Goal: Task Accomplishment & Management: Manage account settings

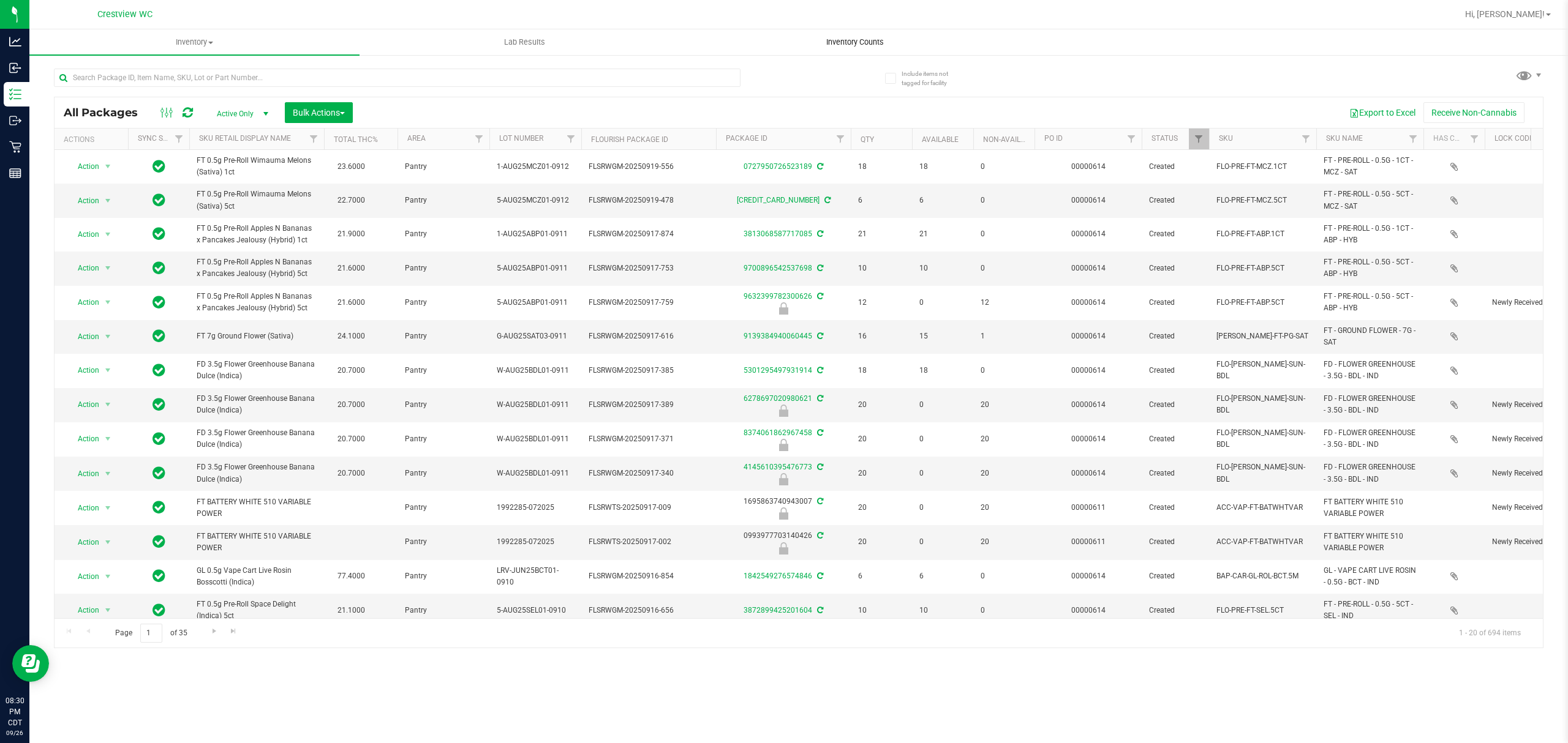
click at [877, 40] on span "Inventory Counts" at bounding box center [855, 42] width 91 height 11
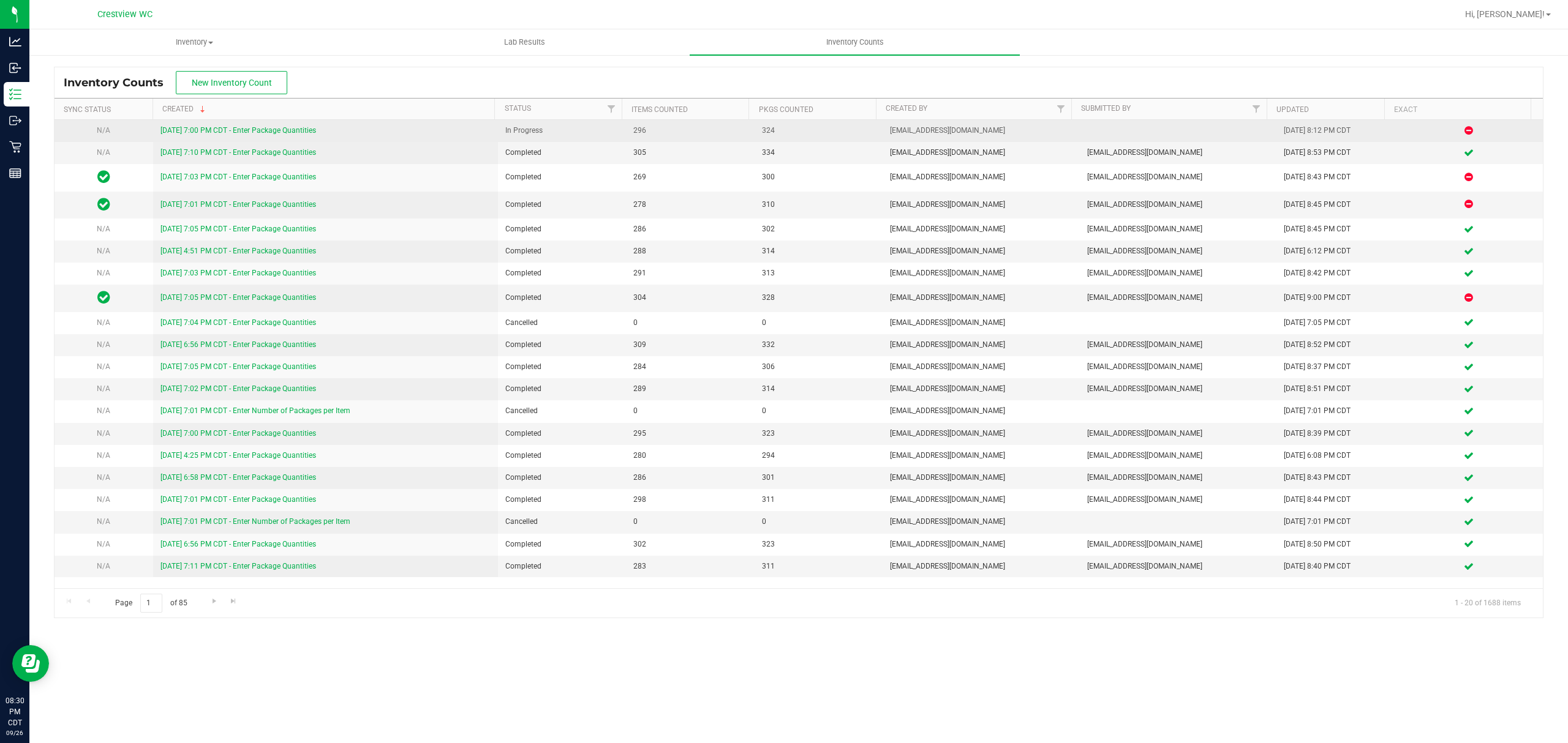
click at [288, 129] on link "[DATE] 7:00 PM CDT - Enter Package Quantities" at bounding box center [238, 130] width 155 height 9
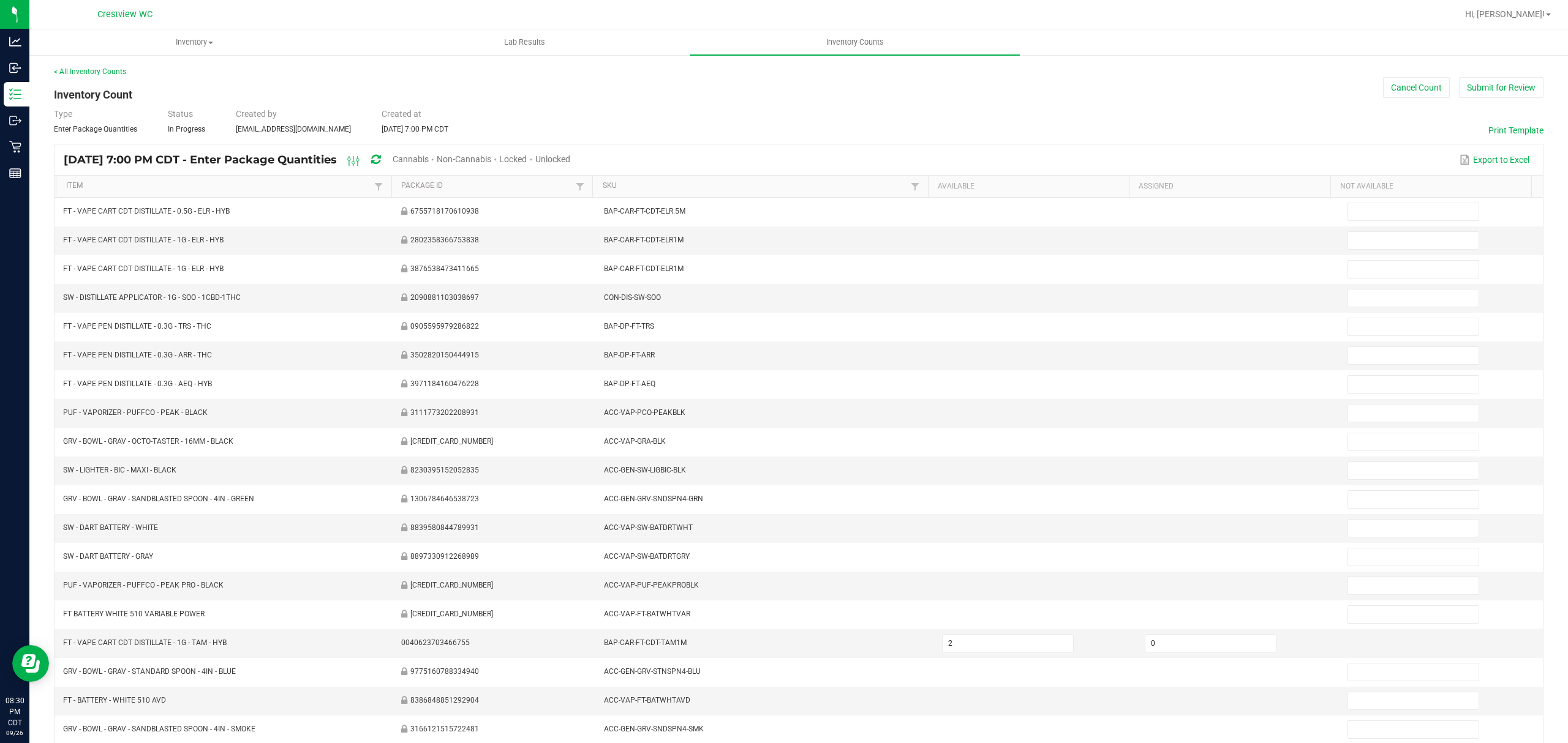
click at [428, 157] on span "Cannabis" at bounding box center [410, 159] width 36 height 10
click at [571, 154] on span "Unlocked" at bounding box center [554, 159] width 35 height 10
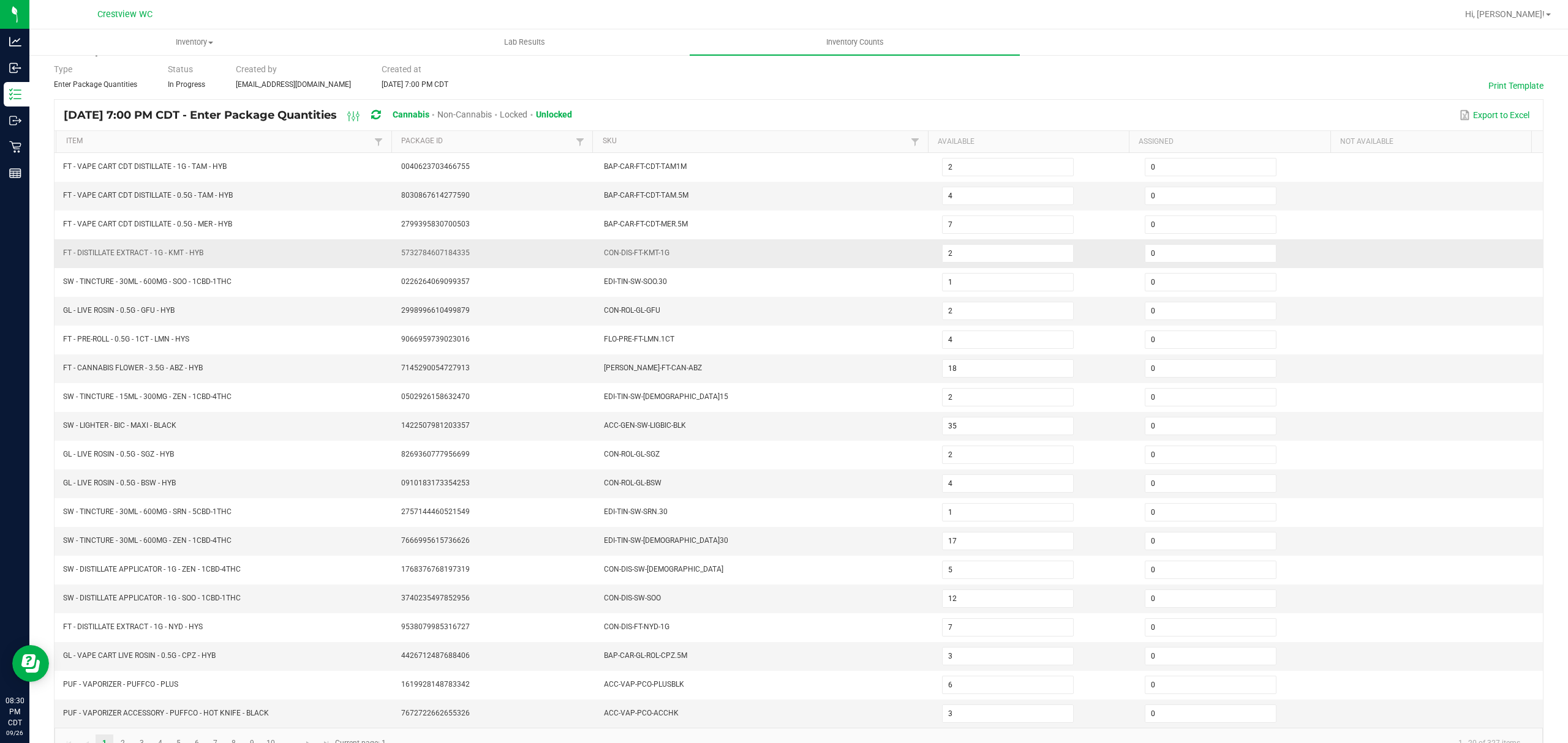
scroll to position [86, 0]
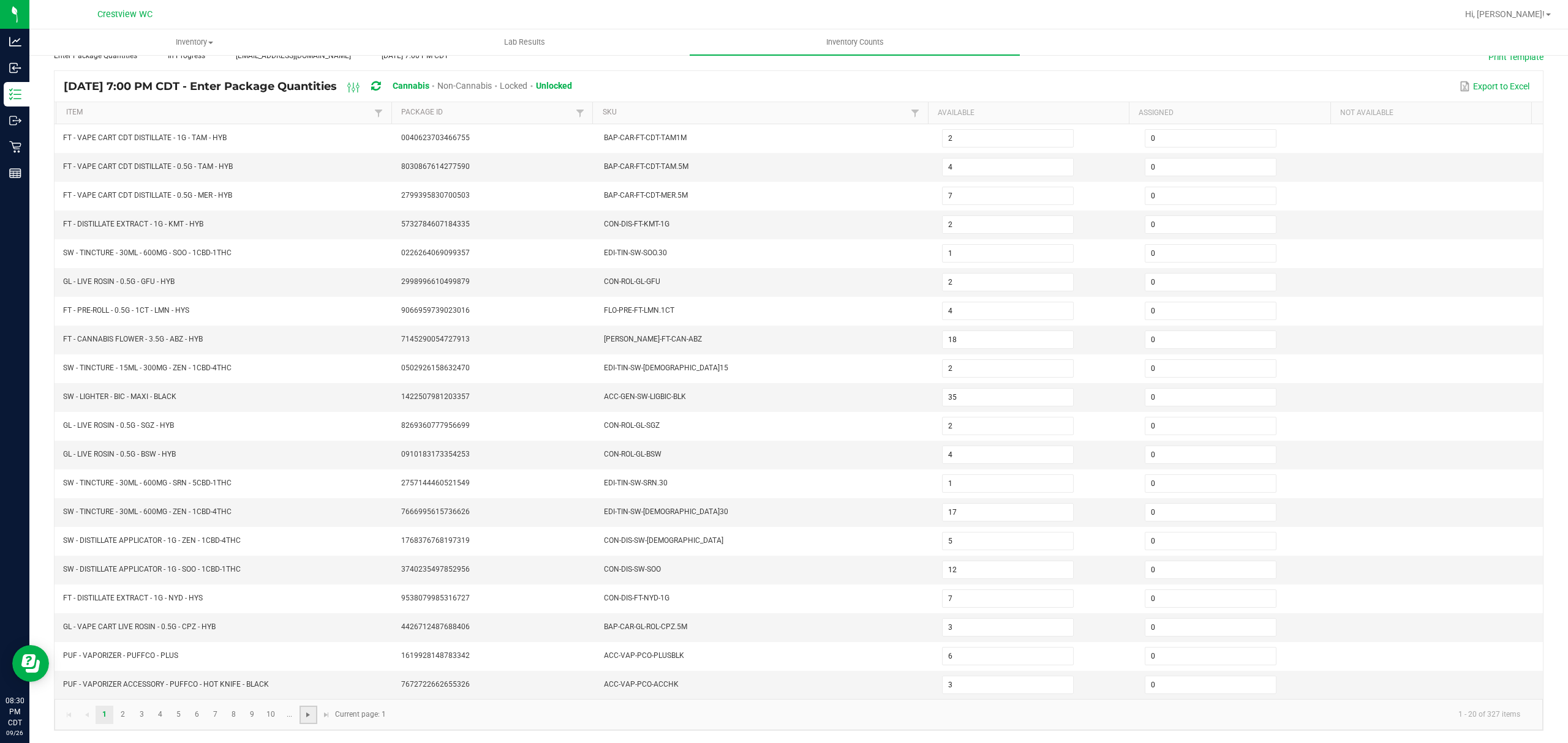
click at [306, 719] on span "Go to the next page" at bounding box center [308, 714] width 10 height 10
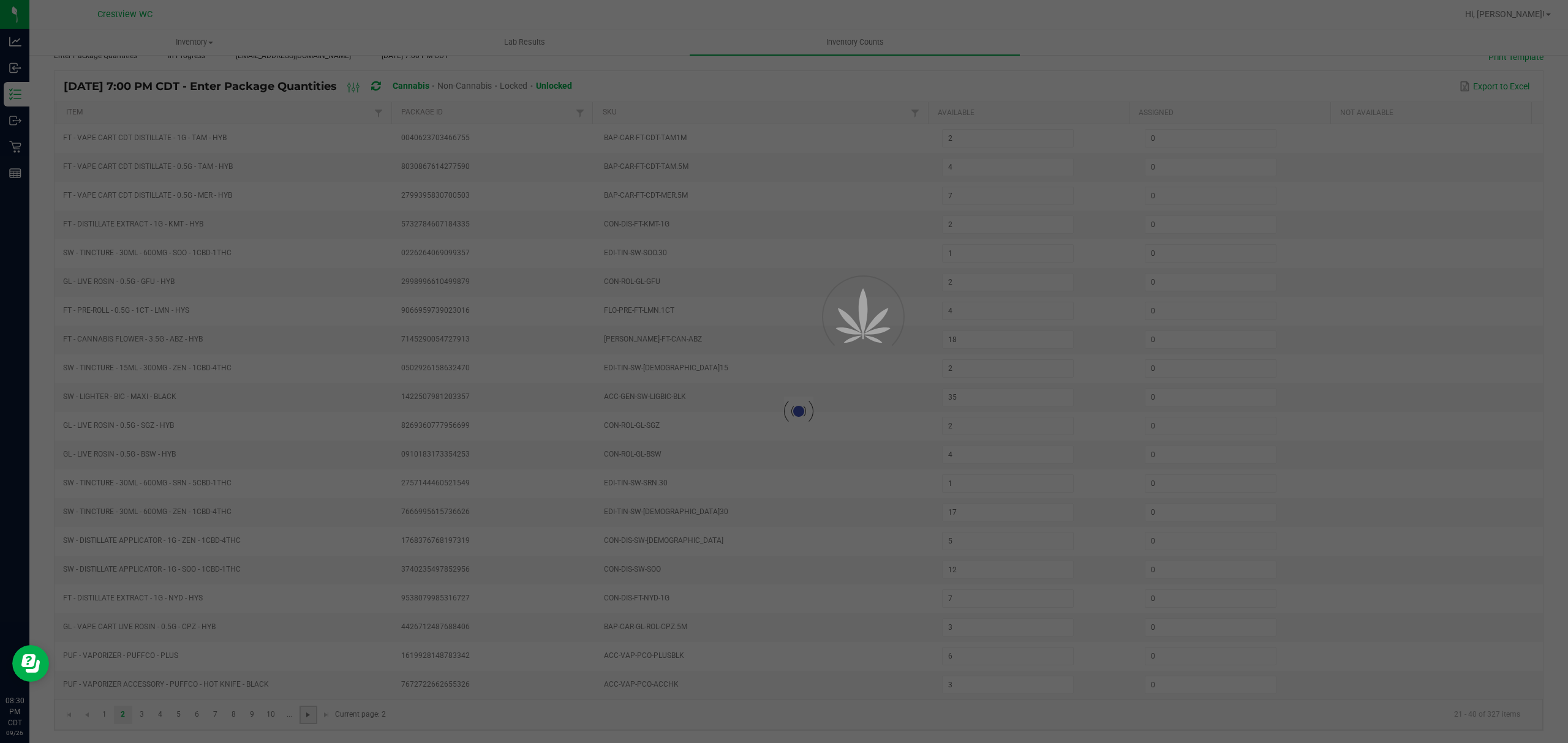
type input "18"
type input "13"
type input "17"
type input "6"
type input "8"
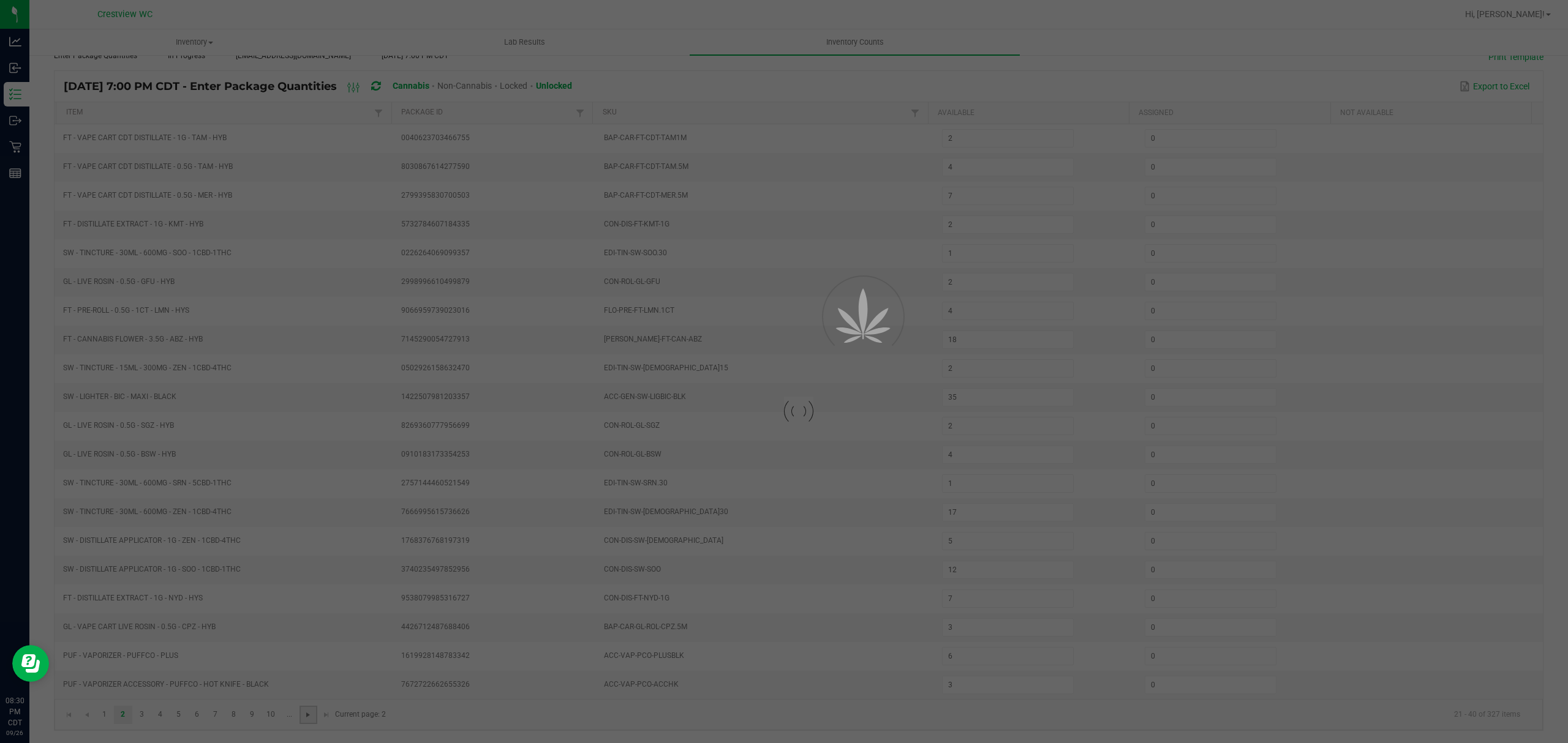
type input "6"
type input "1"
type input "4"
type input "5"
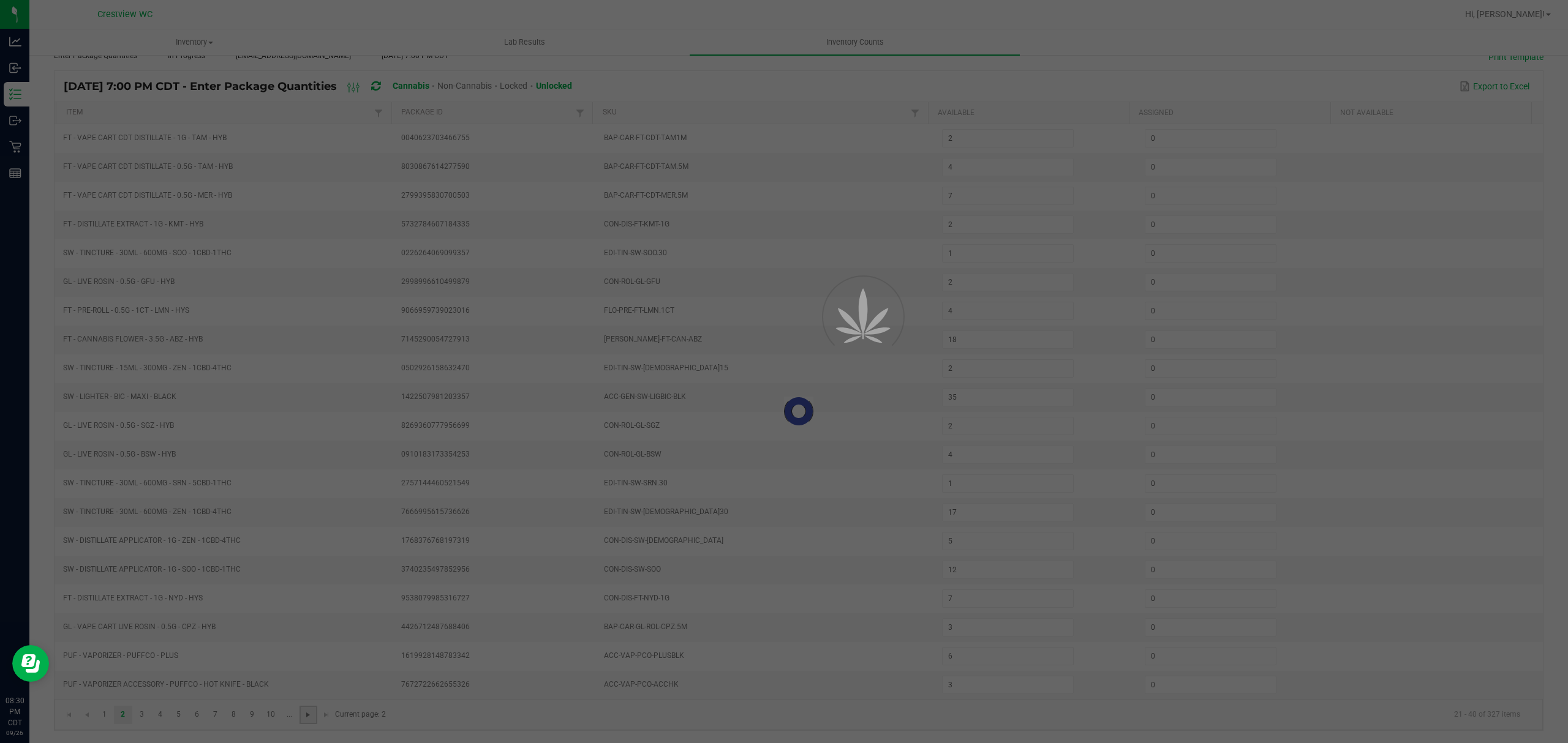
type input "5"
type input "4"
type input "10"
type input "8"
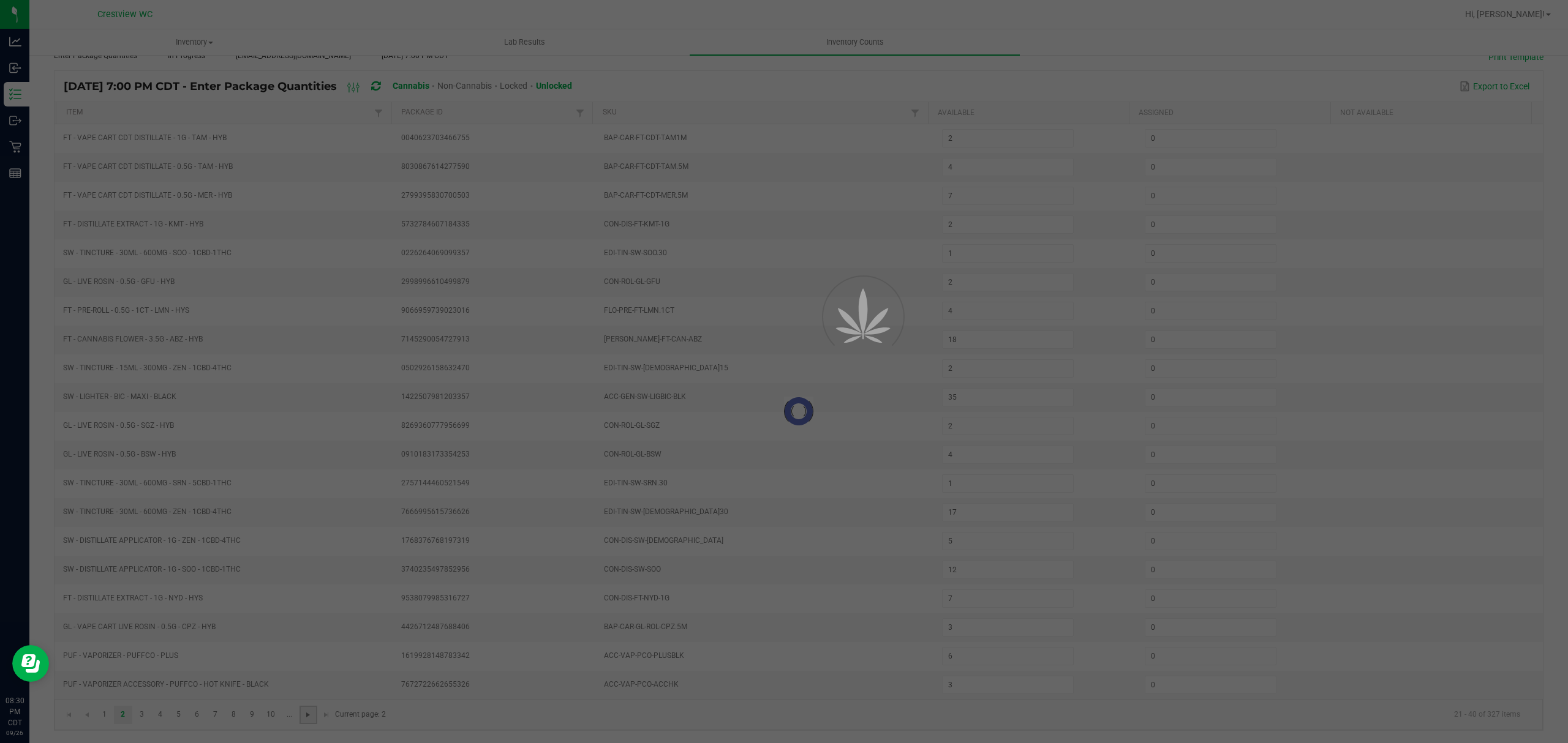
type input "8"
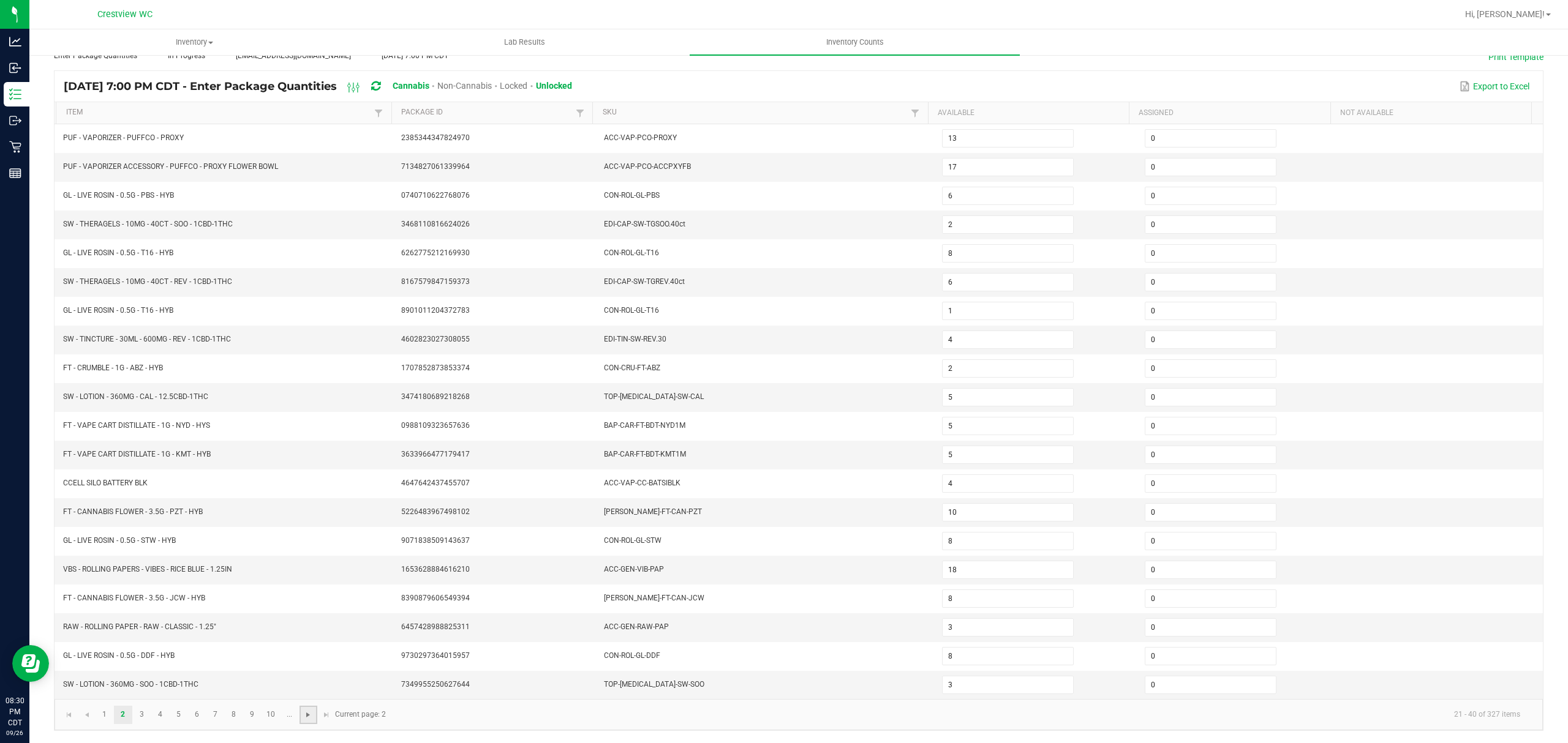
click at [306, 719] on span "Go to the next page" at bounding box center [308, 714] width 10 height 10
type input "4"
type input "1"
type input "6"
type input "2"
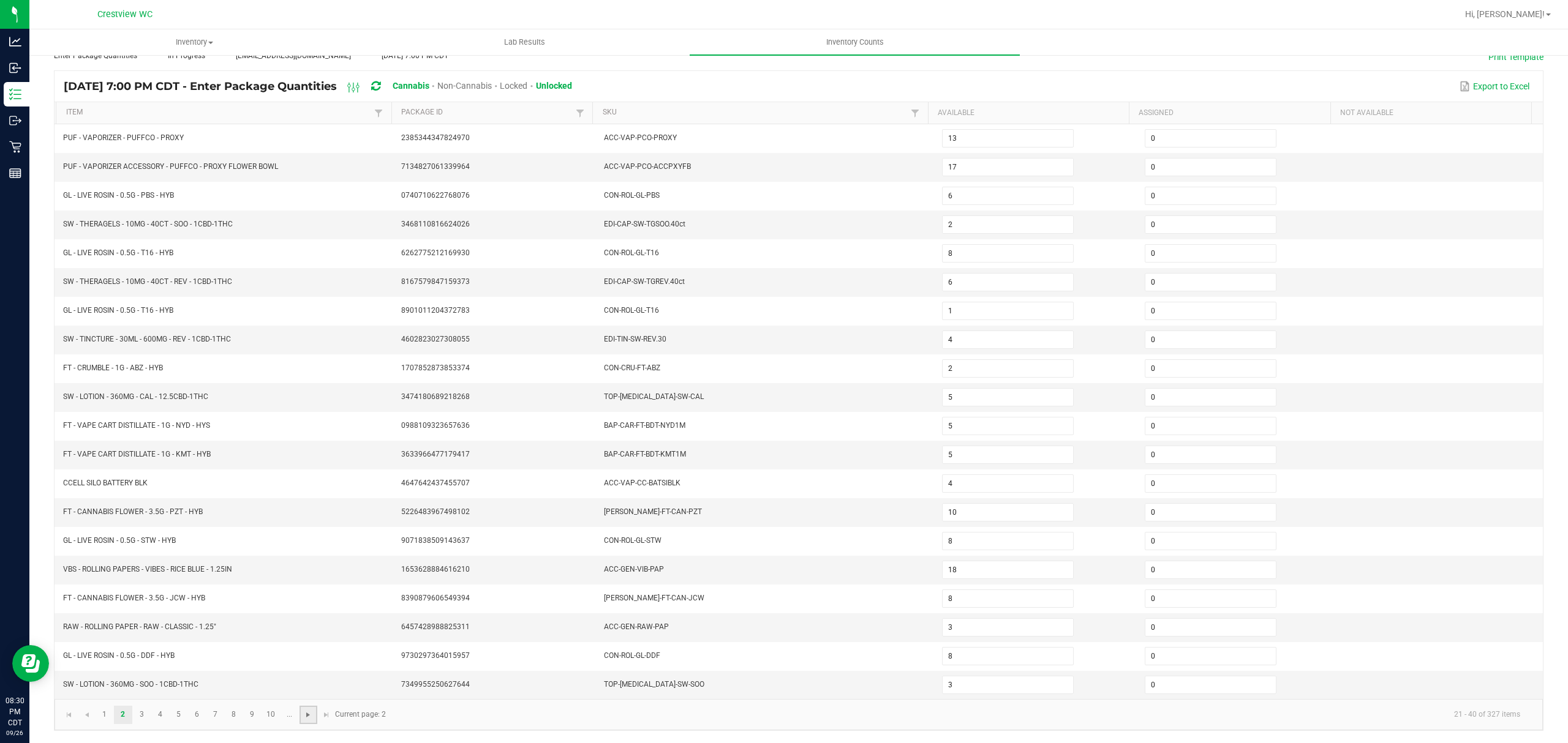
type input "4"
type input "6"
type input "3"
type input "7"
type input "5"
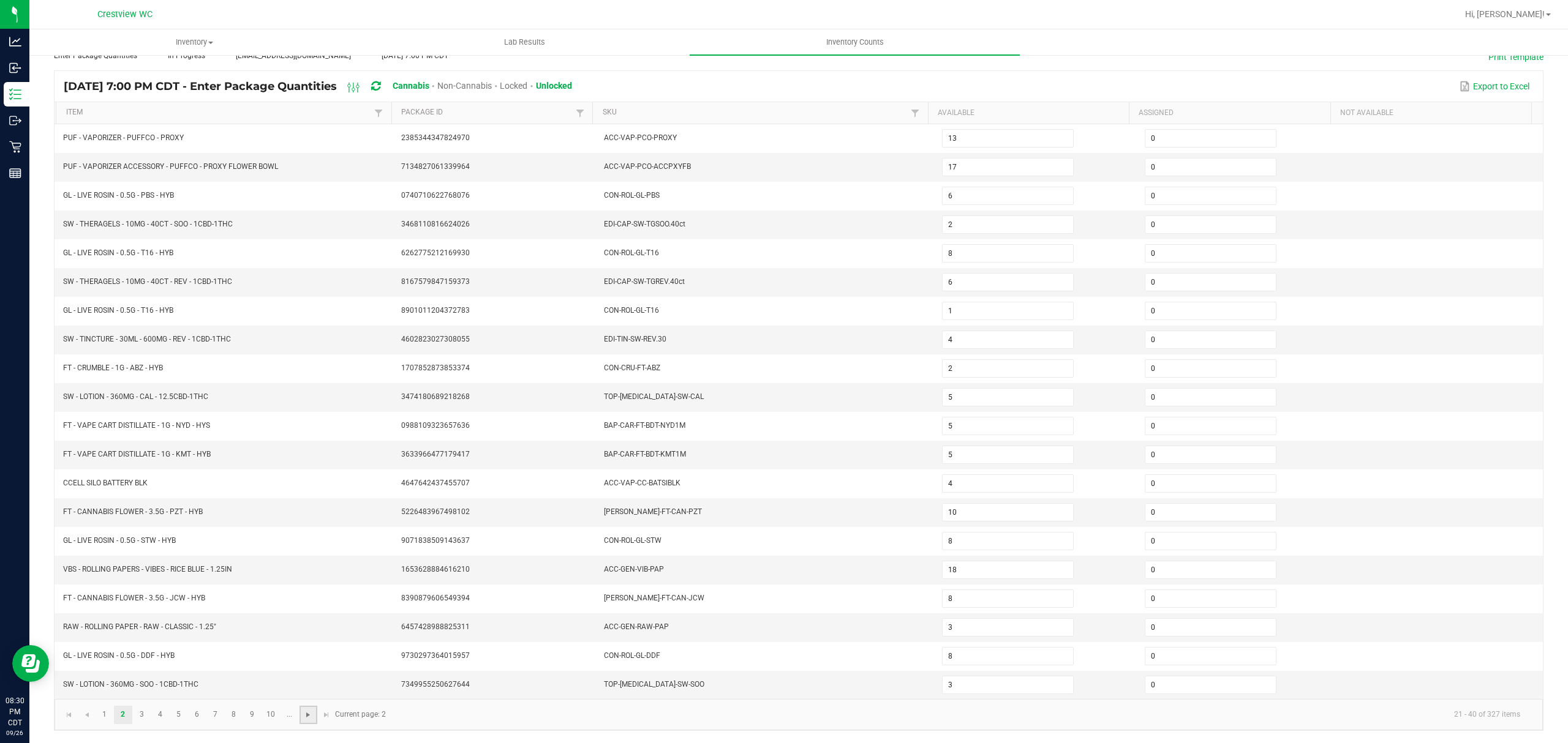
type input "1"
type input "25"
type input "8"
type input "16"
type input "3"
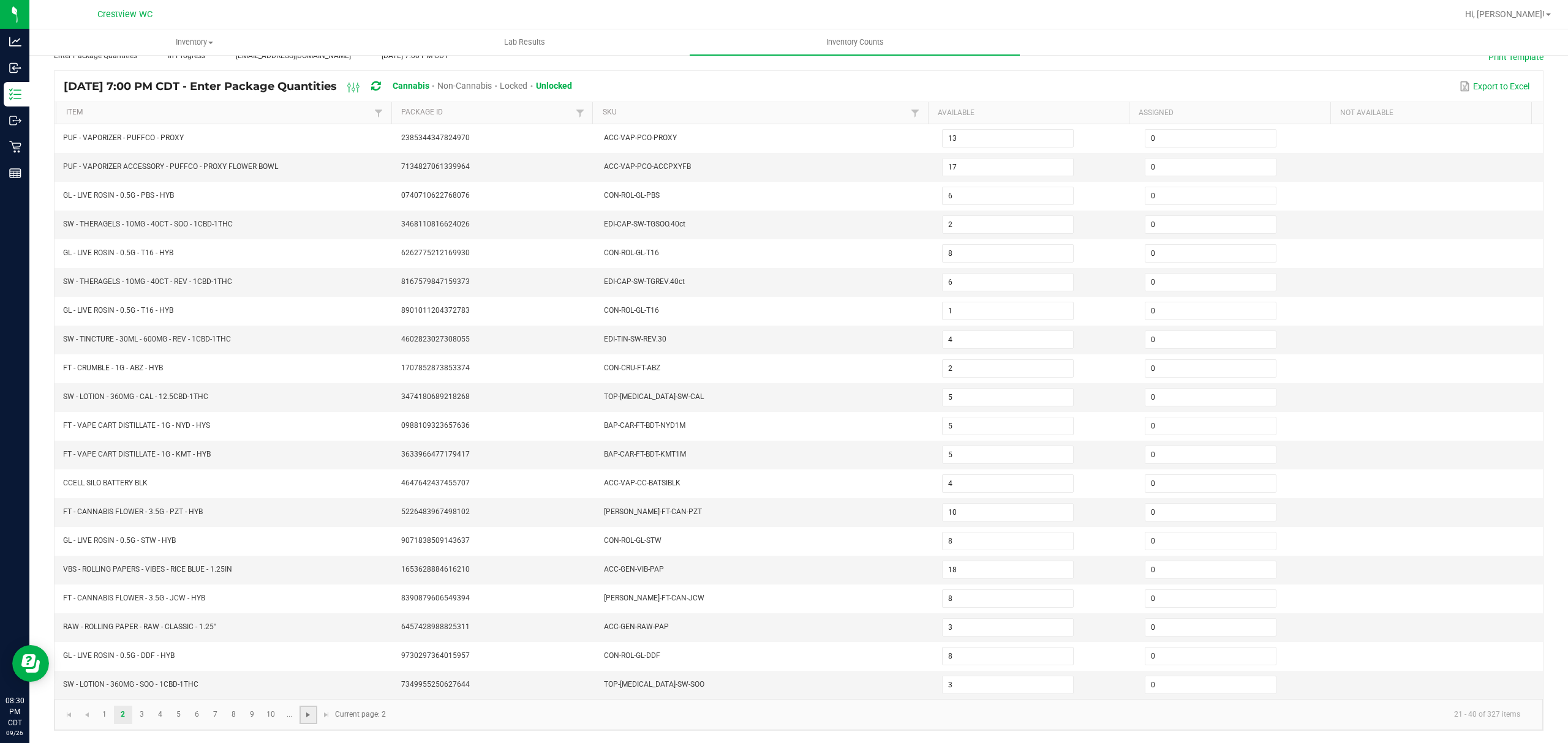
type input "7"
type input "9"
type input "11"
type input "6"
click at [1028, 447] on input at bounding box center [1008, 455] width 130 height 17
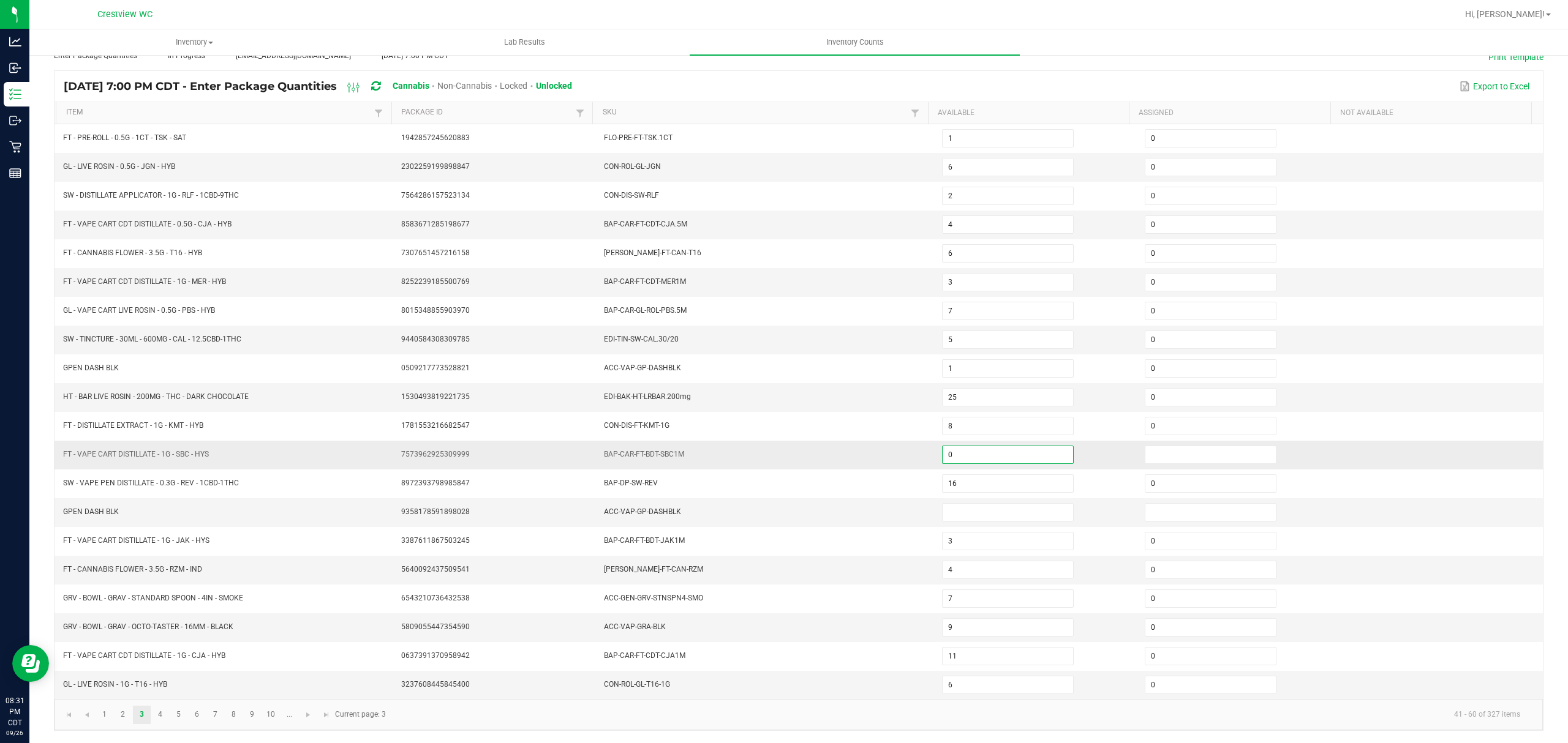
type input "0"
click at [997, 508] on input at bounding box center [1008, 512] width 130 height 17
type input "0"
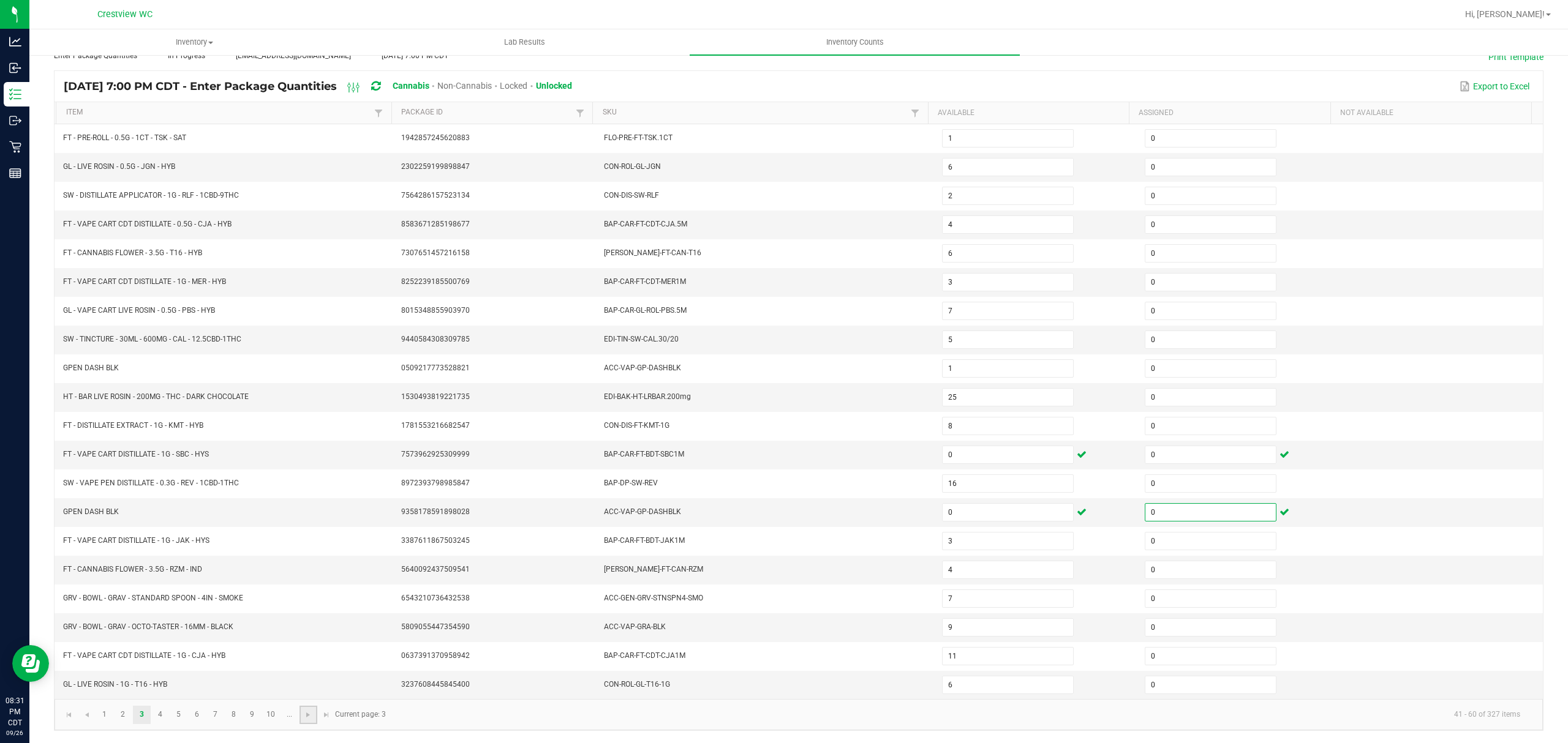
click at [307, 720] on link at bounding box center [308, 714] width 18 height 18
type input "19"
type input "5"
type input "7"
type input "1"
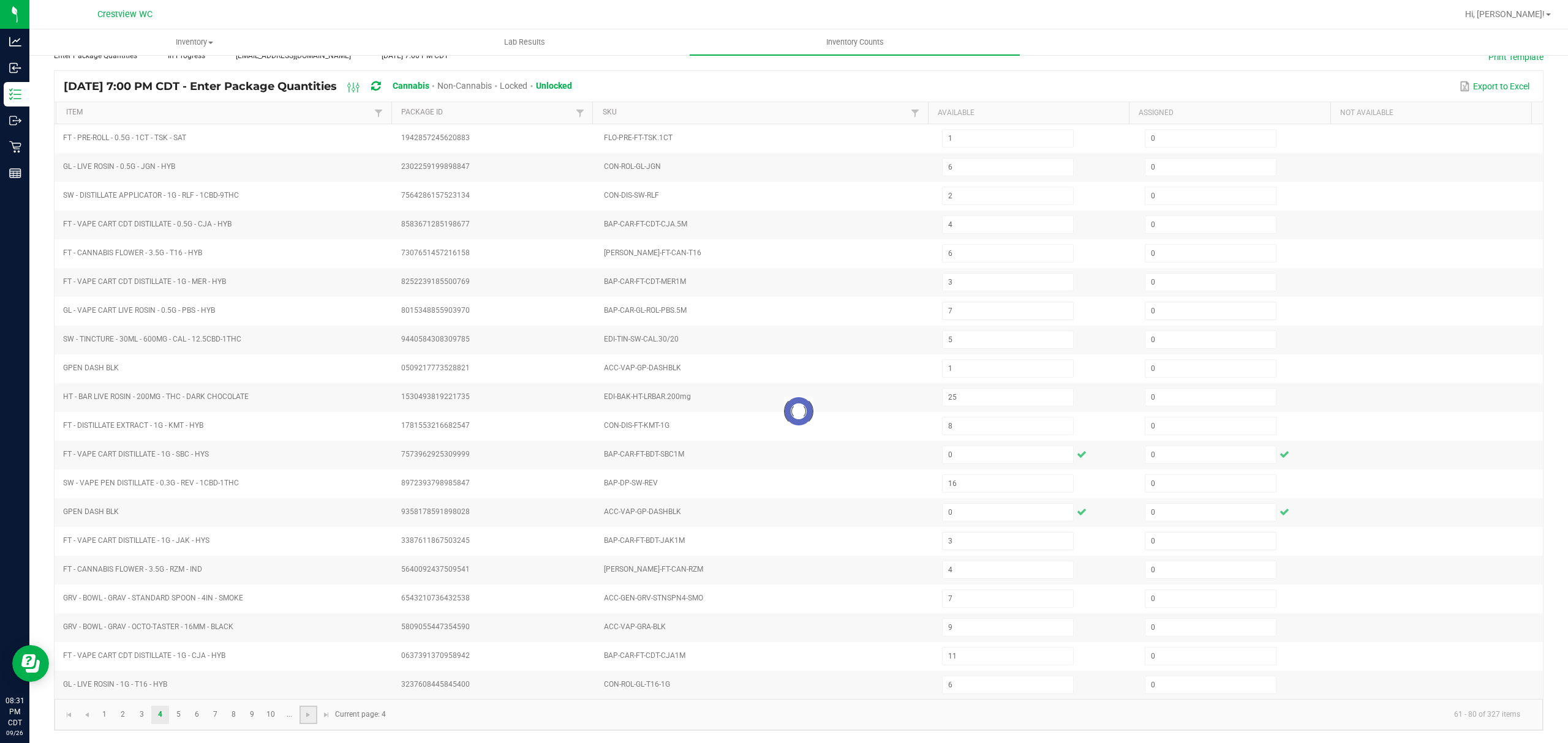
type input "15"
type input "11"
type input "1"
type input "7"
type input "3"
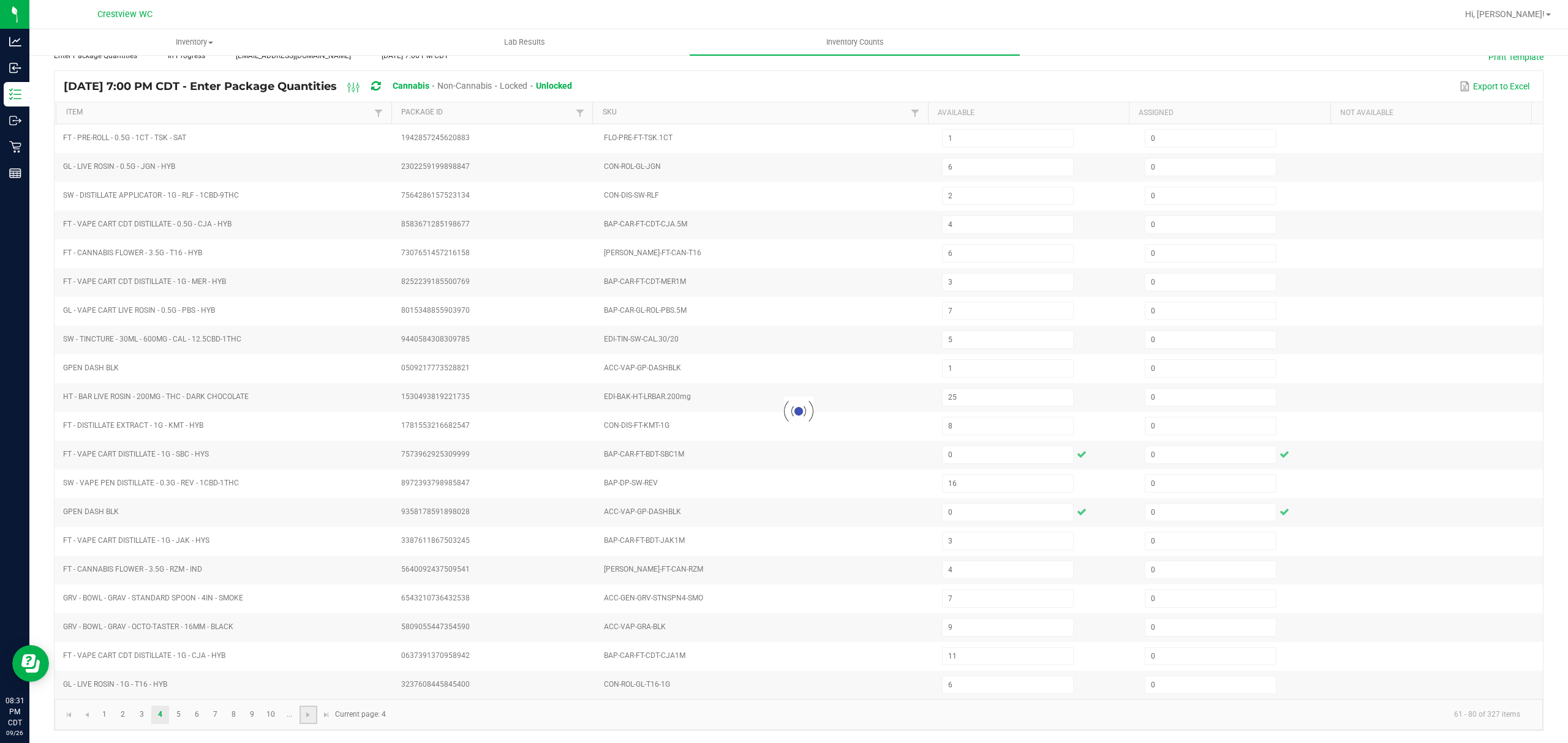
type input "1"
type input "11"
type input "12"
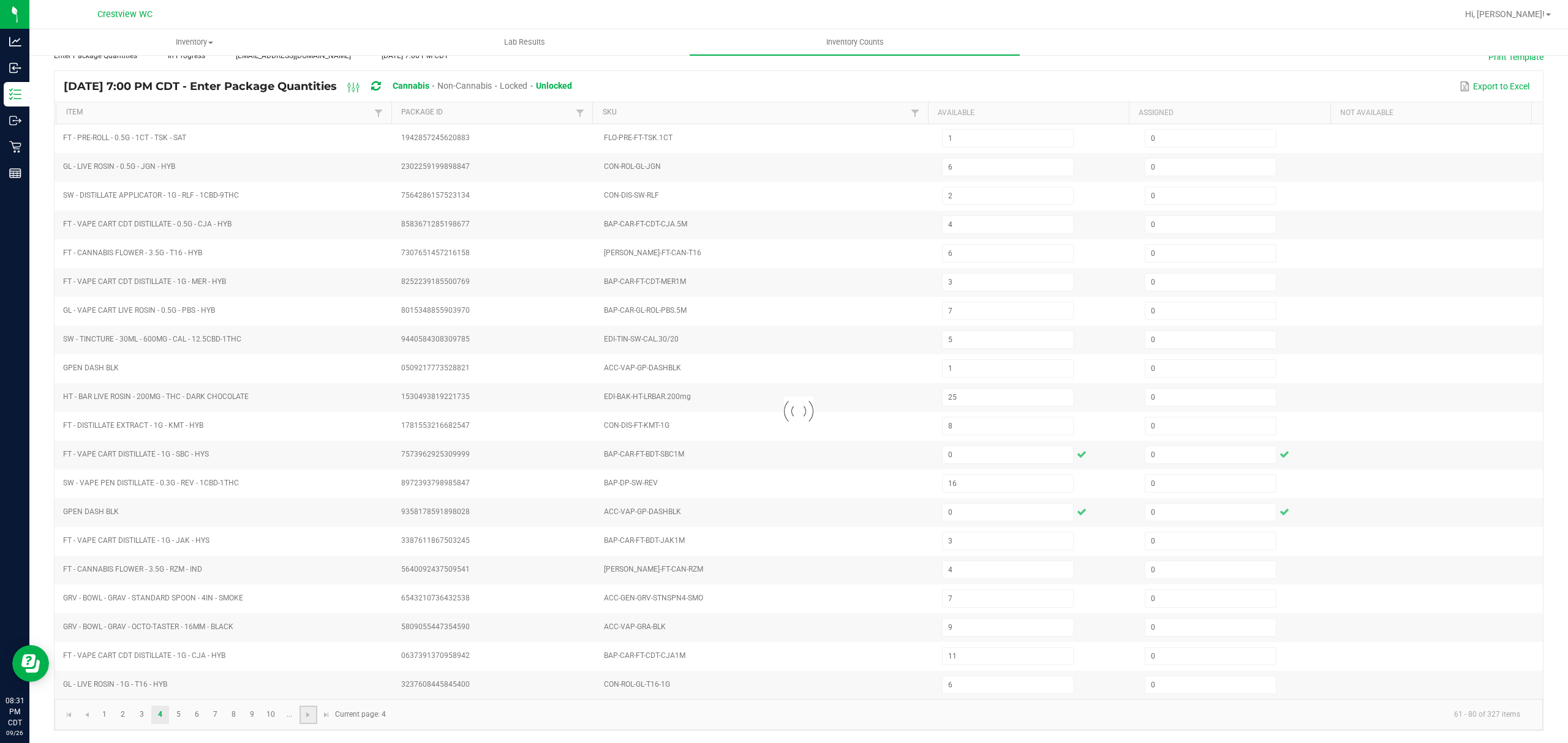
type input "18"
type input "3"
type input "0"
type input "1"
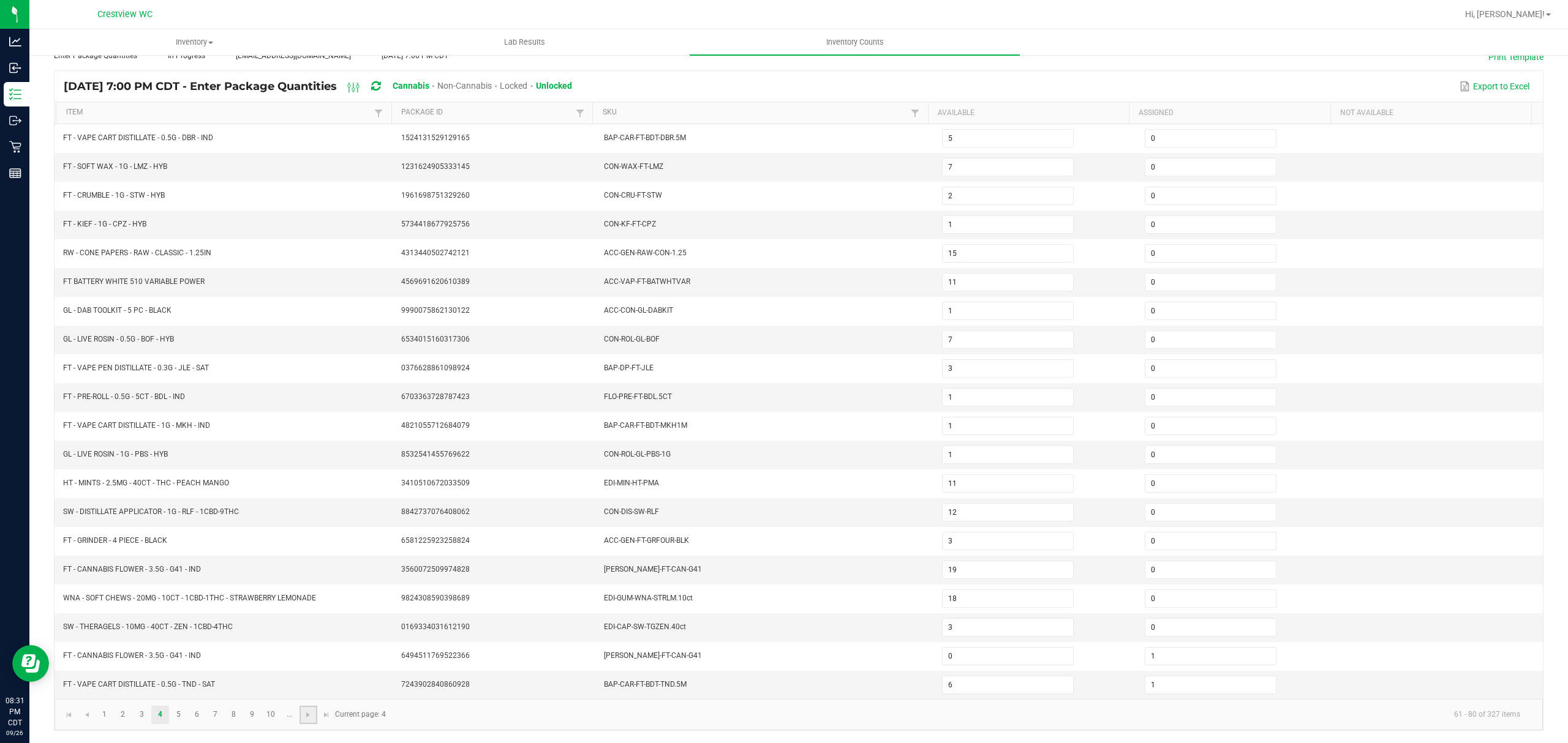
click at [307, 720] on link at bounding box center [308, 714] width 18 height 18
type input "3"
type input "9"
type input "19"
type input "1"
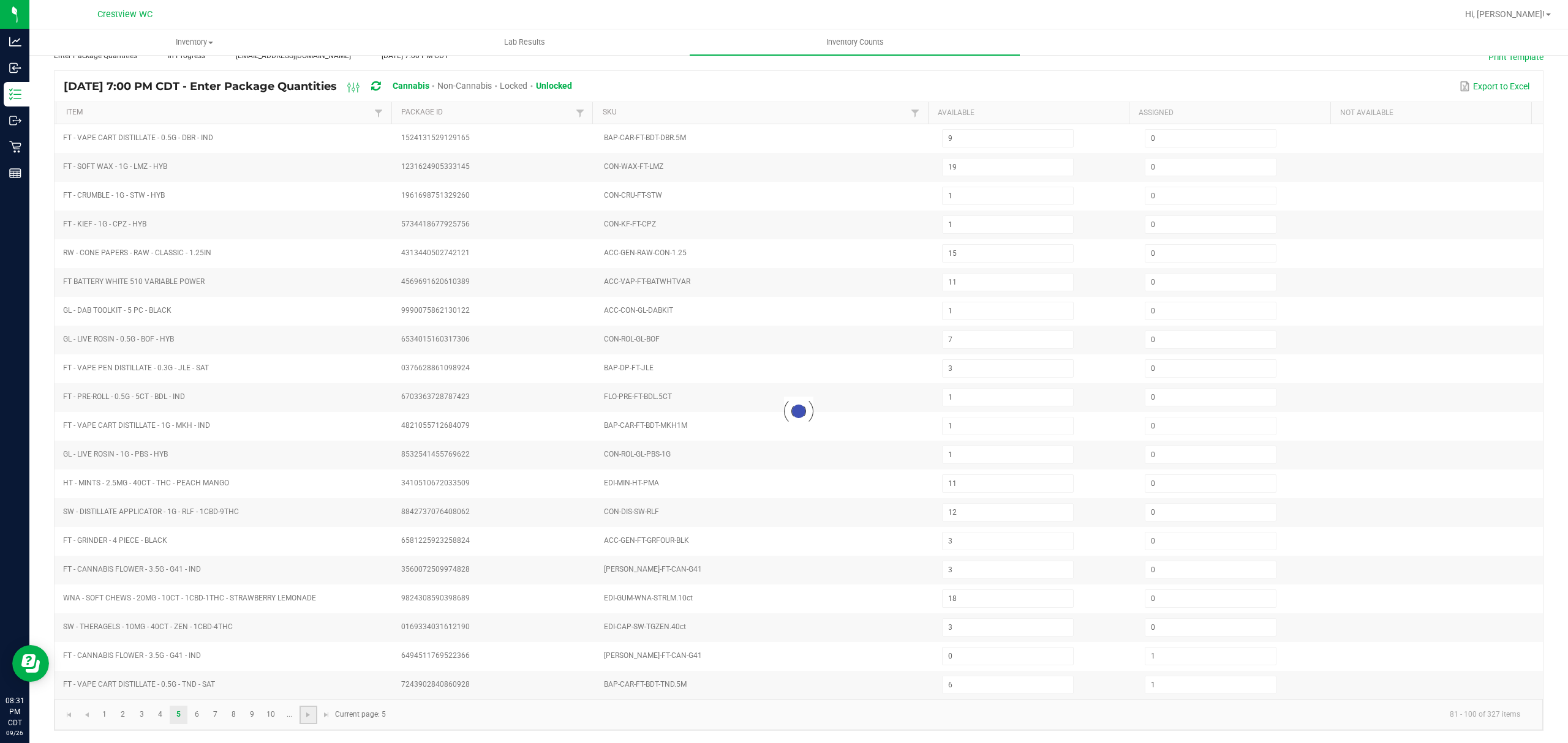
type input "10"
type input "1"
type input "3"
type input "5"
type input "11"
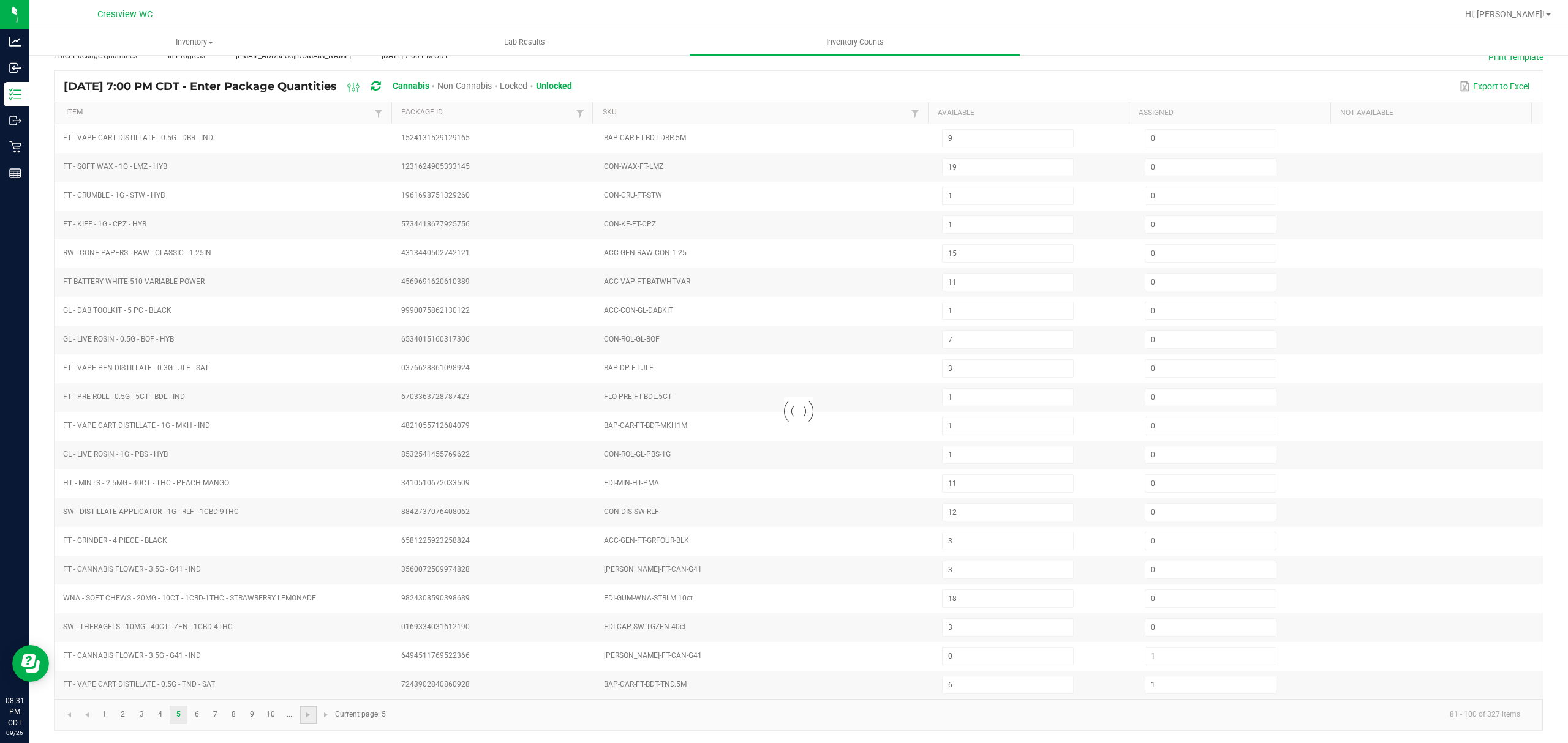
type input "12"
type input "3"
type input "6"
type input "5"
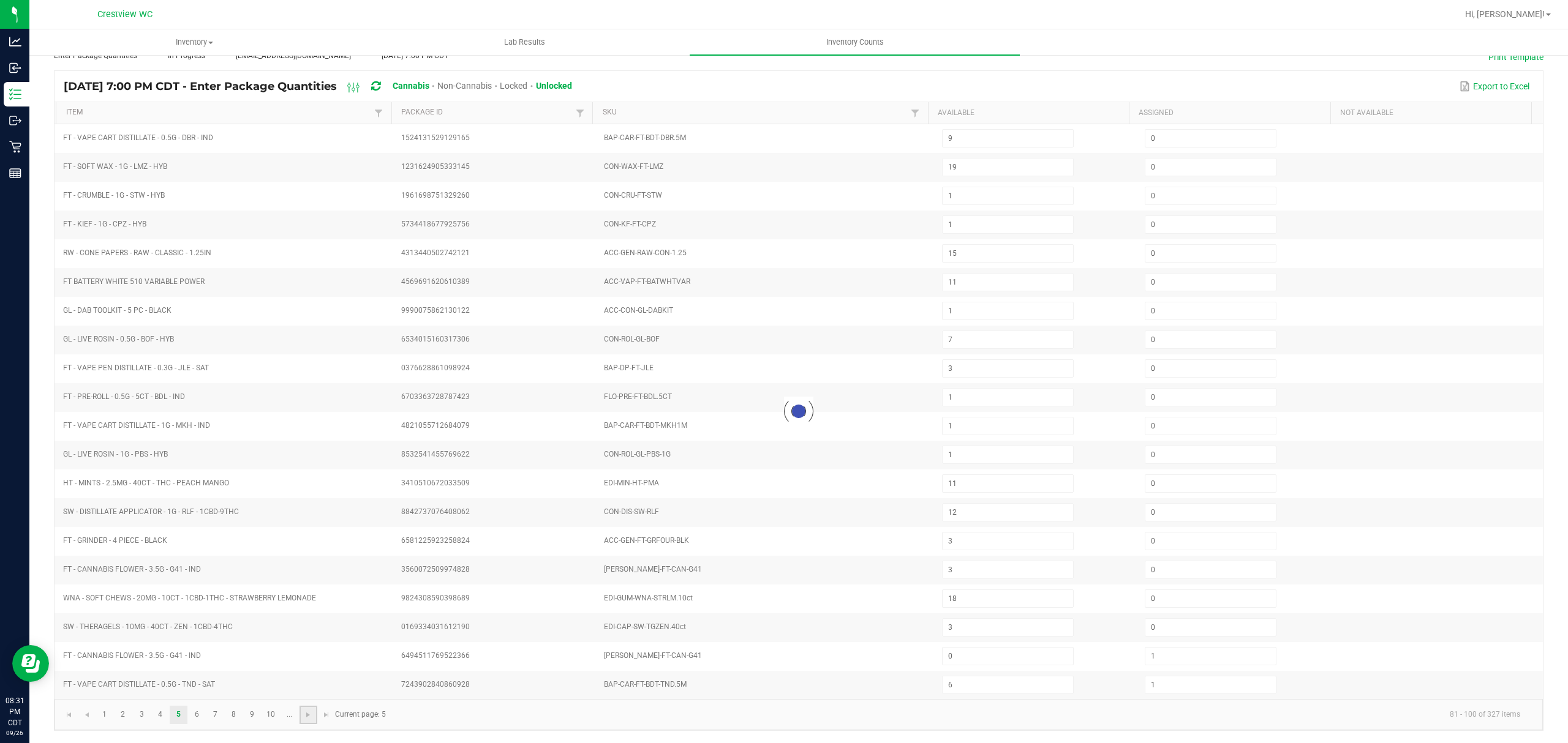
type input "12"
type input "4"
type input "12"
type input "7"
type input "0"
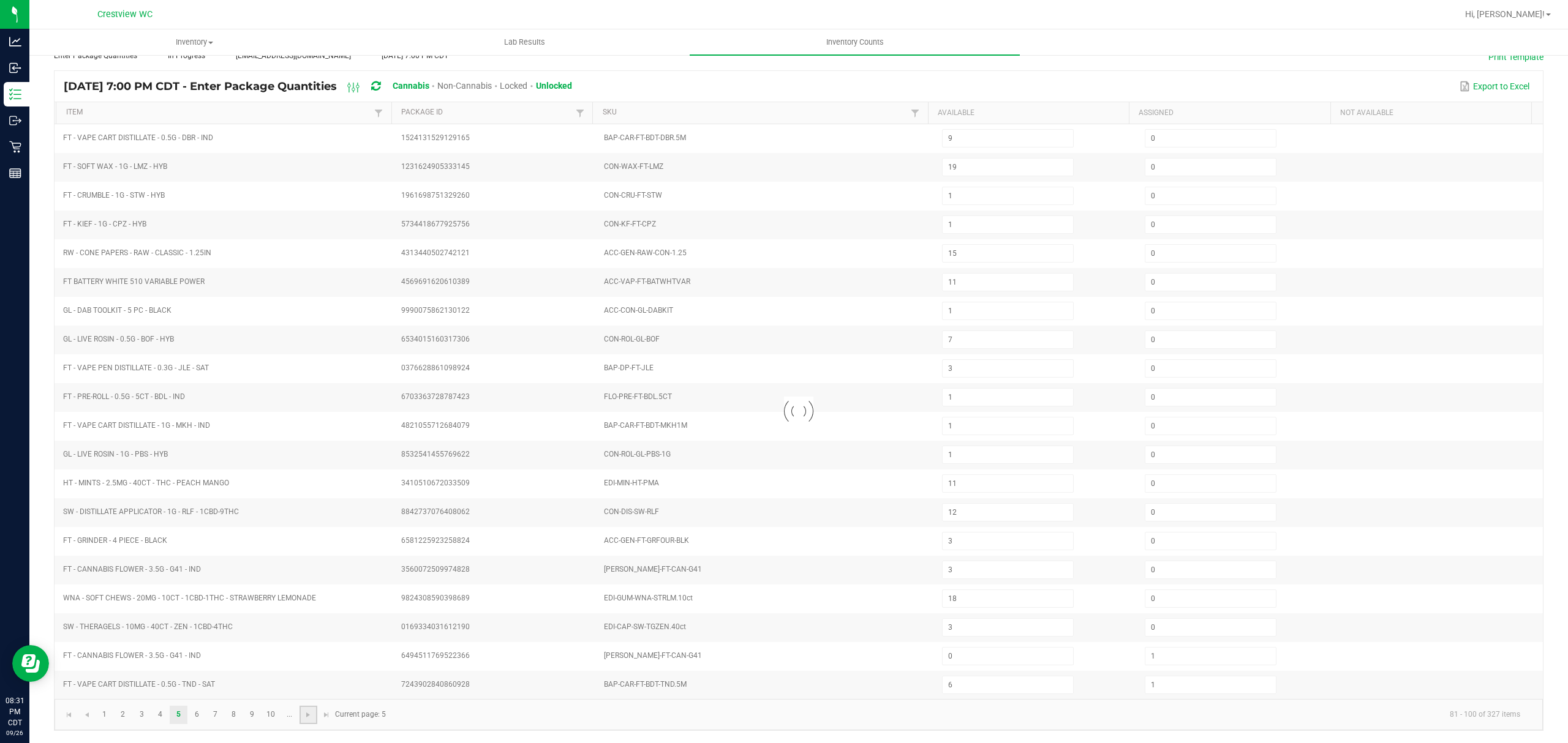
type input "9"
type input "0"
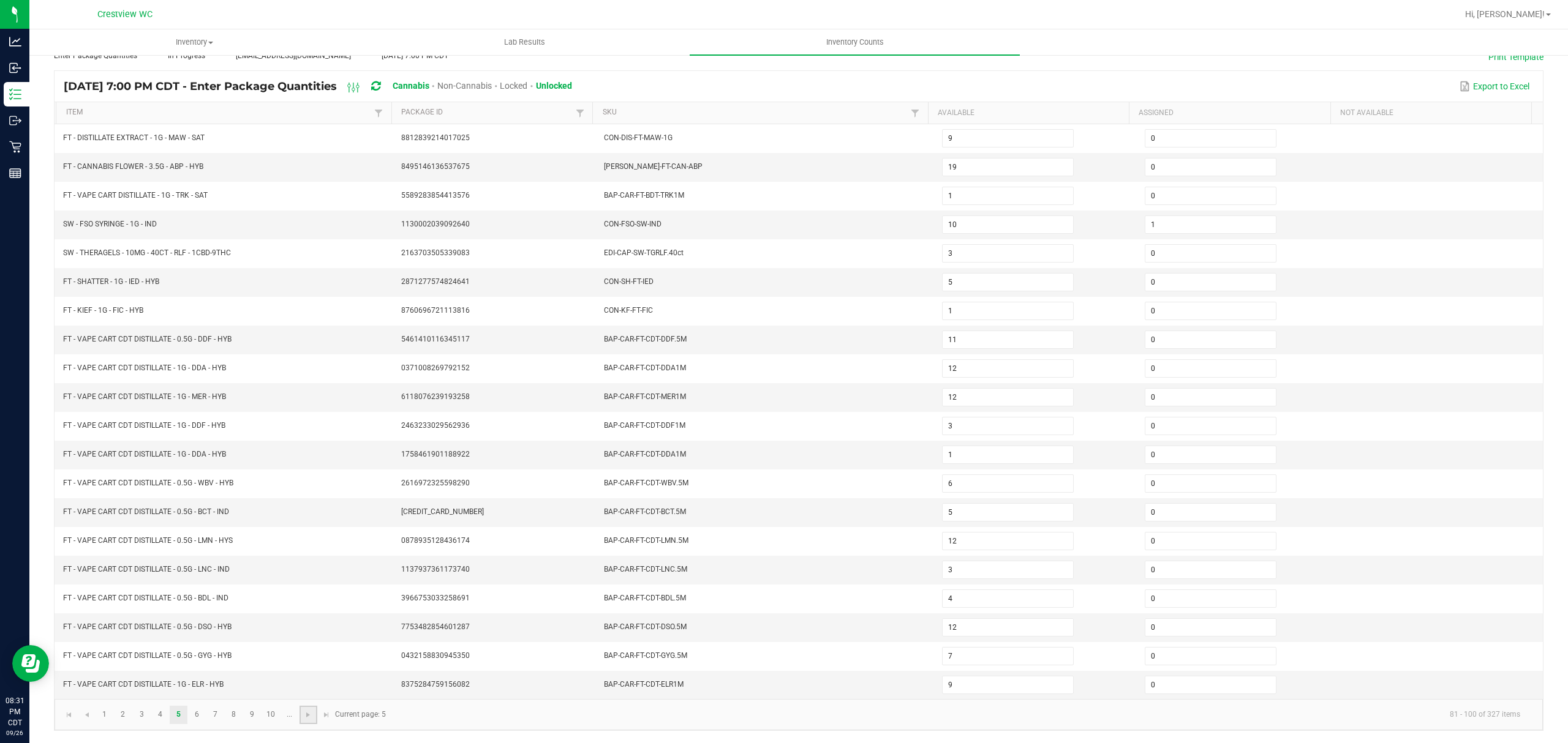
click at [308, 723] on link at bounding box center [308, 714] width 18 height 18
type input "7"
type input "3"
type input "11"
type input "2"
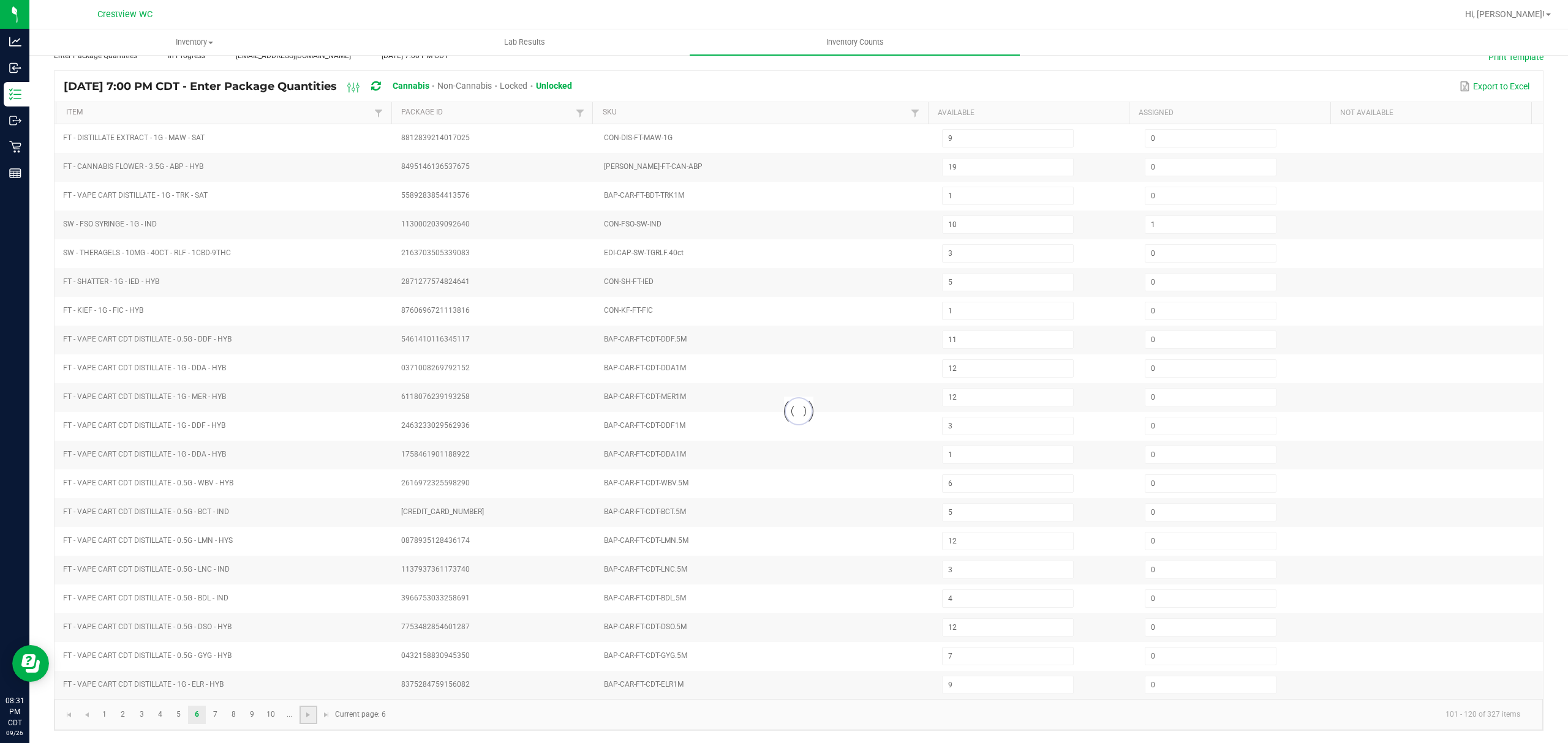
type input "17"
type input "0"
type input "19"
type input "10"
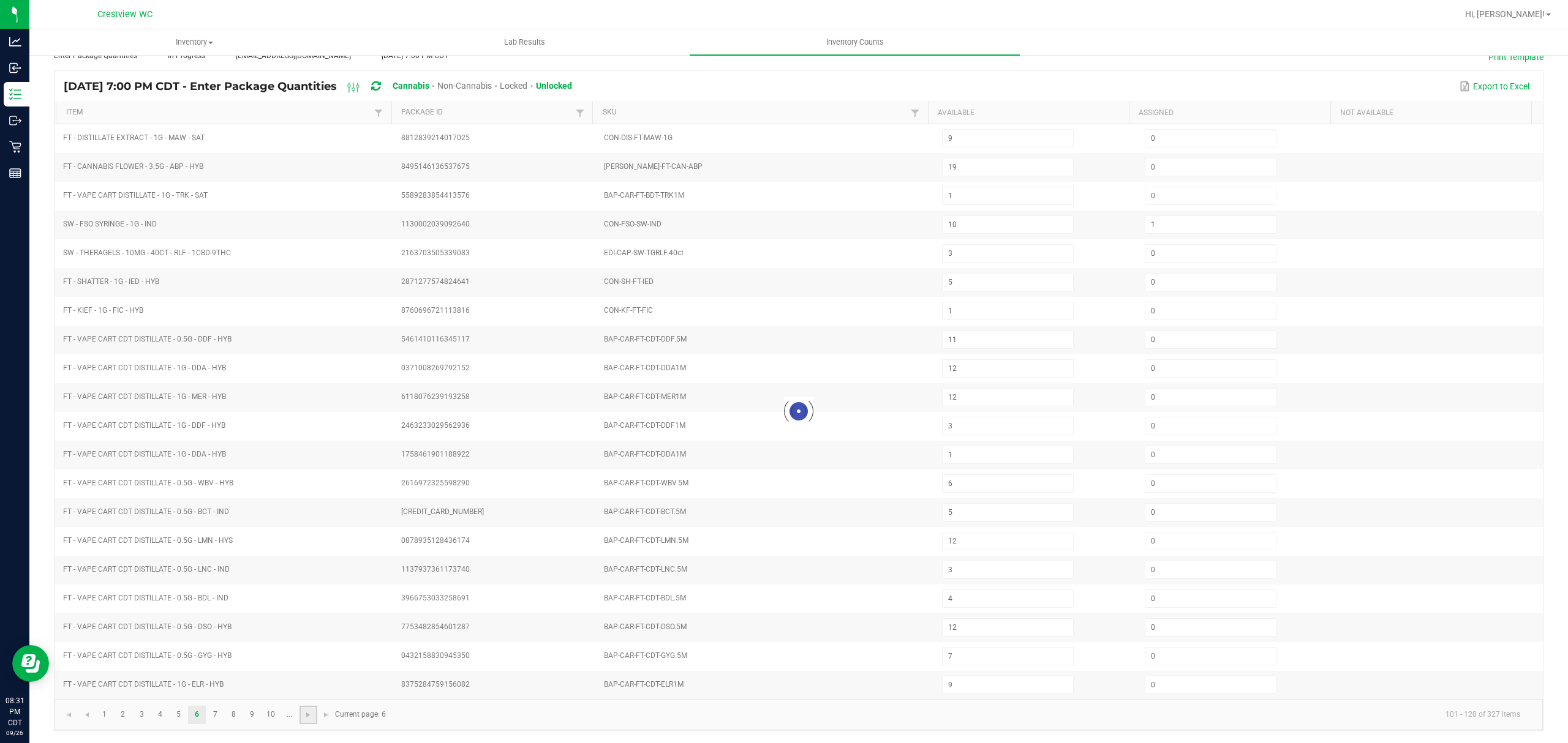
type input "1"
type input "4"
type input "12"
type input "20"
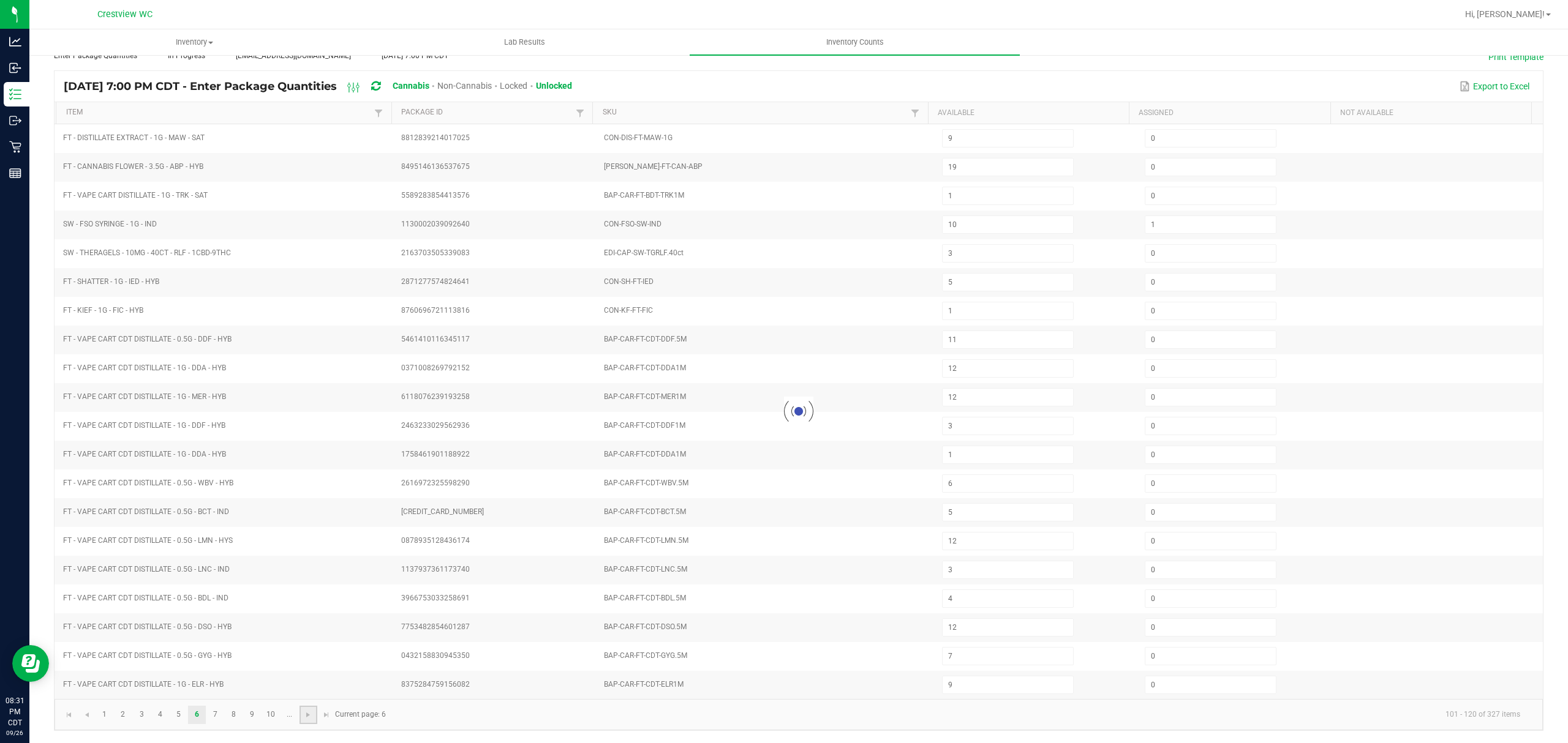
type input "6"
type input "8"
type input "5"
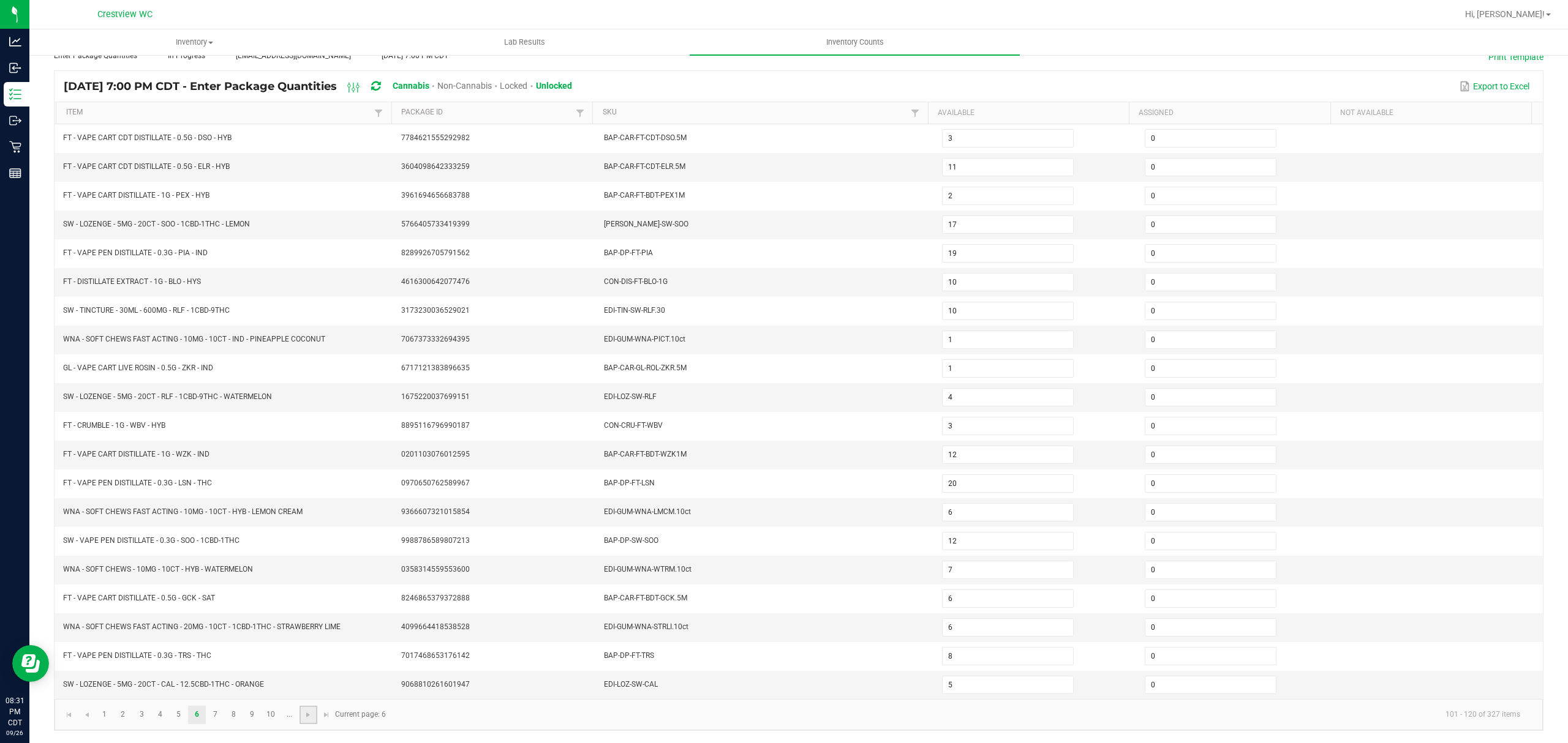
click at [308, 723] on link at bounding box center [308, 714] width 18 height 18
type input "3"
type input "1"
type input "2"
type input "13"
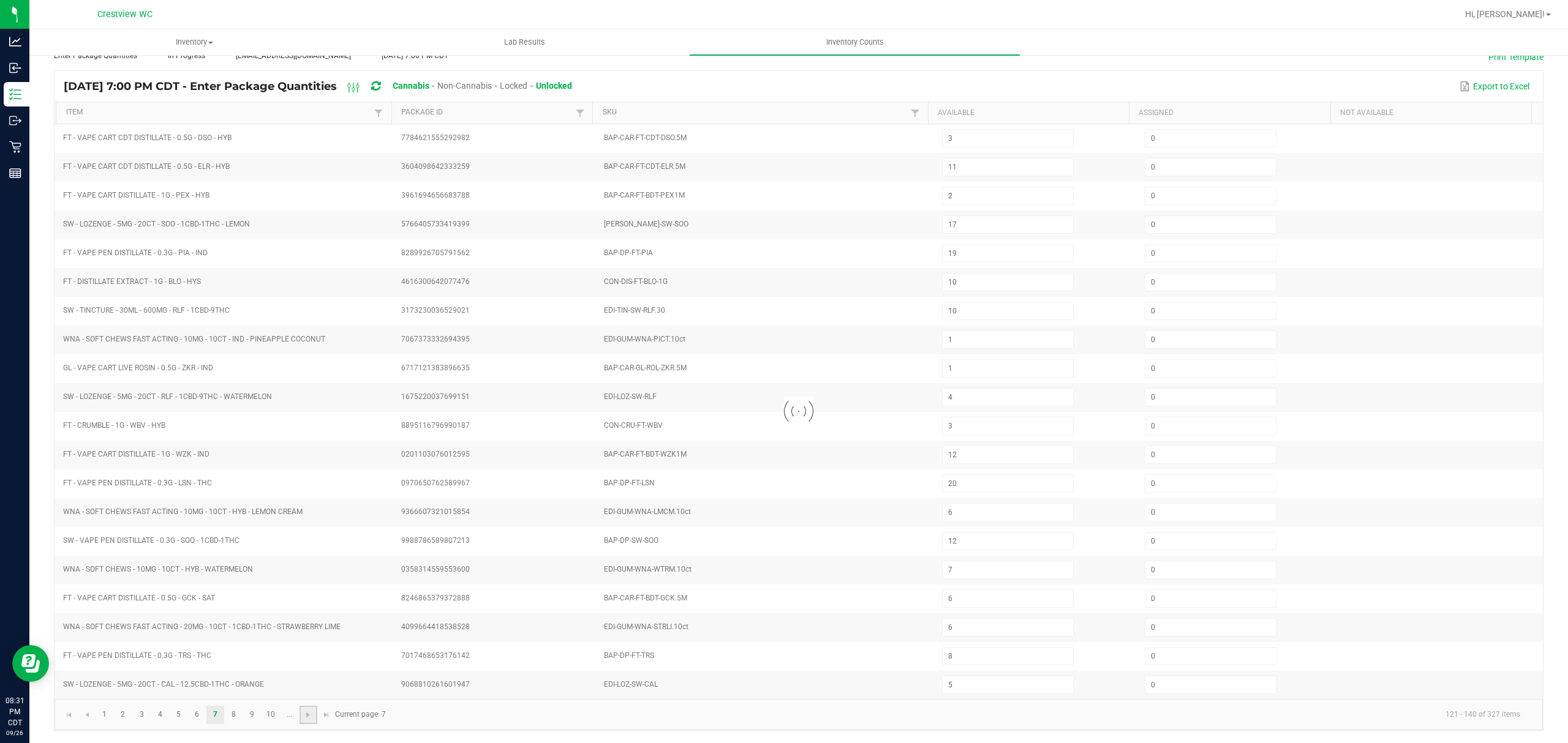
type input "5"
type input "1"
type input "8"
type input "12"
type input "2"
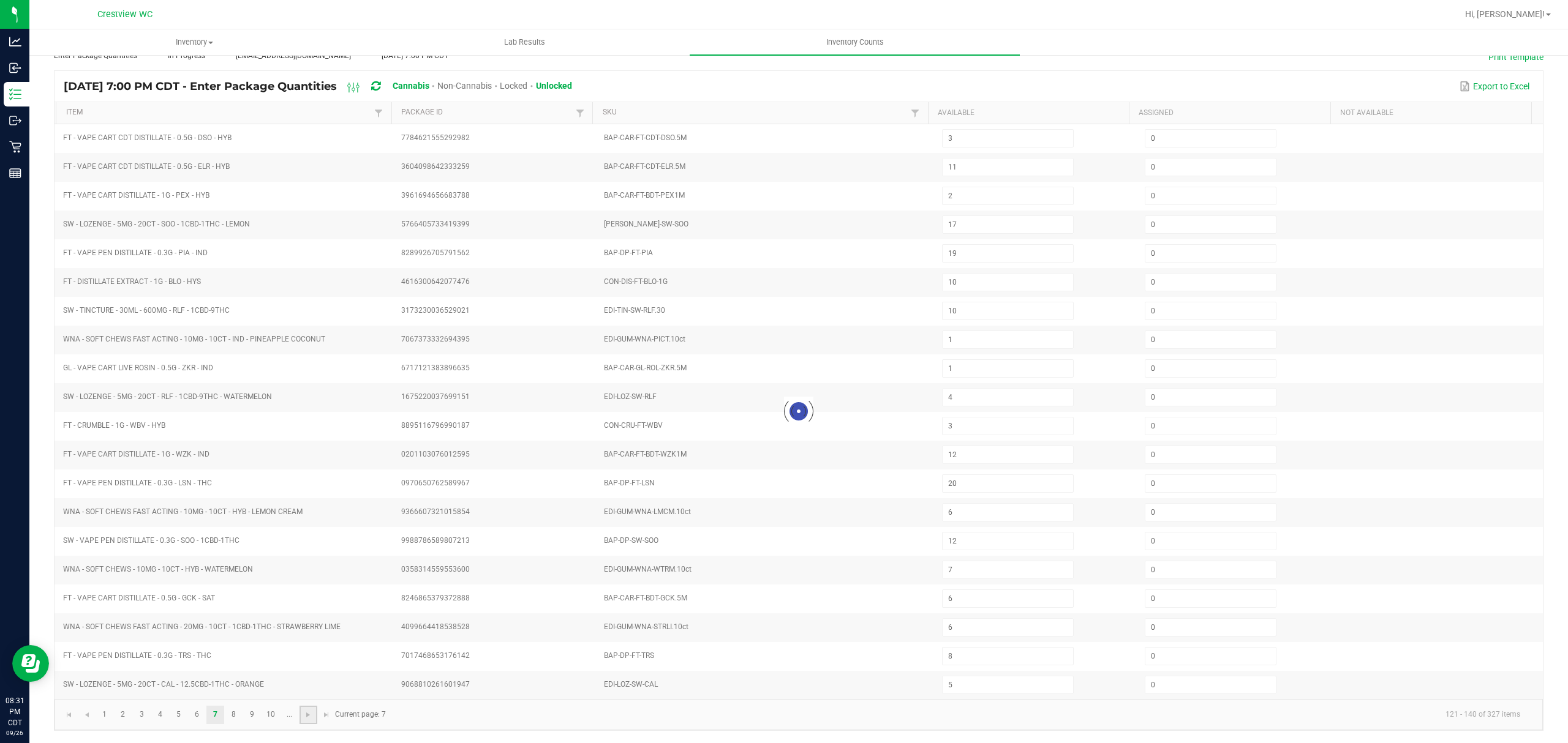
type input "4"
type input "11"
type input "25"
type input "2"
type input "10"
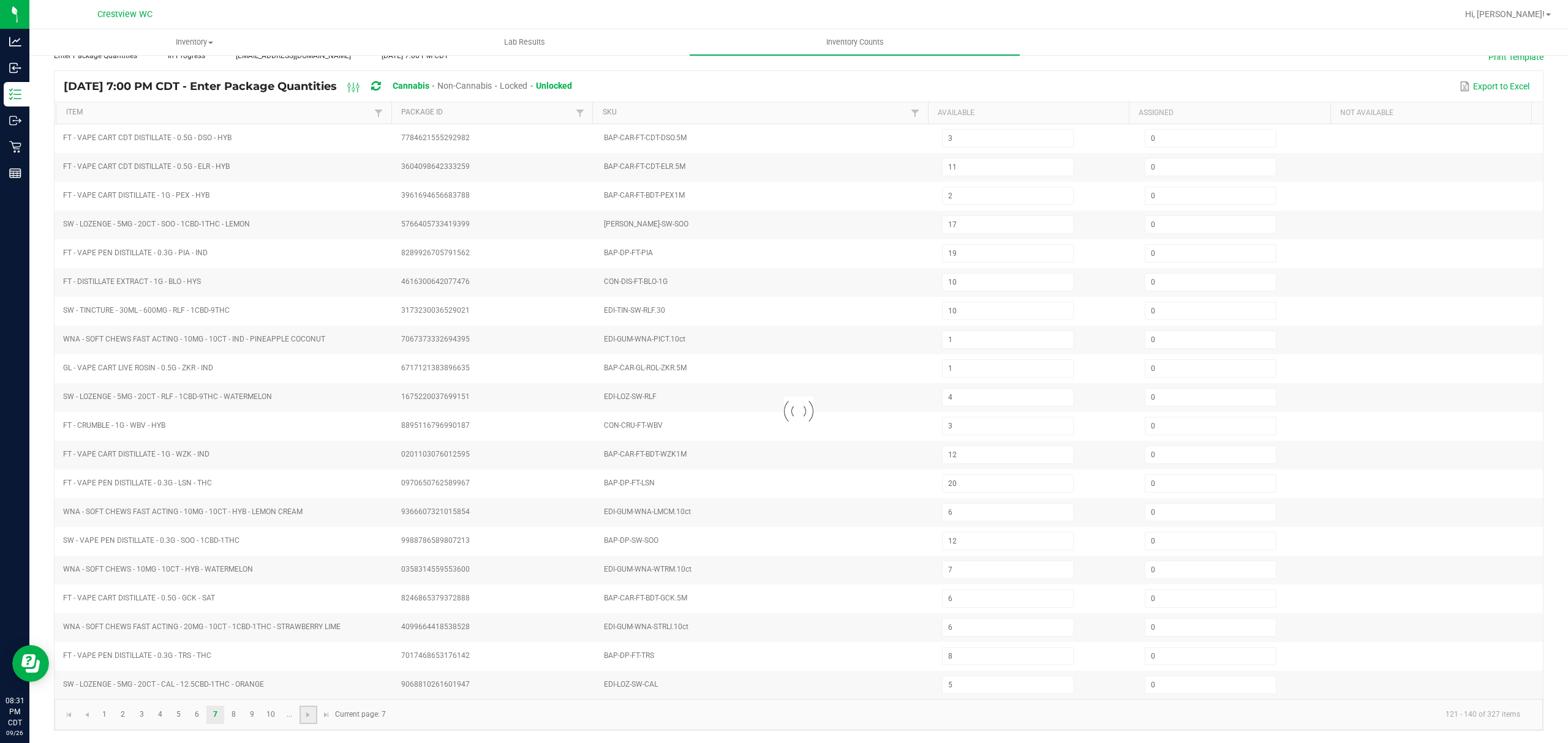
type input "9"
type input "18"
type input "16"
type input "4"
type input "16"
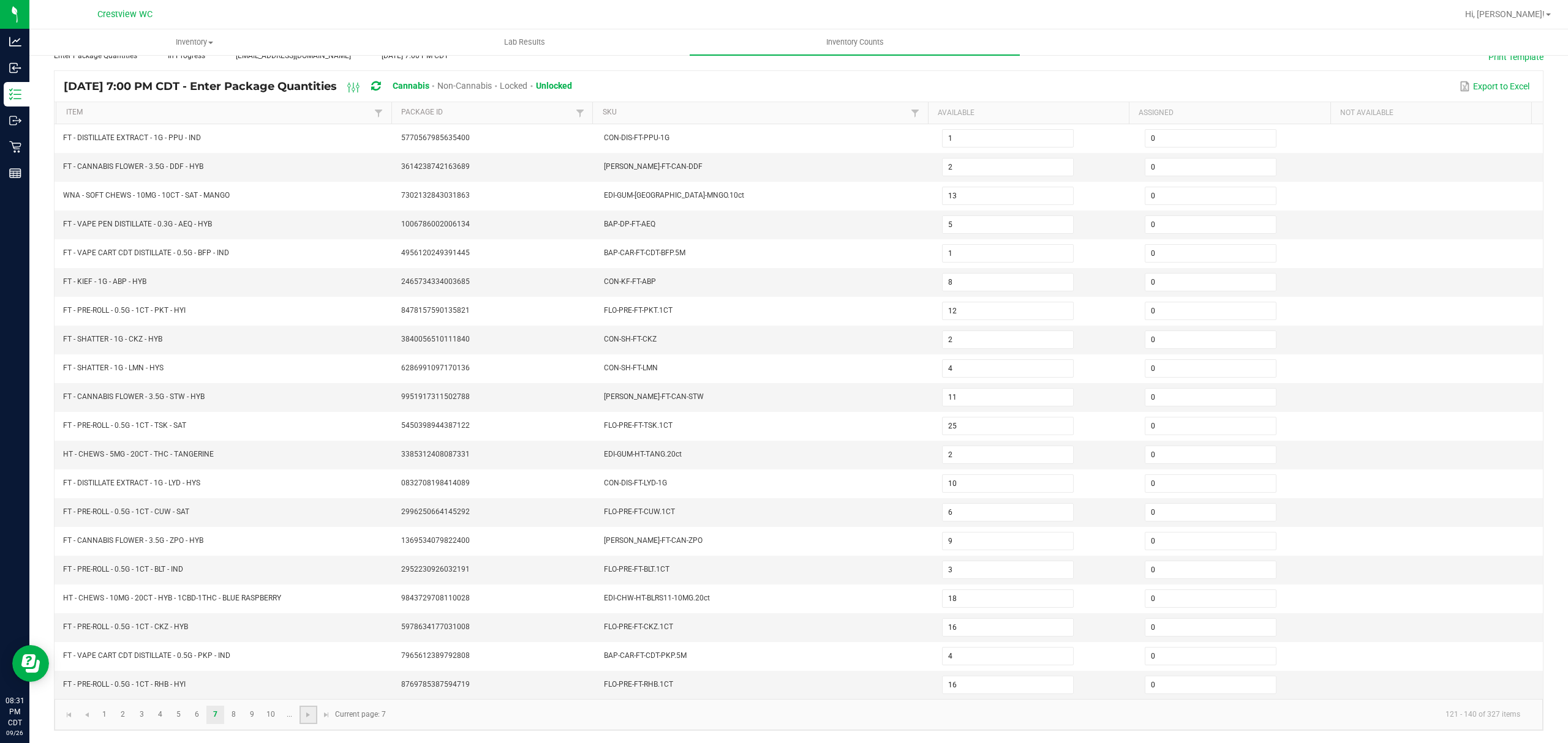
click at [308, 723] on link at bounding box center [308, 714] width 18 height 18
type input "6"
type input "20"
type input "4"
type input "19"
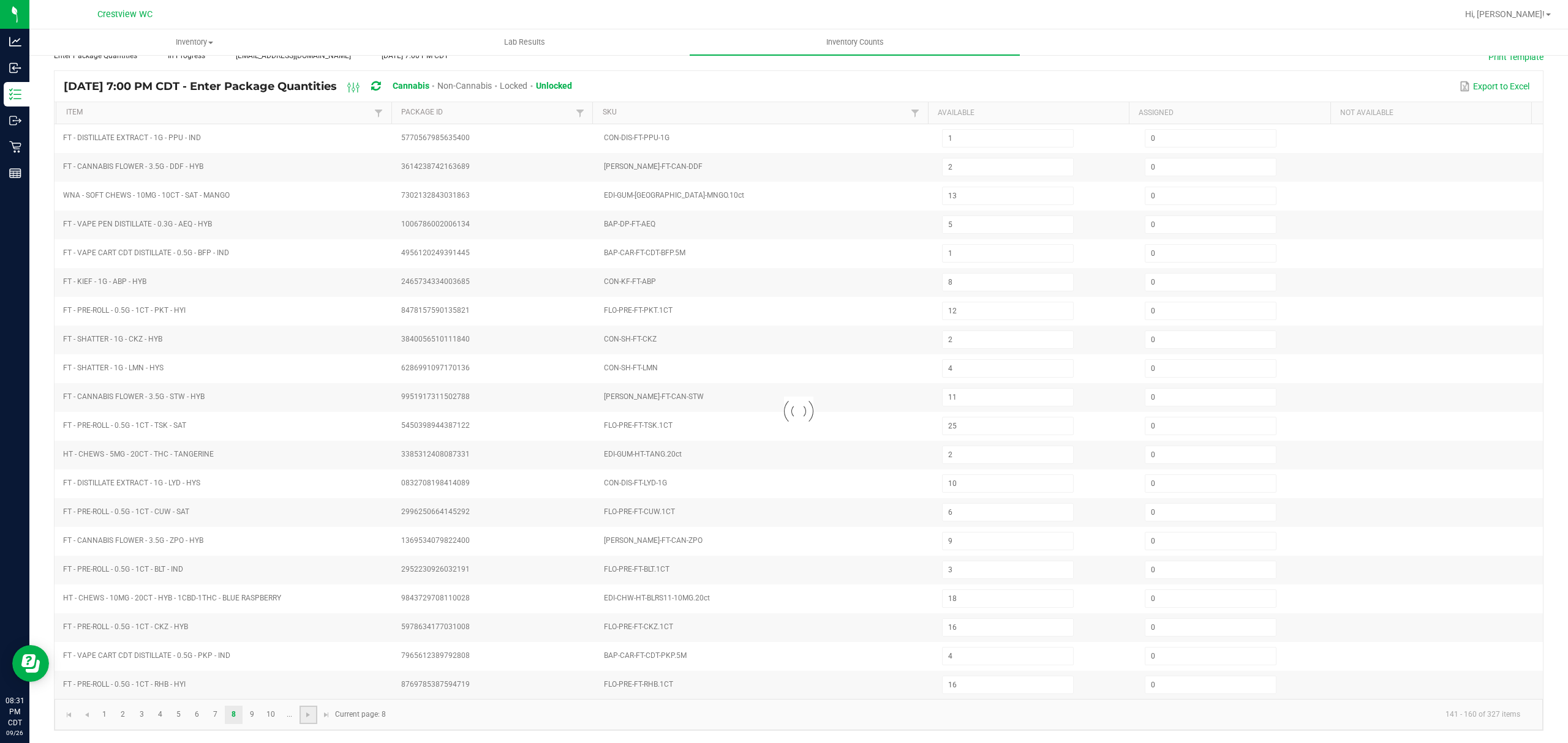
type input "9"
type input "2"
type input "1"
type input "6"
type input "10"
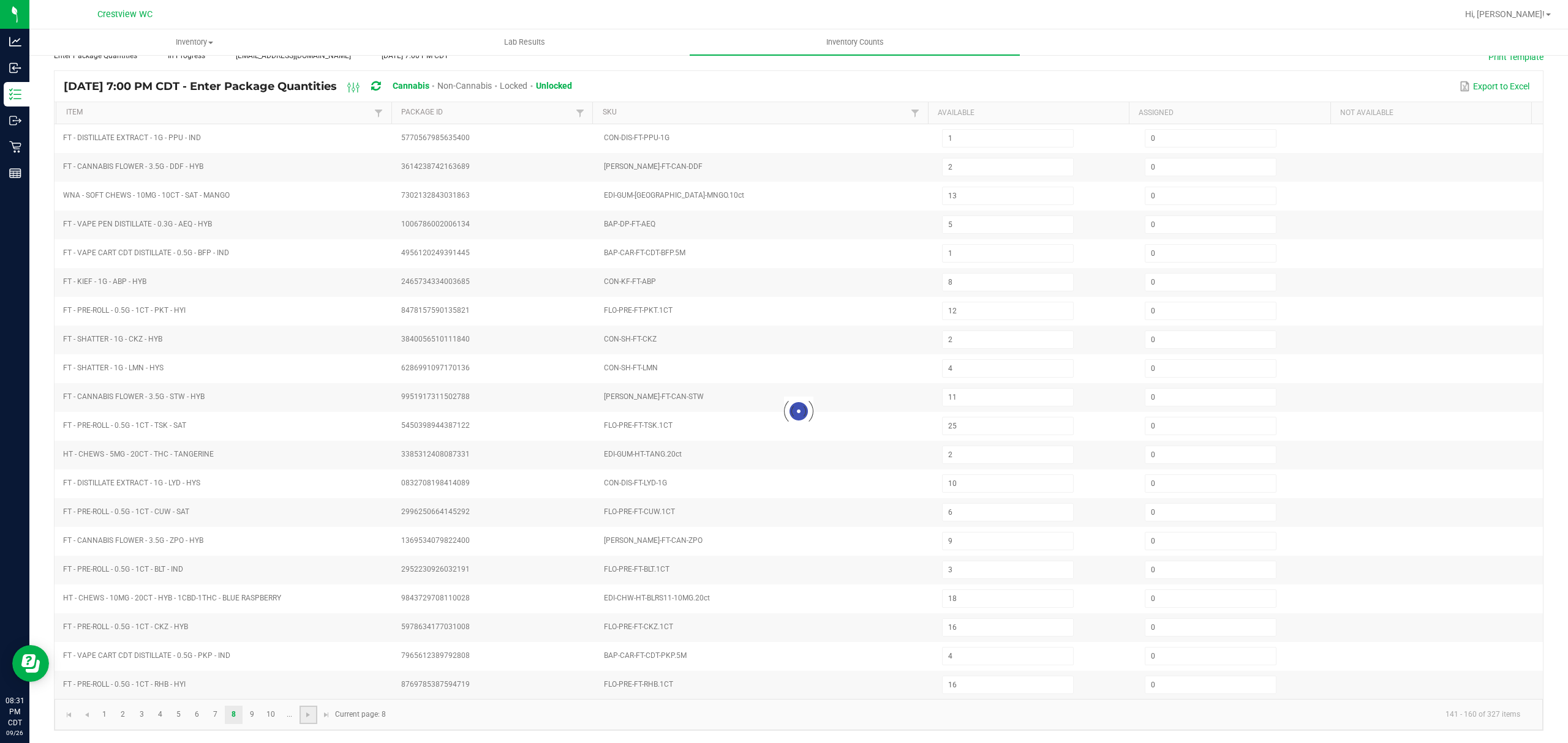
type input "25"
type input "1"
type input "2"
type input "12"
type input "7"
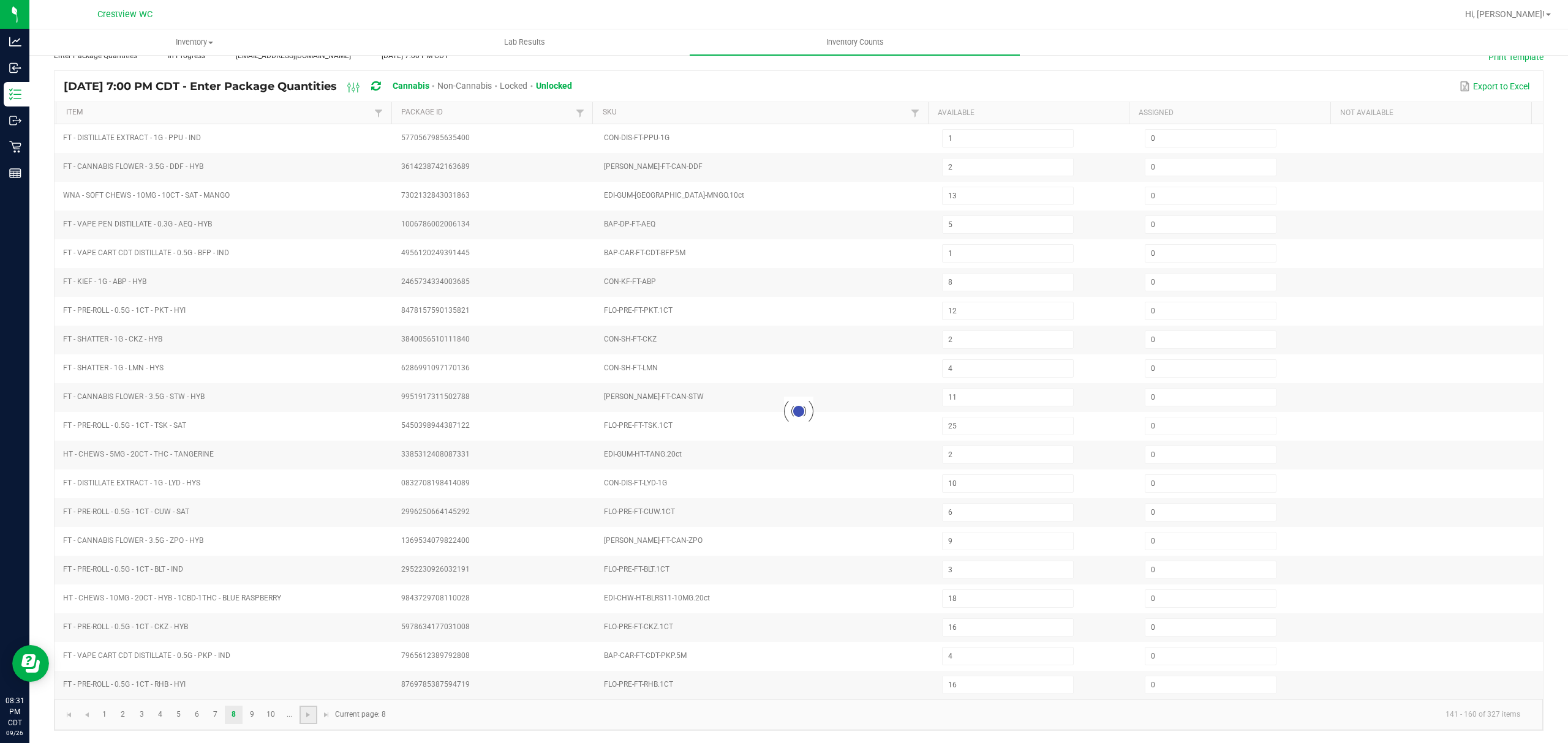
type input "5"
type input "12"
type input "8"
type input "5"
type input "6"
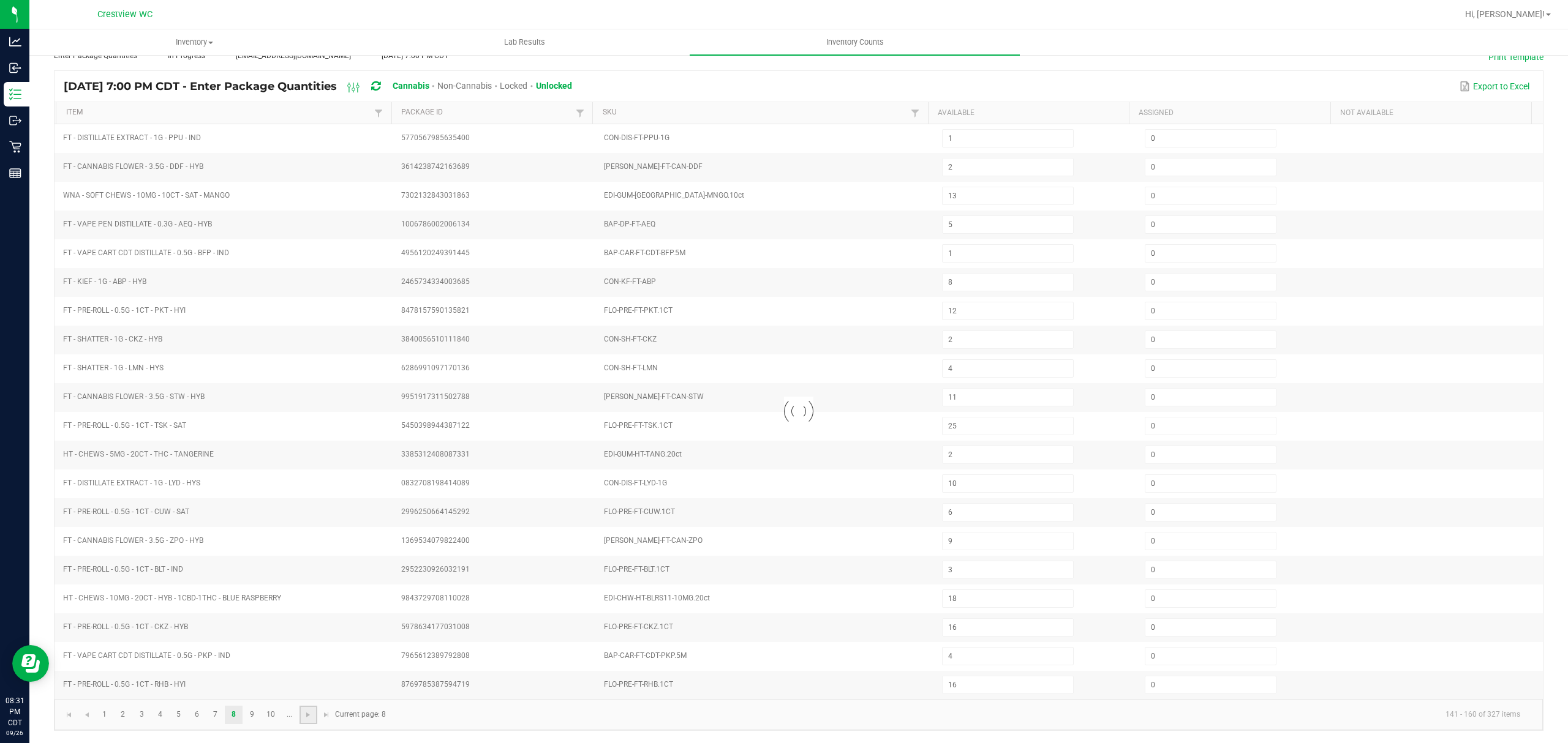
type input "8"
click at [308, 723] on link at bounding box center [308, 714] width 18 height 18
type input "9"
type input "7"
type input "11"
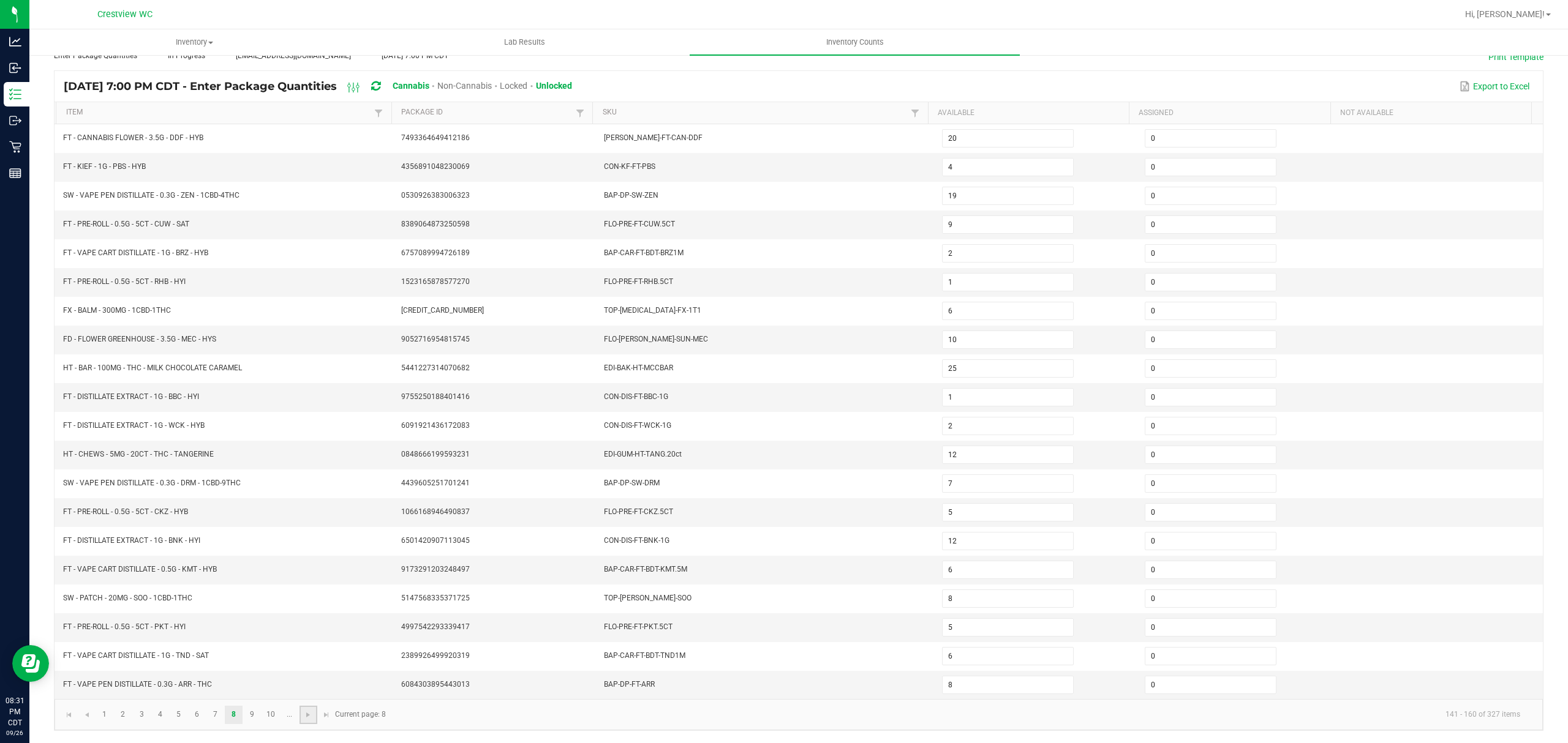
type input "1"
type input "5"
type input "35"
type input "12"
type input "4"
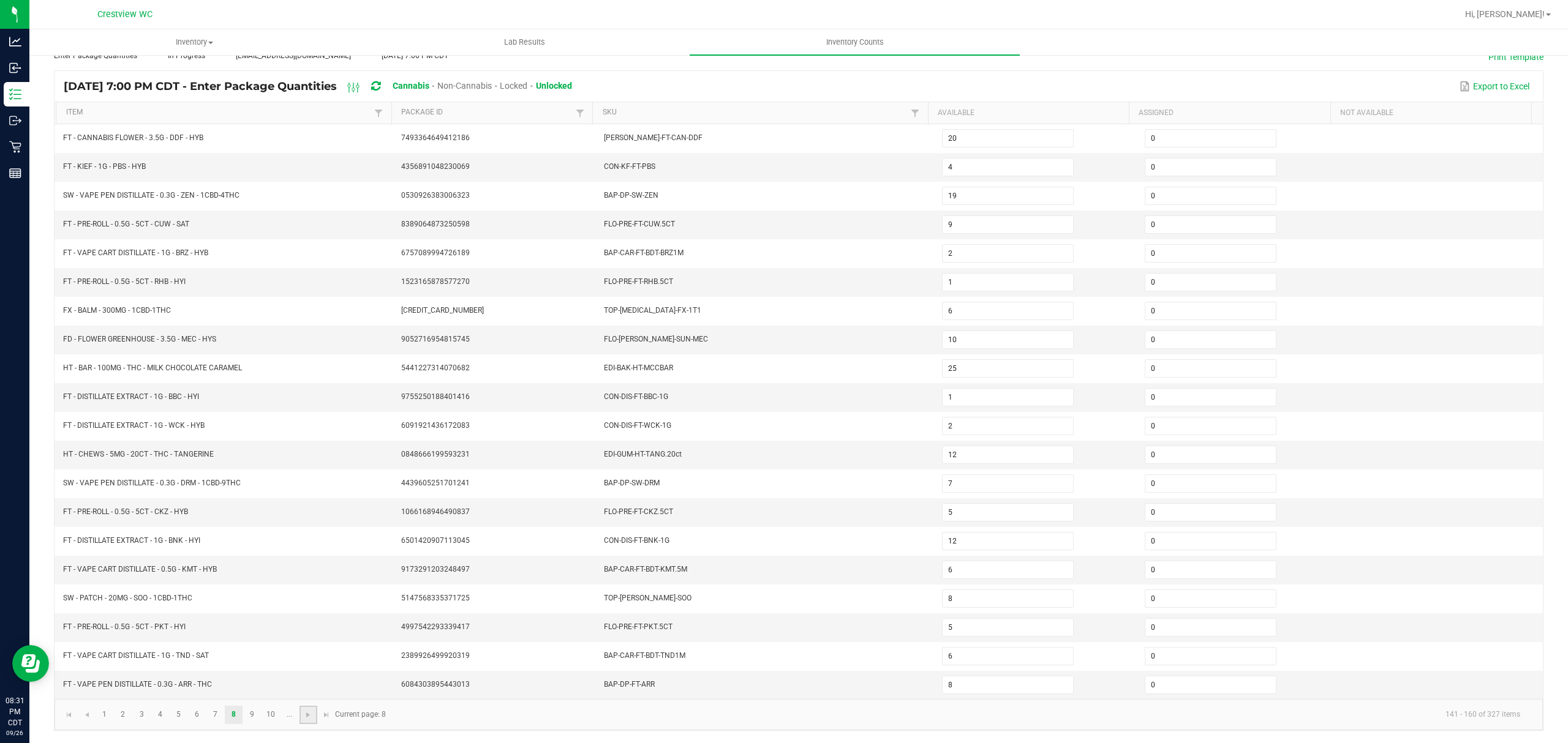
type input "29"
type input "20"
type input "19"
type input "6"
type input "31"
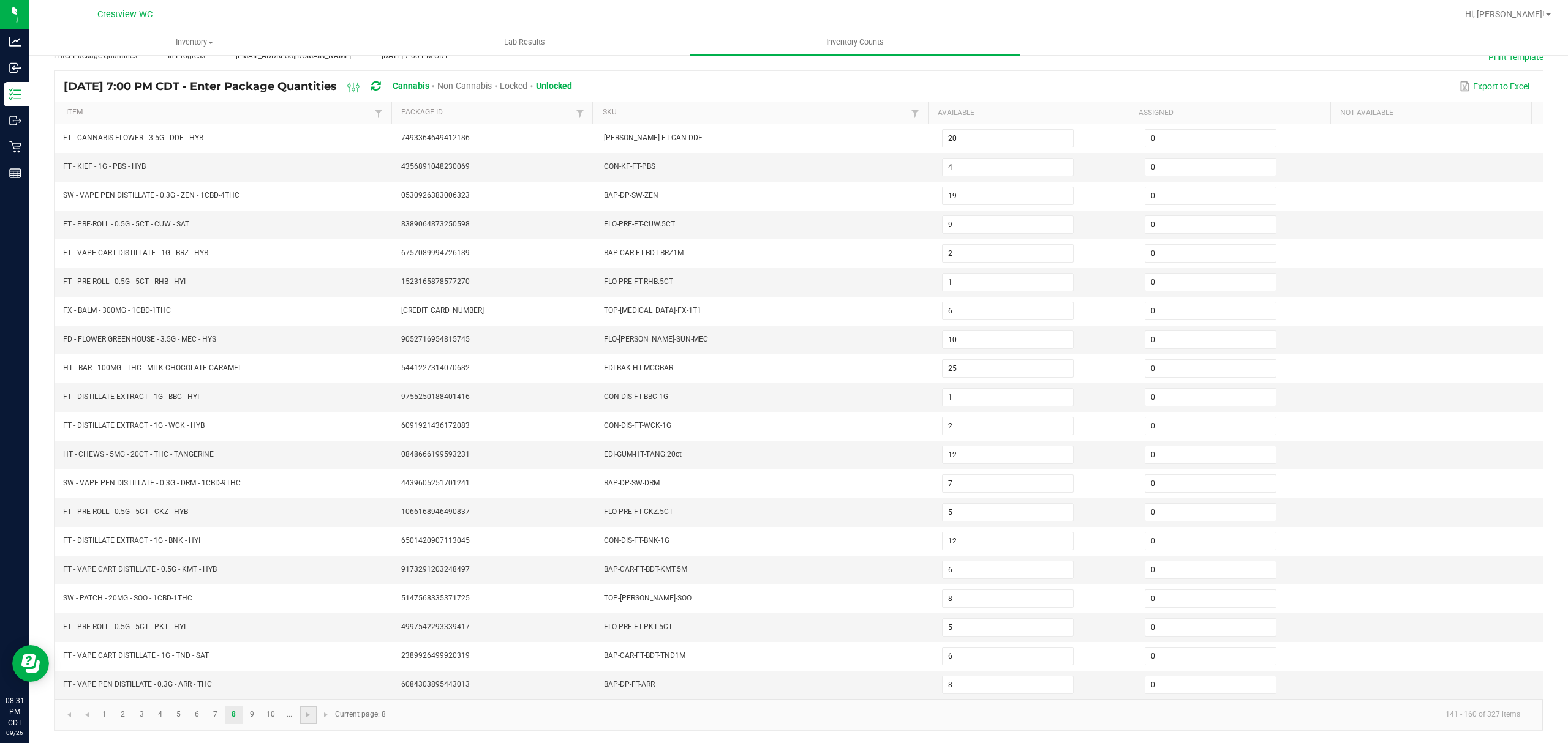
type input "20"
type input "7"
type input "10"
type input "6"
type input "19"
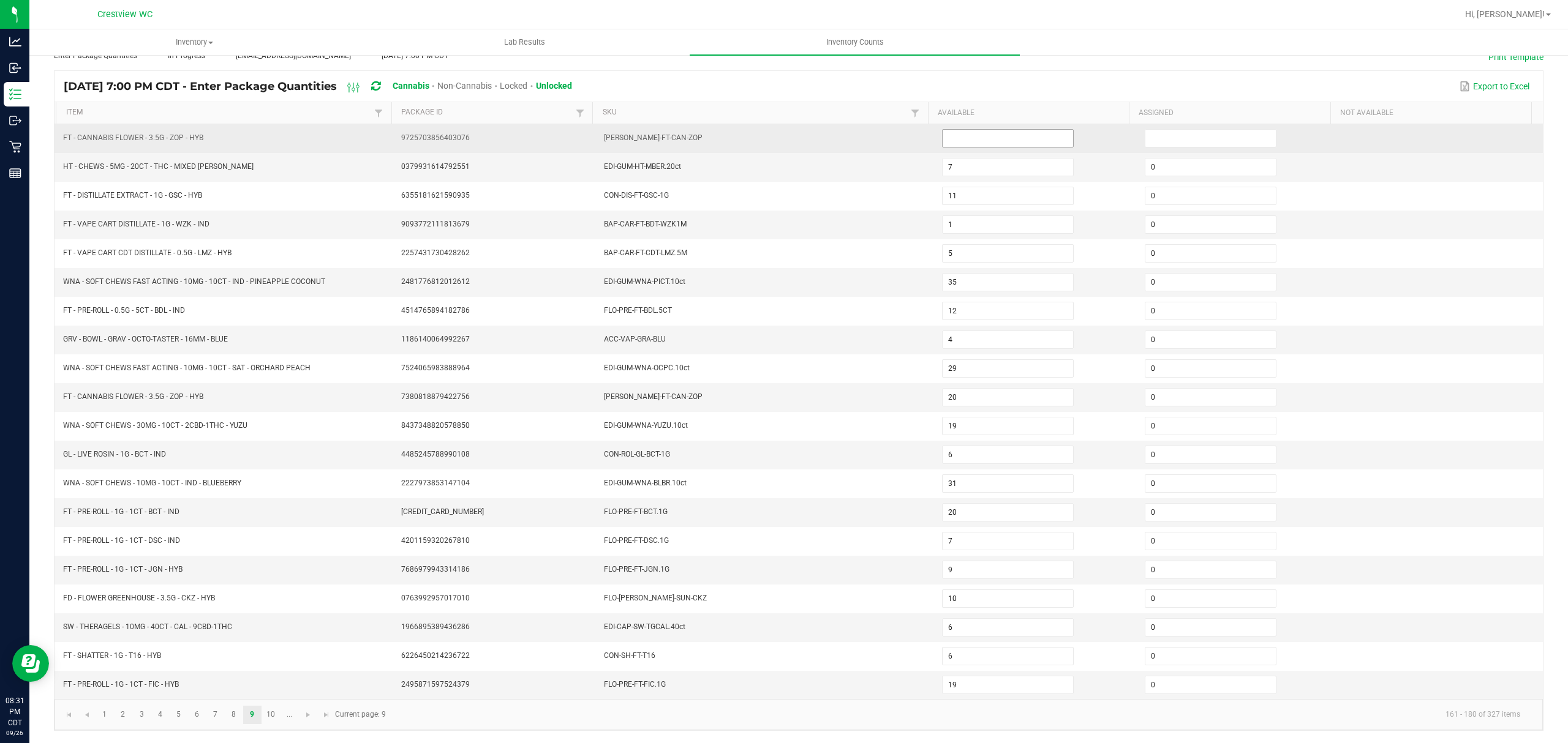
click at [1012, 130] on input at bounding box center [1008, 138] width 130 height 17
type input "0"
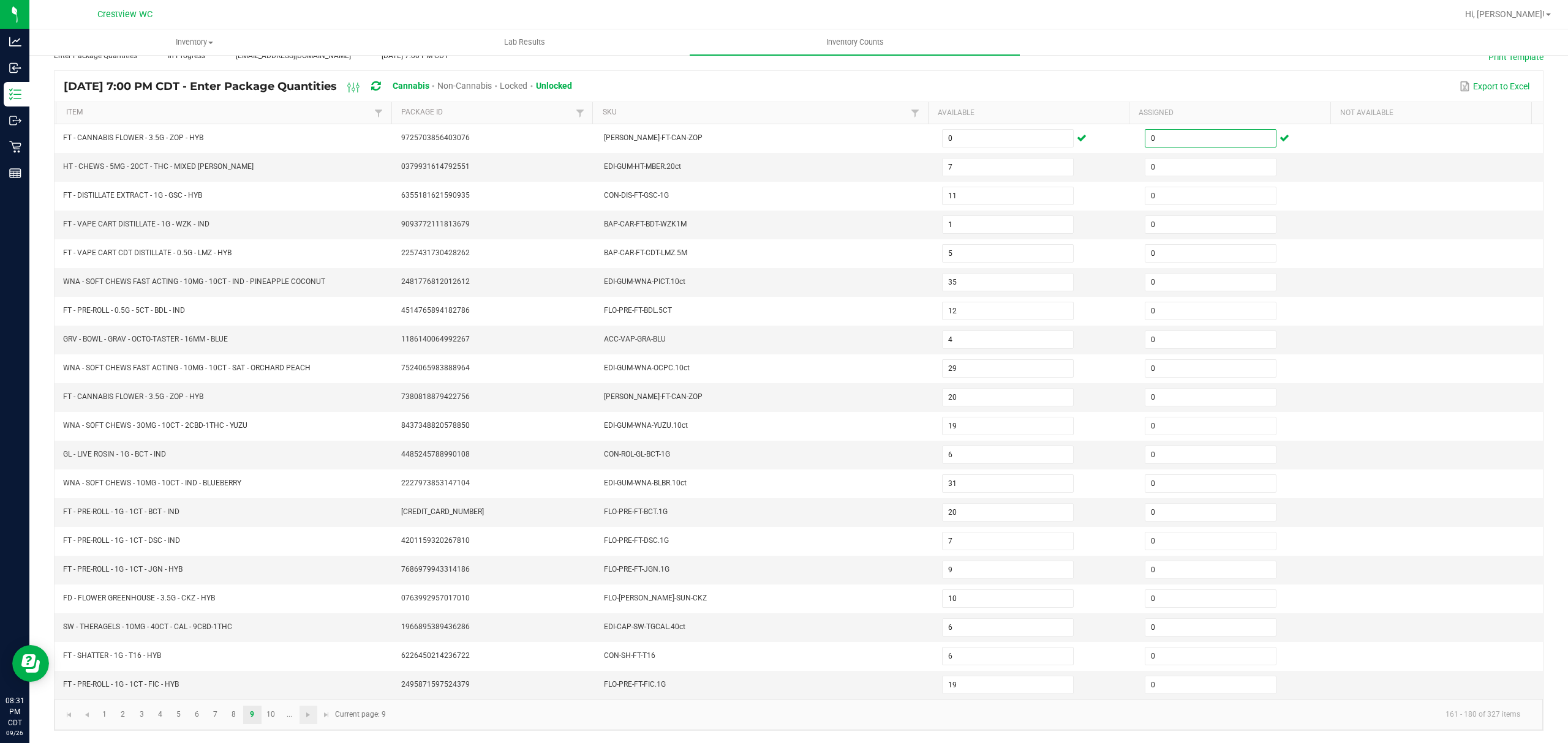
type input "0"
click at [312, 720] on link at bounding box center [308, 714] width 18 height 18
type input "20"
type input "6"
type input "8"
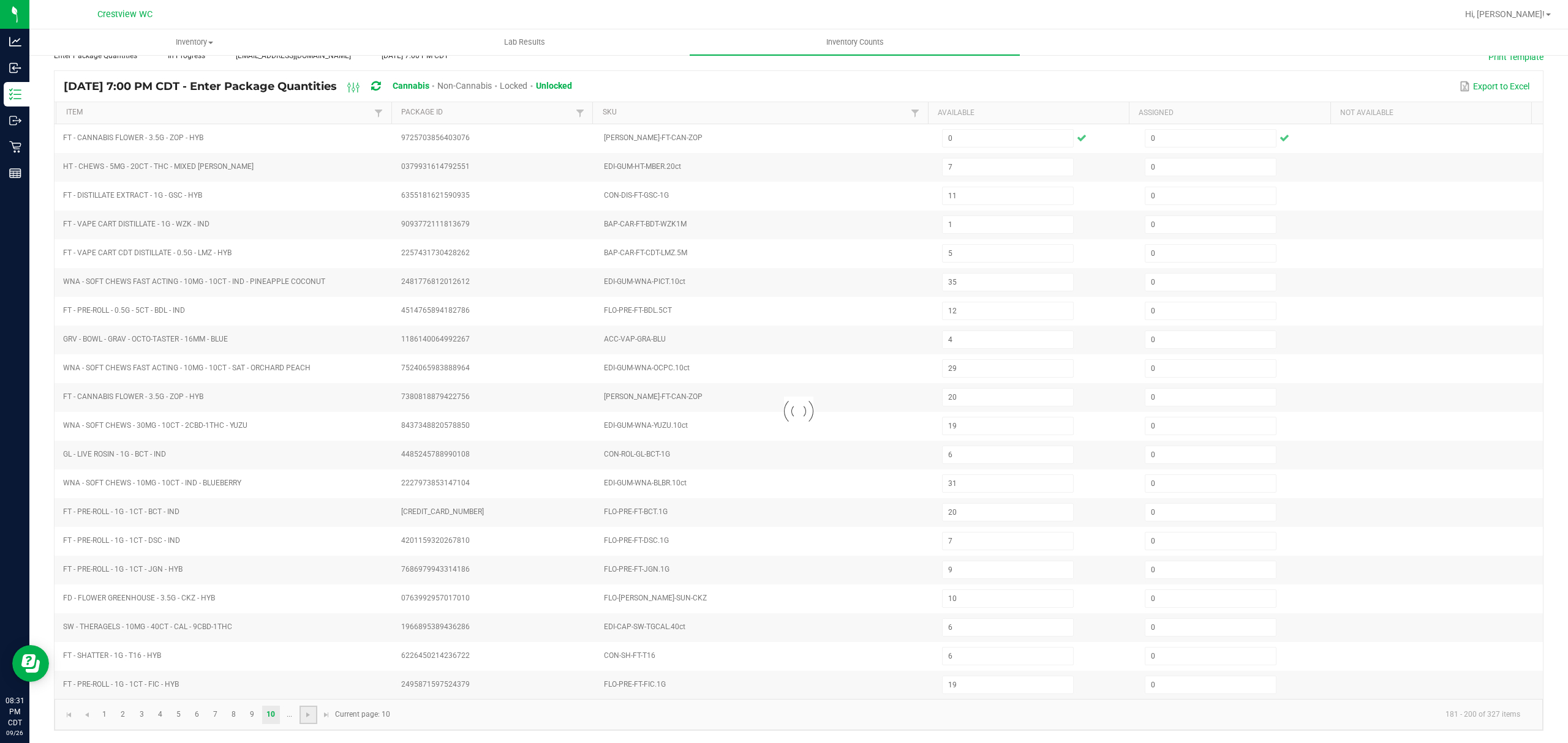
type input "9"
type input "3"
type input "2"
type input "7"
type input "2"
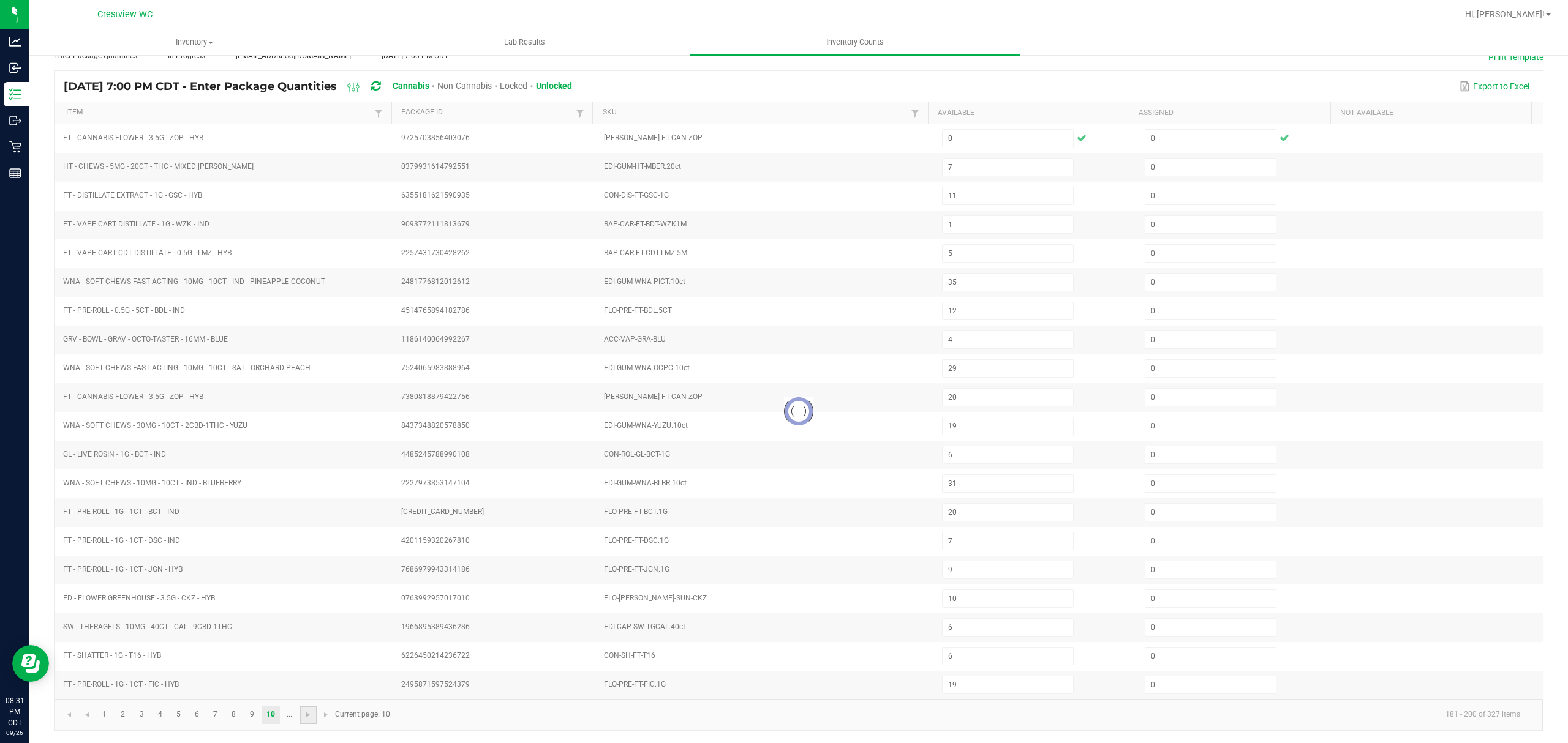
type input "1"
type input "10"
type input "7"
type input "1"
type input "10"
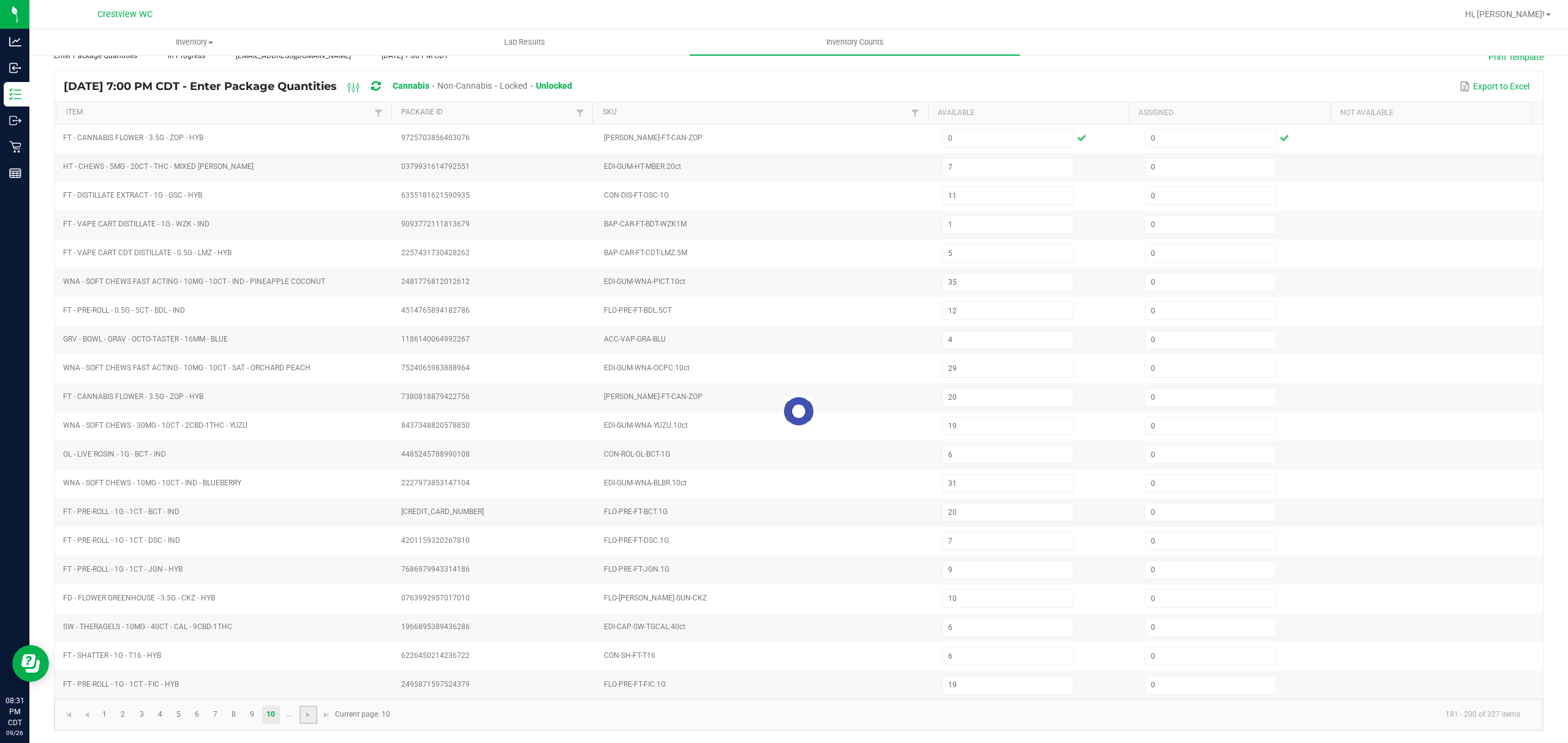
type input "3"
type input "9"
type input "15"
type input "6"
type input "3"
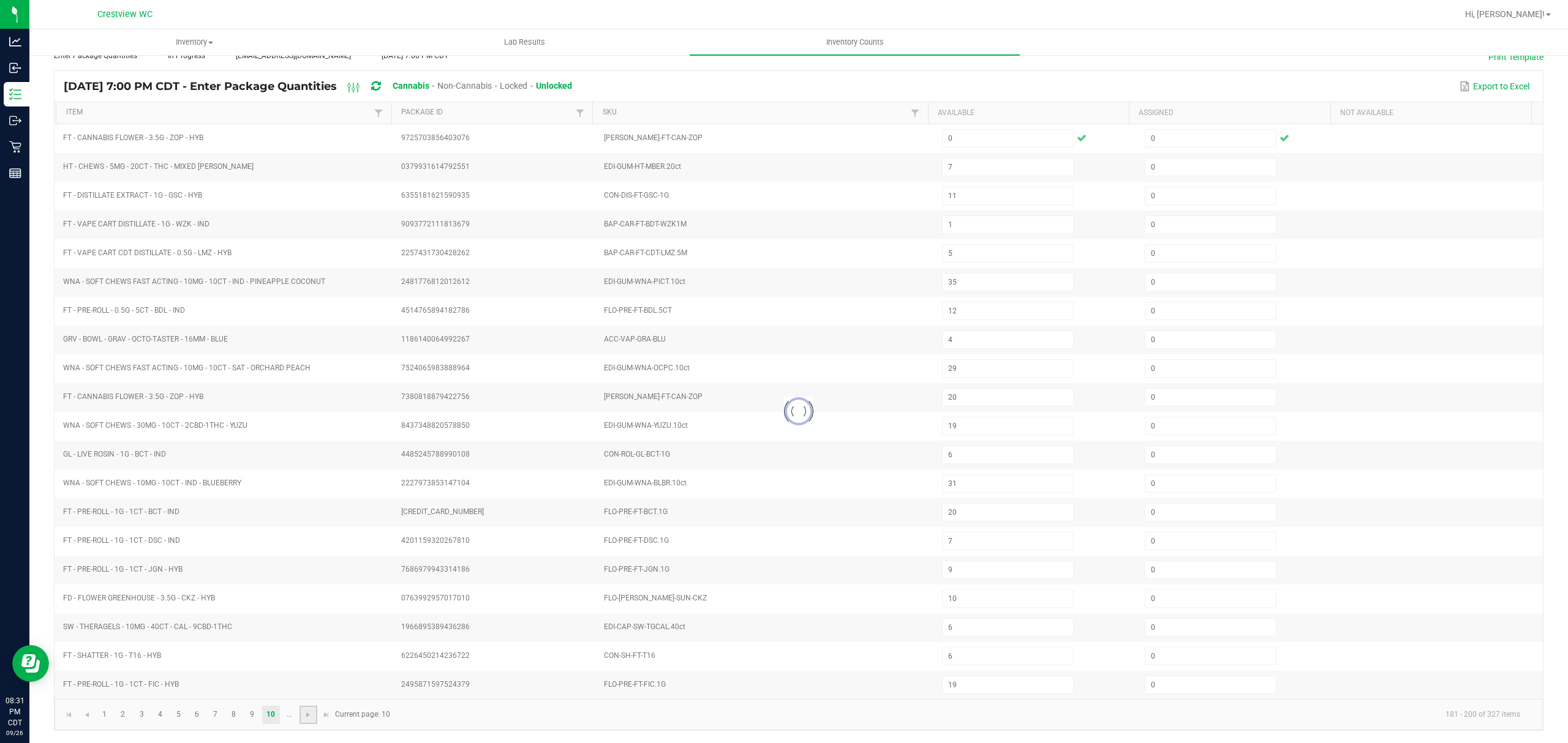
type input "5"
type input "3"
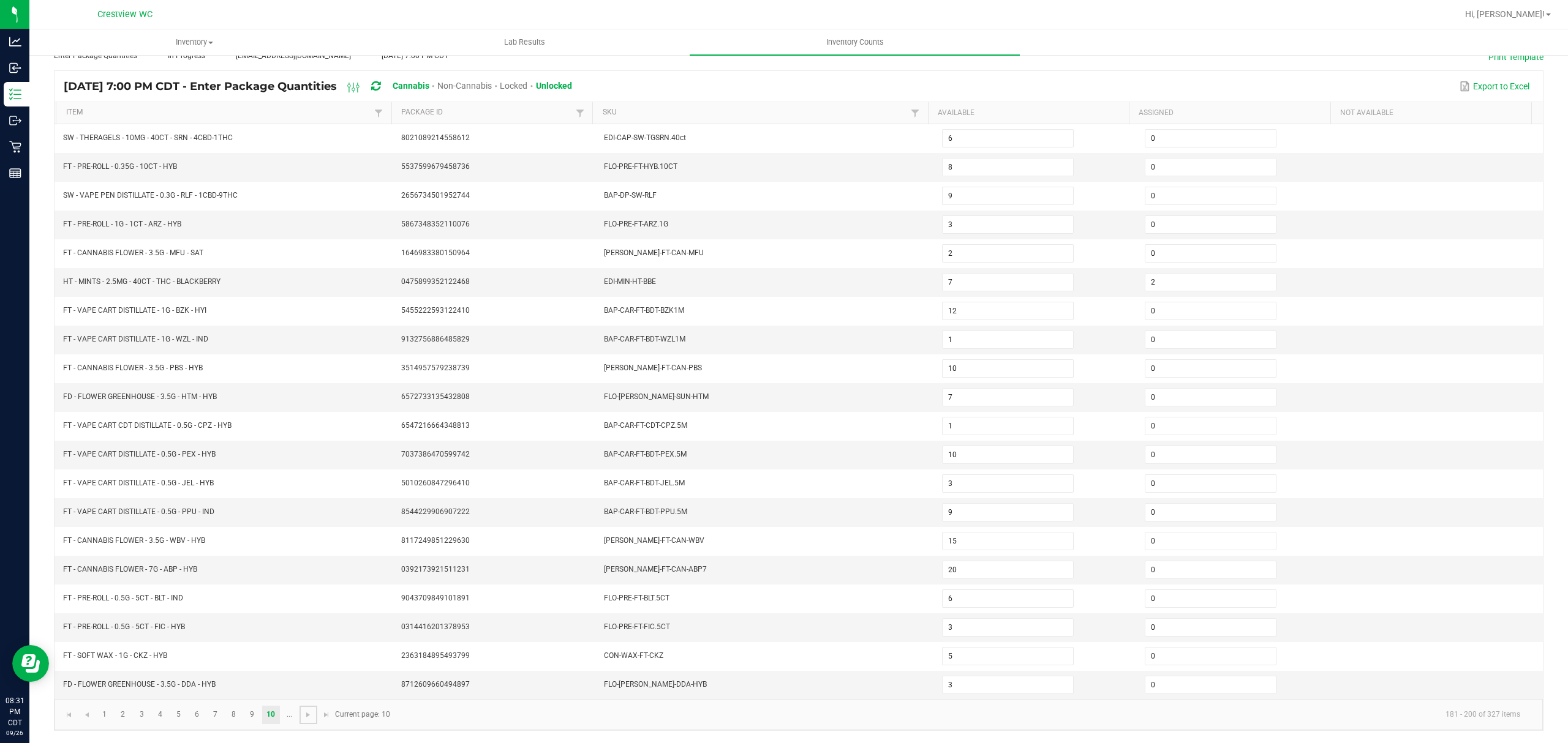
drag, startPoint x: 313, startPoint y: 717, endPoint x: 307, endPoint y: 713, distance: 7.2
click at [311, 717] on span "Go to the next page" at bounding box center [308, 714] width 10 height 10
type input "9"
type input "5"
type input "1"
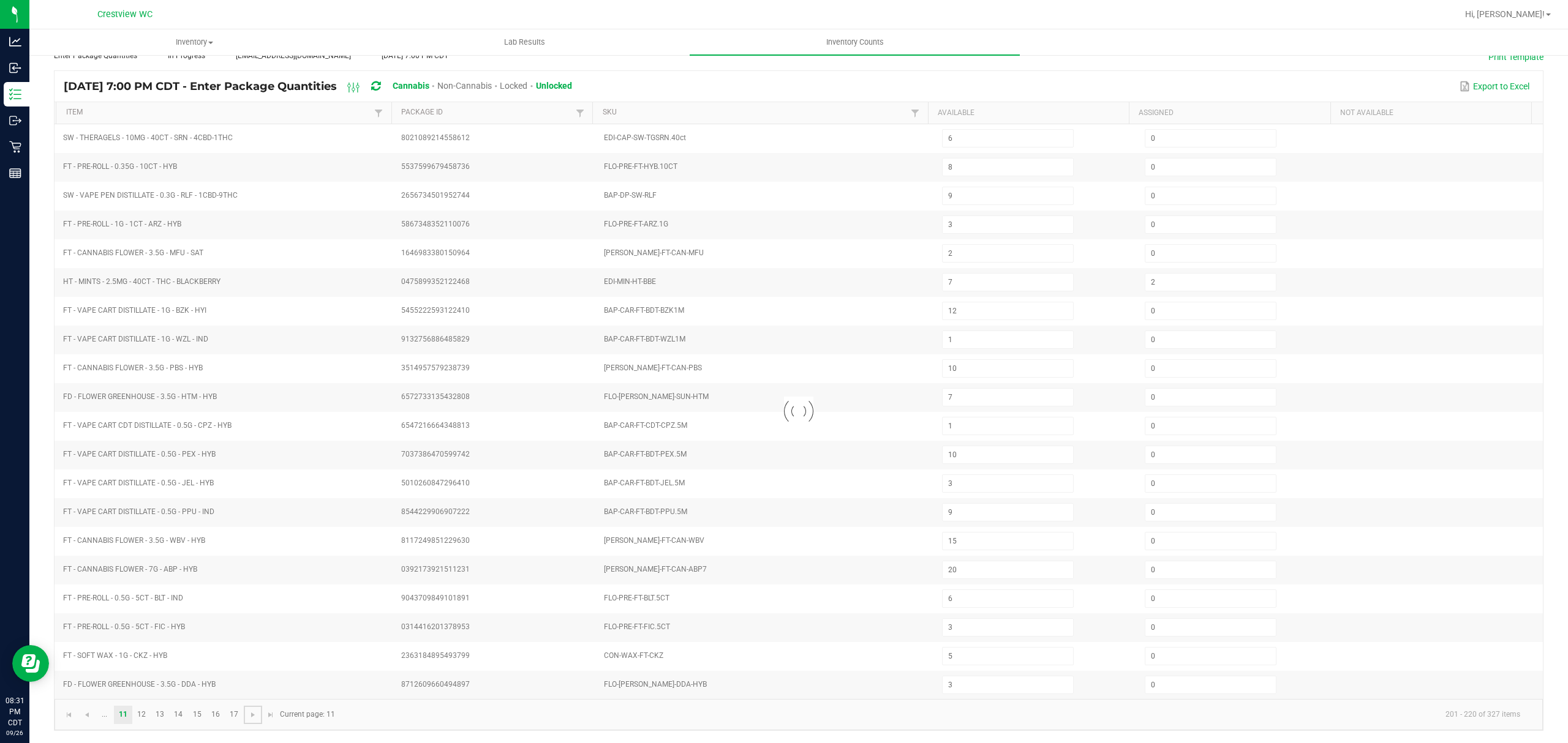
type input "13"
type input "17"
type input "1"
type input "6"
type input "0"
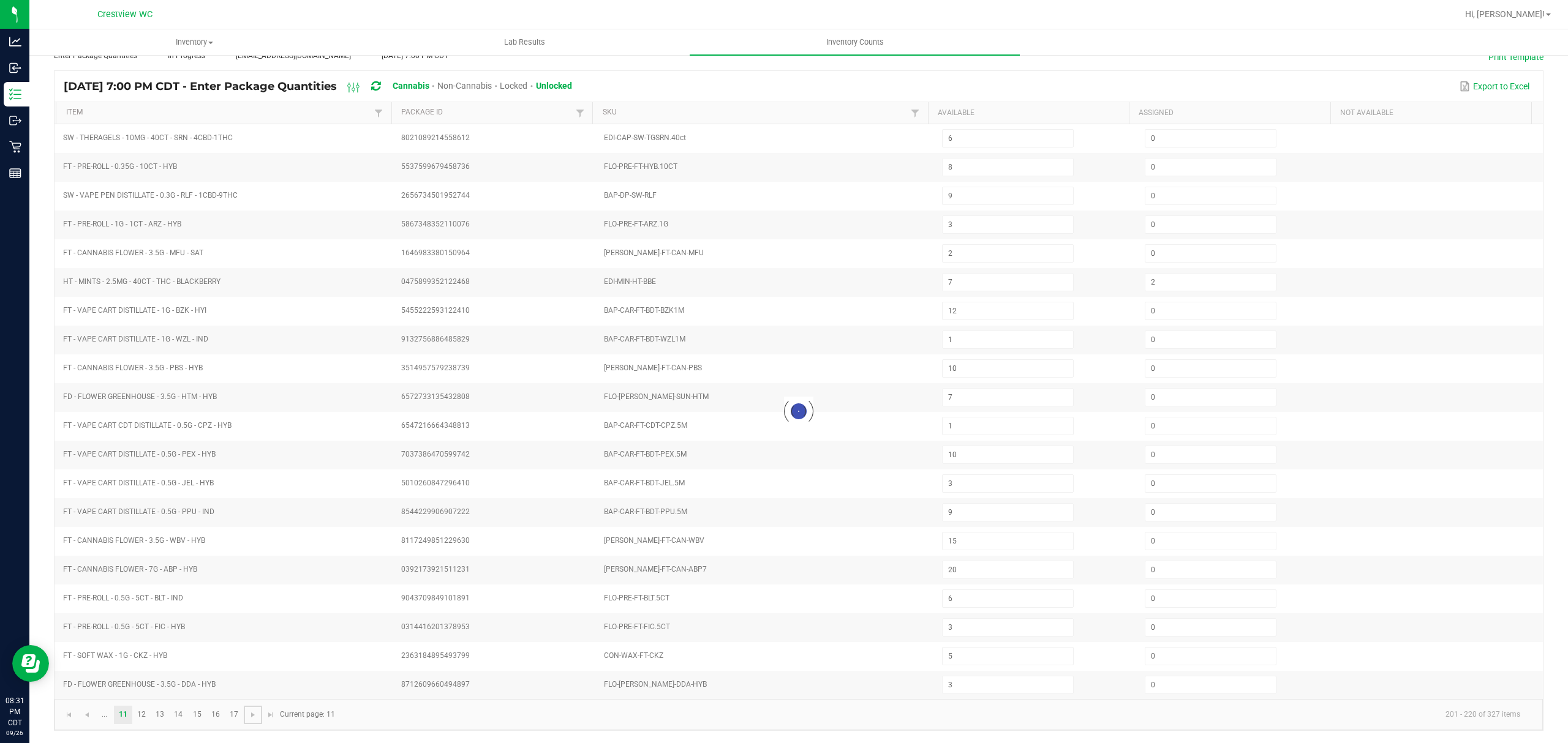
type input "8"
type input "2"
type input "11"
type input "17"
type input "15"
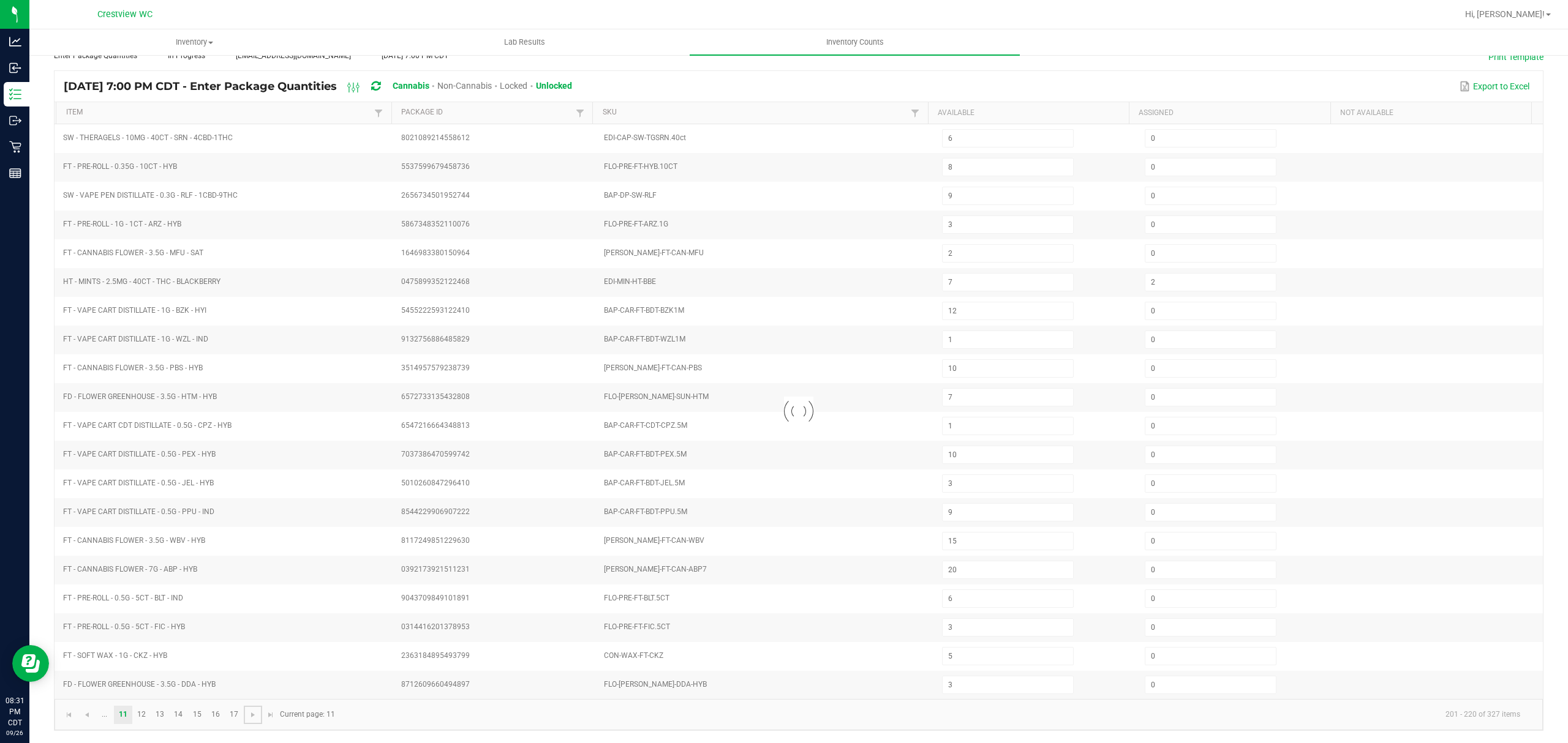
type input "5"
type input "9"
type input "3"
type input "5"
type input "4"
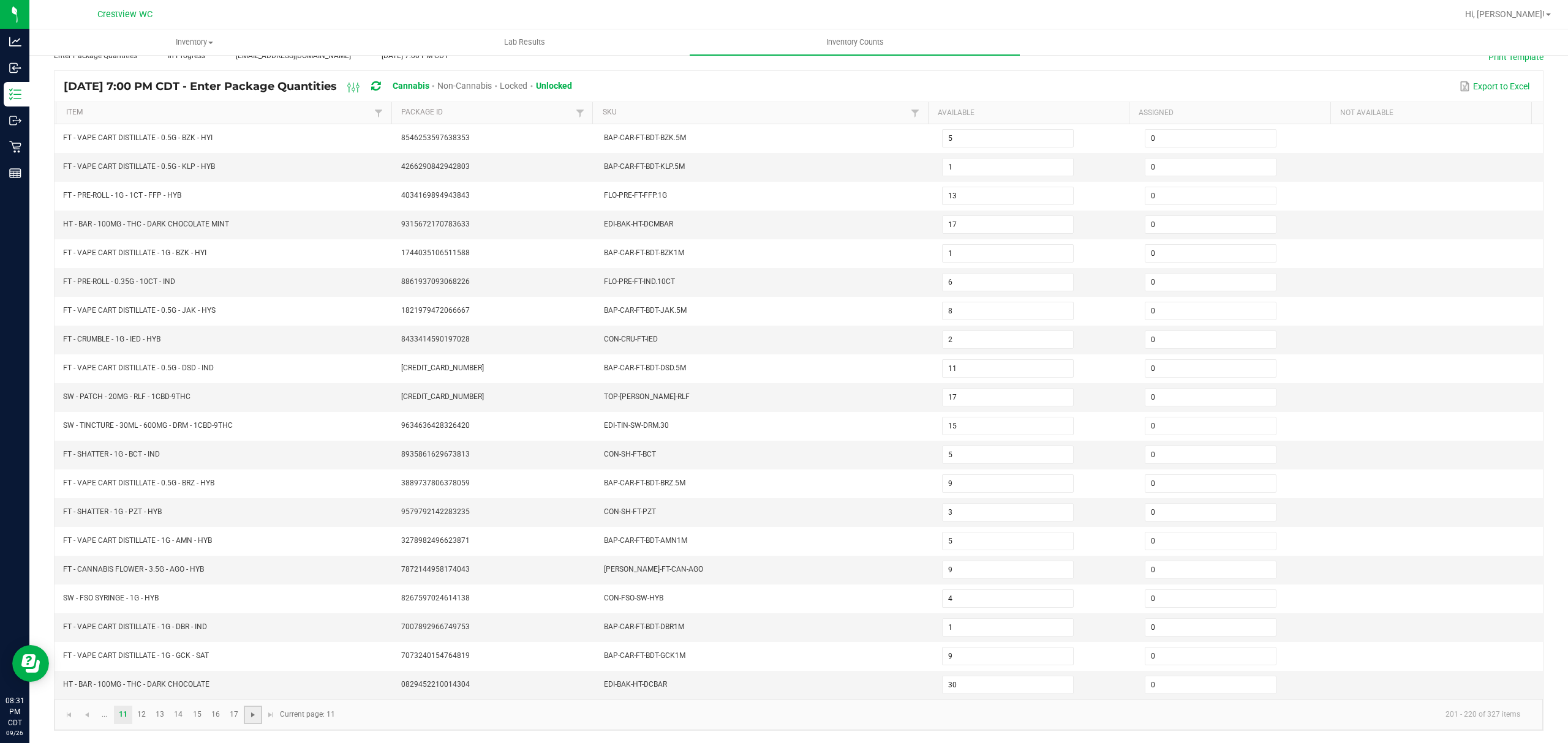
click at [248, 717] on span "Go to the next page" at bounding box center [253, 714] width 10 height 10
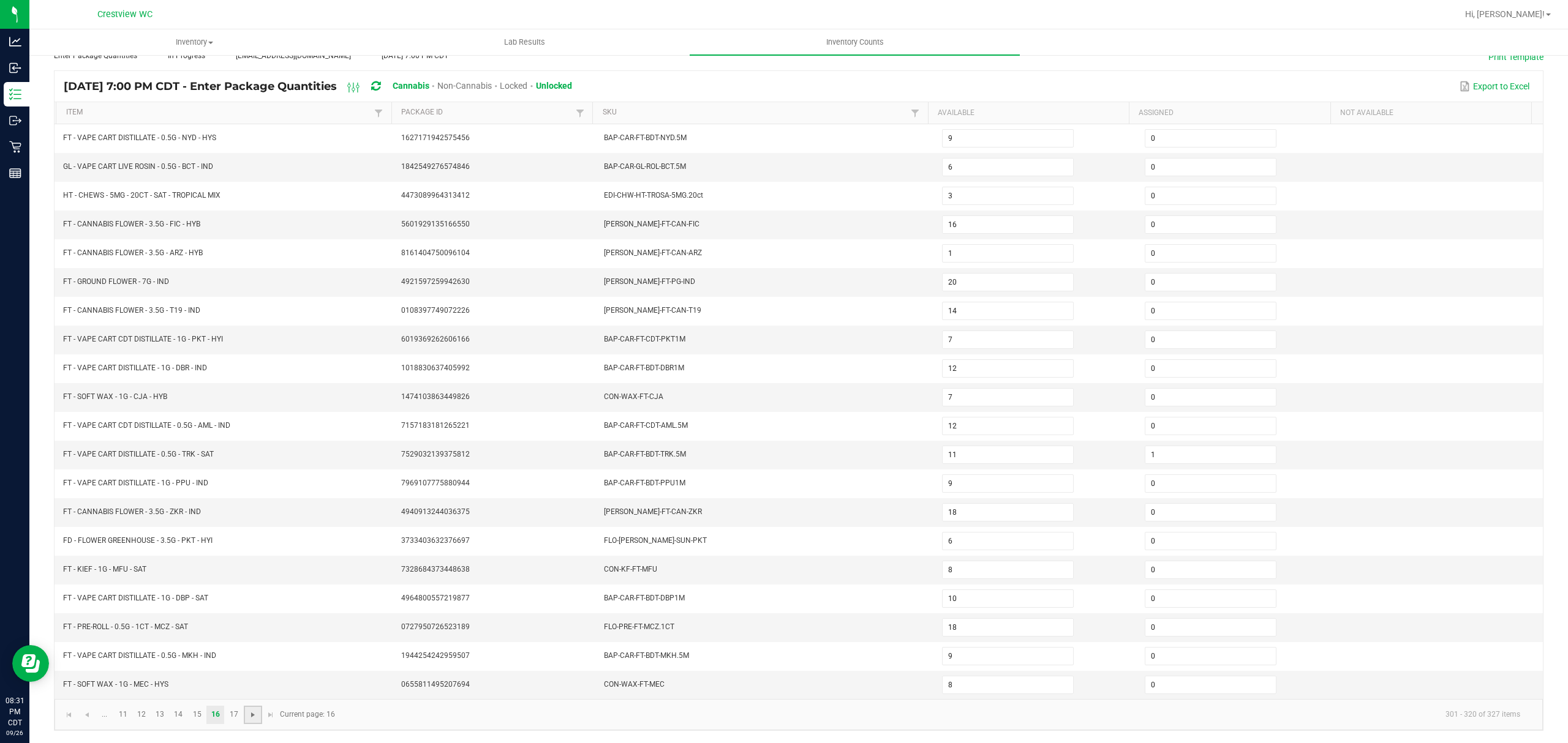
click at [248, 717] on span "Go to the next page" at bounding box center [253, 714] width 10 height 10
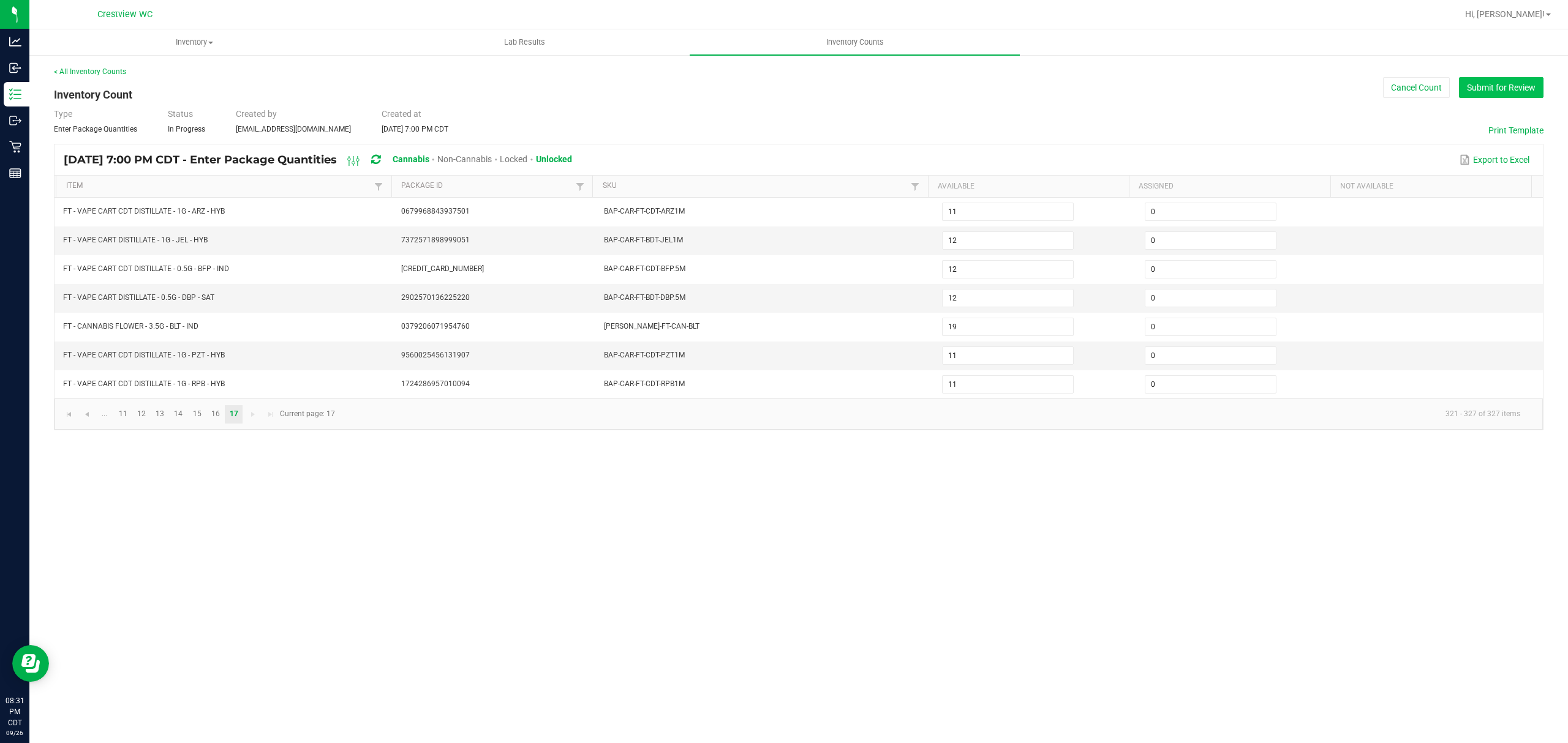
click at [1485, 89] on button "Submit for Review" at bounding box center [1501, 87] width 84 height 20
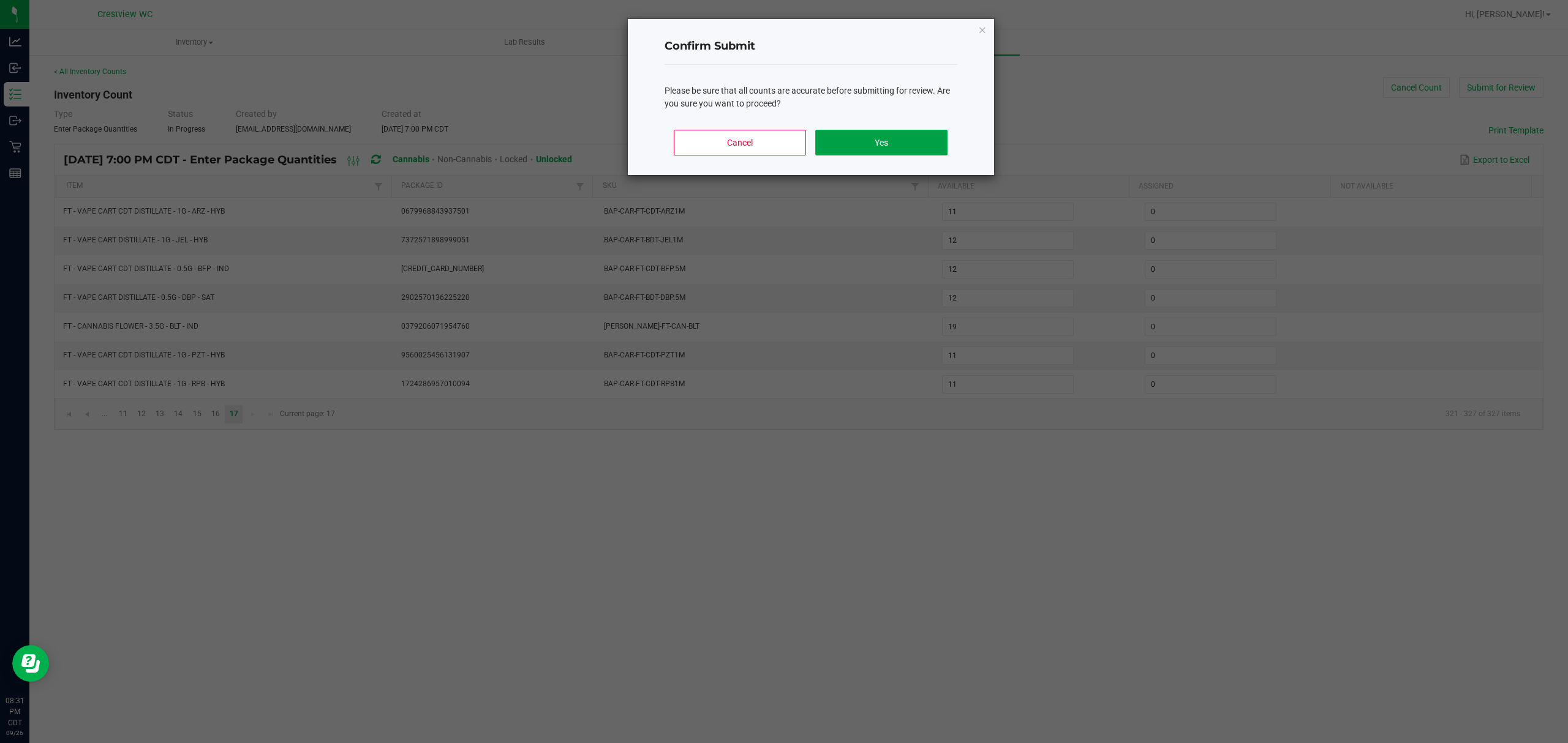
click at [863, 145] on button "Yes" at bounding box center [881, 142] width 132 height 26
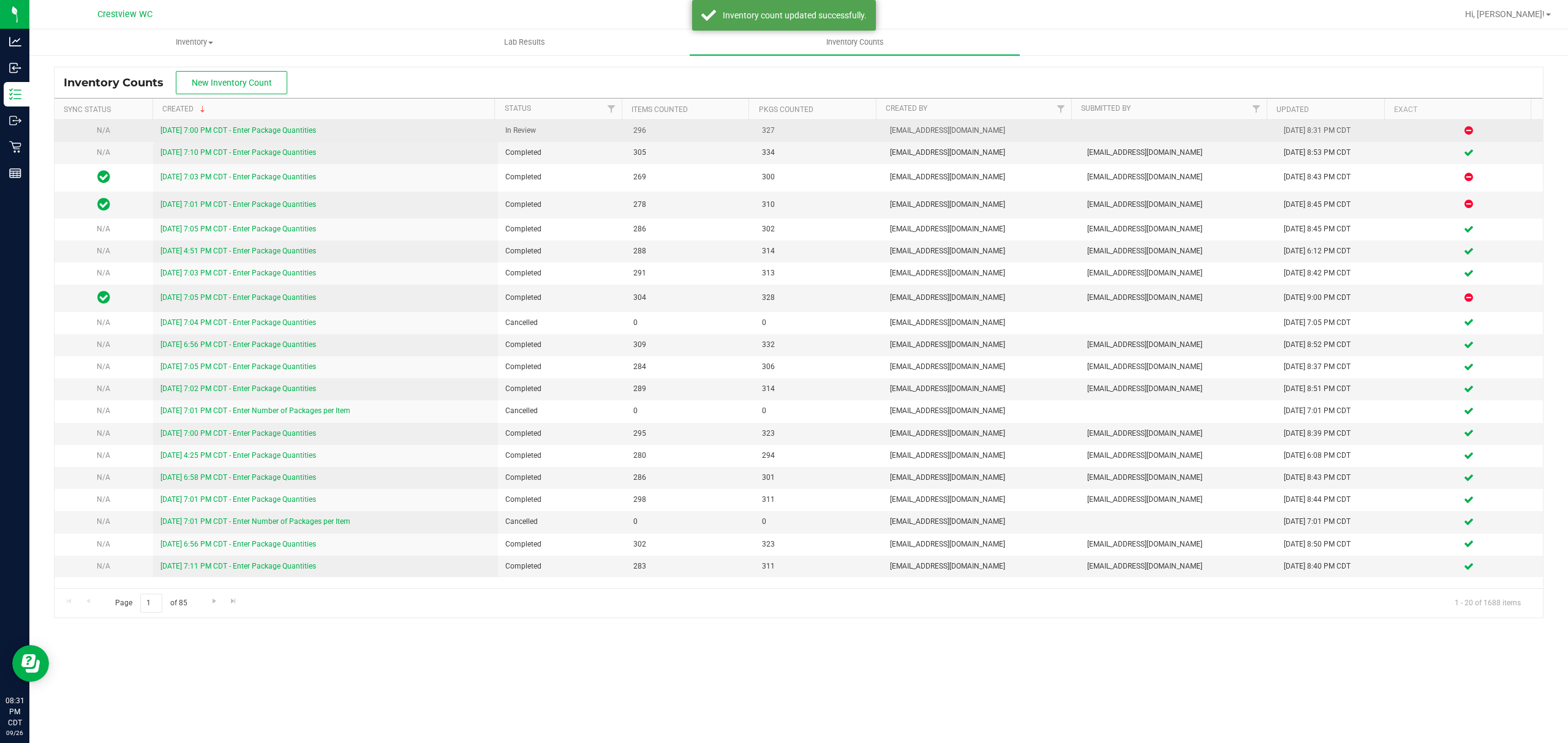
click at [306, 128] on link "[DATE] 7:00 PM CDT - Enter Package Quantities" at bounding box center [238, 130] width 155 height 9
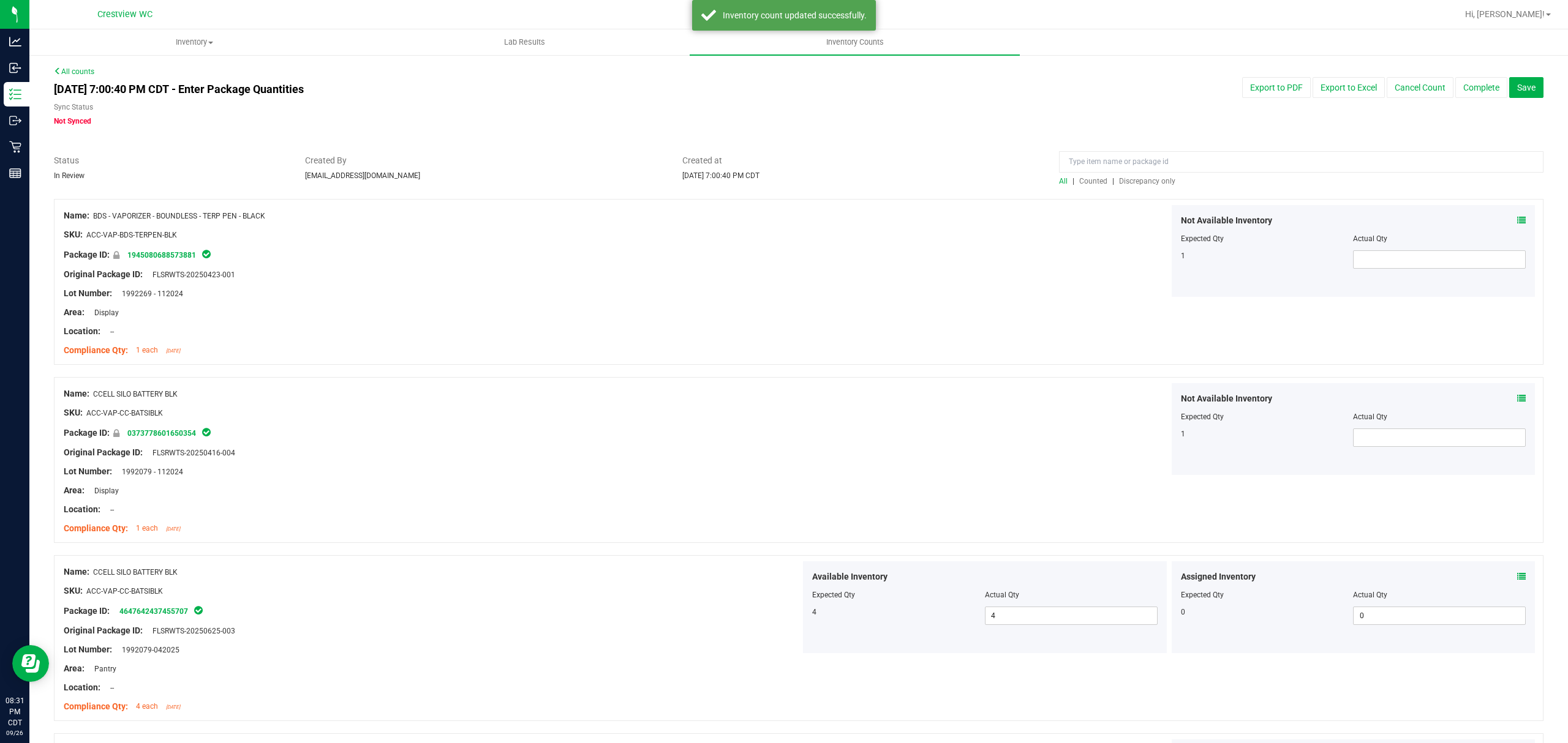
click at [1132, 182] on span "Discrepancy only" at bounding box center [1147, 182] width 56 height 9
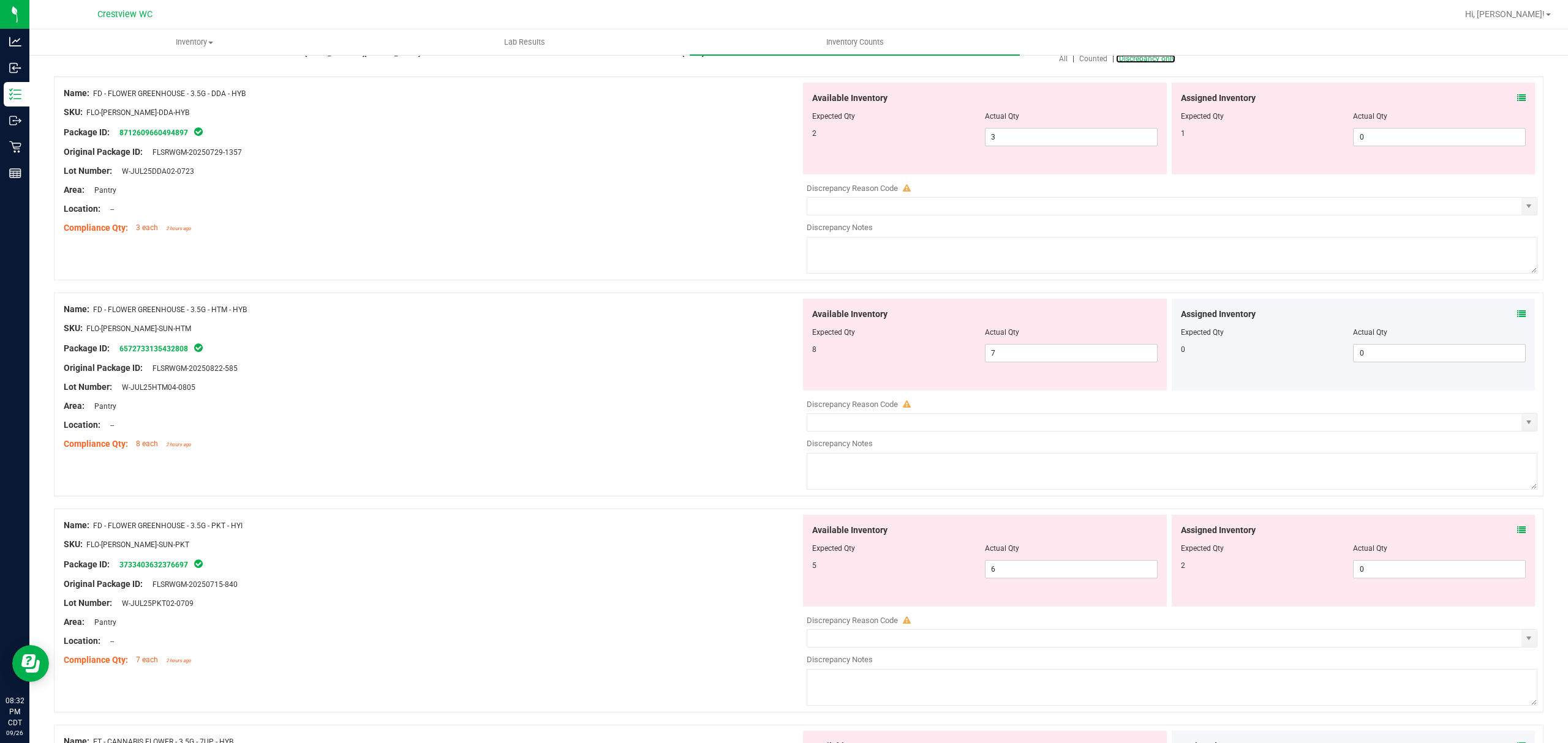
scroll to position [126, 0]
click at [1517, 94] on icon at bounding box center [1521, 94] width 9 height 9
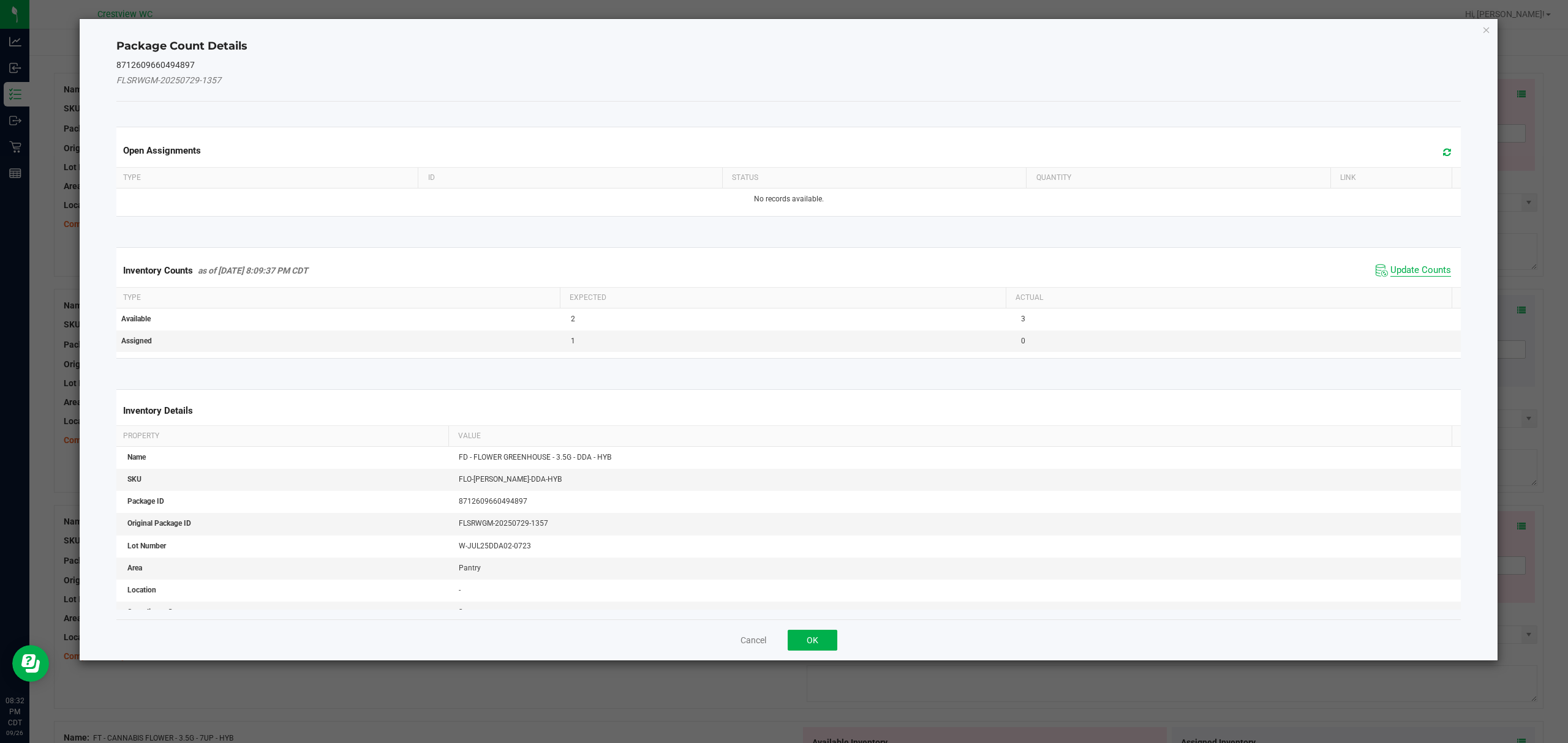
click at [1414, 271] on span "Update Counts" at bounding box center [1420, 270] width 61 height 12
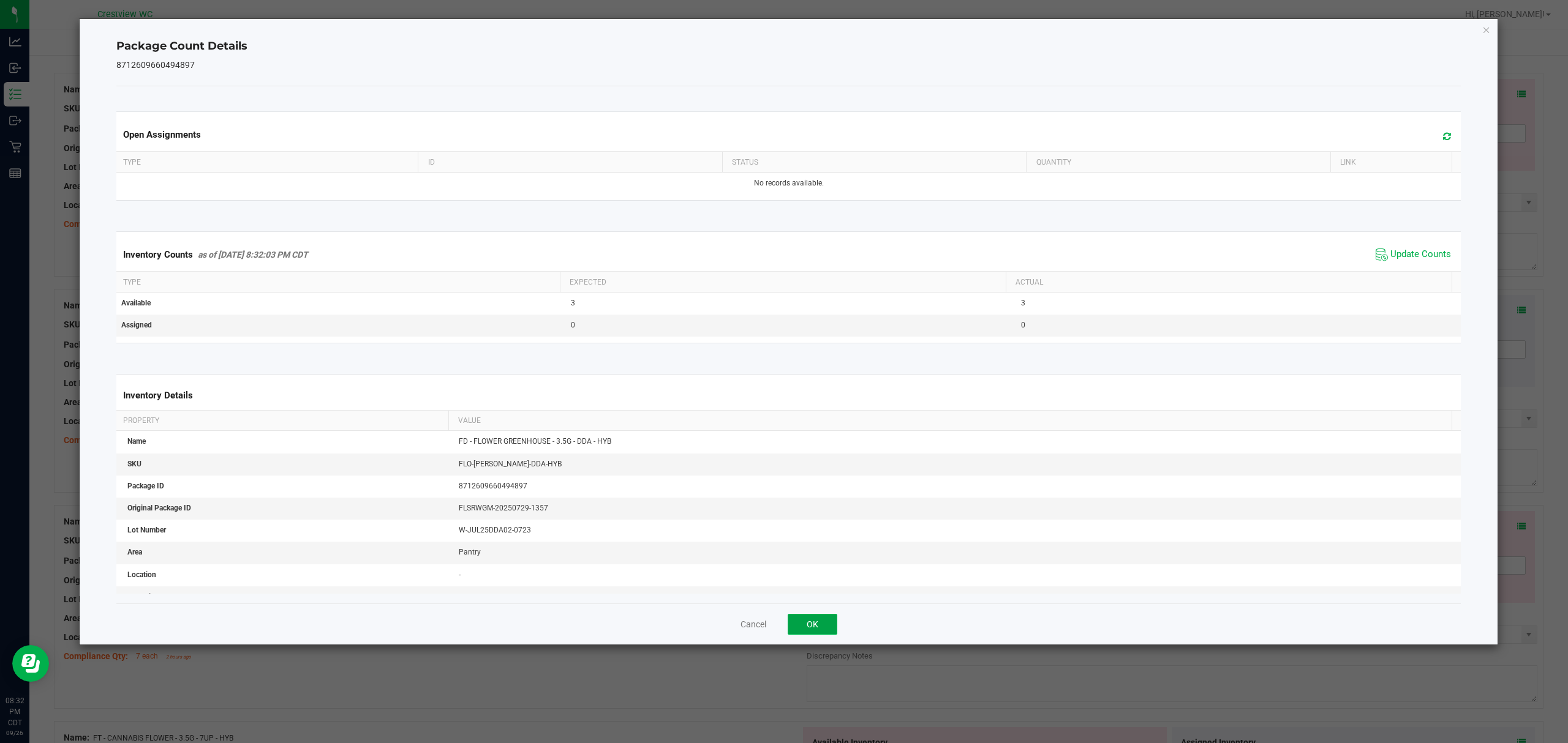
click at [806, 624] on button "OK" at bounding box center [812, 624] width 50 height 20
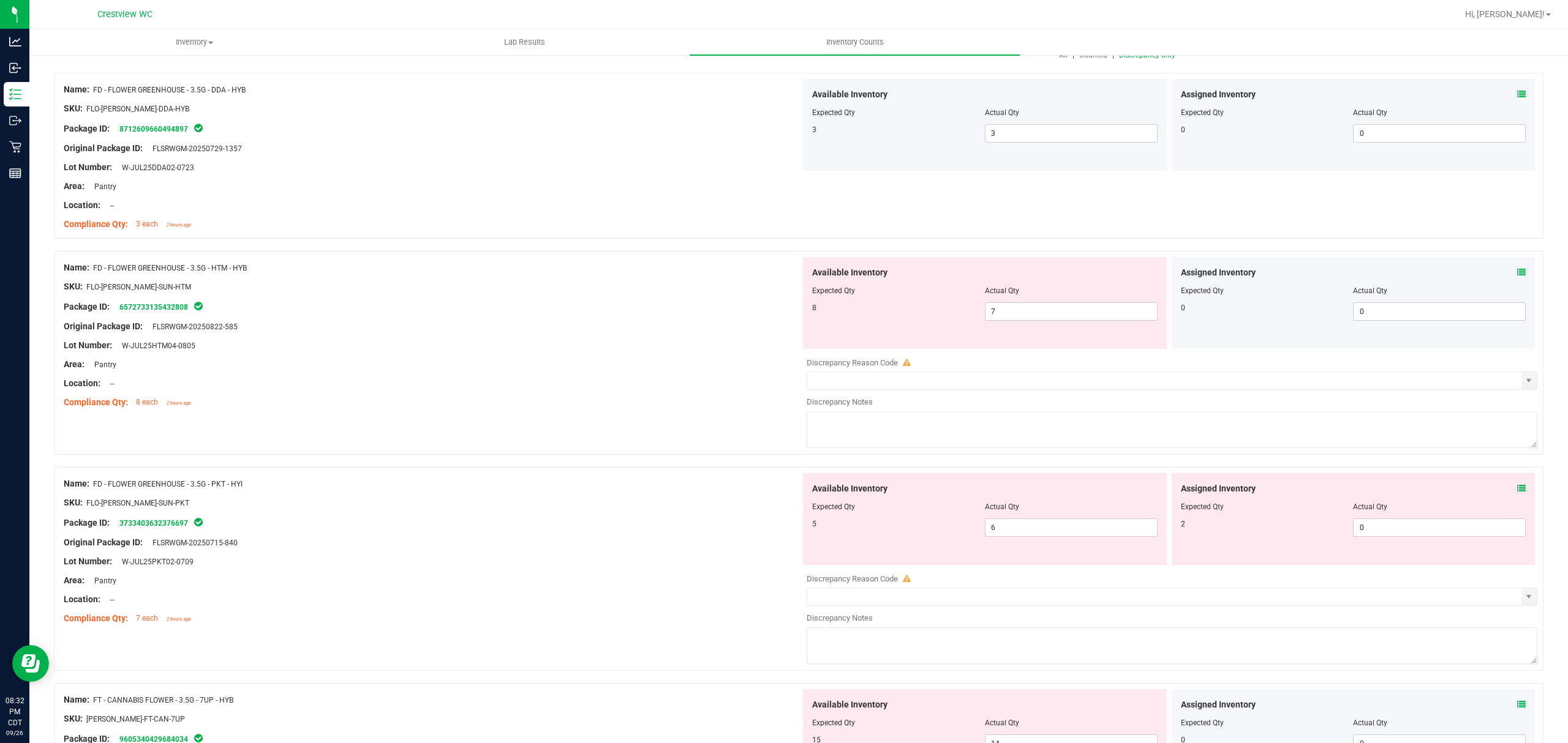
click at [1517, 272] on icon at bounding box center [1521, 272] width 9 height 9
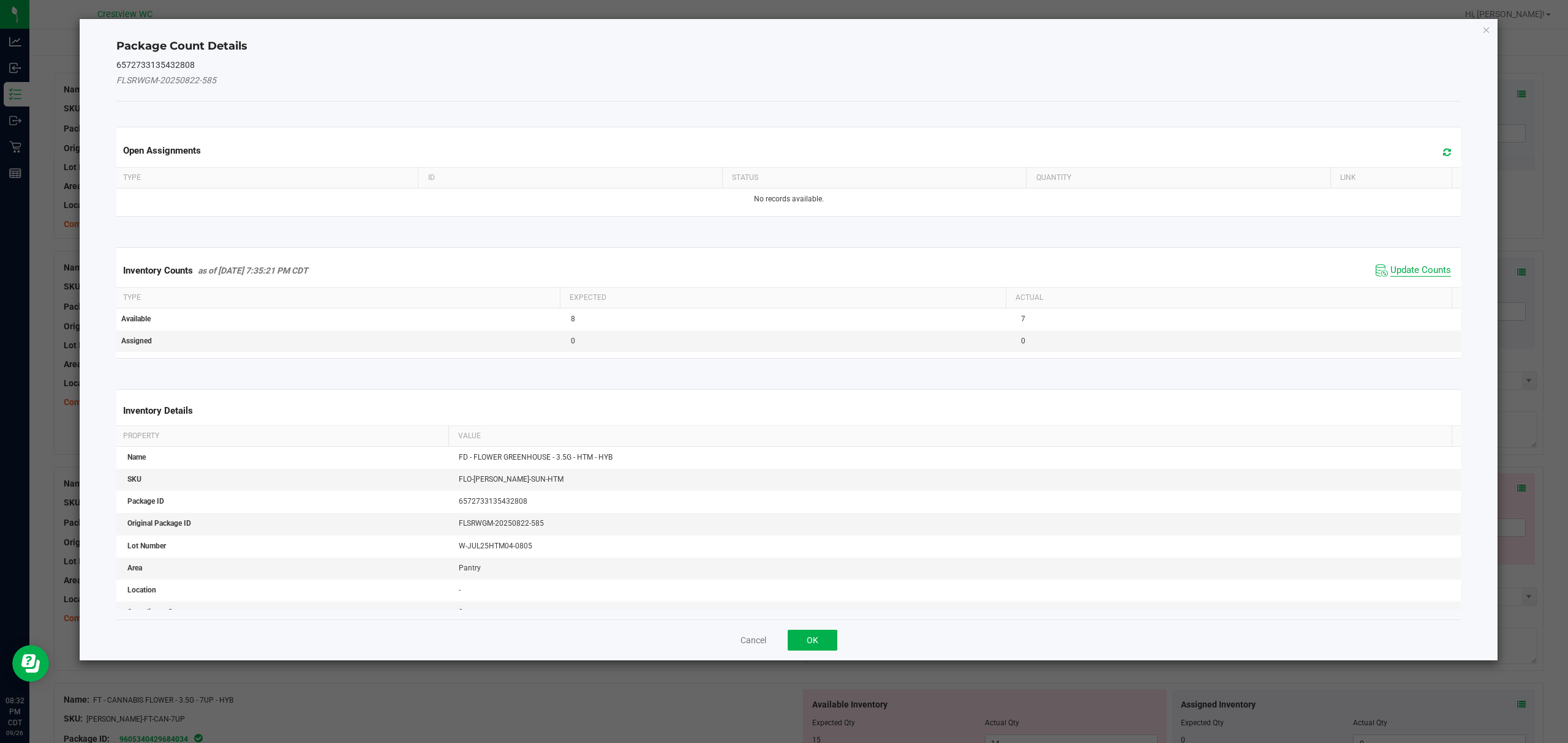
click at [1414, 267] on span "Update Counts" at bounding box center [1420, 270] width 61 height 12
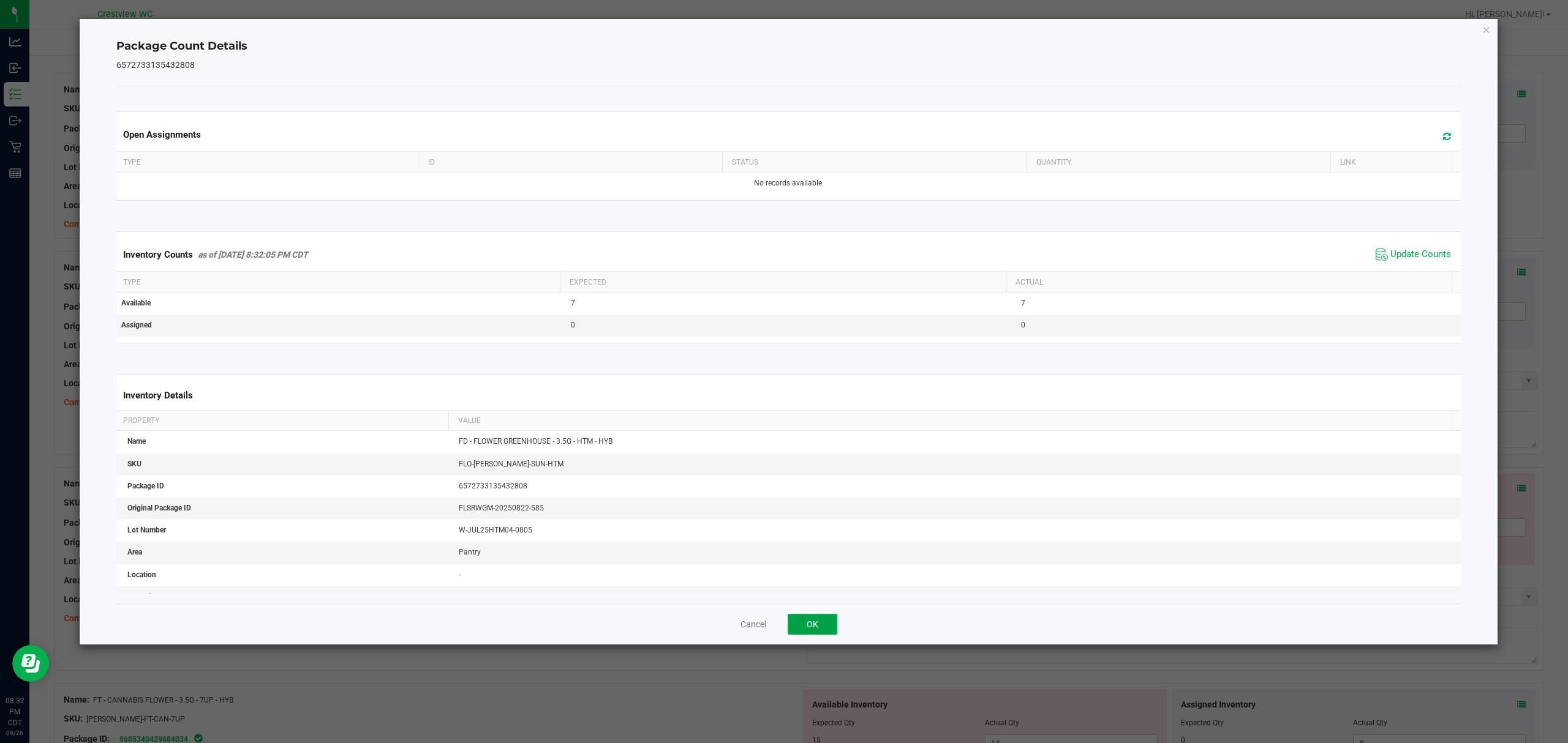
click at [806, 624] on button "OK" at bounding box center [812, 624] width 50 height 20
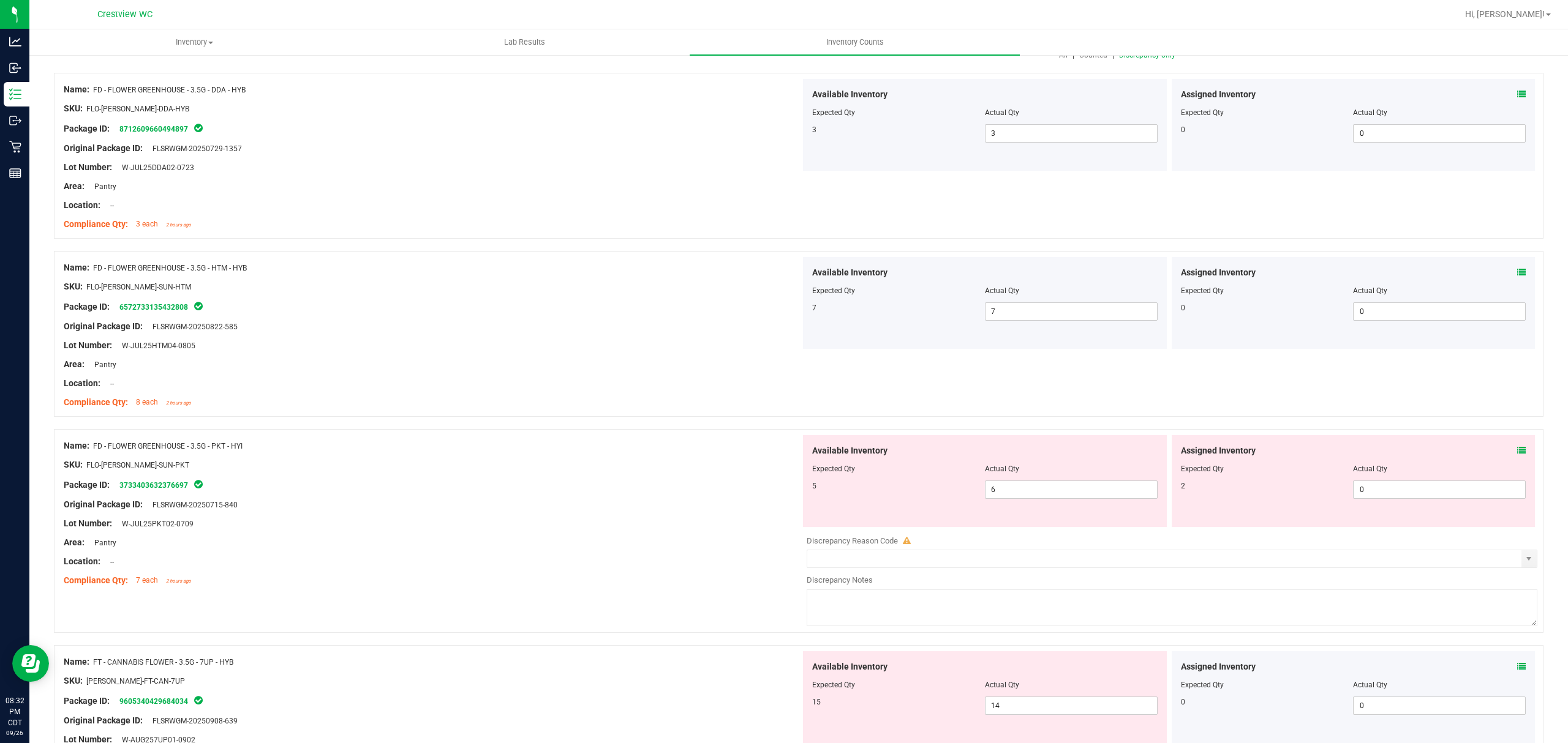
click at [1517, 452] on icon at bounding box center [1521, 451] width 9 height 9
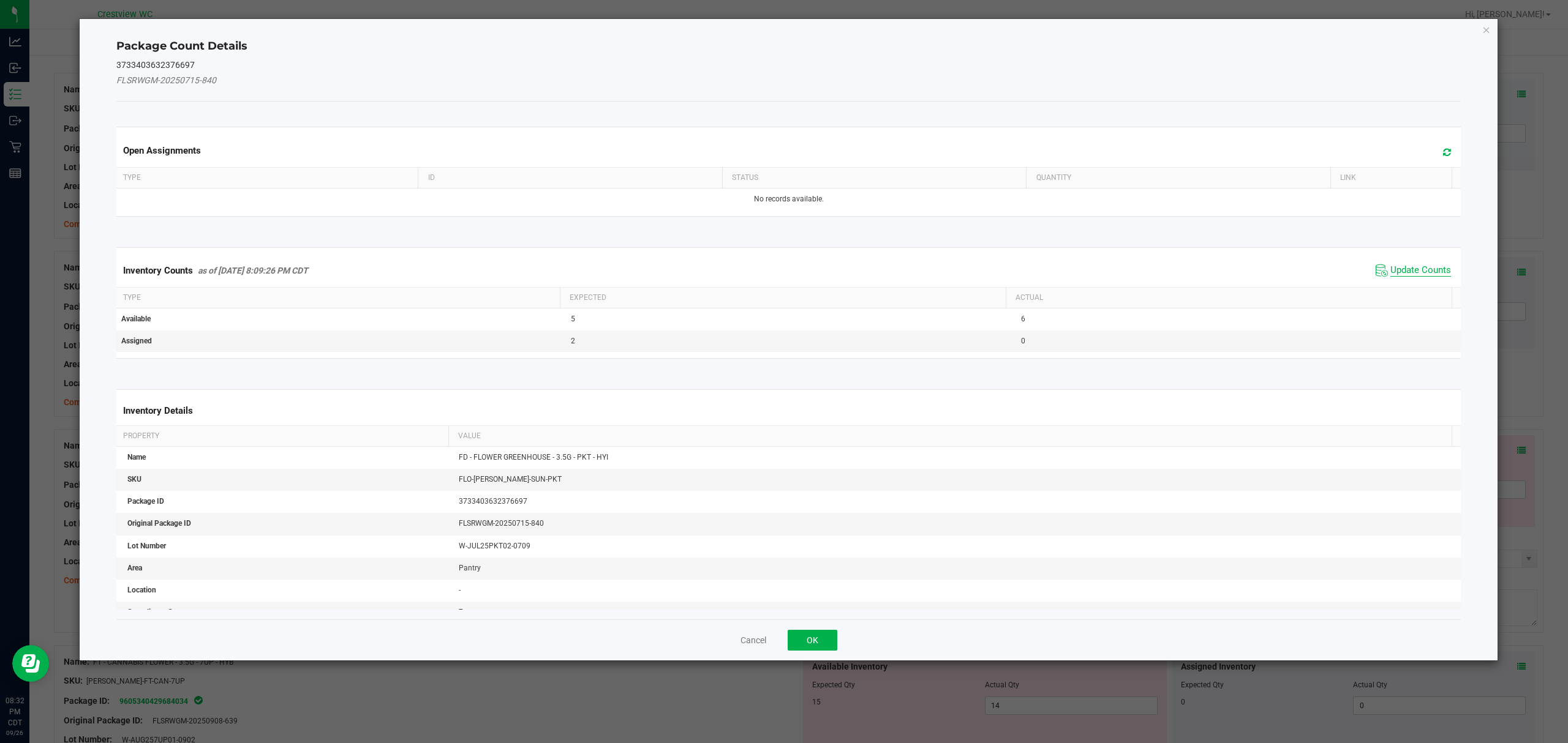
click at [1416, 275] on span "Update Counts" at bounding box center [1420, 270] width 61 height 12
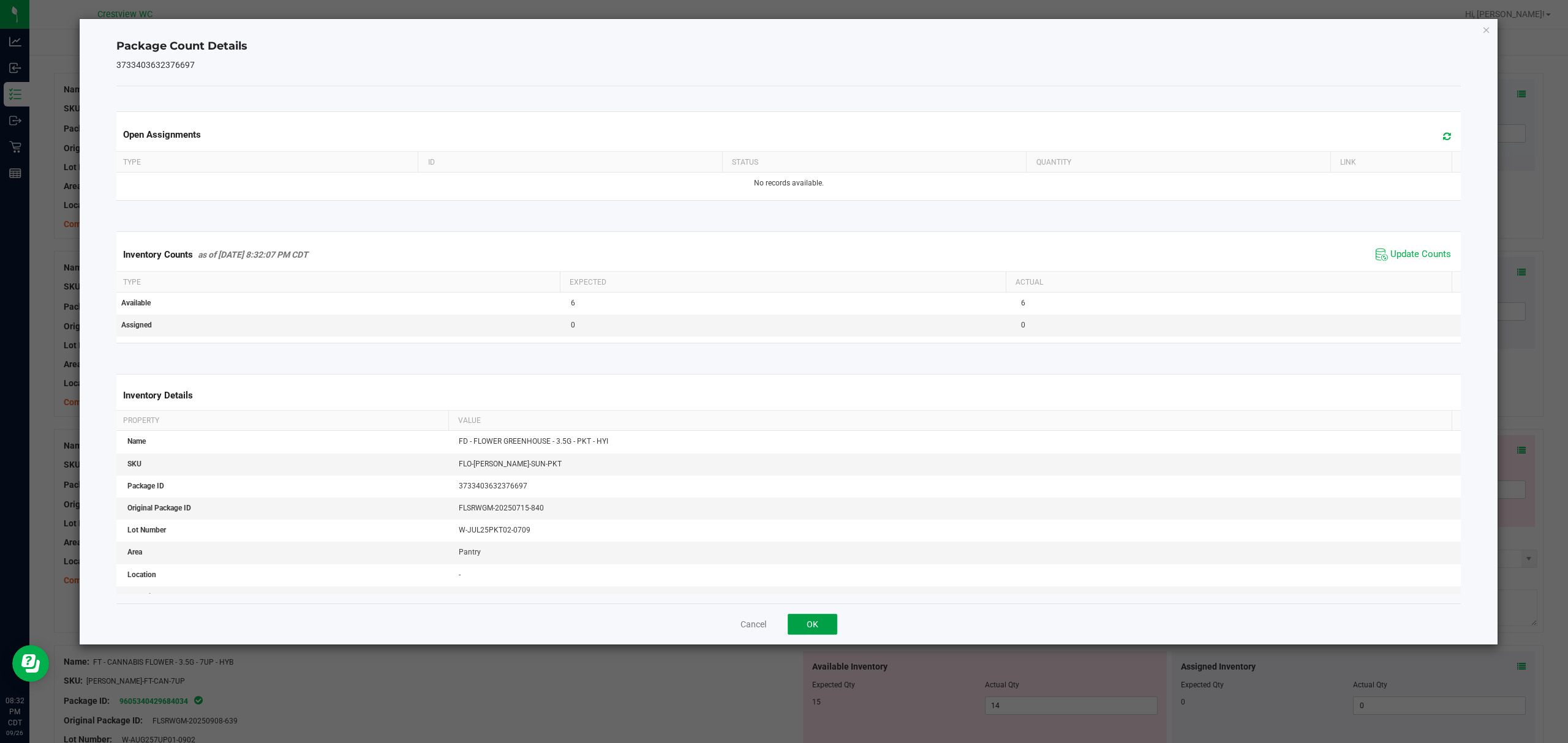
click at [814, 632] on button "OK" at bounding box center [812, 624] width 50 height 20
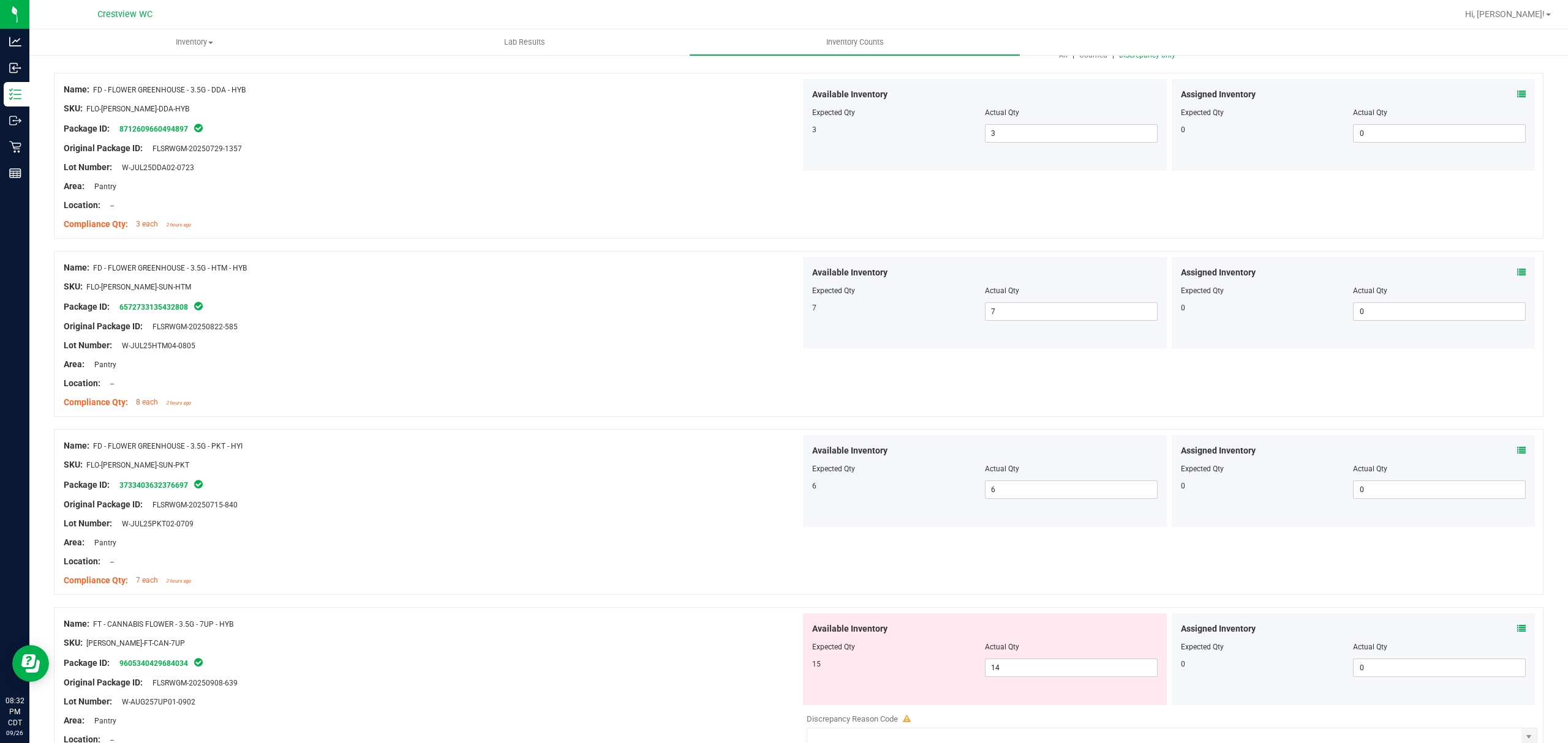
click at [1517, 630] on icon at bounding box center [1521, 629] width 9 height 9
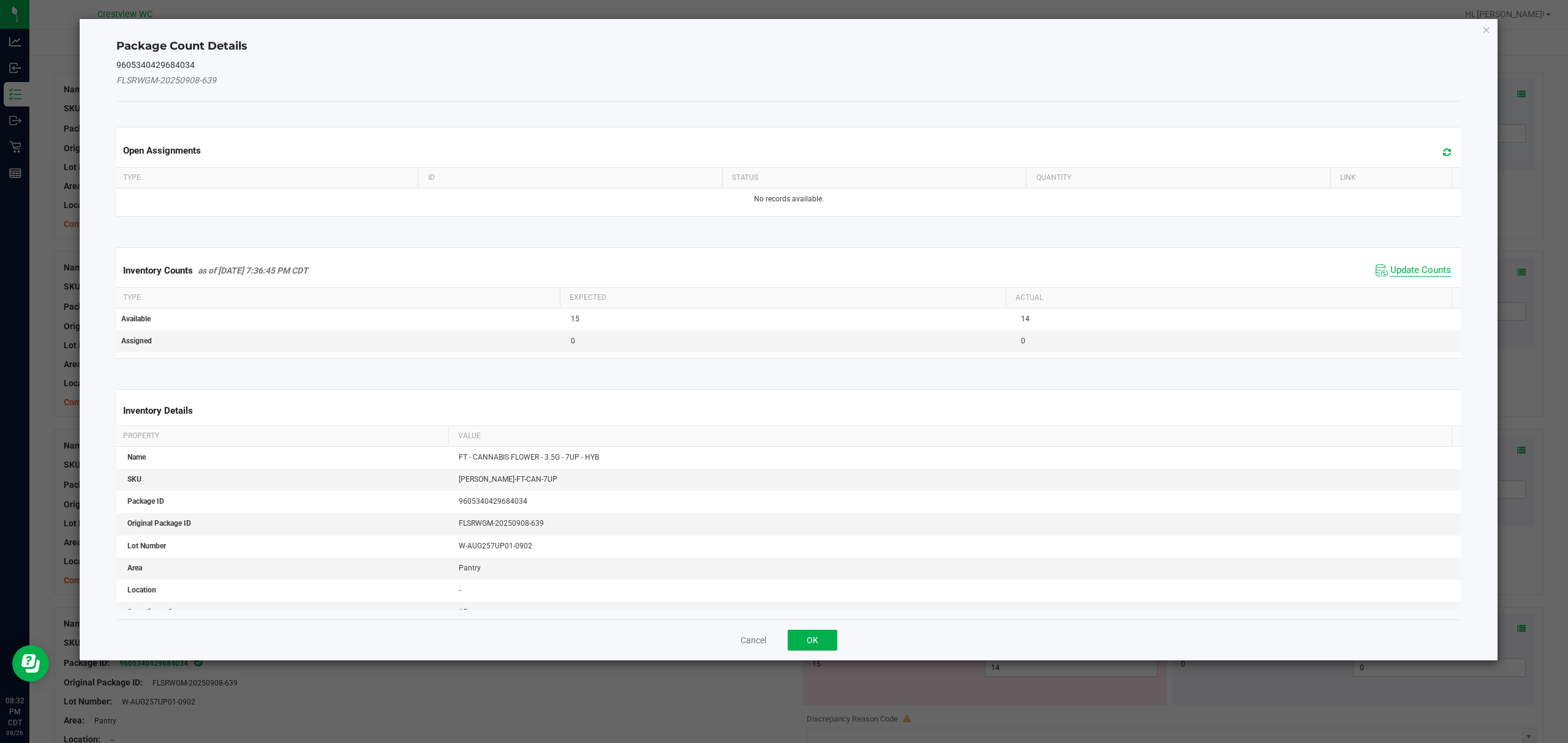
click at [1433, 268] on span "Update Counts" at bounding box center [1420, 270] width 61 height 12
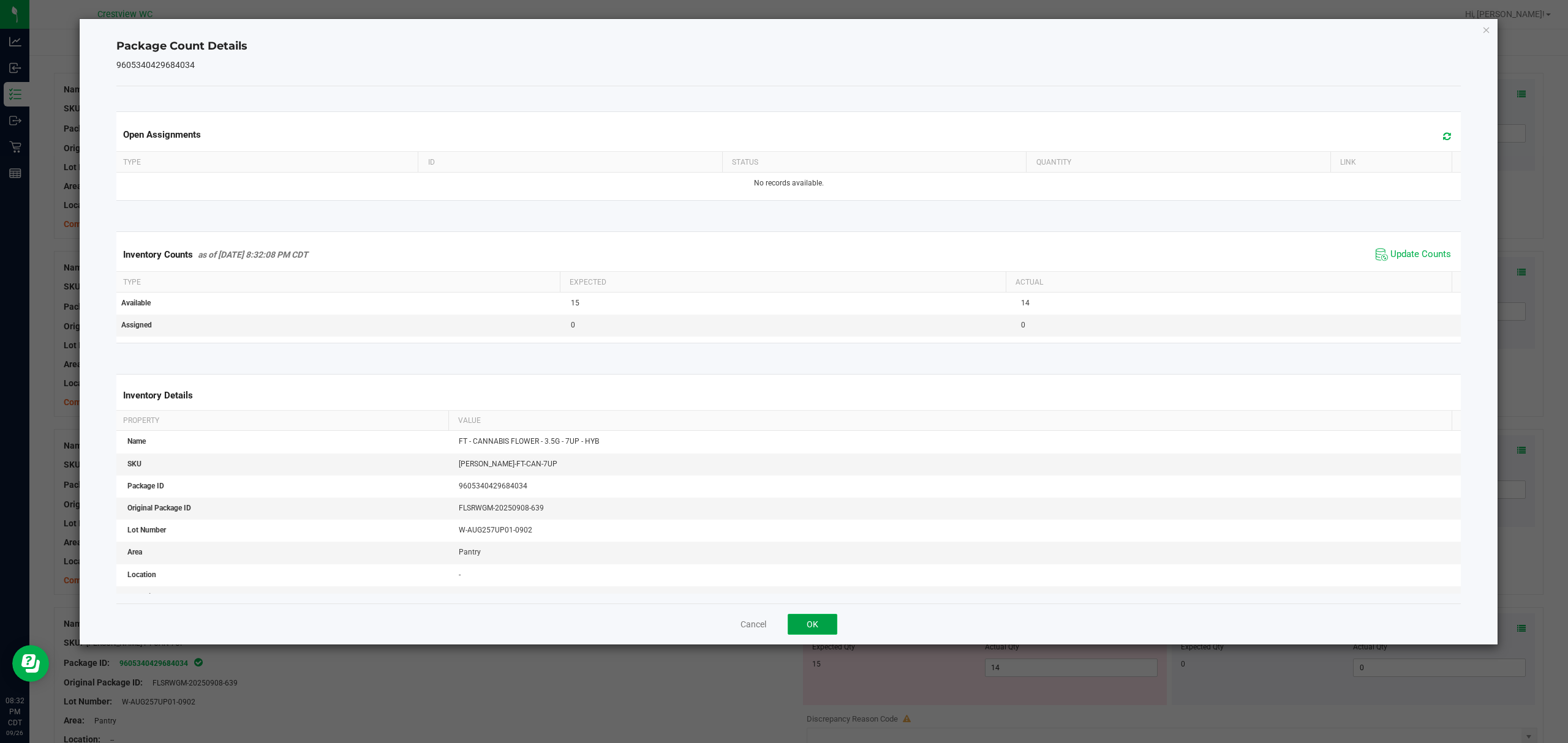
click at [820, 622] on button "OK" at bounding box center [812, 624] width 50 height 20
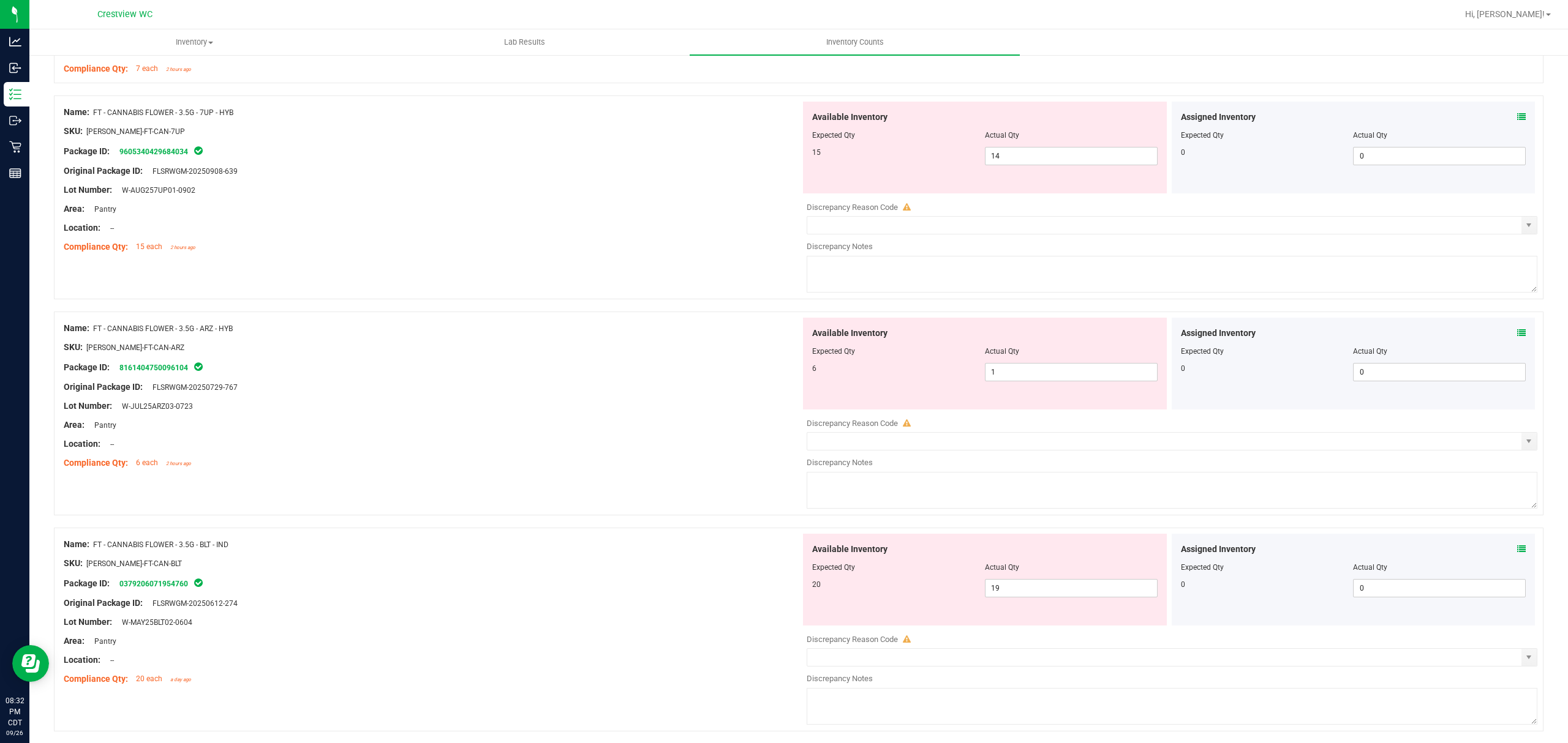
scroll to position [668, 0]
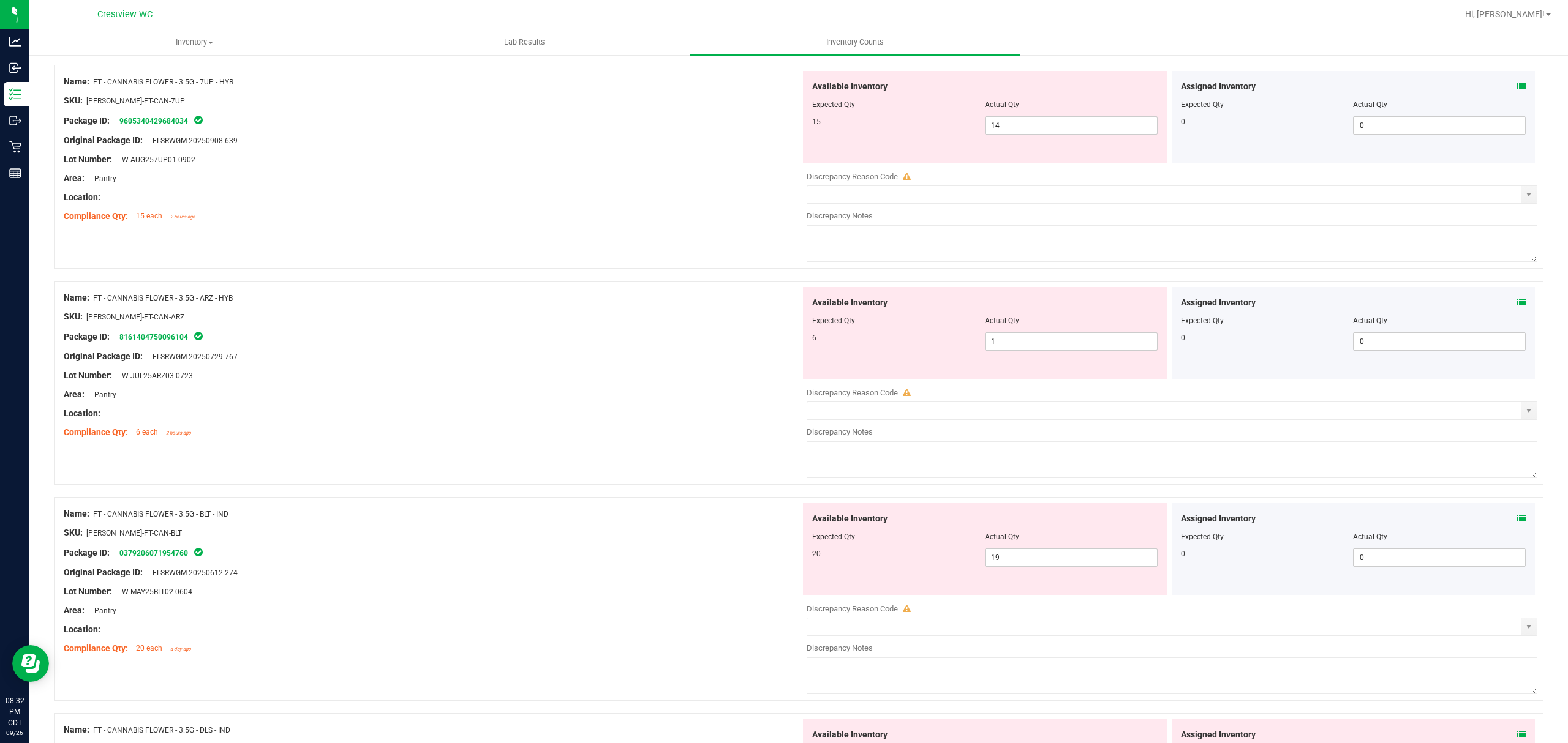
click at [1517, 305] on icon at bounding box center [1521, 302] width 9 height 9
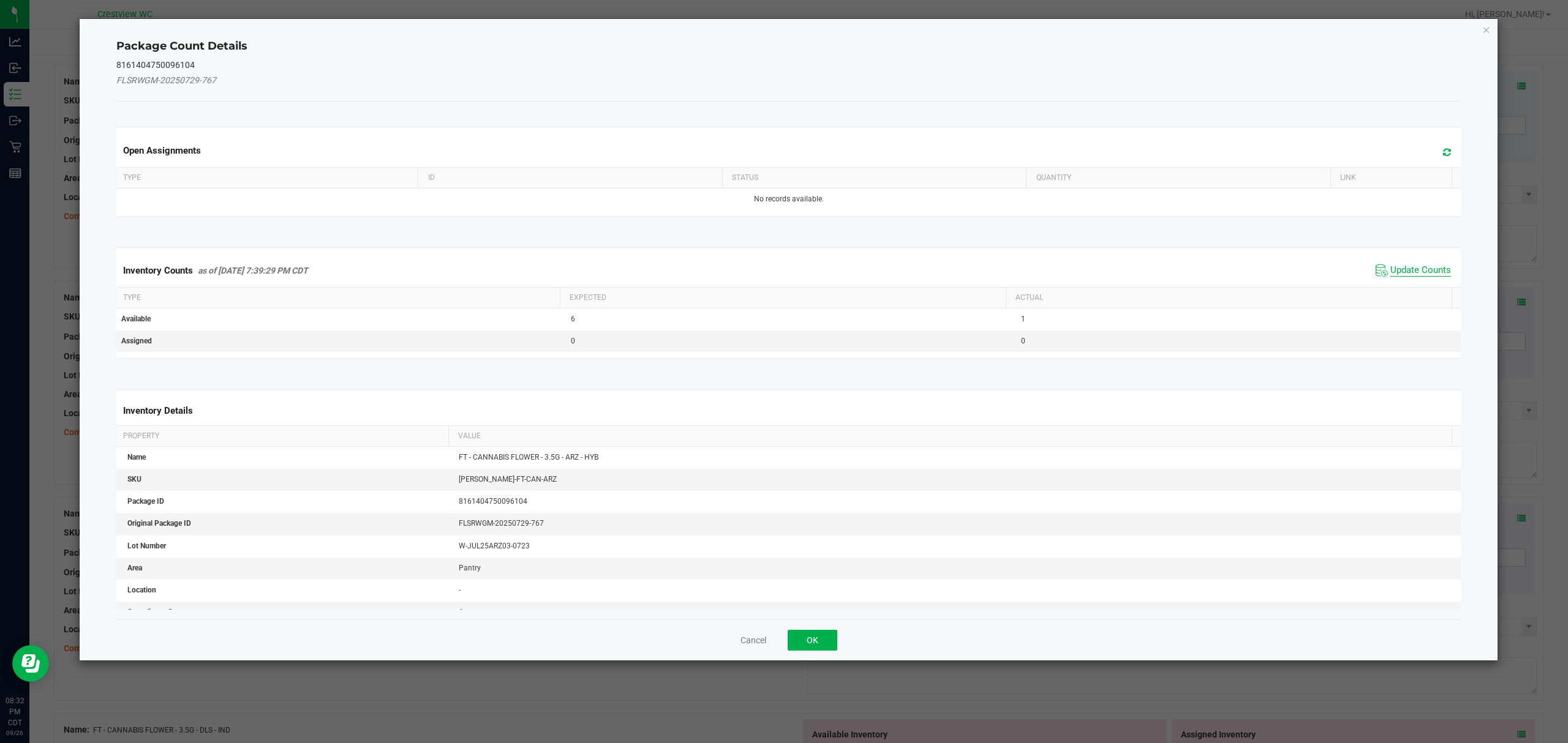
click at [1427, 272] on span "Update Counts" at bounding box center [1420, 270] width 61 height 12
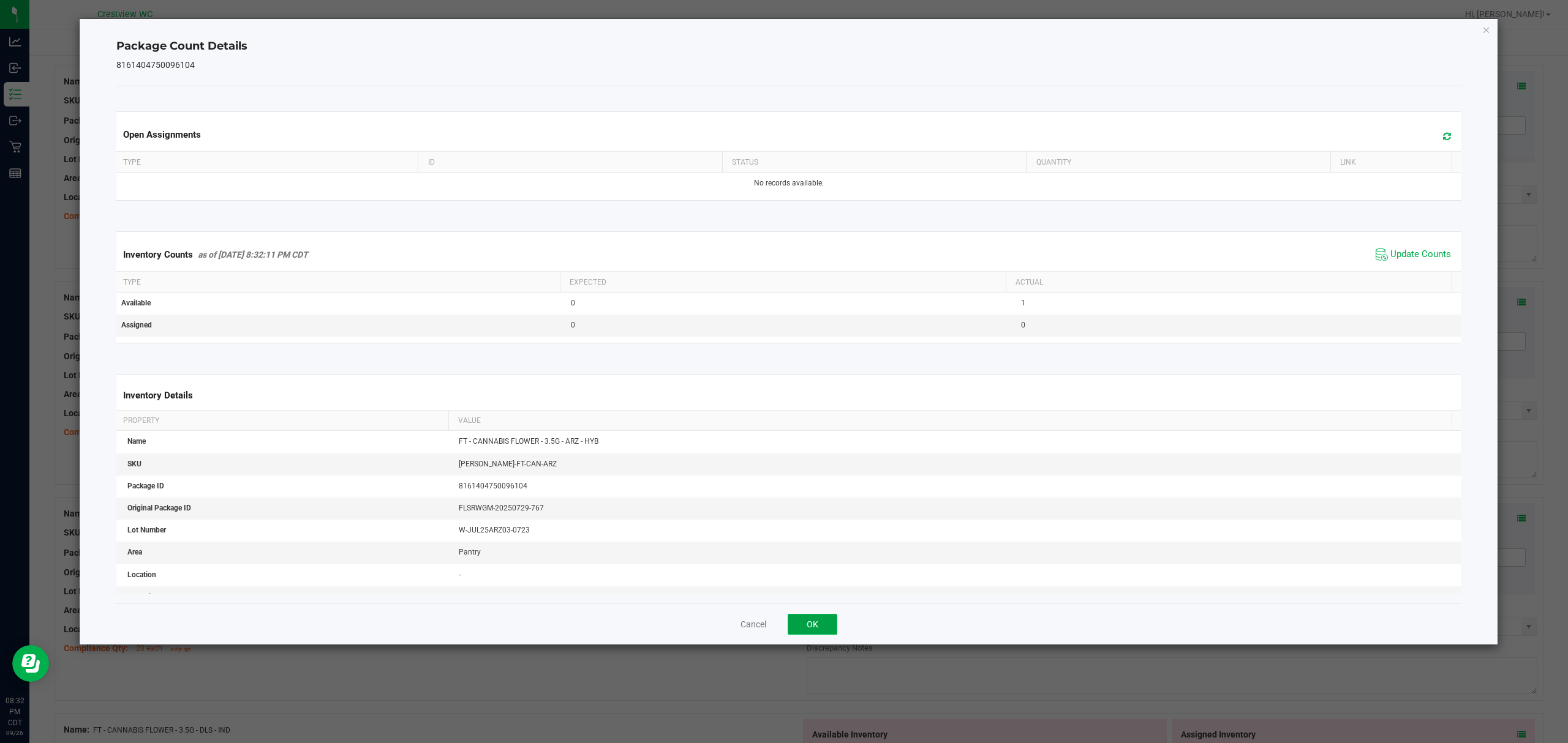
click at [819, 624] on button "OK" at bounding box center [812, 624] width 50 height 20
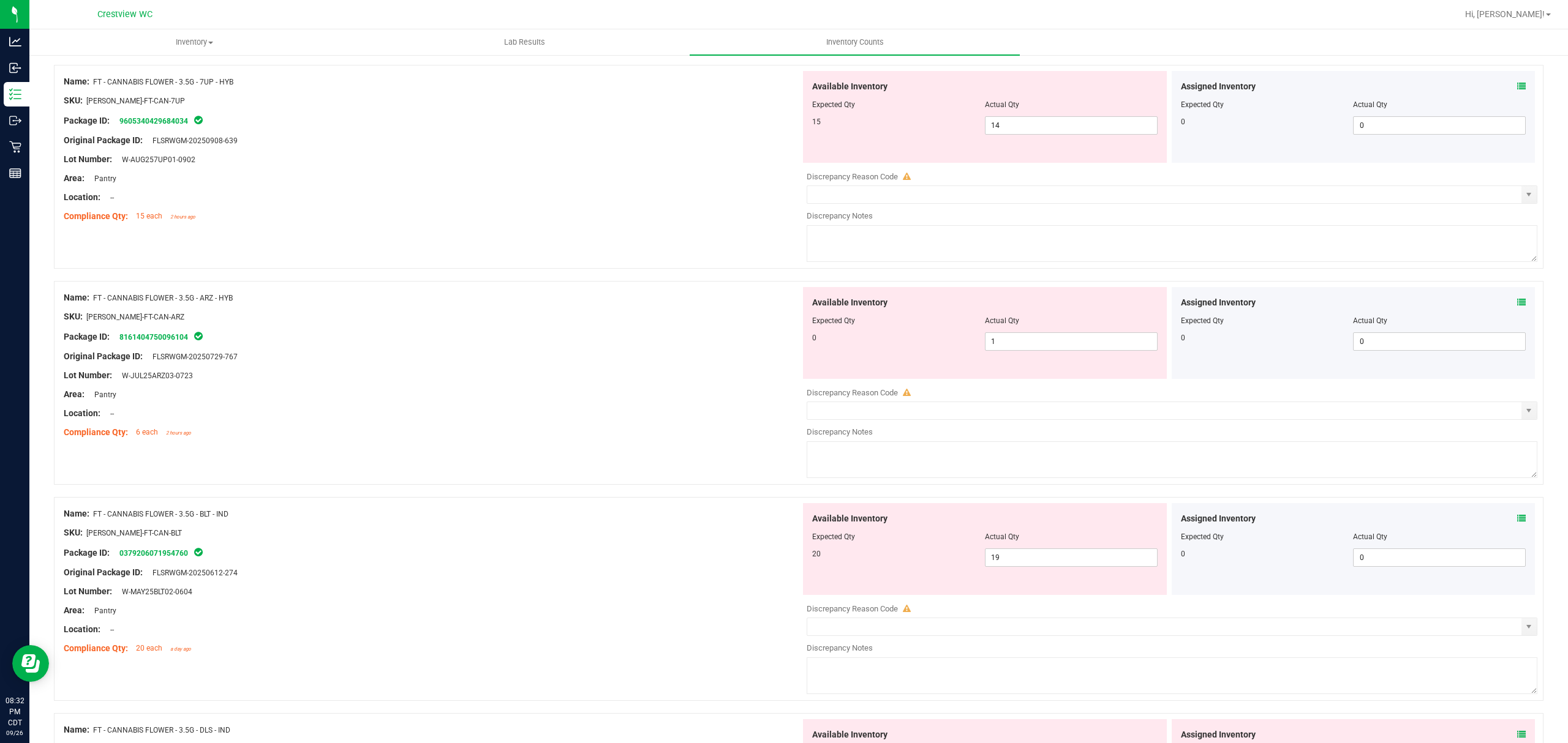
click at [1517, 517] on icon at bounding box center [1521, 518] width 9 height 9
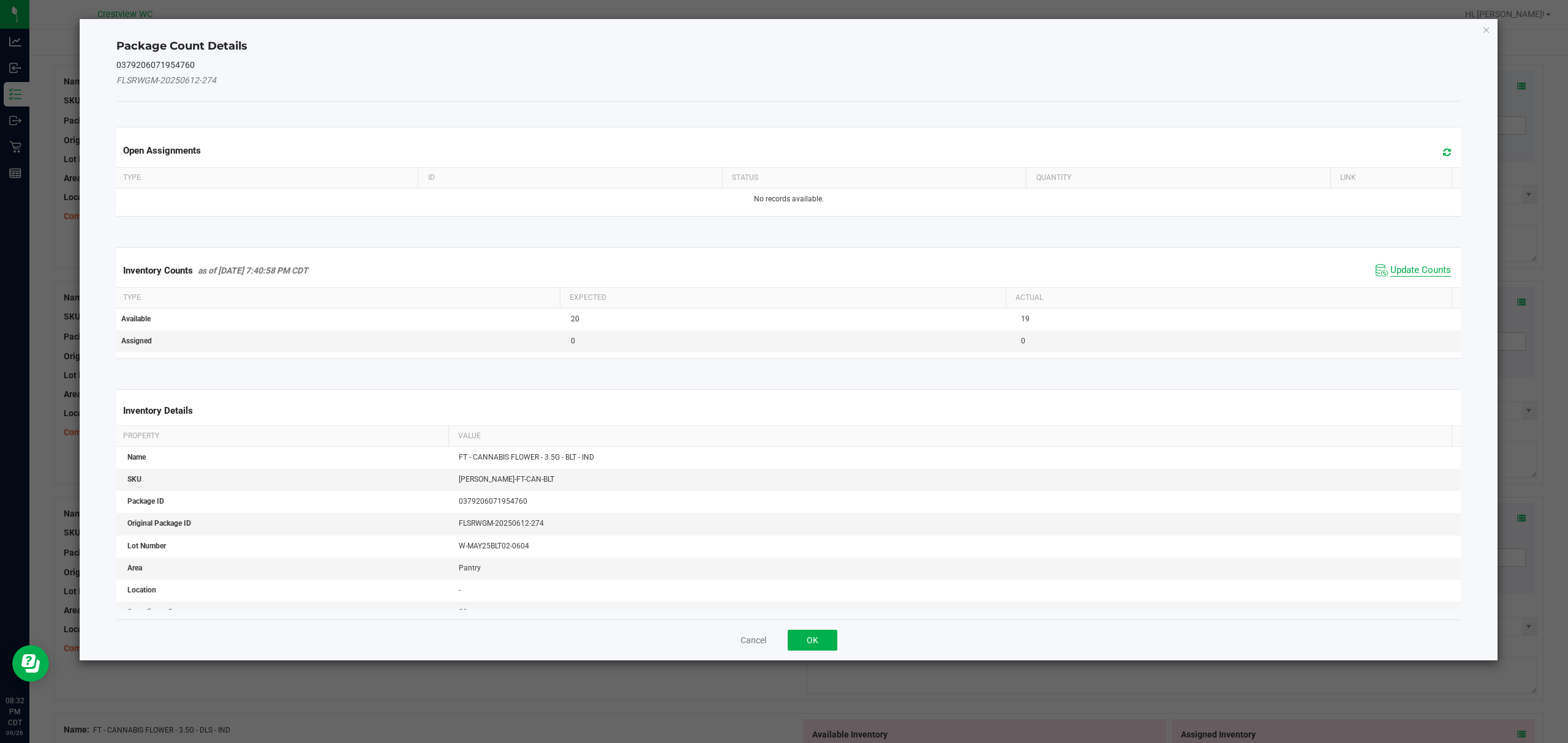
click at [1414, 271] on span "Update Counts" at bounding box center [1420, 270] width 61 height 12
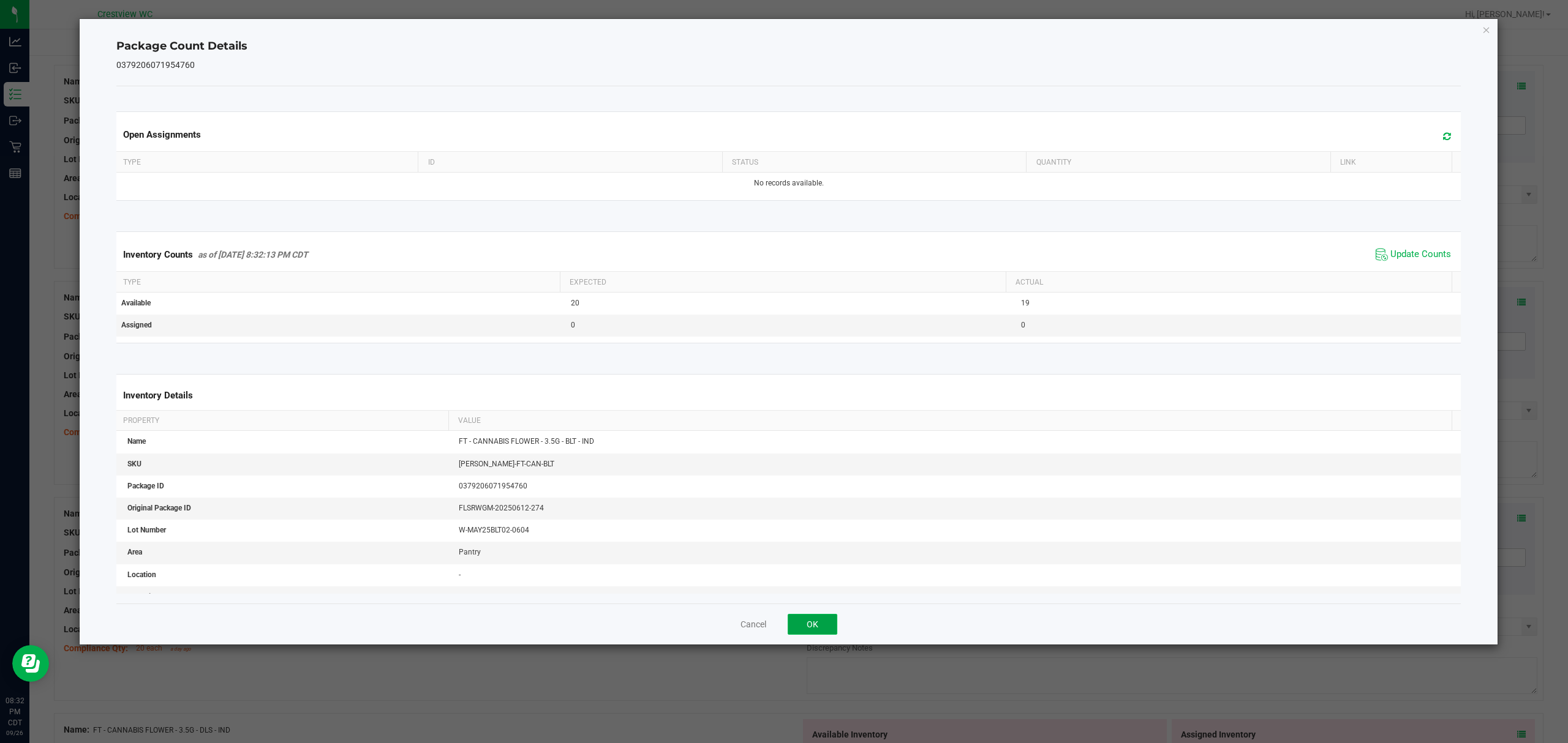
click at [831, 632] on button "OK" at bounding box center [812, 624] width 50 height 20
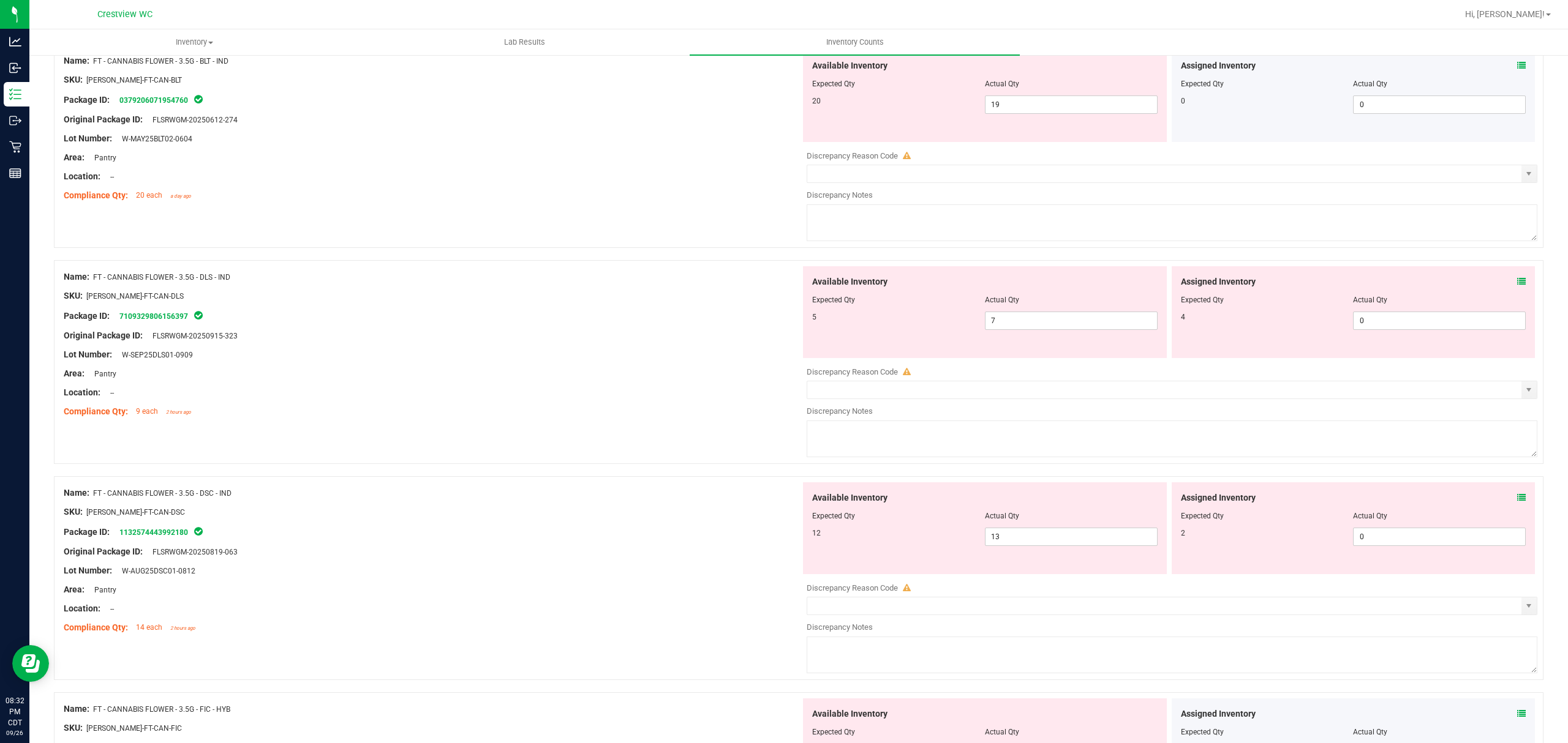
scroll to position [1143, 0]
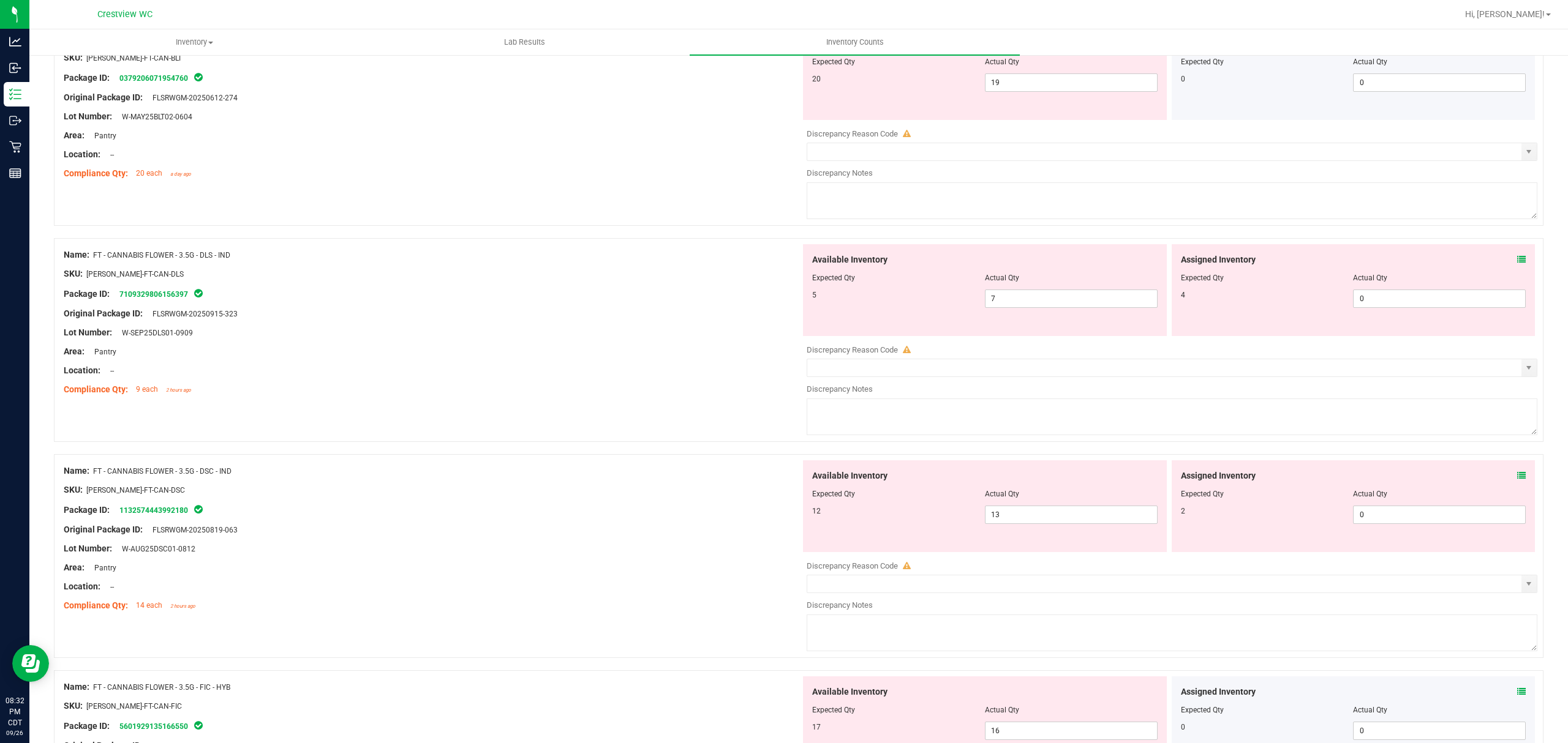
click at [1517, 260] on icon at bounding box center [1521, 260] width 9 height 9
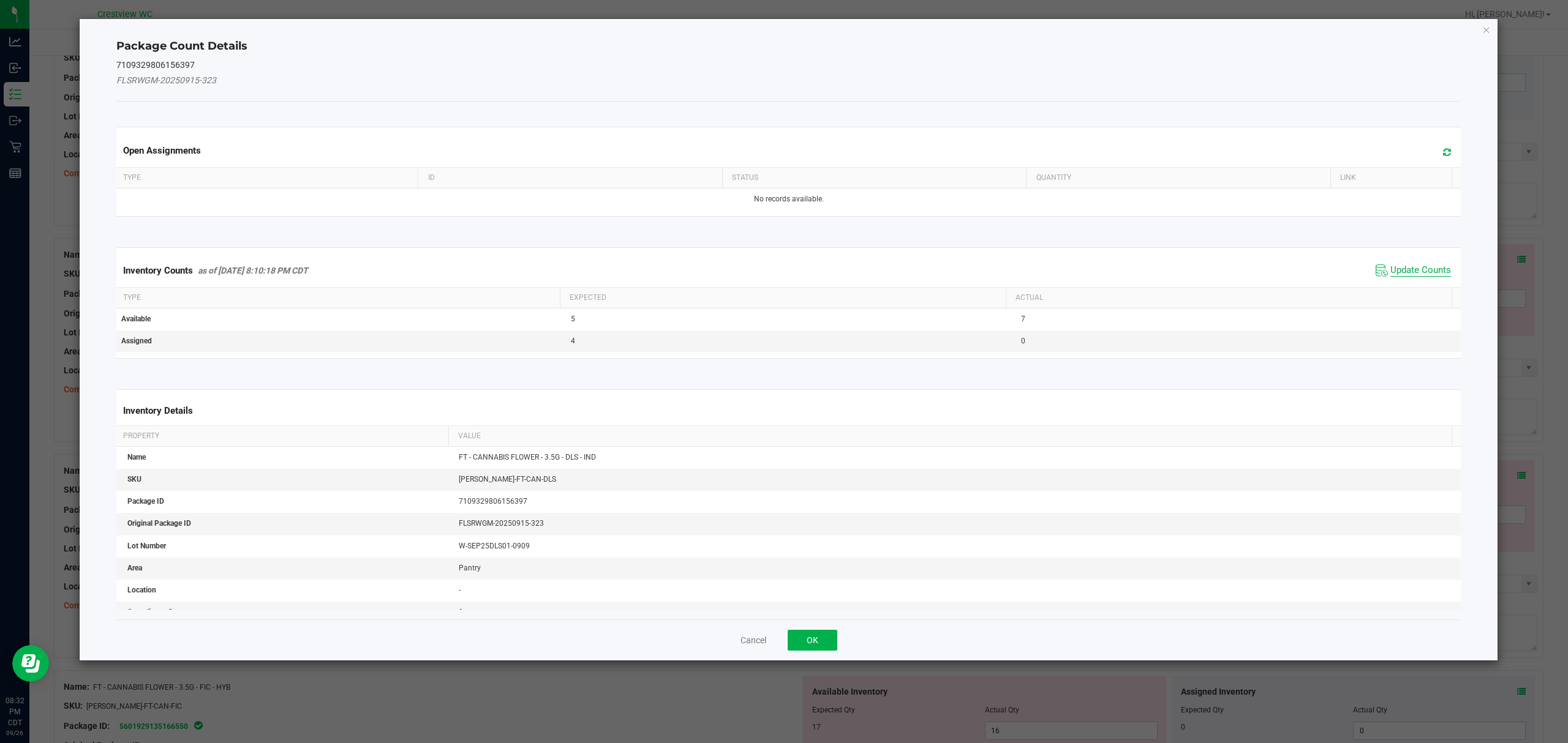
click at [1408, 275] on span "Update Counts" at bounding box center [1420, 270] width 61 height 12
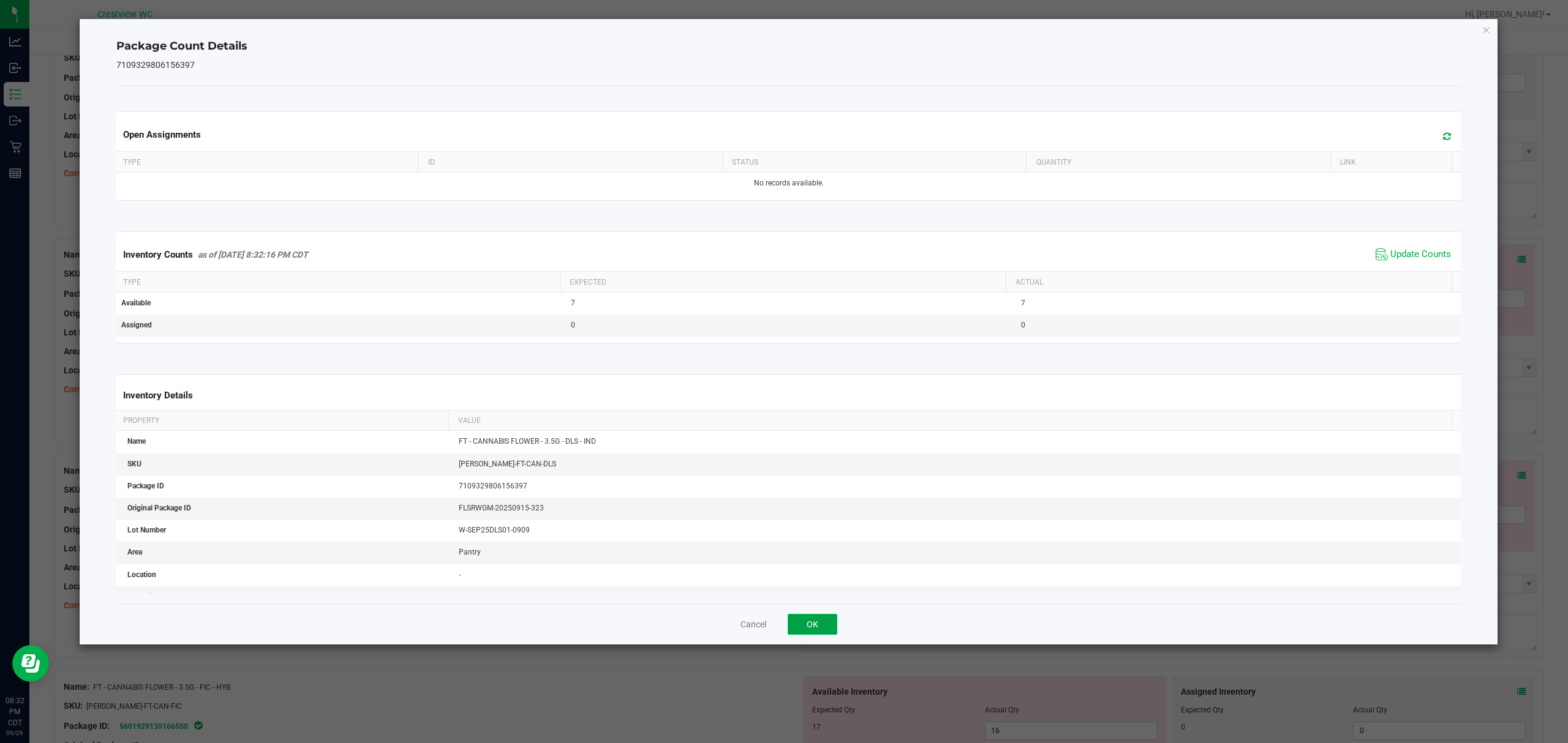
click at [802, 625] on button "OK" at bounding box center [812, 624] width 50 height 20
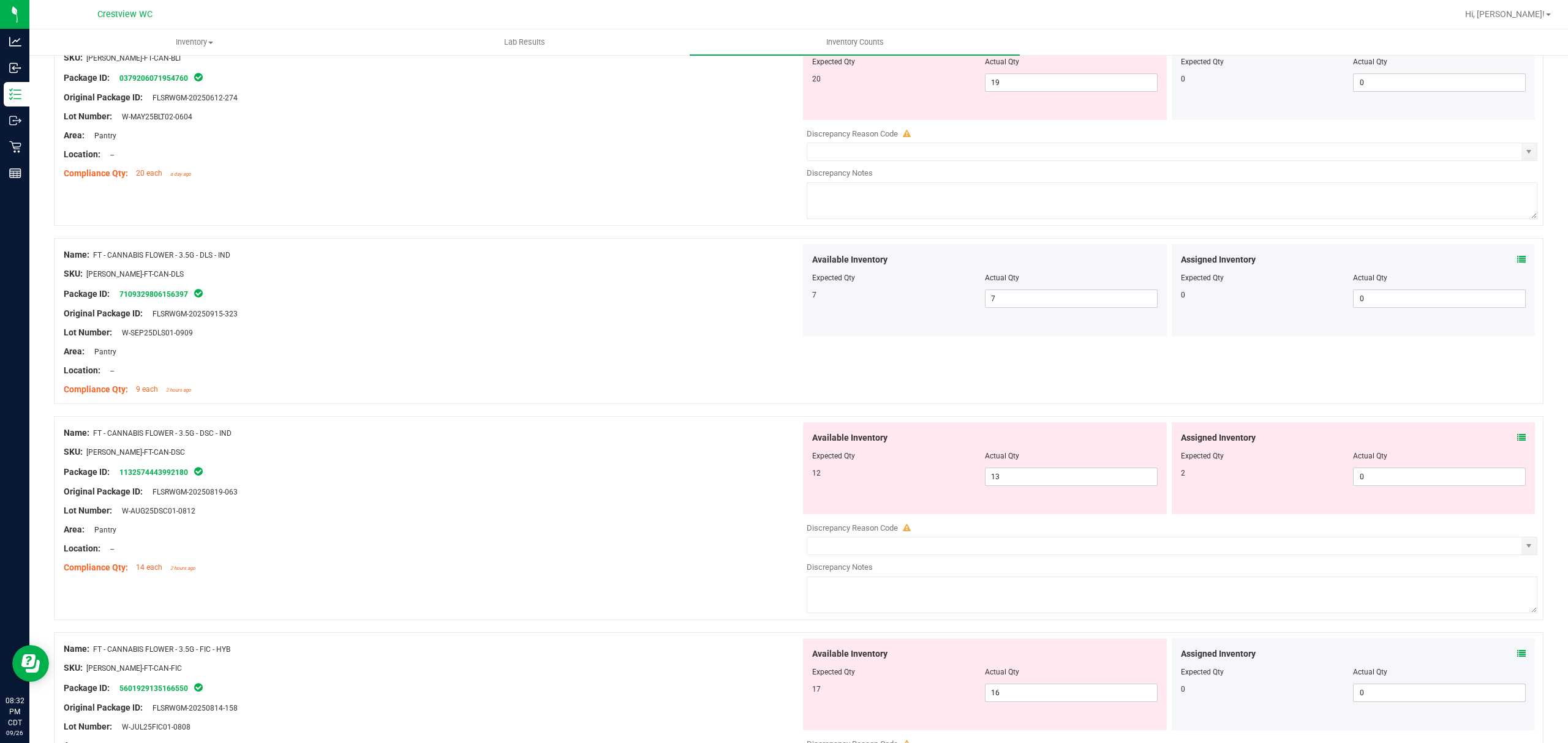
click at [1517, 441] on icon at bounding box center [1521, 438] width 9 height 9
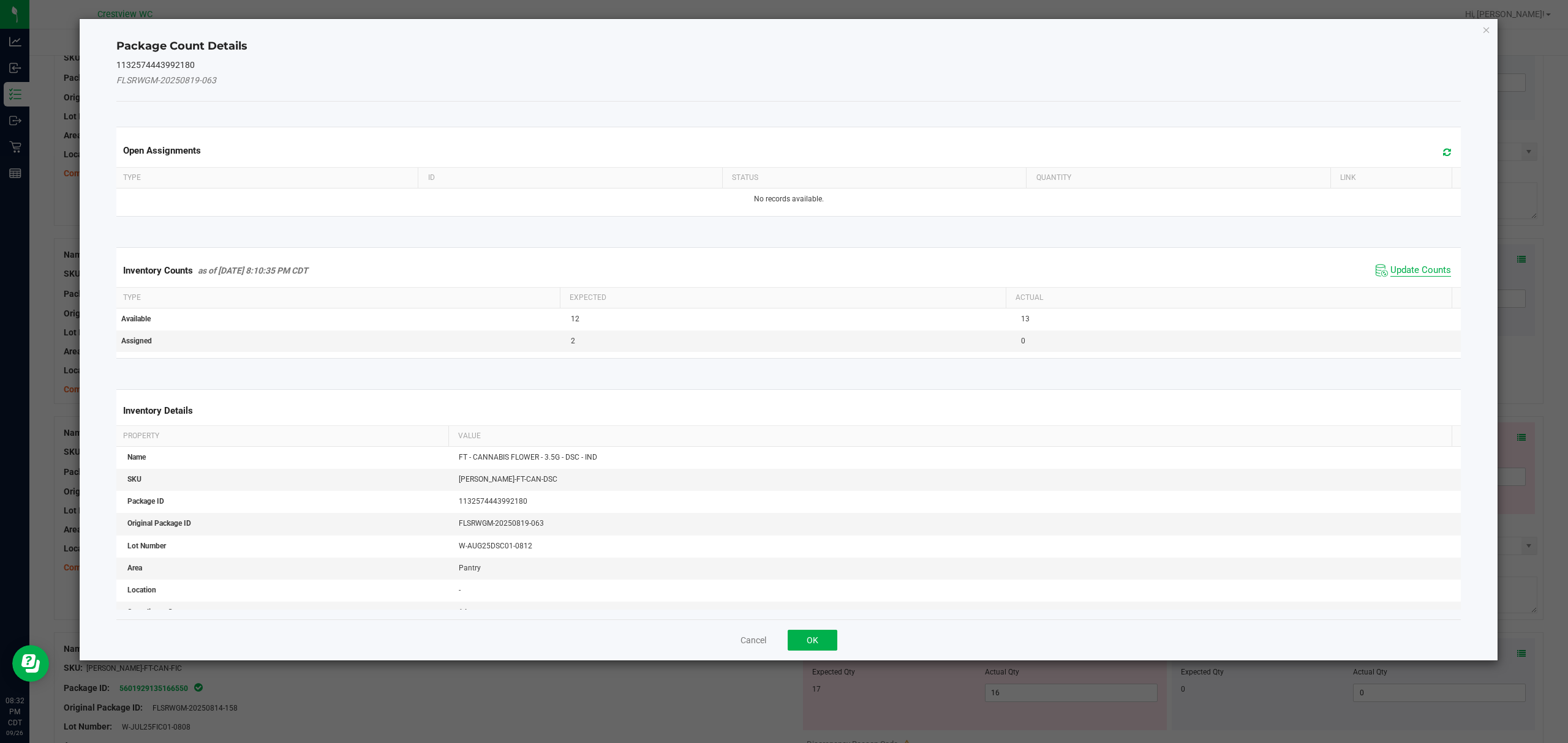
click at [1433, 271] on span "Update Counts" at bounding box center [1420, 270] width 61 height 12
click at [817, 630] on button "OK" at bounding box center [812, 640] width 50 height 20
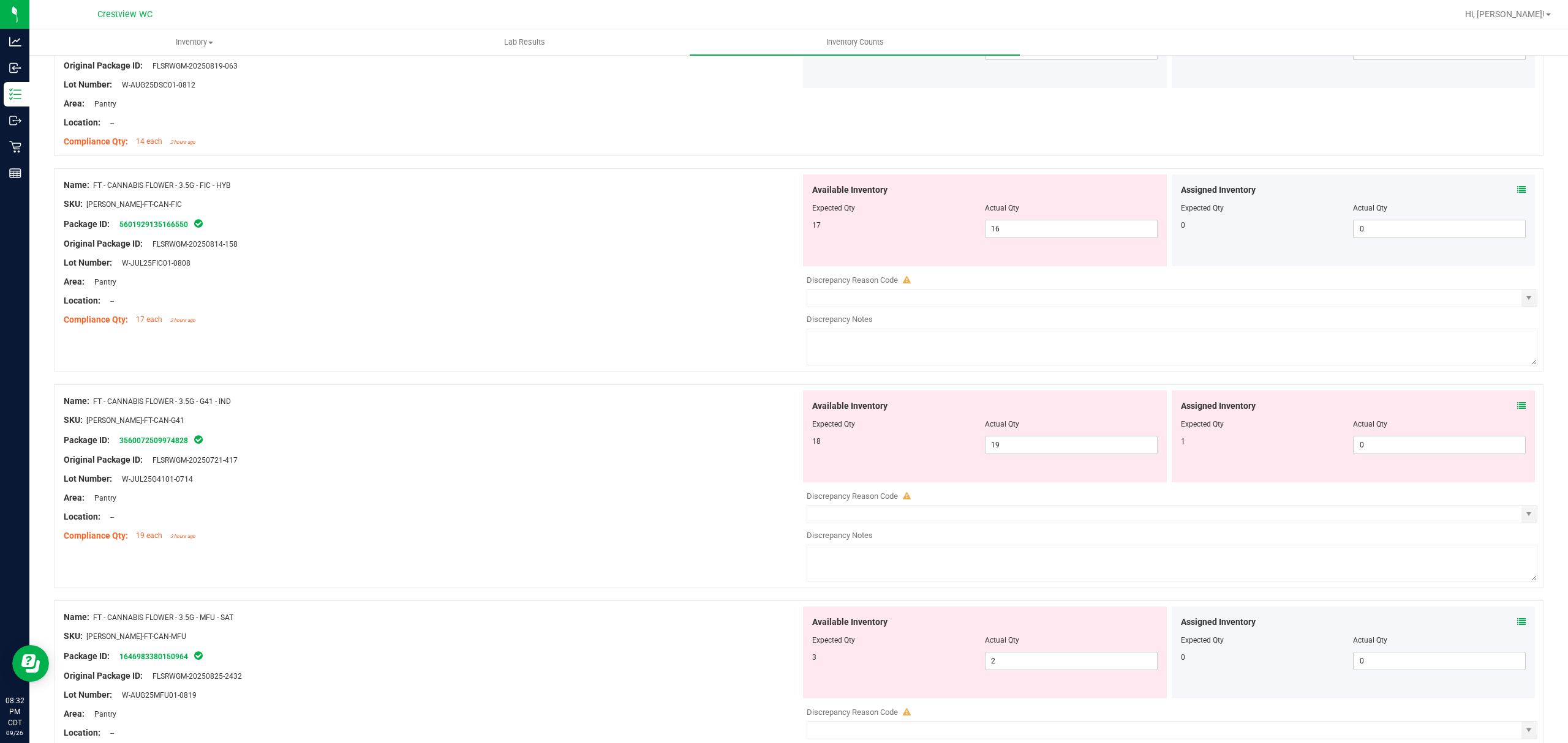
scroll to position [1564, 0]
click at [1517, 195] on icon at bounding box center [1521, 195] width 9 height 9
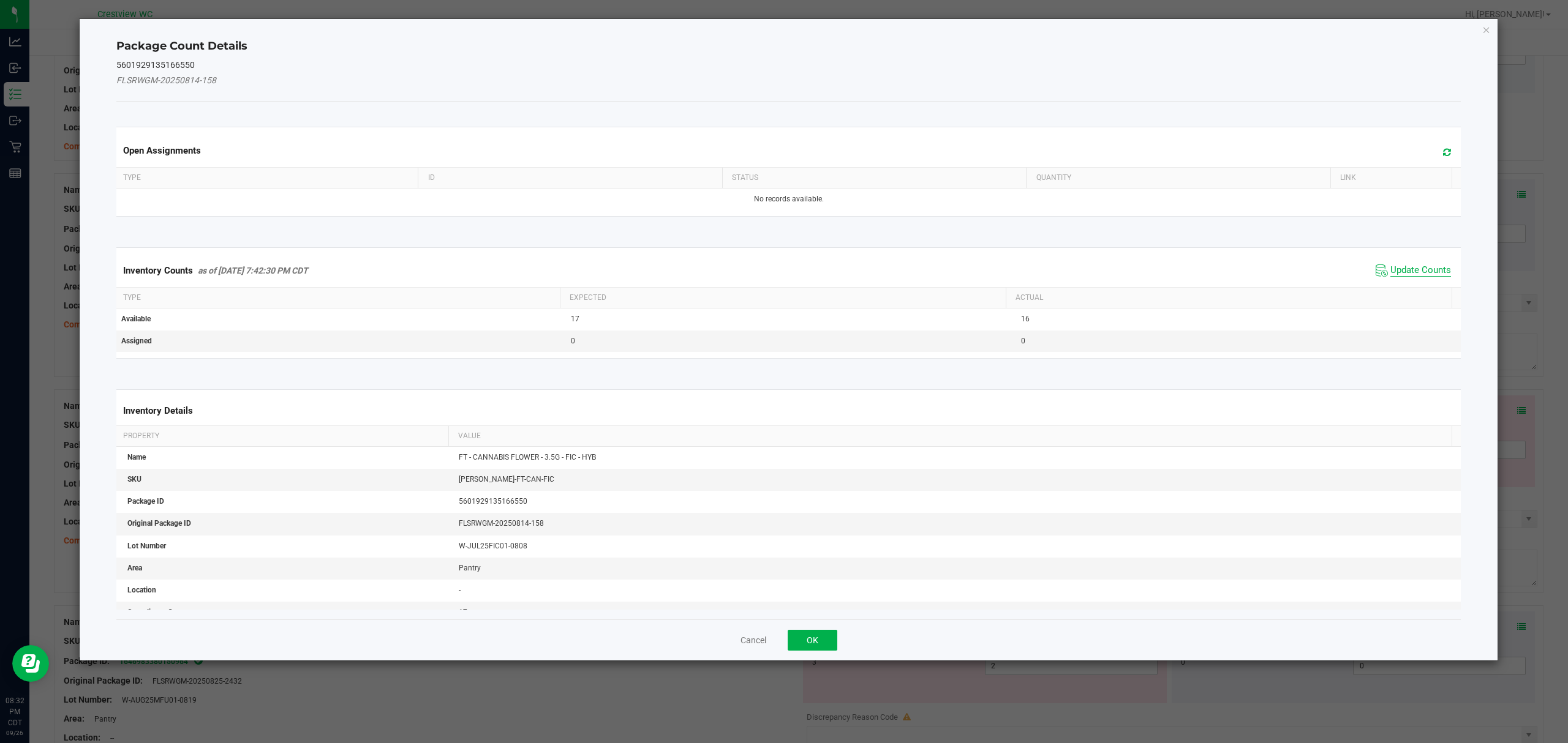
click at [1418, 272] on span "Update Counts" at bounding box center [1420, 270] width 61 height 12
click at [821, 630] on button "OK" at bounding box center [812, 640] width 50 height 20
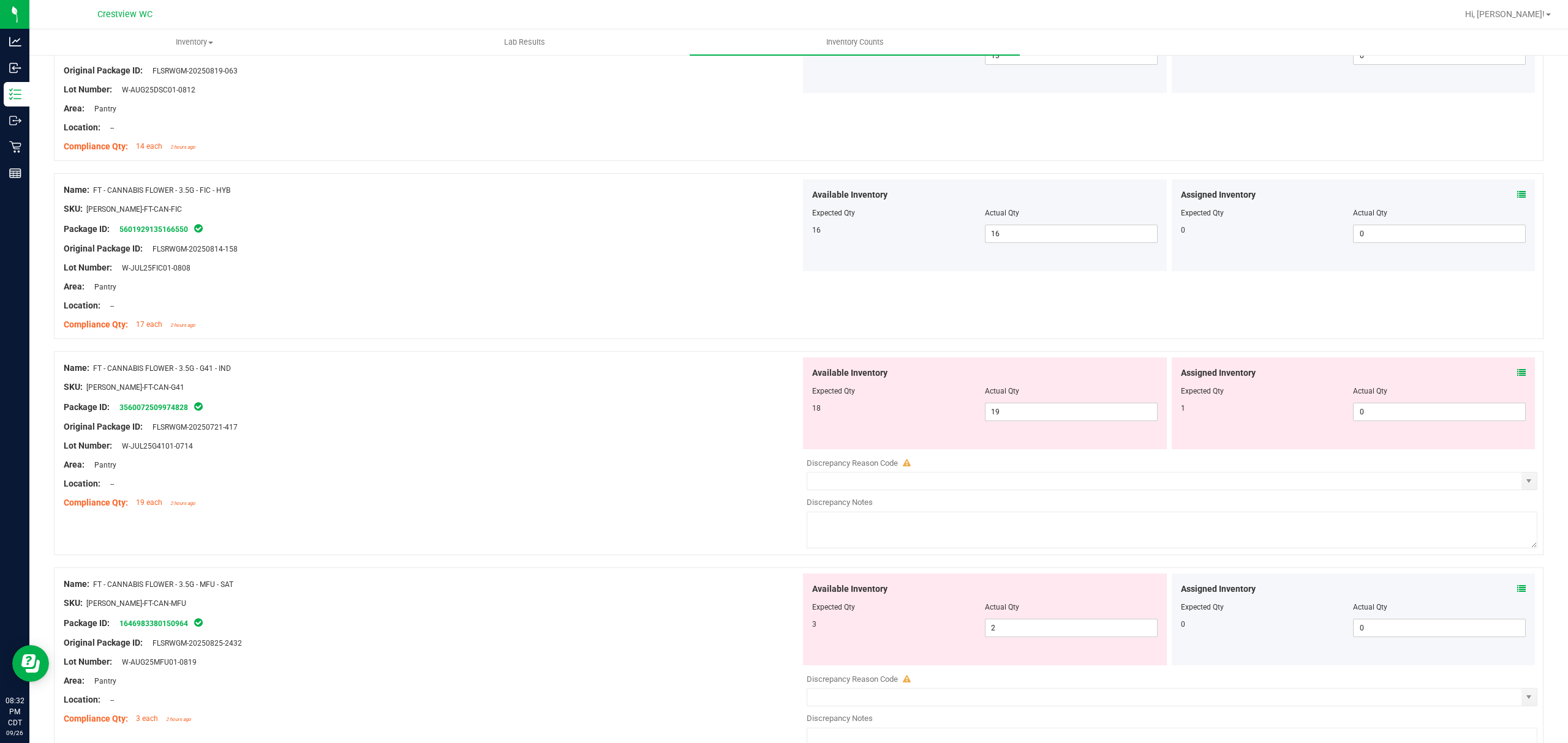
click at [1517, 377] on icon at bounding box center [1521, 373] width 9 height 9
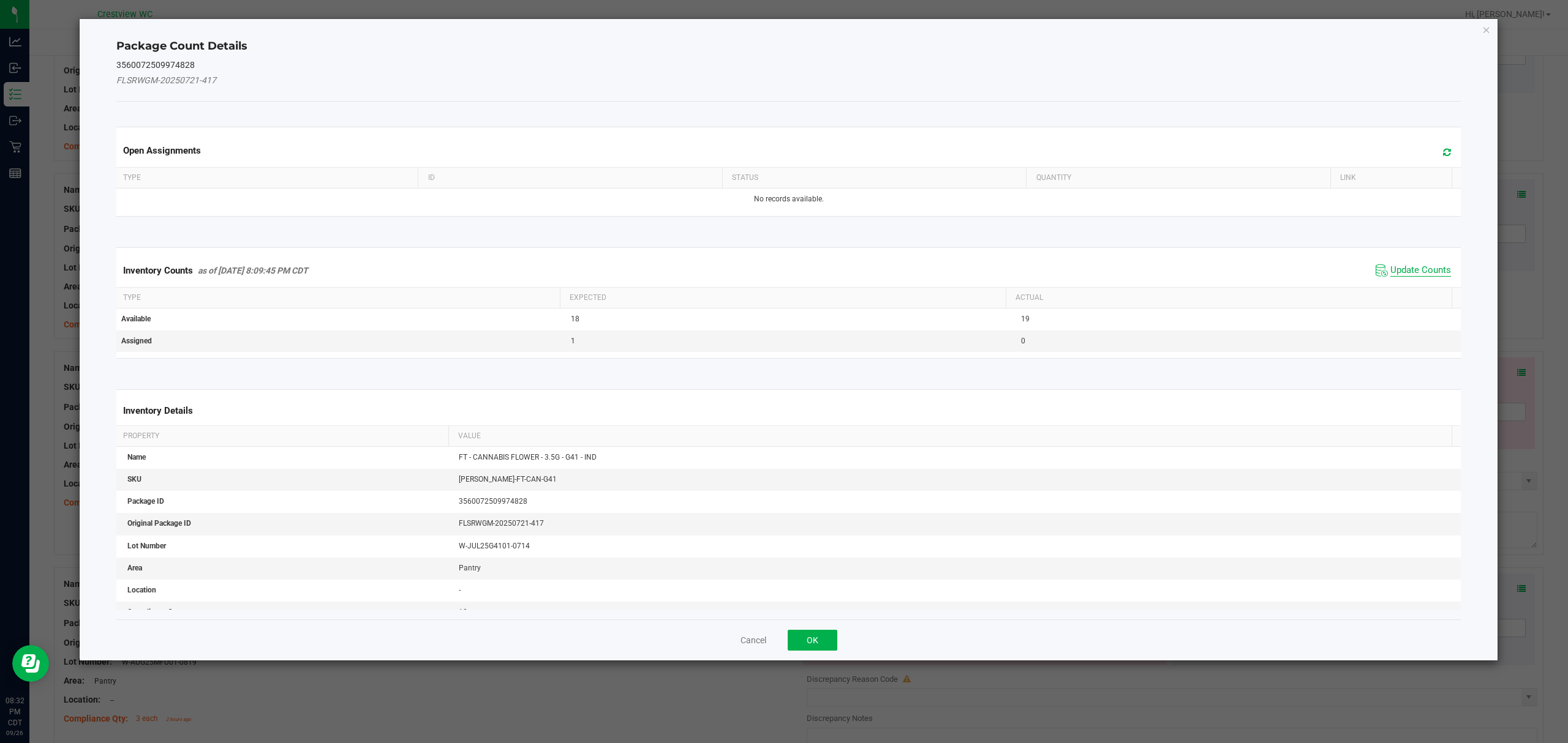
click at [1396, 266] on span "Update Counts" at bounding box center [1420, 270] width 61 height 12
click at [820, 630] on button "OK" at bounding box center [812, 640] width 50 height 20
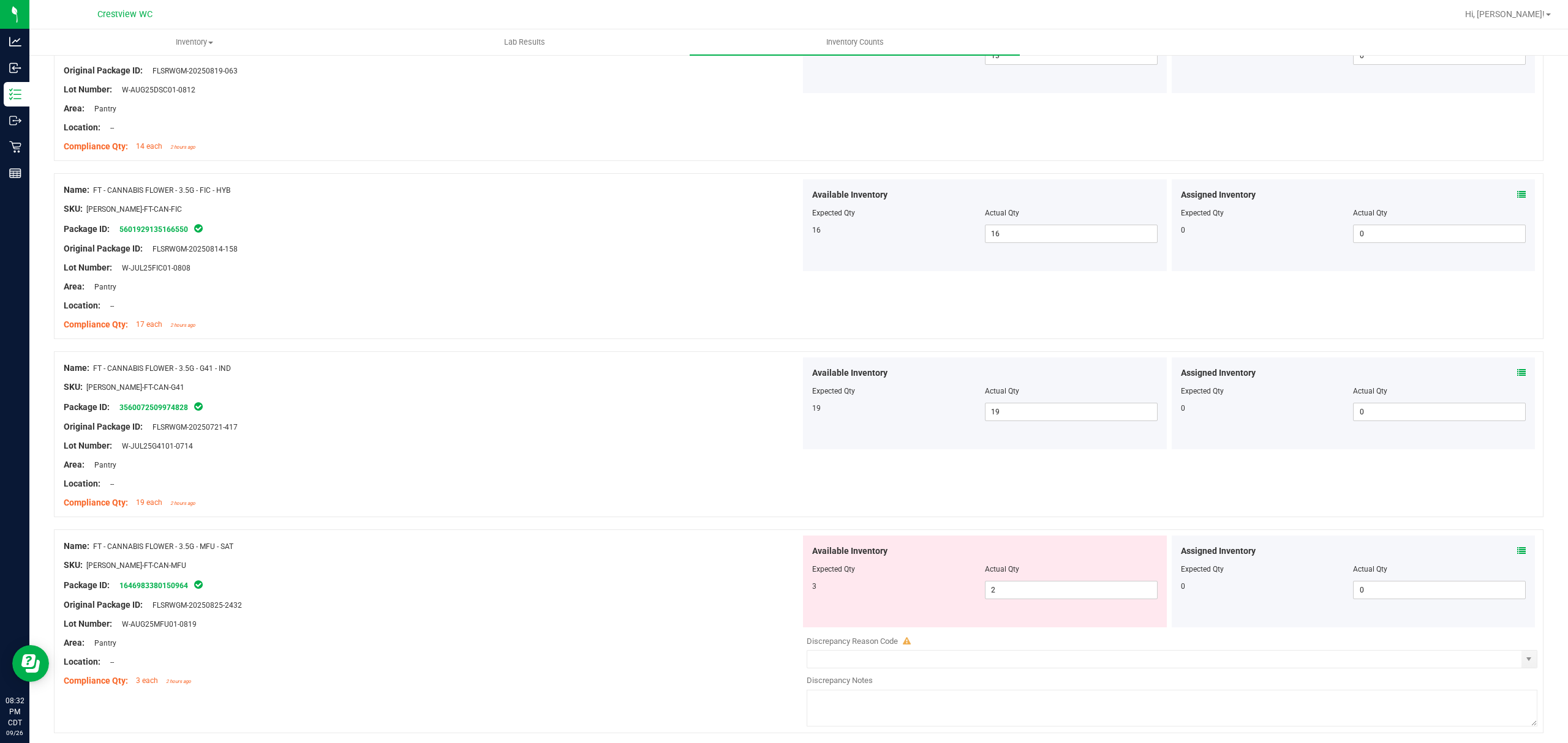
click at [1517, 551] on icon at bounding box center [1521, 551] width 9 height 9
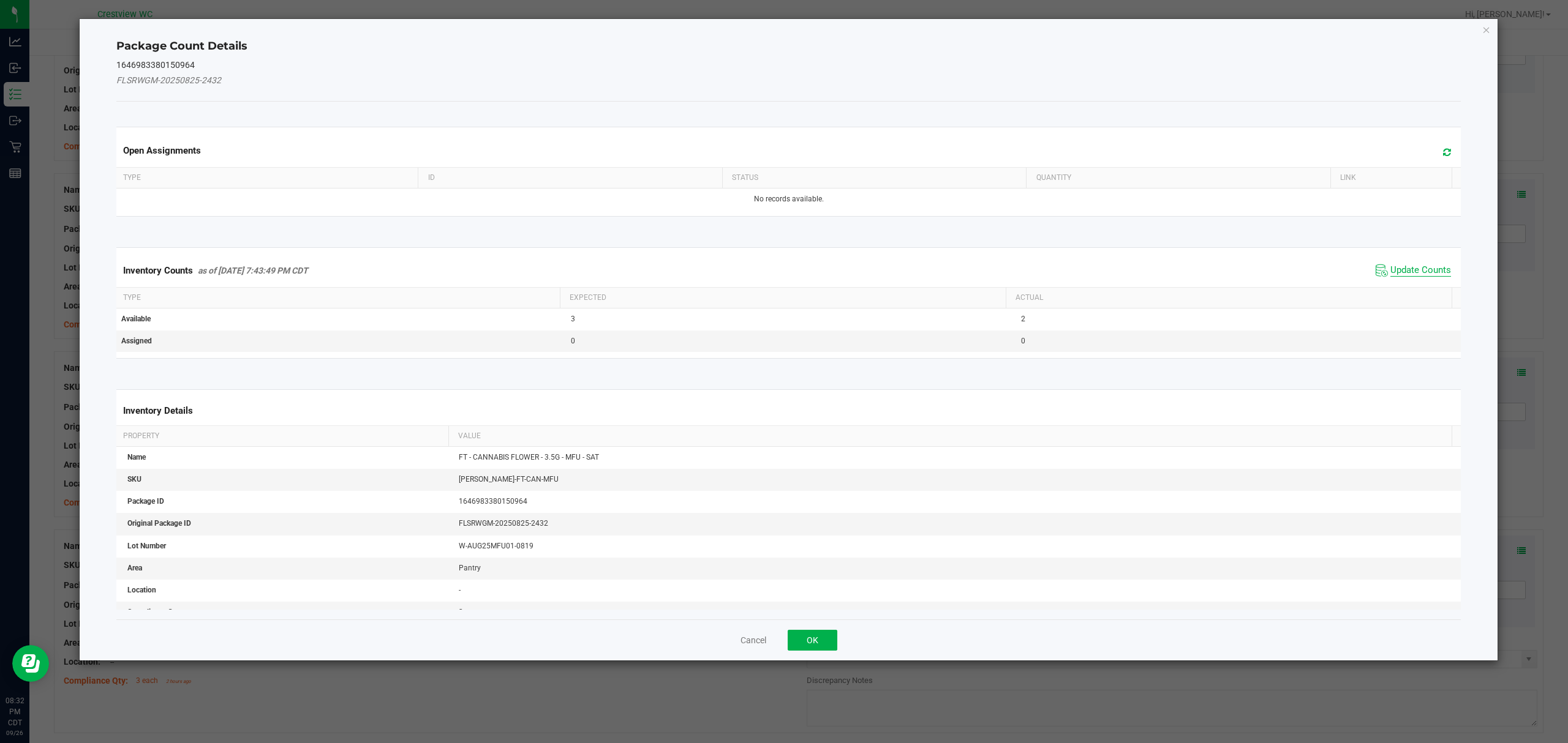
click at [1423, 268] on span "Update Counts" at bounding box center [1420, 270] width 61 height 12
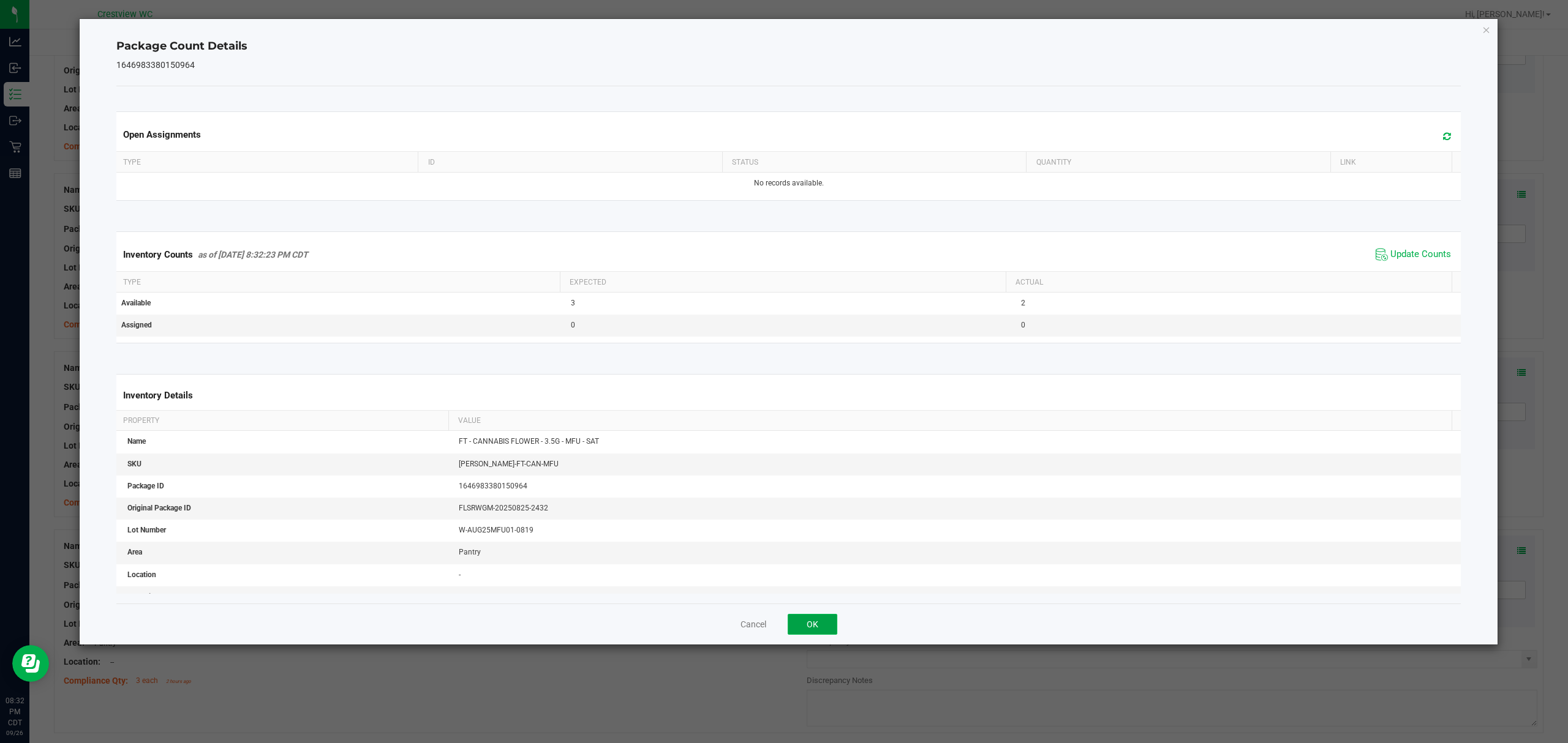
click at [828, 630] on button "OK" at bounding box center [812, 624] width 50 height 20
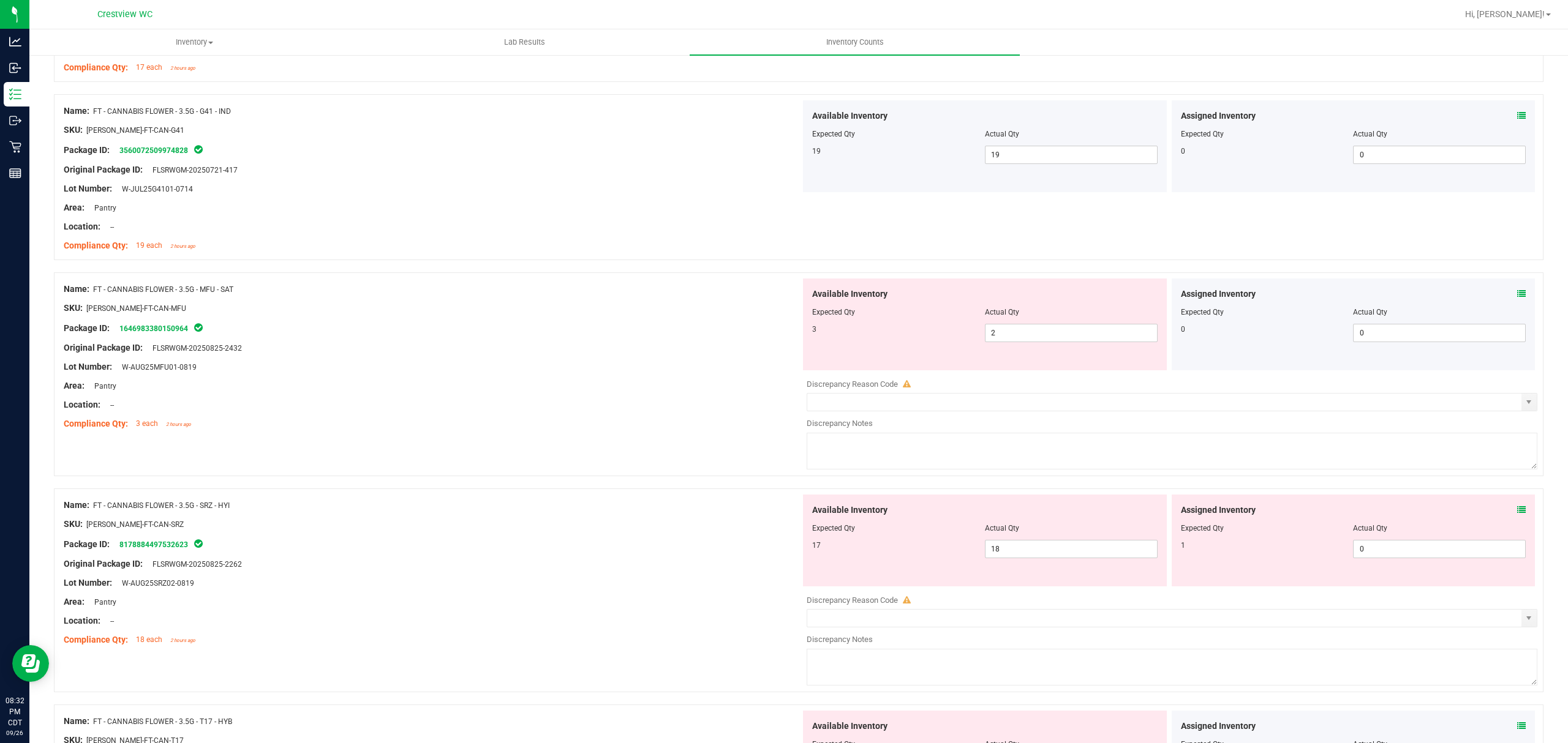
scroll to position [1825, 0]
click at [1517, 294] on icon at bounding box center [1521, 290] width 9 height 9
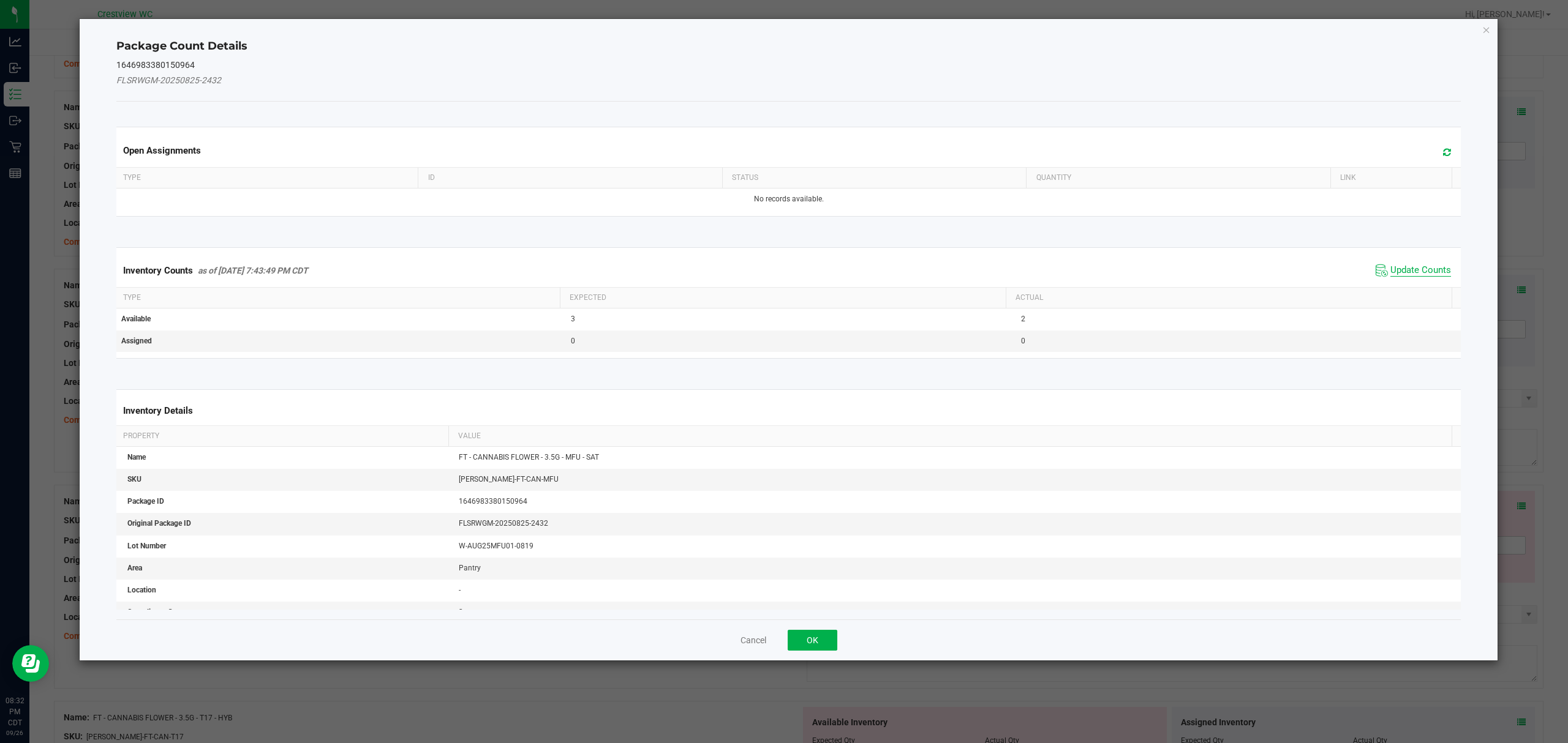
click at [1422, 268] on span "Update Counts" at bounding box center [1420, 270] width 61 height 12
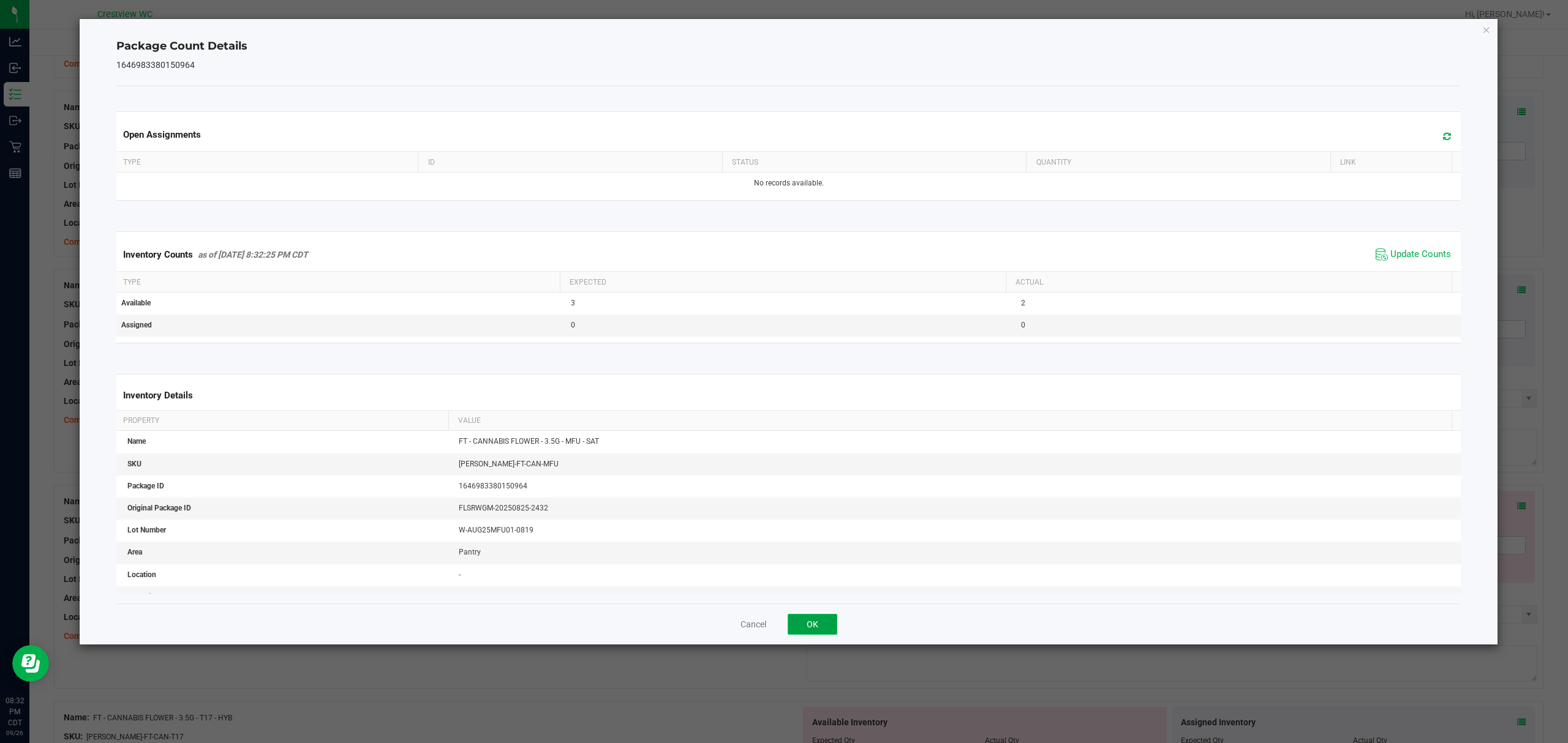
click at [814, 614] on button "OK" at bounding box center [812, 624] width 50 height 20
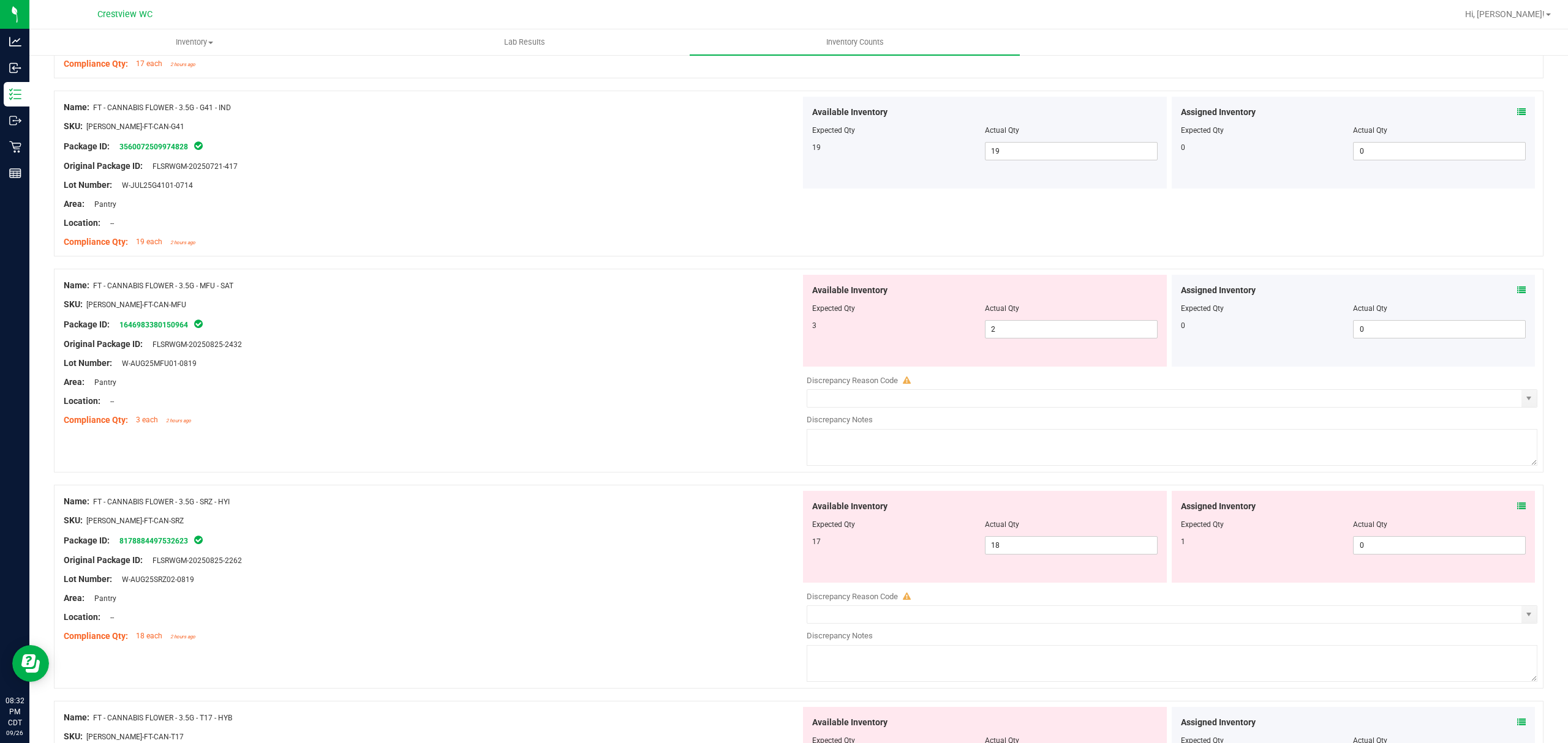
click at [1517, 510] on icon at bounding box center [1521, 507] width 9 height 9
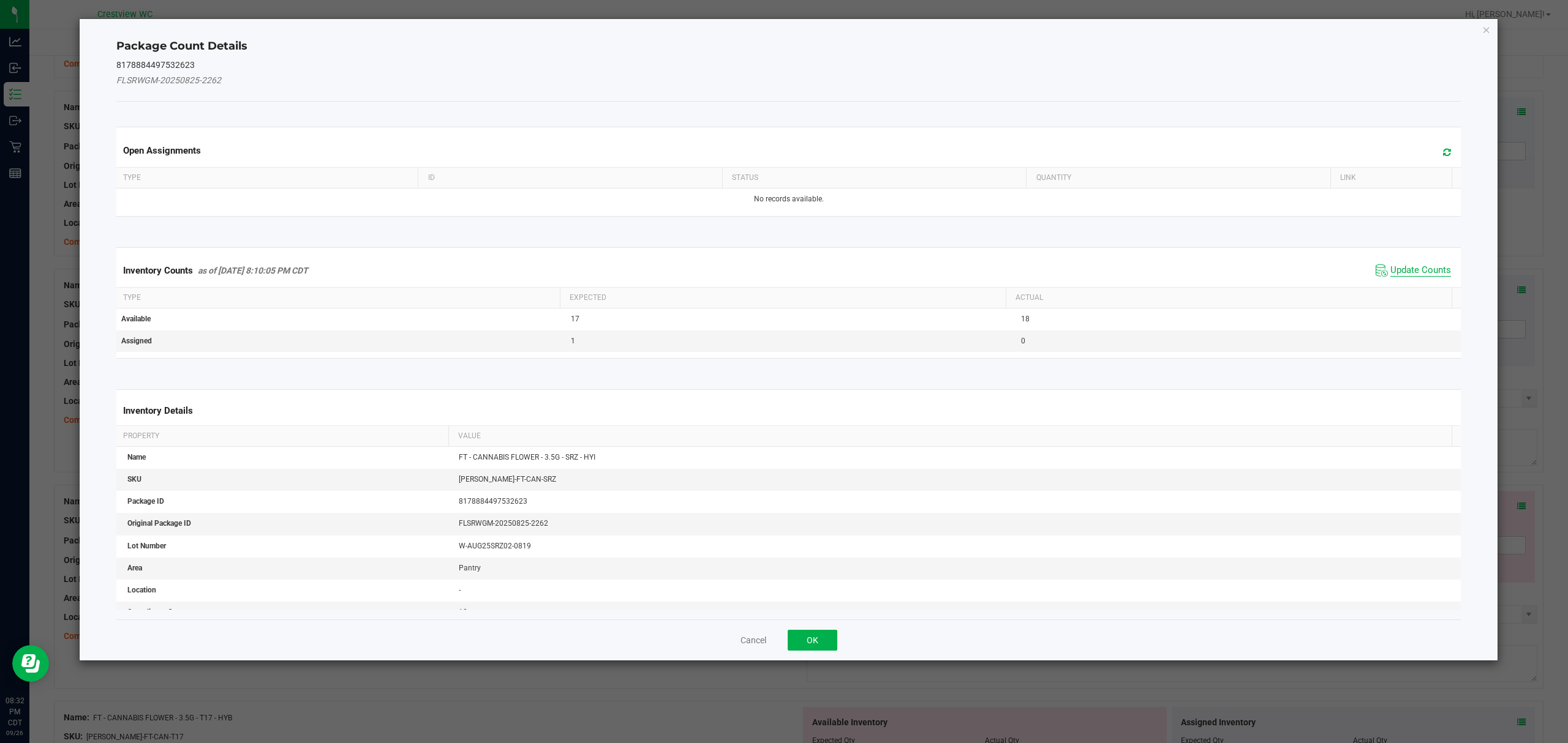
click at [1427, 267] on span "Update Counts" at bounding box center [1420, 270] width 61 height 12
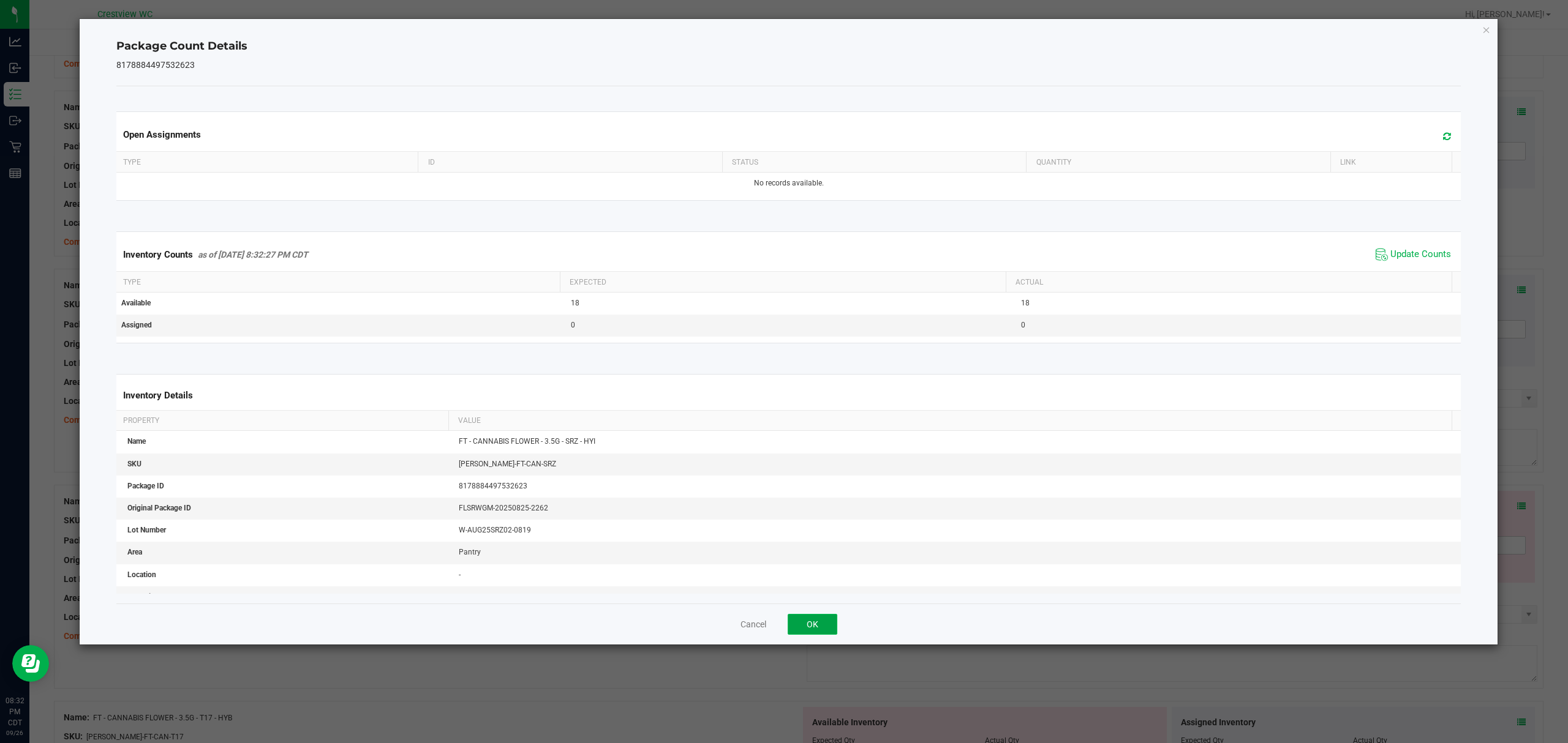
click at [809, 619] on button "OK" at bounding box center [812, 624] width 50 height 20
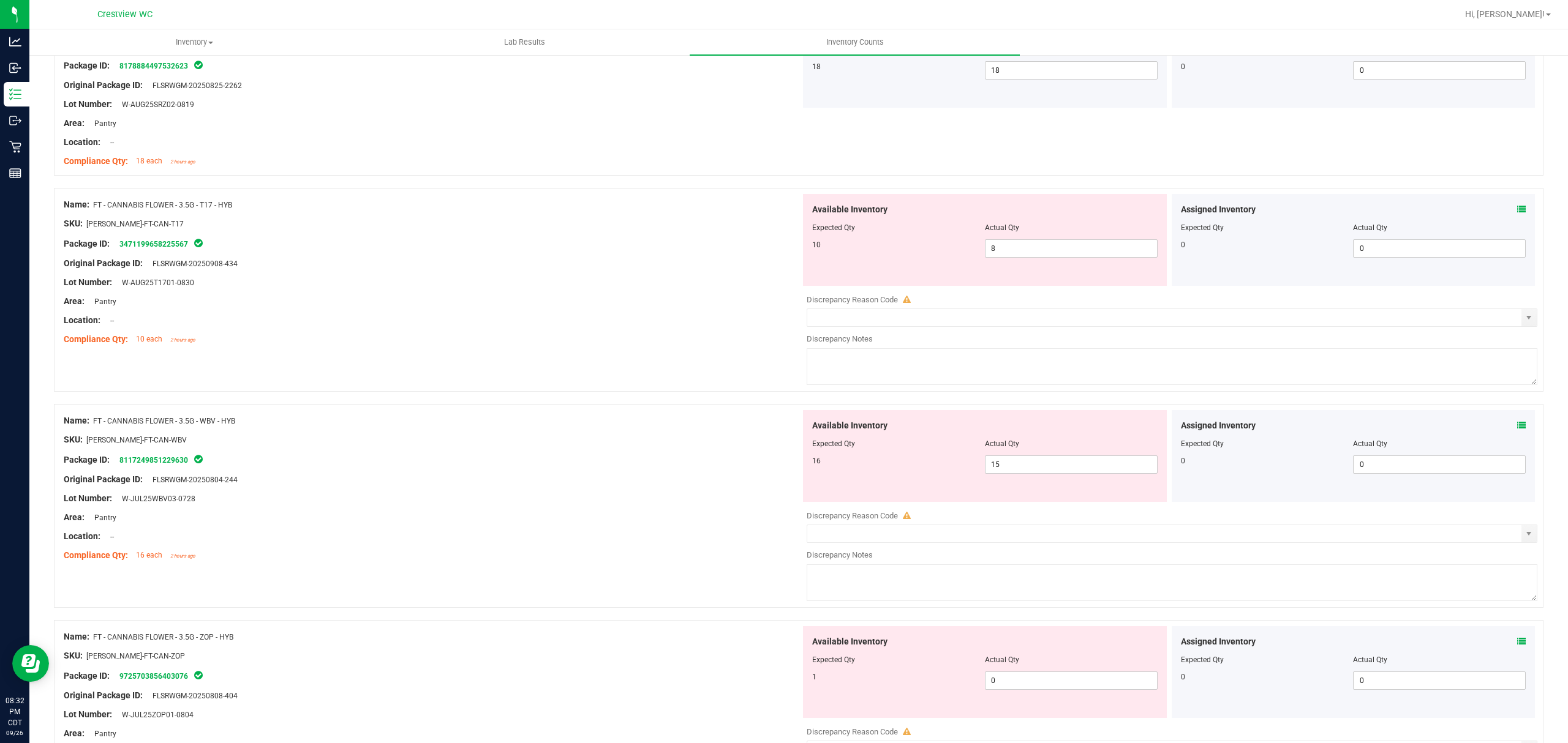
scroll to position [2299, 0]
click at [1517, 212] on icon at bounding box center [1521, 210] width 9 height 9
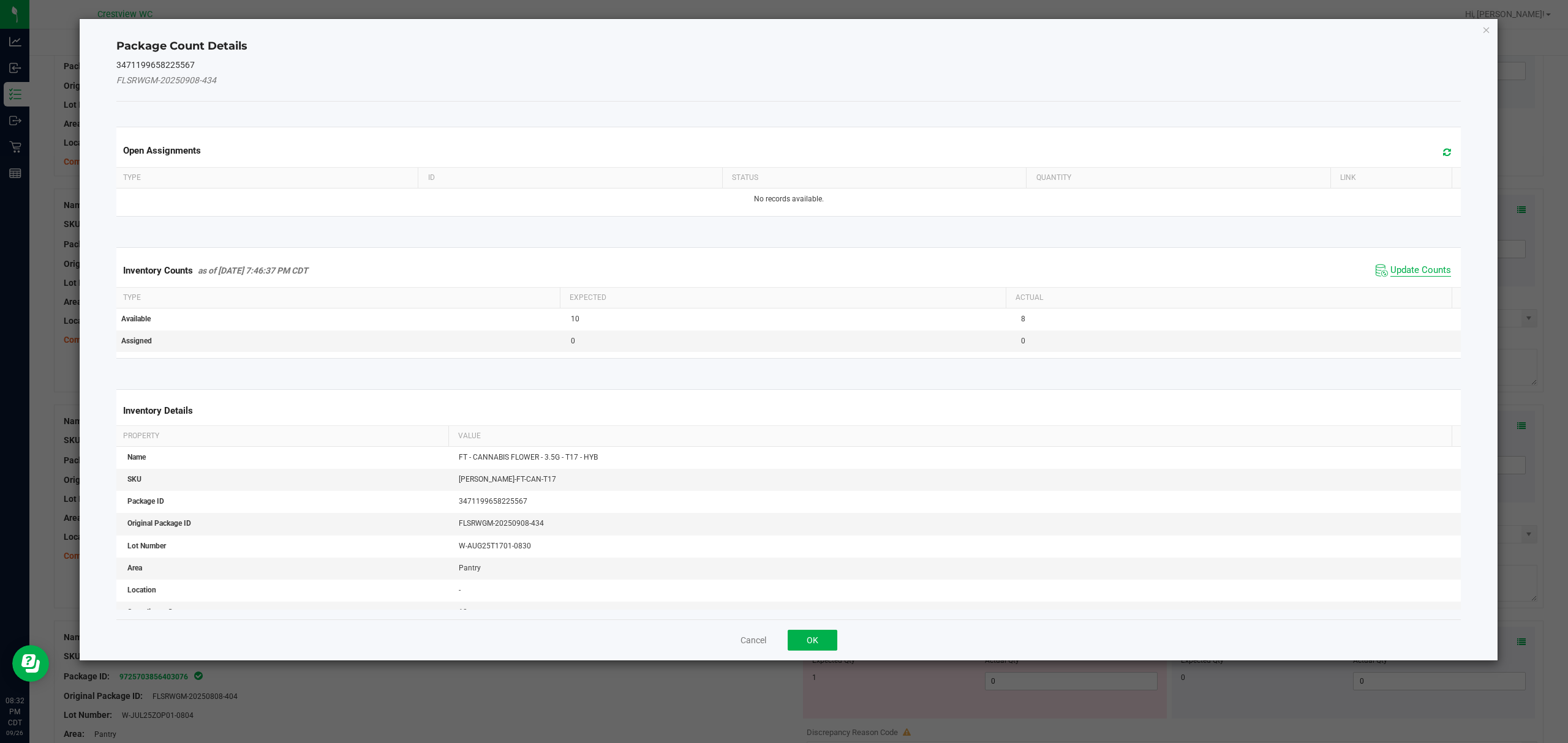
click at [1412, 273] on span "Update Counts" at bounding box center [1420, 270] width 61 height 12
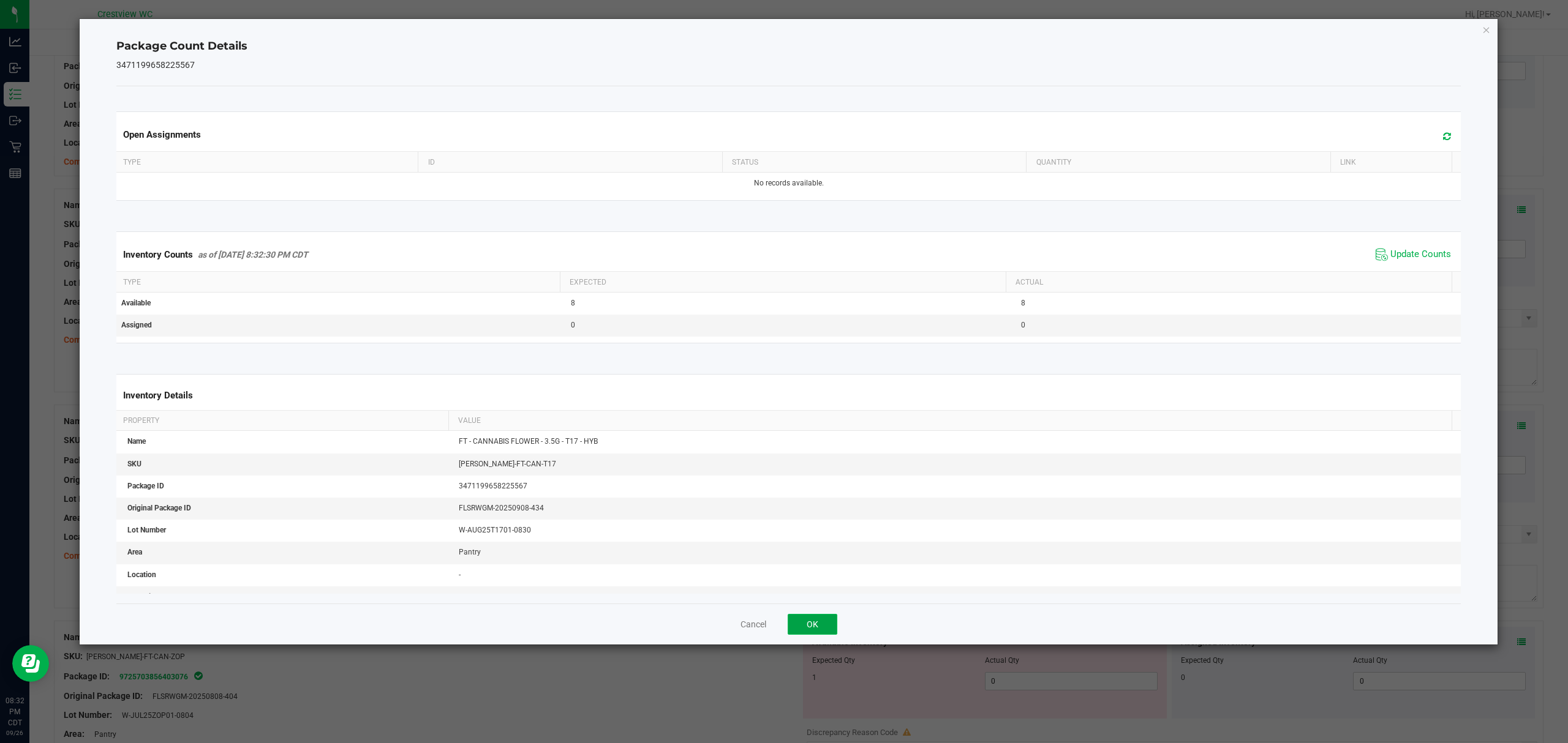
click at [824, 617] on button "OK" at bounding box center [812, 624] width 50 height 20
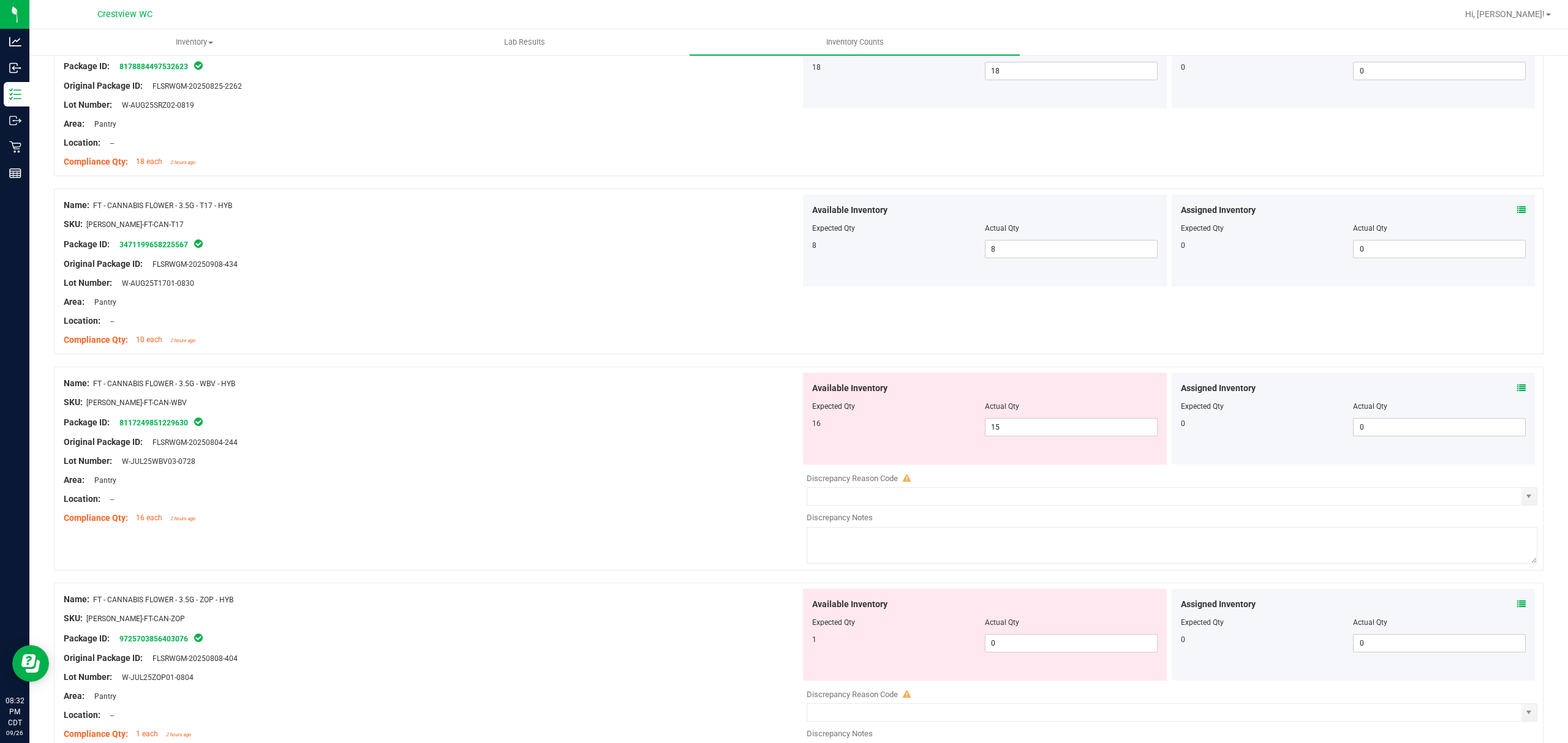
click at [1517, 392] on icon at bounding box center [1521, 388] width 9 height 9
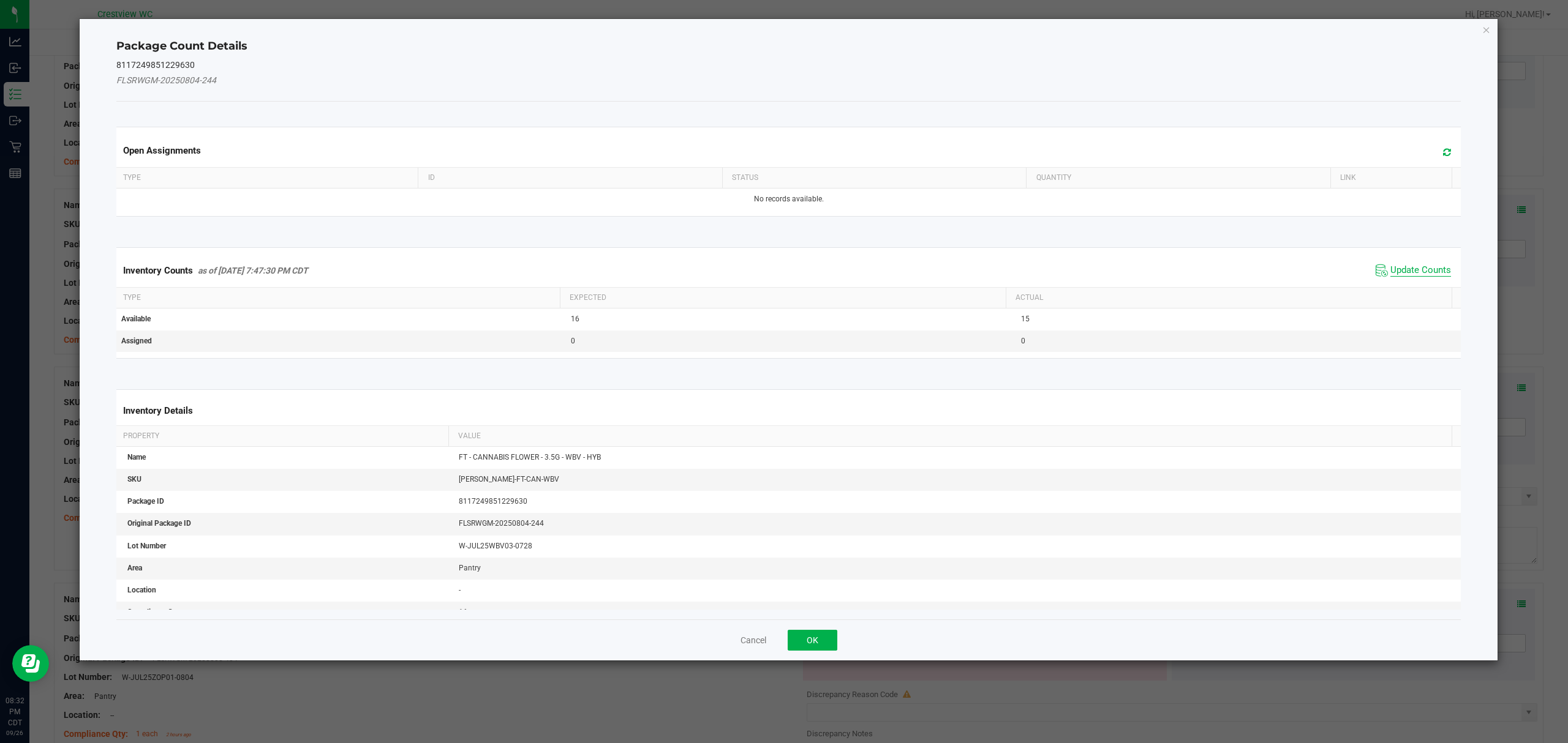
click at [1426, 271] on span "Update Counts" at bounding box center [1420, 270] width 61 height 12
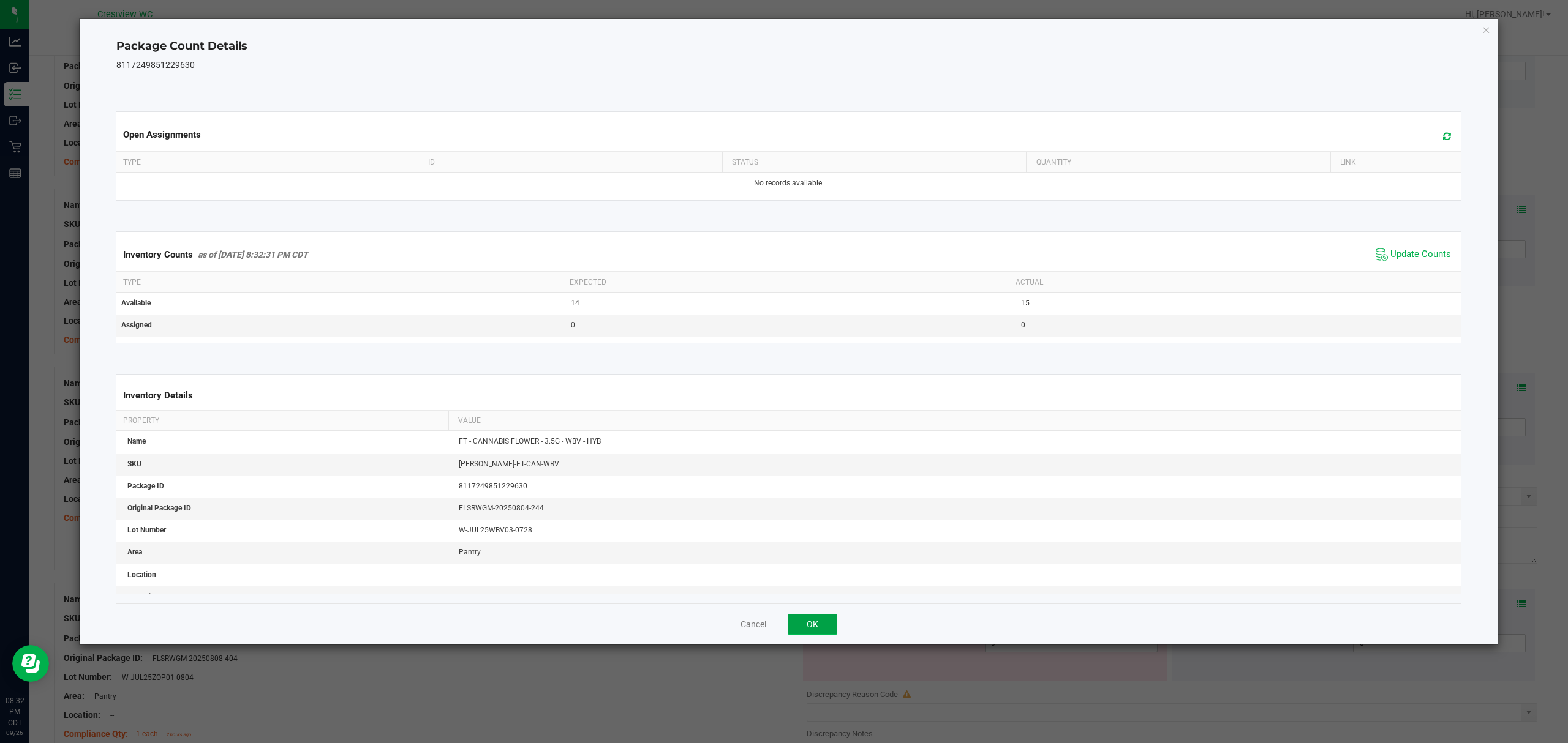
click at [826, 622] on button "OK" at bounding box center [812, 624] width 50 height 20
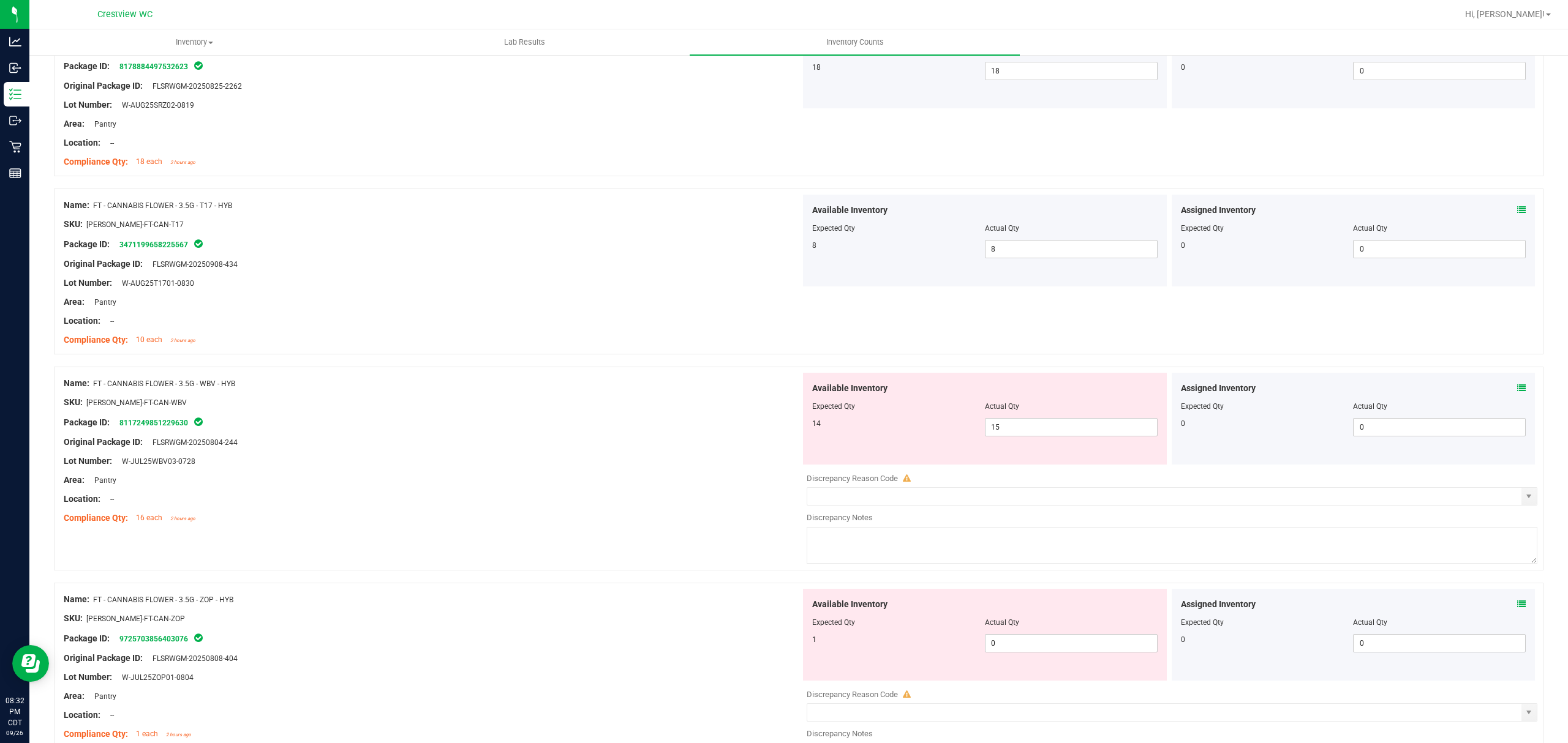
click at [1517, 608] on icon at bounding box center [1521, 604] width 9 height 9
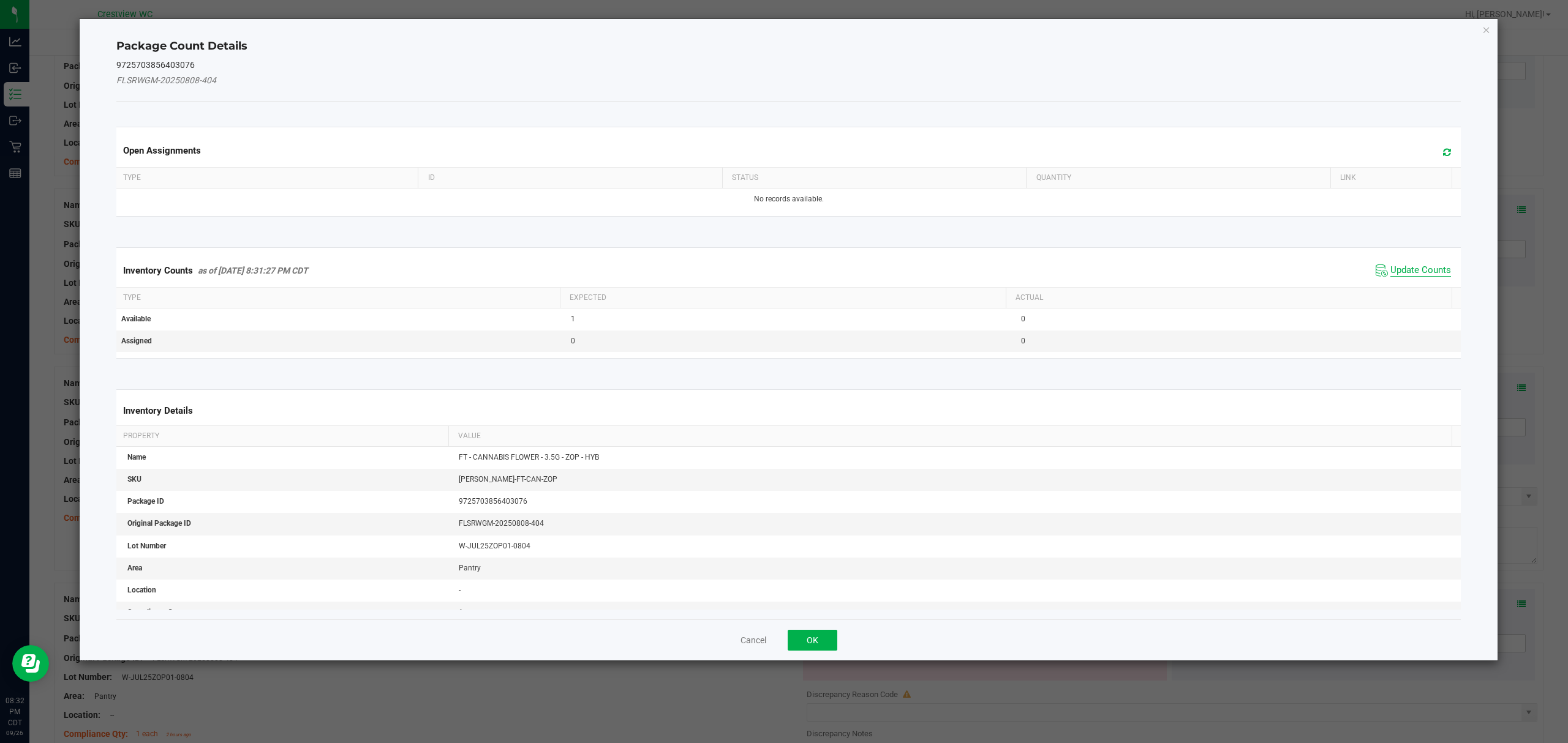
click at [1426, 272] on span "Update Counts" at bounding box center [1420, 270] width 61 height 12
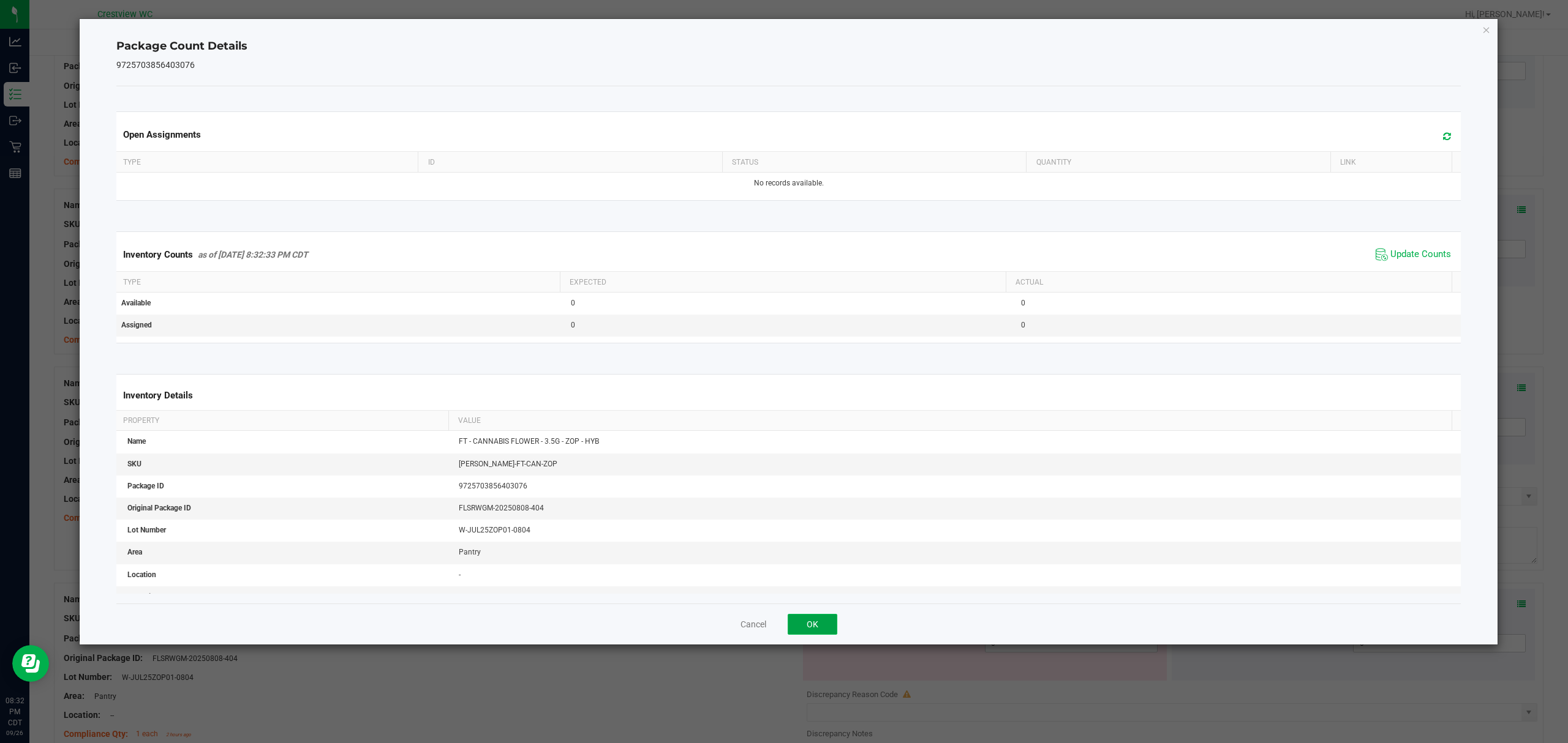
click at [817, 618] on button "OK" at bounding box center [812, 624] width 50 height 20
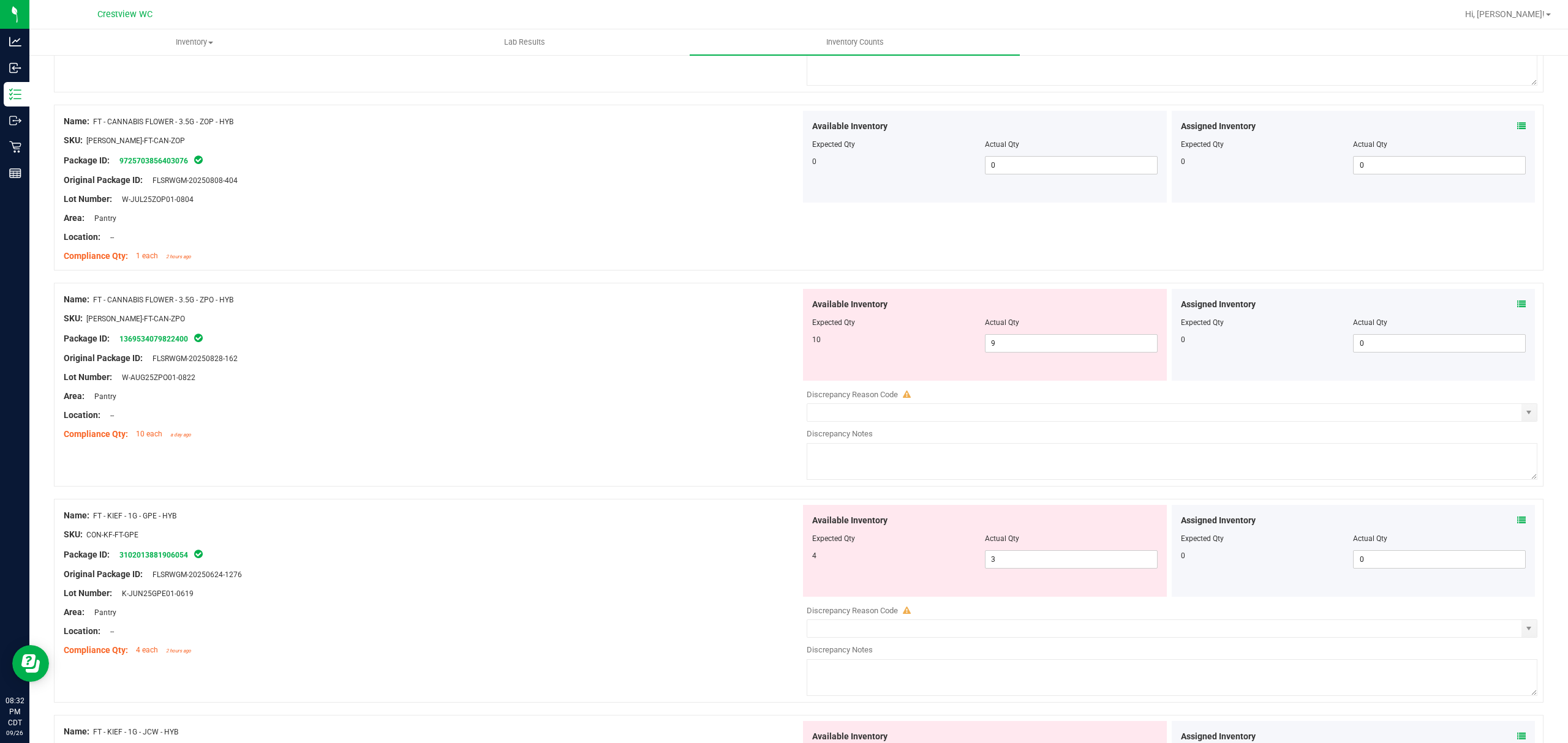
scroll to position [2853, 0]
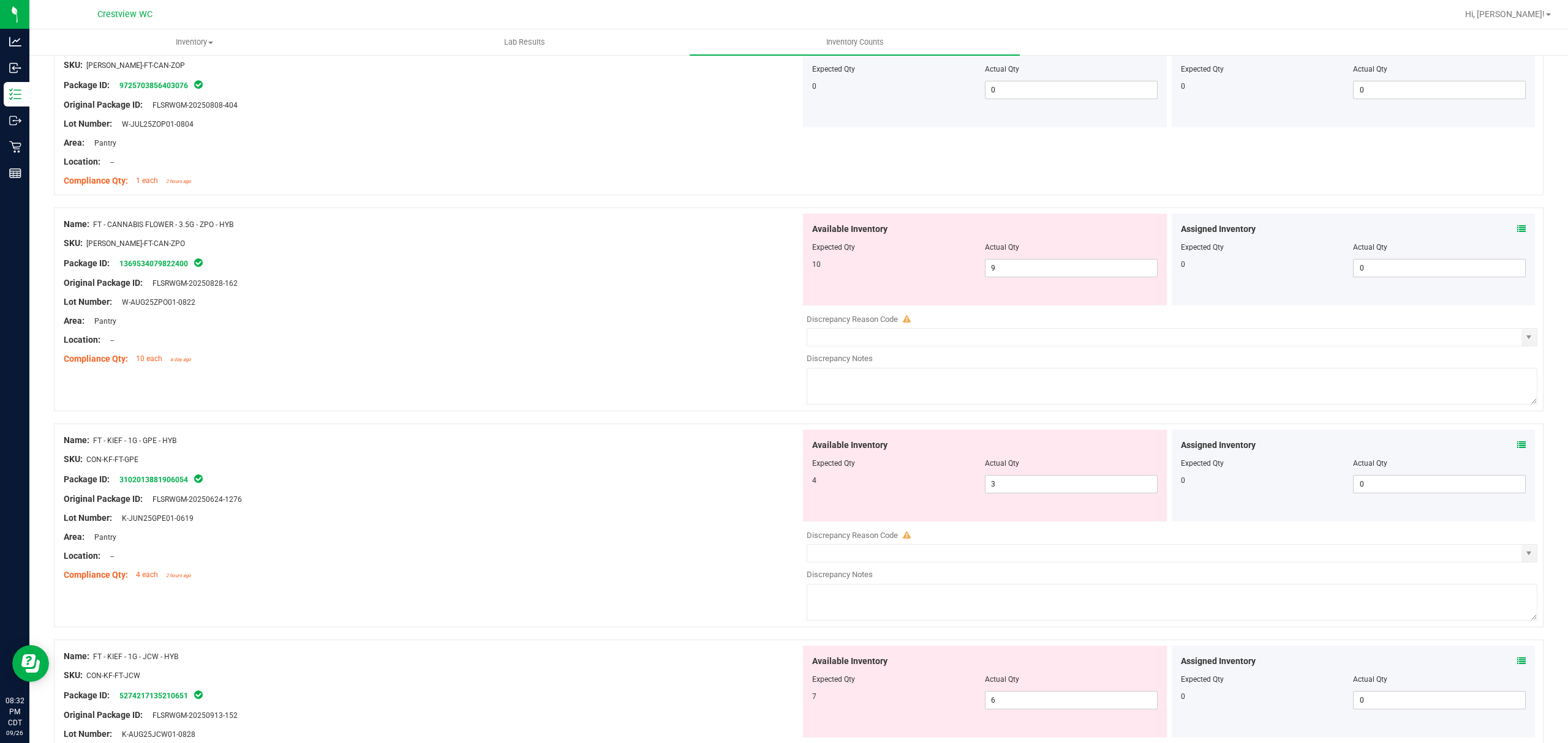
click at [1517, 234] on icon at bounding box center [1521, 229] width 9 height 9
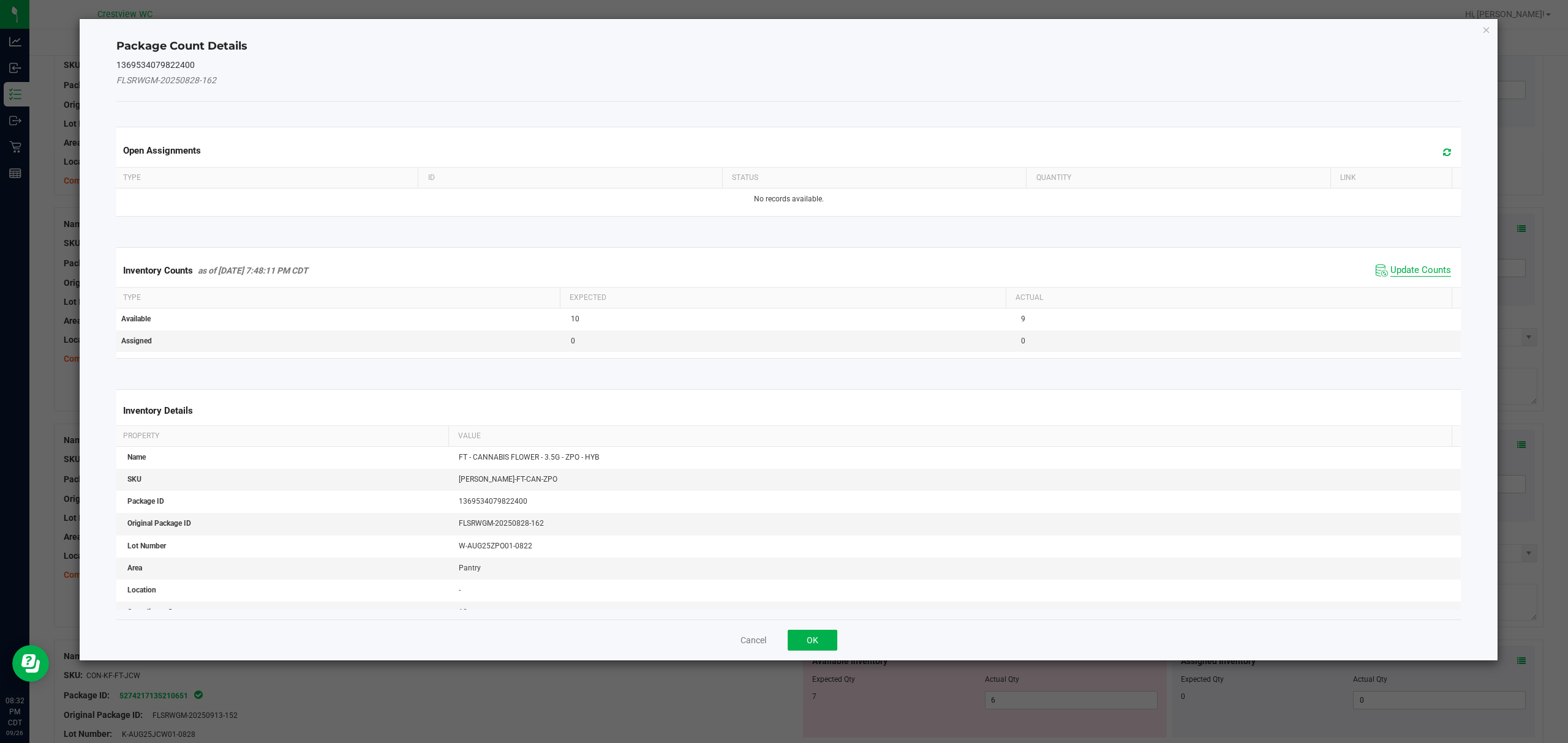
click at [1421, 275] on span "Update Counts" at bounding box center [1420, 270] width 61 height 12
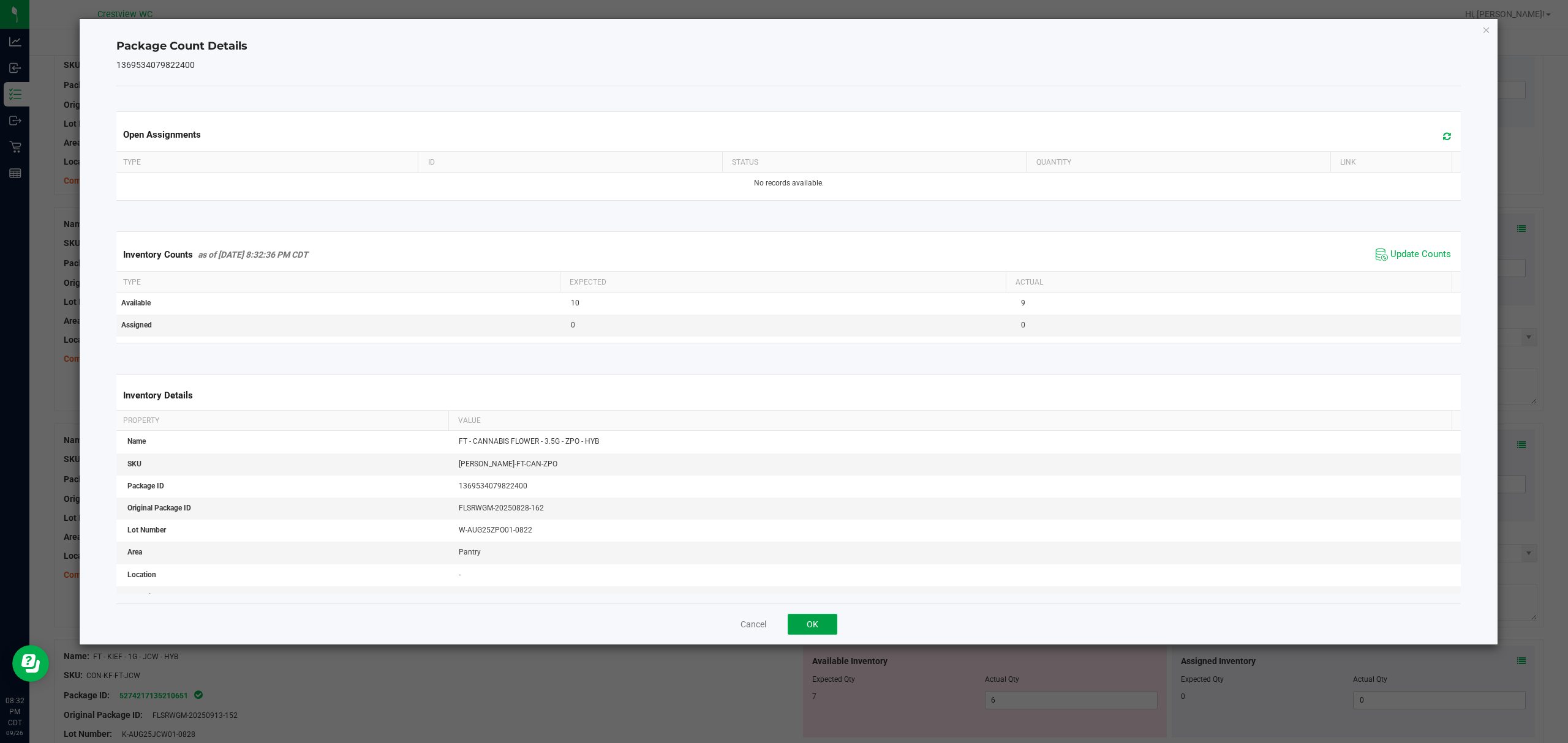
click at [820, 619] on button "OK" at bounding box center [812, 624] width 50 height 20
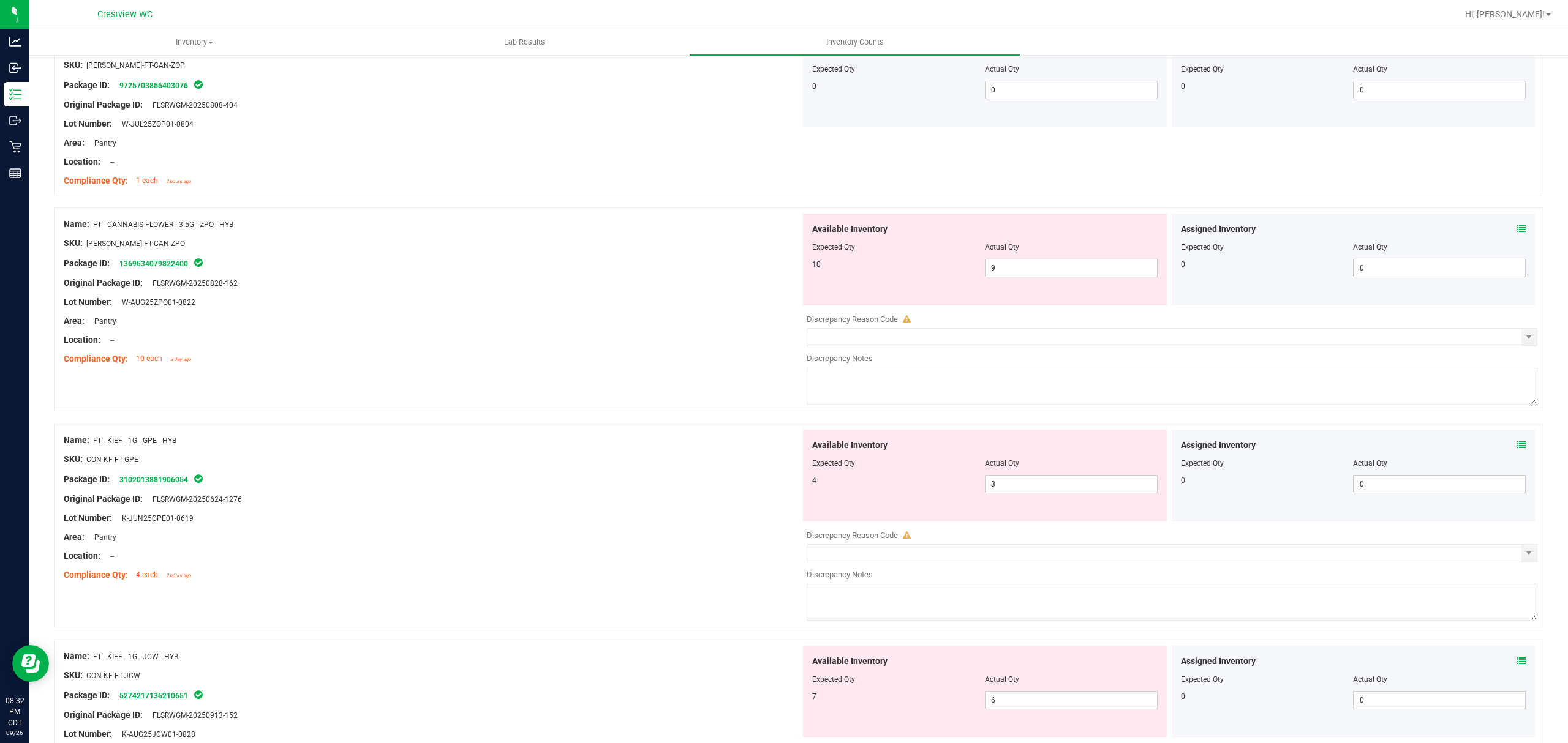
click at [1517, 449] on icon at bounding box center [1521, 445] width 9 height 9
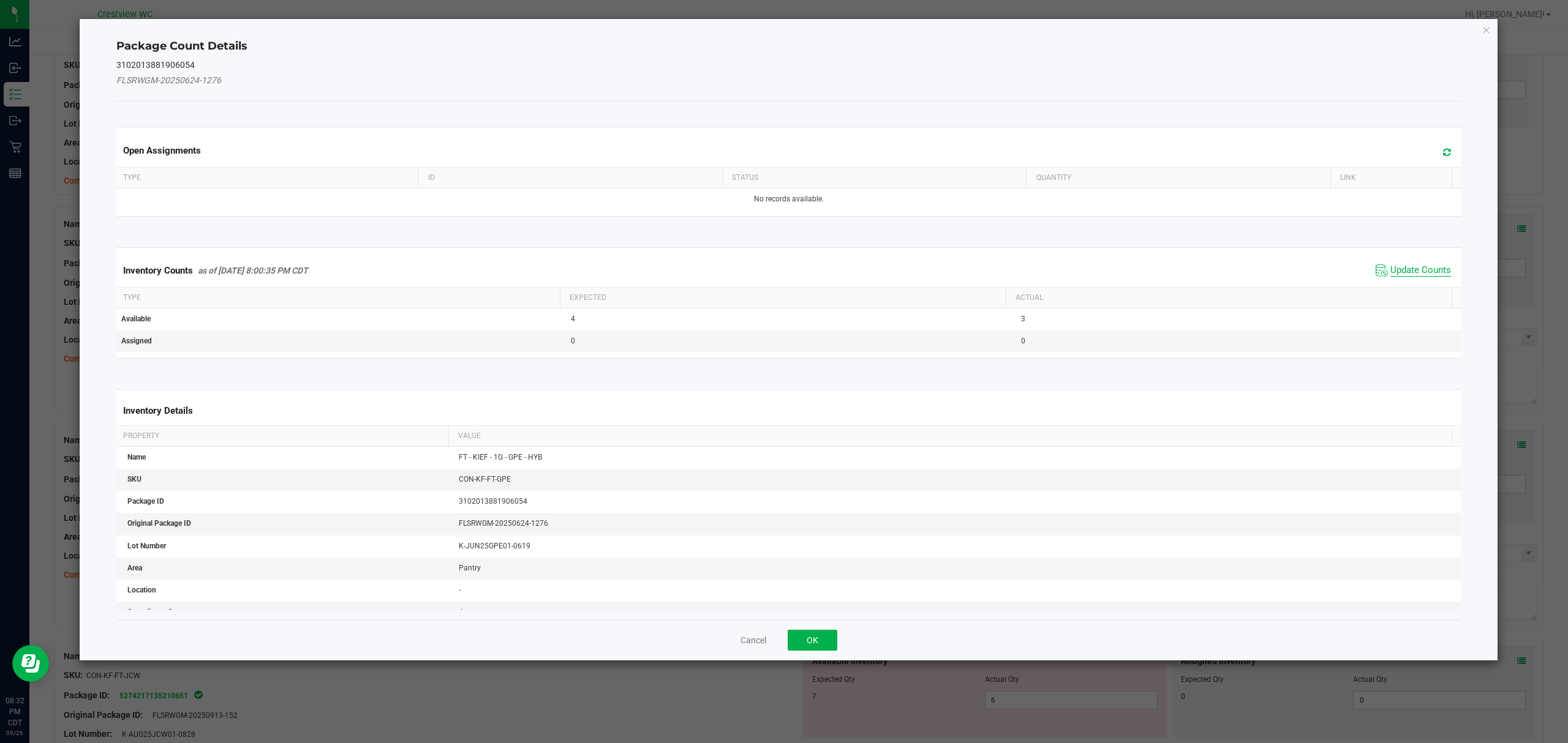
click at [1407, 272] on span "Update Counts" at bounding box center [1420, 270] width 61 height 12
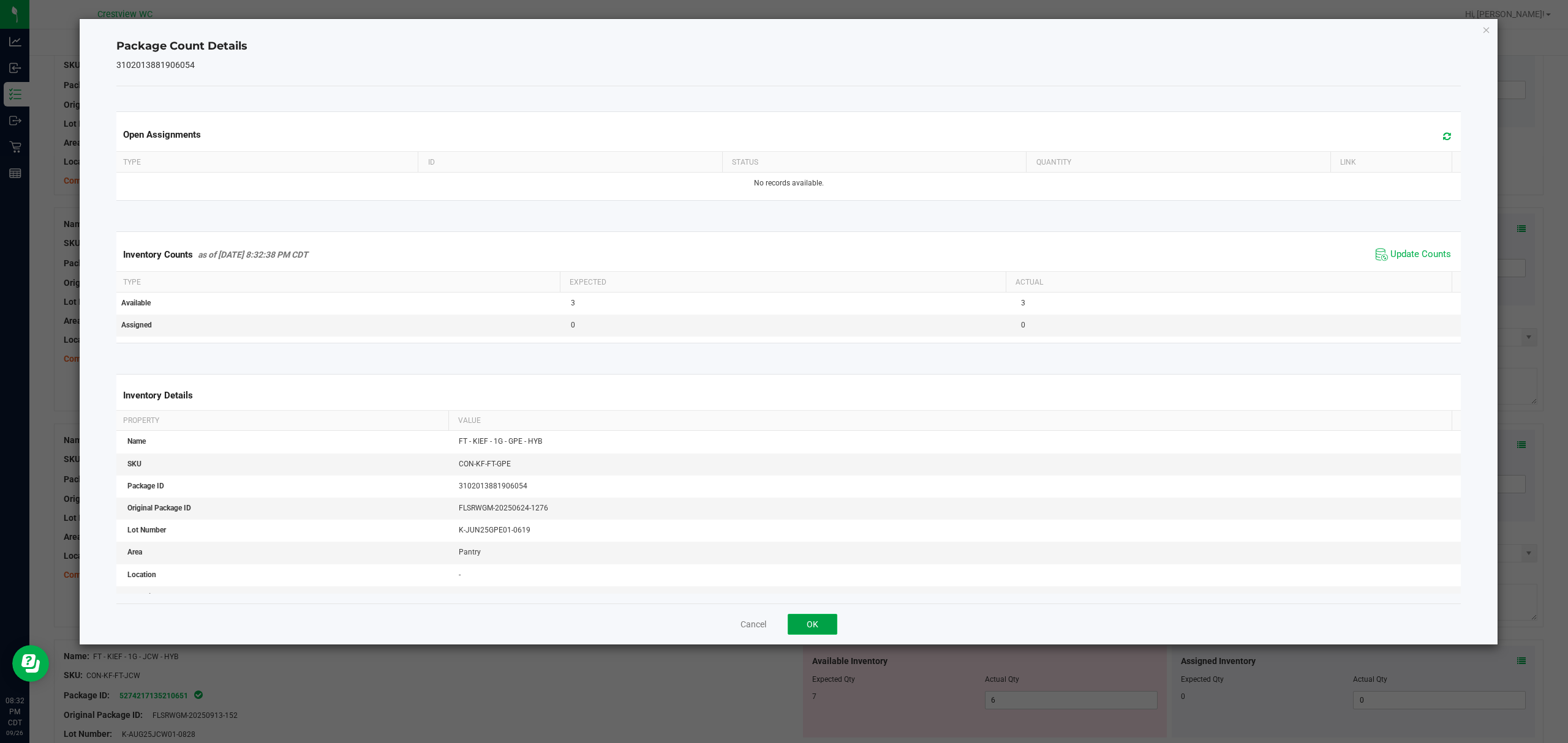
click at [824, 620] on button "OK" at bounding box center [812, 624] width 50 height 20
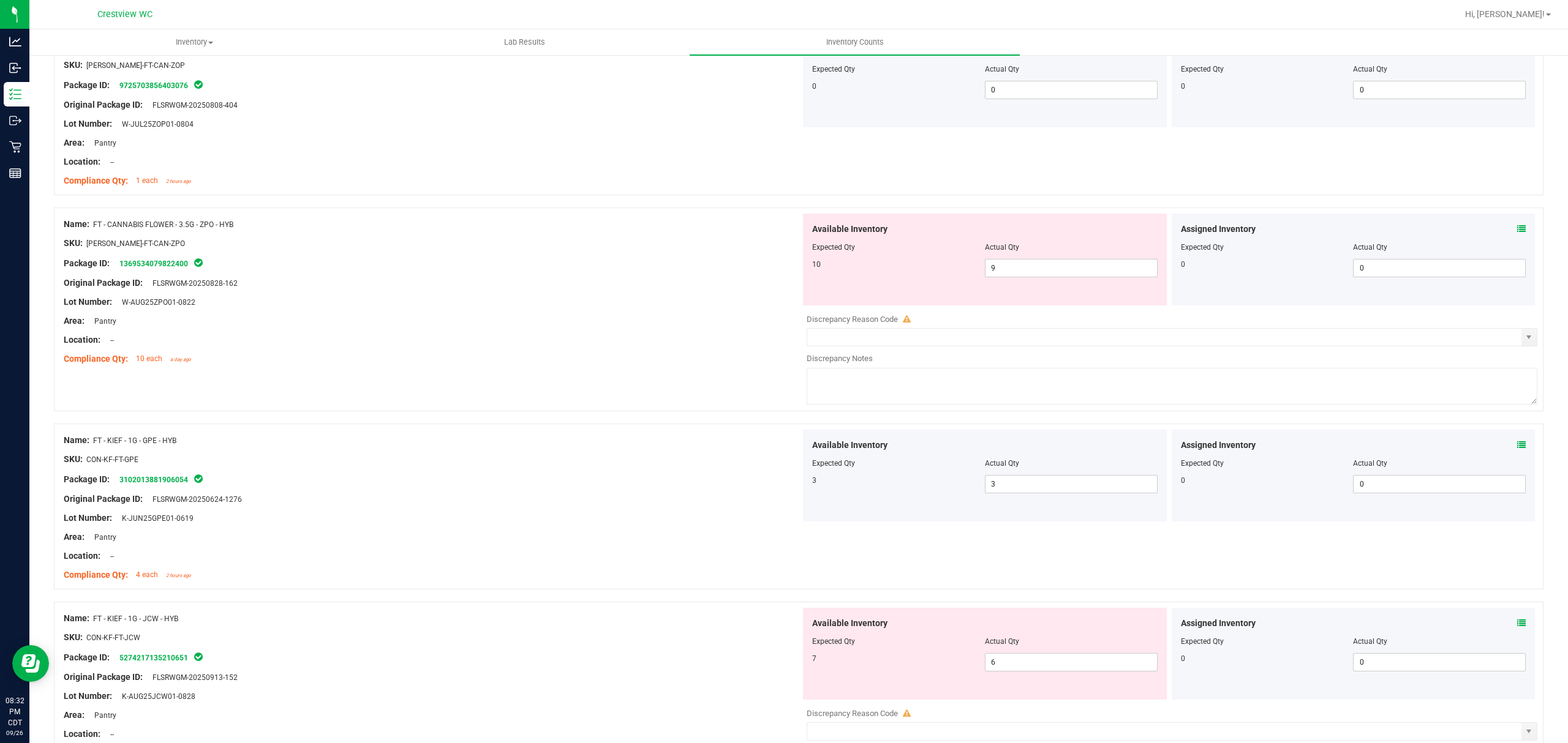
click at [1517, 627] on icon at bounding box center [1521, 623] width 9 height 9
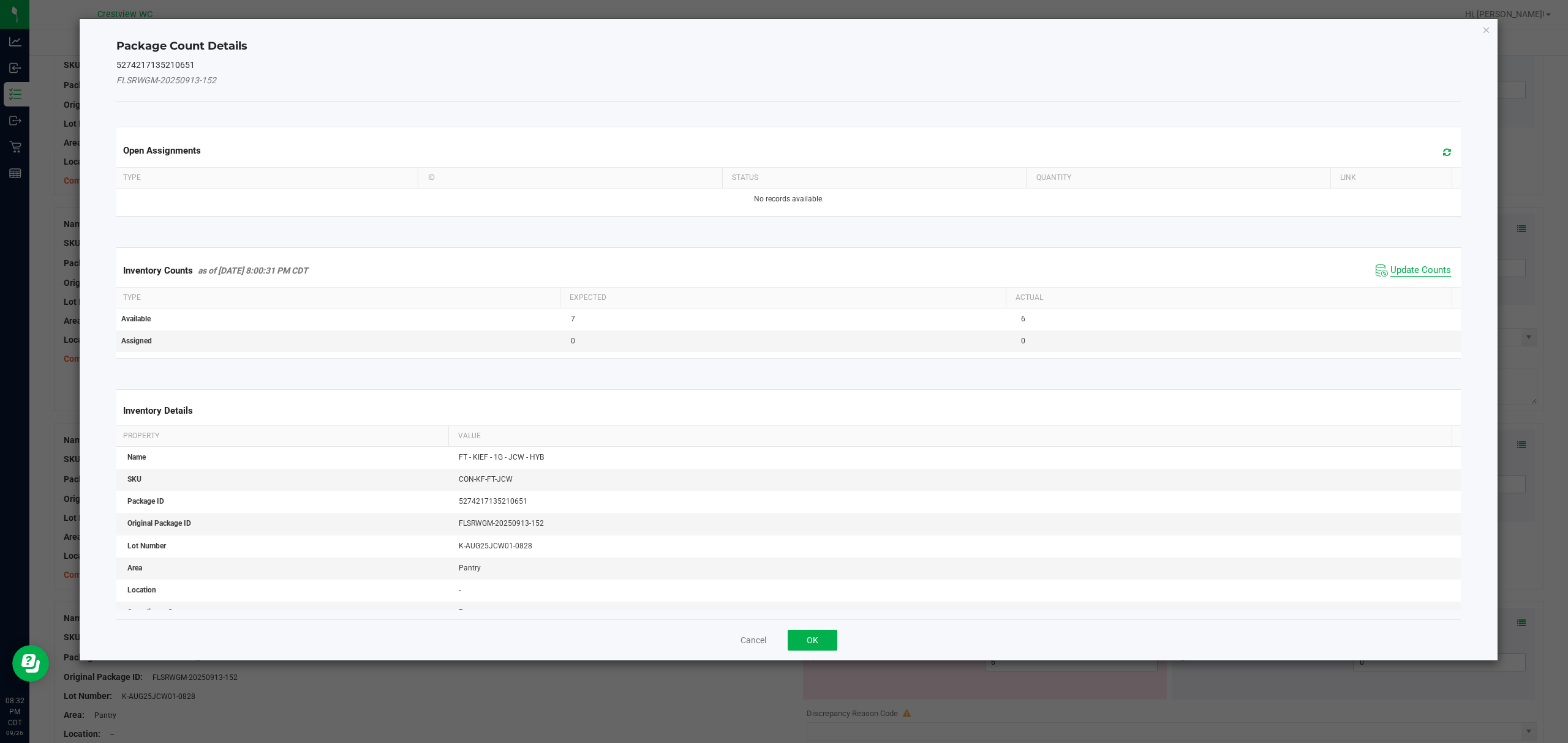
click at [1422, 272] on span "Update Counts" at bounding box center [1420, 270] width 61 height 12
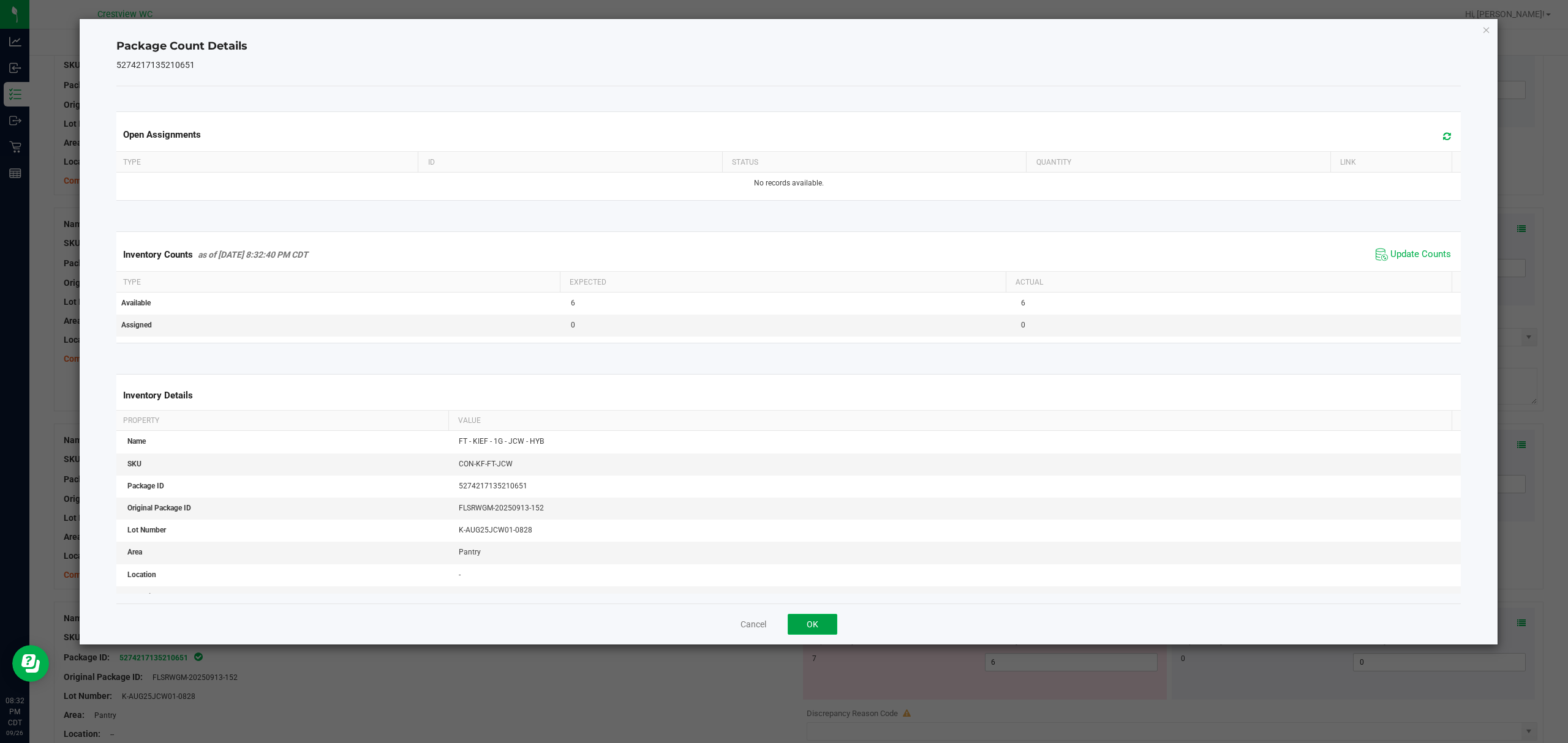
click at [820, 620] on button "OK" at bounding box center [812, 624] width 50 height 20
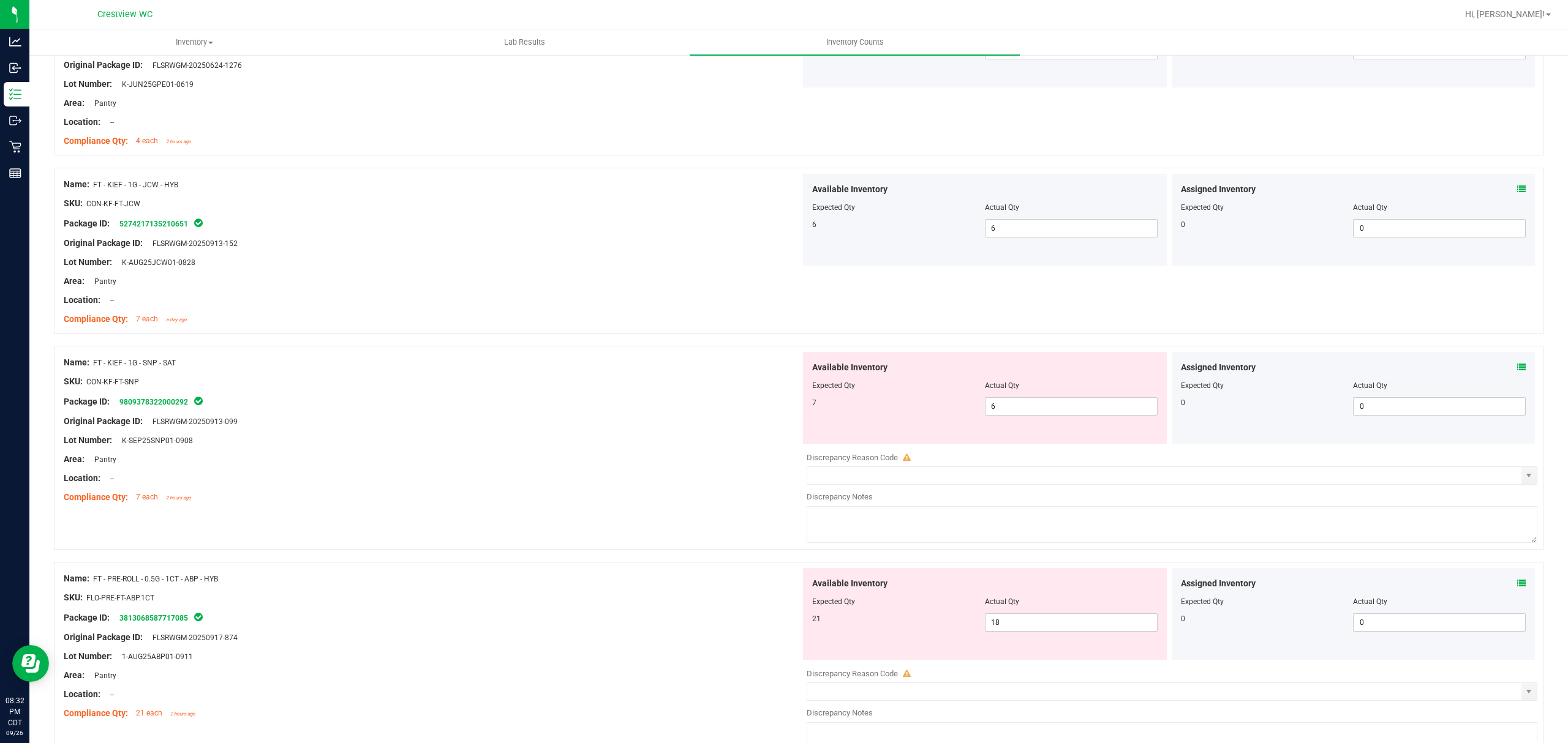
scroll to position [3289, 0]
click at [1517, 369] on icon at bounding box center [1521, 365] width 9 height 9
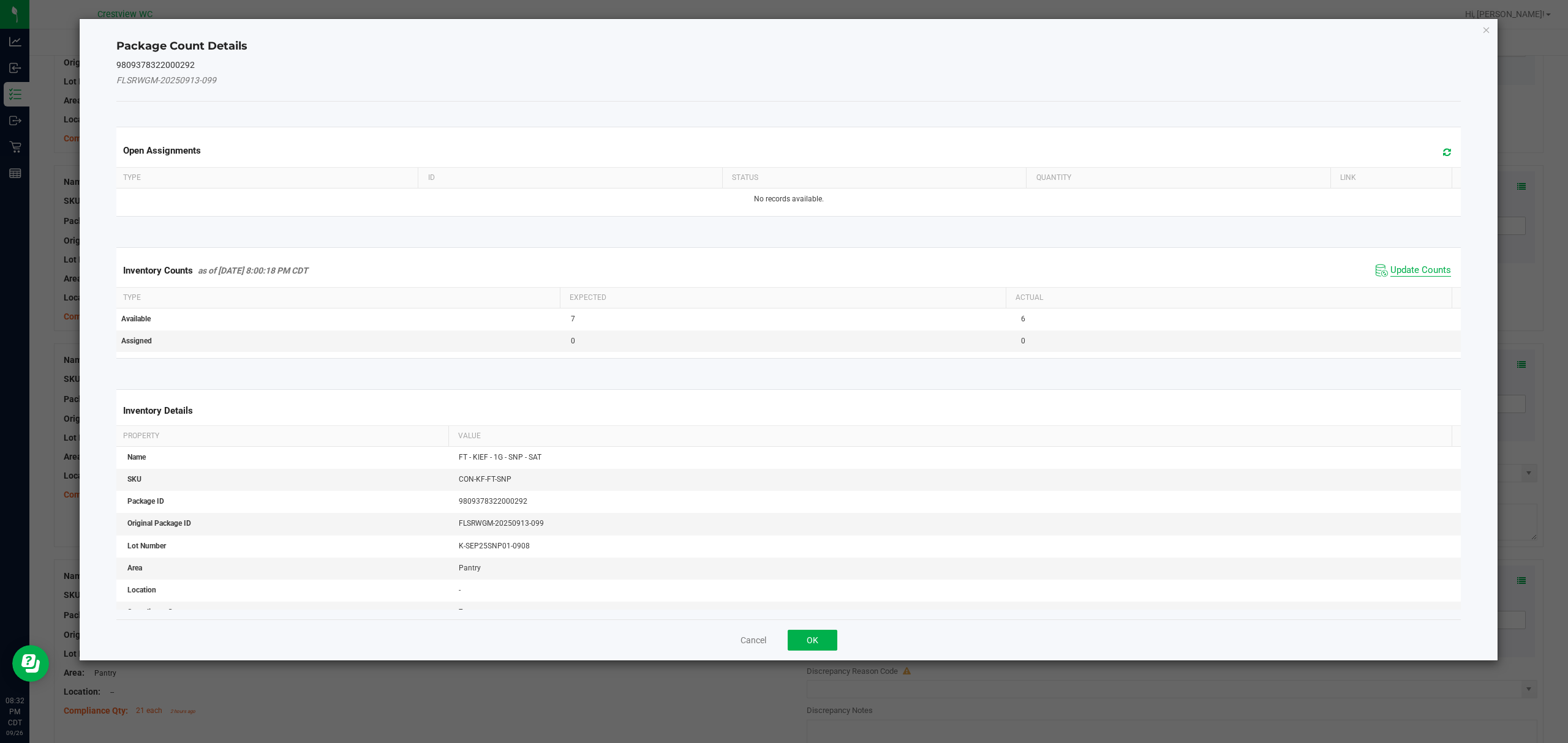
click at [1418, 271] on span "Update Counts" at bounding box center [1420, 270] width 61 height 12
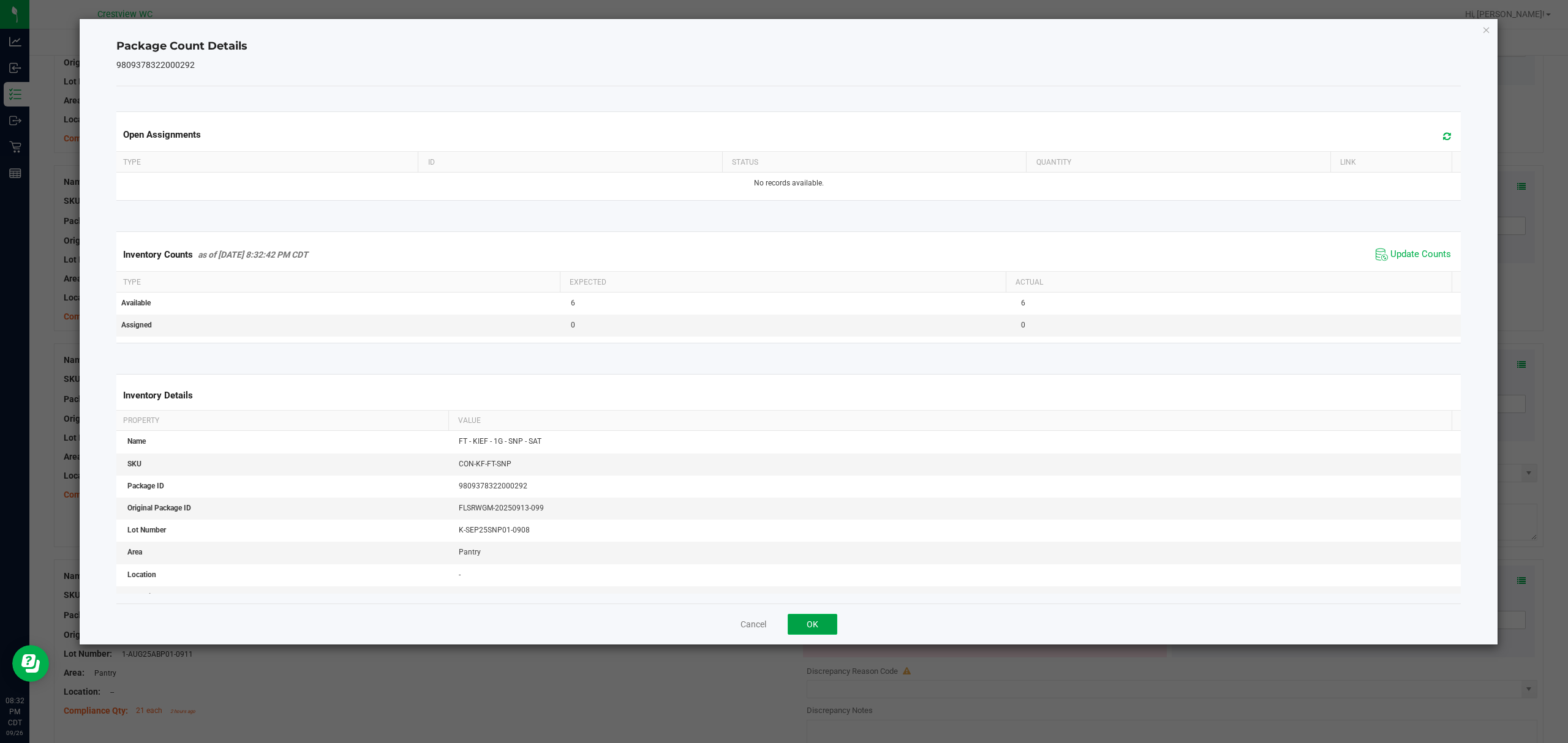
click at [821, 618] on button "OK" at bounding box center [812, 624] width 50 height 20
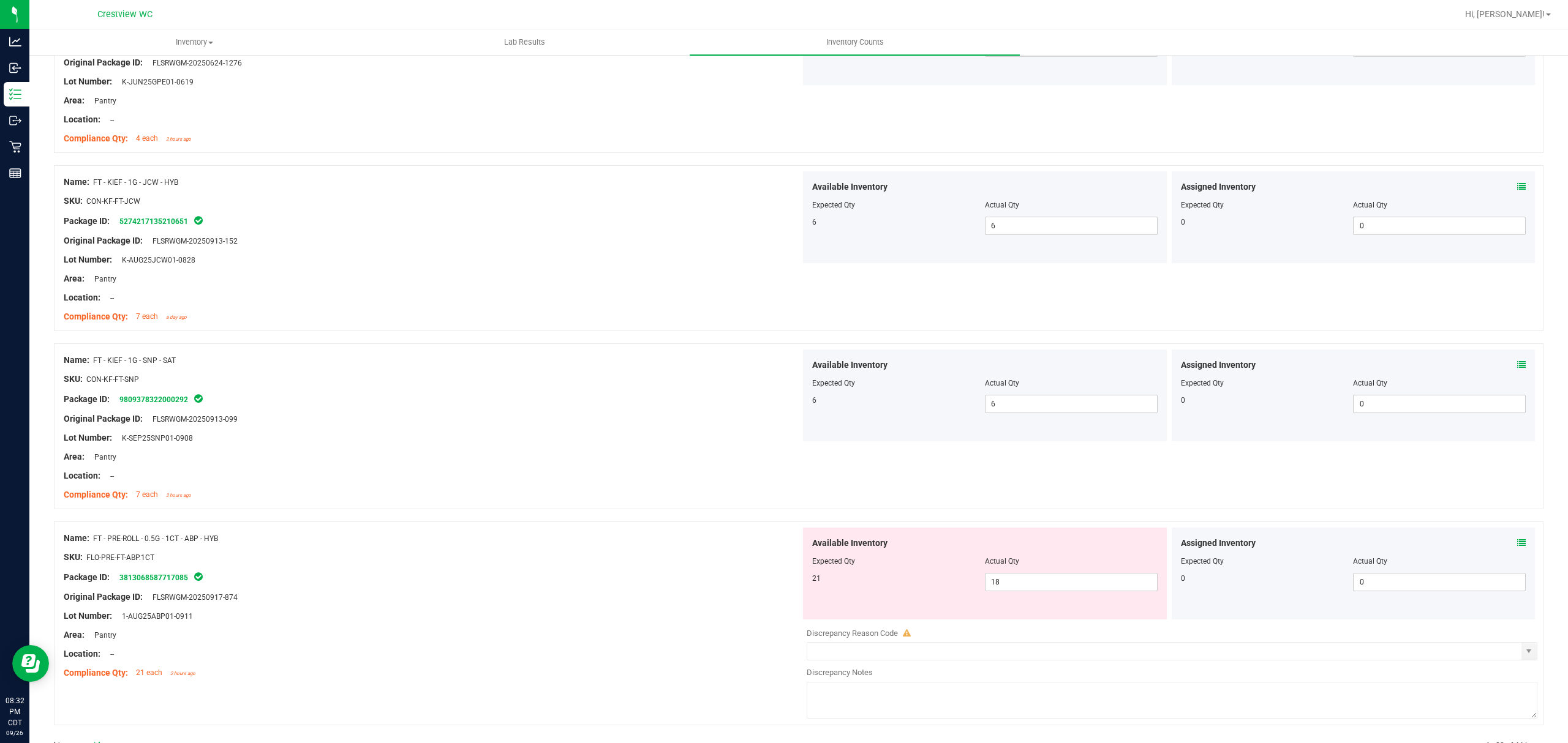
click at [1517, 548] on icon at bounding box center [1521, 543] width 9 height 9
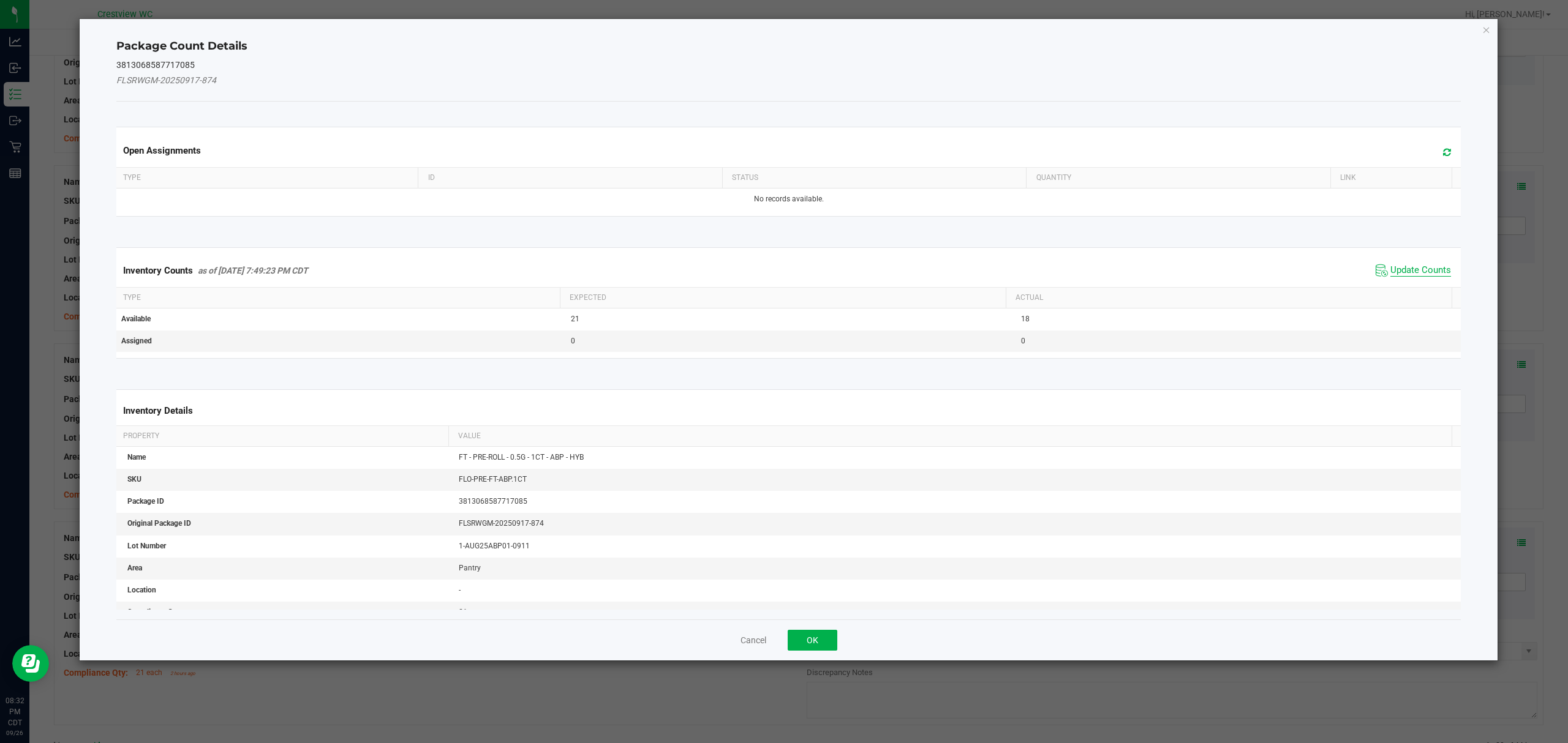
click at [1419, 265] on span "Update Counts" at bounding box center [1420, 270] width 61 height 12
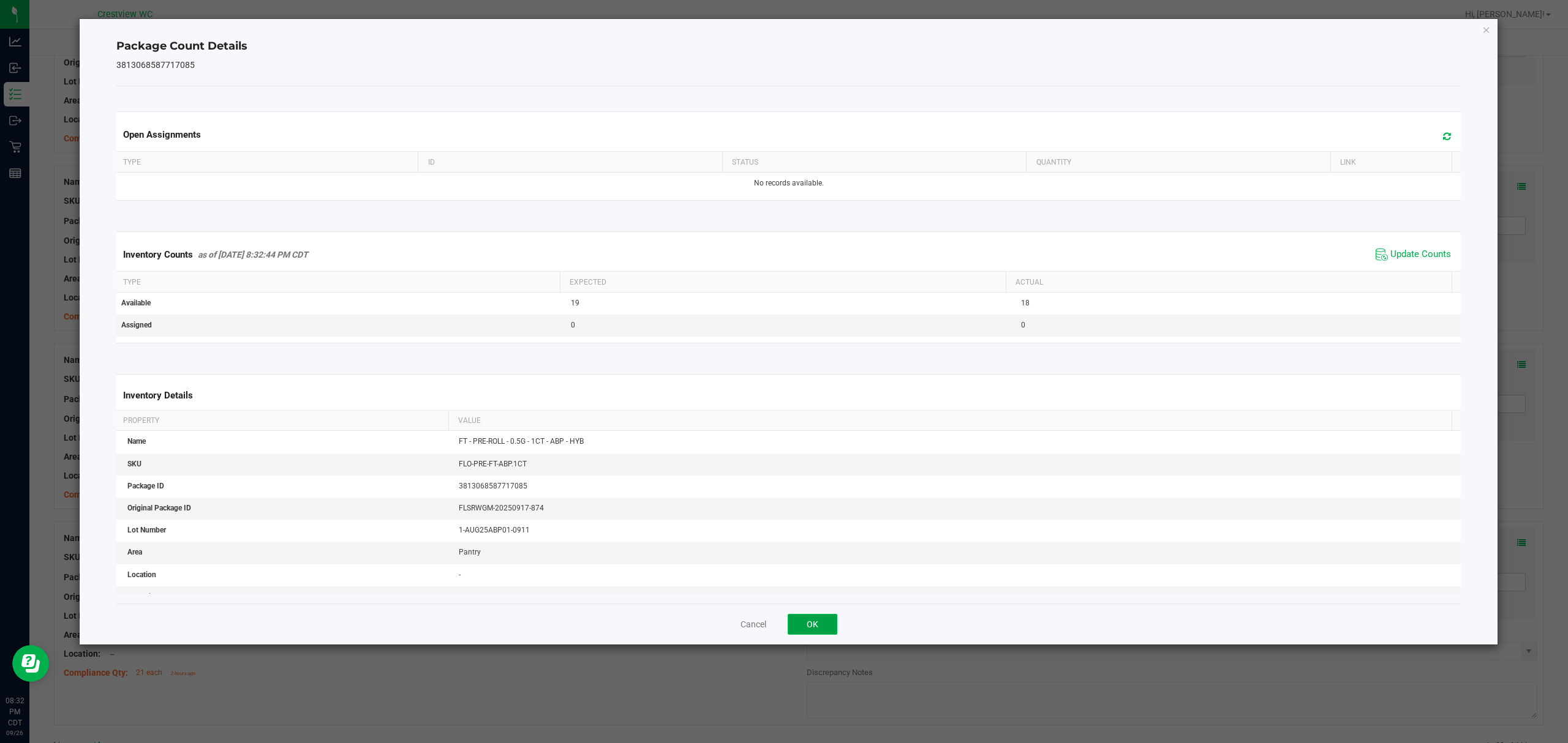
click at [821, 622] on button "OK" at bounding box center [812, 624] width 50 height 20
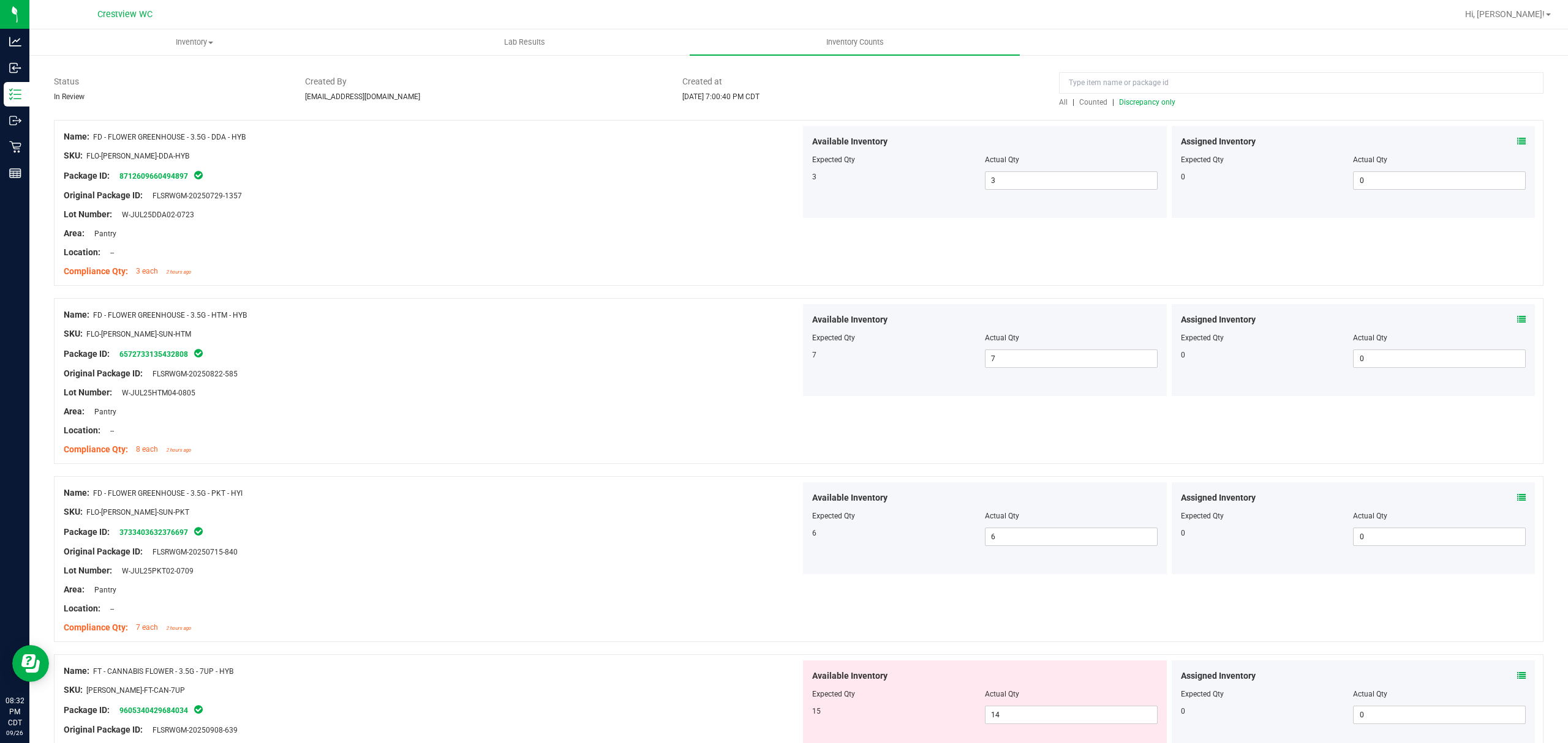
scroll to position [0, 0]
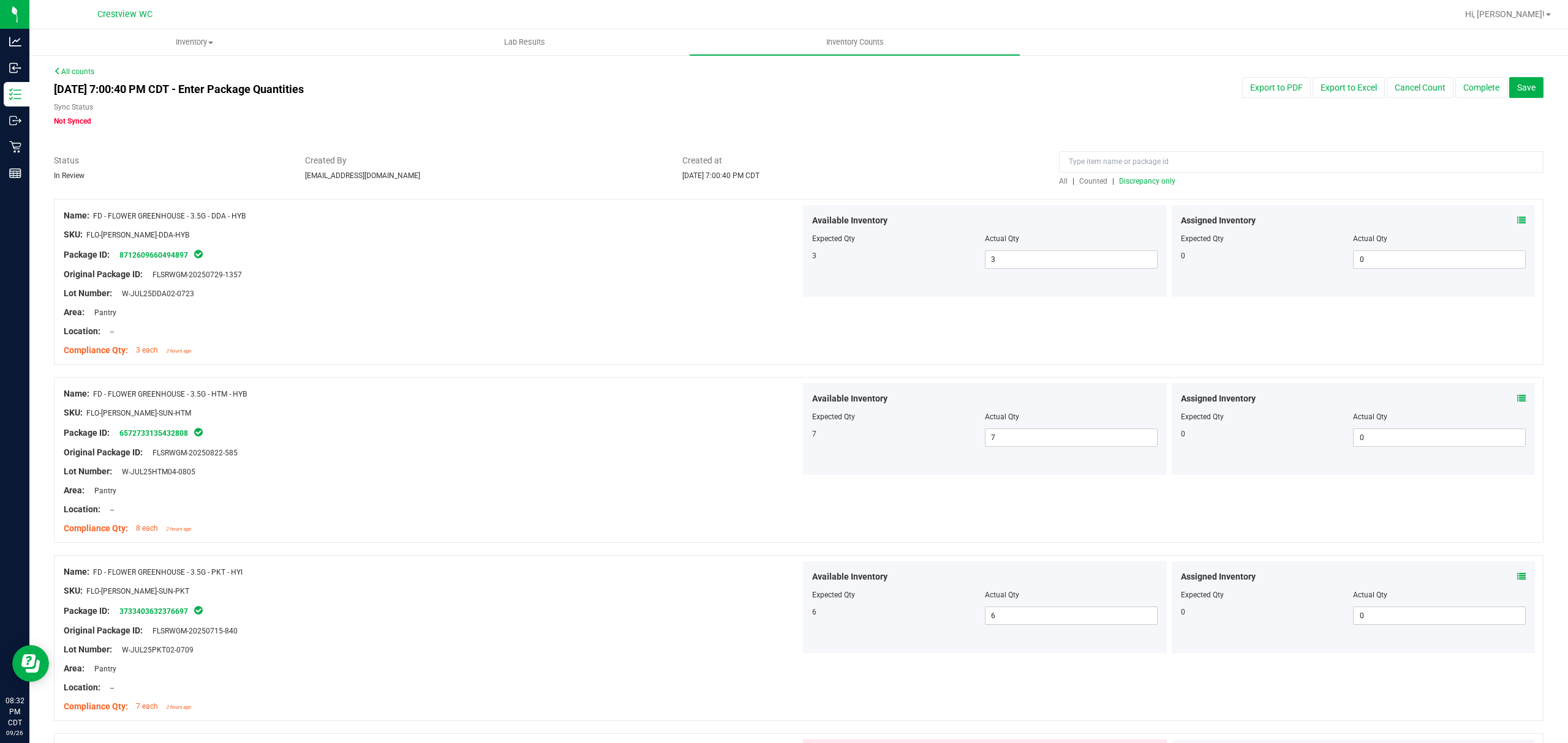
click at [1147, 180] on span "Discrepancy only" at bounding box center [1147, 182] width 56 height 9
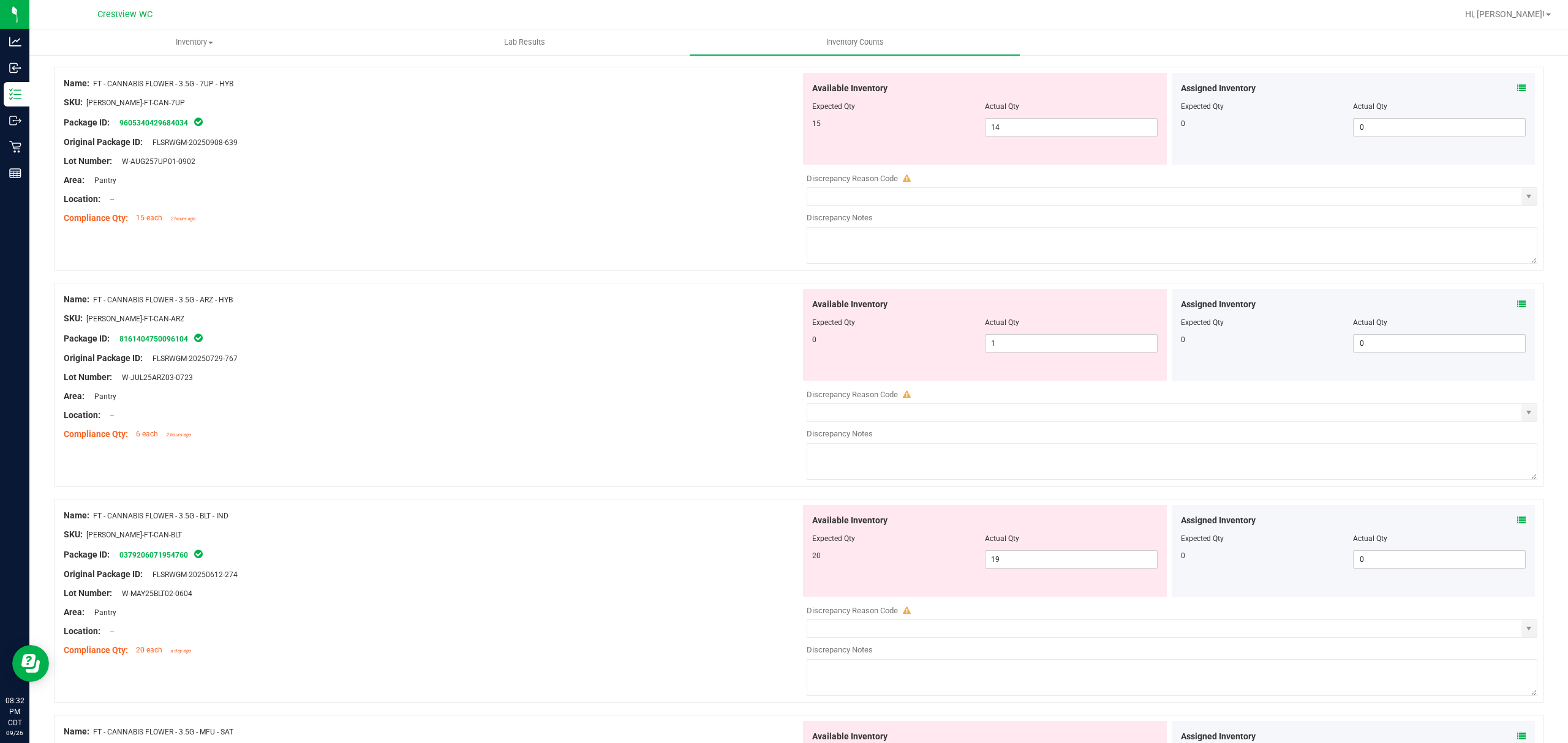
scroll to position [130, 0]
click at [1517, 92] on icon at bounding box center [1521, 90] width 9 height 9
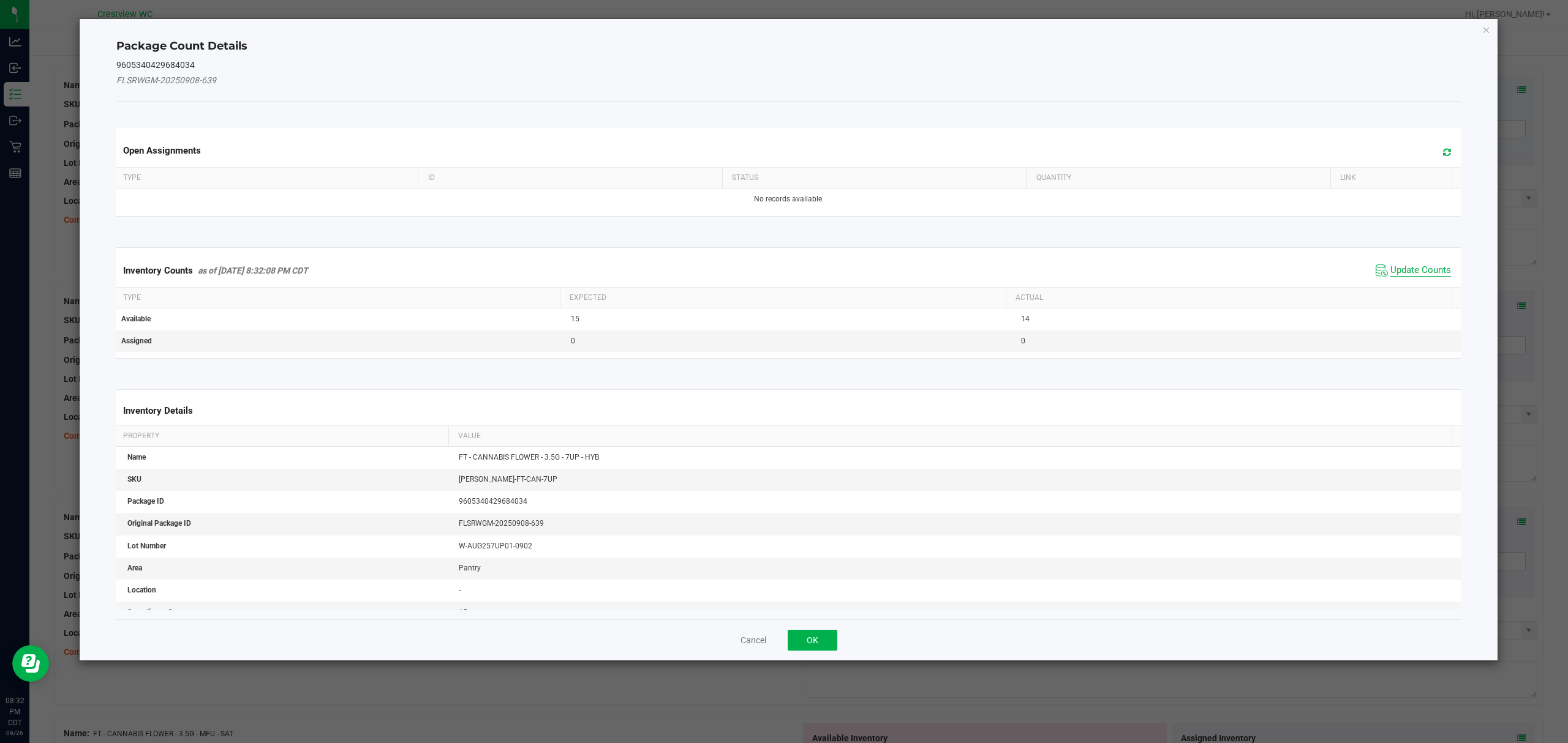
click at [1421, 268] on span "Update Counts" at bounding box center [1420, 270] width 61 height 12
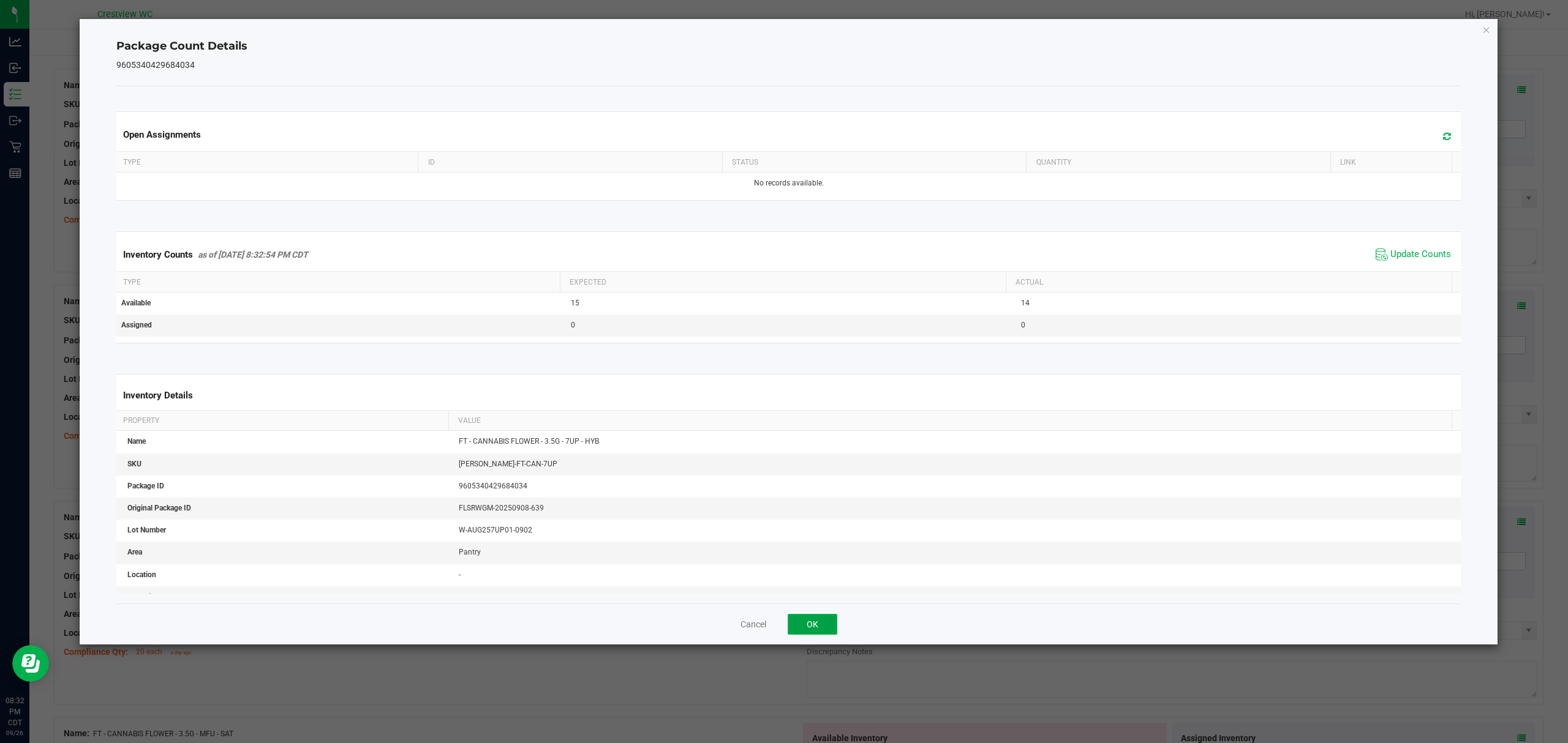
click at [805, 623] on button "OK" at bounding box center [812, 624] width 50 height 20
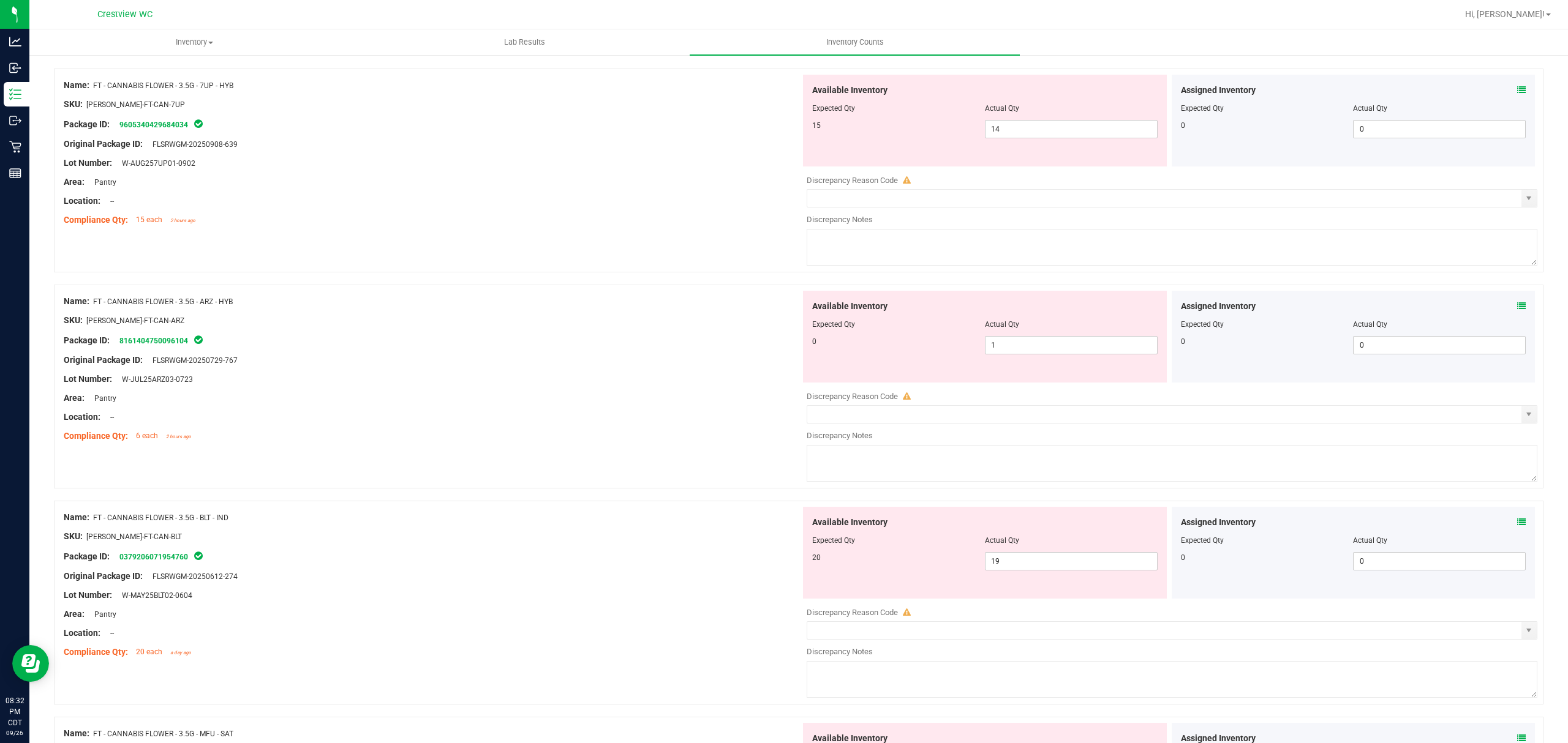
click at [1517, 302] on icon at bounding box center [1521, 306] width 9 height 9
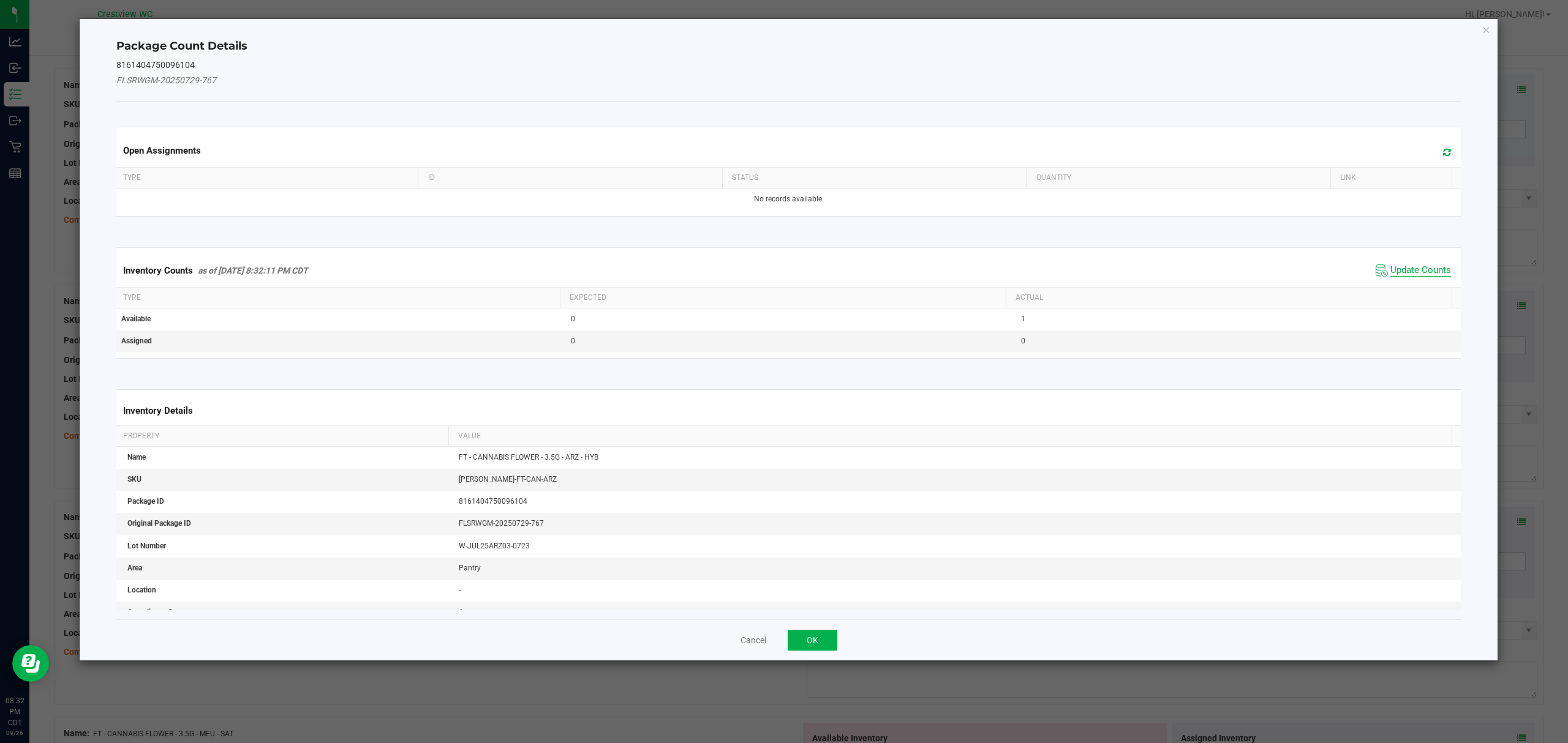
click at [1424, 271] on span "Update Counts" at bounding box center [1420, 270] width 61 height 12
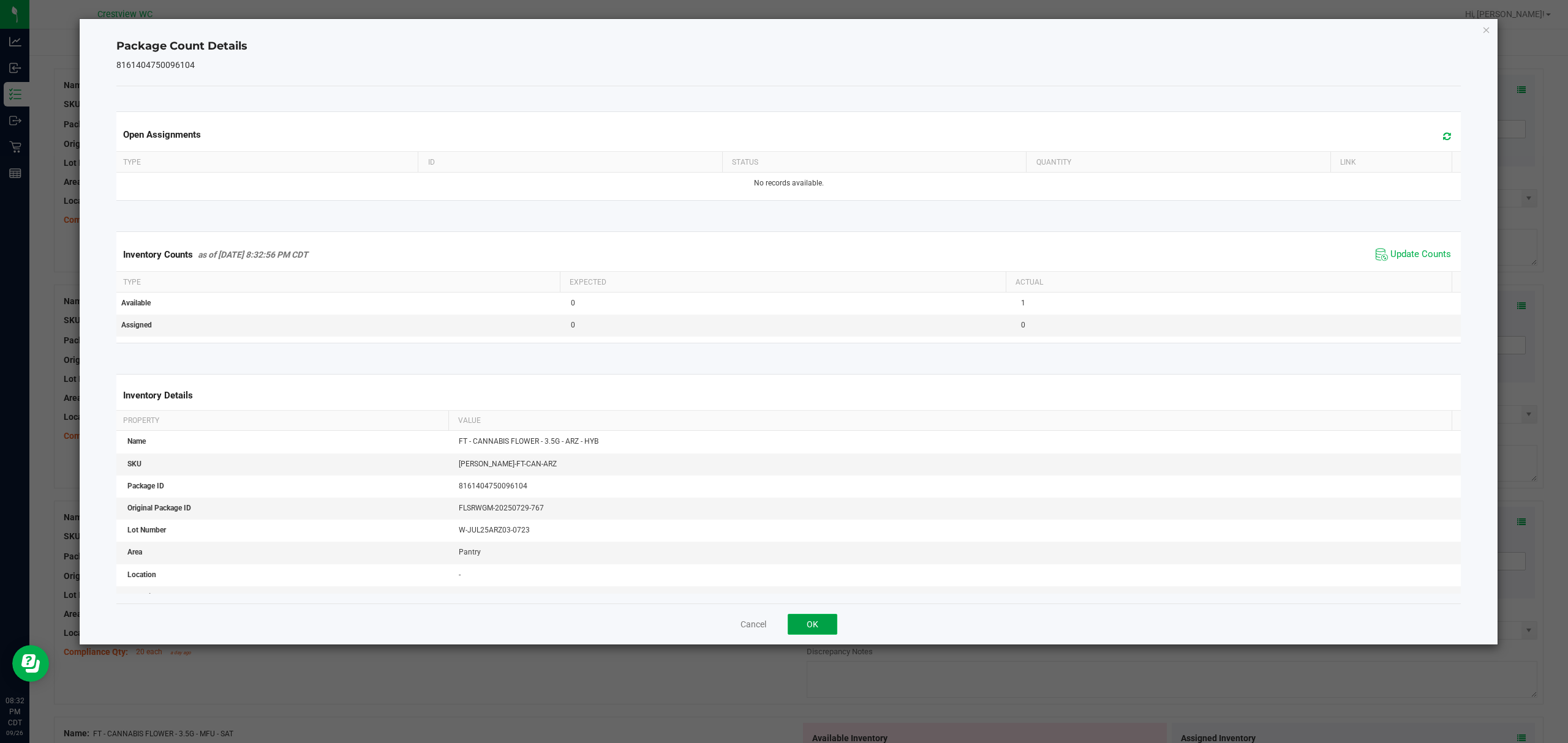
click at [802, 630] on button "OK" at bounding box center [812, 624] width 50 height 20
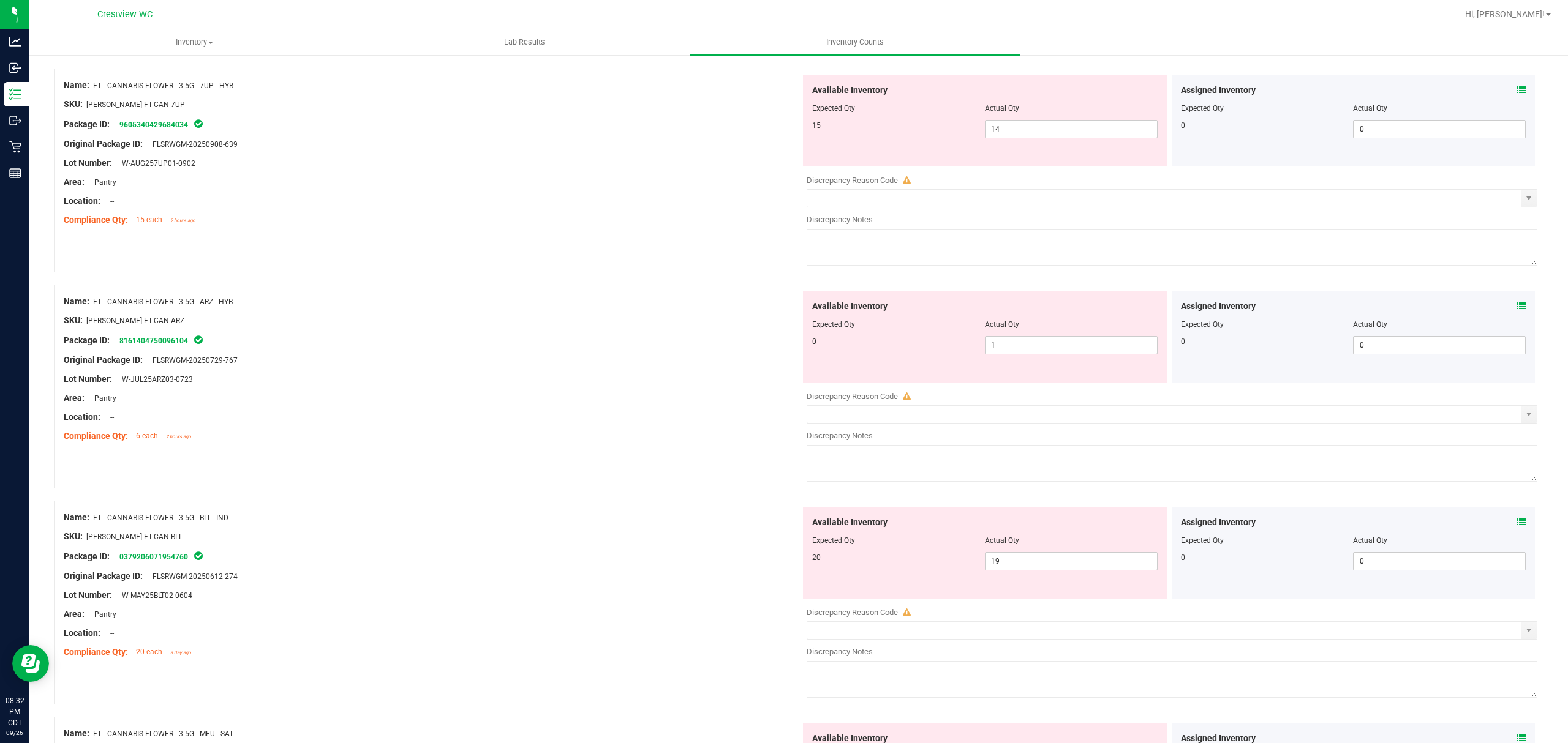
click at [1517, 523] on icon at bounding box center [1521, 522] width 9 height 9
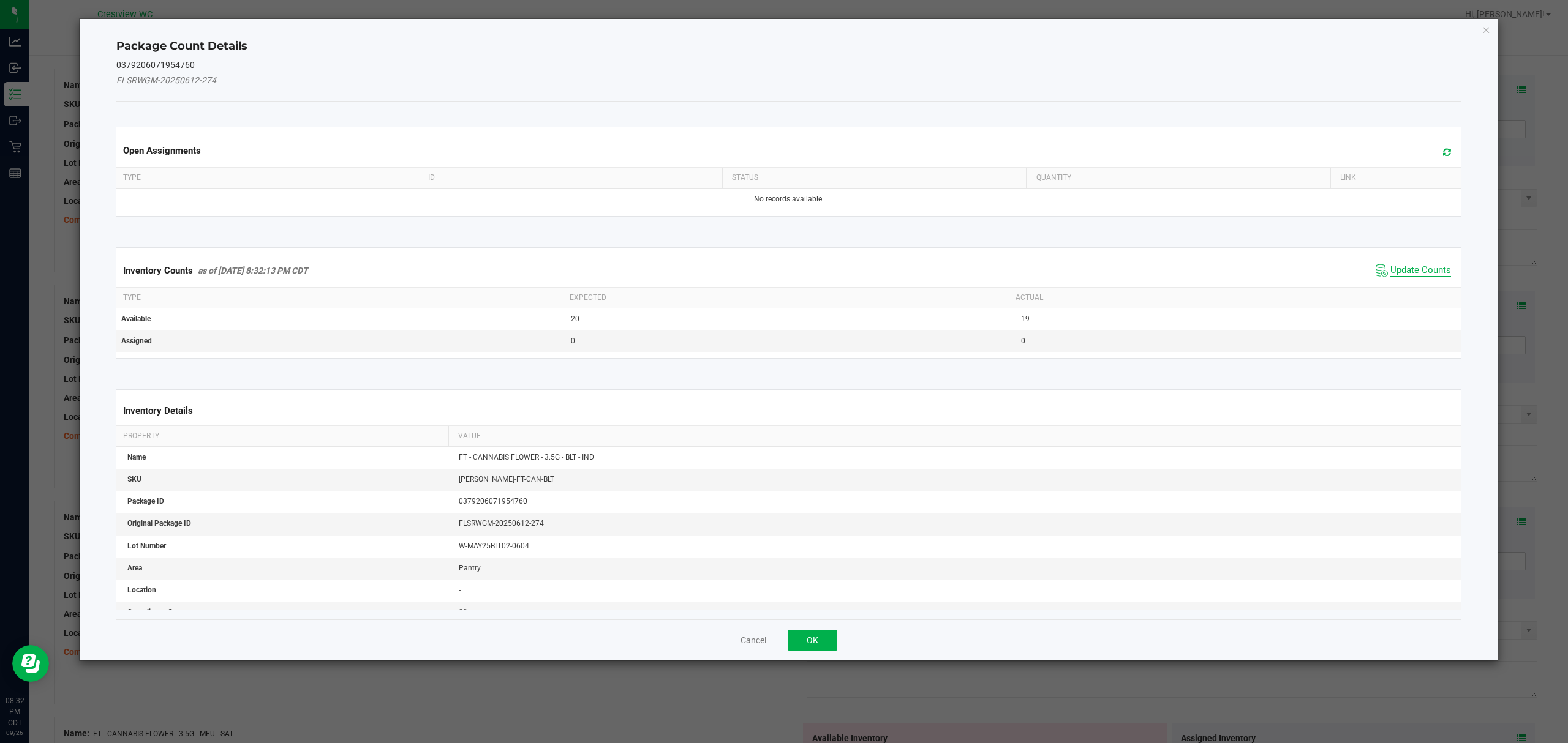
click at [1405, 277] on span "Update Counts" at bounding box center [1420, 270] width 61 height 12
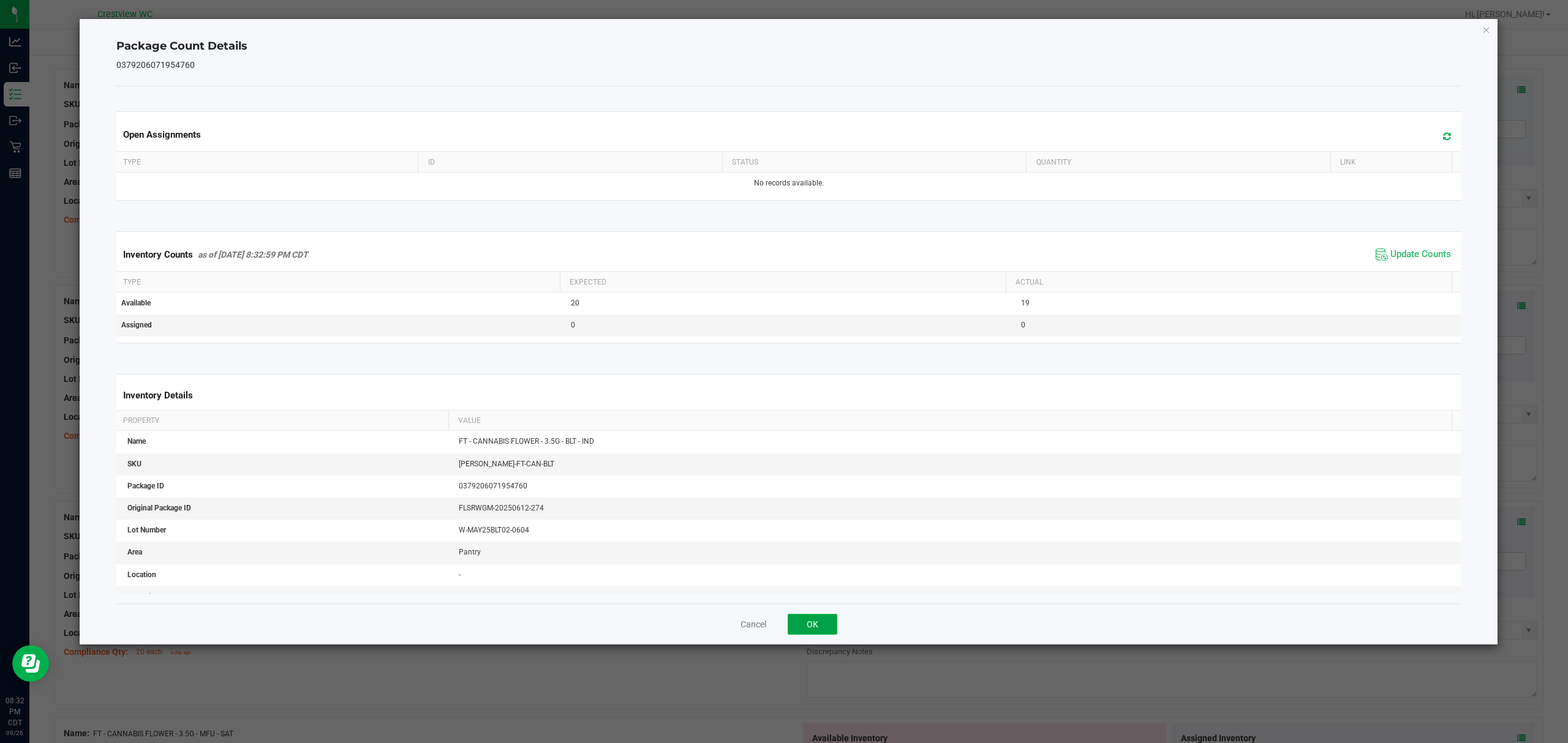
click at [831, 635] on button "OK" at bounding box center [812, 624] width 50 height 20
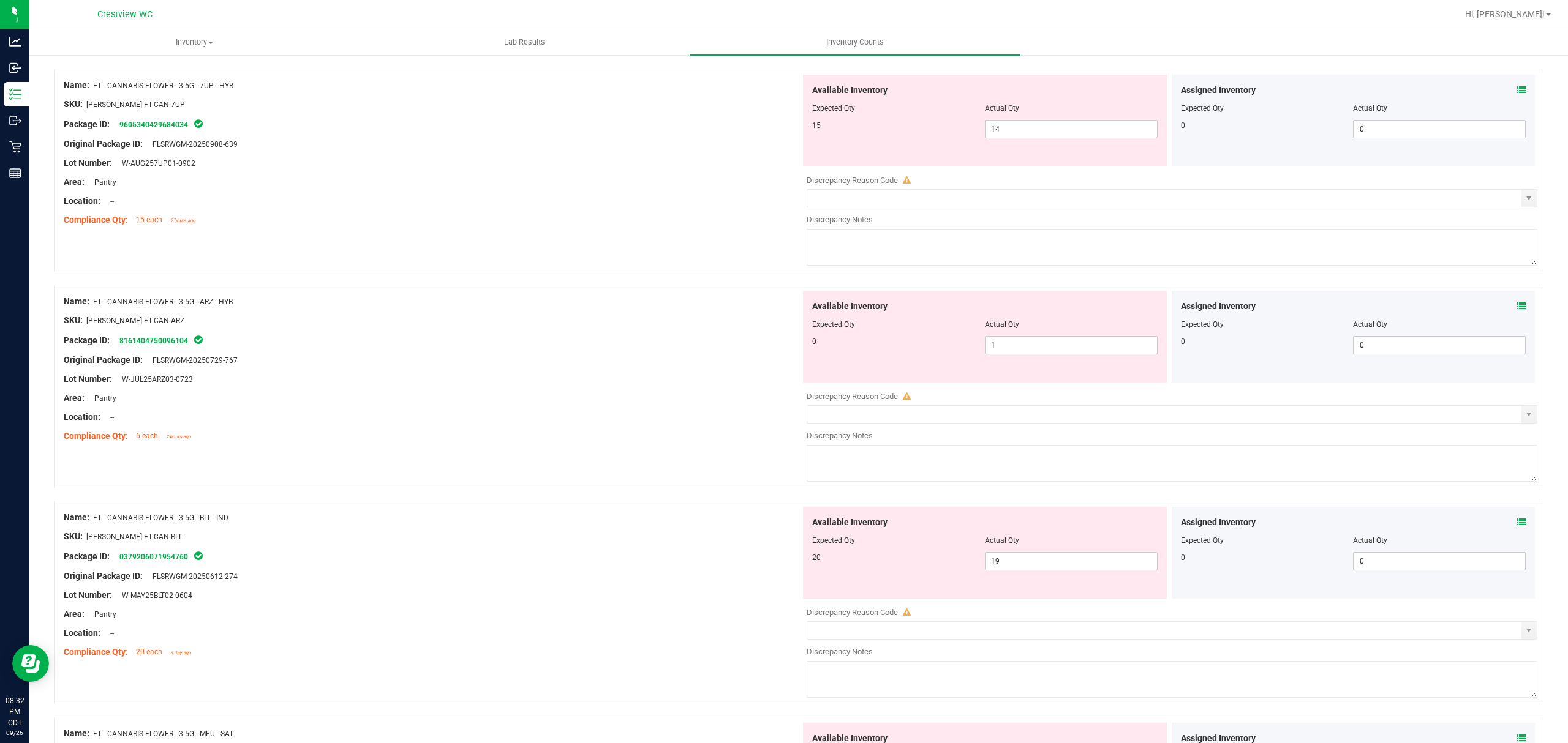
click at [1517, 740] on icon at bounding box center [1521, 739] width 9 height 9
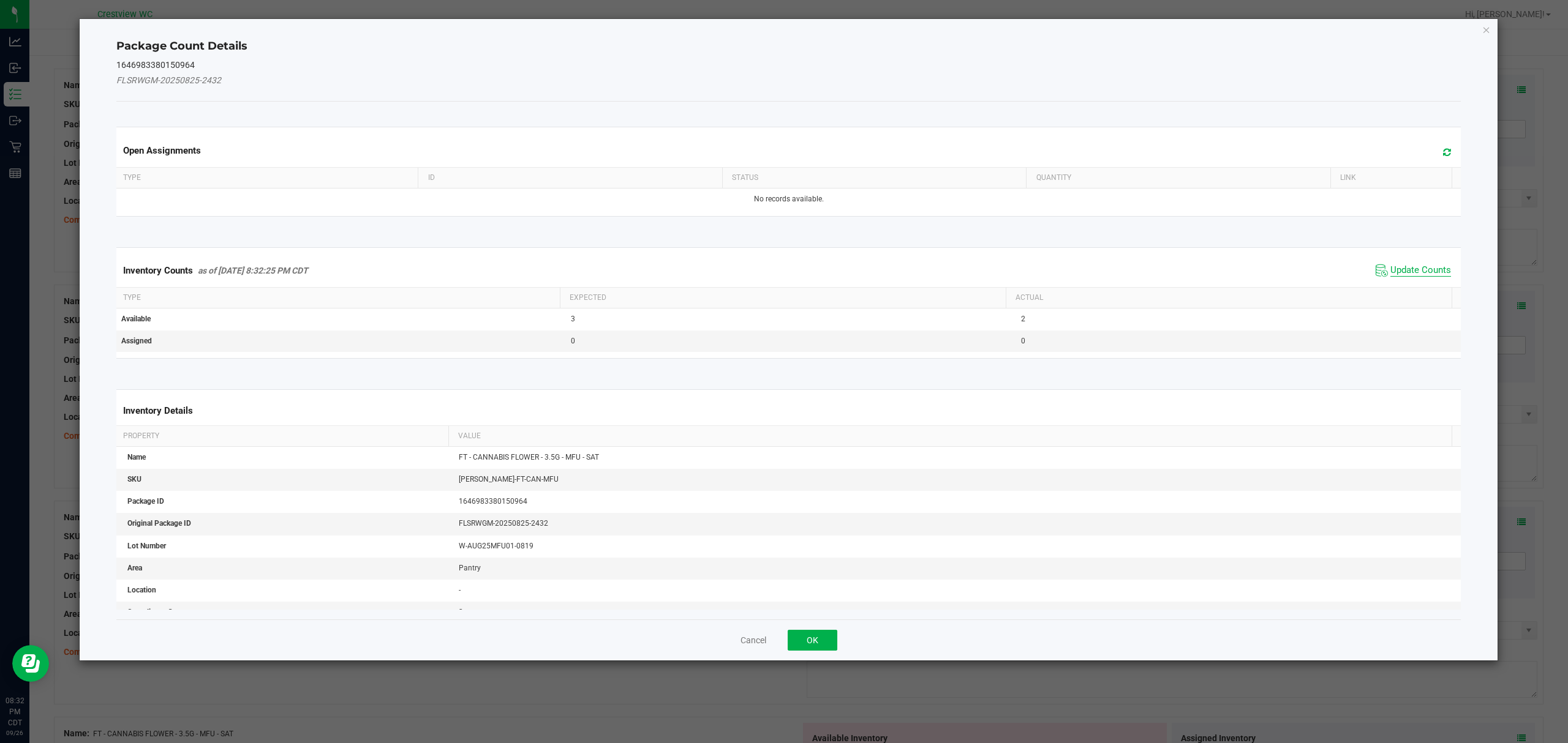
click at [1410, 271] on span "Update Counts" at bounding box center [1420, 270] width 61 height 12
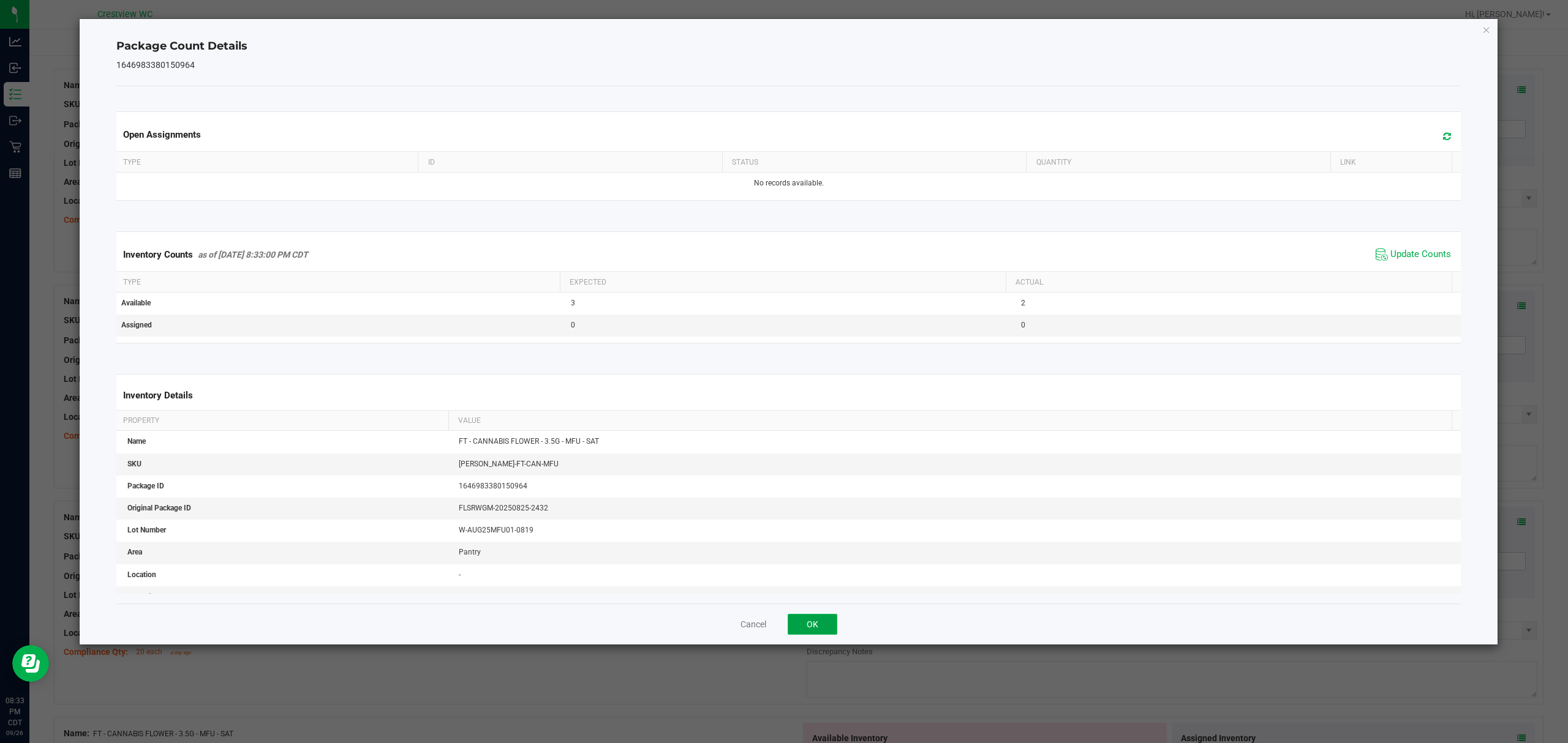
click at [814, 614] on button "OK" at bounding box center [812, 624] width 50 height 20
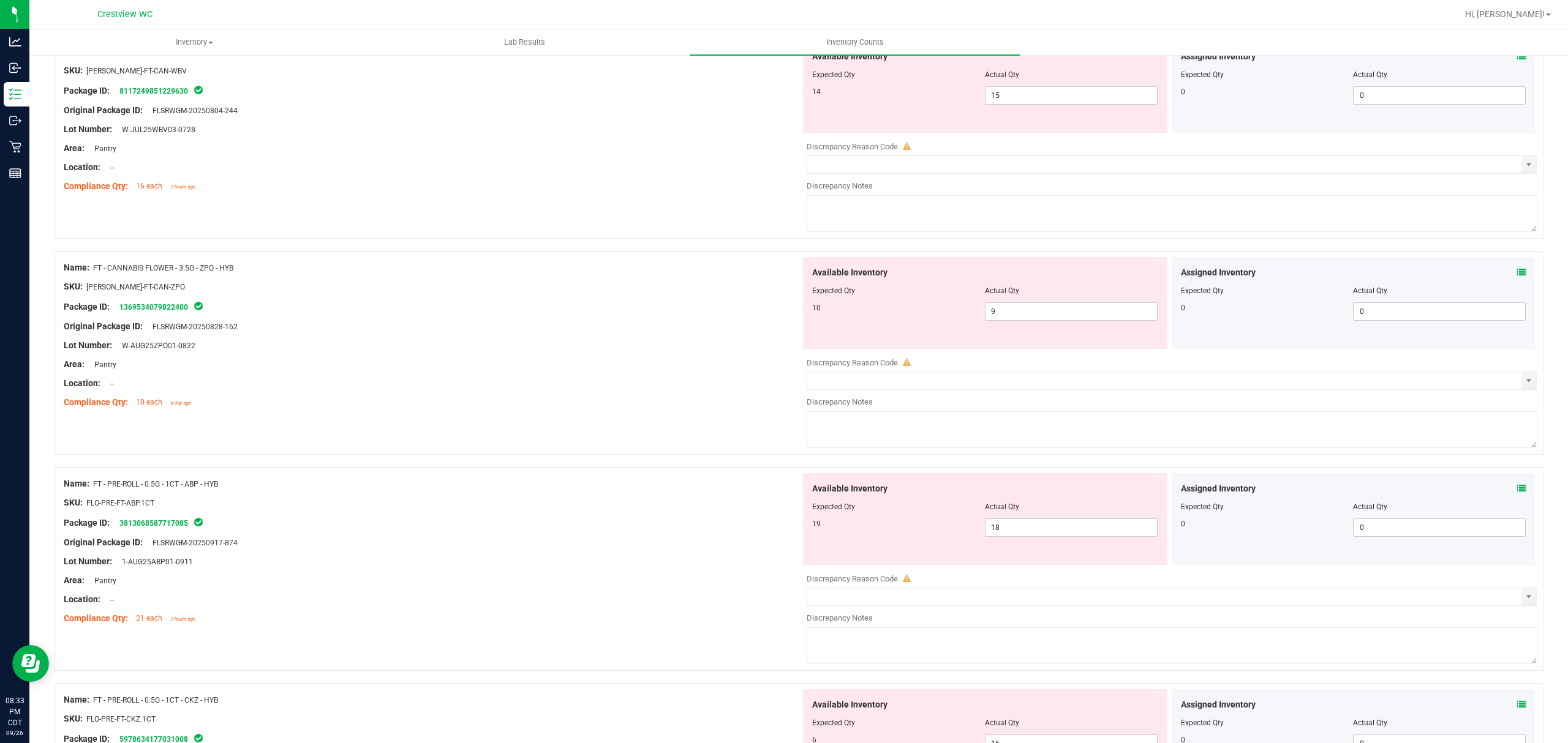
scroll to position [1031, 0]
click at [1512, 140] on div "Discrepancy Reason Code" at bounding box center [1172, 144] width 731 height 12
click at [1517, 57] on icon at bounding box center [1521, 54] width 9 height 9
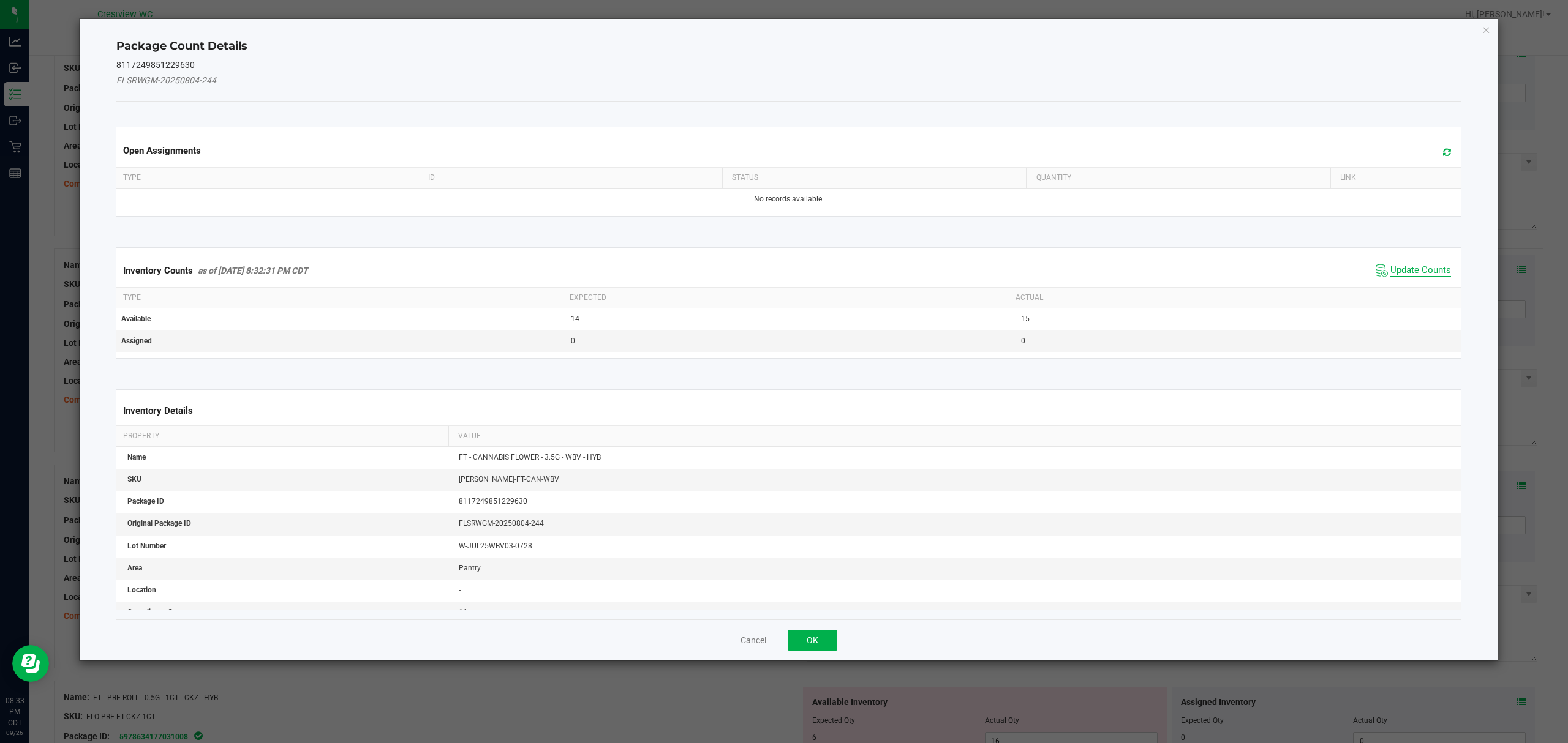
click at [1416, 267] on span "Update Counts" at bounding box center [1420, 270] width 61 height 12
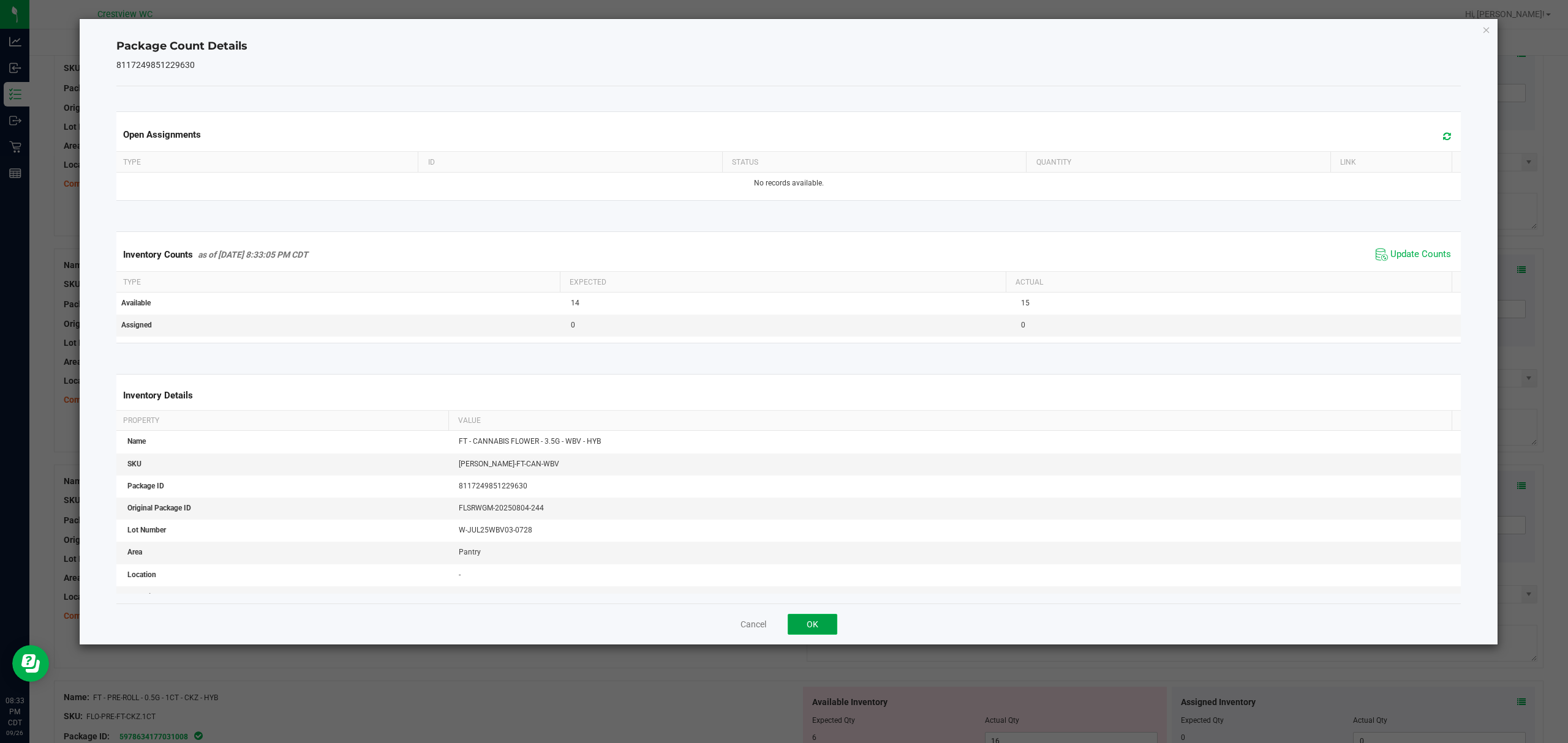
click at [802, 622] on button "OK" at bounding box center [812, 624] width 50 height 20
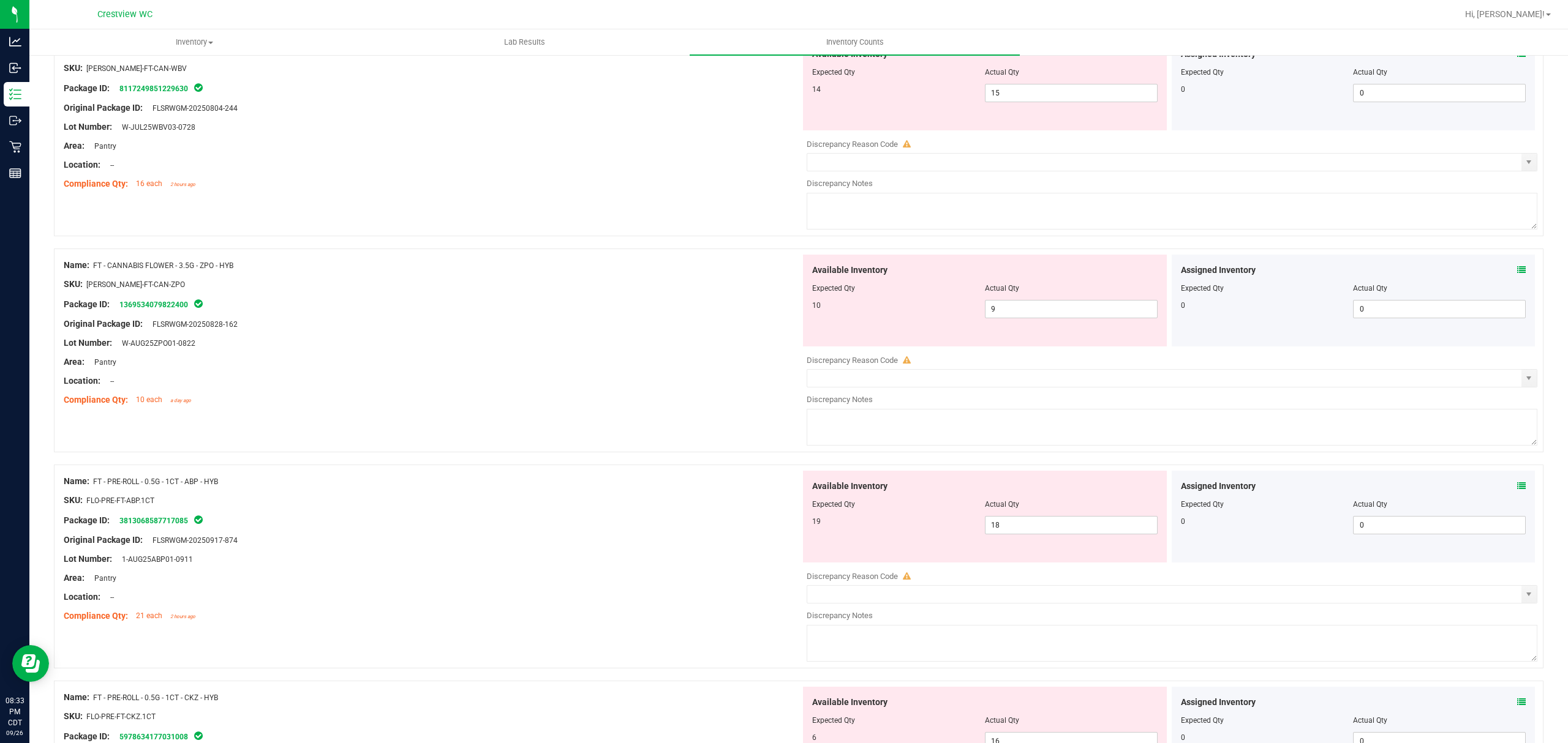
click at [1517, 273] on icon at bounding box center [1521, 270] width 9 height 9
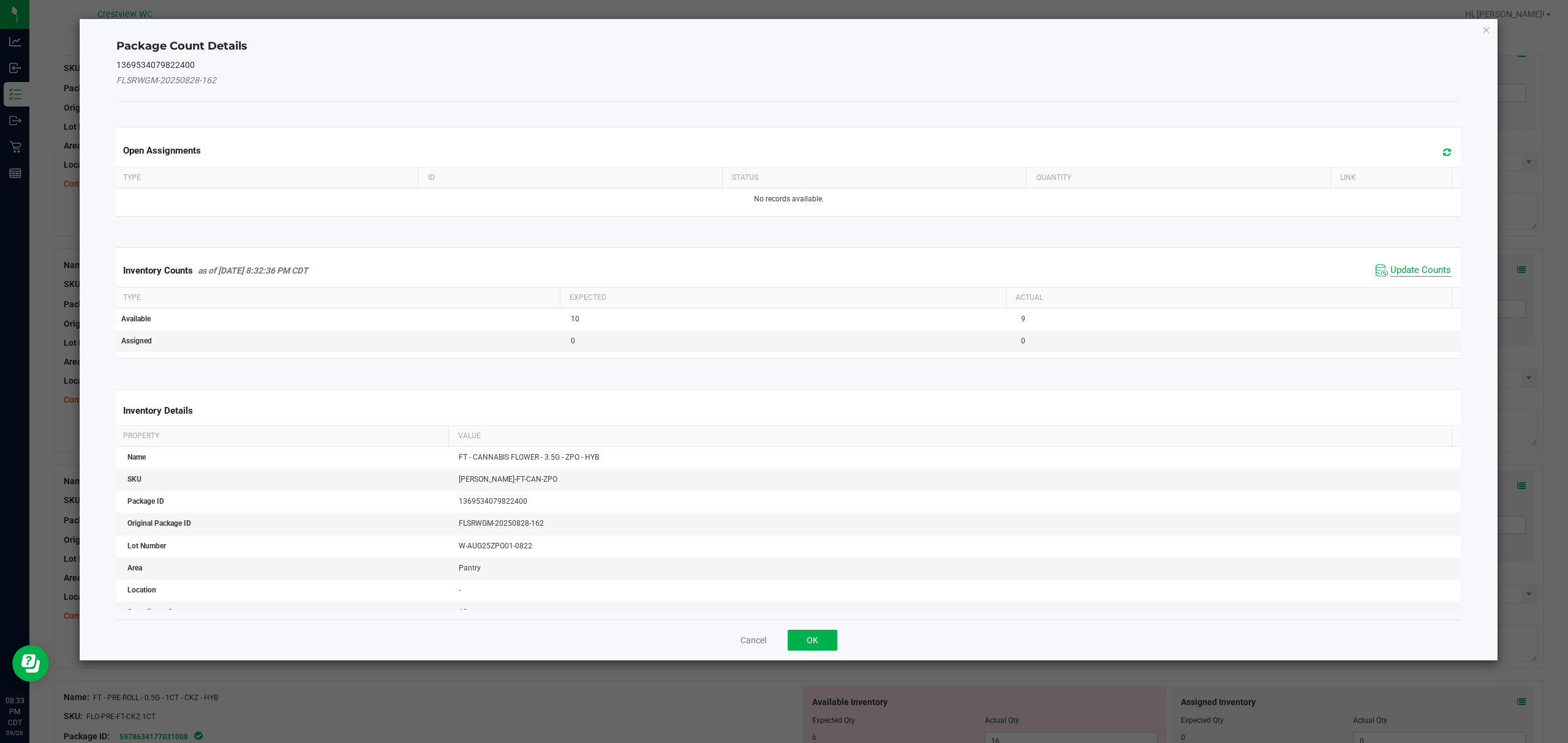
click at [1419, 267] on span "Update Counts" at bounding box center [1420, 270] width 61 height 12
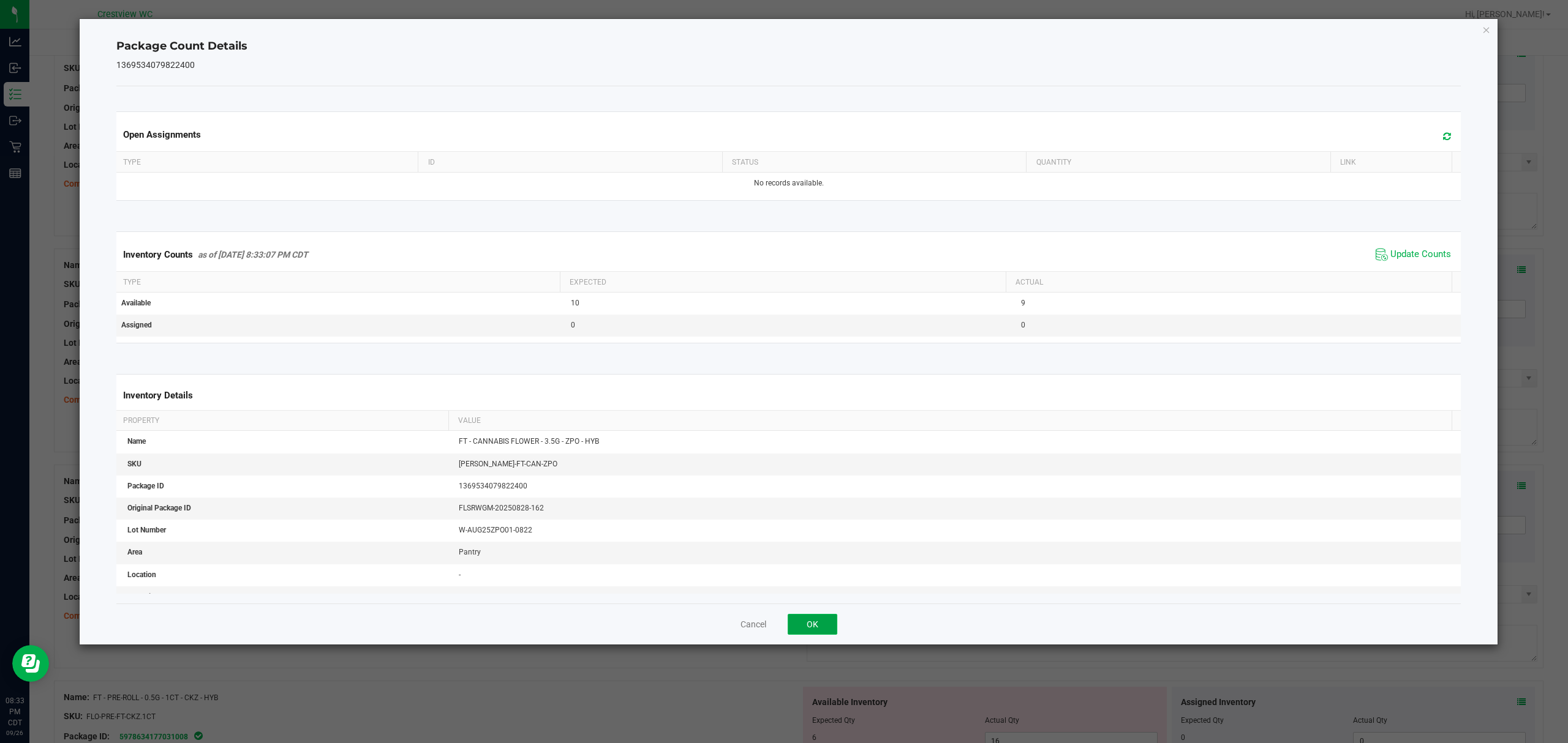
click at [811, 626] on button "OK" at bounding box center [812, 624] width 50 height 20
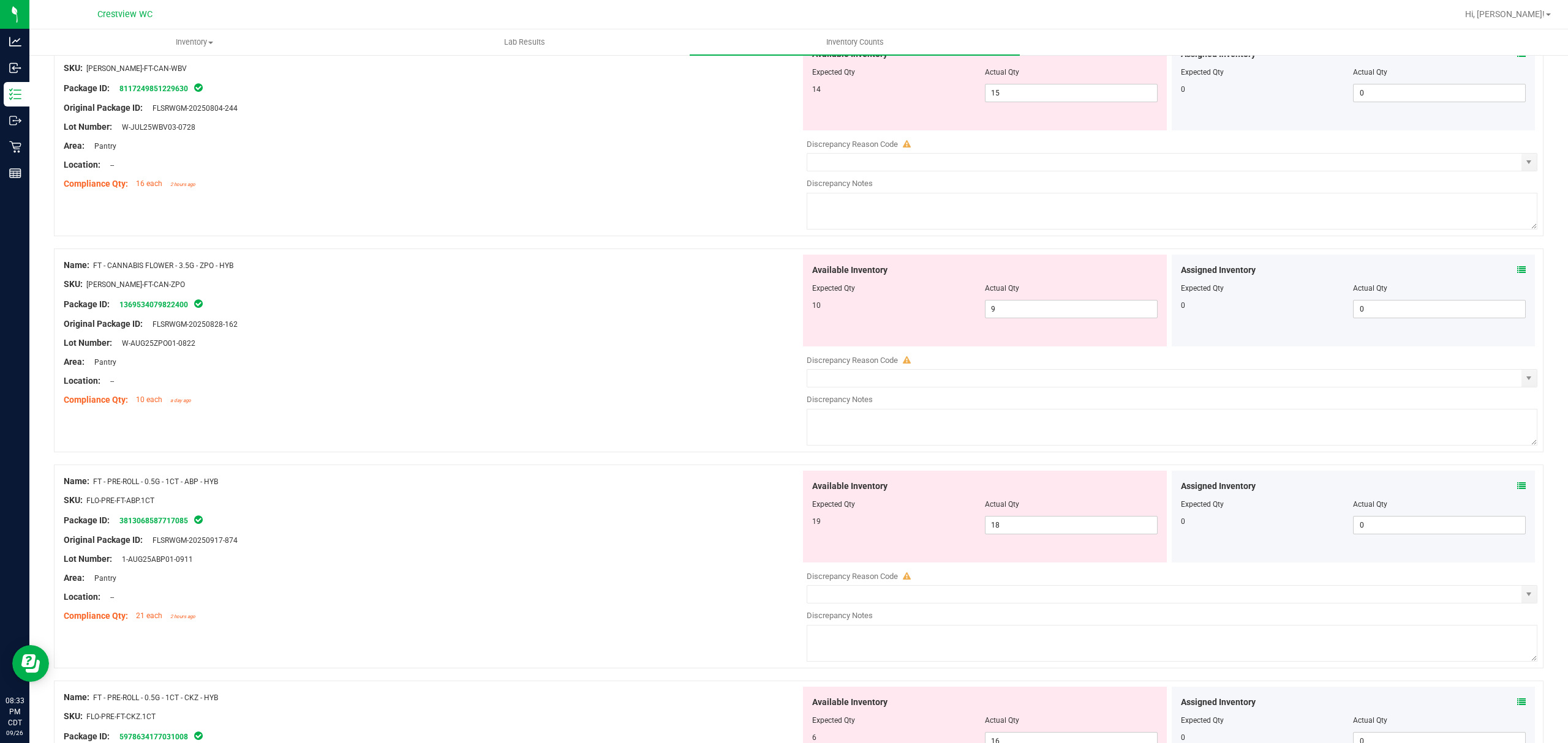
click at [1517, 488] on icon at bounding box center [1521, 486] width 9 height 9
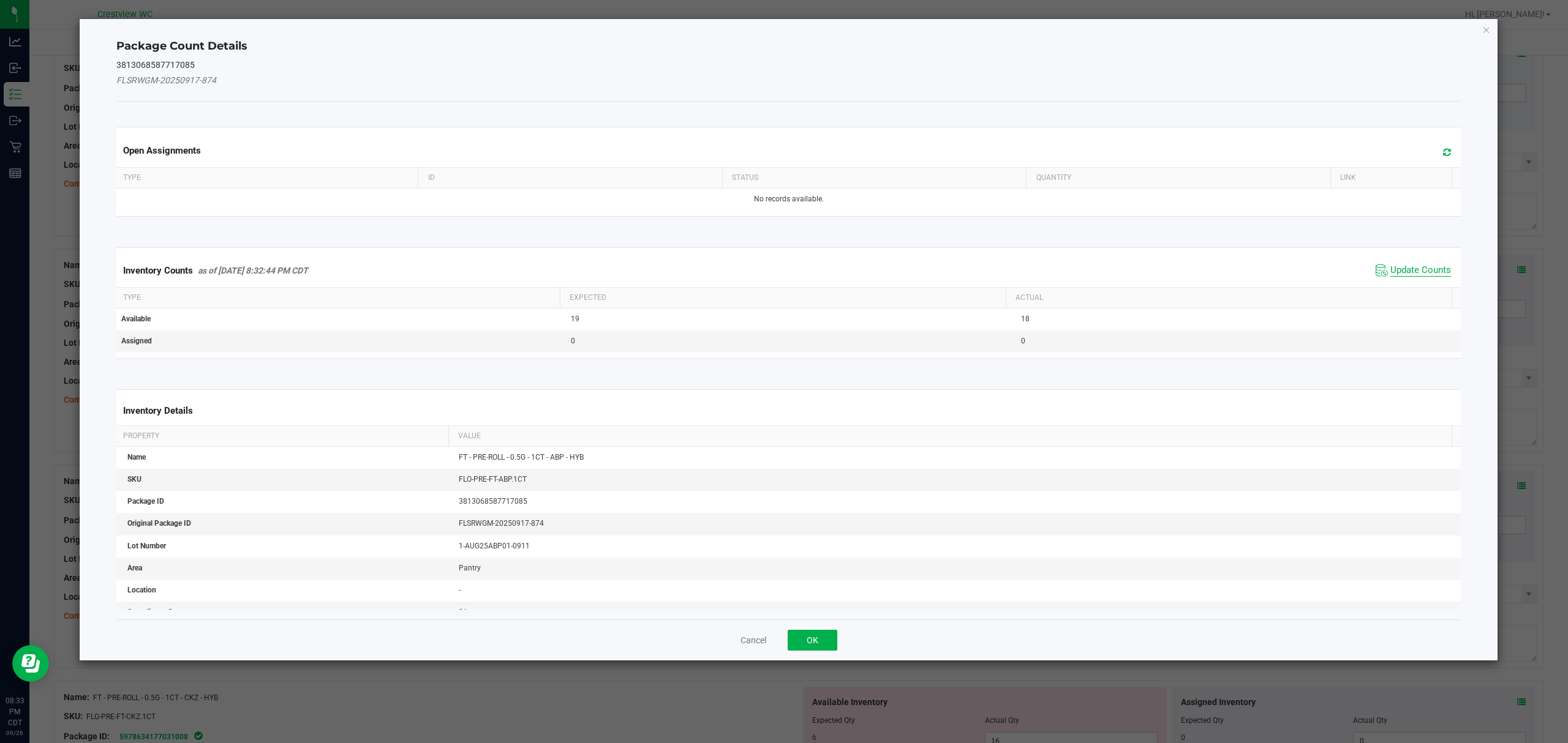
click at [1418, 266] on span "Update Counts" at bounding box center [1420, 270] width 61 height 12
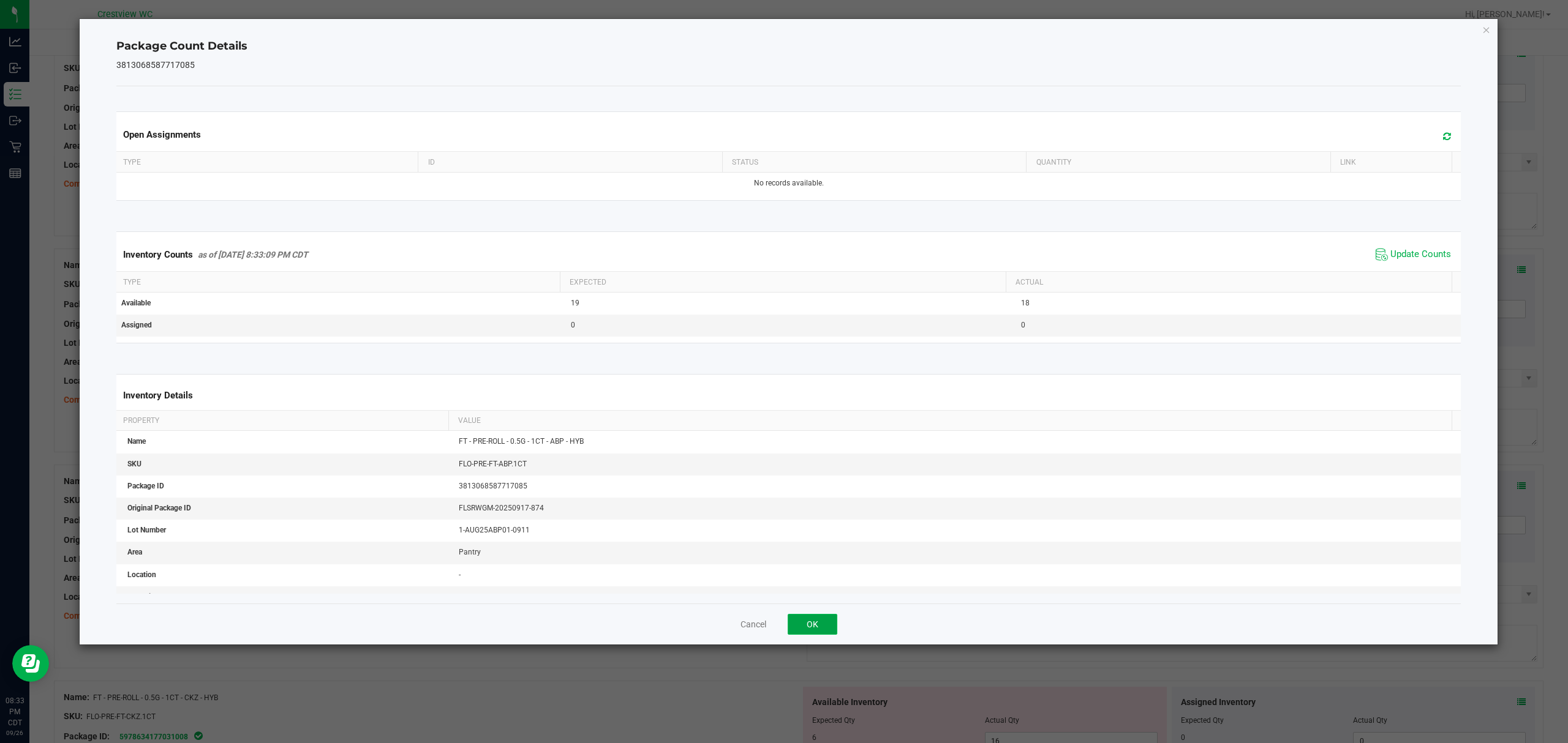
click at [817, 630] on button "OK" at bounding box center [812, 624] width 50 height 20
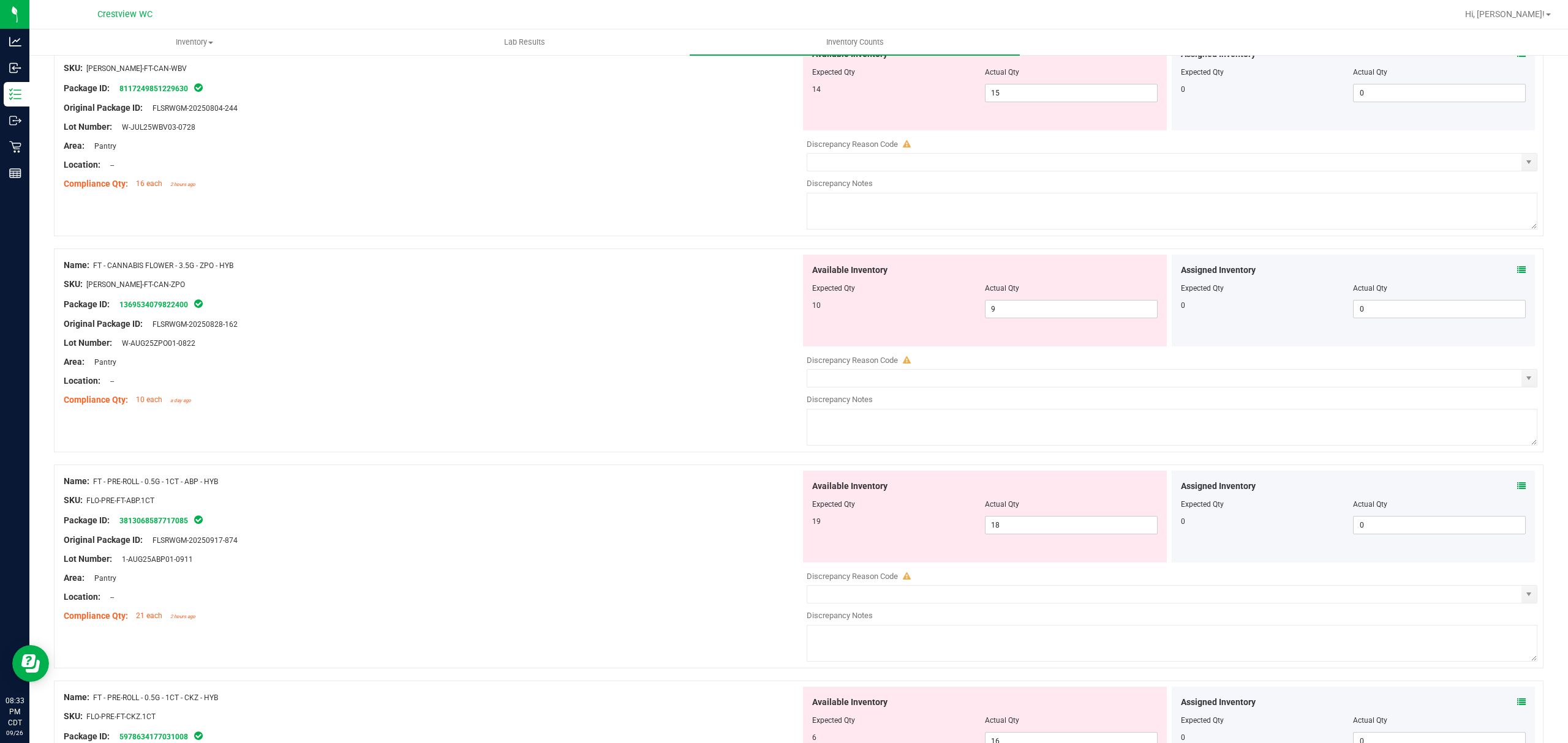
click at [1517, 701] on icon at bounding box center [1521, 702] width 9 height 9
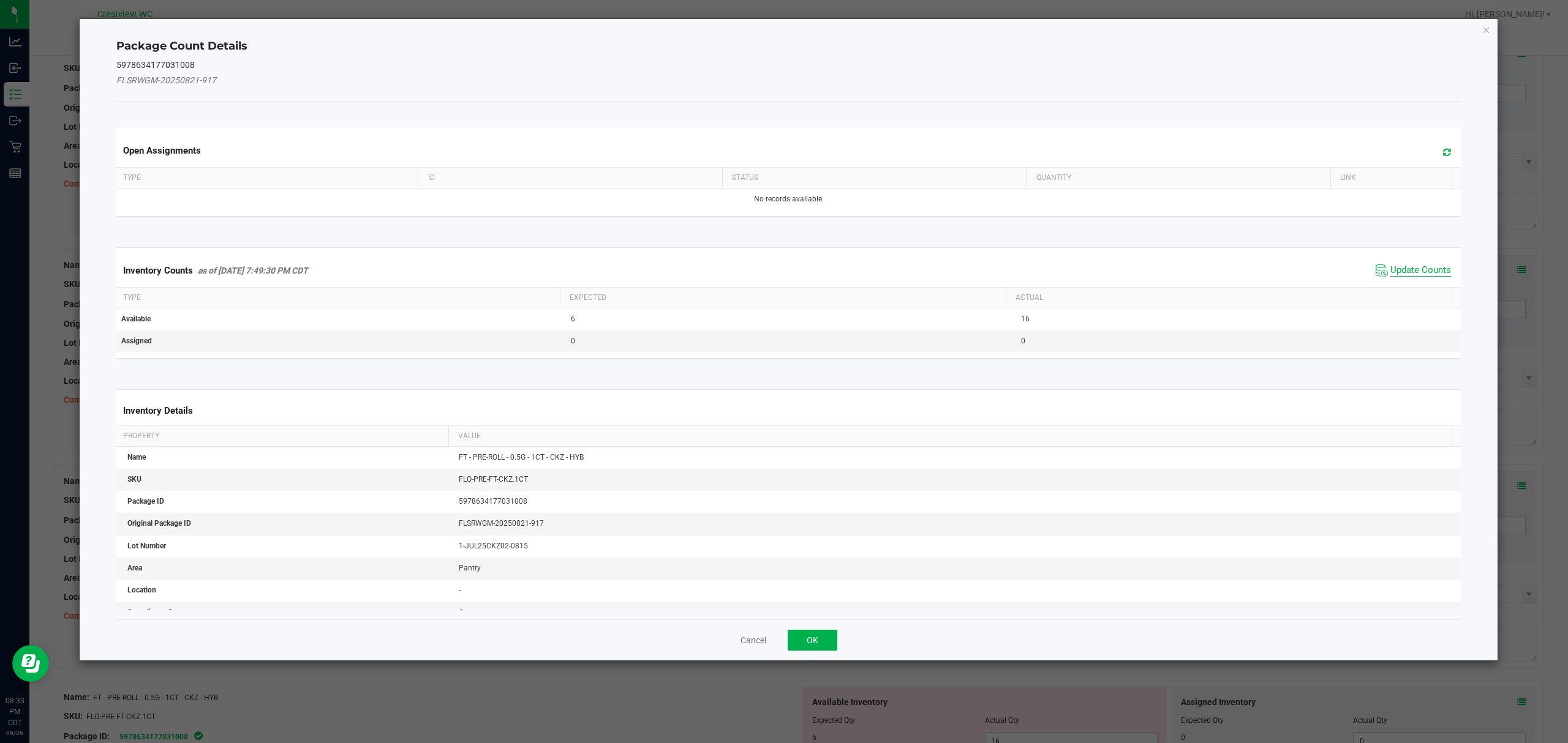
click at [1407, 270] on span "Update Counts" at bounding box center [1420, 270] width 61 height 12
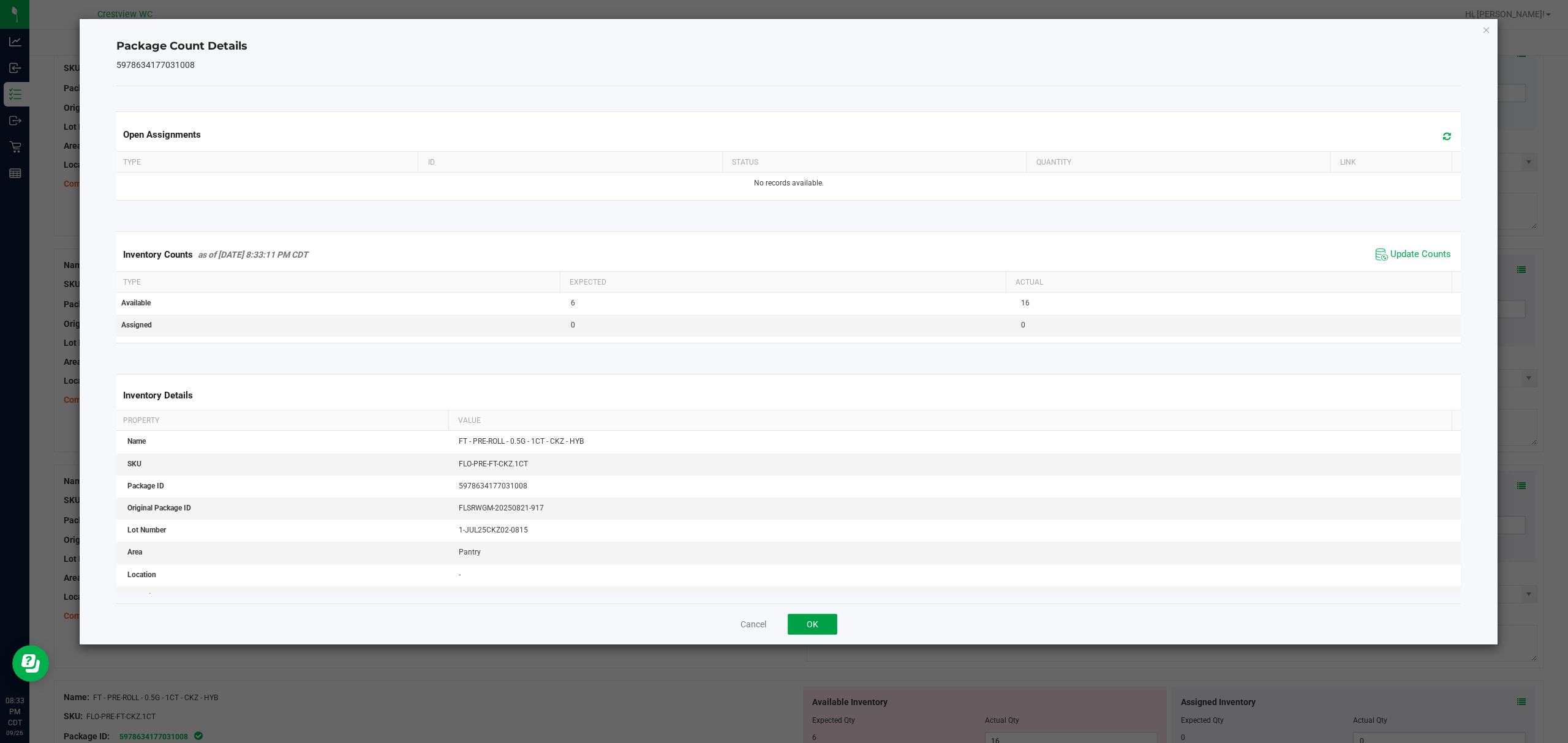
click at [829, 633] on button "OK" at bounding box center [812, 624] width 50 height 20
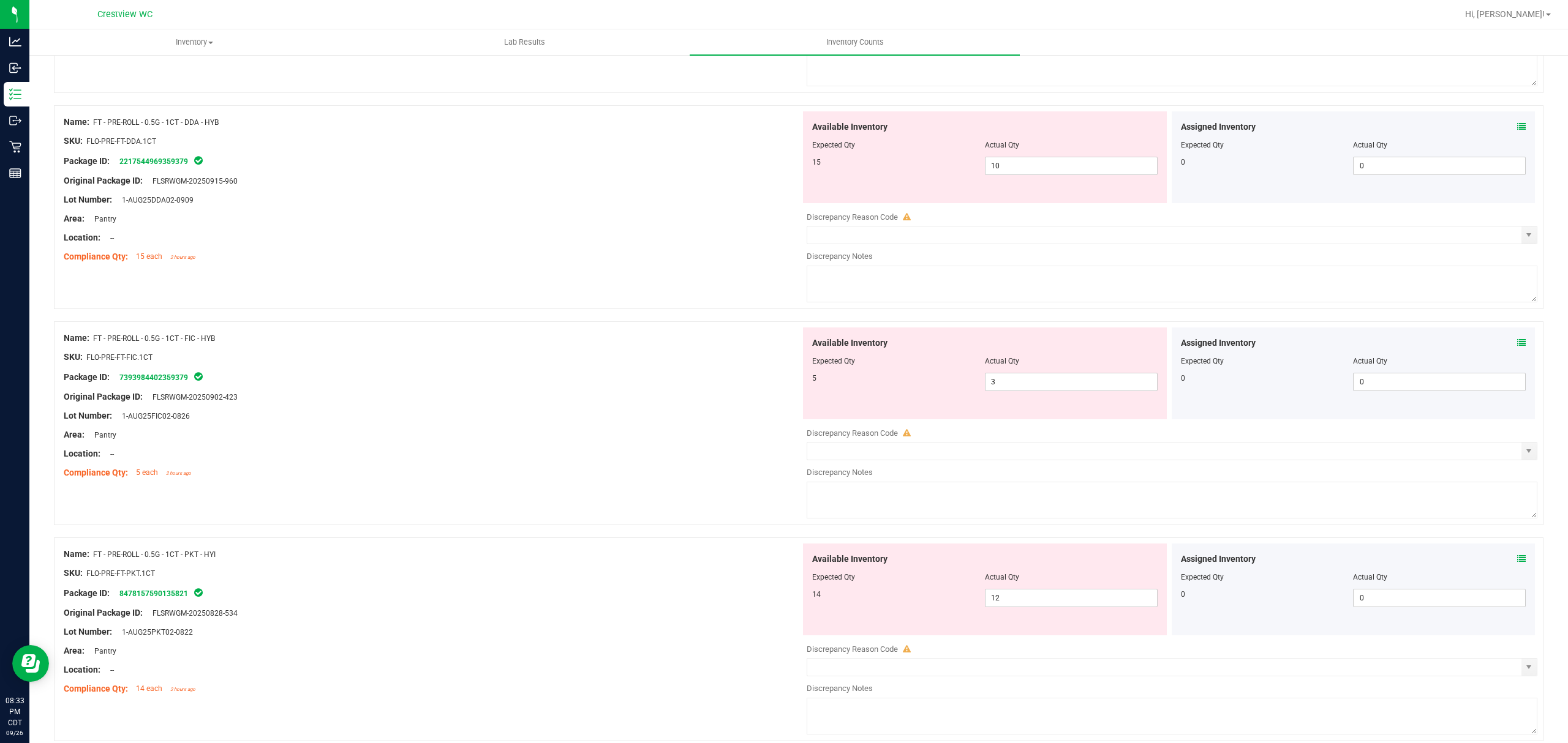
scroll to position [1878, 0]
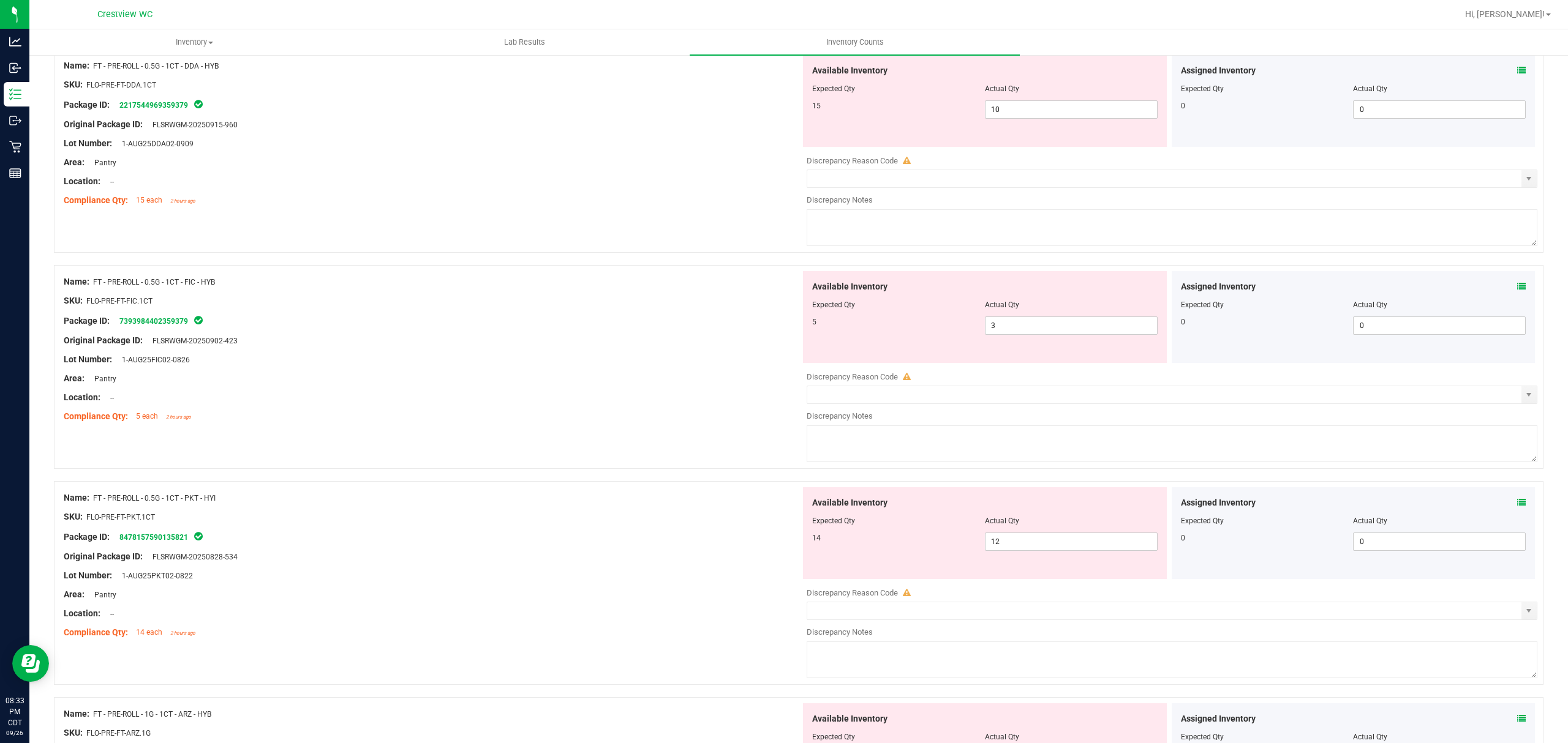
click at [1517, 74] on icon at bounding box center [1521, 70] width 9 height 9
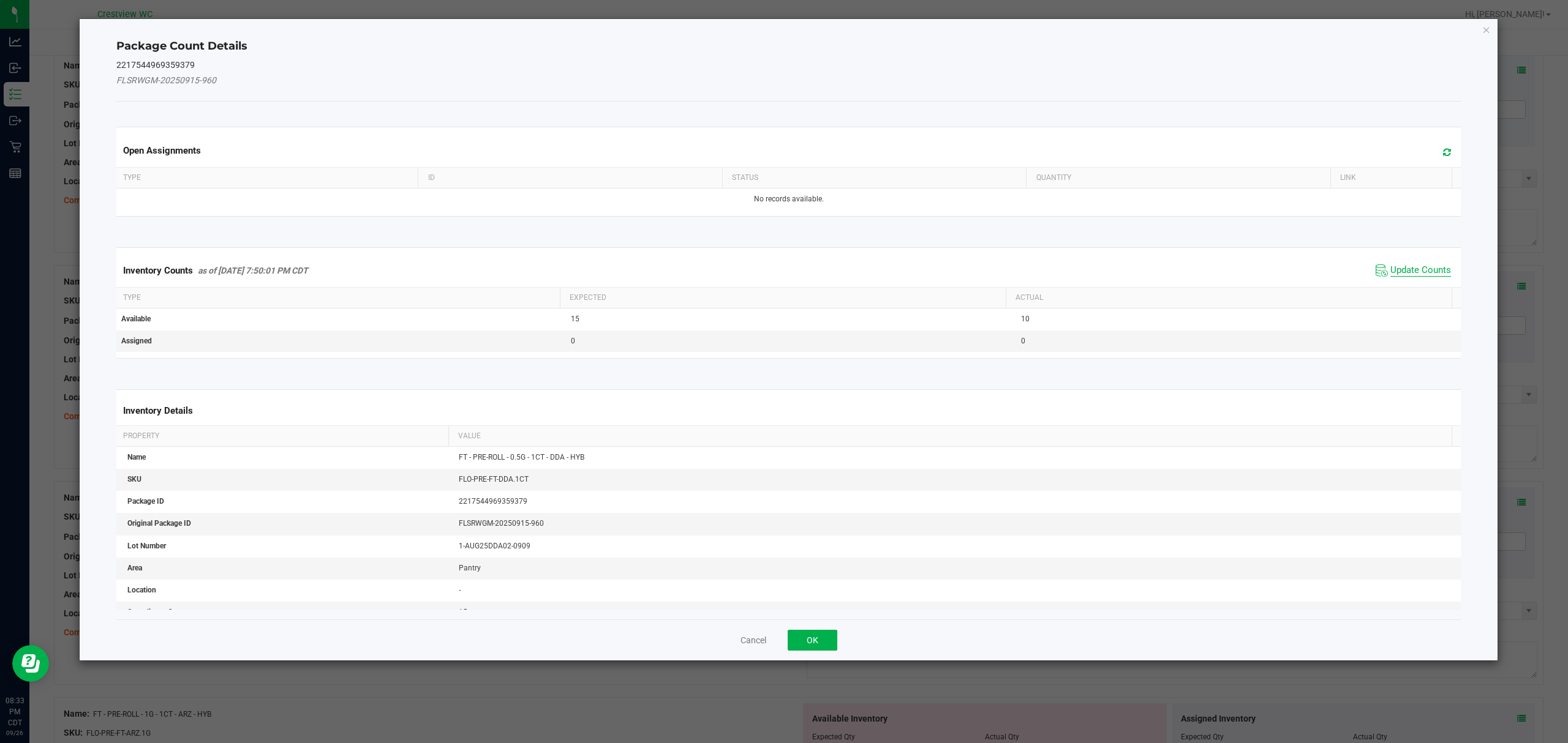
click at [1407, 265] on span "Update Counts" at bounding box center [1420, 270] width 61 height 12
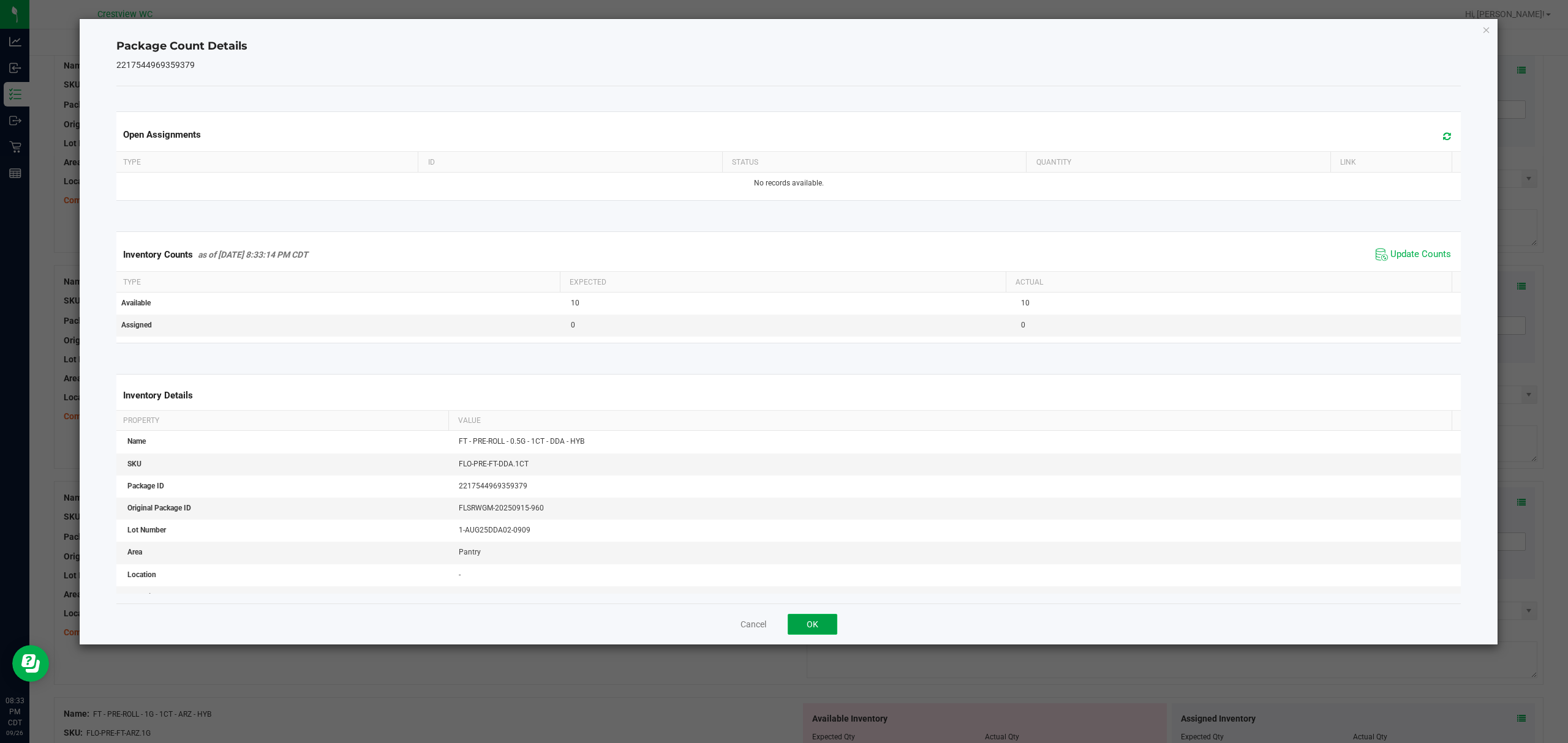
click at [820, 627] on button "OK" at bounding box center [812, 624] width 50 height 20
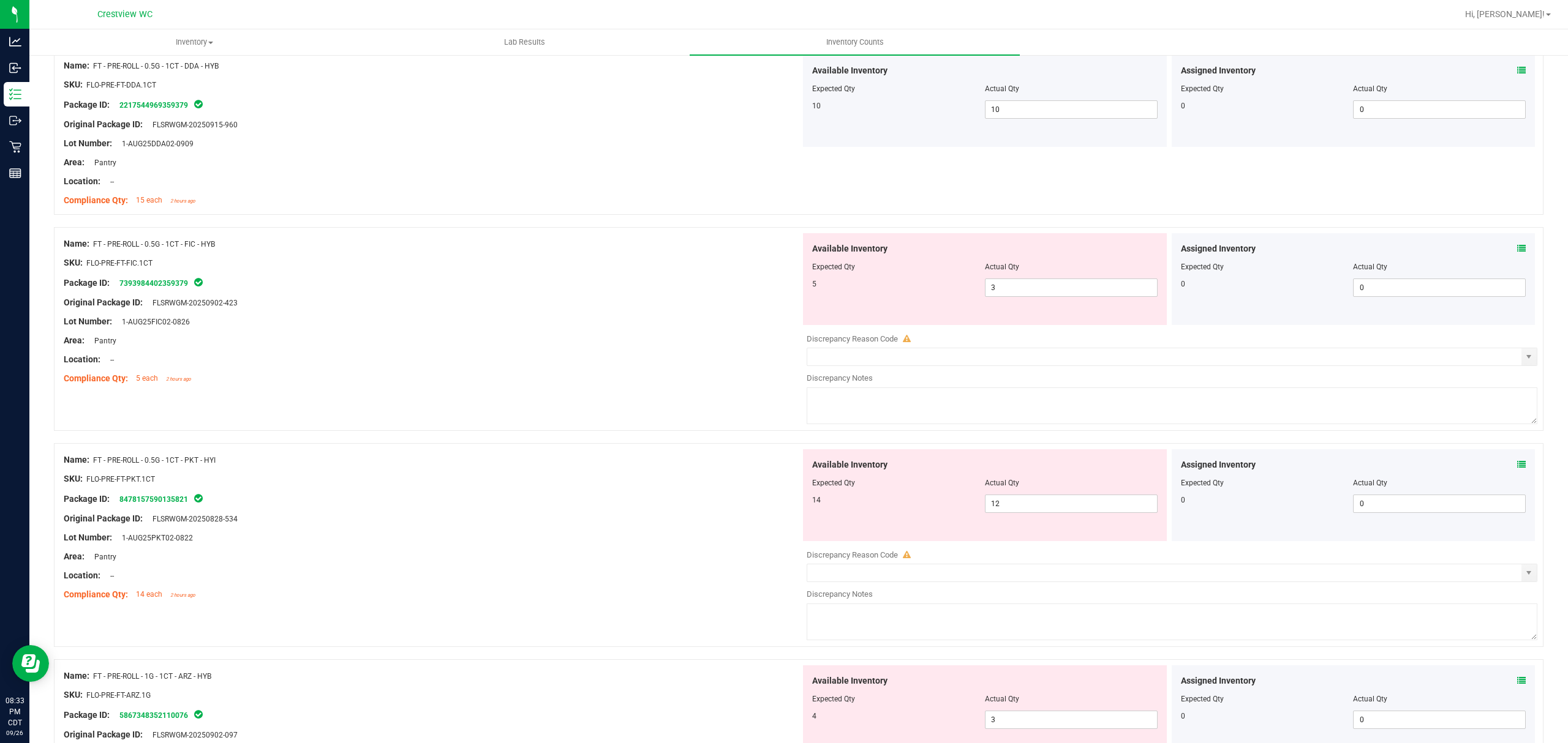
click at [1517, 253] on icon at bounding box center [1521, 249] width 9 height 9
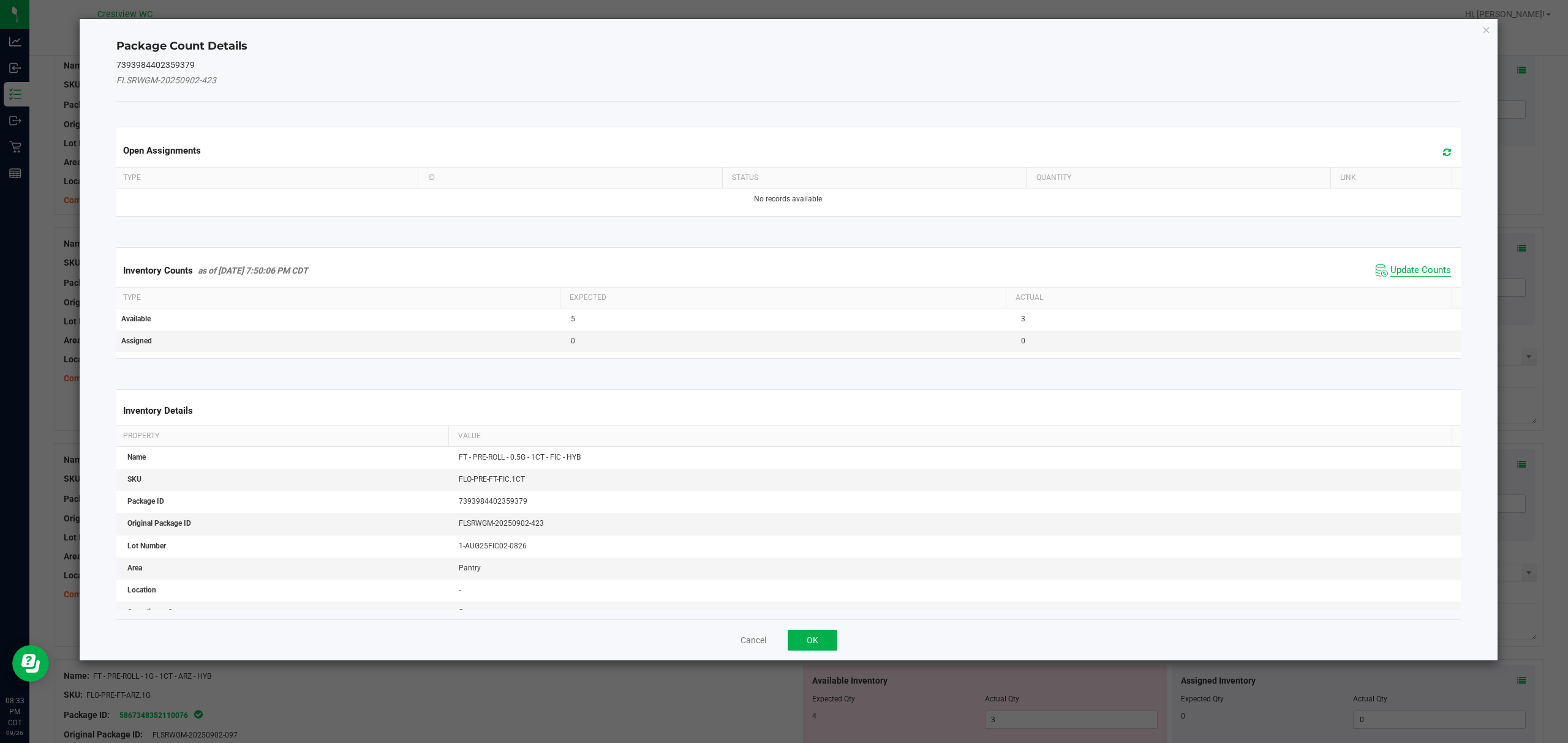
click at [1406, 267] on span "Update Counts" at bounding box center [1420, 270] width 61 height 12
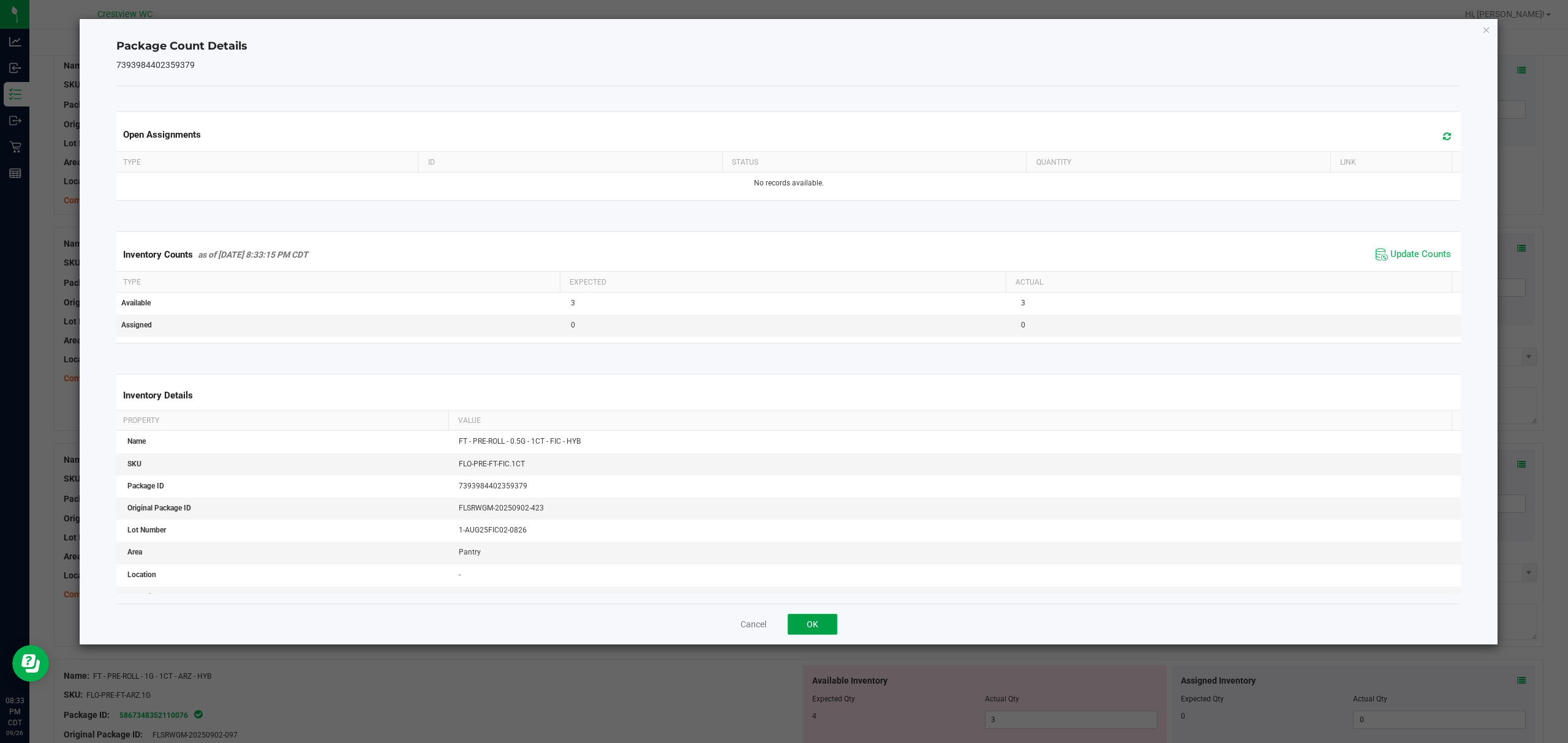
click at [824, 630] on button "OK" at bounding box center [812, 624] width 50 height 20
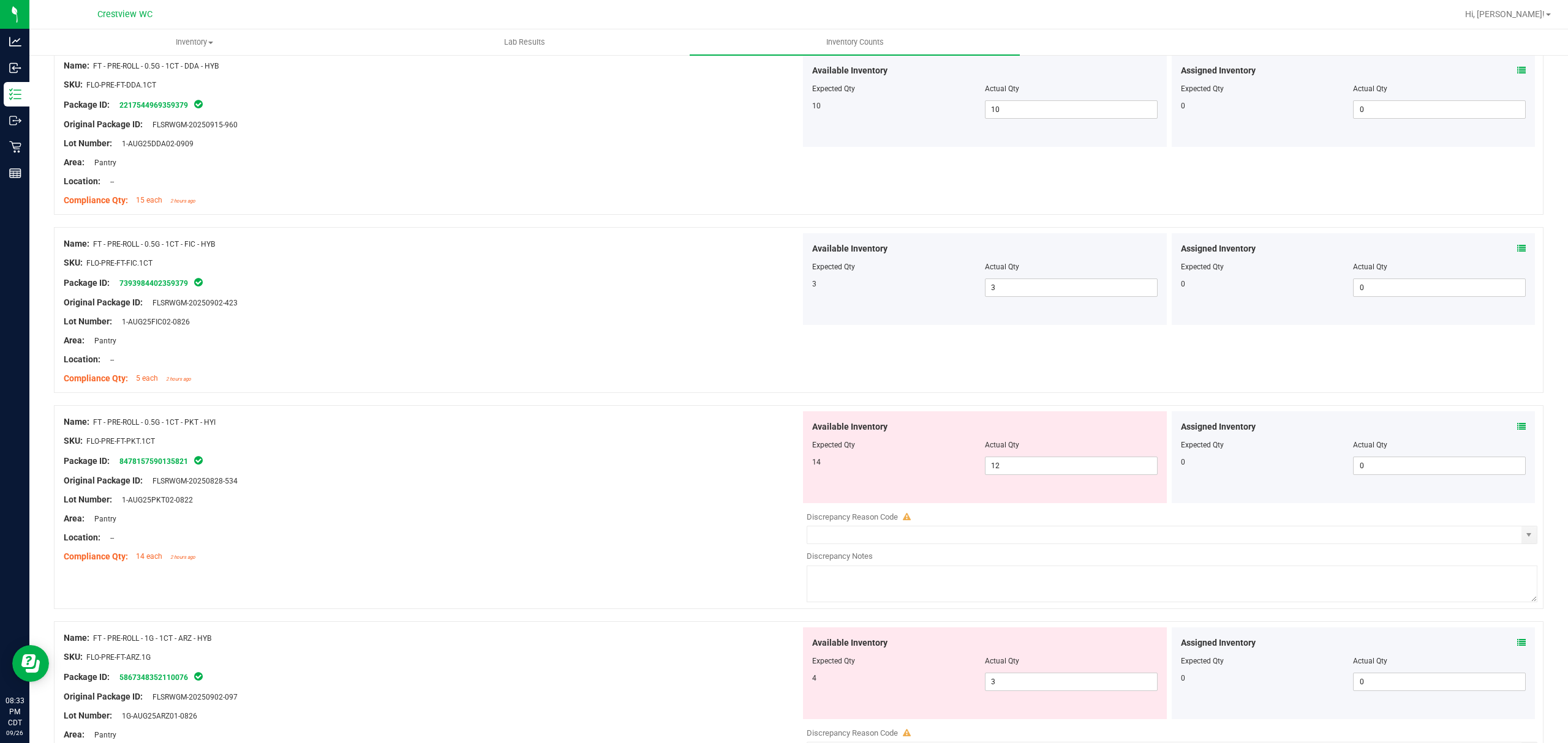
click at [1517, 427] on icon at bounding box center [1521, 427] width 9 height 9
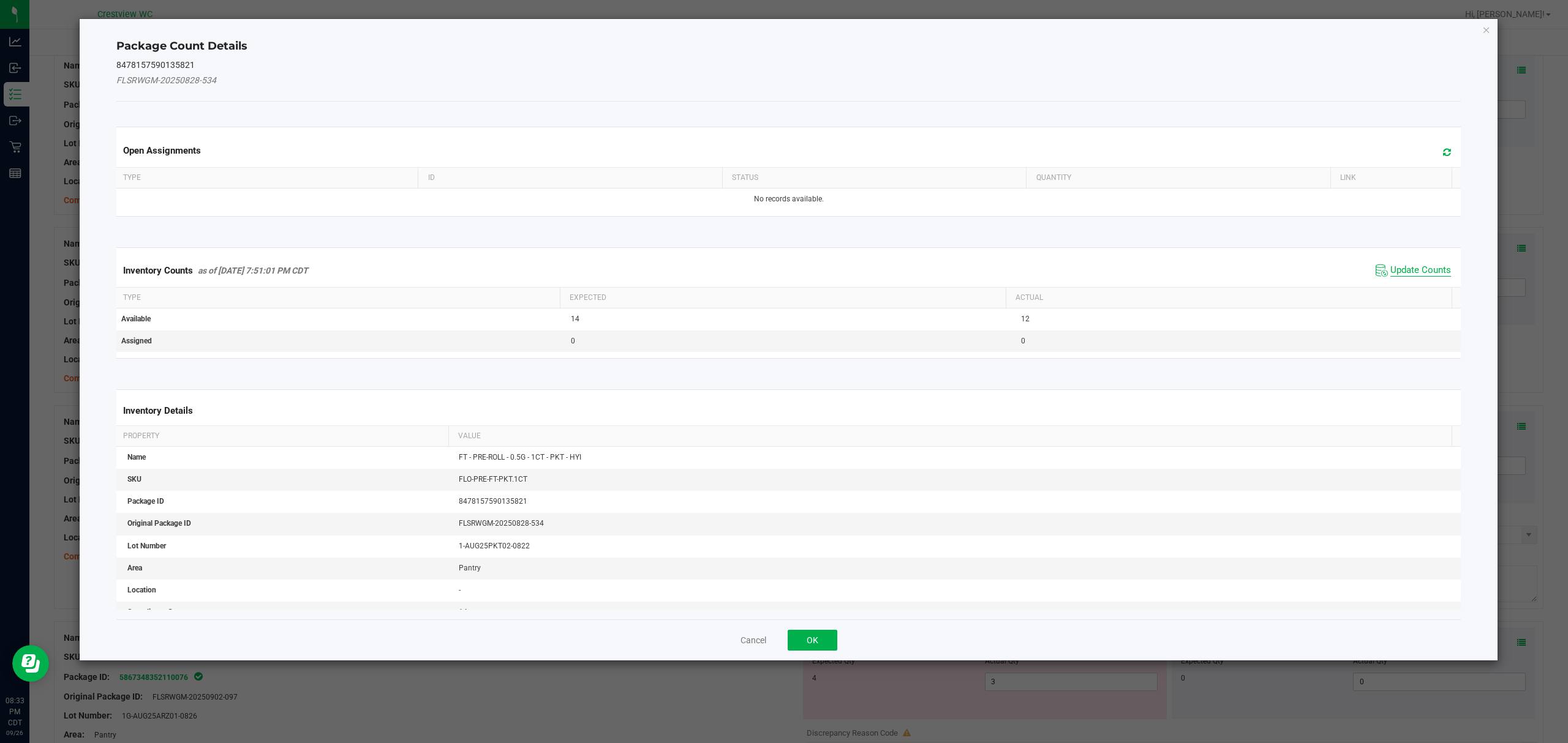
click at [1421, 271] on span "Update Counts" at bounding box center [1420, 270] width 61 height 12
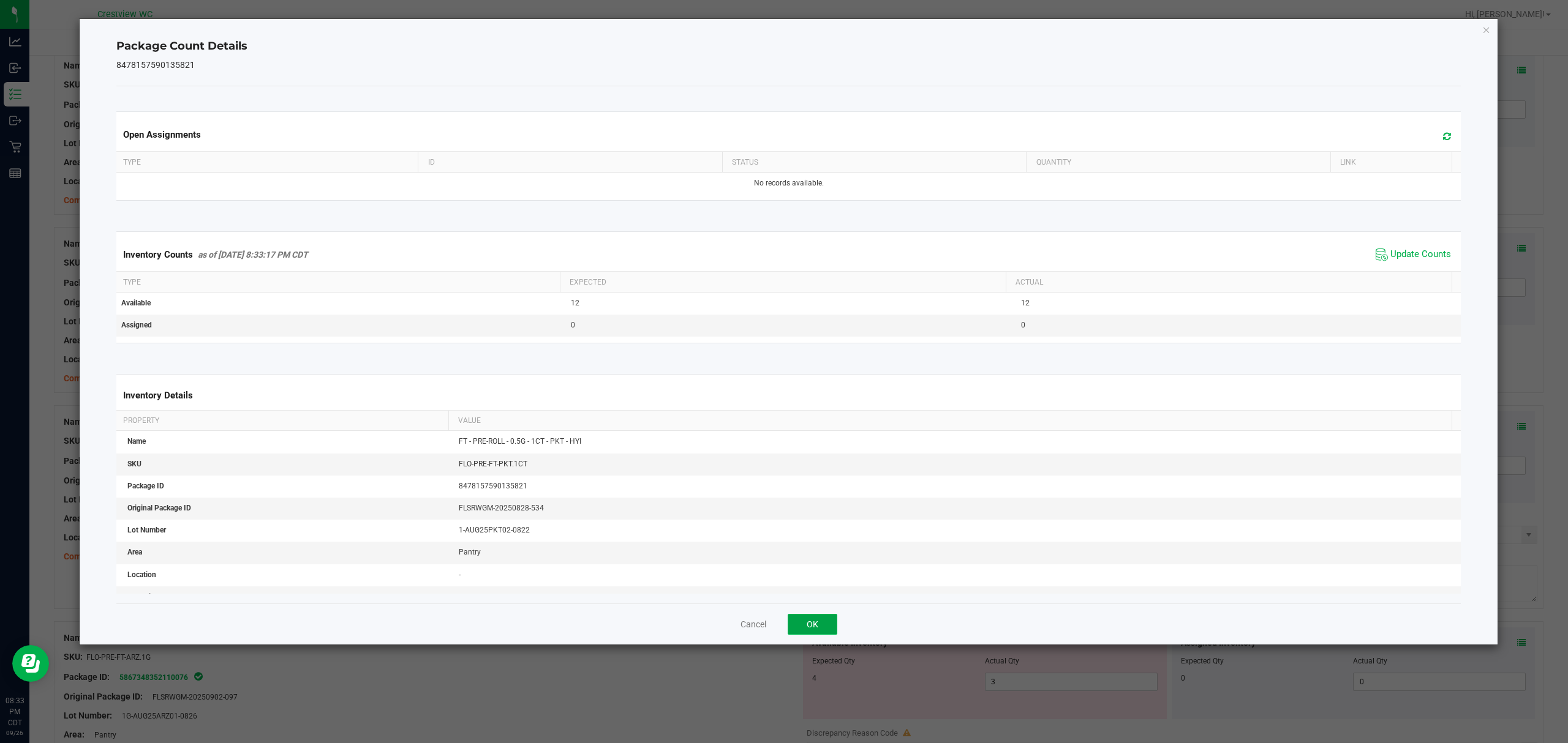
click at [806, 620] on button "OK" at bounding box center [812, 624] width 50 height 20
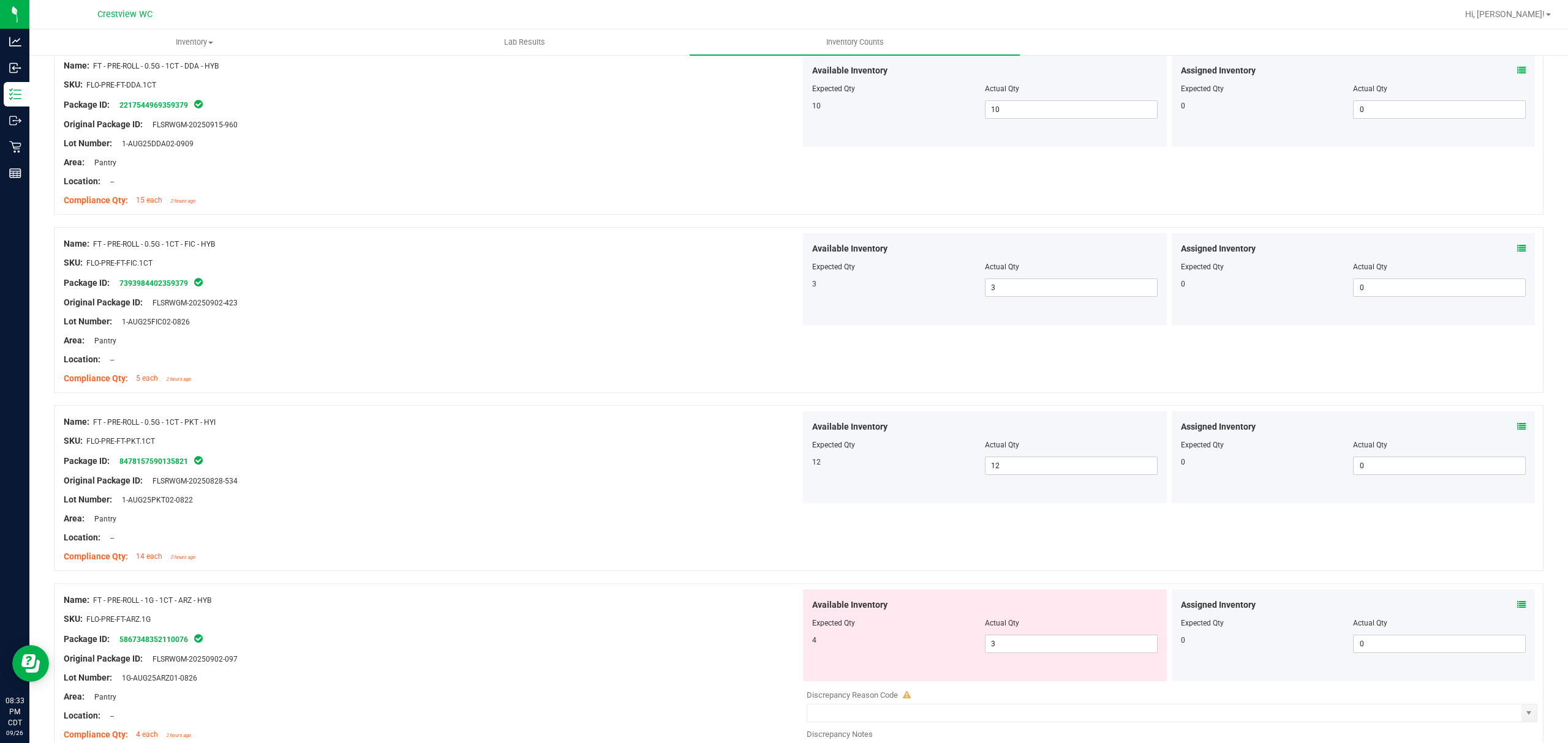
click at [1517, 608] on icon at bounding box center [1521, 605] width 9 height 9
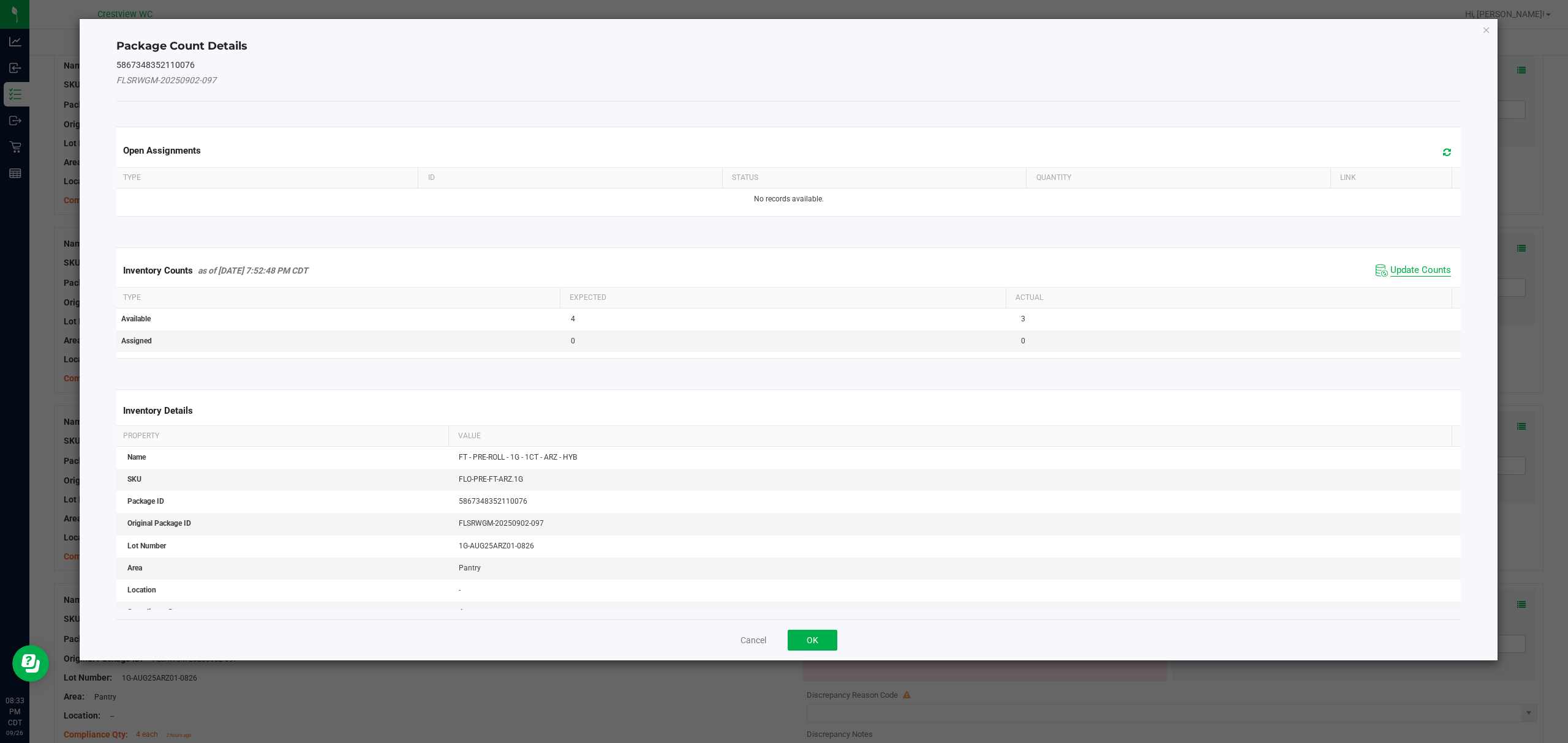
click at [1416, 273] on span "Update Counts" at bounding box center [1420, 270] width 61 height 12
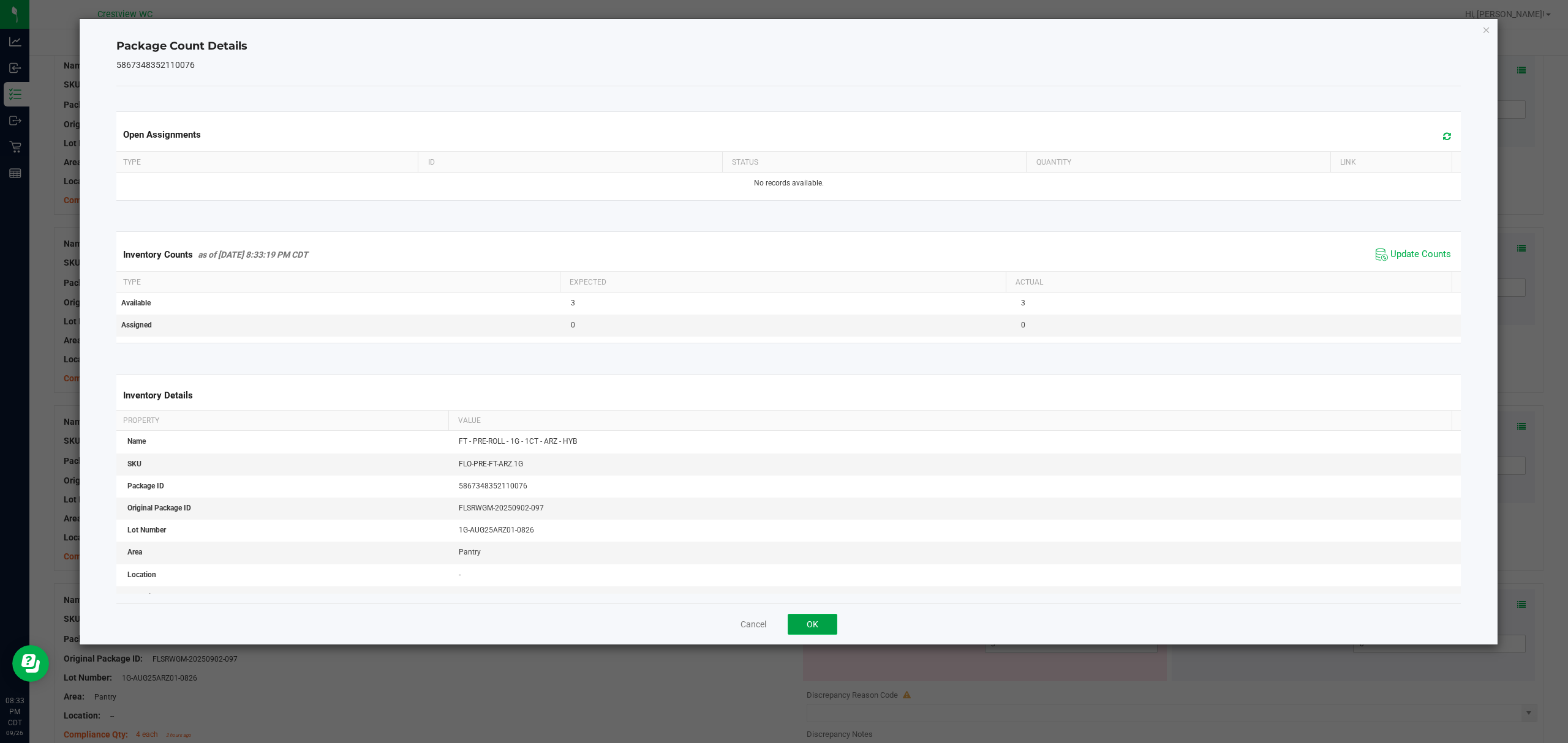
click at [798, 621] on button "OK" at bounding box center [812, 624] width 50 height 20
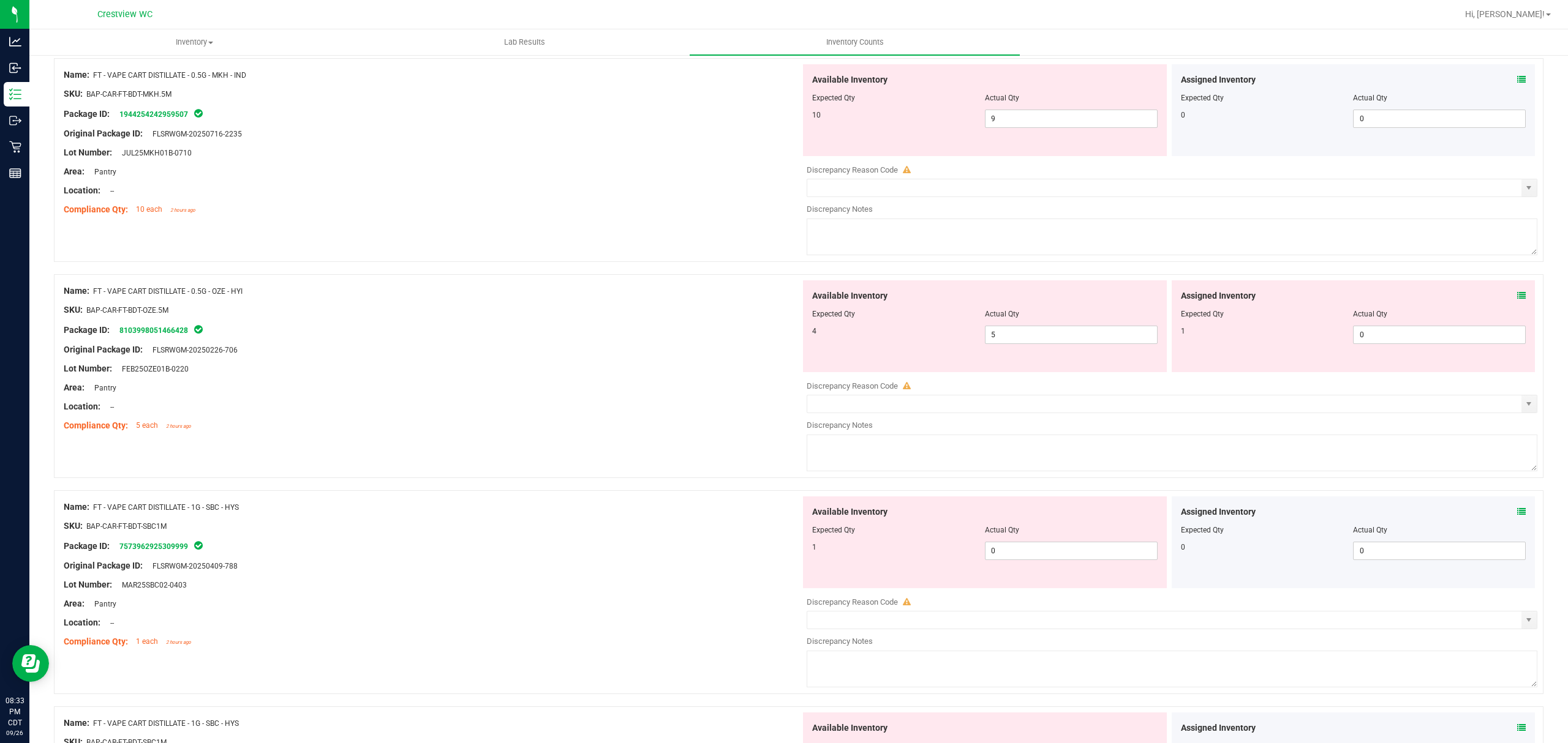
scroll to position [2581, 0]
click at [1517, 84] on icon at bounding box center [1521, 81] width 9 height 9
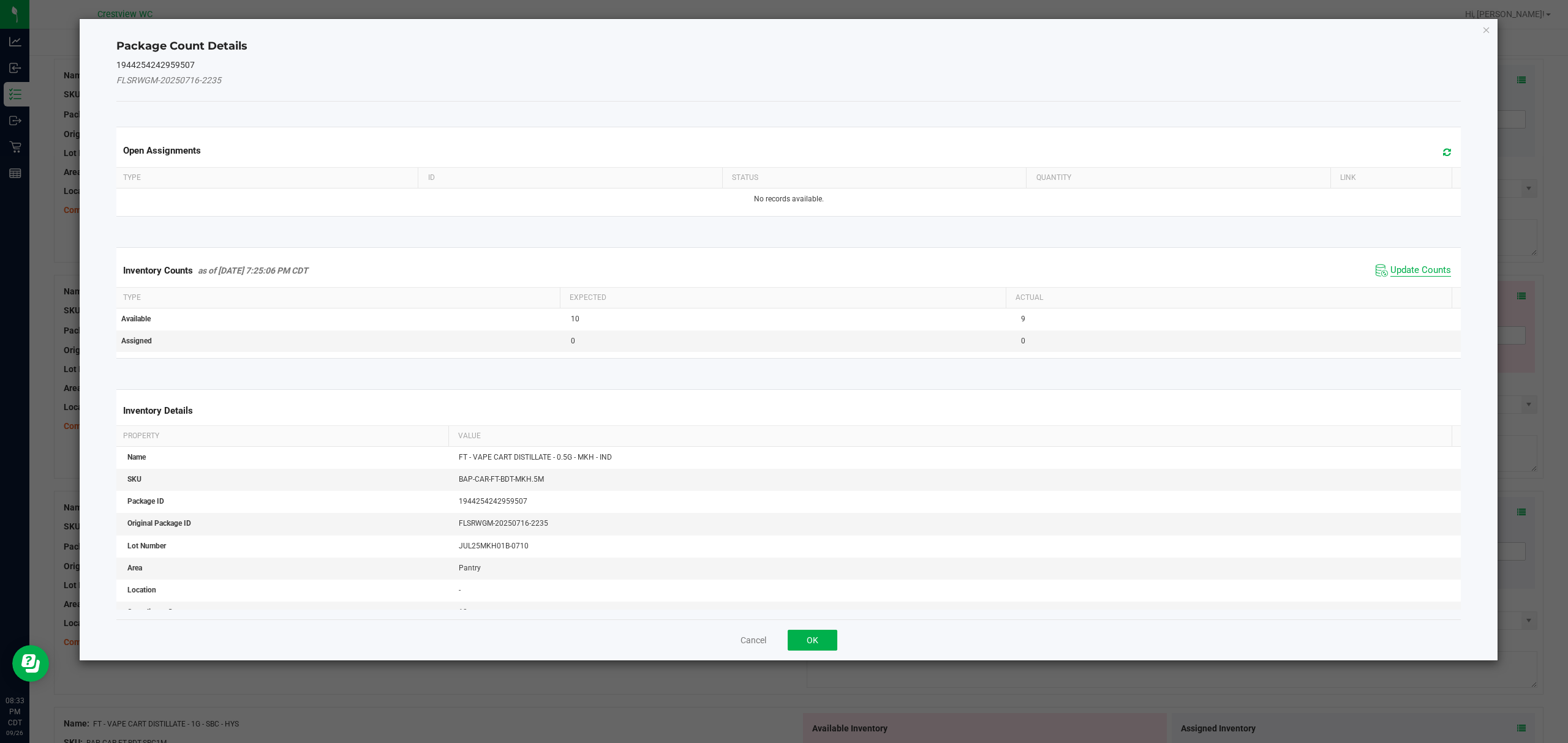
click at [1408, 265] on span "Update Counts" at bounding box center [1420, 270] width 61 height 12
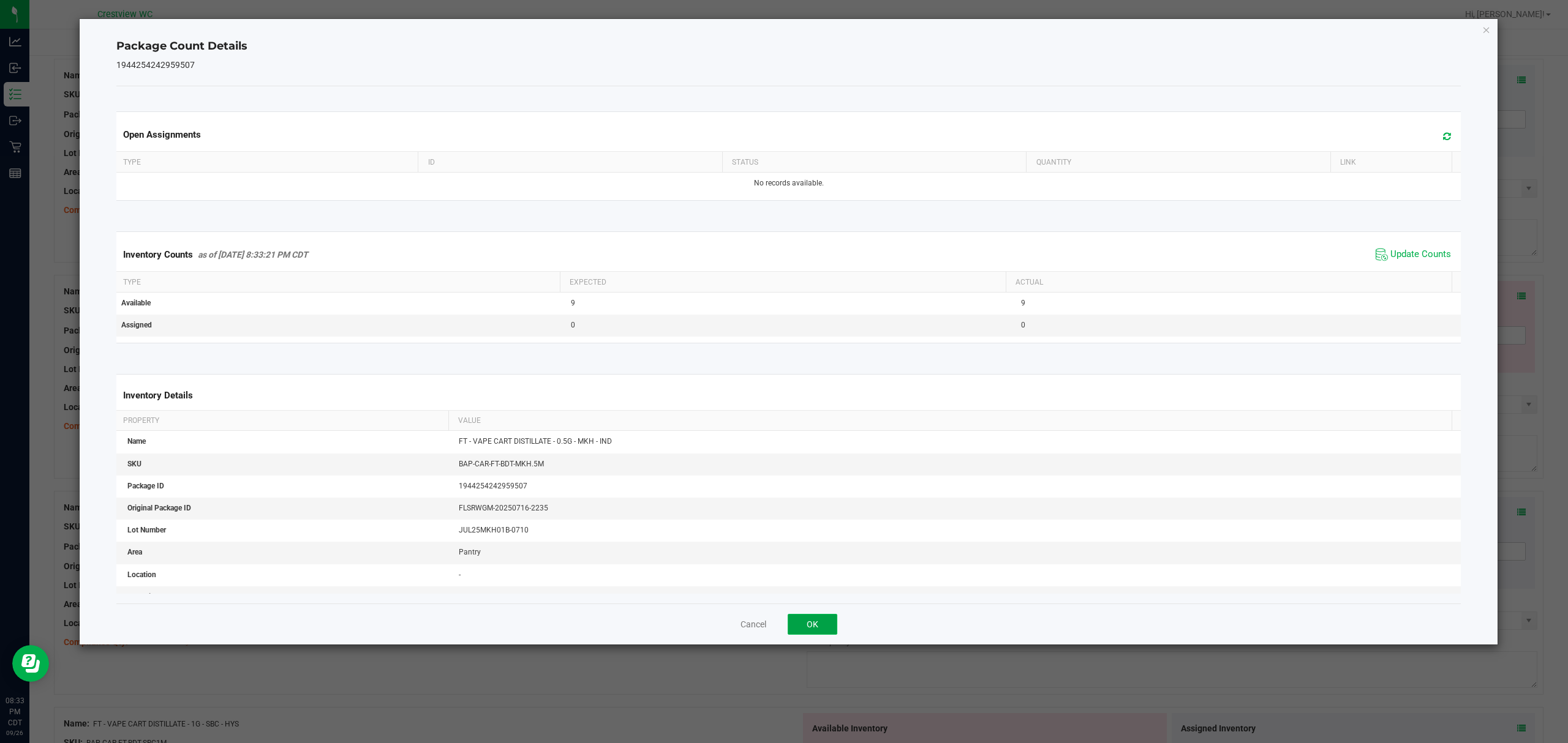
click at [831, 625] on button "OK" at bounding box center [812, 624] width 50 height 20
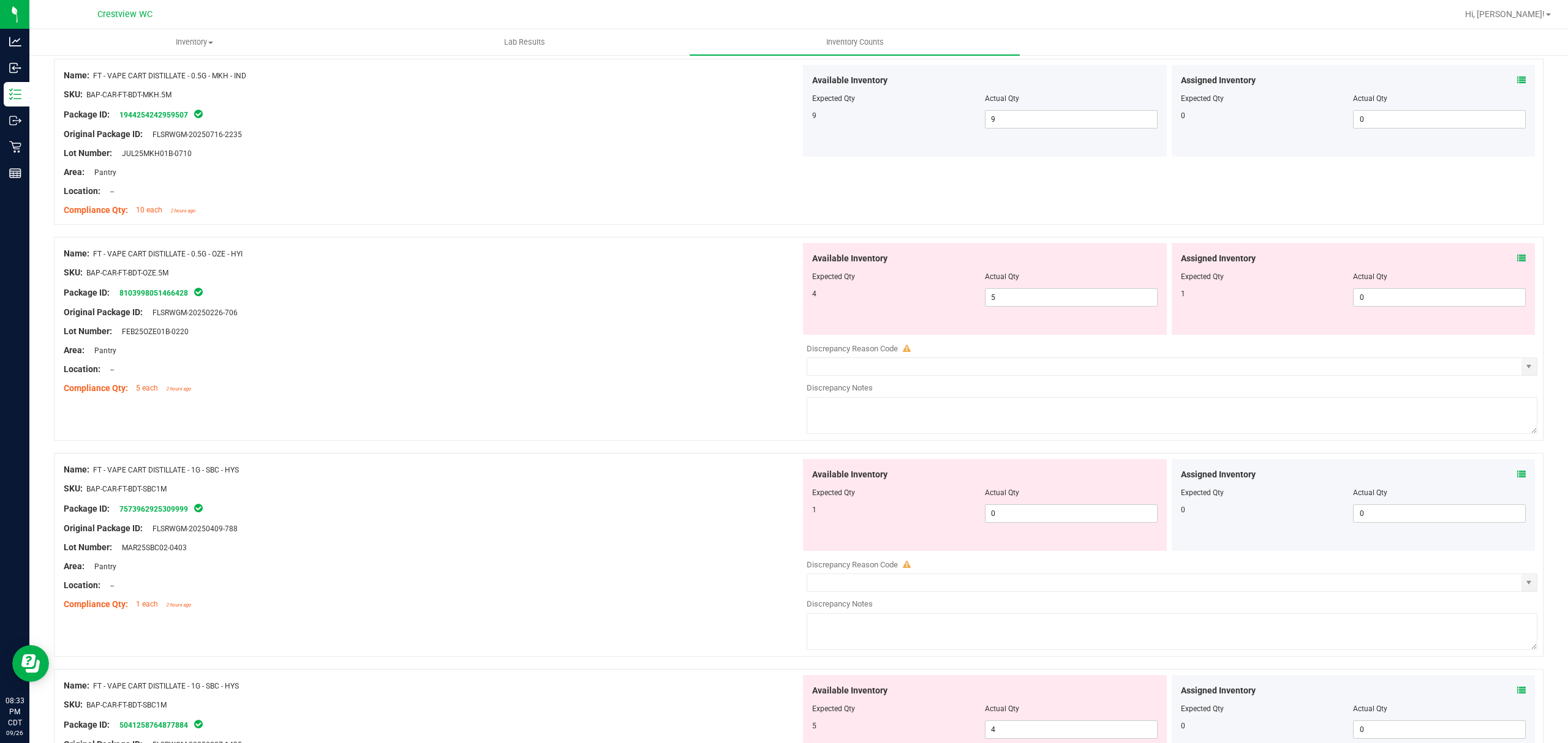
click at [1517, 263] on icon at bounding box center [1521, 258] width 9 height 9
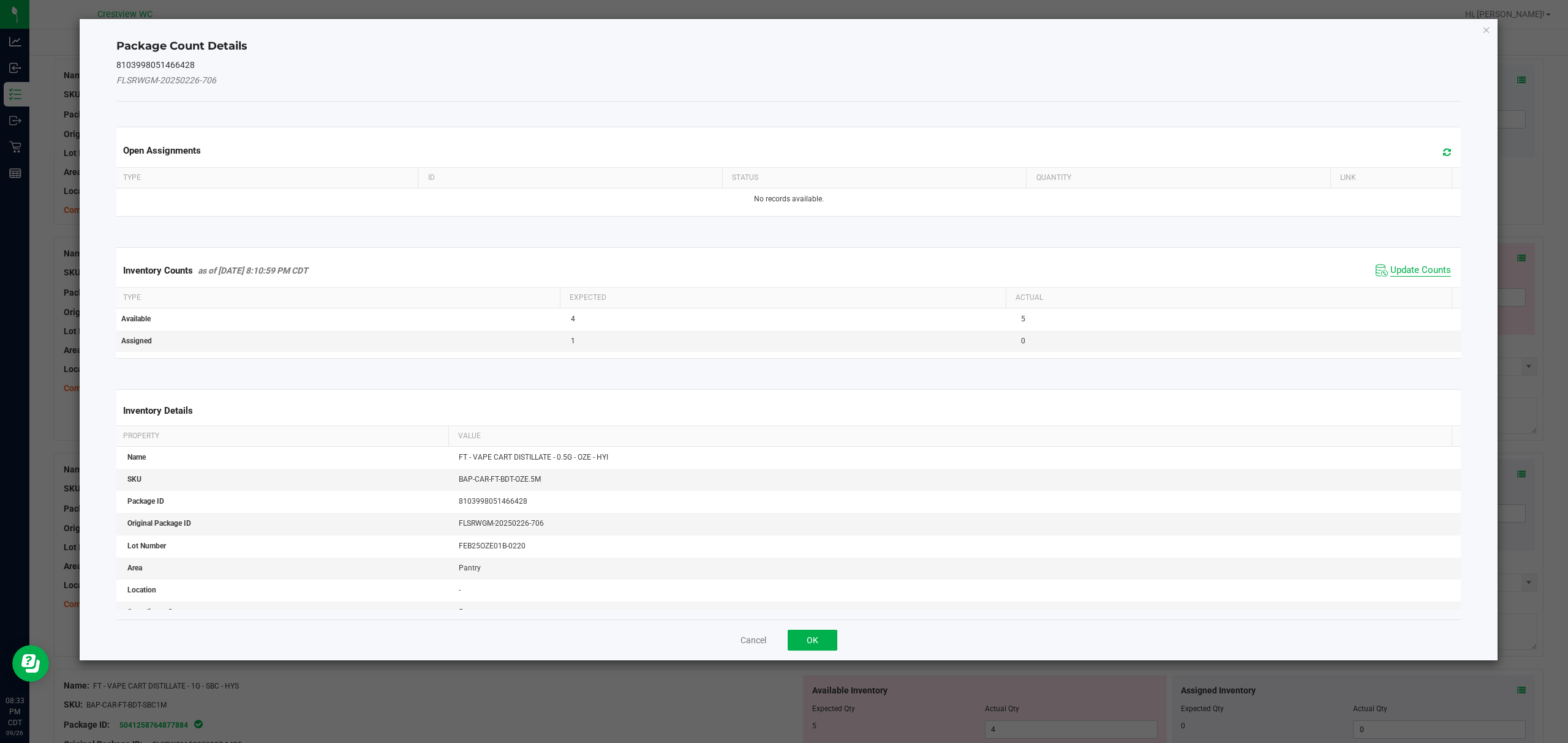
click at [1417, 270] on span "Update Counts" at bounding box center [1420, 270] width 61 height 12
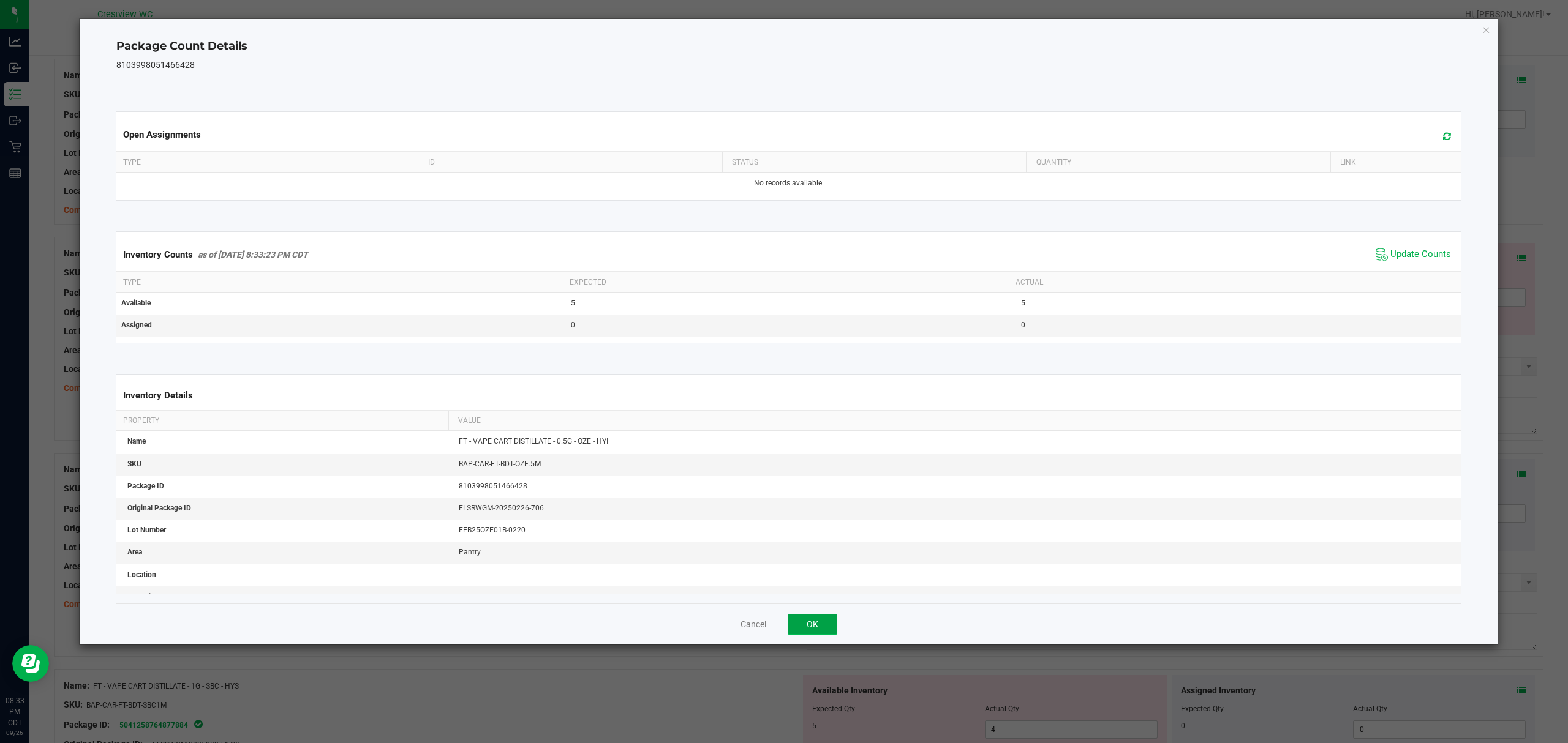
click at [820, 627] on button "OK" at bounding box center [812, 624] width 50 height 20
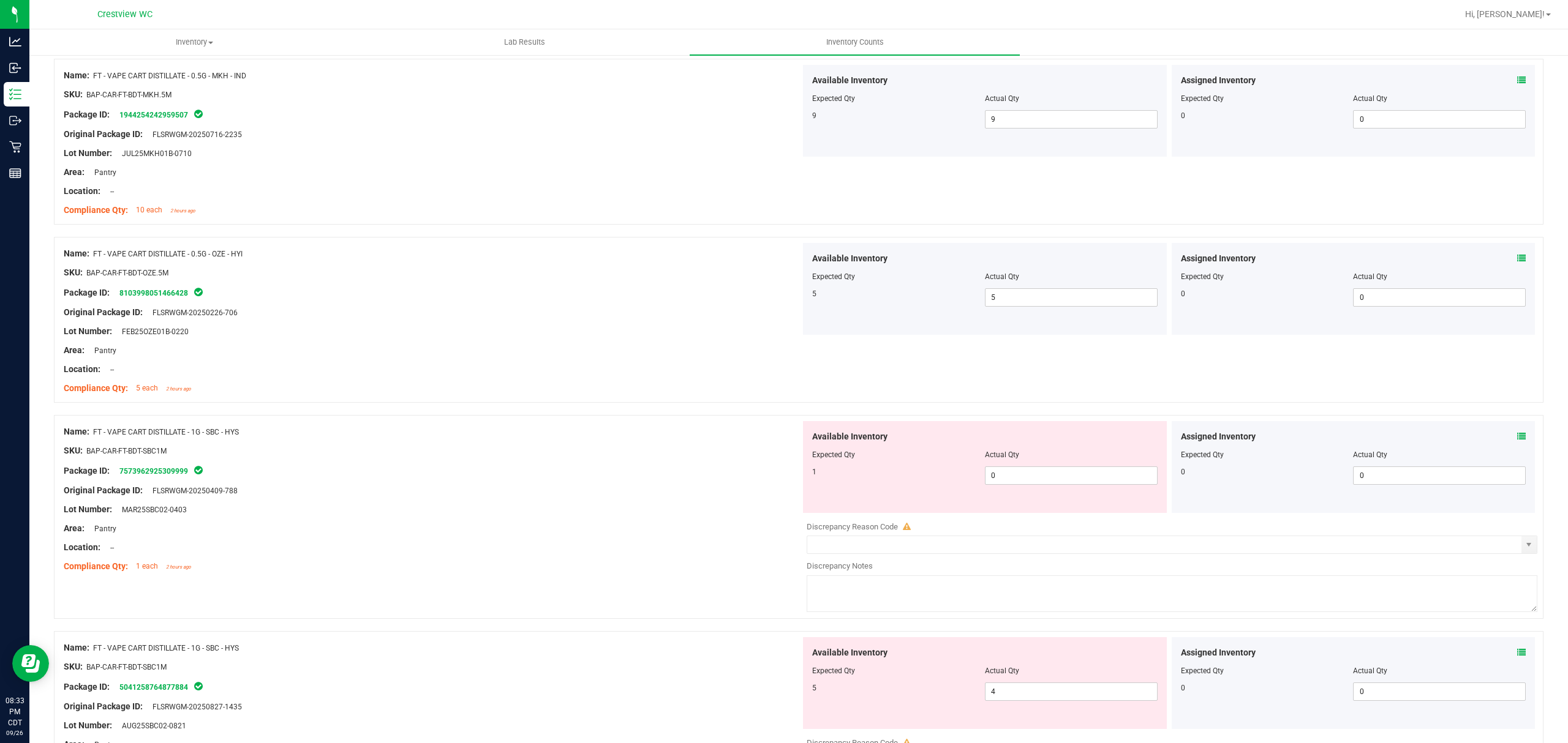
click at [1517, 441] on icon at bounding box center [1521, 436] width 9 height 9
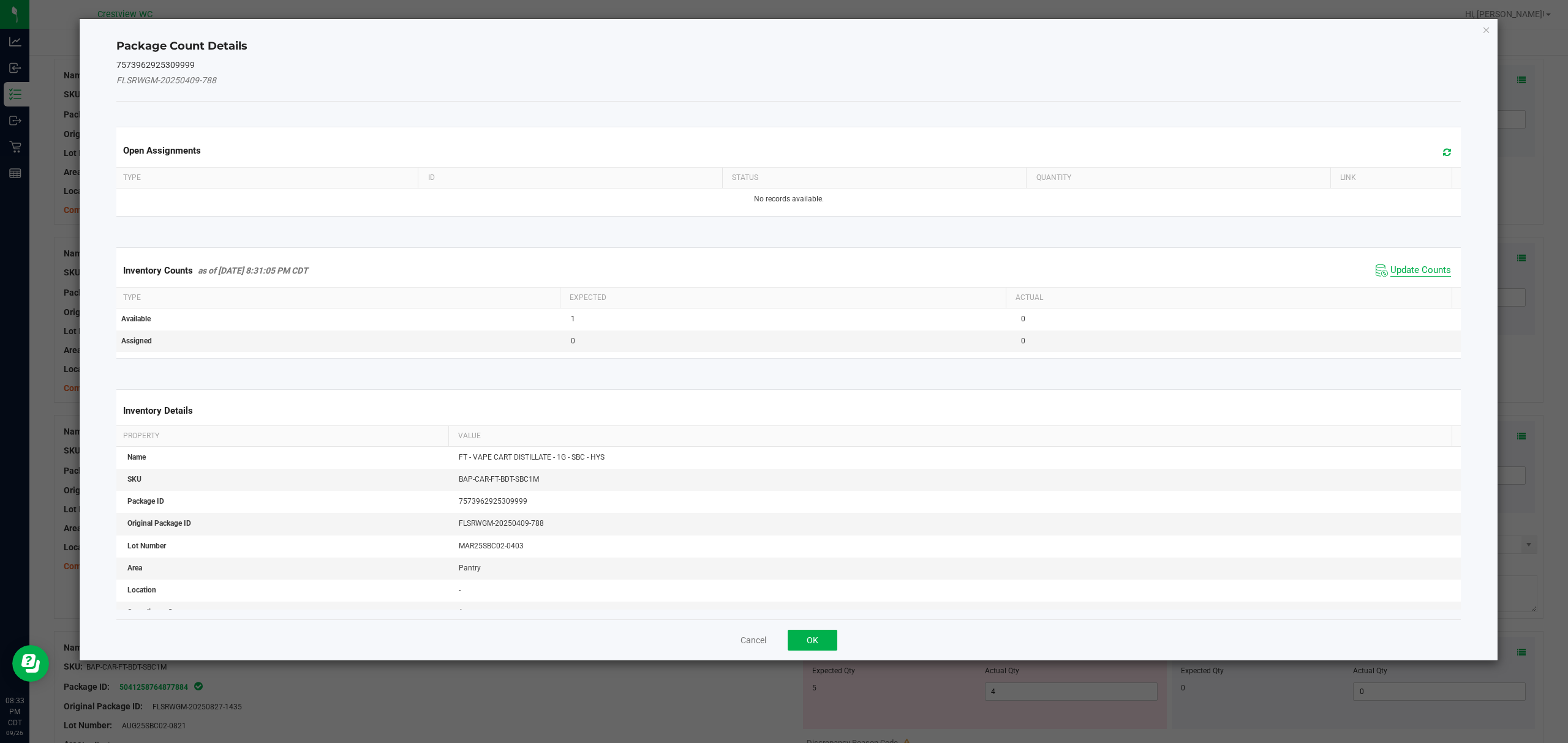
click at [1414, 271] on span "Update Counts" at bounding box center [1420, 270] width 61 height 12
click at [811, 630] on button "OK" at bounding box center [812, 640] width 50 height 20
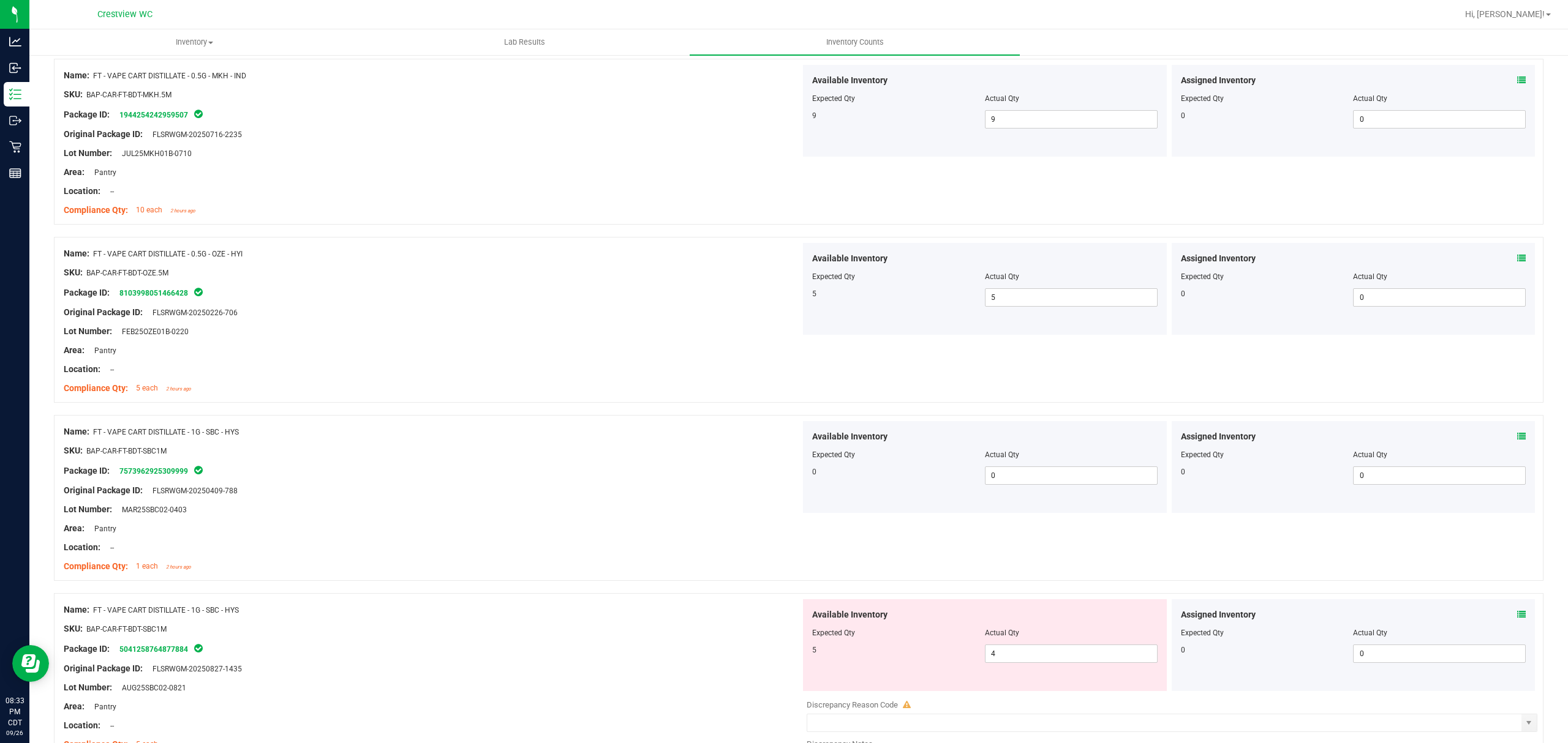
click at [1517, 619] on icon at bounding box center [1521, 615] width 9 height 9
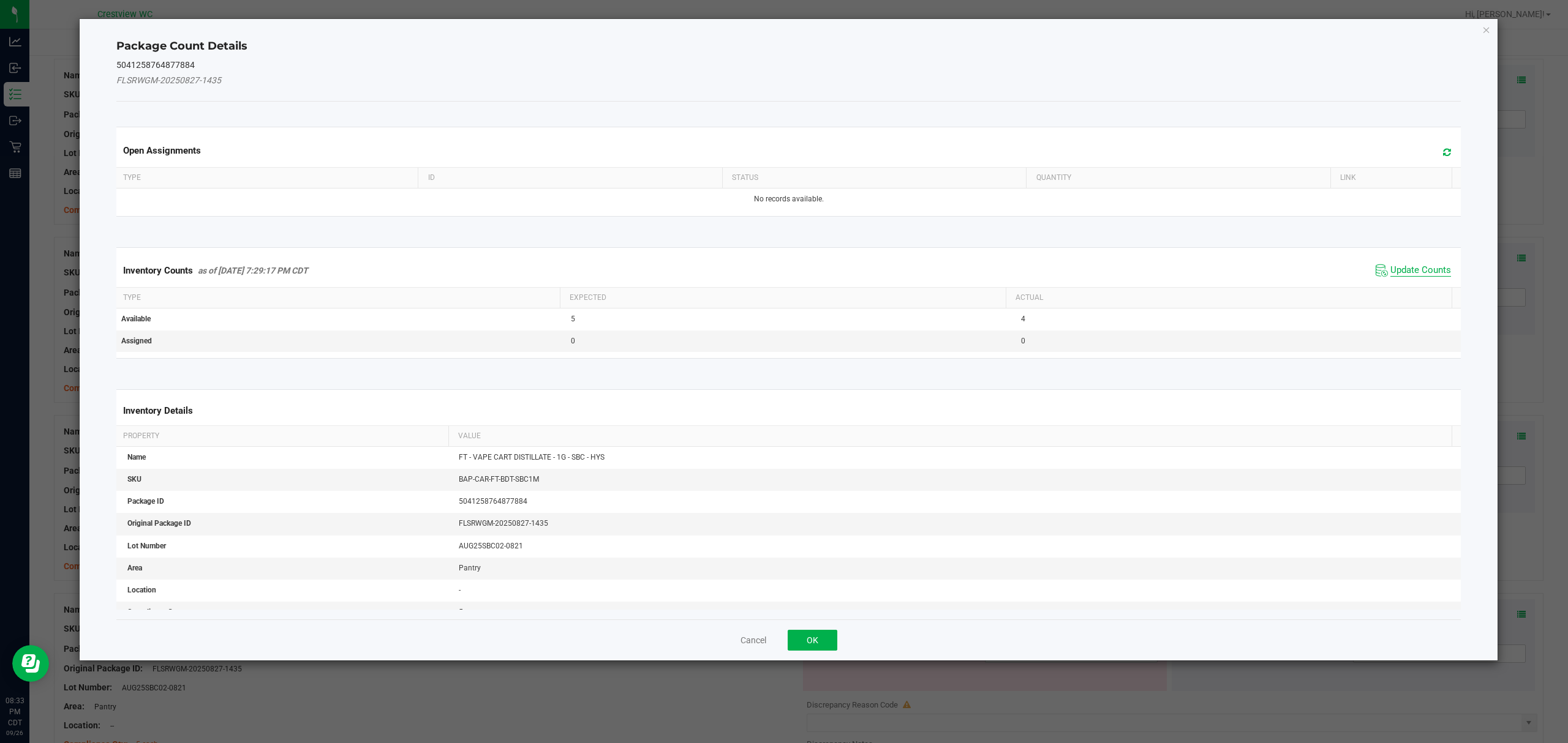
click at [1424, 267] on span "Update Counts" at bounding box center [1420, 270] width 61 height 12
click at [811, 630] on button "OK" at bounding box center [812, 640] width 50 height 20
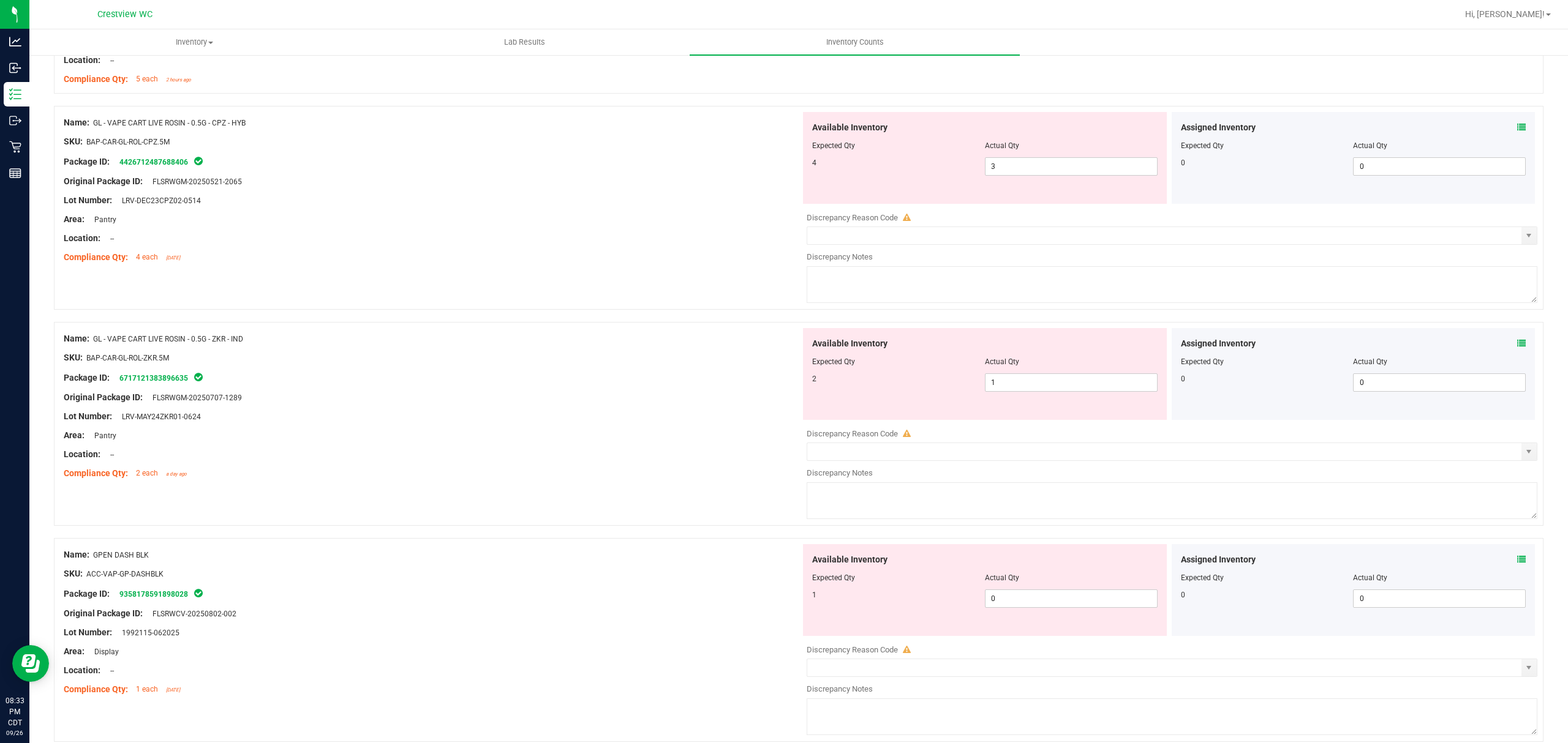
scroll to position [3247, 0]
click at [1517, 130] on span at bounding box center [1521, 127] width 9 height 13
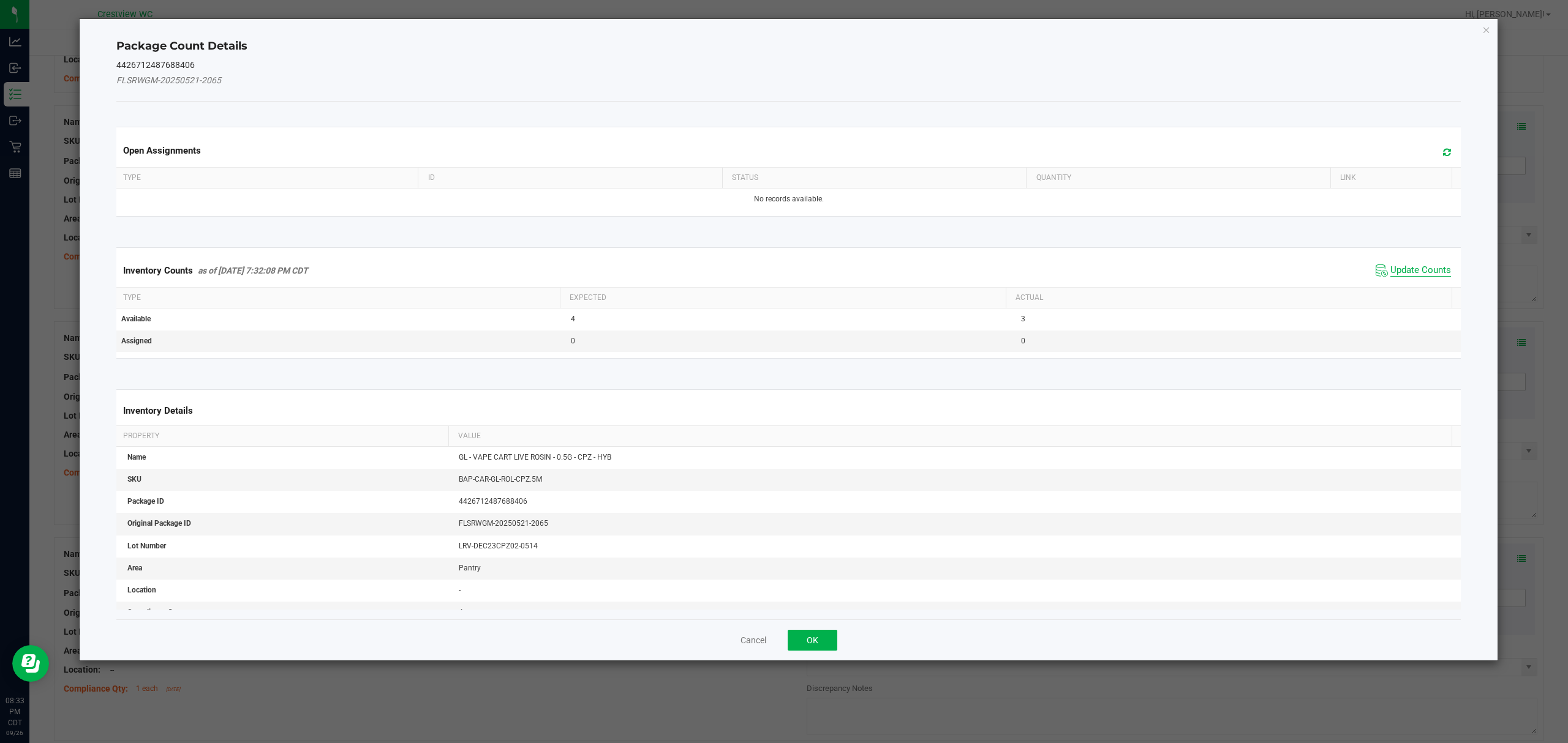
click at [1416, 271] on span "Update Counts" at bounding box center [1420, 270] width 61 height 12
click at [812, 630] on button "OK" at bounding box center [812, 640] width 50 height 20
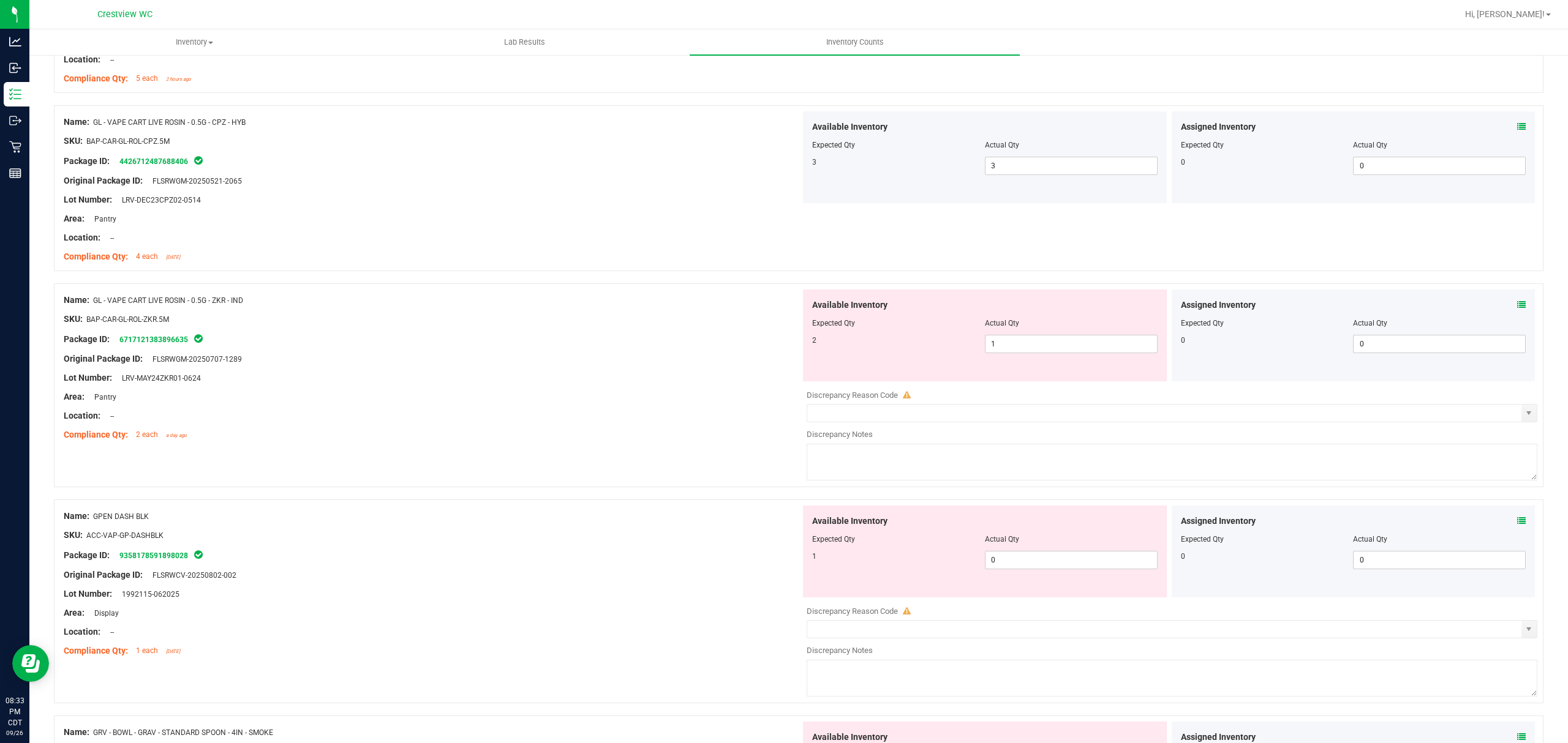
click at [1517, 309] on icon at bounding box center [1521, 305] width 9 height 9
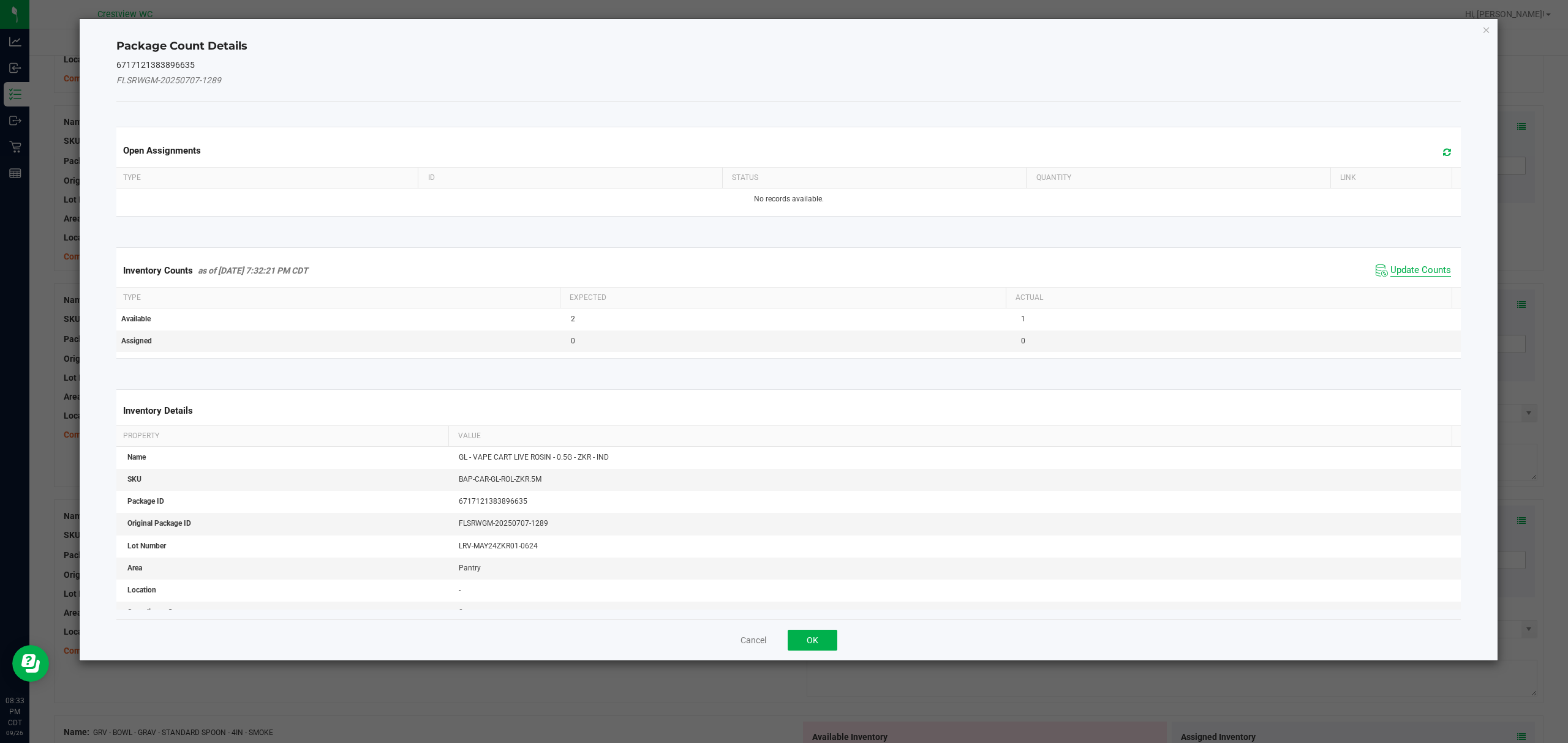
click at [1417, 268] on span "Update Counts" at bounding box center [1420, 270] width 61 height 12
click at [812, 630] on button "OK" at bounding box center [812, 640] width 50 height 20
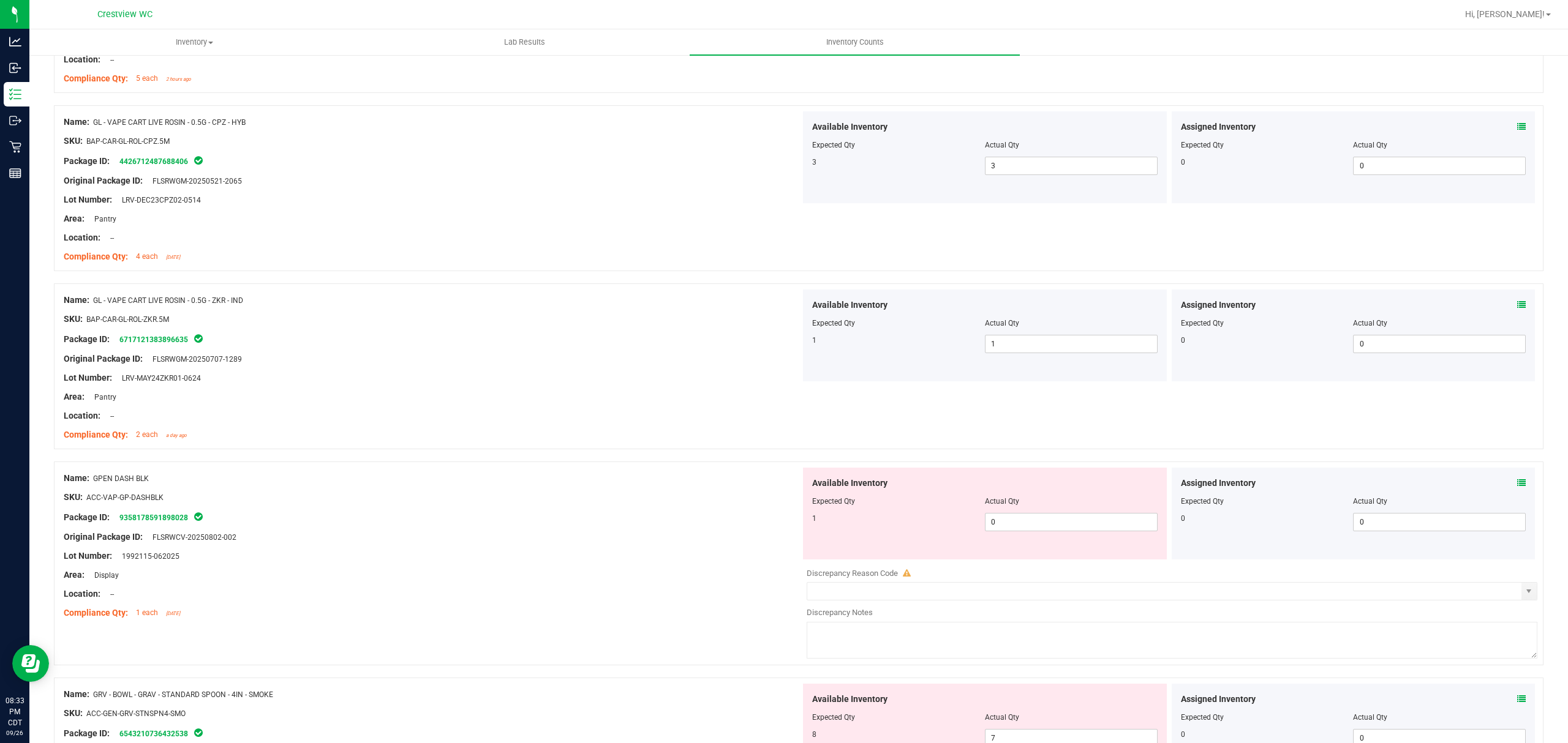
click at [1517, 490] on span at bounding box center [1521, 483] width 9 height 13
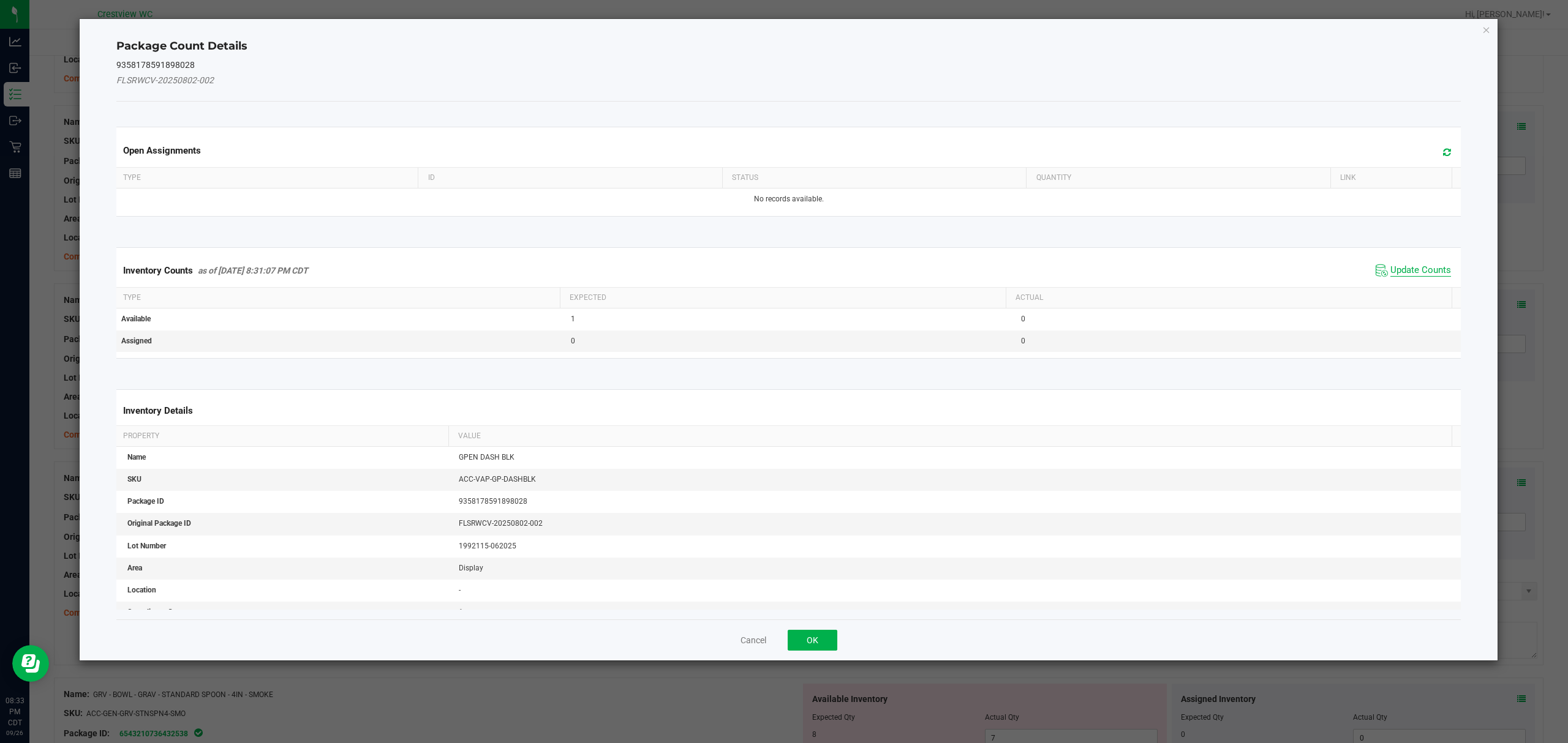
click at [1412, 266] on span "Update Counts" at bounding box center [1420, 270] width 61 height 12
click at [811, 630] on button "OK" at bounding box center [812, 640] width 50 height 20
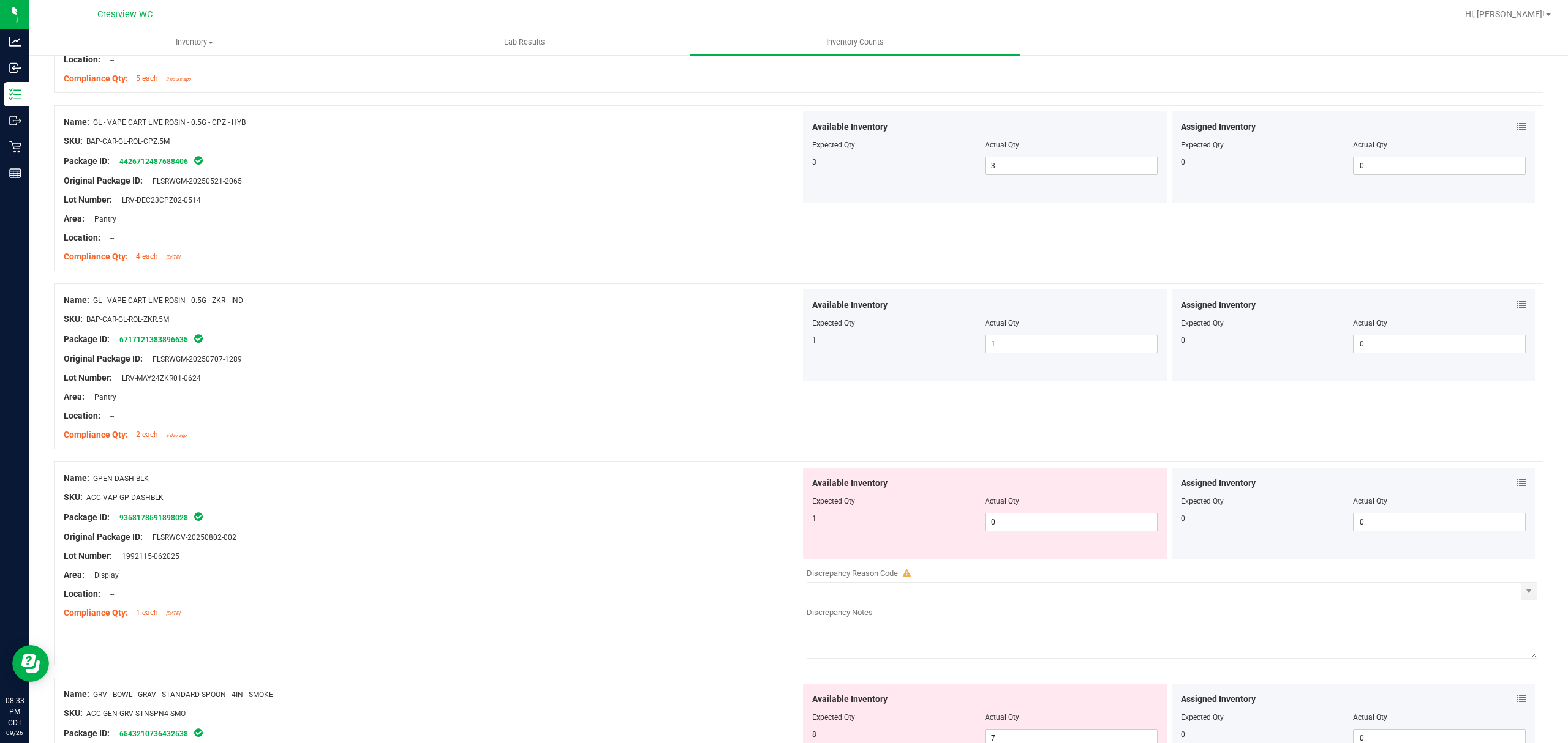
click at [1517, 703] on icon at bounding box center [1521, 699] width 9 height 9
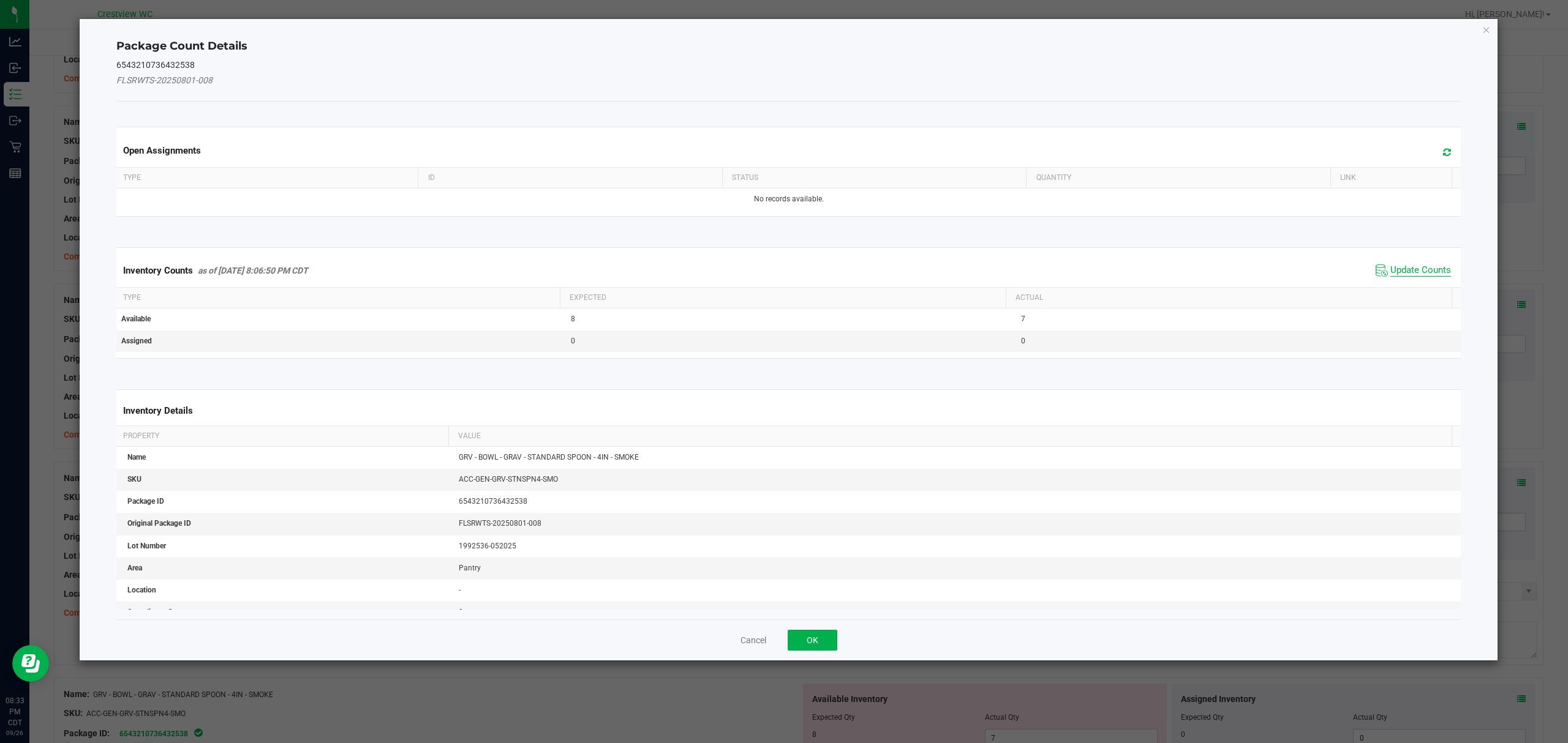
click at [1410, 272] on span "Update Counts" at bounding box center [1420, 270] width 61 height 12
click at [795, 630] on button "OK" at bounding box center [812, 640] width 50 height 20
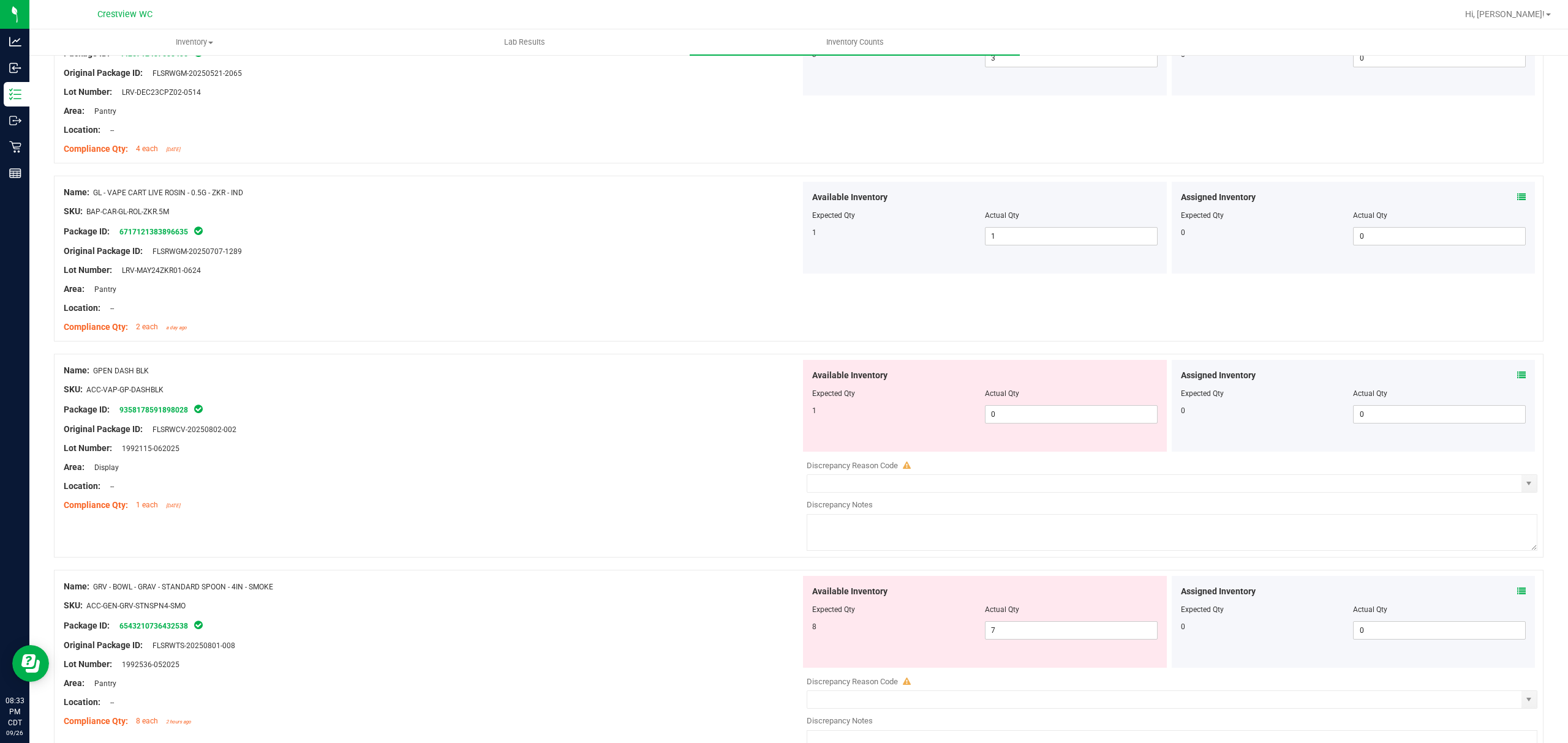
scroll to position [3449, 0]
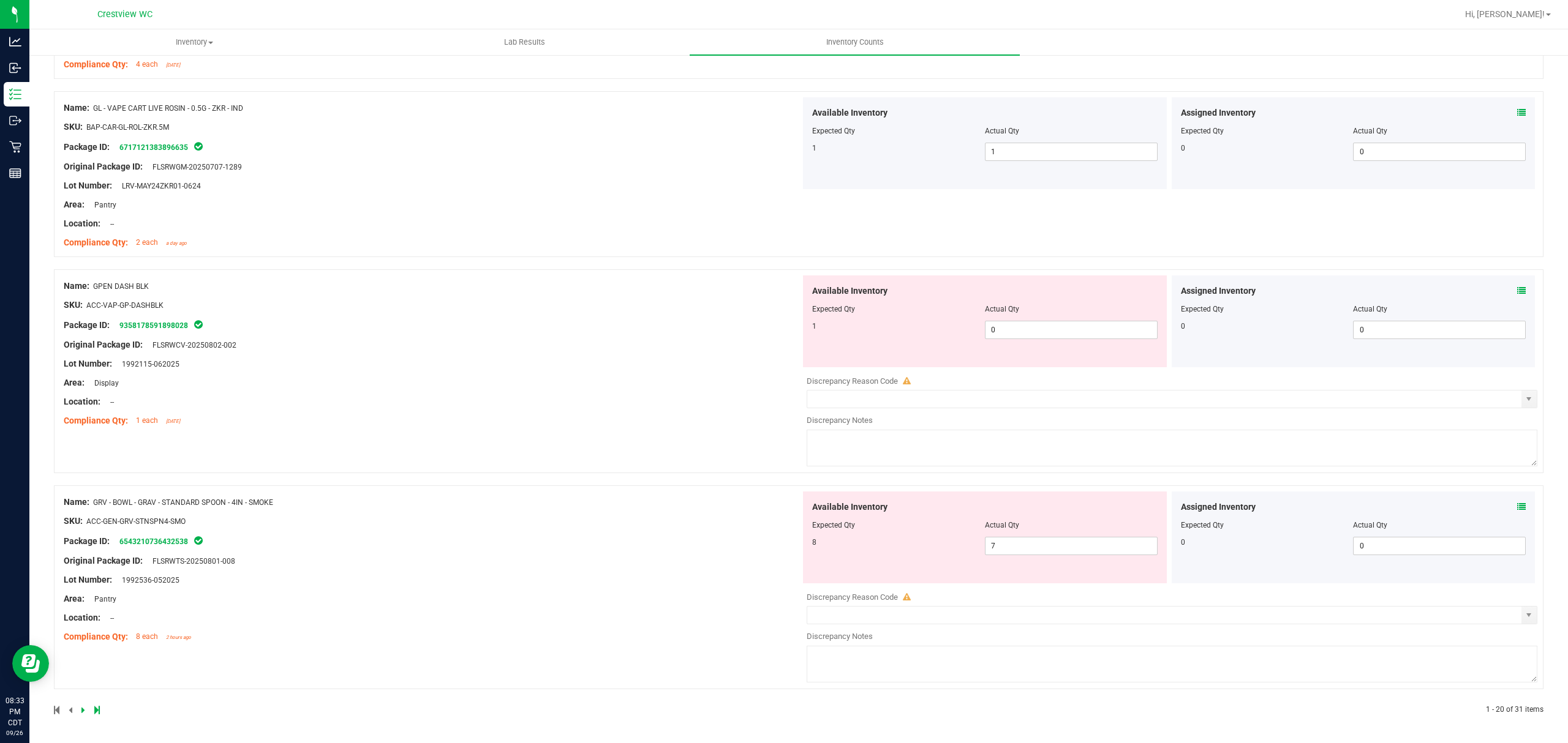
click at [1517, 506] on icon at bounding box center [1521, 507] width 9 height 9
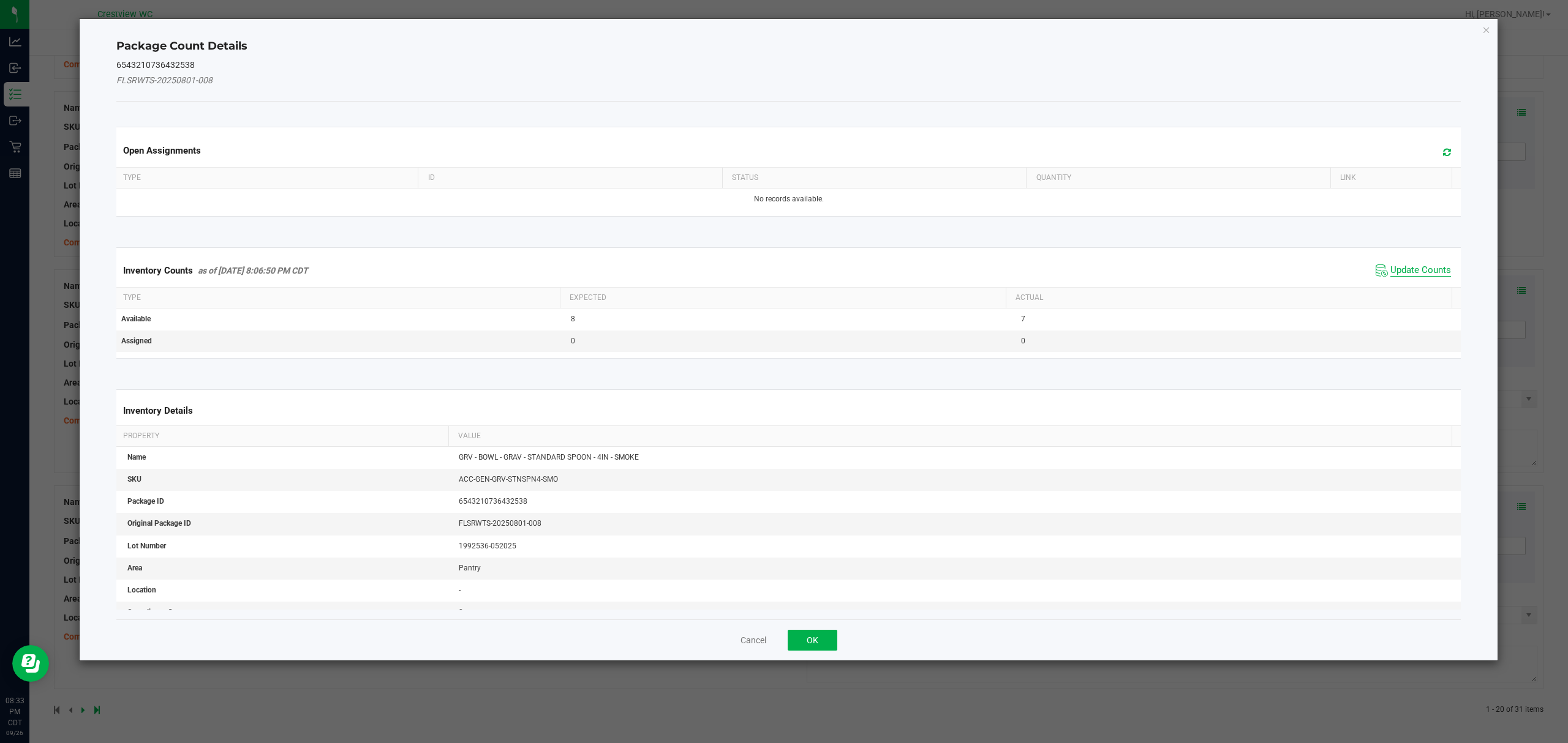
click at [1421, 271] on span "Update Counts" at bounding box center [1420, 270] width 61 height 12
click at [798, 630] on button "OK" at bounding box center [812, 640] width 50 height 20
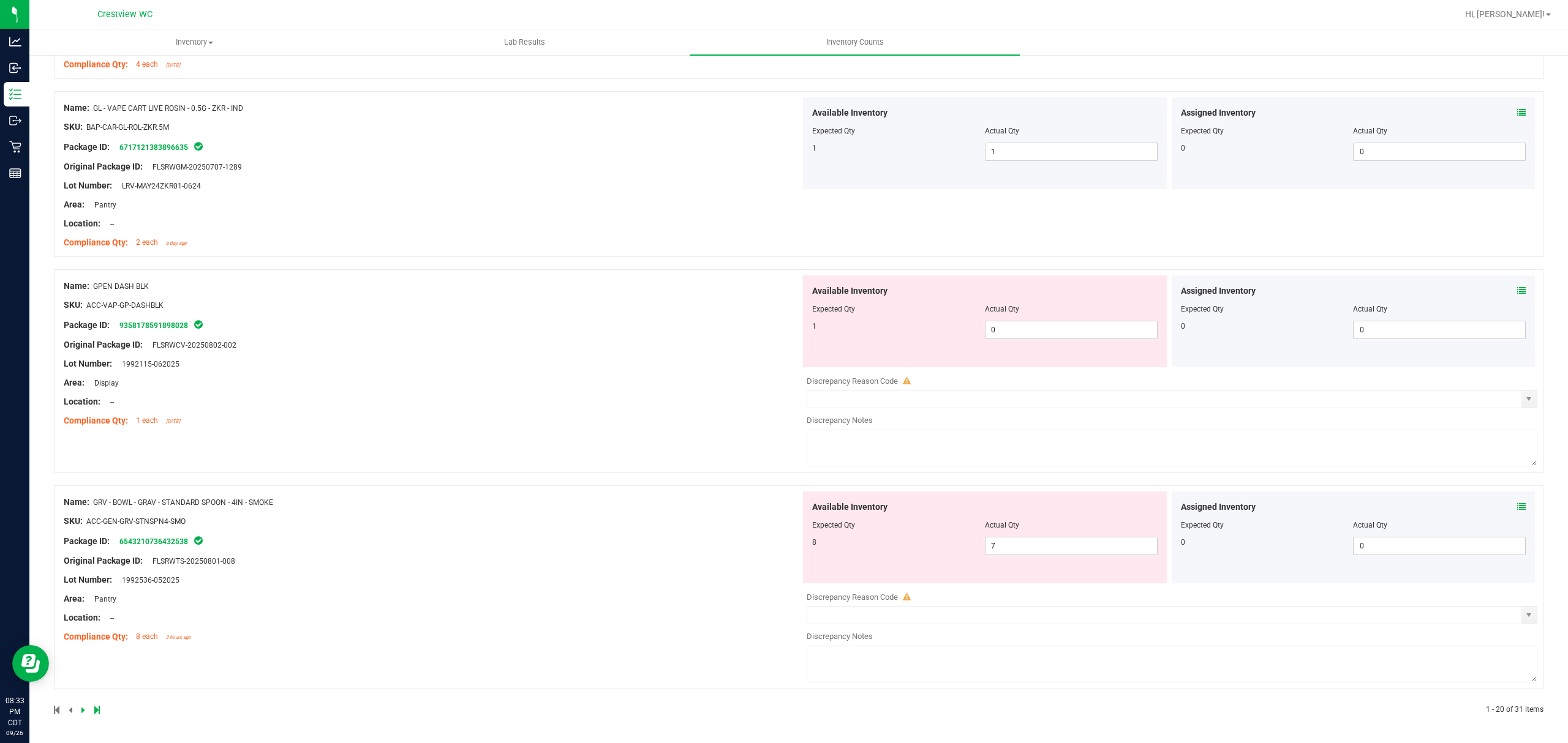
click at [1517, 287] on icon at bounding box center [1521, 291] width 9 height 9
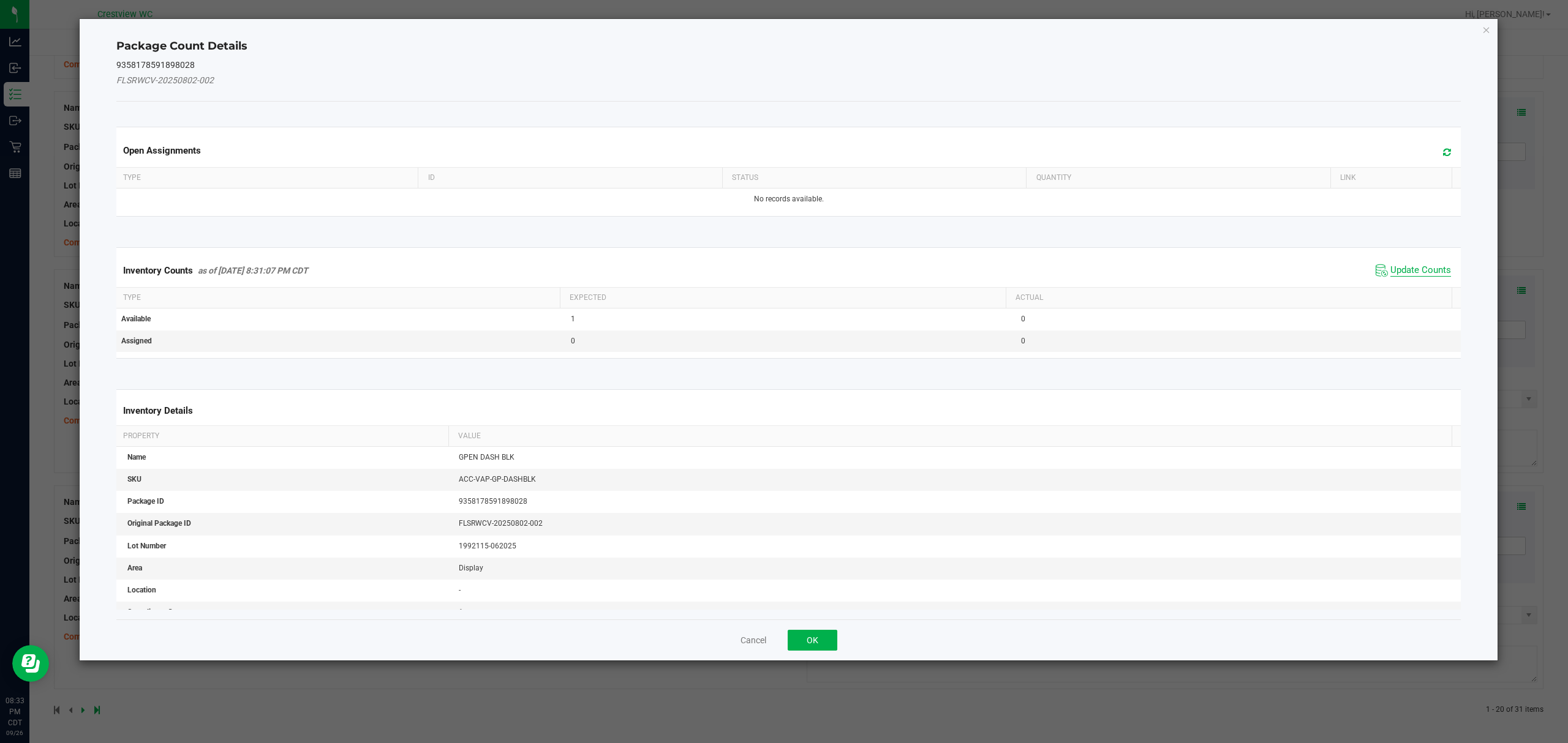
click at [1422, 271] on span "Update Counts" at bounding box center [1420, 270] width 61 height 12
click at [803, 630] on button "OK" at bounding box center [812, 640] width 50 height 20
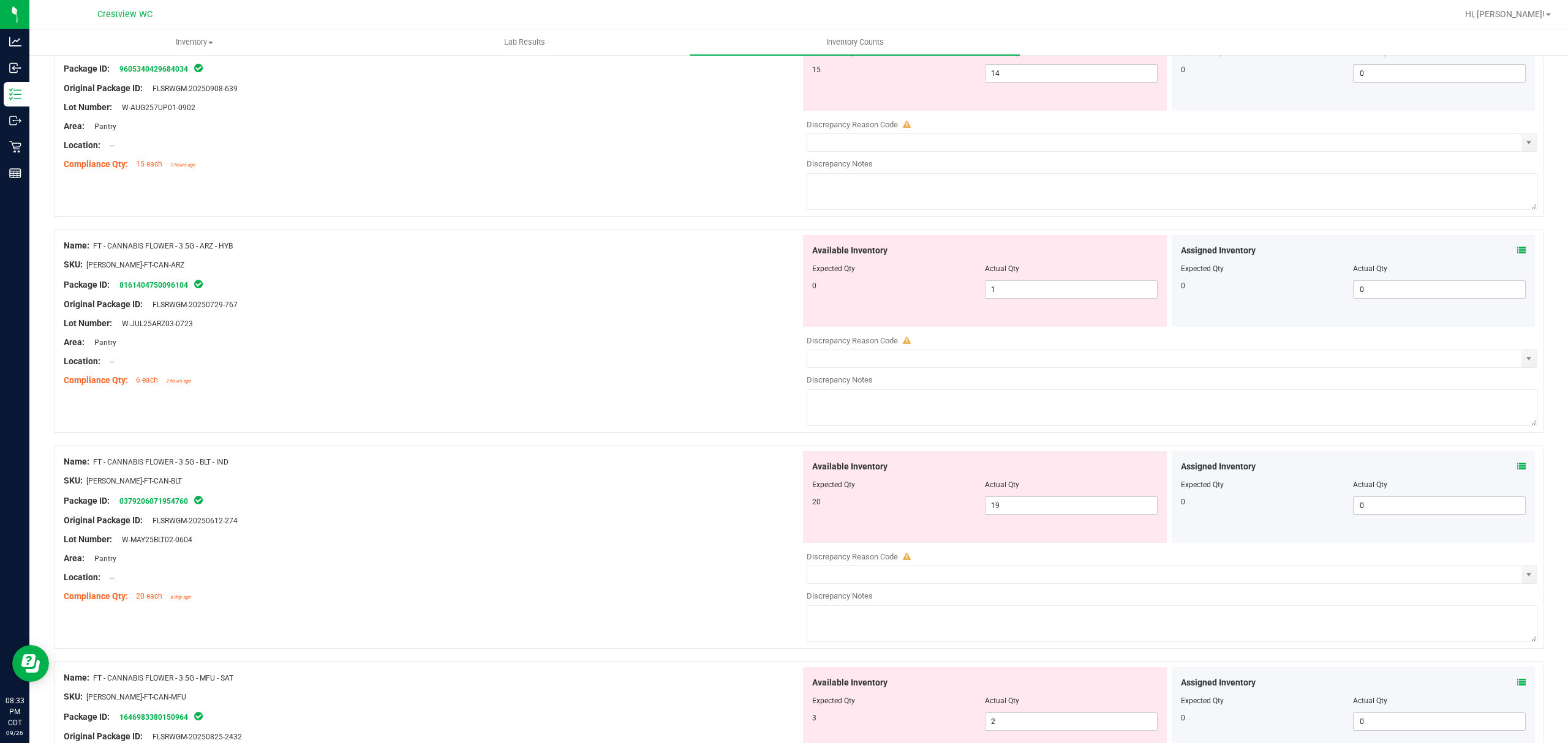
scroll to position [0, 0]
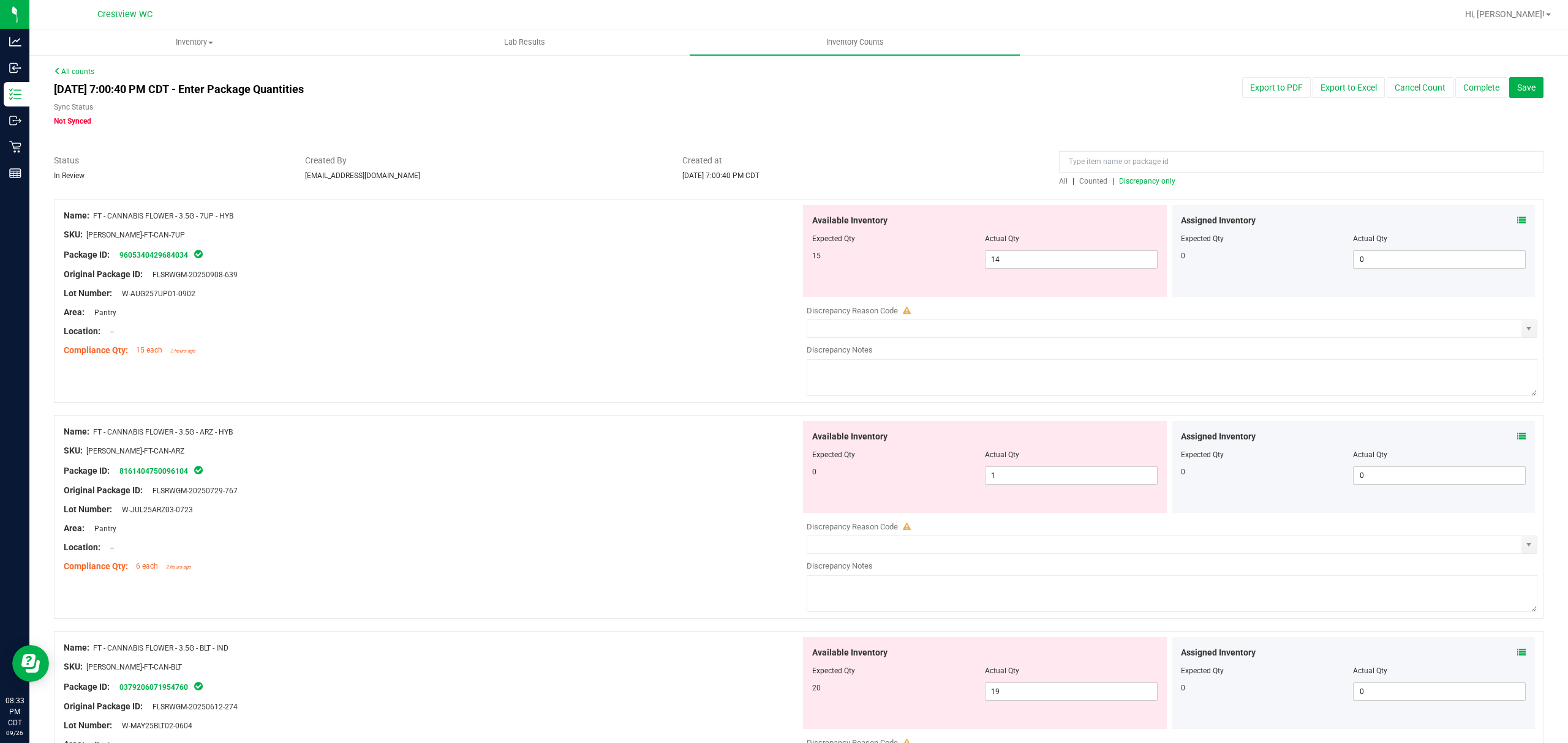
click at [1160, 184] on span "Discrepancy only" at bounding box center [1147, 182] width 56 height 9
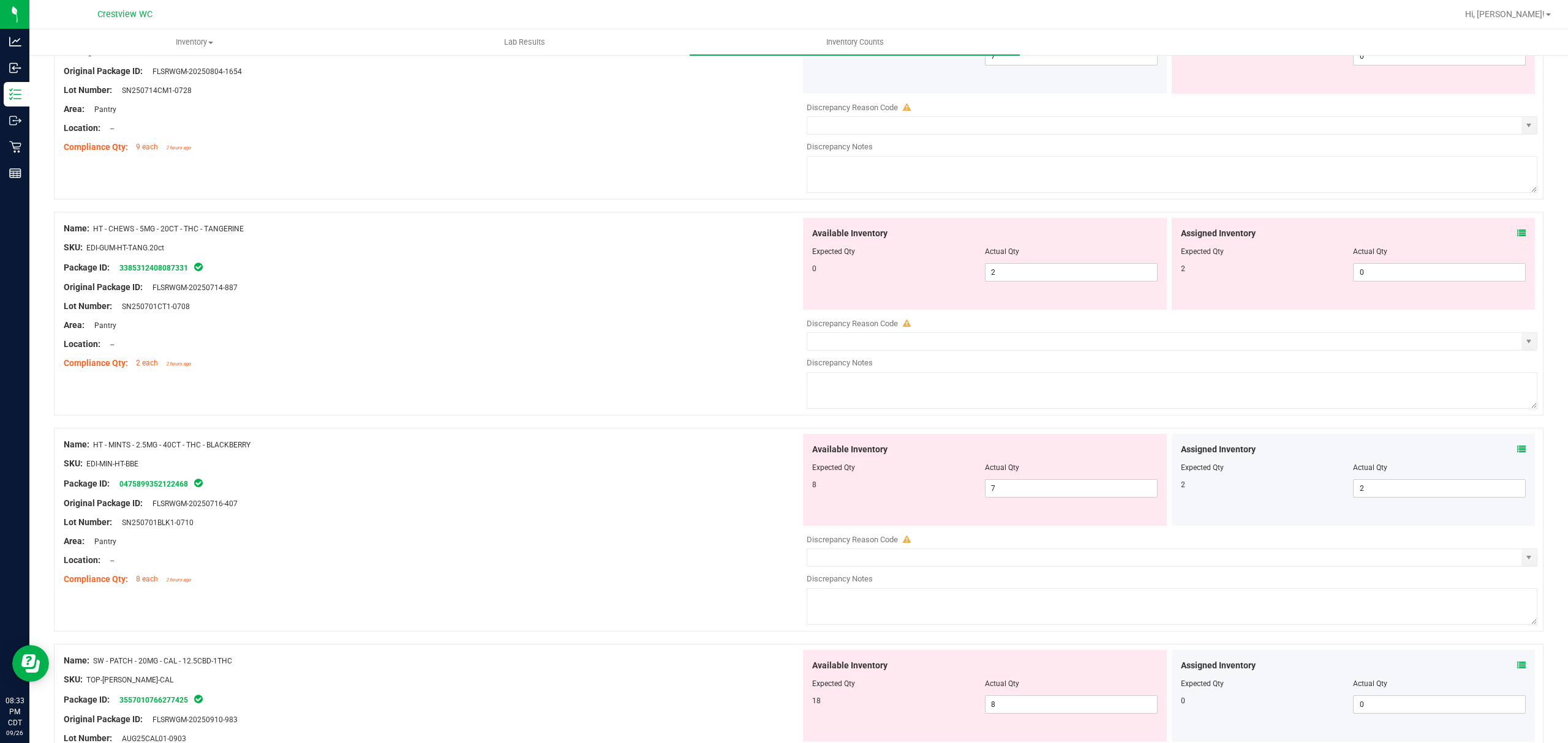
scroll to position [3831, 0]
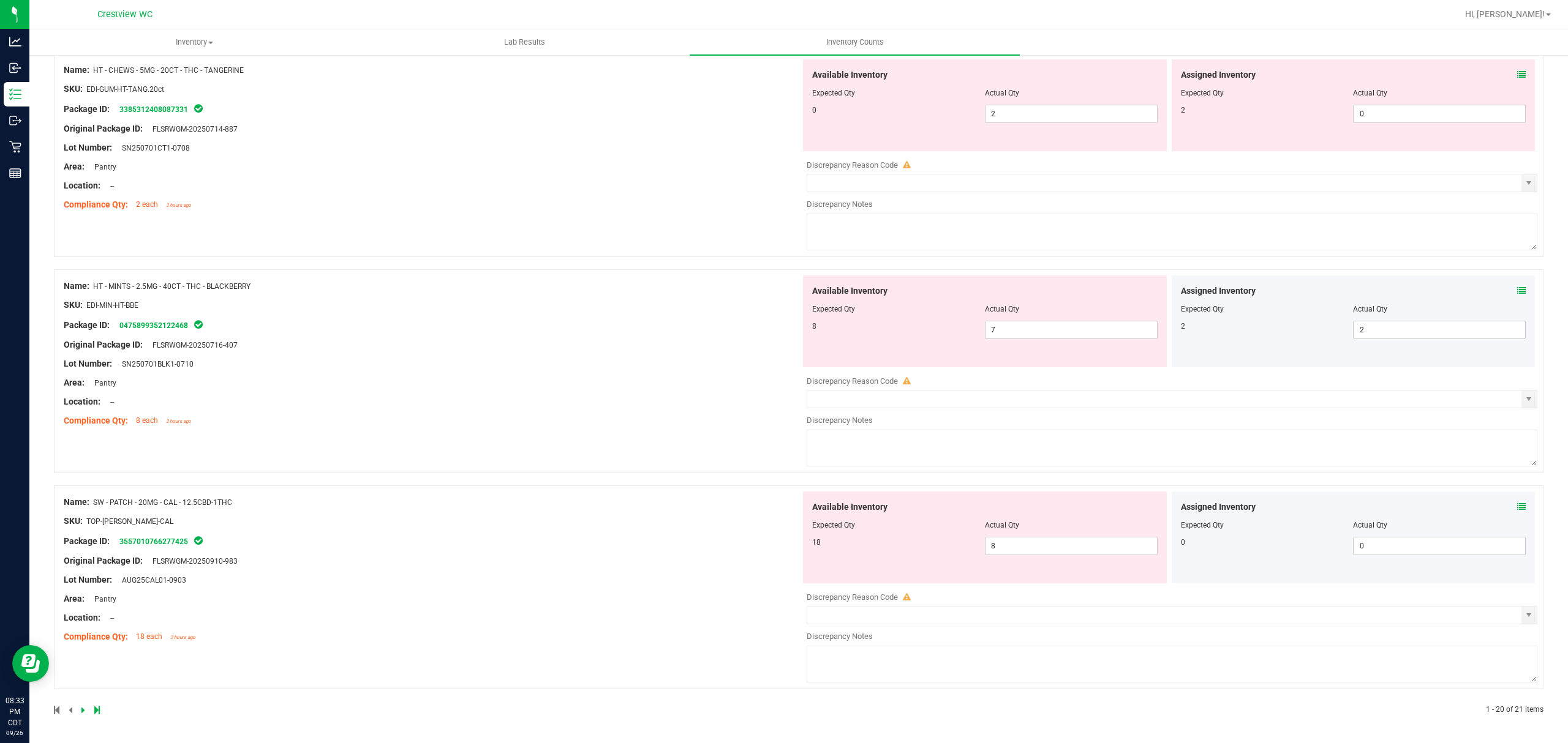
click at [1517, 507] on icon at bounding box center [1521, 507] width 9 height 9
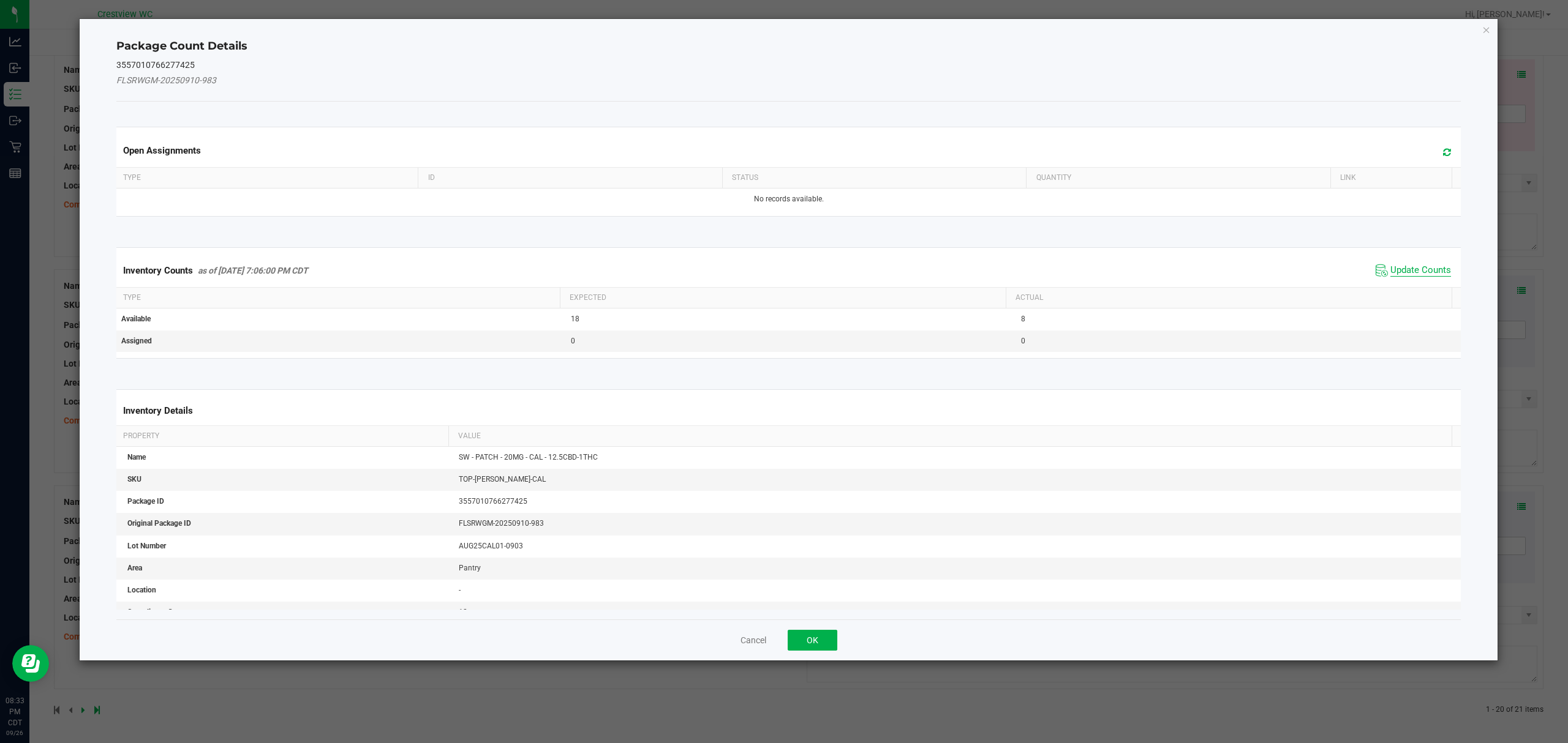
click at [1416, 272] on span "Update Counts" at bounding box center [1420, 270] width 61 height 12
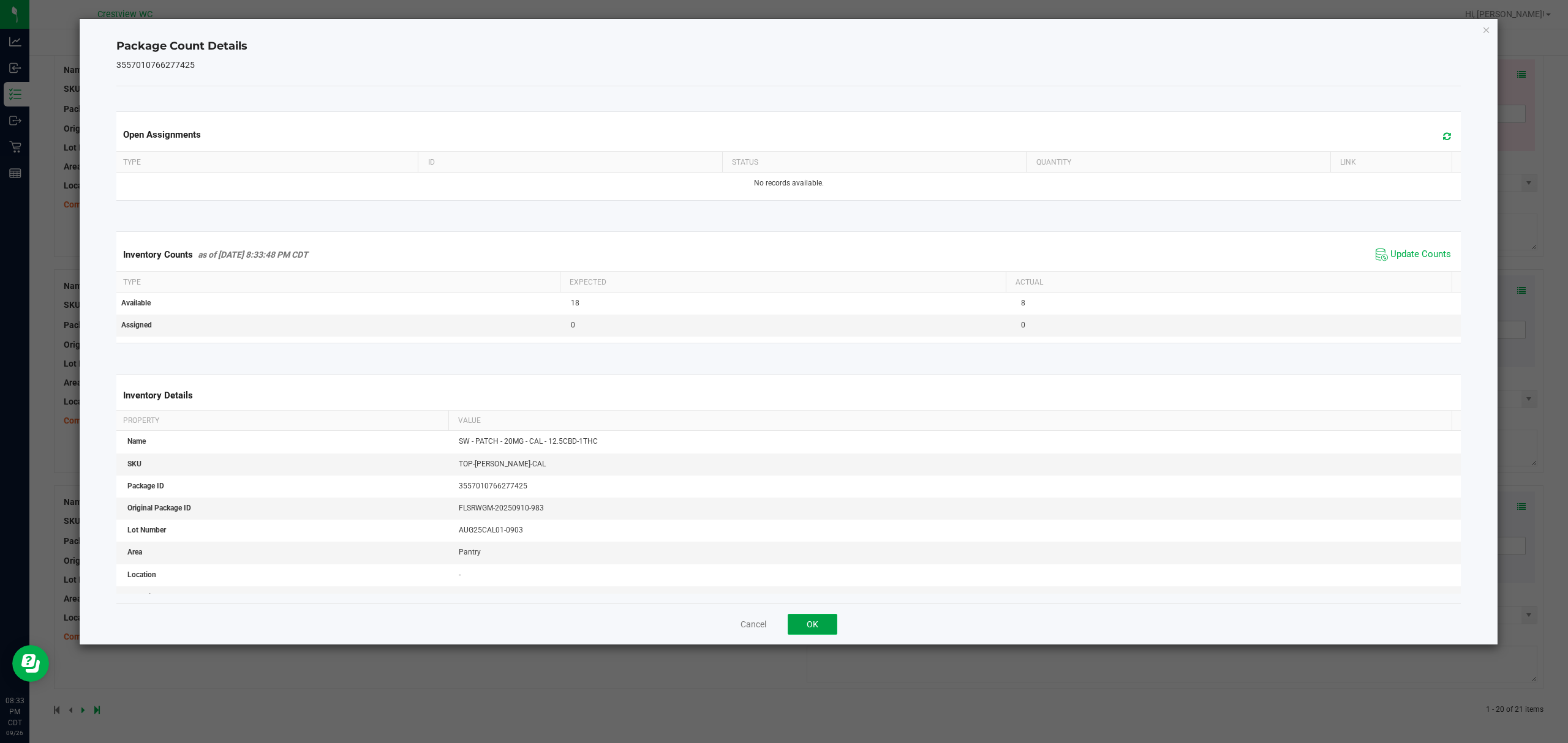
click at [809, 622] on button "OK" at bounding box center [812, 624] width 50 height 20
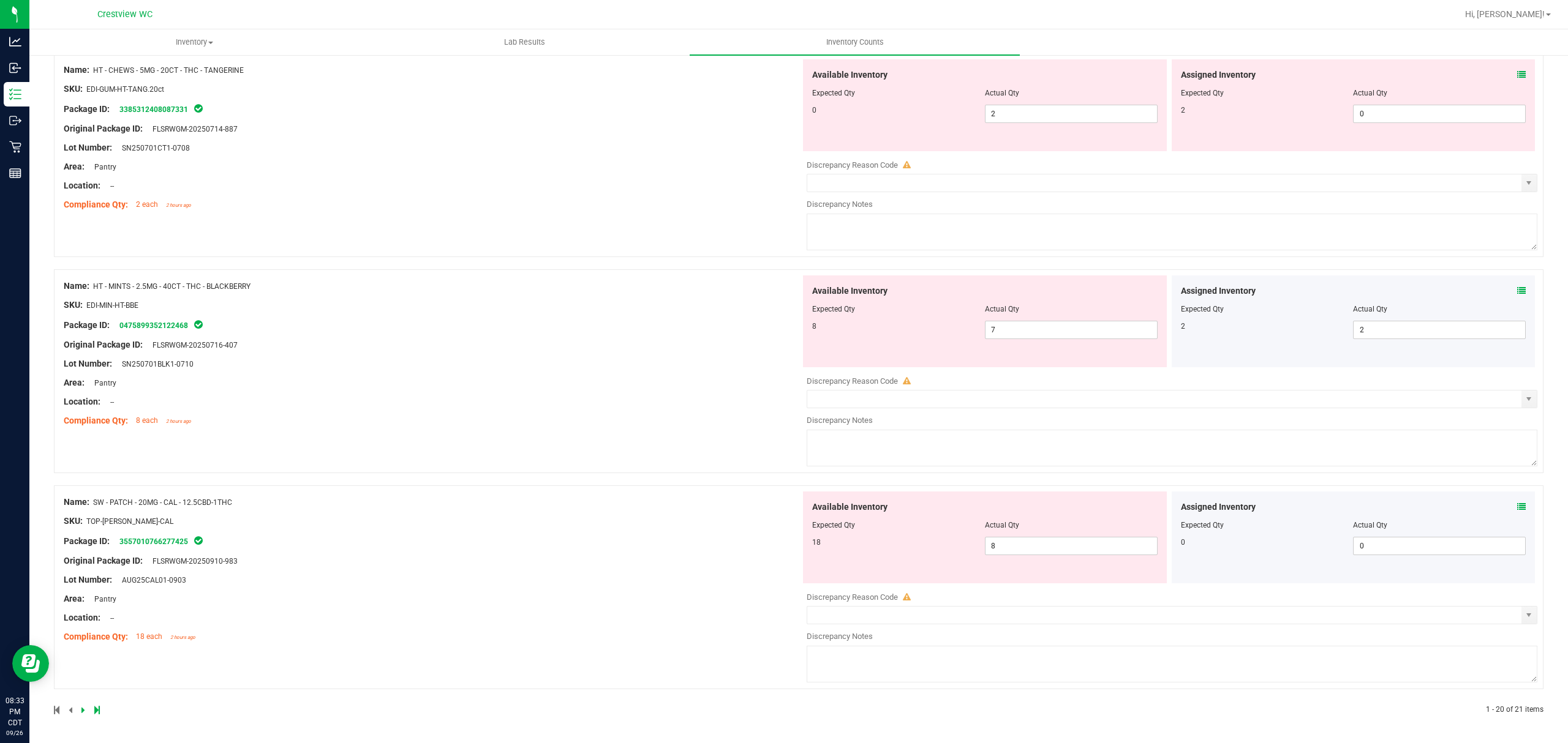
click at [1517, 294] on icon at bounding box center [1521, 291] width 9 height 9
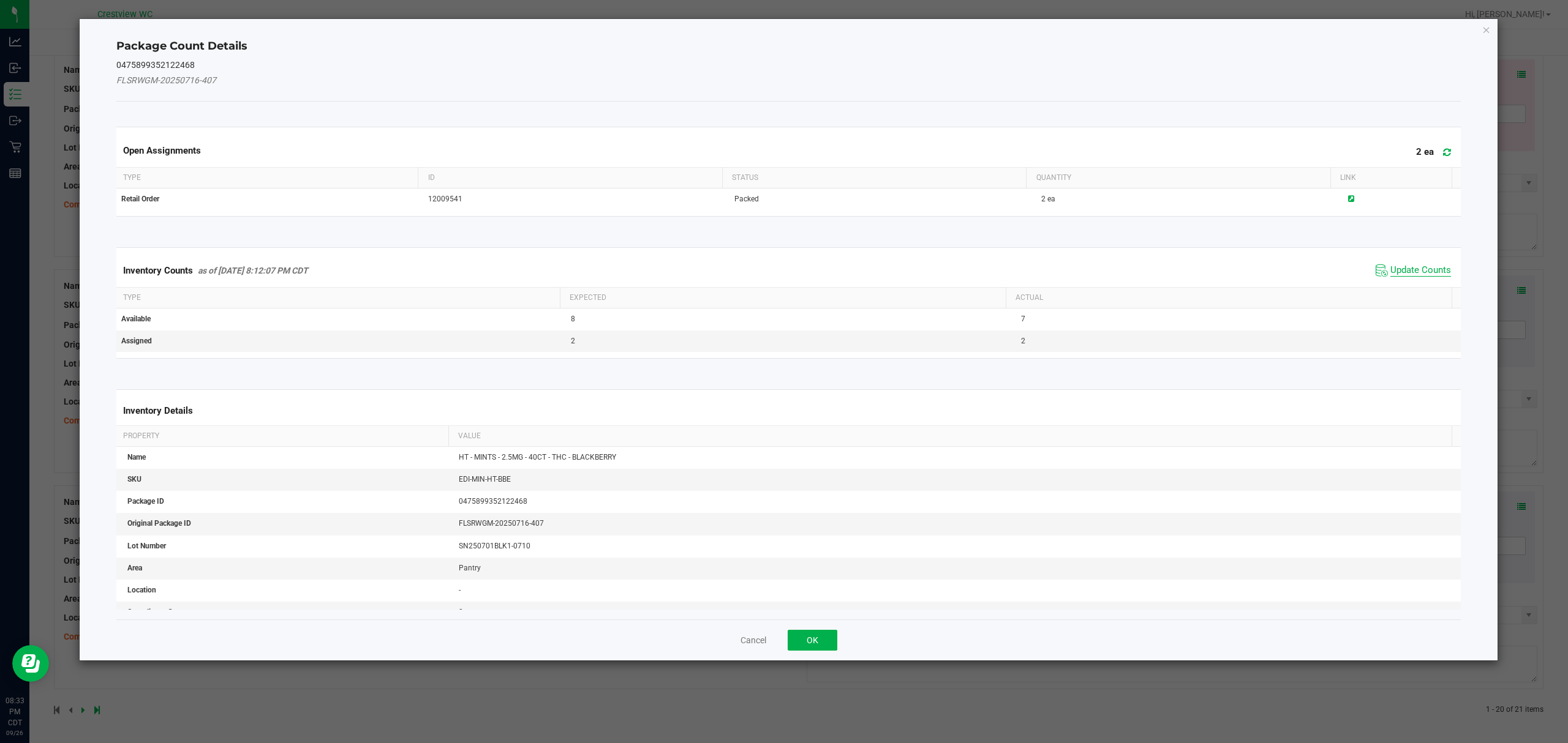
click at [1422, 267] on span "Update Counts" at bounding box center [1420, 270] width 61 height 12
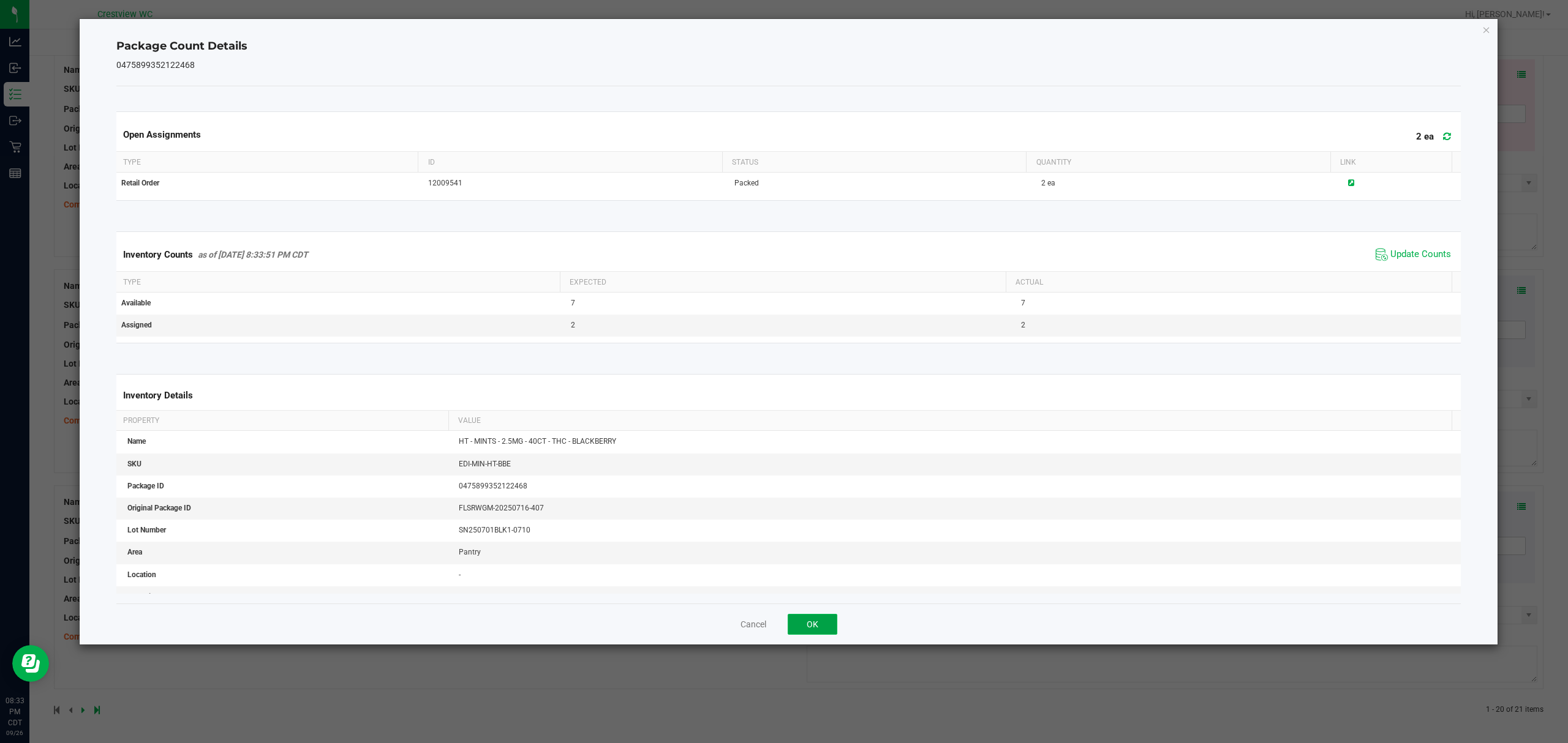
click at [811, 626] on button "OK" at bounding box center [812, 624] width 50 height 20
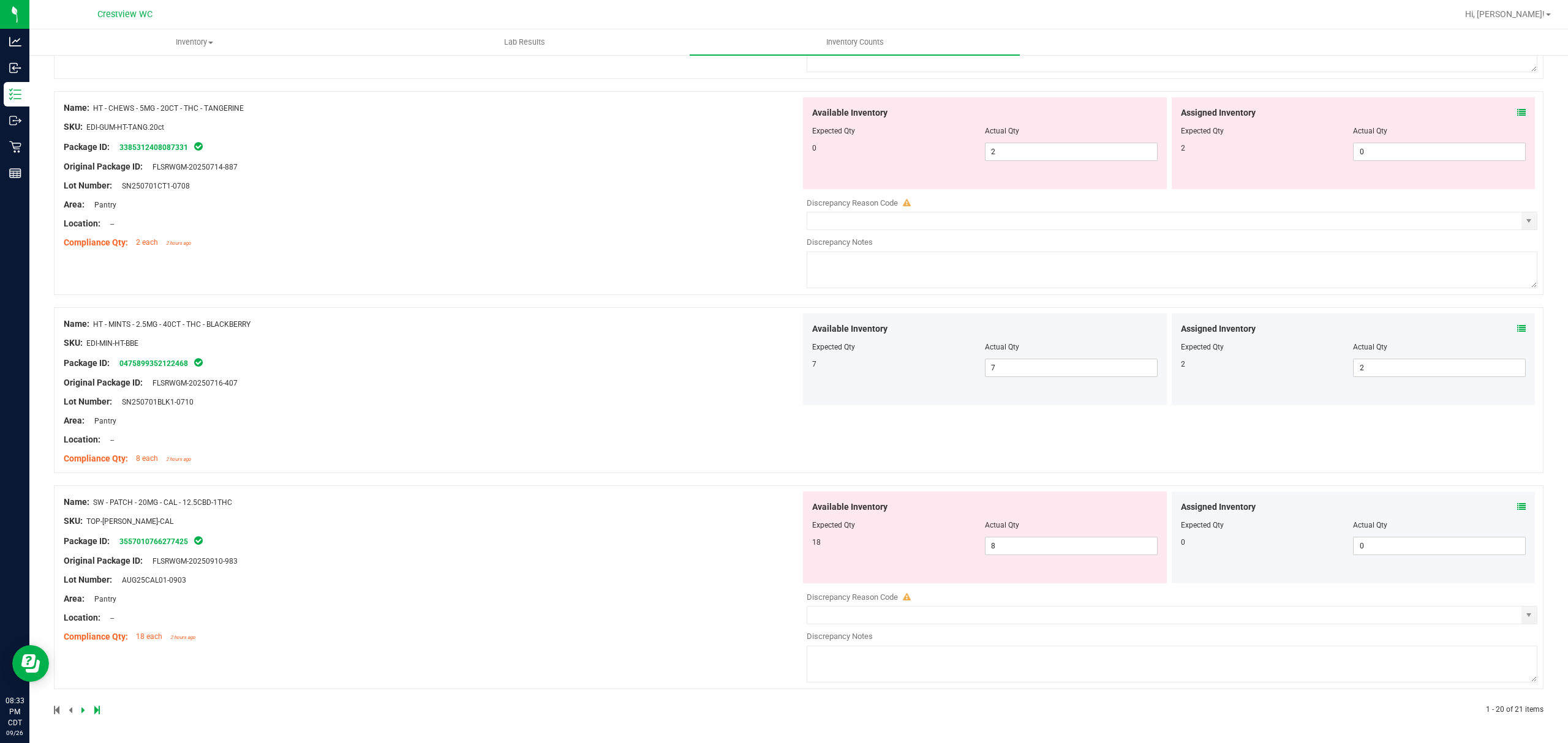
scroll to position [3793, 0]
click at [1517, 111] on icon at bounding box center [1521, 113] width 9 height 9
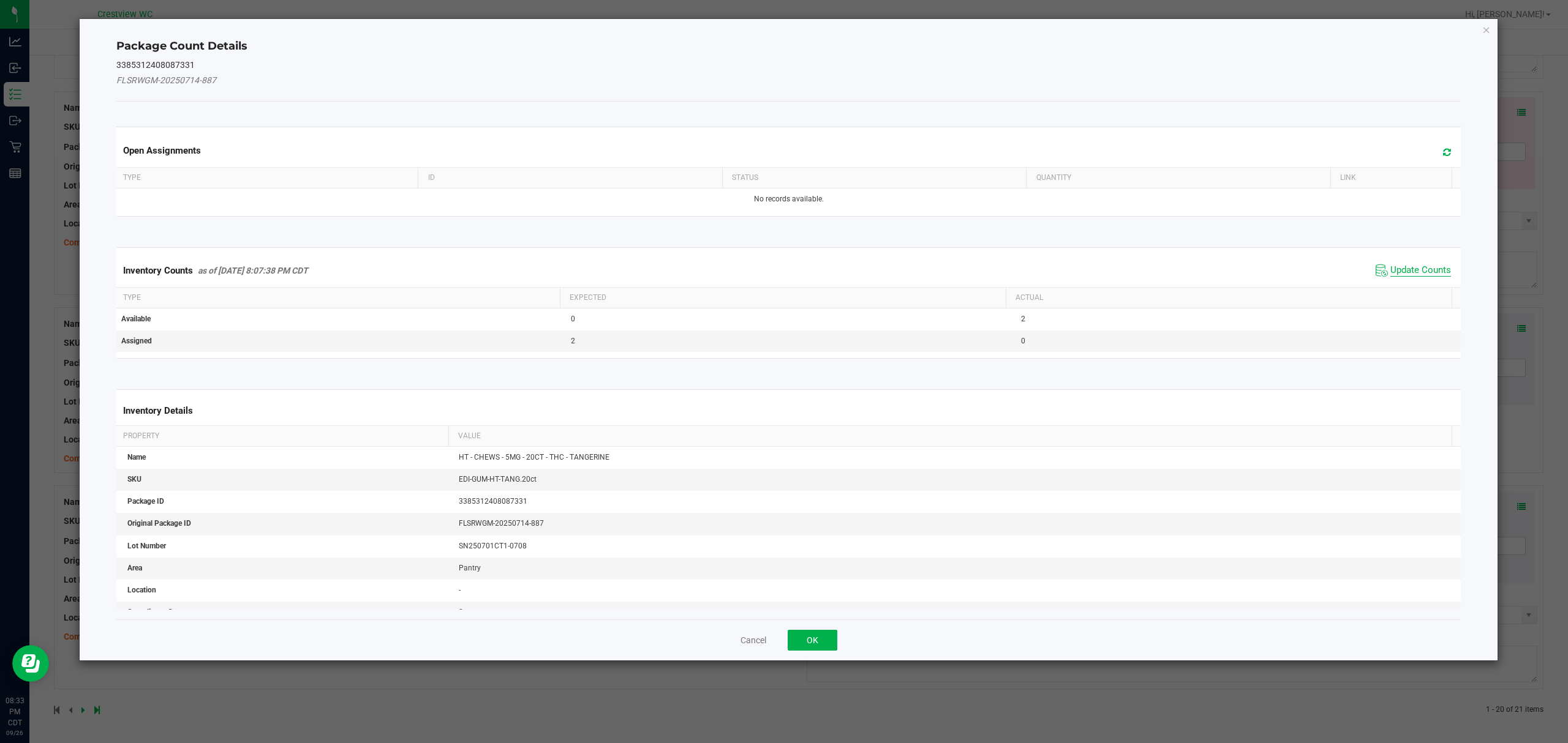
click at [1413, 272] on span "Update Counts" at bounding box center [1420, 270] width 61 height 12
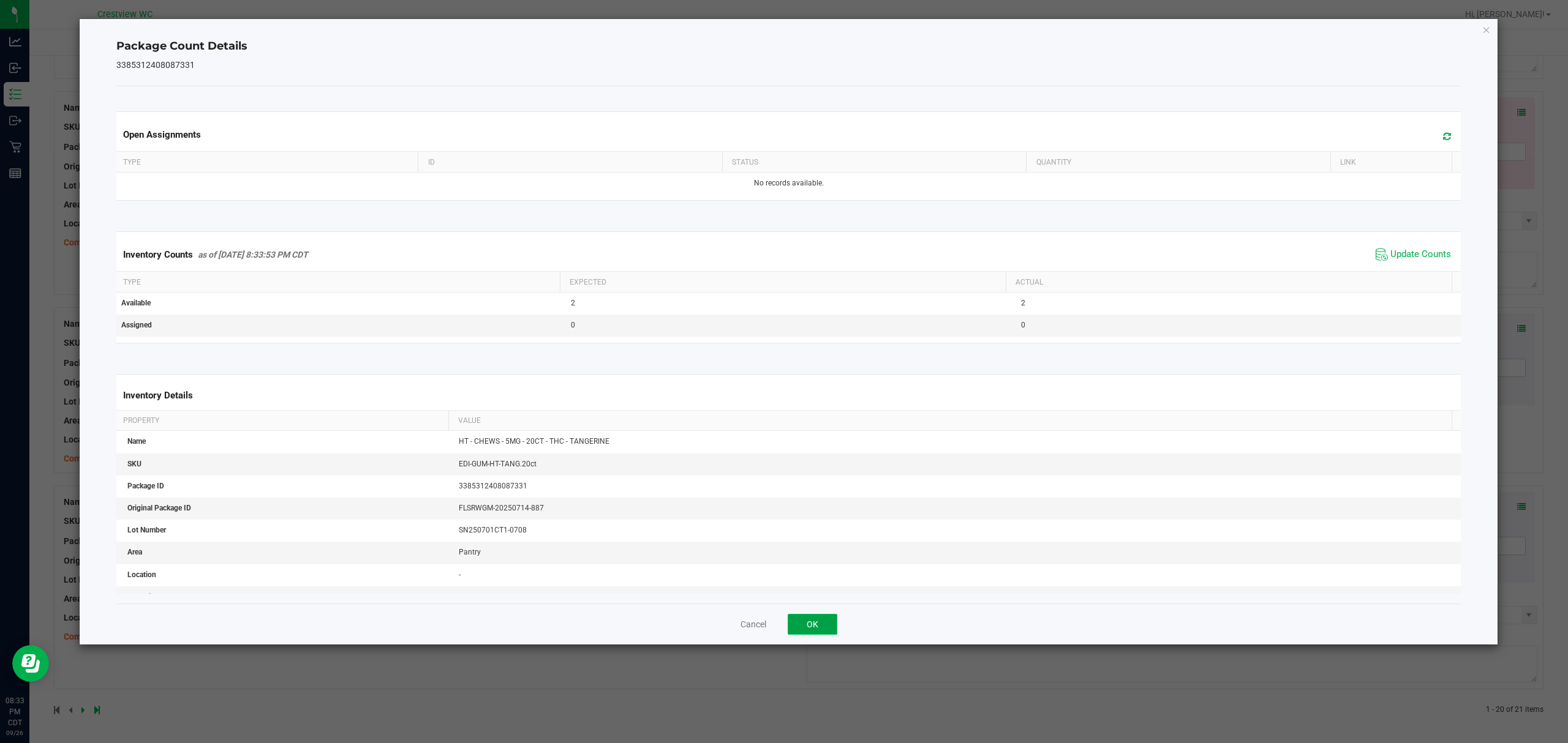
click at [827, 627] on button "OK" at bounding box center [812, 624] width 50 height 20
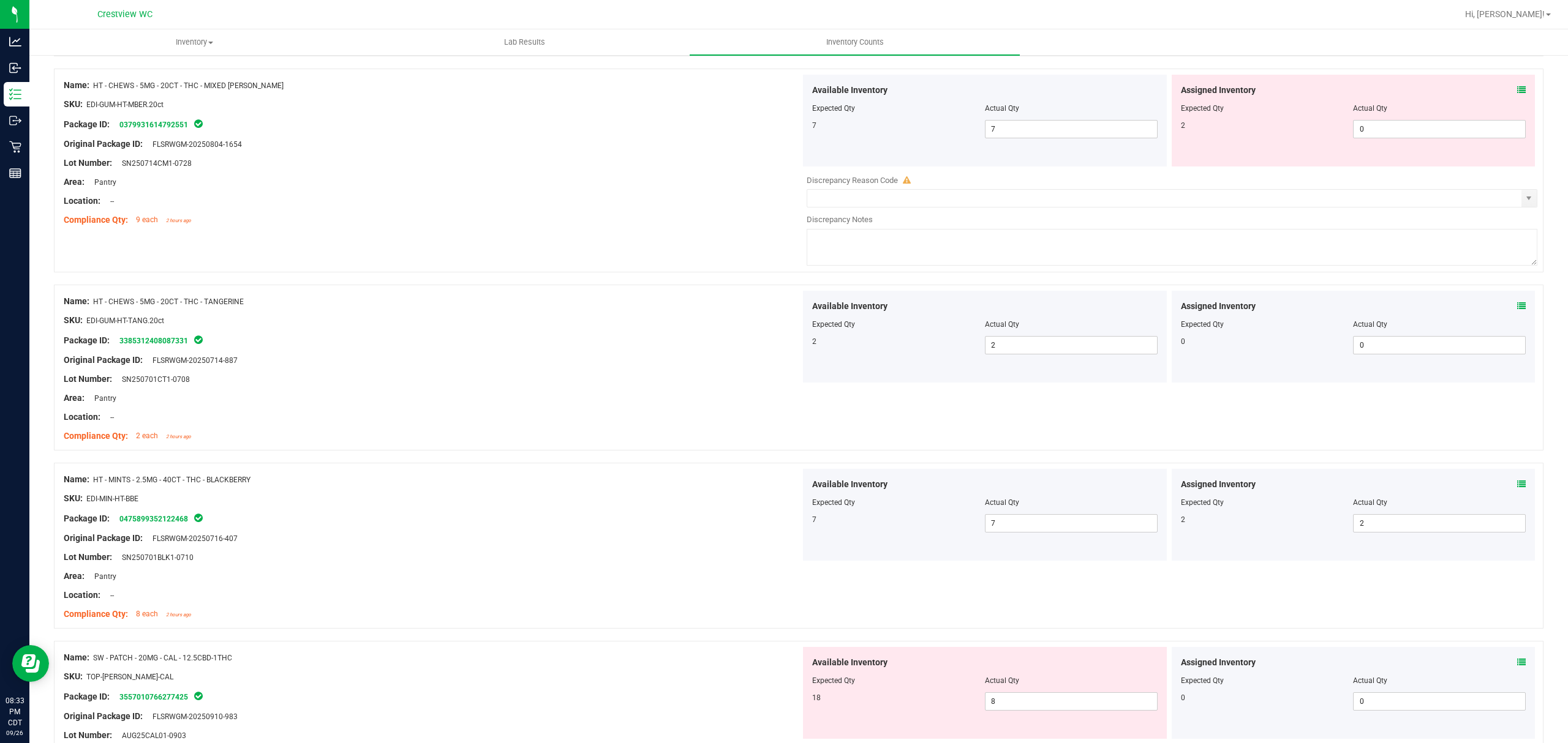
scroll to position [3585, 0]
click at [1517, 96] on icon at bounding box center [1521, 92] width 9 height 9
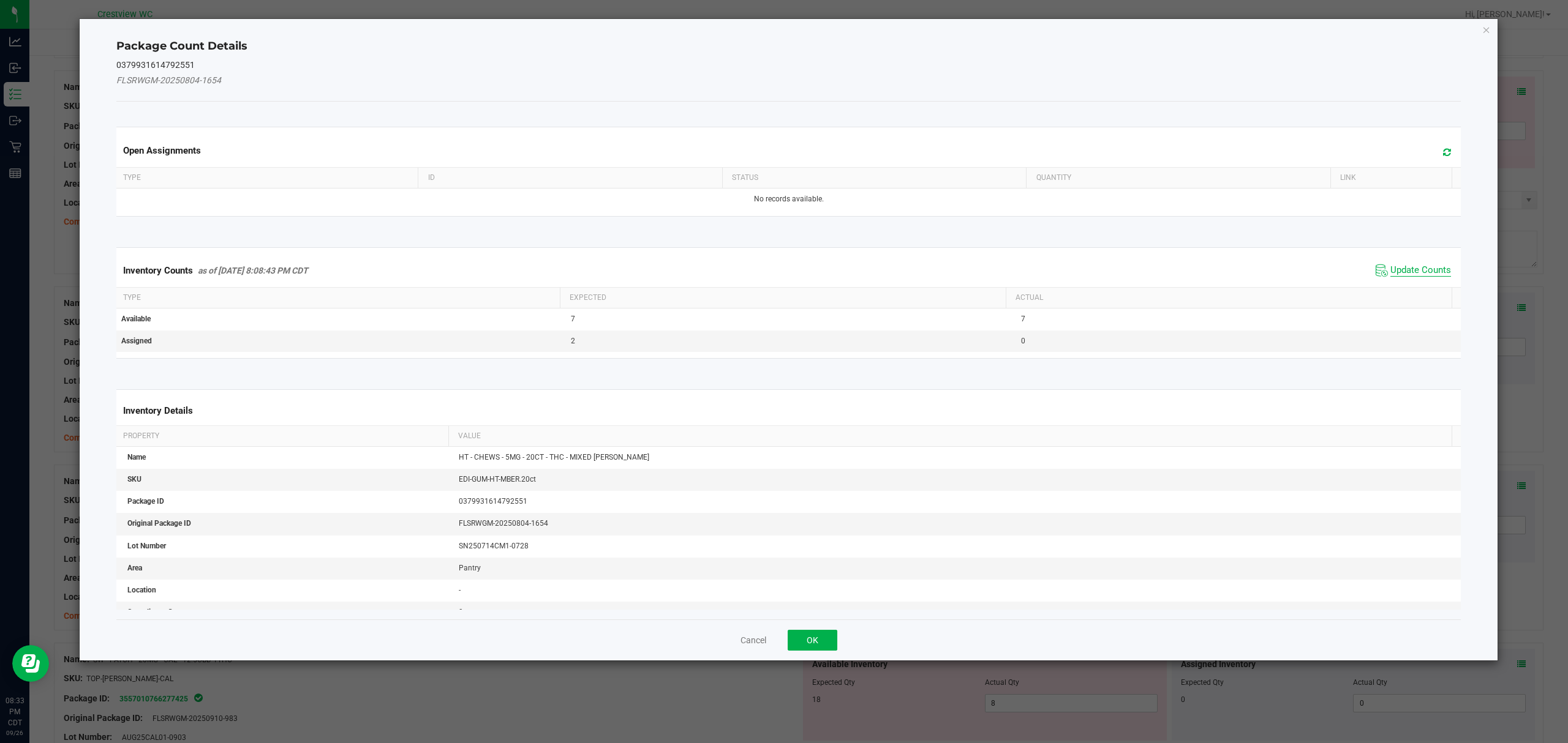
click at [1412, 272] on span "Update Counts" at bounding box center [1420, 270] width 61 height 12
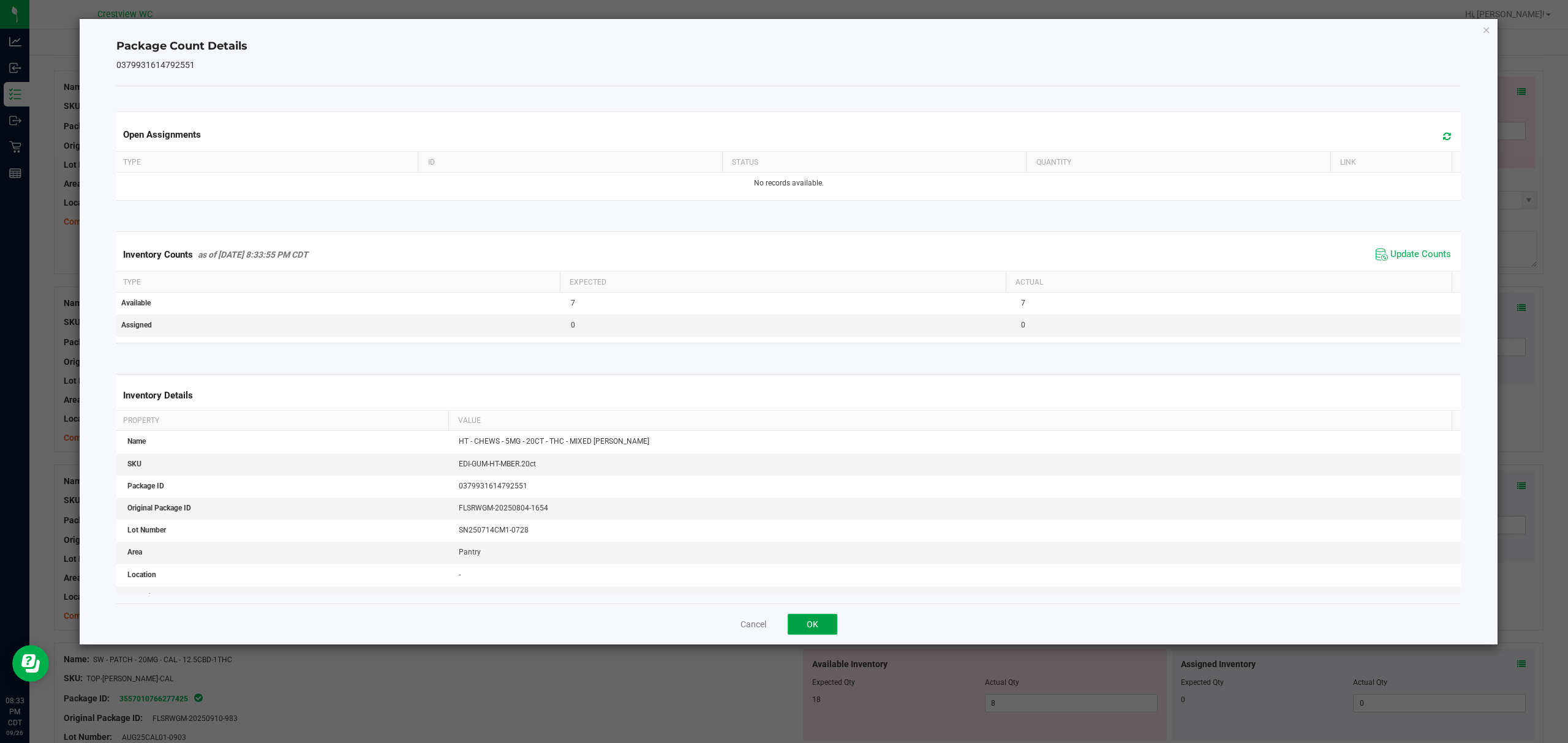
click at [824, 635] on button "OK" at bounding box center [812, 624] width 50 height 20
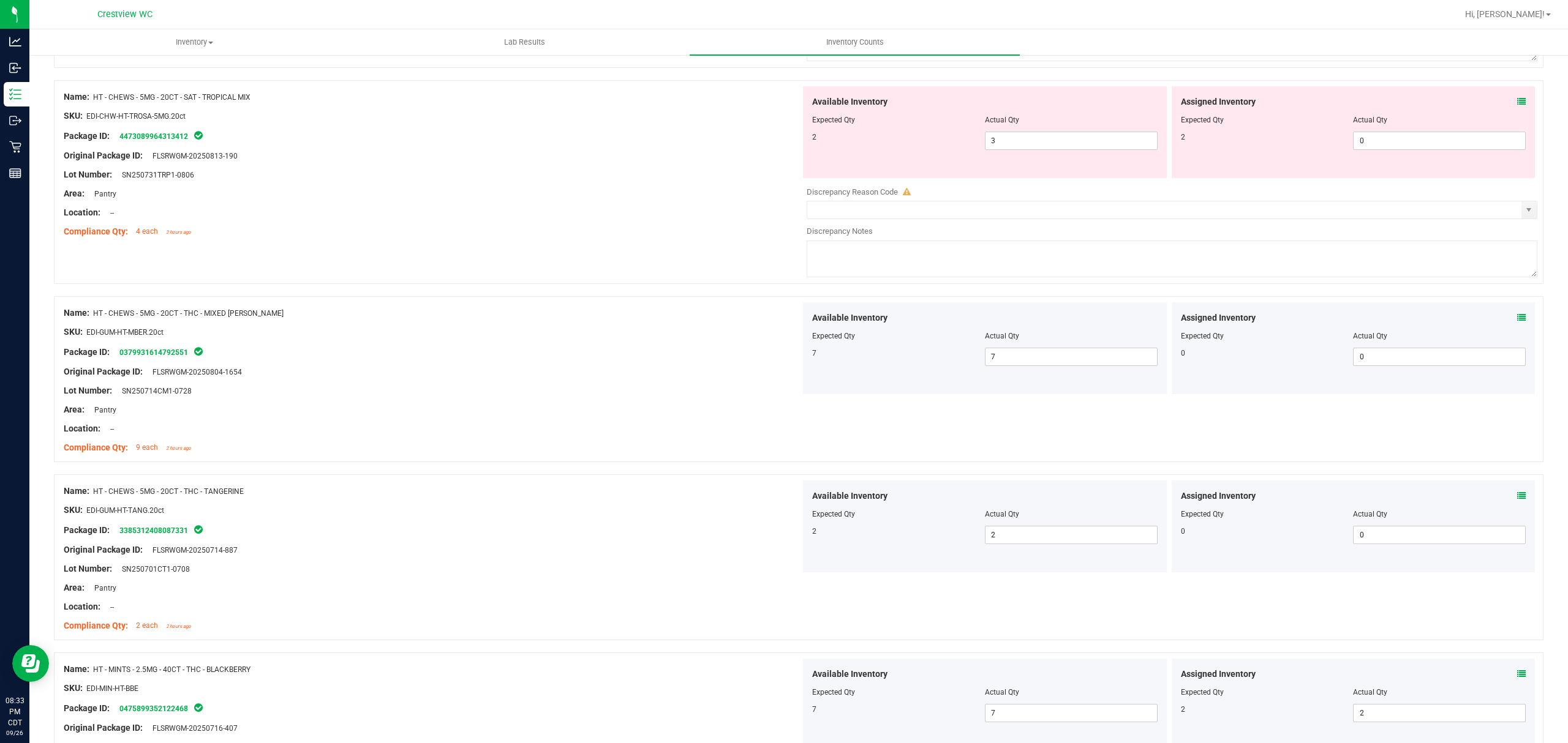
scroll to position [3333, 0]
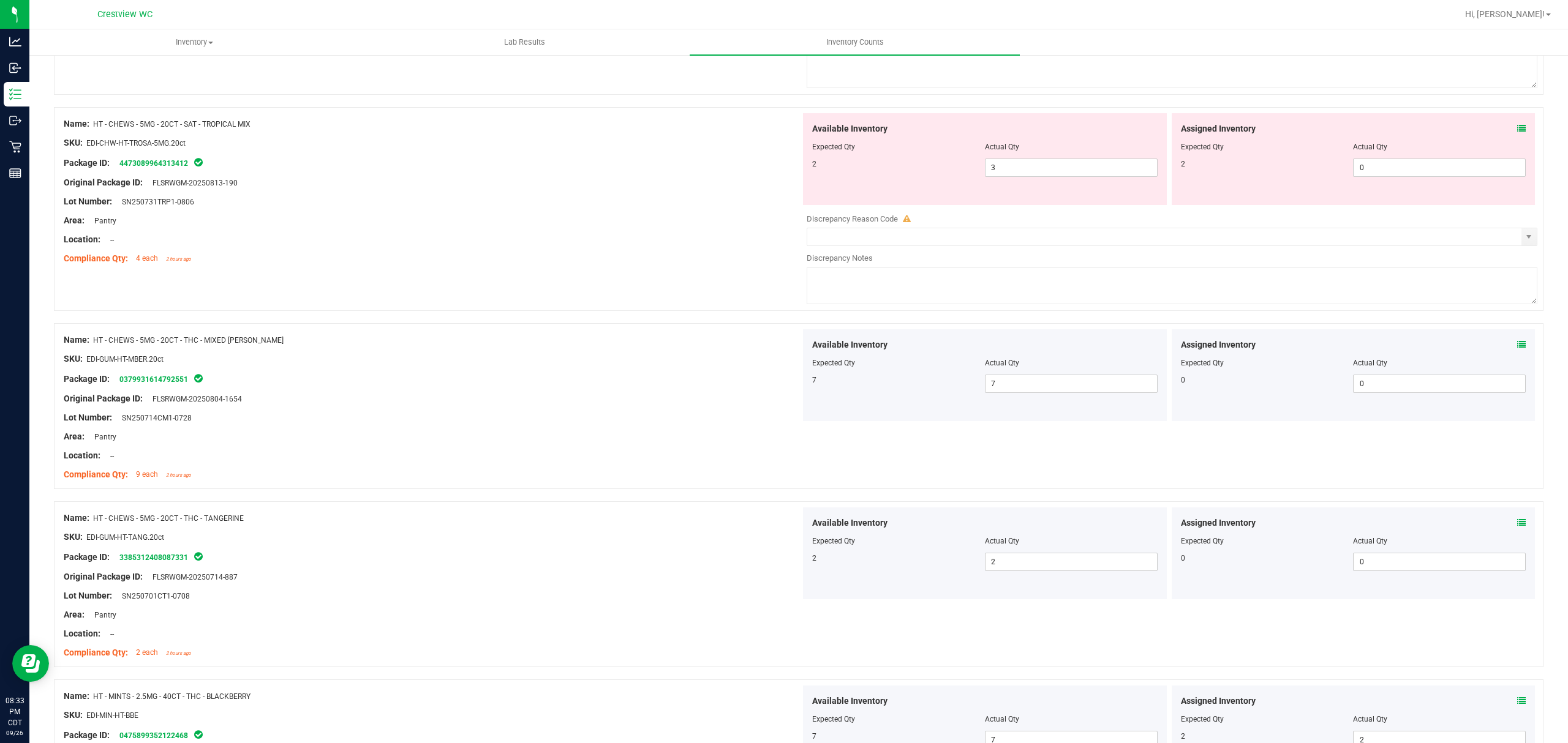
click at [1517, 132] on icon at bounding box center [1521, 129] width 9 height 9
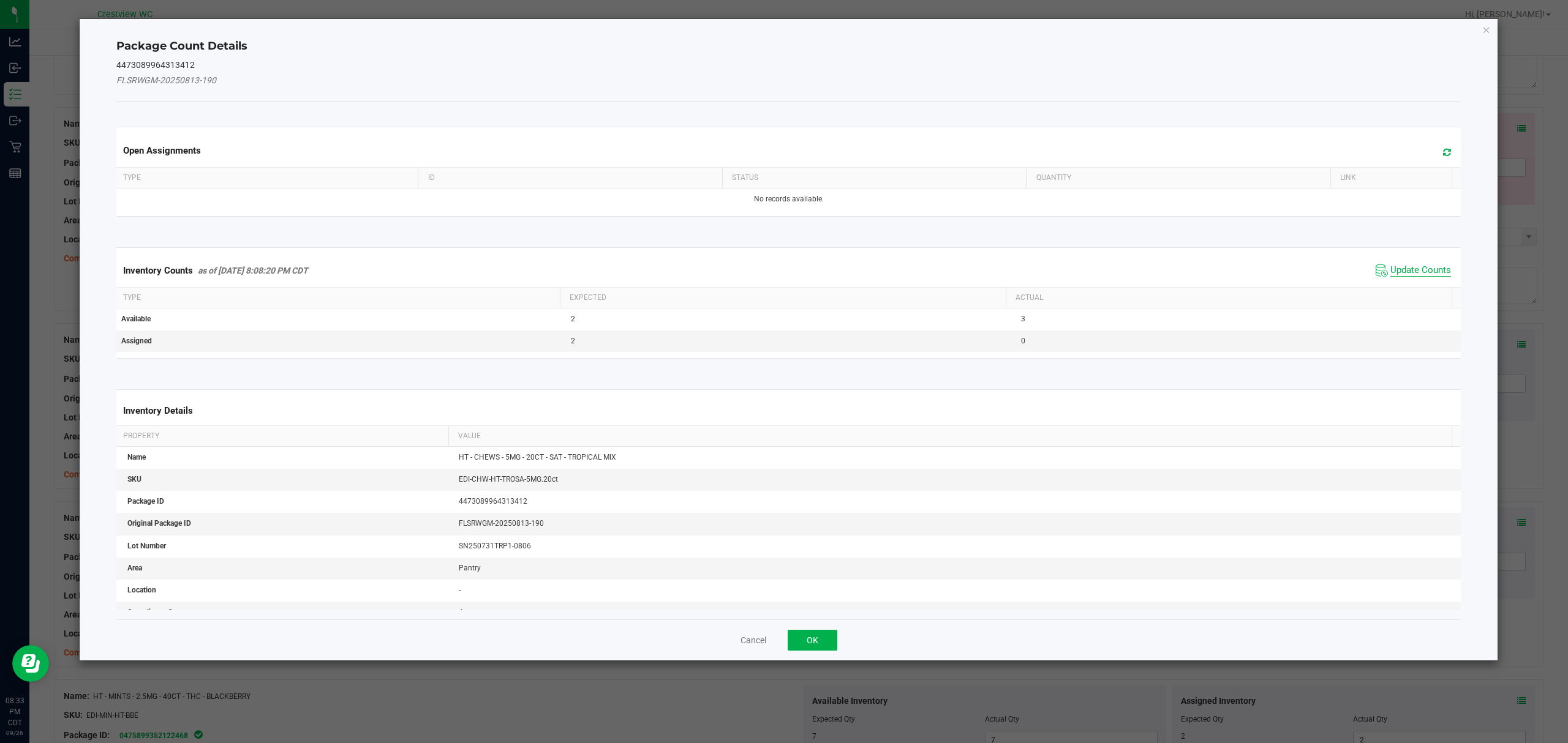
click at [1414, 271] on span "Update Counts" at bounding box center [1420, 270] width 61 height 12
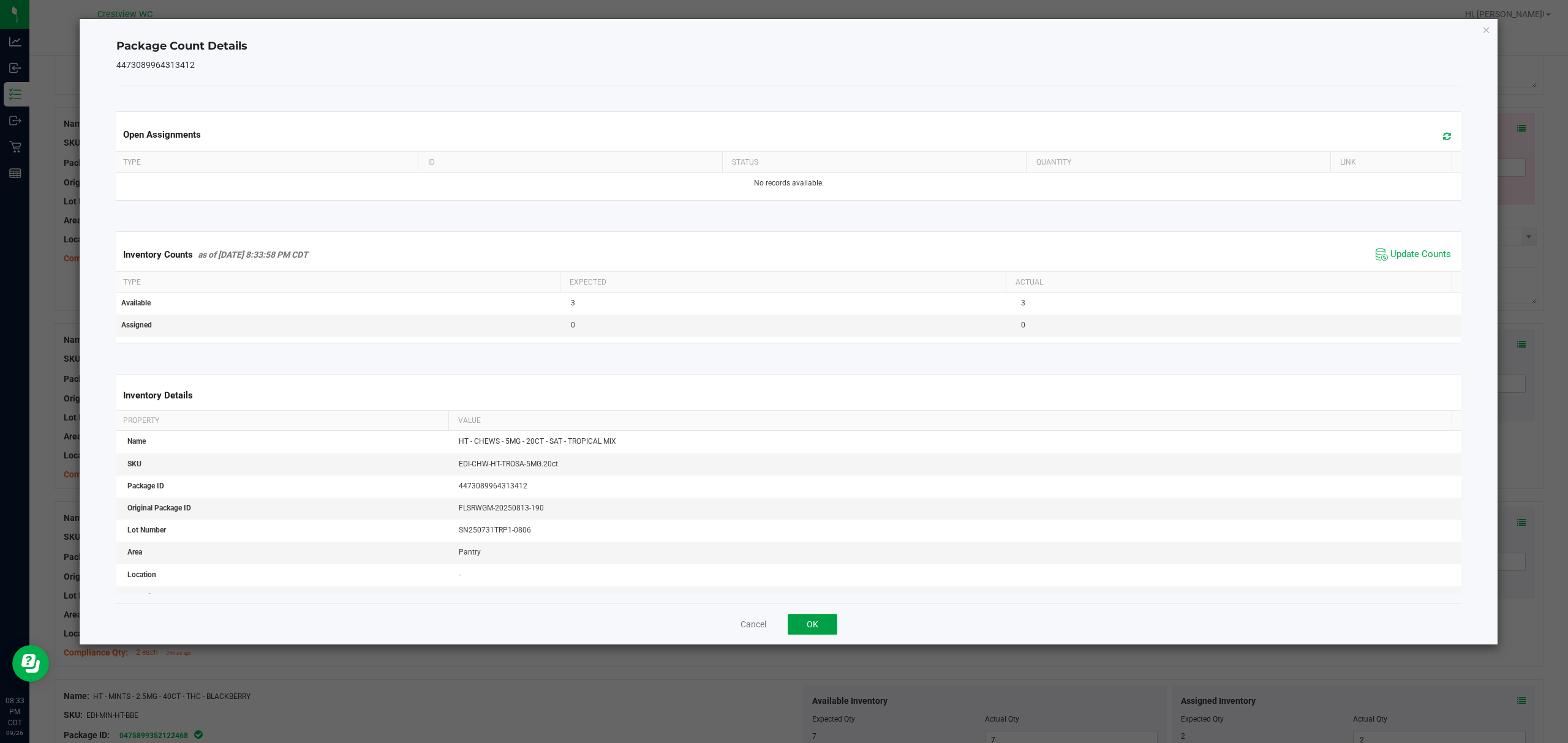
click at [816, 625] on button "OK" at bounding box center [812, 624] width 50 height 20
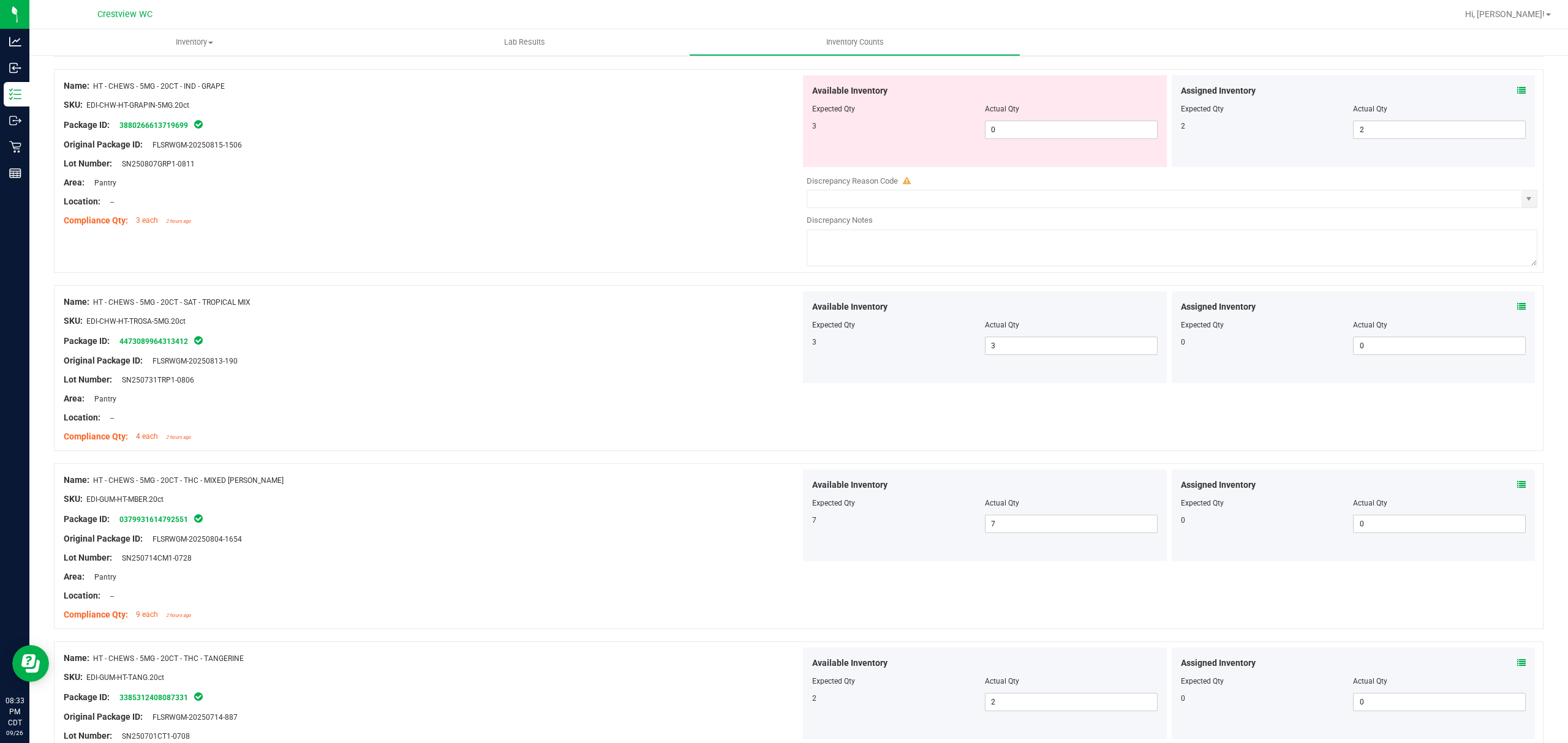
scroll to position [3144, 0]
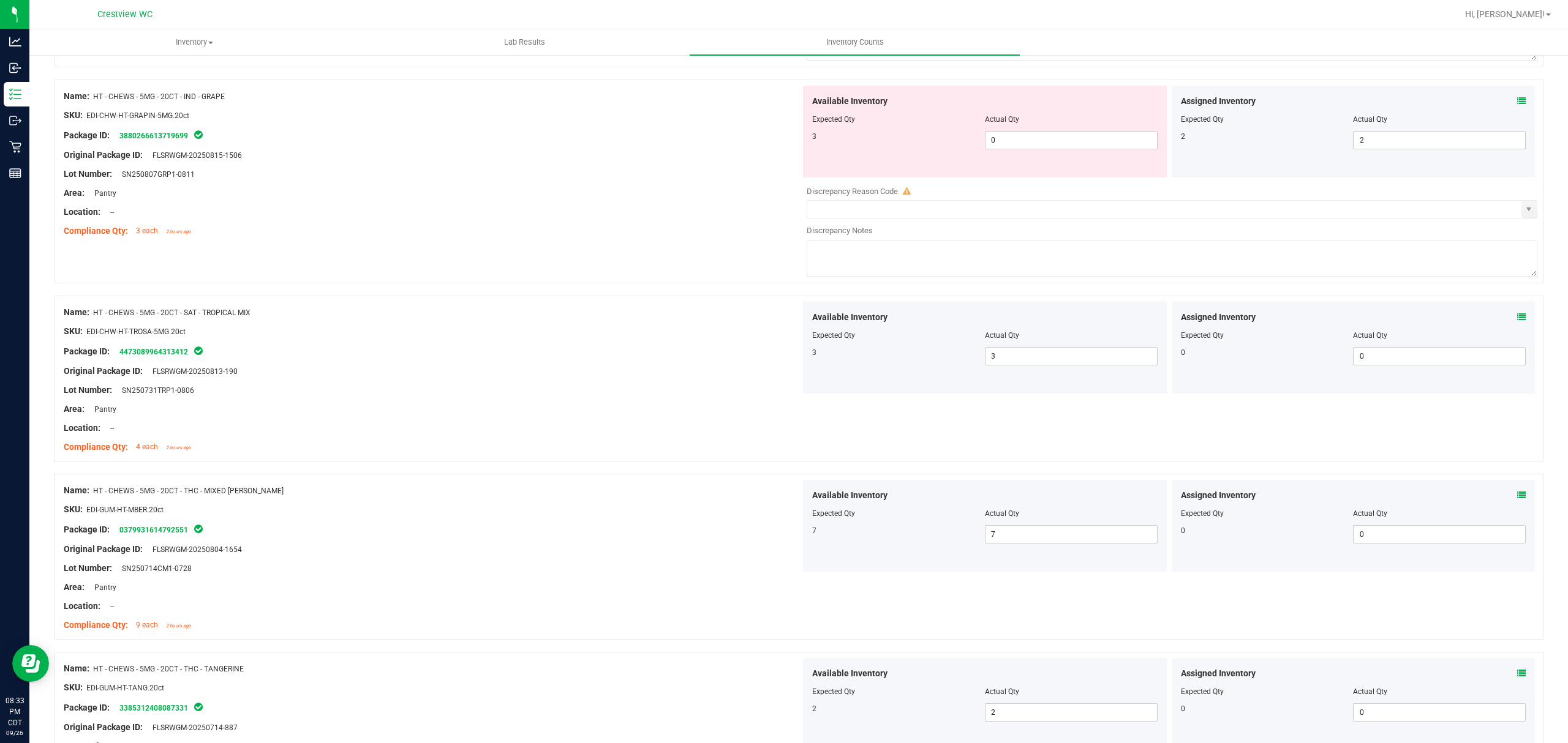
click at [1517, 105] on icon at bounding box center [1521, 101] width 9 height 9
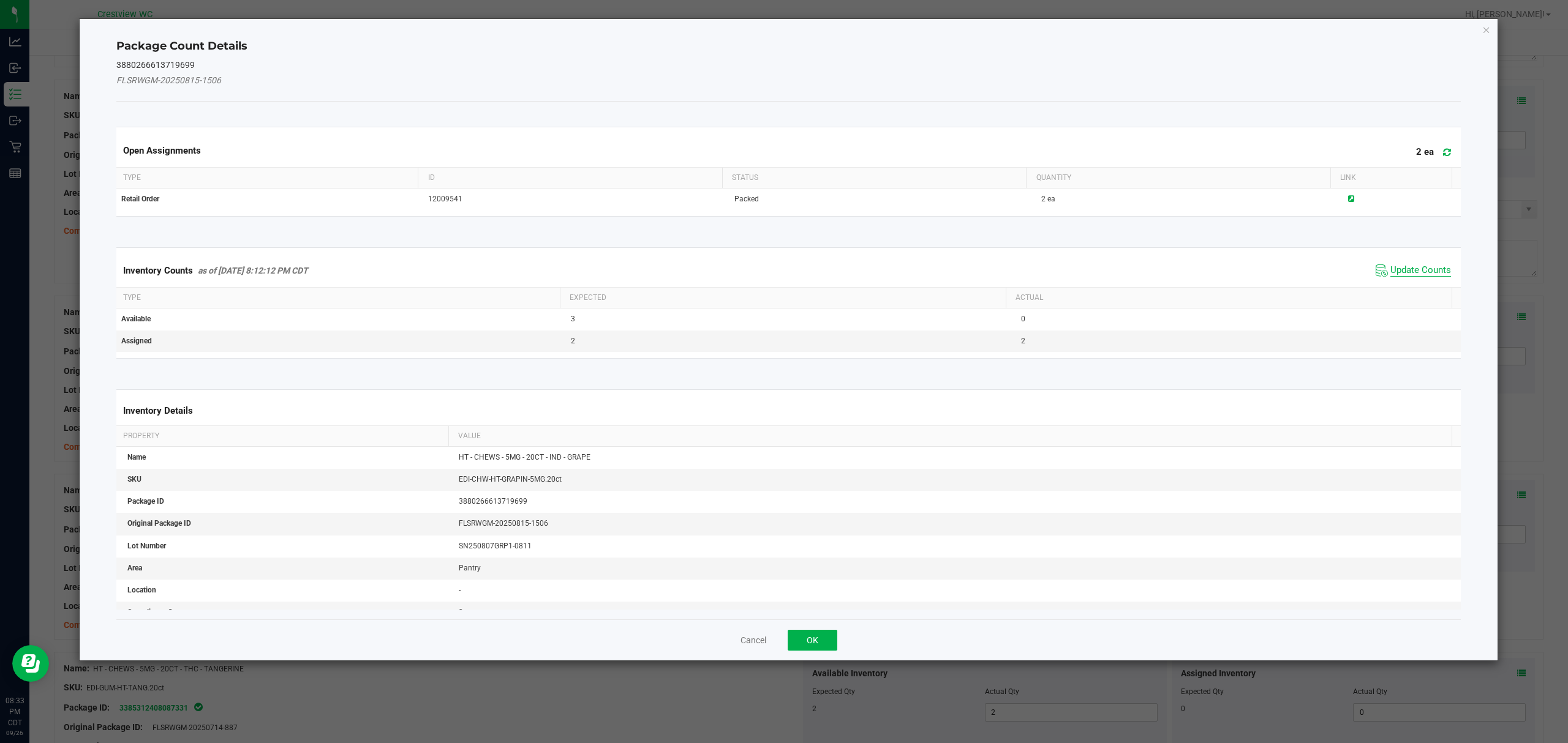
click at [1414, 272] on span "Update Counts" at bounding box center [1420, 270] width 61 height 12
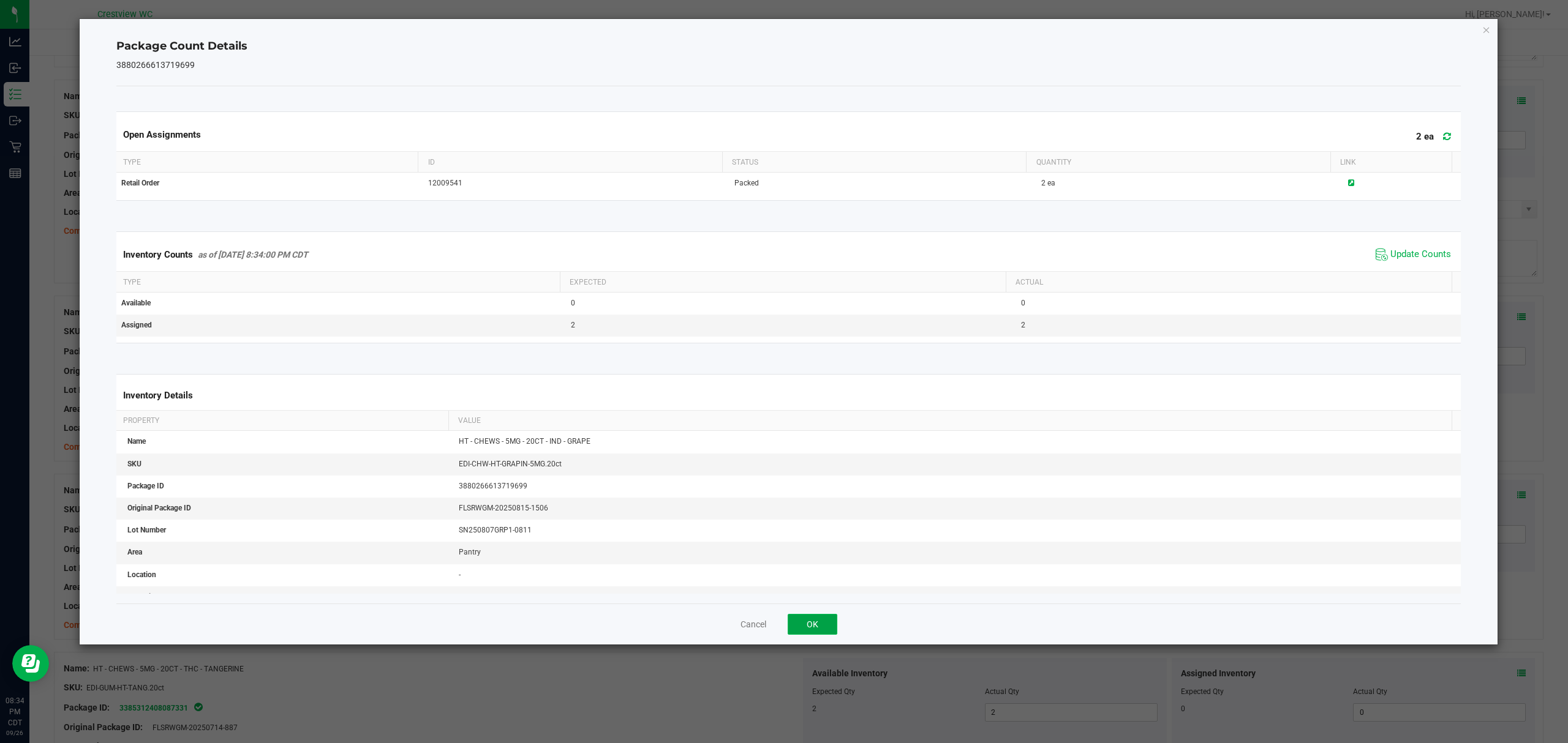
click at [822, 630] on button "OK" at bounding box center [812, 624] width 50 height 20
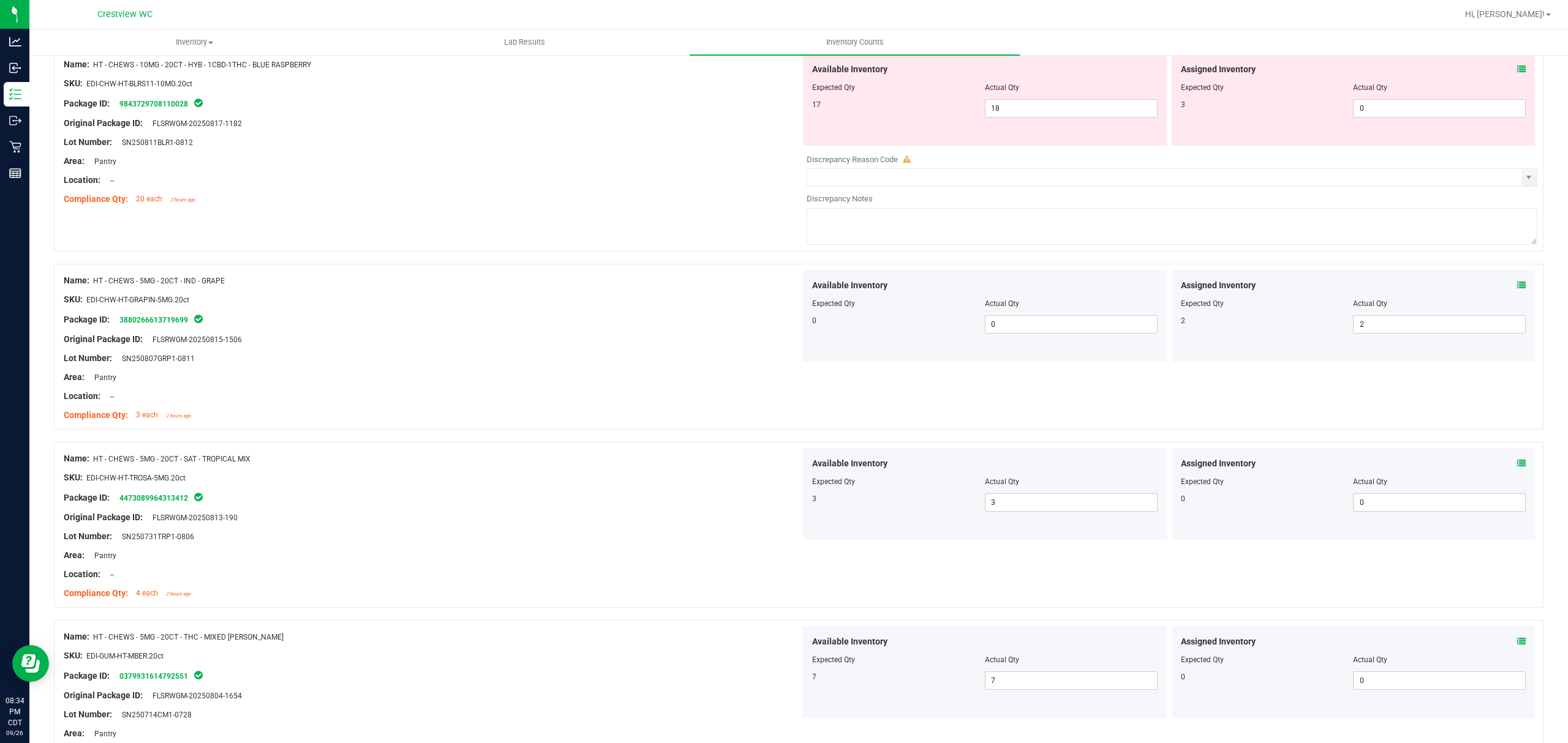
scroll to position [2944, 0]
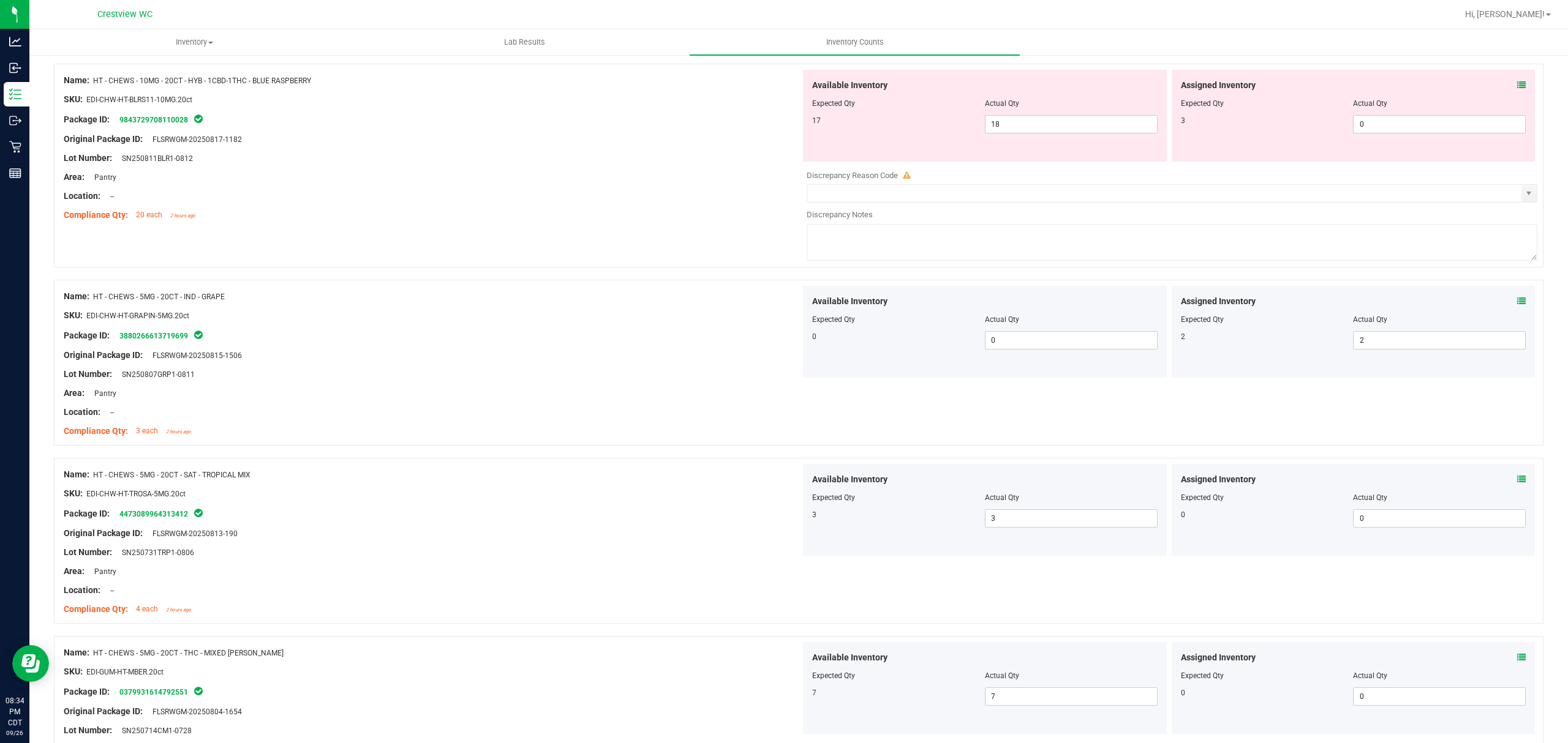
click at [1517, 89] on icon at bounding box center [1521, 85] width 9 height 9
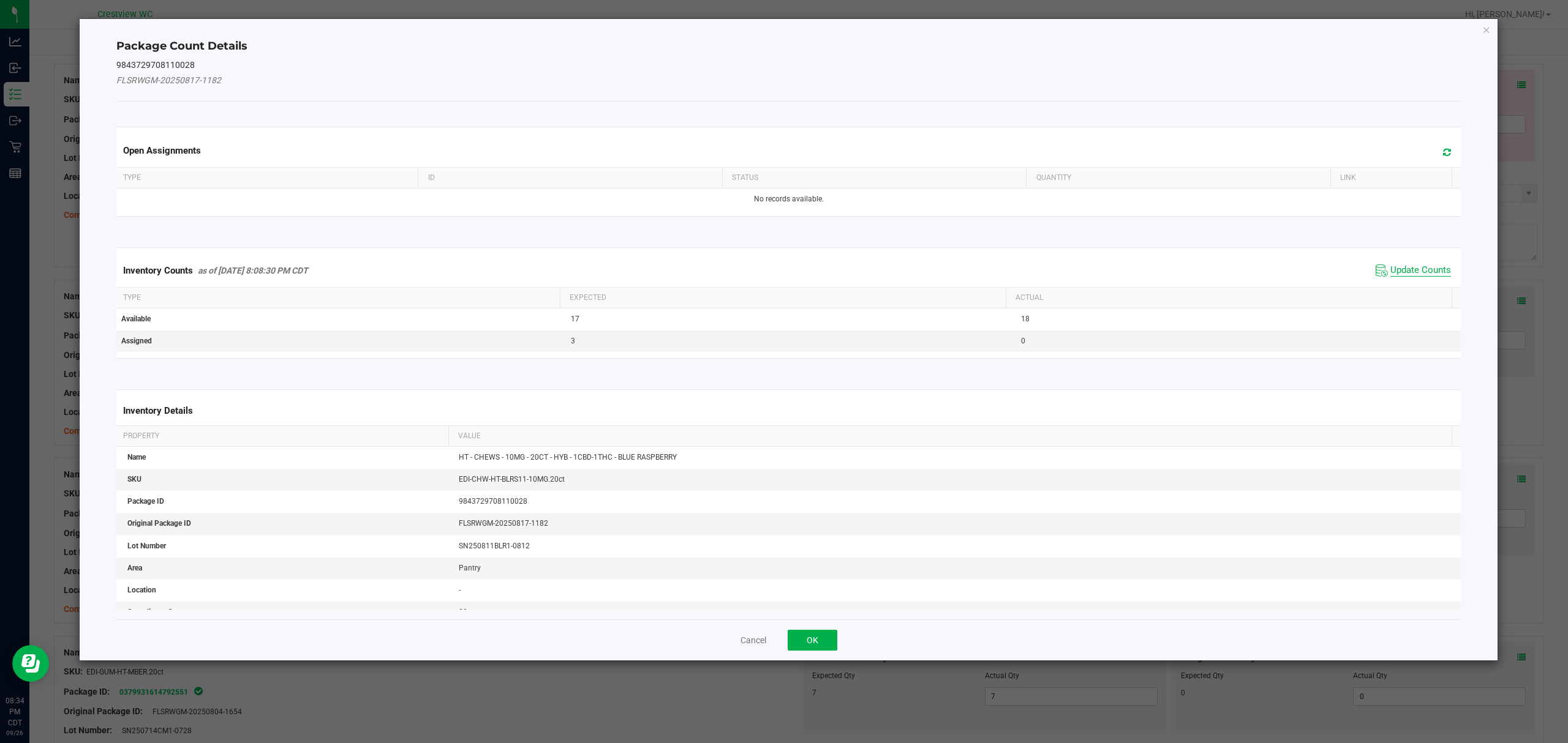
click at [1416, 277] on span "Update Counts" at bounding box center [1420, 270] width 61 height 12
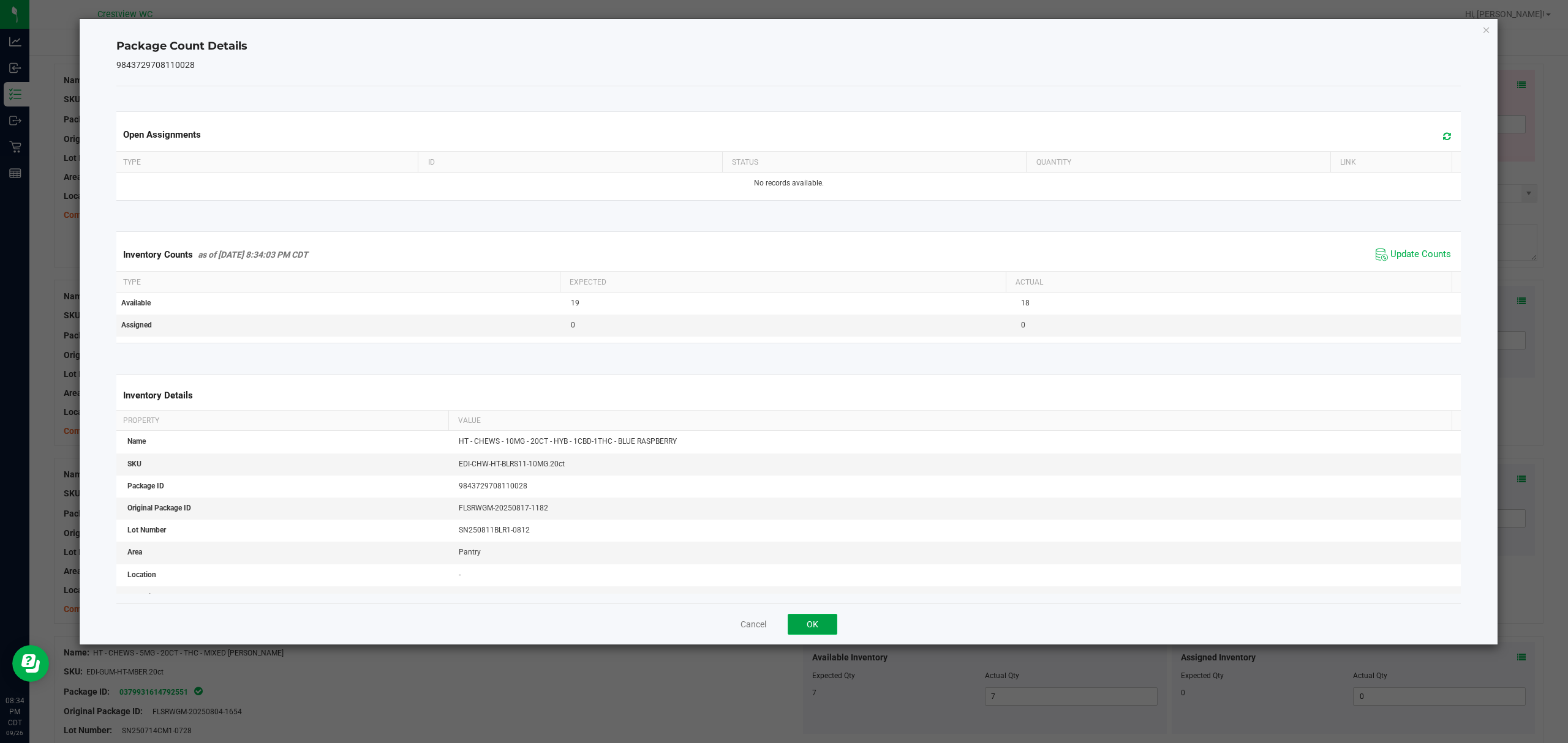
click at [835, 634] on button "OK" at bounding box center [812, 624] width 50 height 20
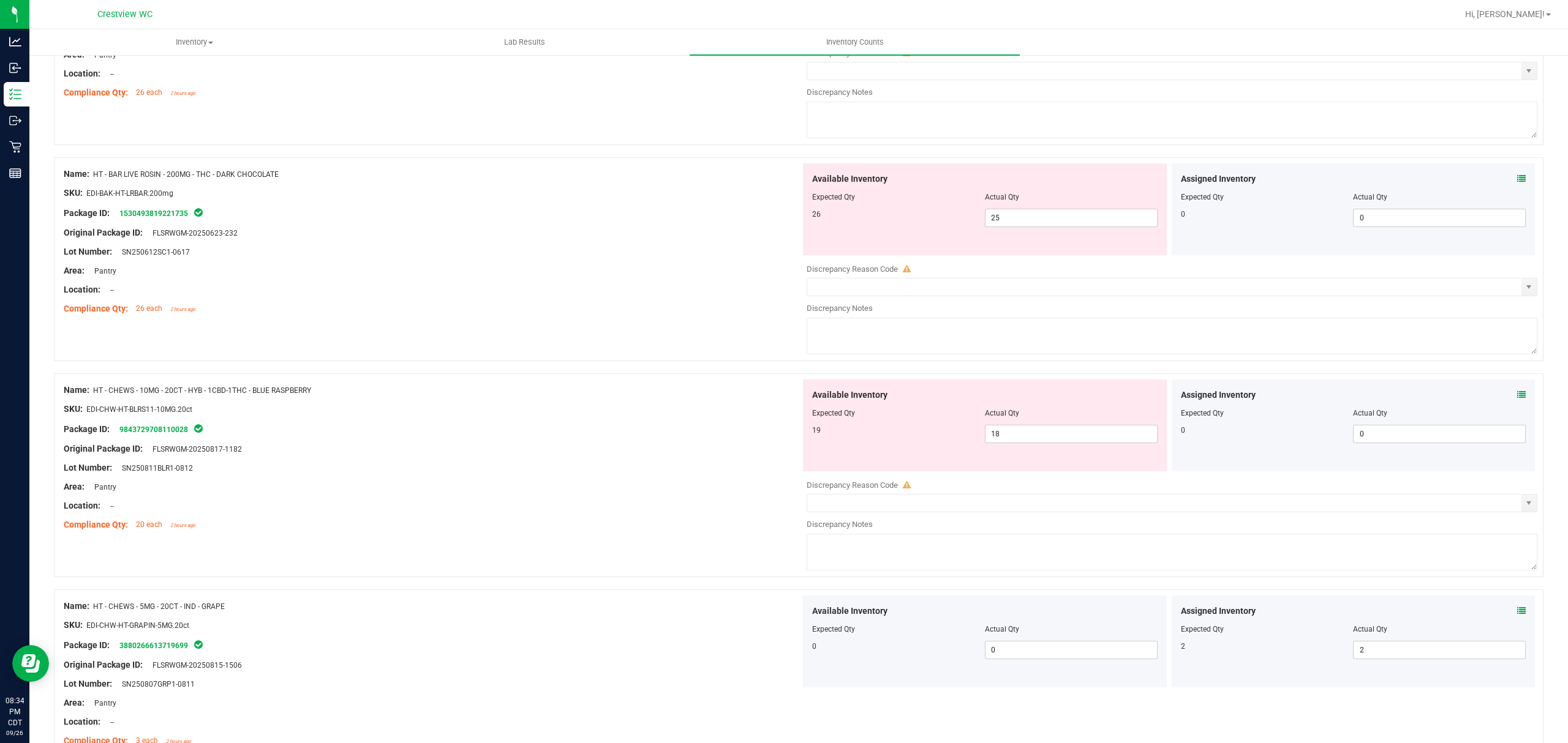
scroll to position [2630, 0]
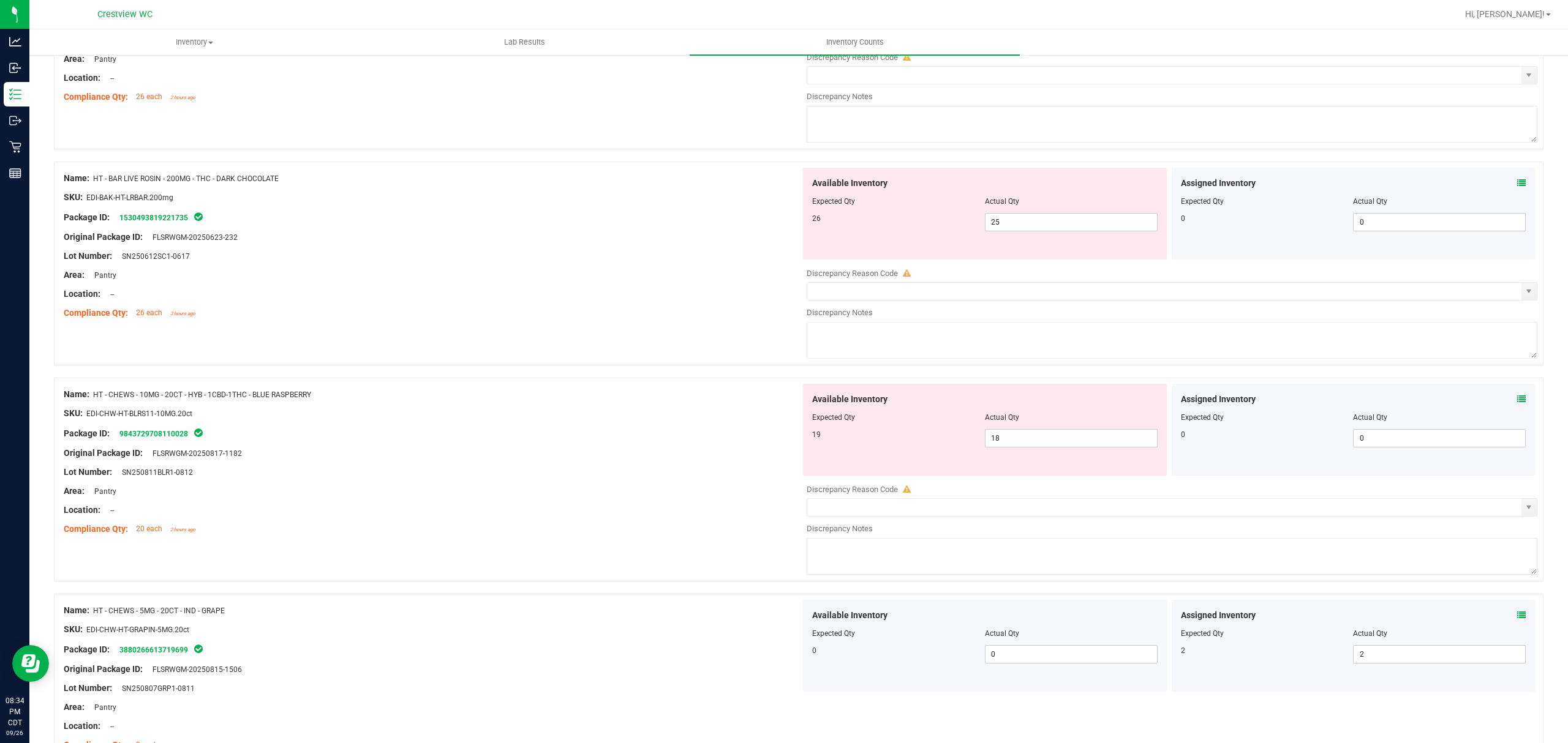
click at [1517, 185] on span at bounding box center [1521, 184] width 9 height 13
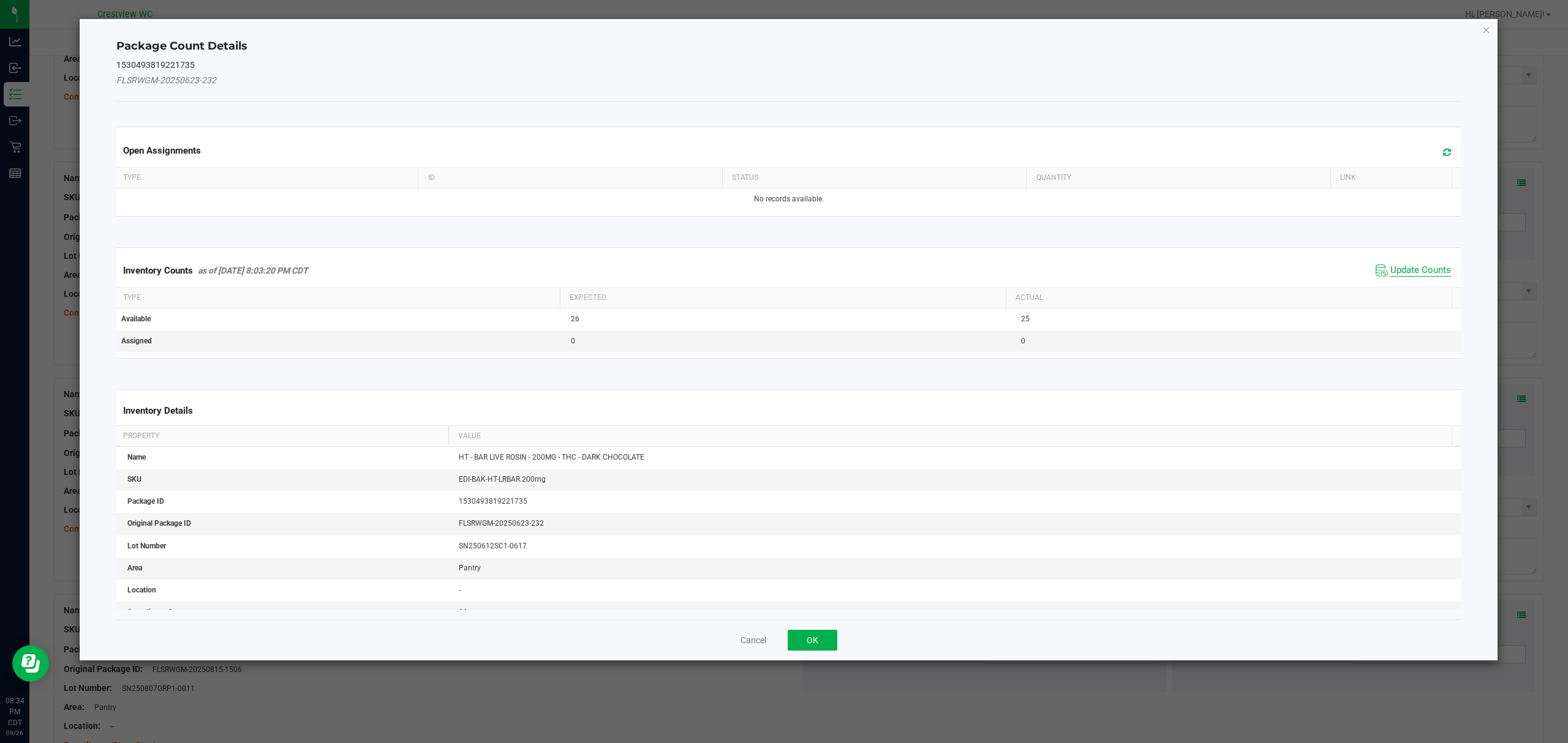
click at [1421, 273] on span "Update Counts" at bounding box center [1420, 270] width 61 height 12
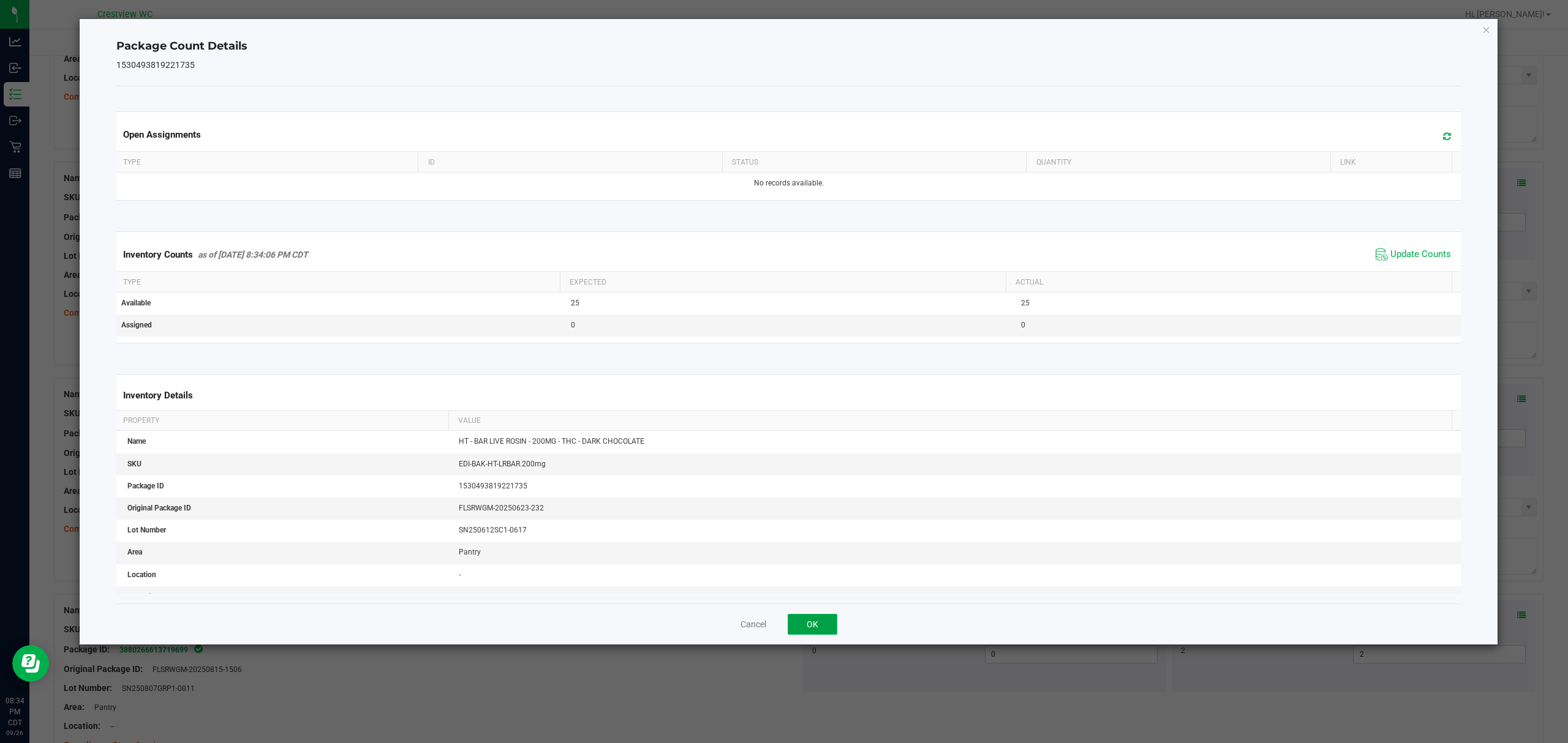
click at [825, 635] on button "OK" at bounding box center [812, 624] width 50 height 20
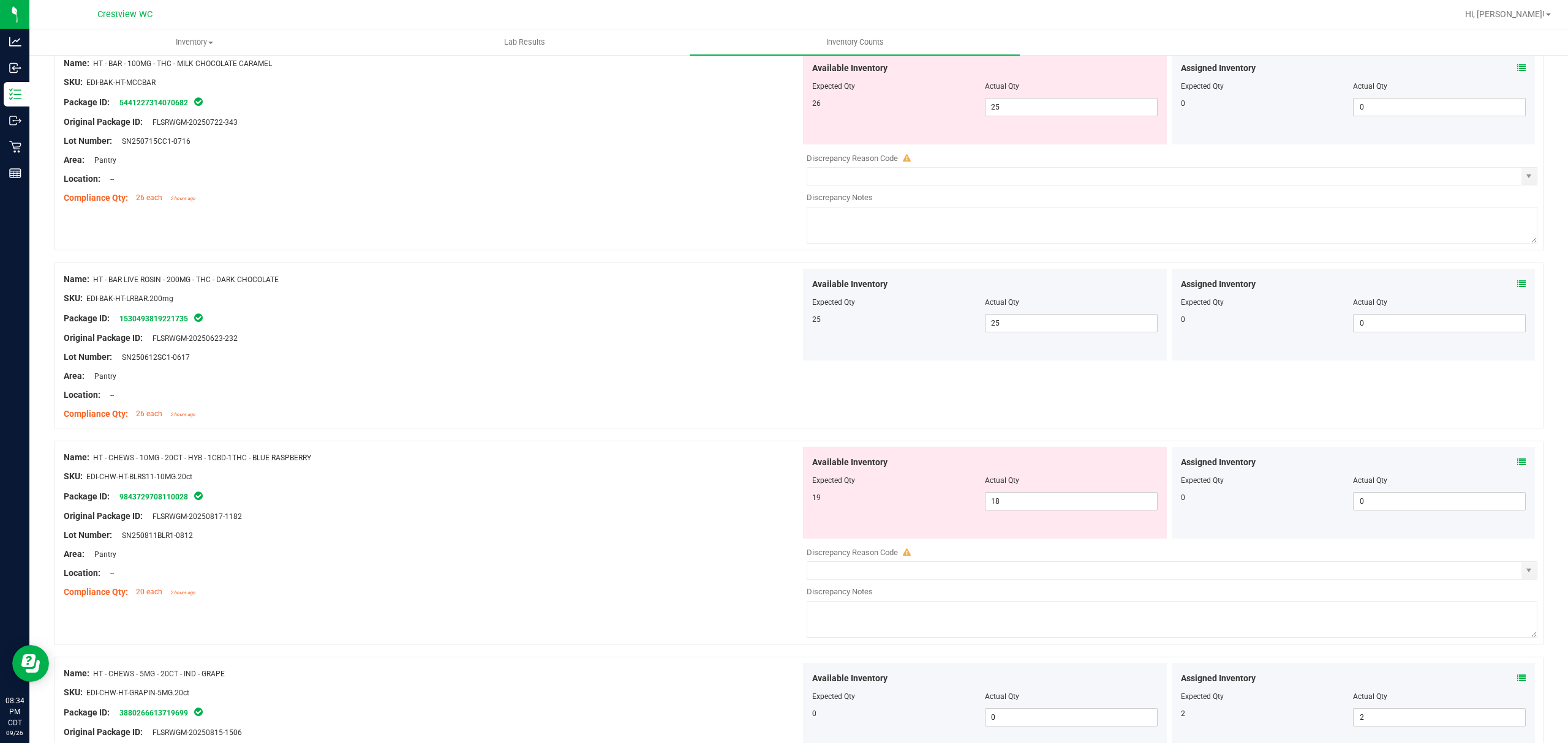
scroll to position [2432, 0]
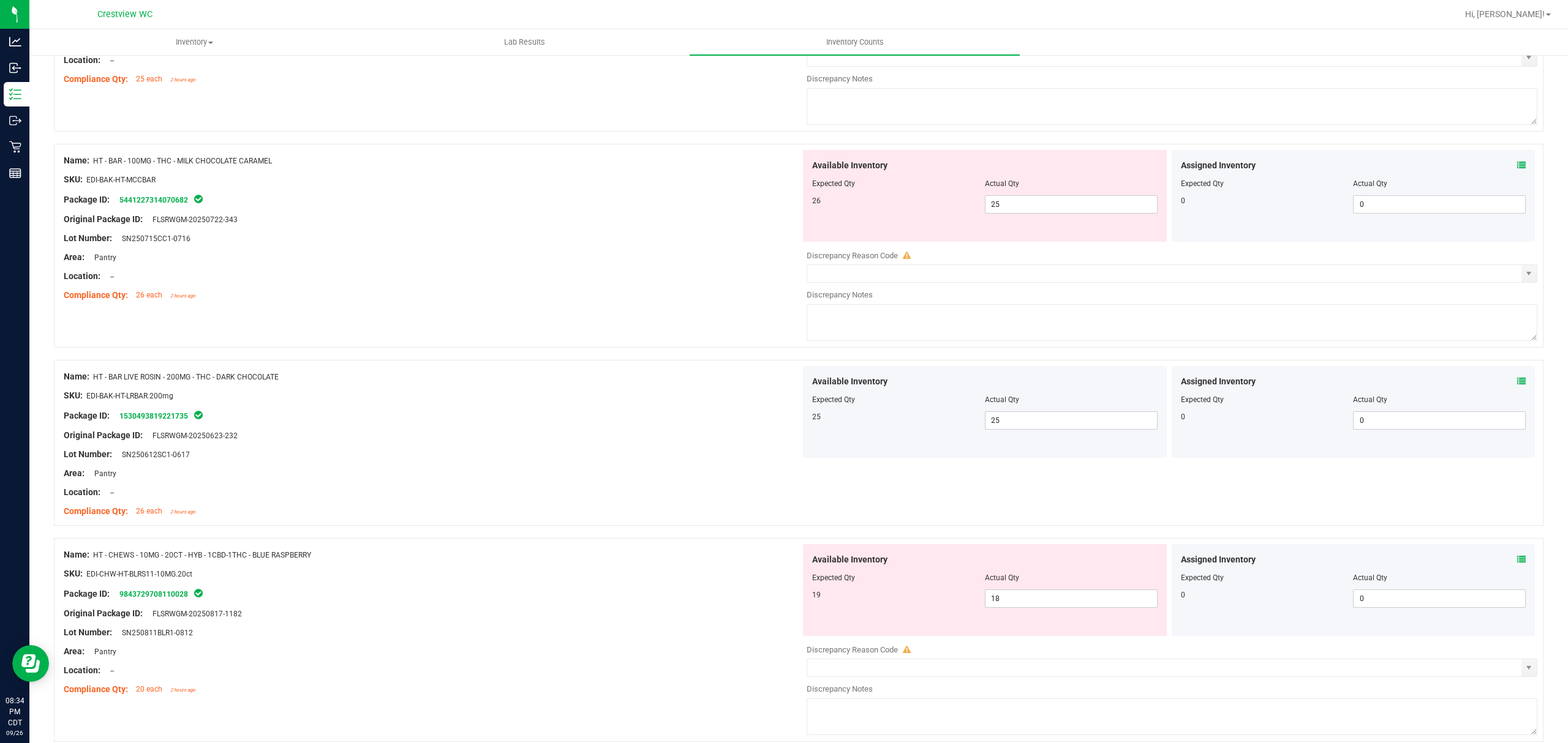
click at [1517, 170] on icon at bounding box center [1521, 165] width 9 height 9
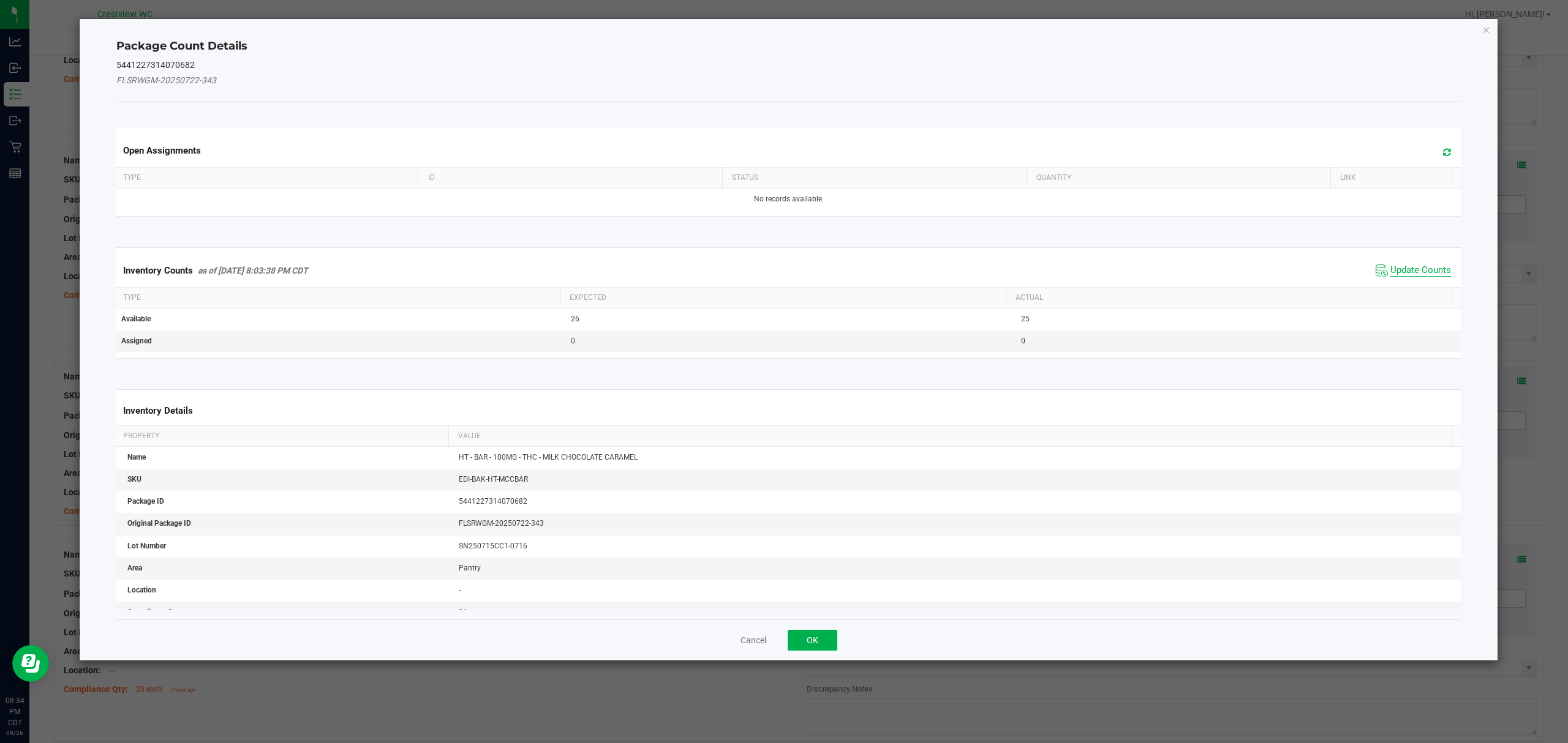
click at [1423, 271] on span "Update Counts" at bounding box center [1420, 270] width 61 height 12
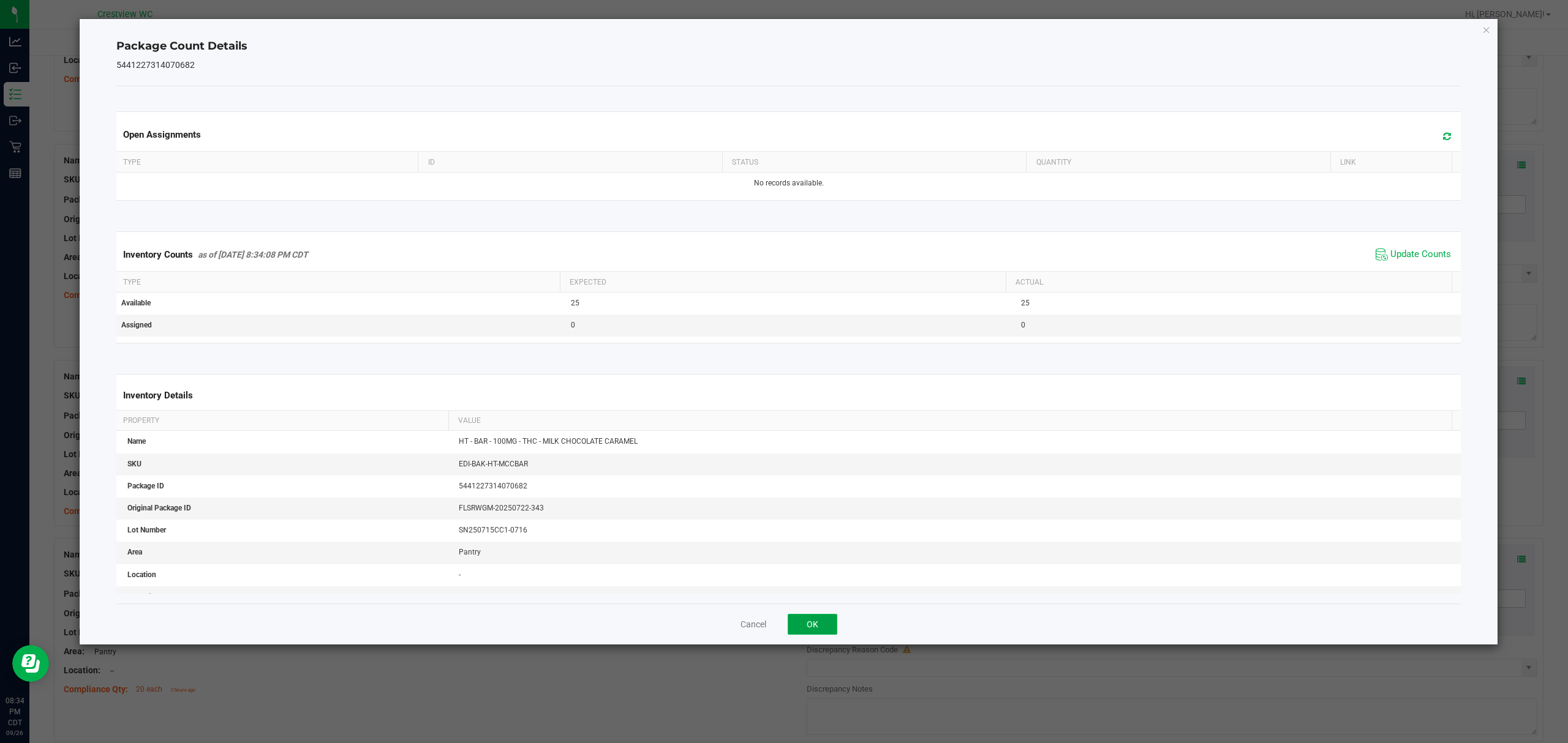
click at [828, 630] on button "OK" at bounding box center [812, 624] width 50 height 20
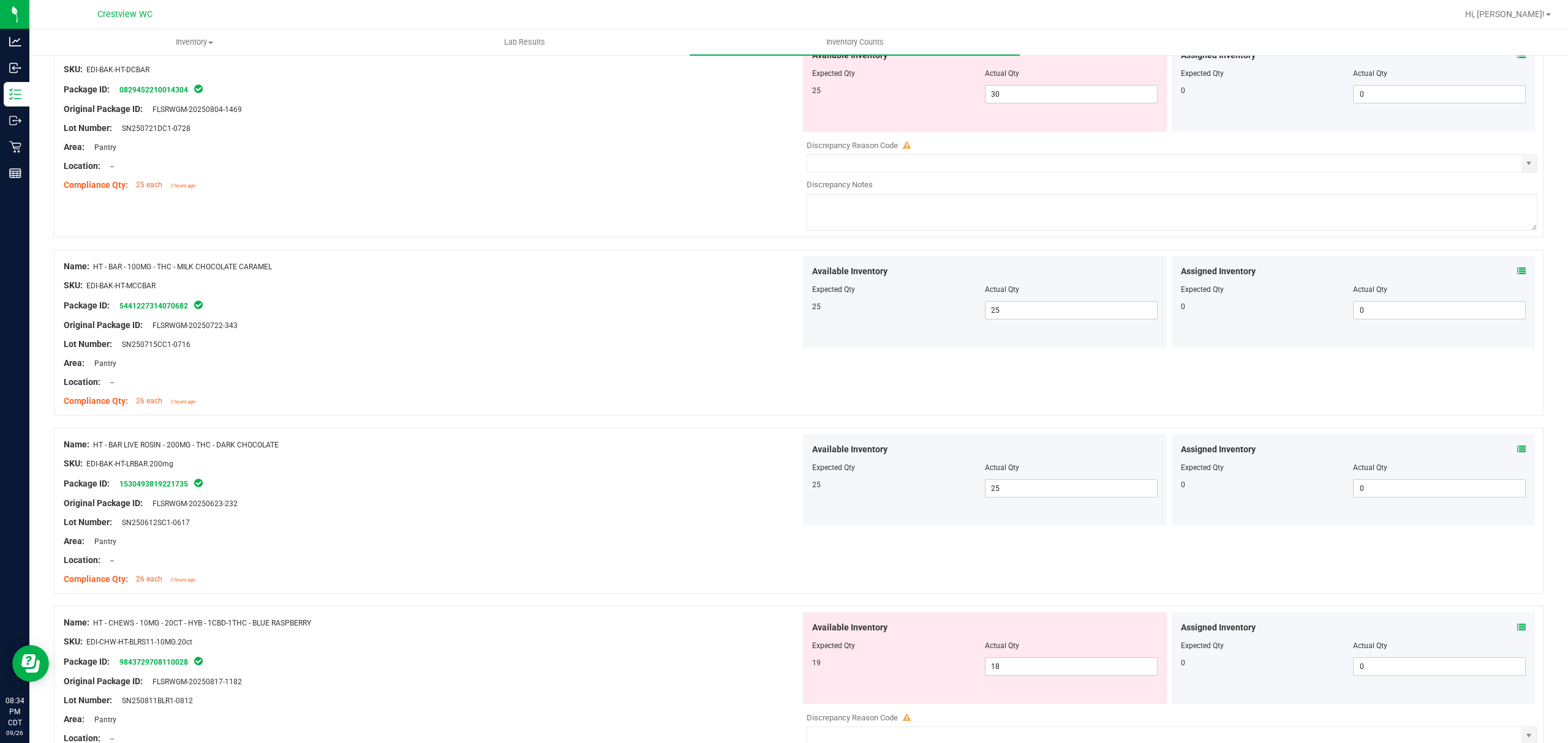
scroll to position [2239, 0]
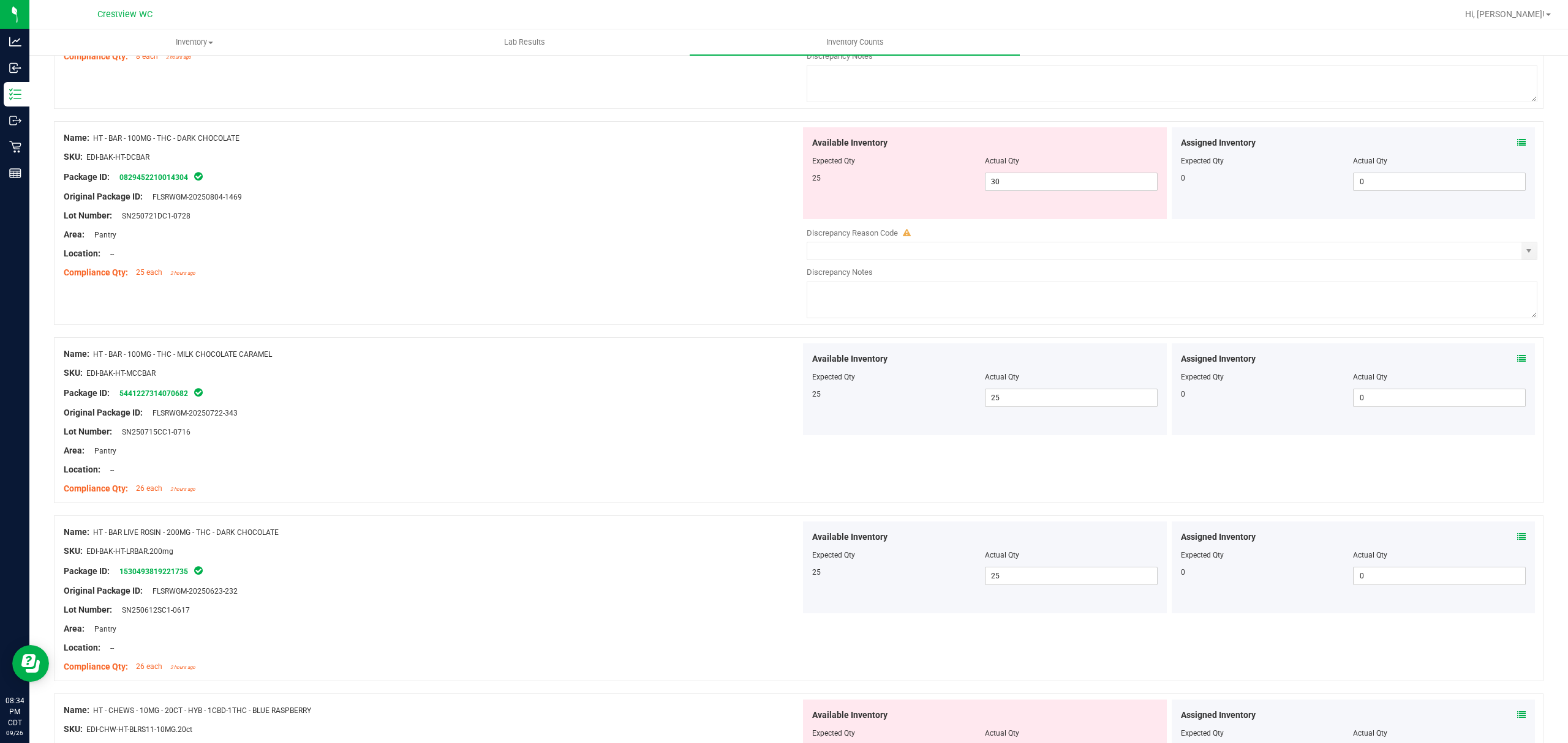
click at [1517, 147] on icon at bounding box center [1521, 143] width 9 height 9
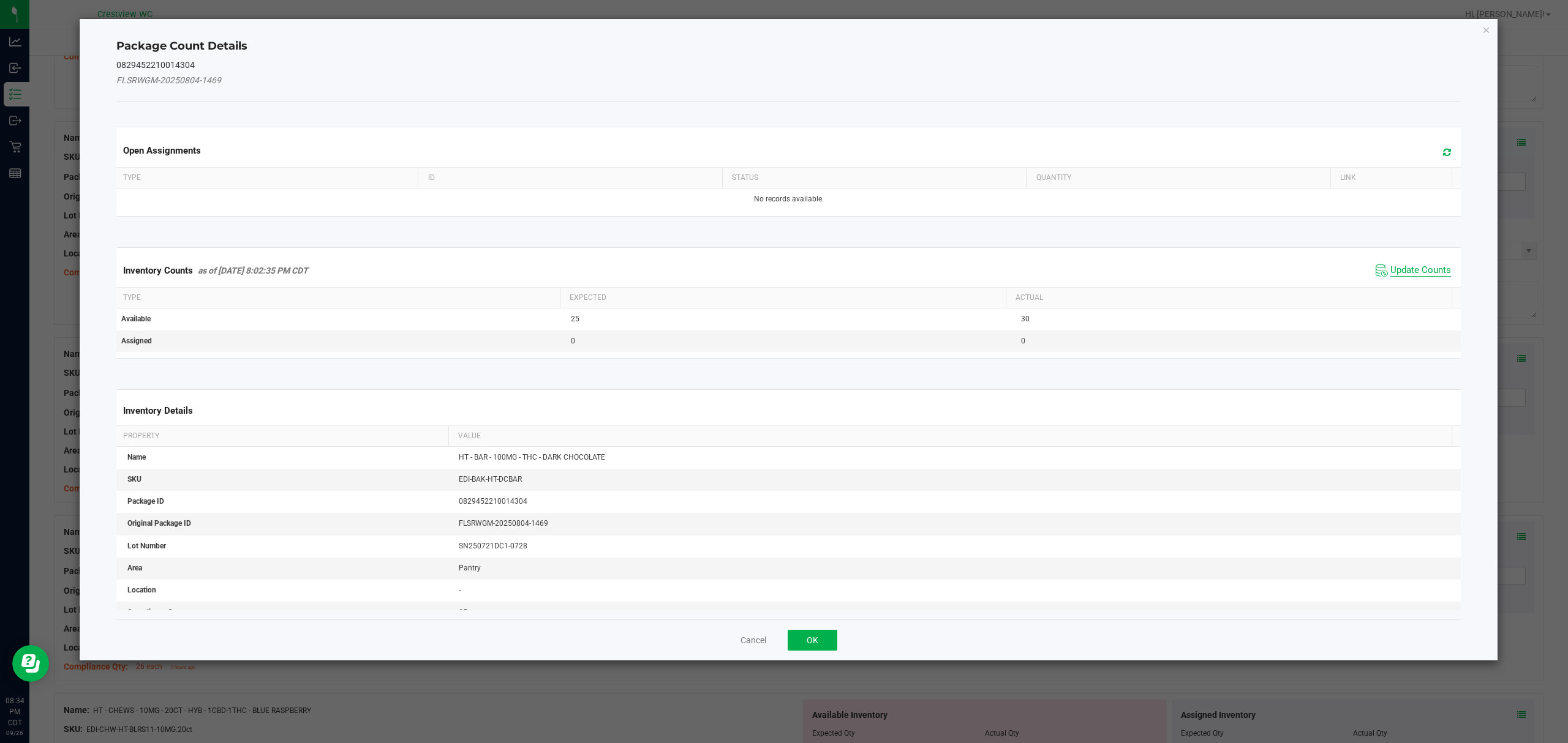
click at [1416, 273] on span "Update Counts" at bounding box center [1420, 270] width 61 height 12
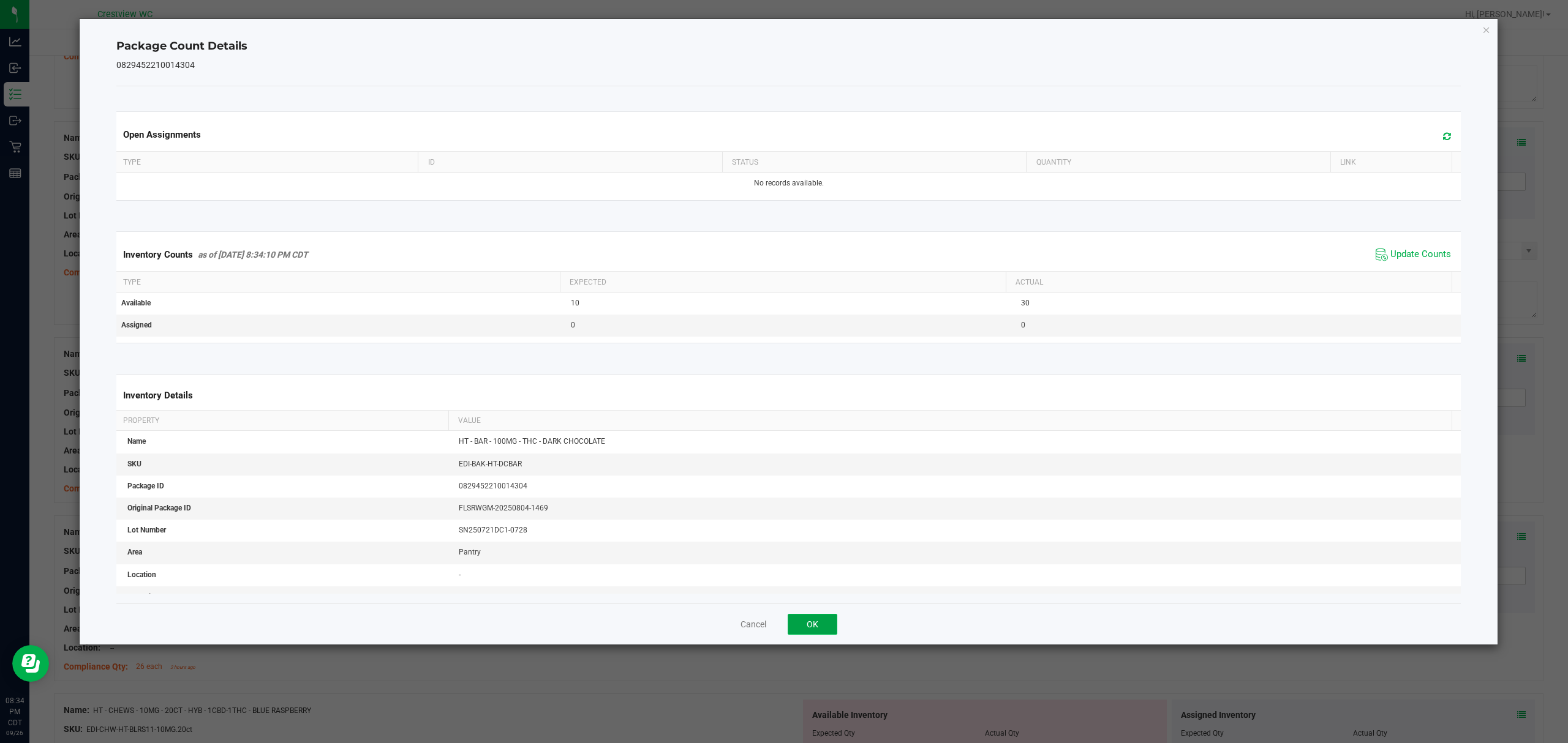
click at [829, 630] on button "OK" at bounding box center [812, 624] width 50 height 20
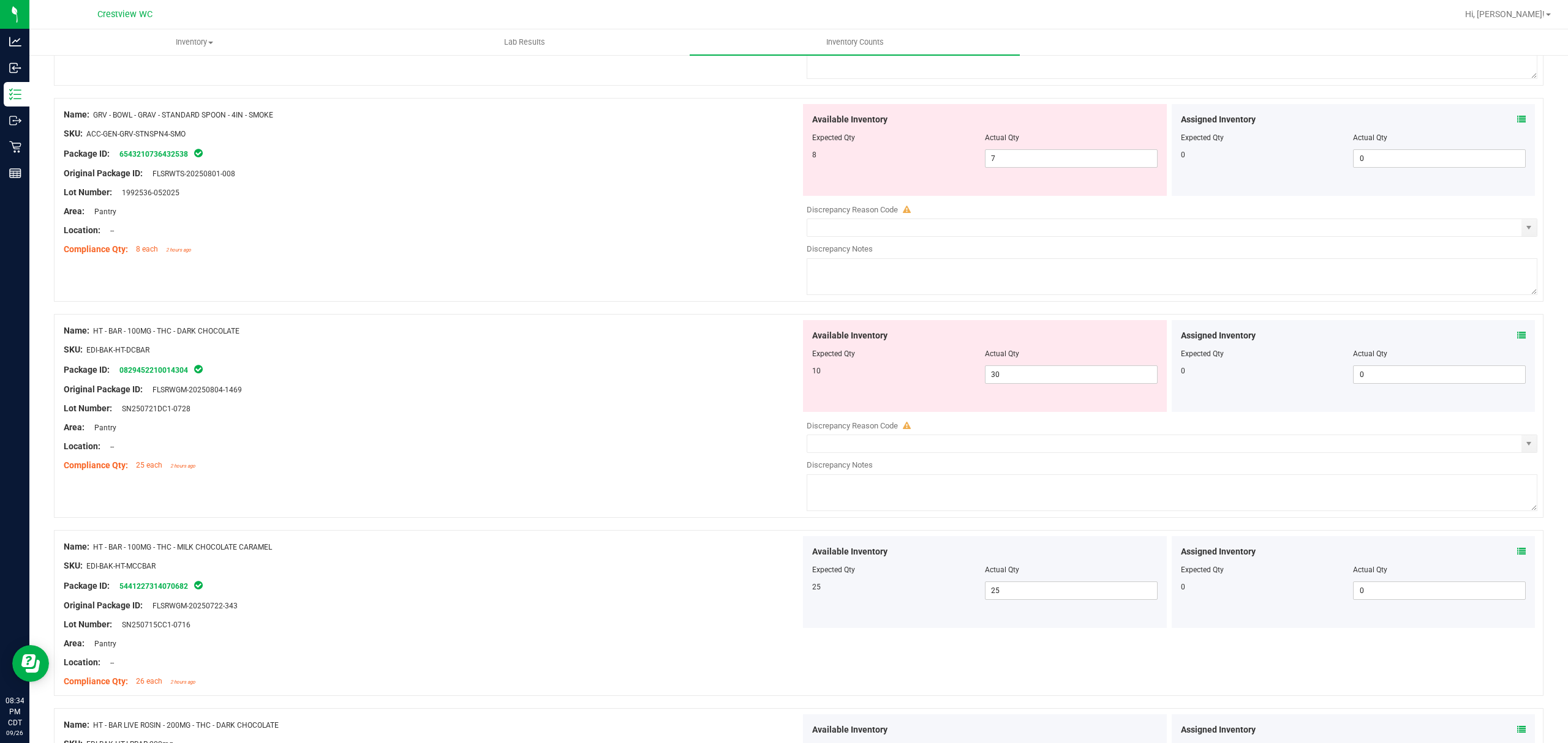
scroll to position [2047, 0]
click at [1517, 338] on icon at bounding box center [1521, 334] width 9 height 9
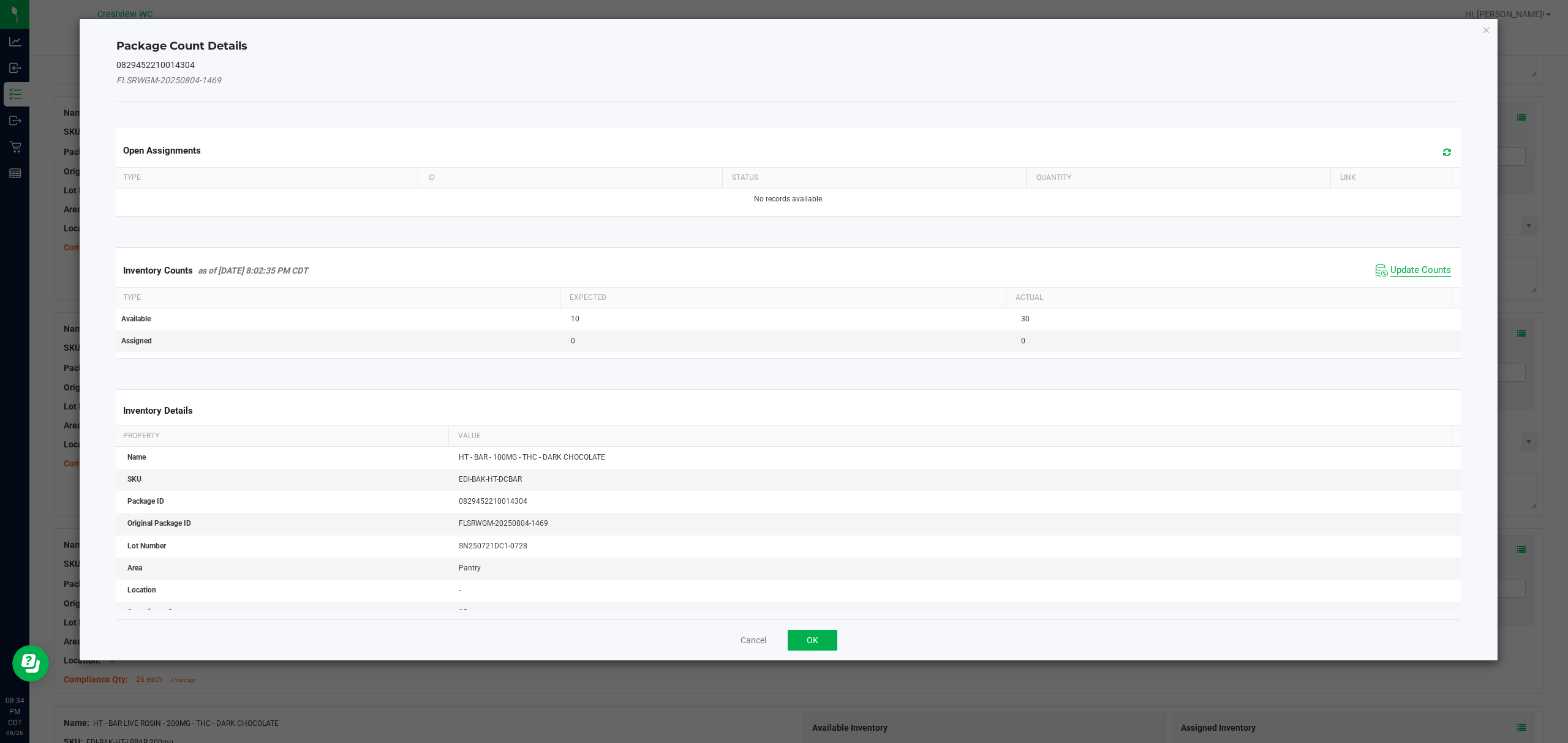
click at [1429, 272] on span "Update Counts" at bounding box center [1420, 270] width 61 height 12
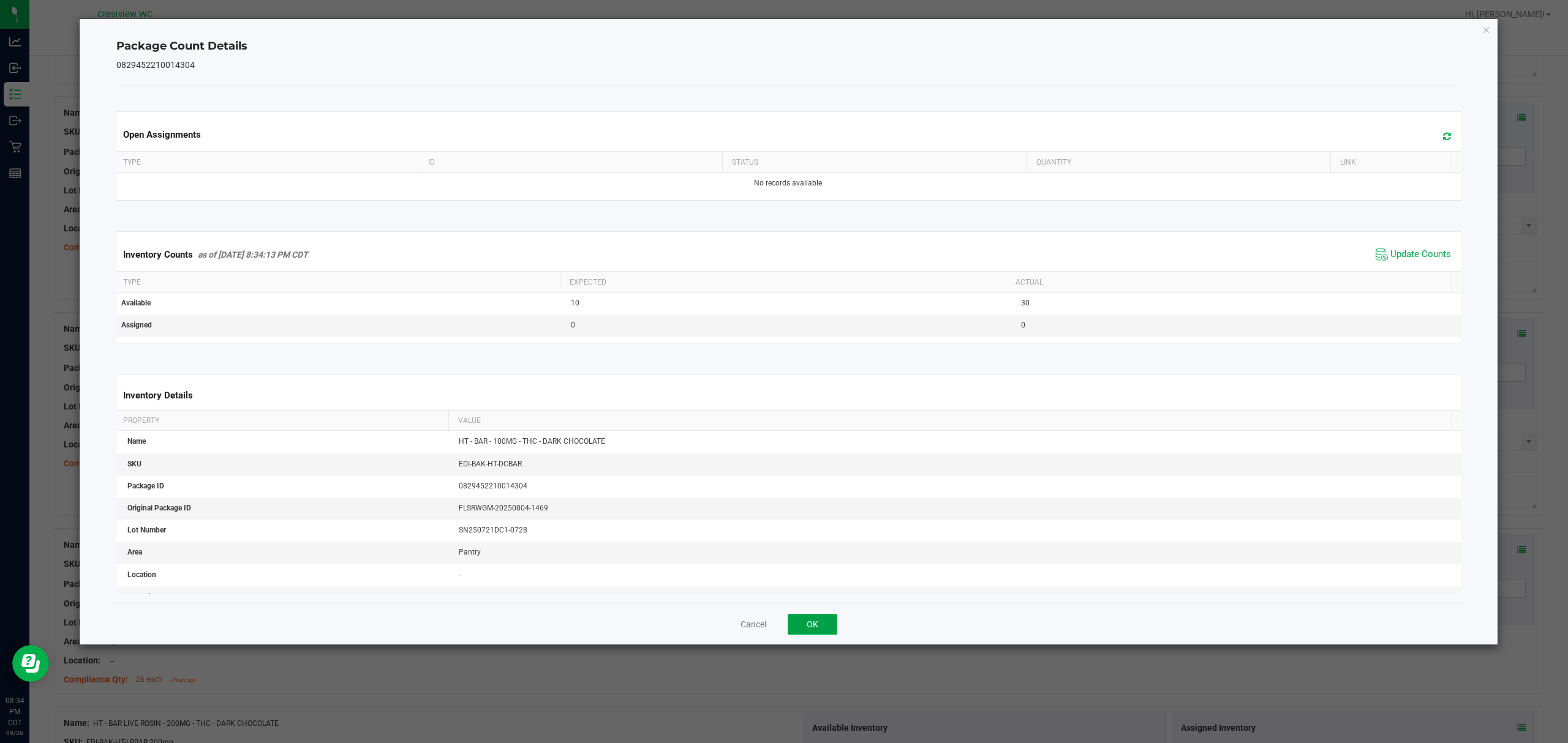
click at [816, 621] on button "OK" at bounding box center [812, 624] width 50 height 20
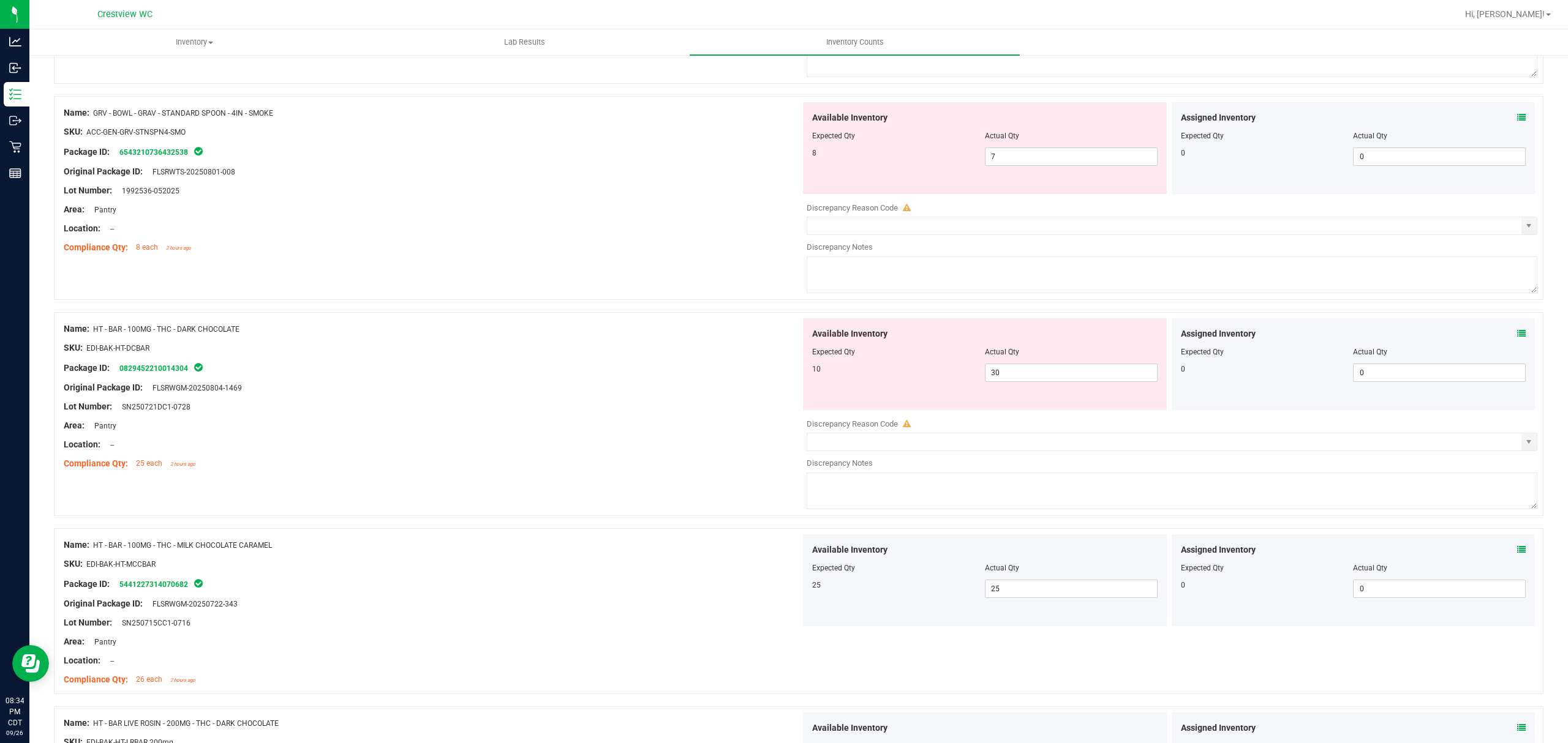
click at [1517, 122] on icon at bounding box center [1521, 118] width 9 height 9
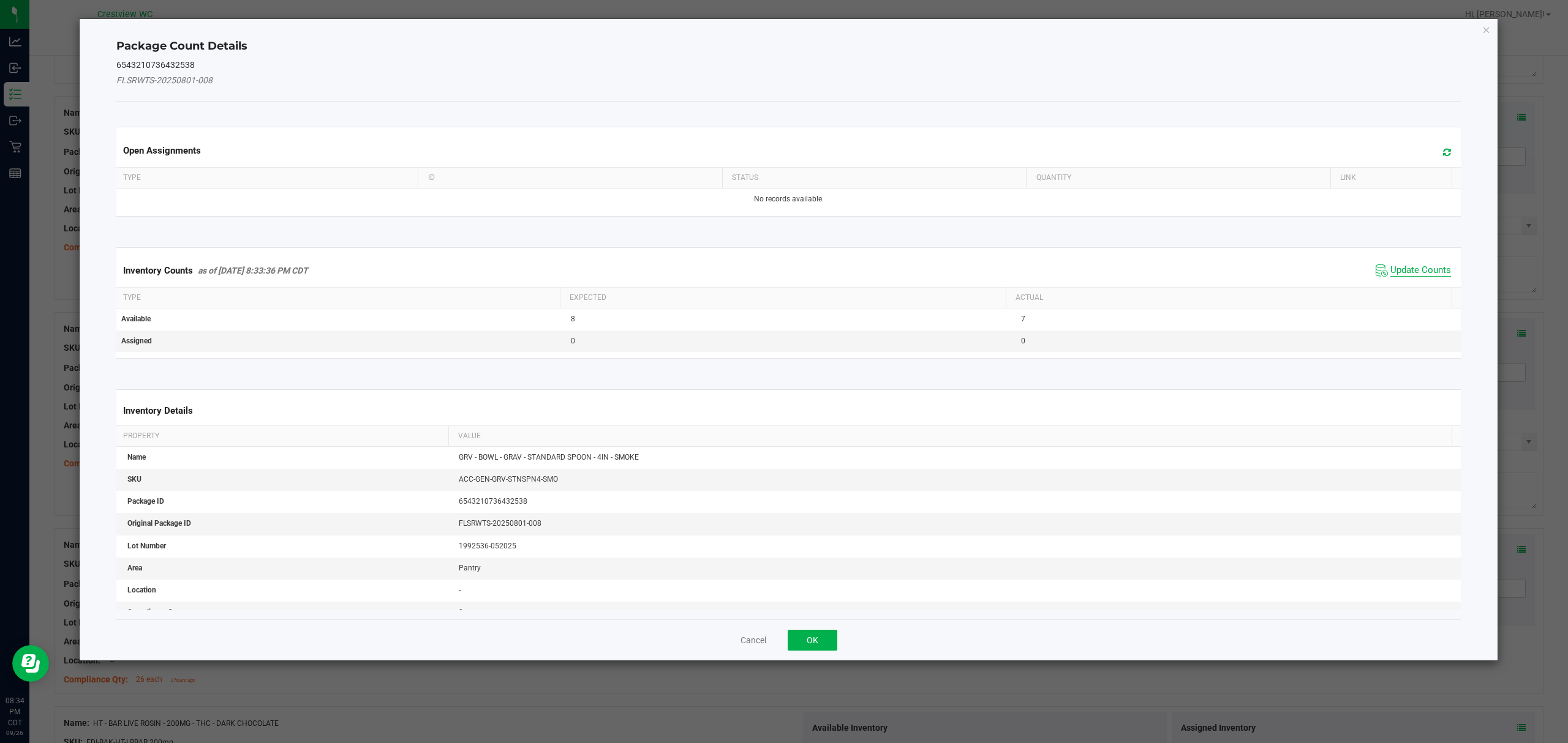
click at [1418, 269] on span "Update Counts" at bounding box center [1420, 270] width 61 height 12
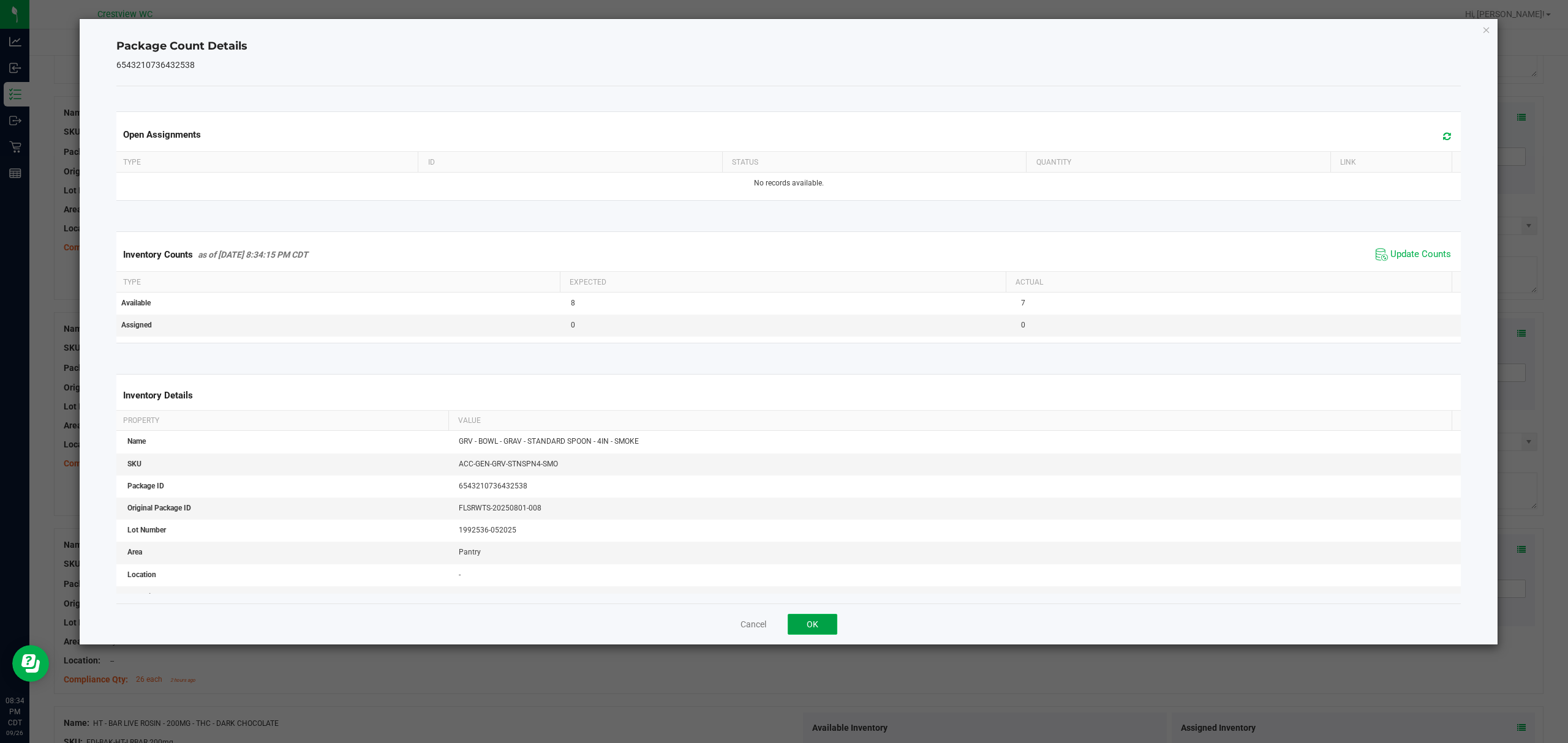
click at [825, 626] on button "OK" at bounding box center [812, 624] width 50 height 20
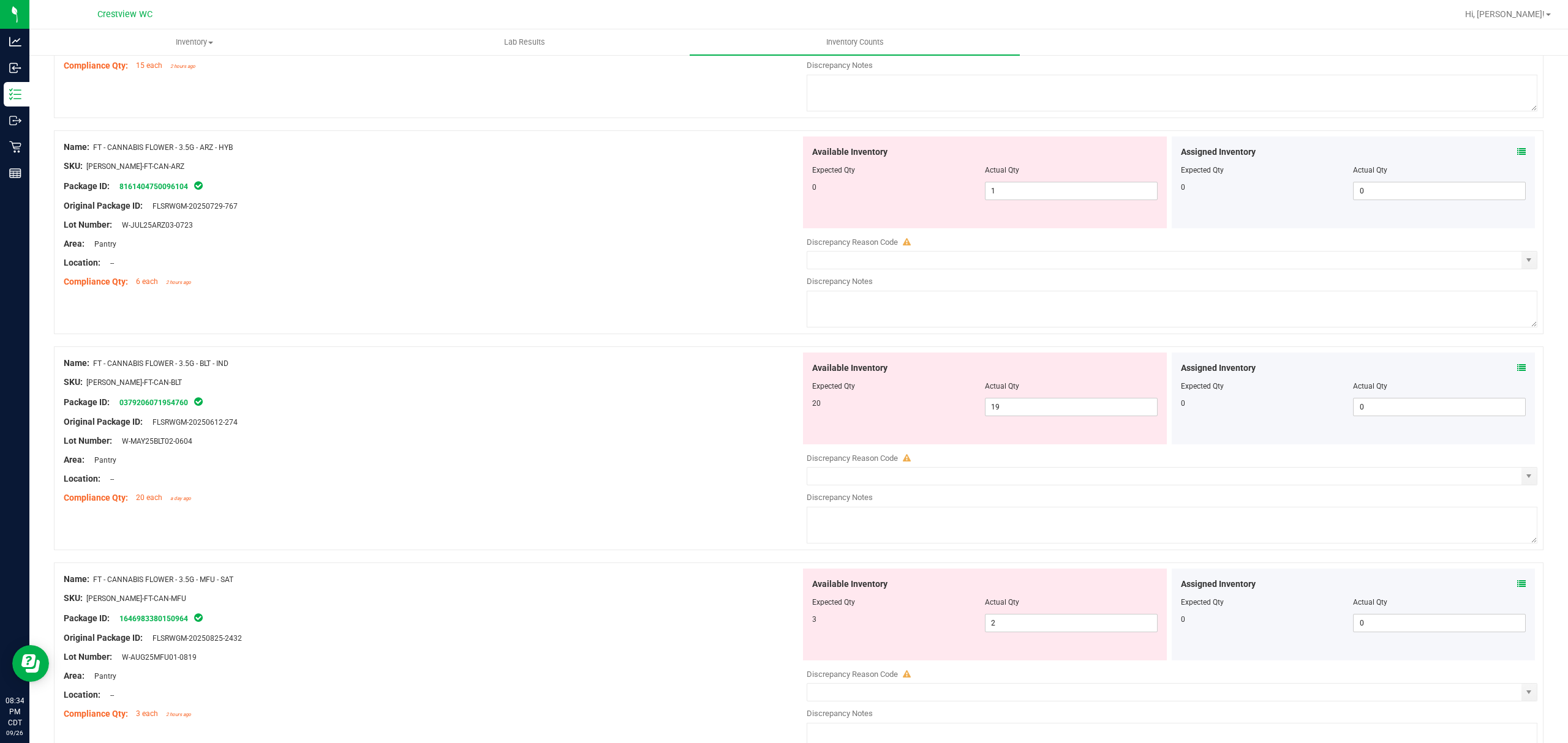
scroll to position [0, 0]
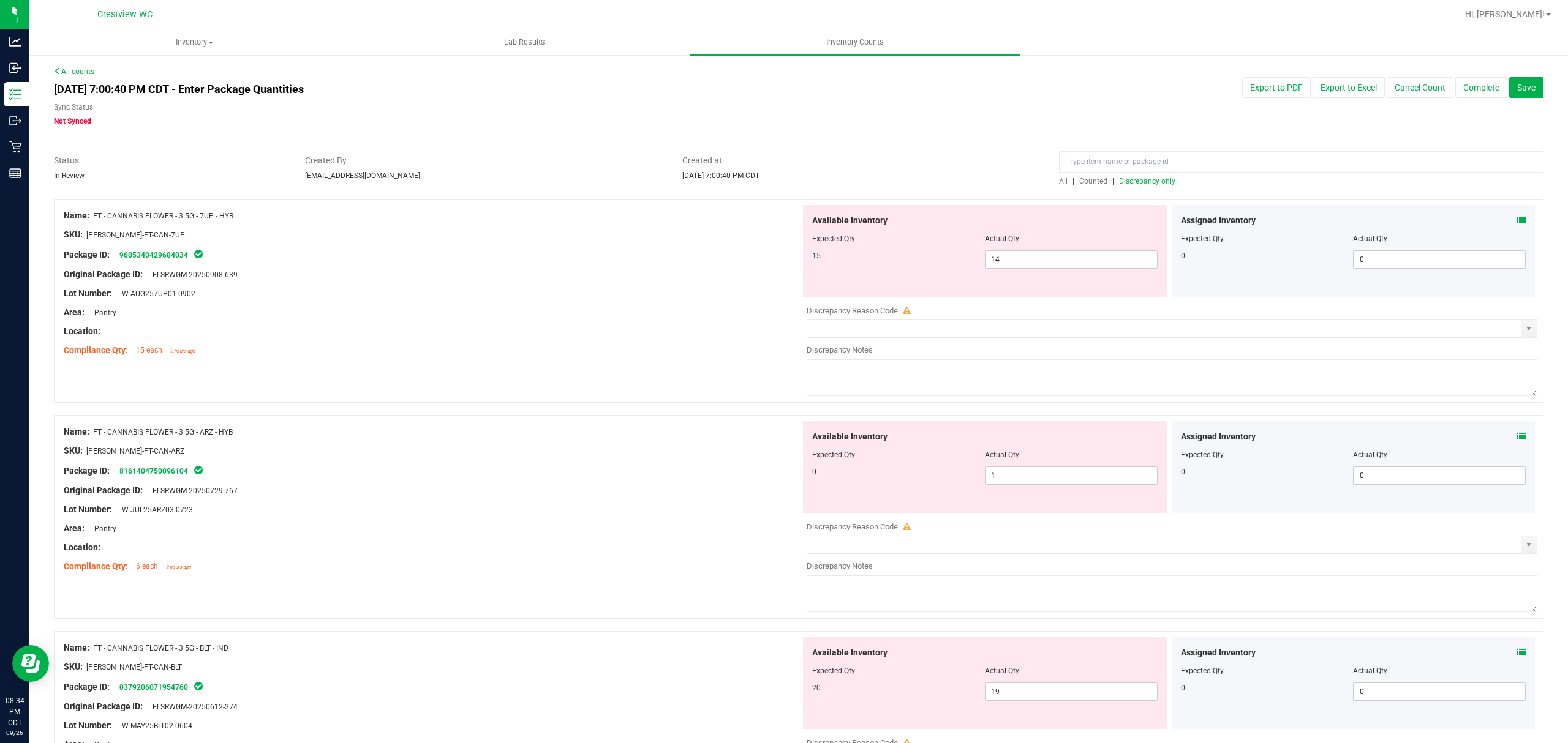
click at [1159, 182] on span "Discrepancy only" at bounding box center [1147, 182] width 56 height 9
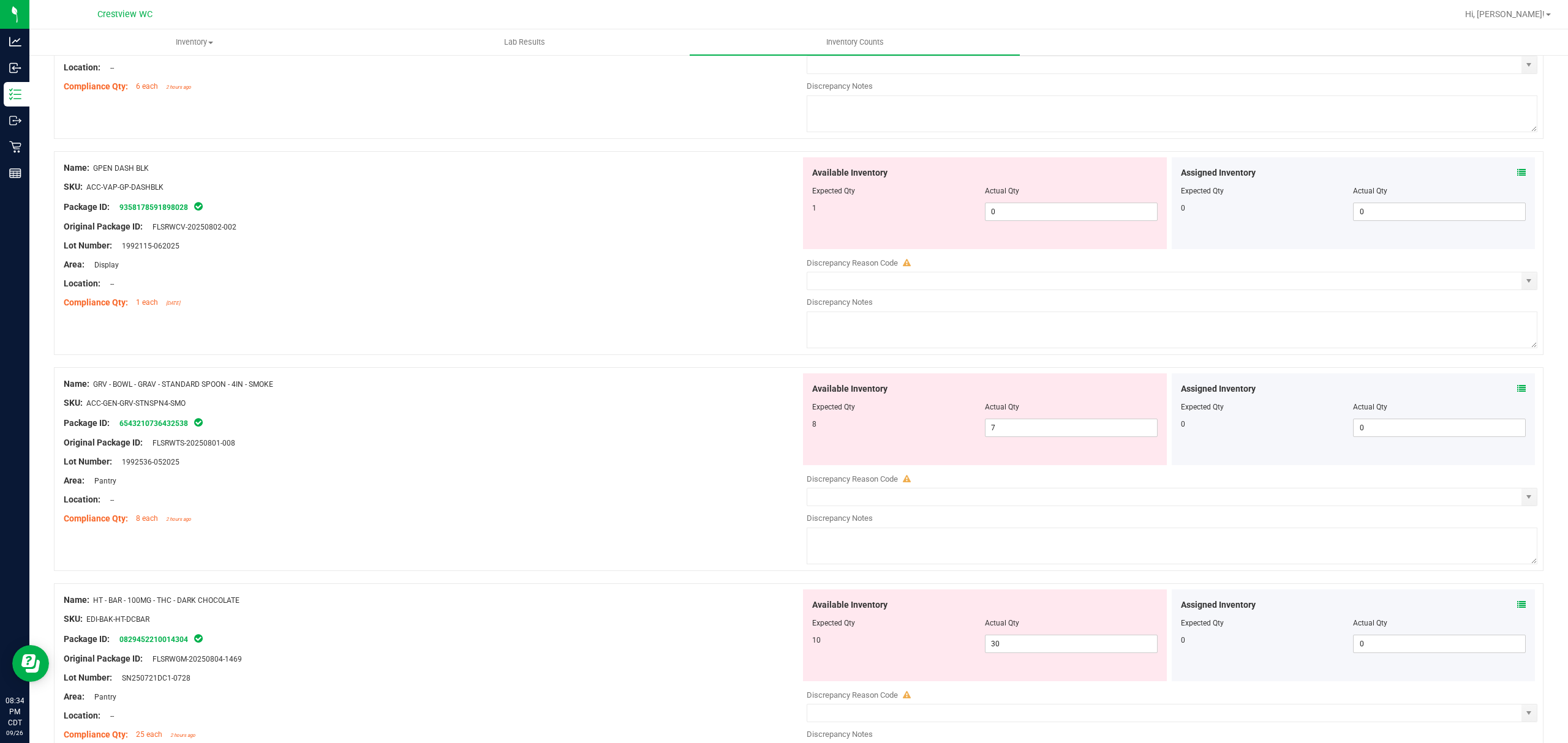
scroll to position [2531, 0]
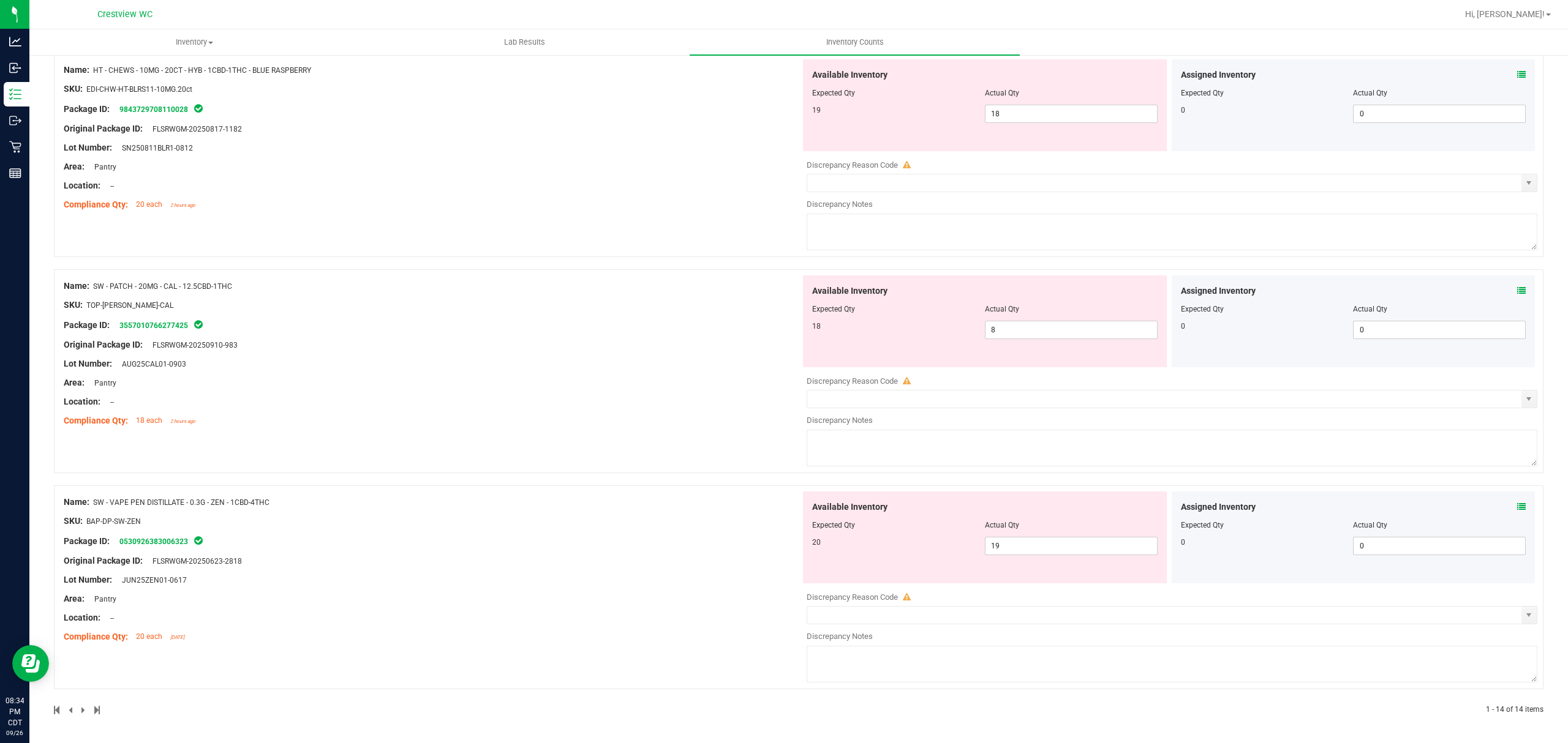
click at [1517, 507] on icon at bounding box center [1521, 507] width 9 height 9
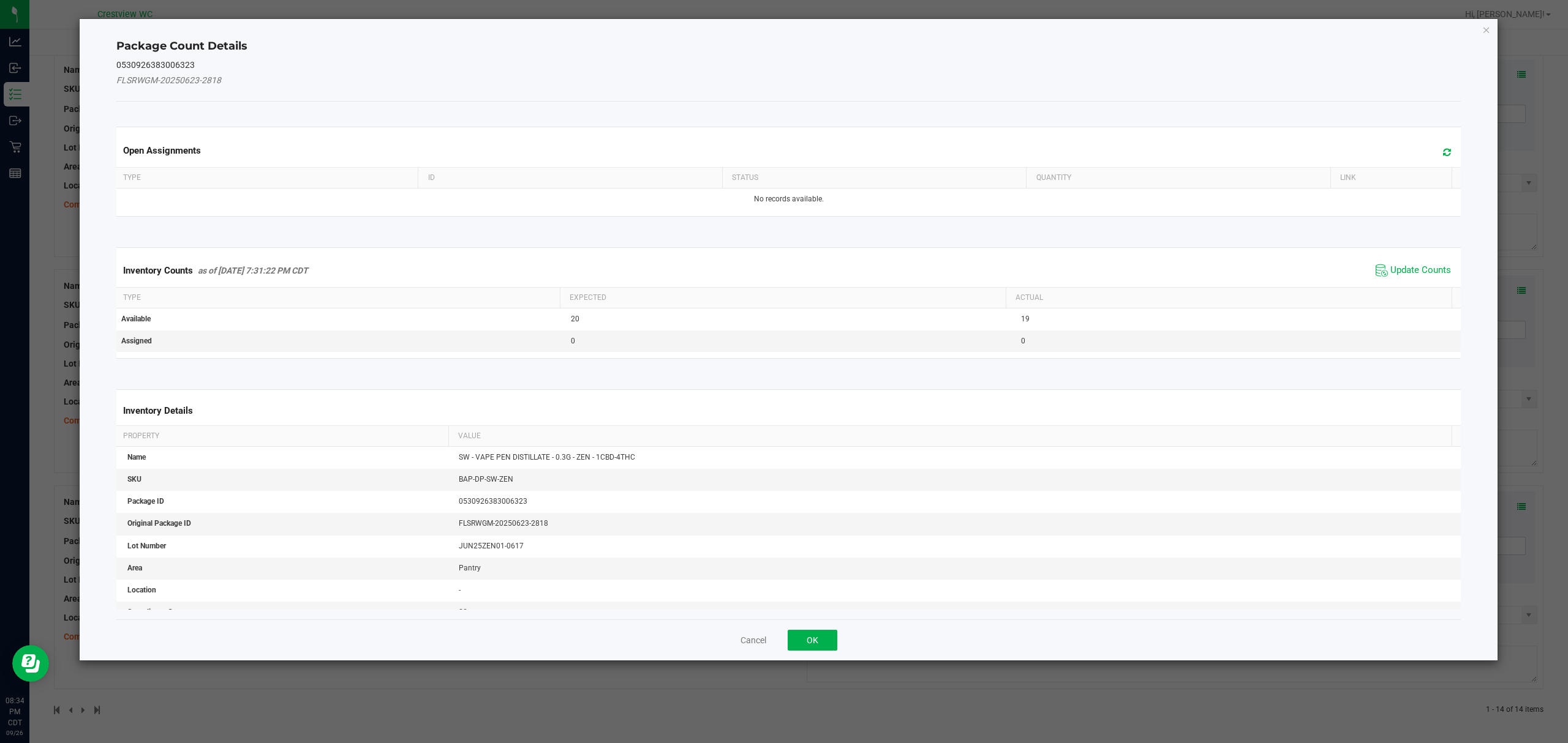
click at [1424, 291] on th "Actual" at bounding box center [1228, 298] width 446 height 20
click at [1414, 271] on span "Update Counts" at bounding box center [1420, 270] width 61 height 12
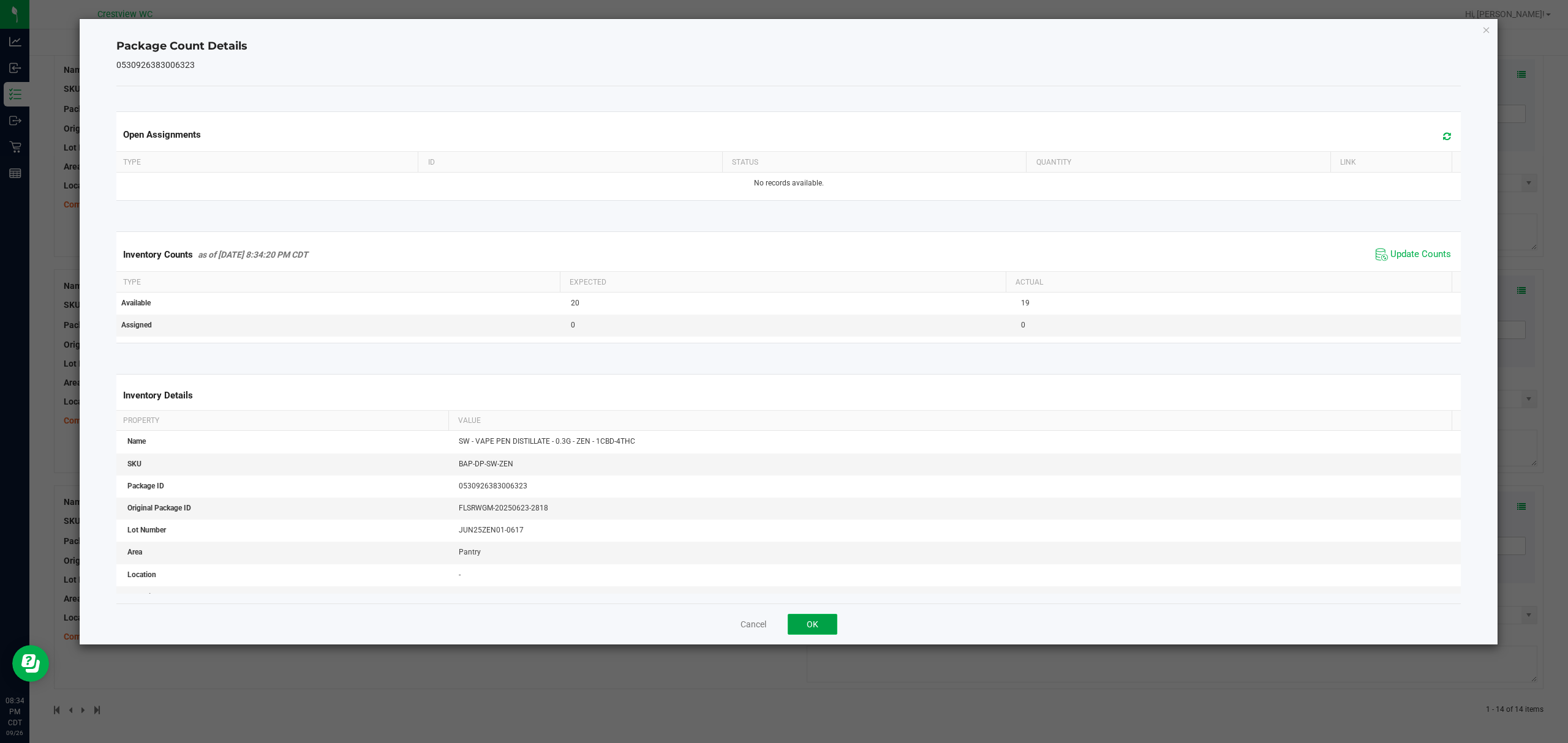
click at [802, 626] on button "OK" at bounding box center [812, 624] width 50 height 20
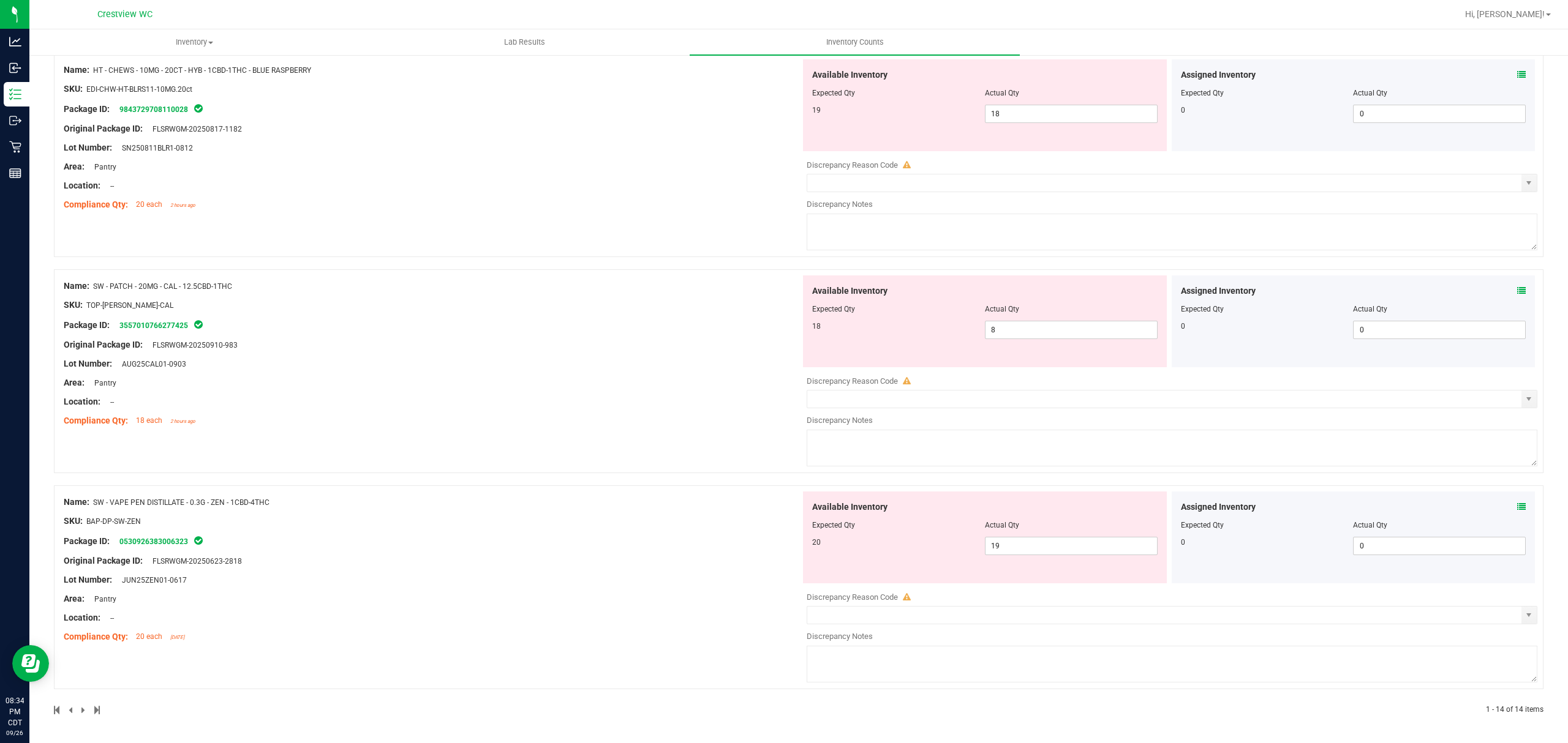
click at [1517, 289] on icon at bounding box center [1521, 291] width 9 height 9
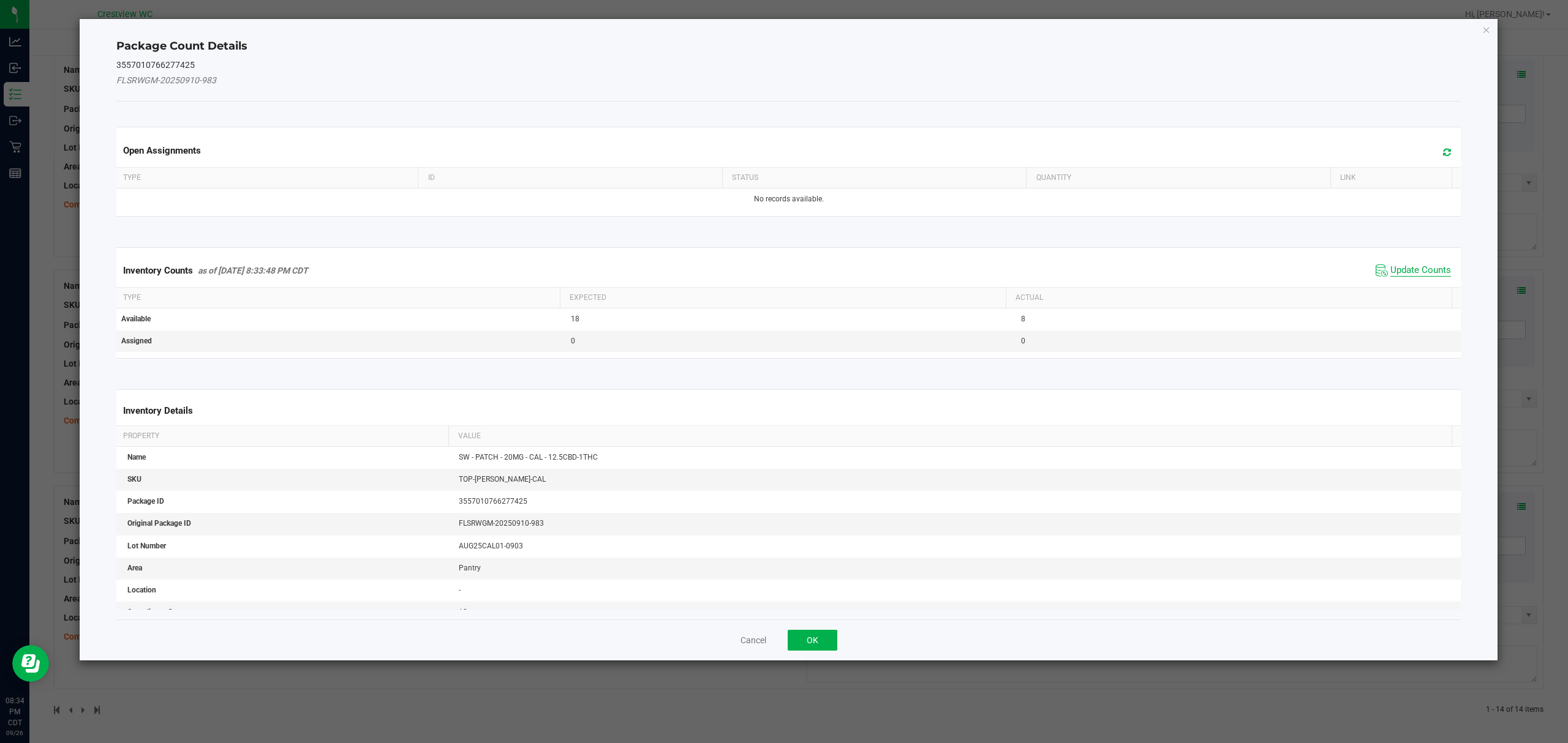
click at [1416, 275] on span "Update Counts" at bounding box center [1420, 270] width 61 height 12
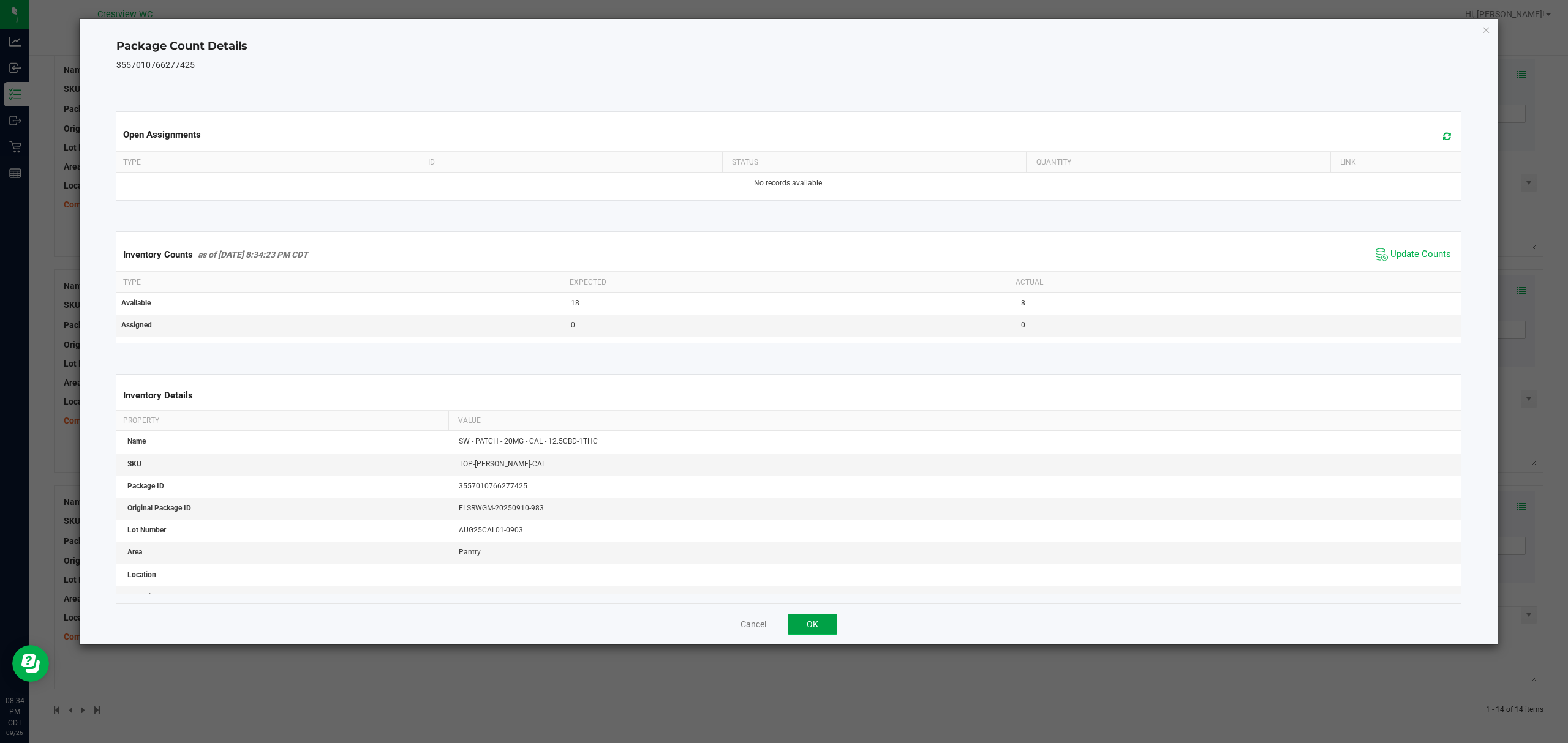
click at [811, 620] on button "OK" at bounding box center [812, 624] width 50 height 20
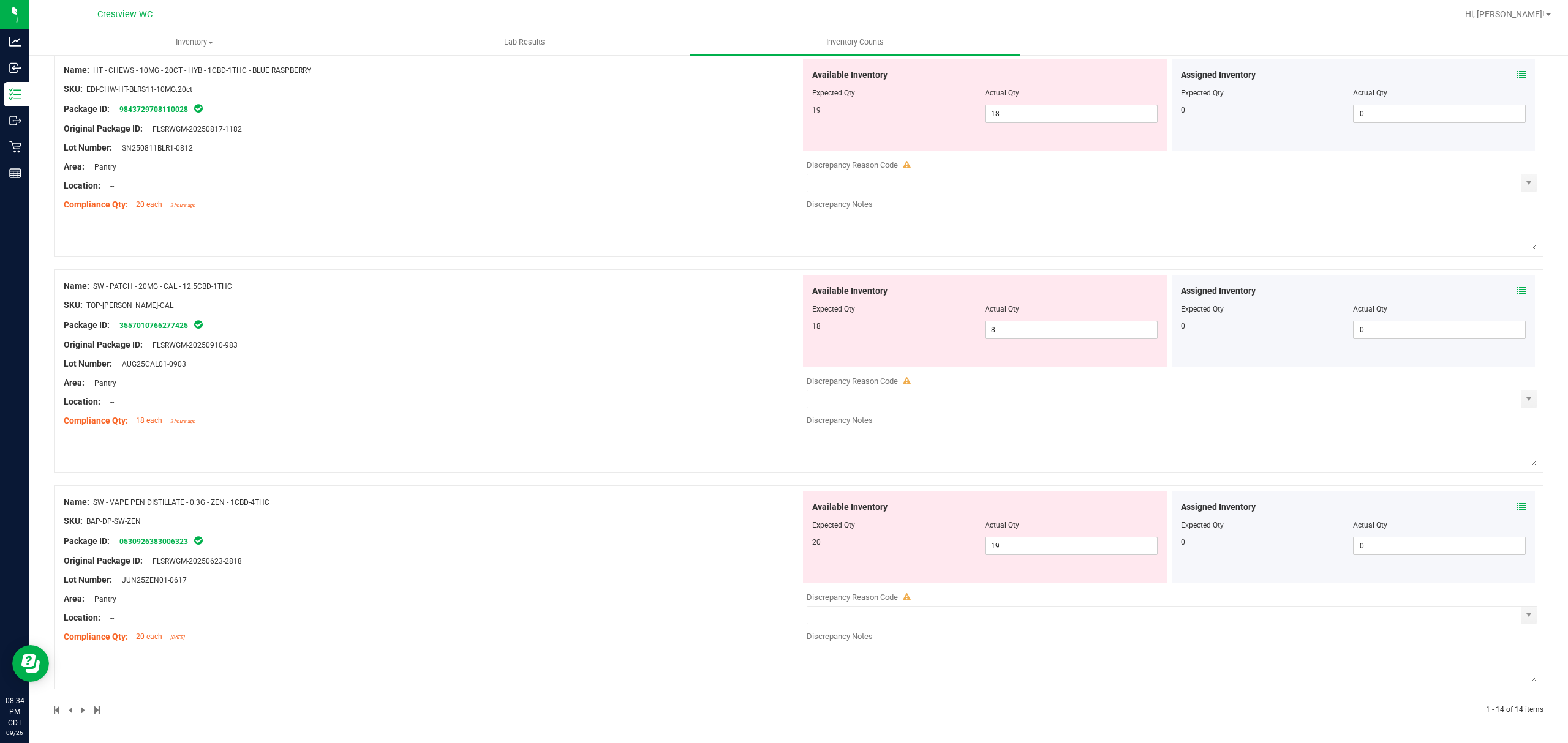
click at [1517, 77] on icon at bounding box center [1521, 75] width 9 height 9
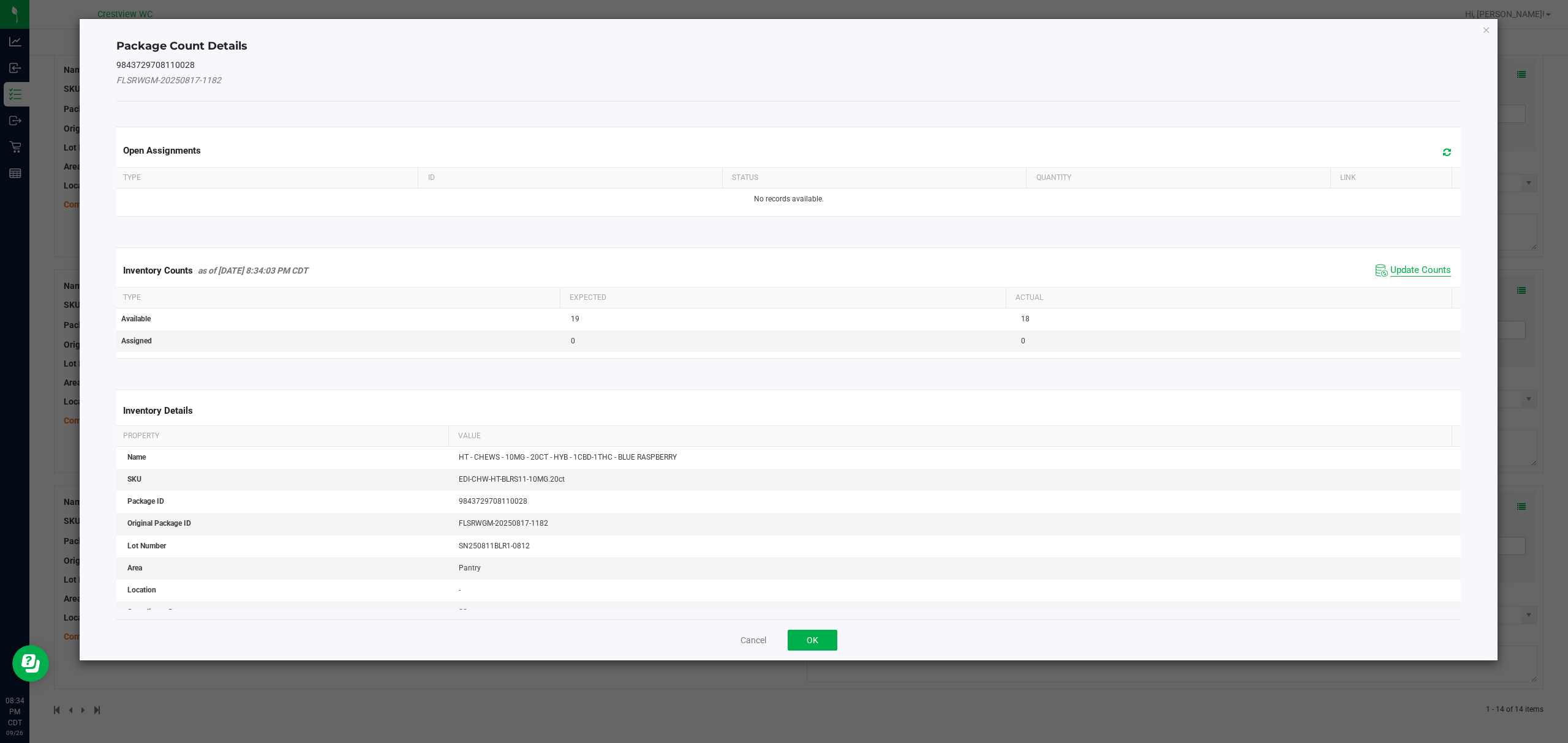
click at [1429, 269] on span "Update Counts" at bounding box center [1420, 270] width 61 height 12
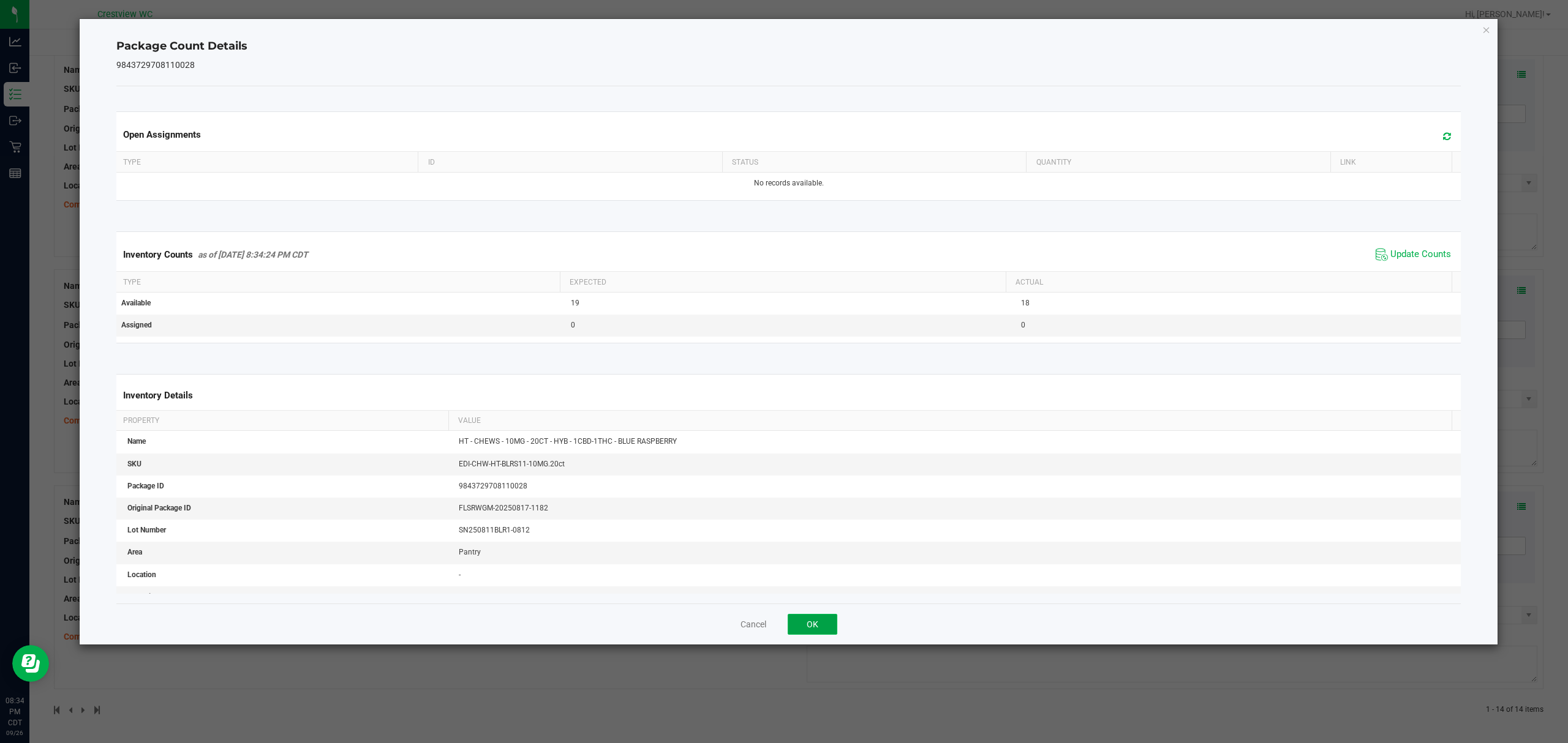
click at [806, 617] on button "OK" at bounding box center [812, 624] width 50 height 20
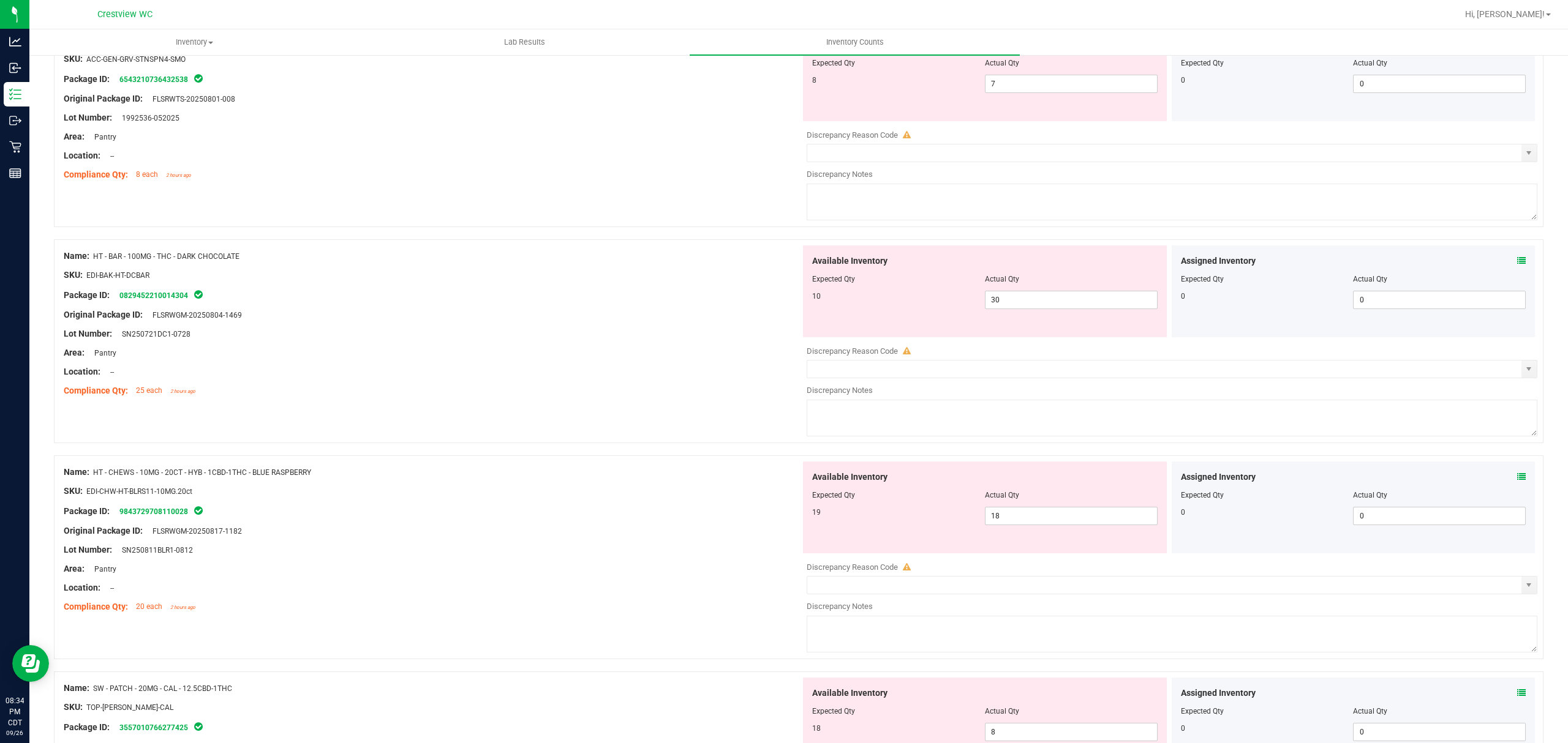
scroll to position [2124, 0]
click at [1517, 258] on span at bounding box center [1521, 258] width 9 height 13
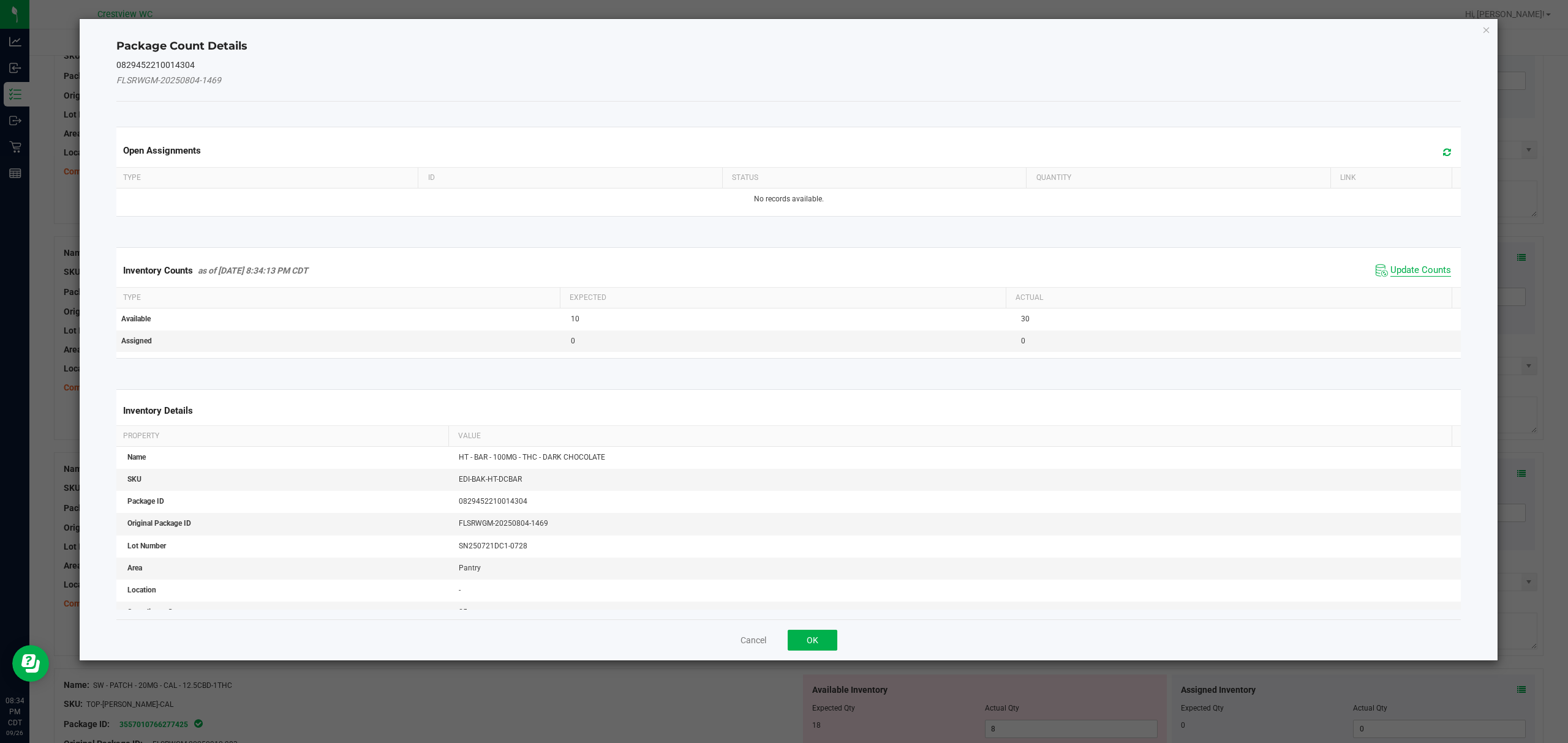
click at [1424, 275] on span "Update Counts" at bounding box center [1420, 270] width 61 height 12
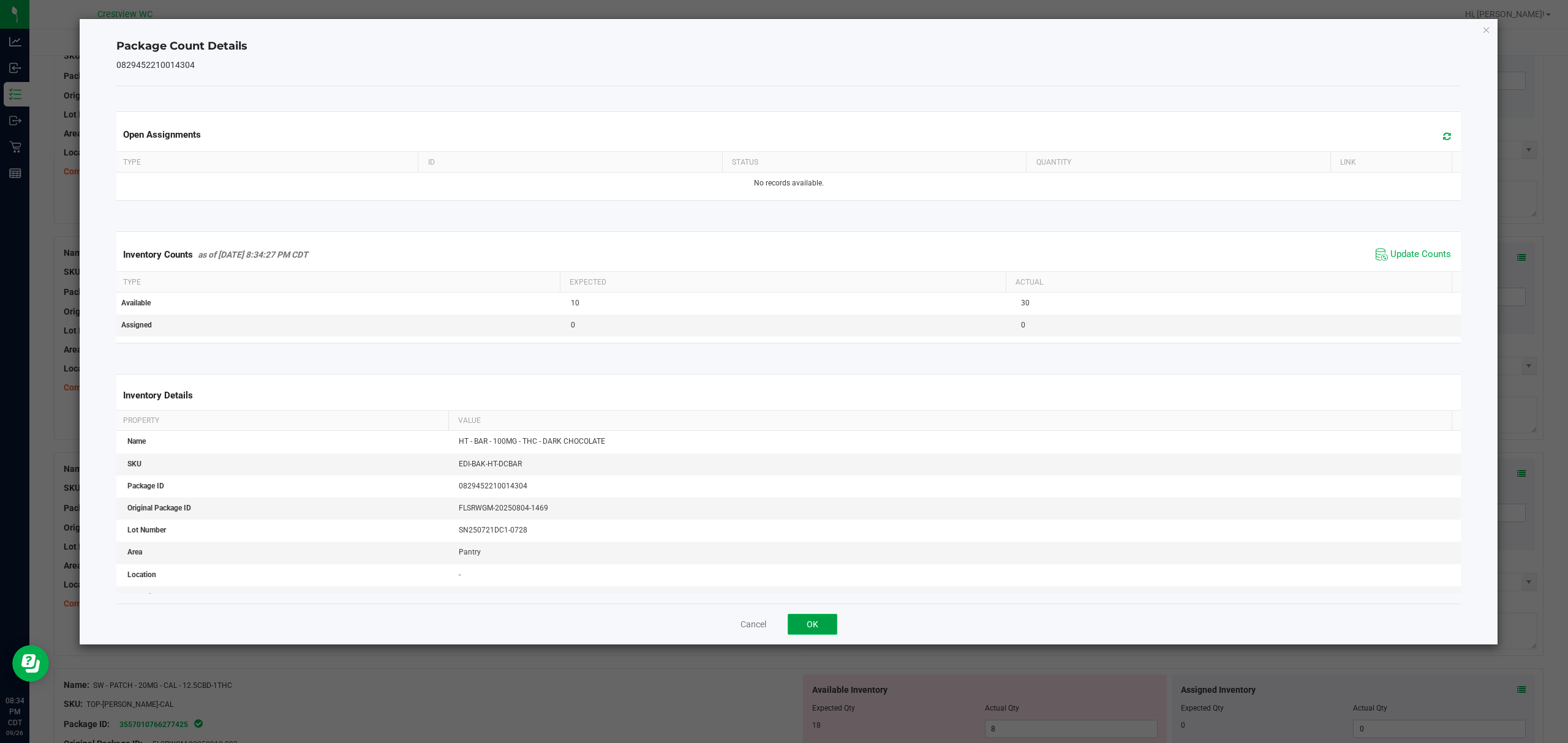
click at [814, 619] on button "OK" at bounding box center [812, 624] width 50 height 20
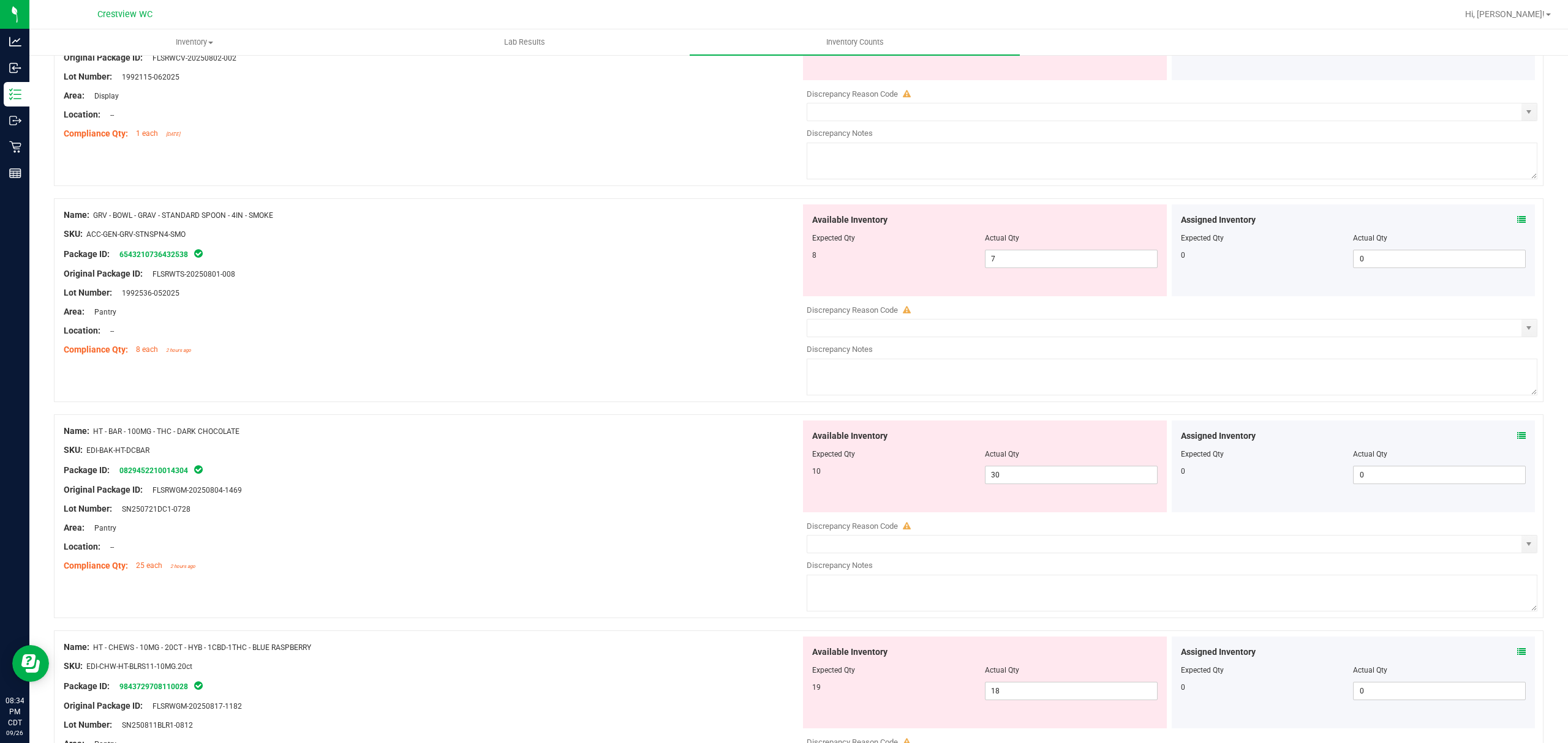
scroll to position [1946, 0]
click at [1503, 255] on input "0" at bounding box center [1439, 257] width 171 height 17
click at [1517, 223] on icon at bounding box center [1521, 219] width 9 height 9
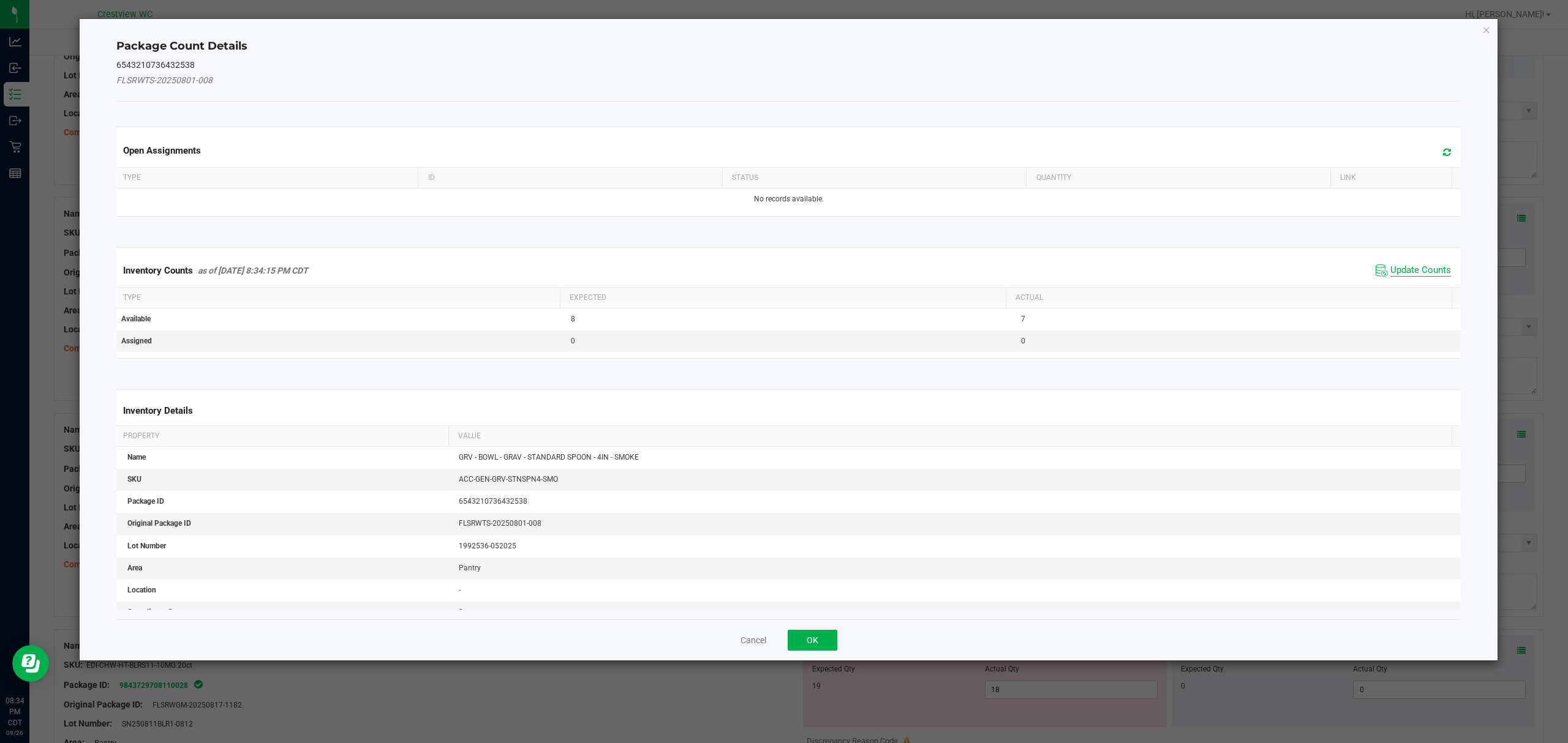
click at [1430, 266] on span "Update Counts" at bounding box center [1420, 270] width 61 height 12
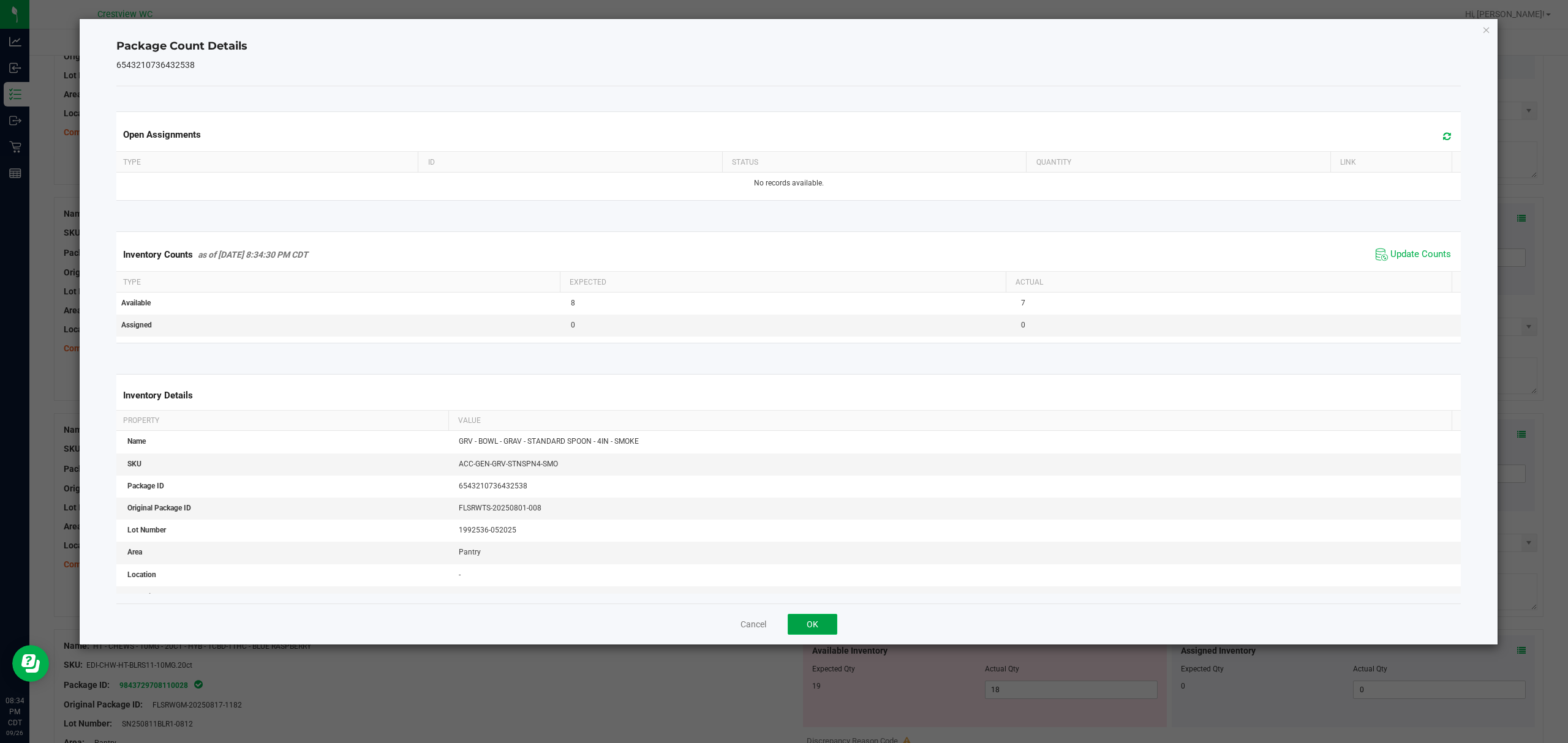
click at [823, 619] on button "OK" at bounding box center [812, 624] width 50 height 20
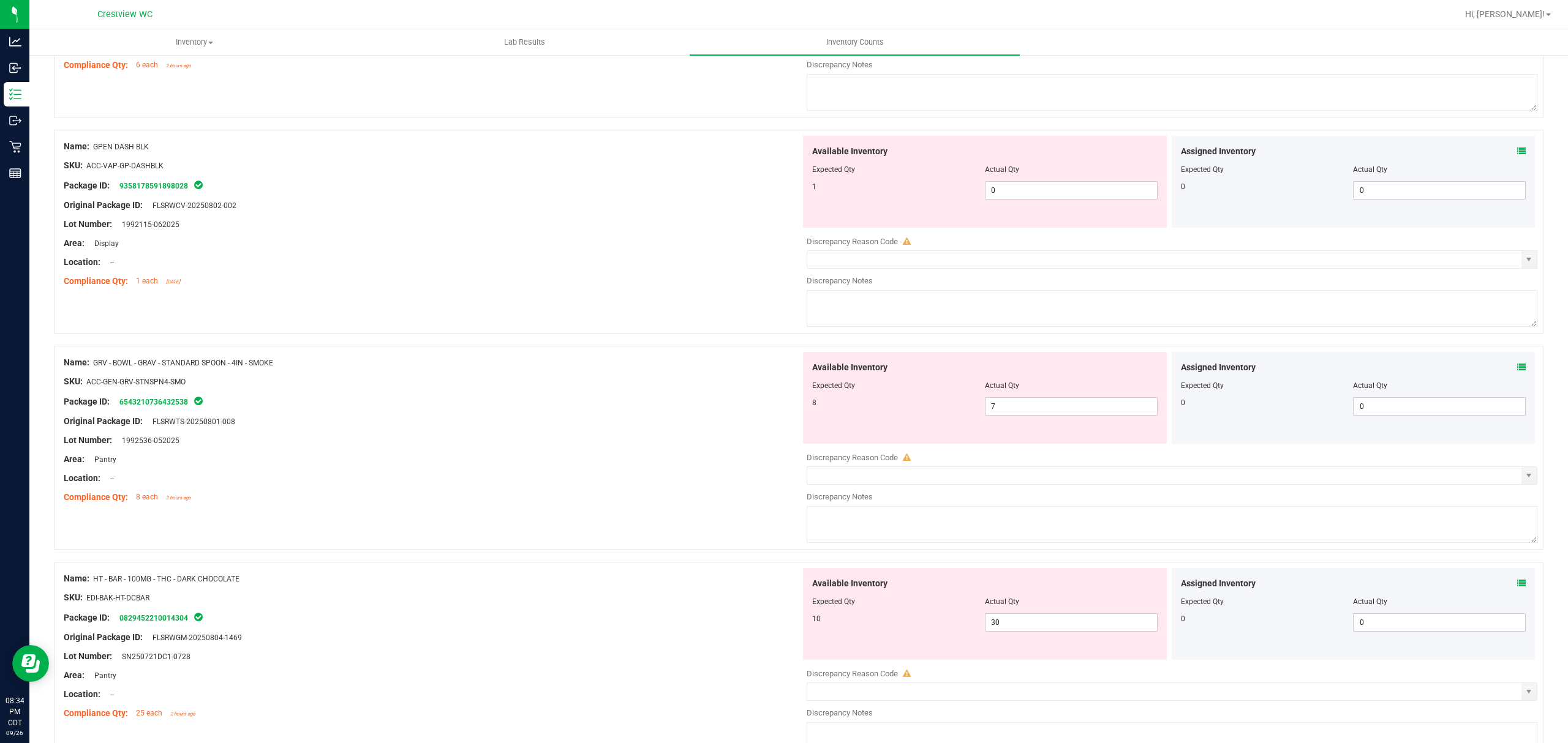
scroll to position [1744, 0]
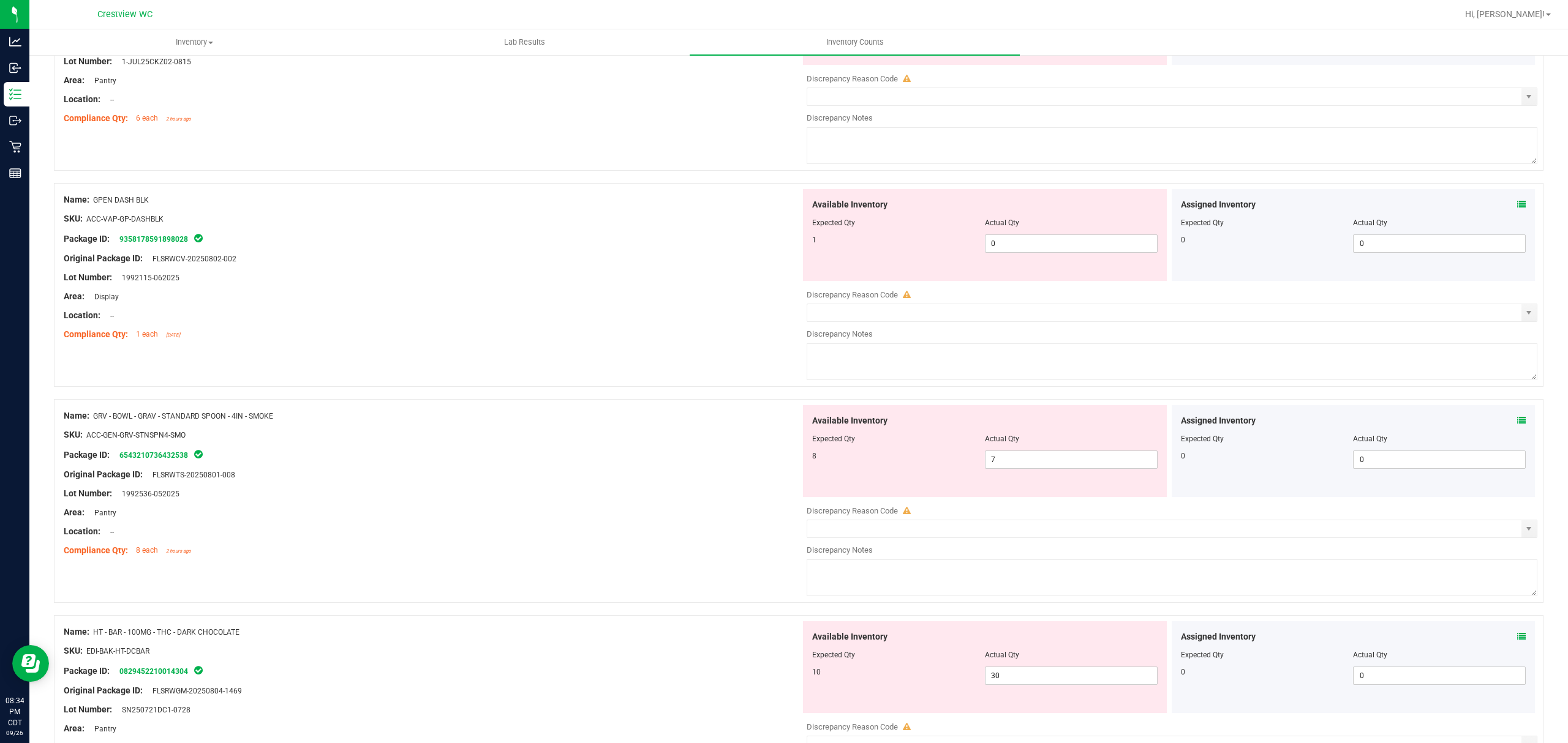
click at [1517, 209] on icon at bounding box center [1521, 204] width 9 height 9
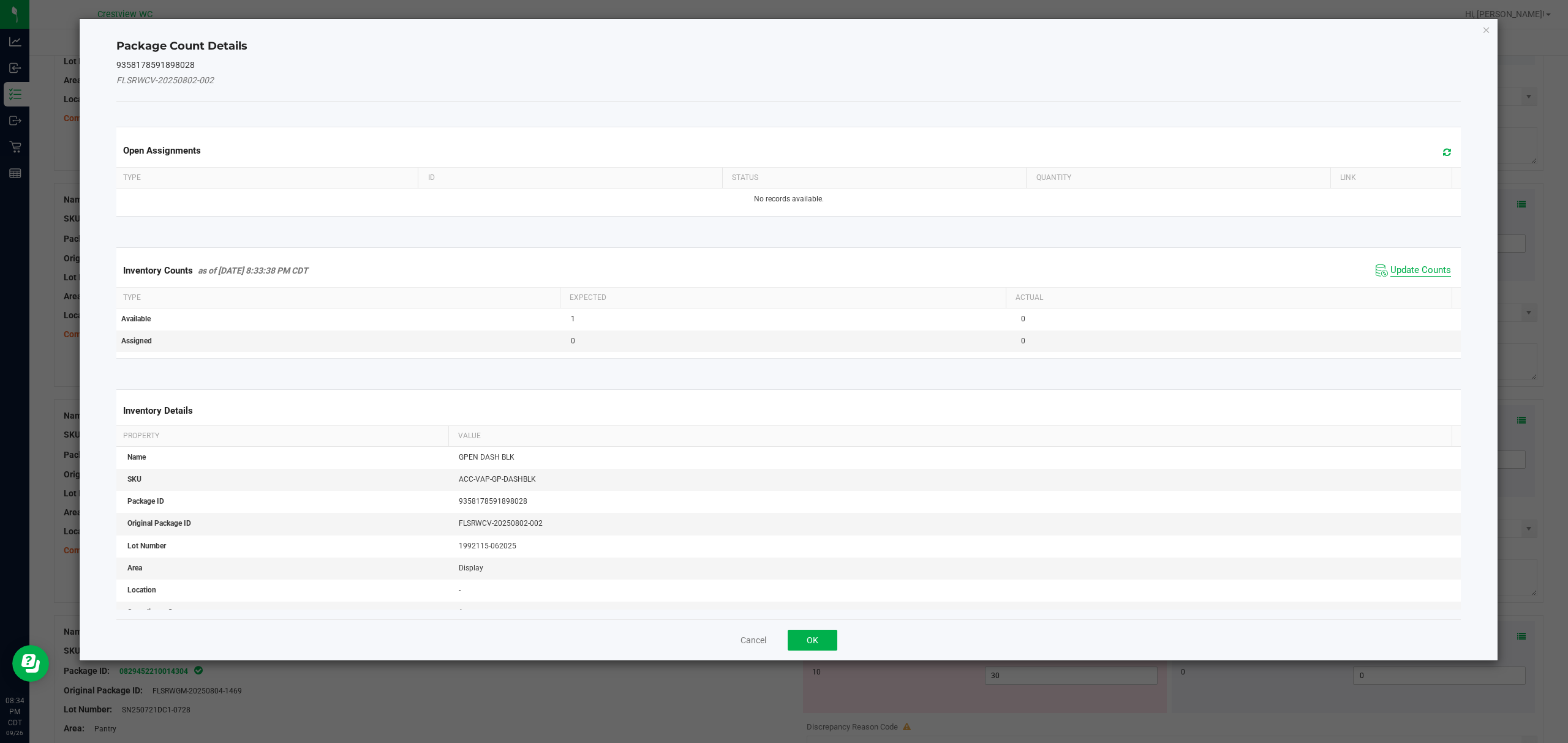
click at [1423, 266] on span "Update Counts" at bounding box center [1420, 270] width 61 height 12
click at [821, 630] on button "OK" at bounding box center [812, 640] width 50 height 20
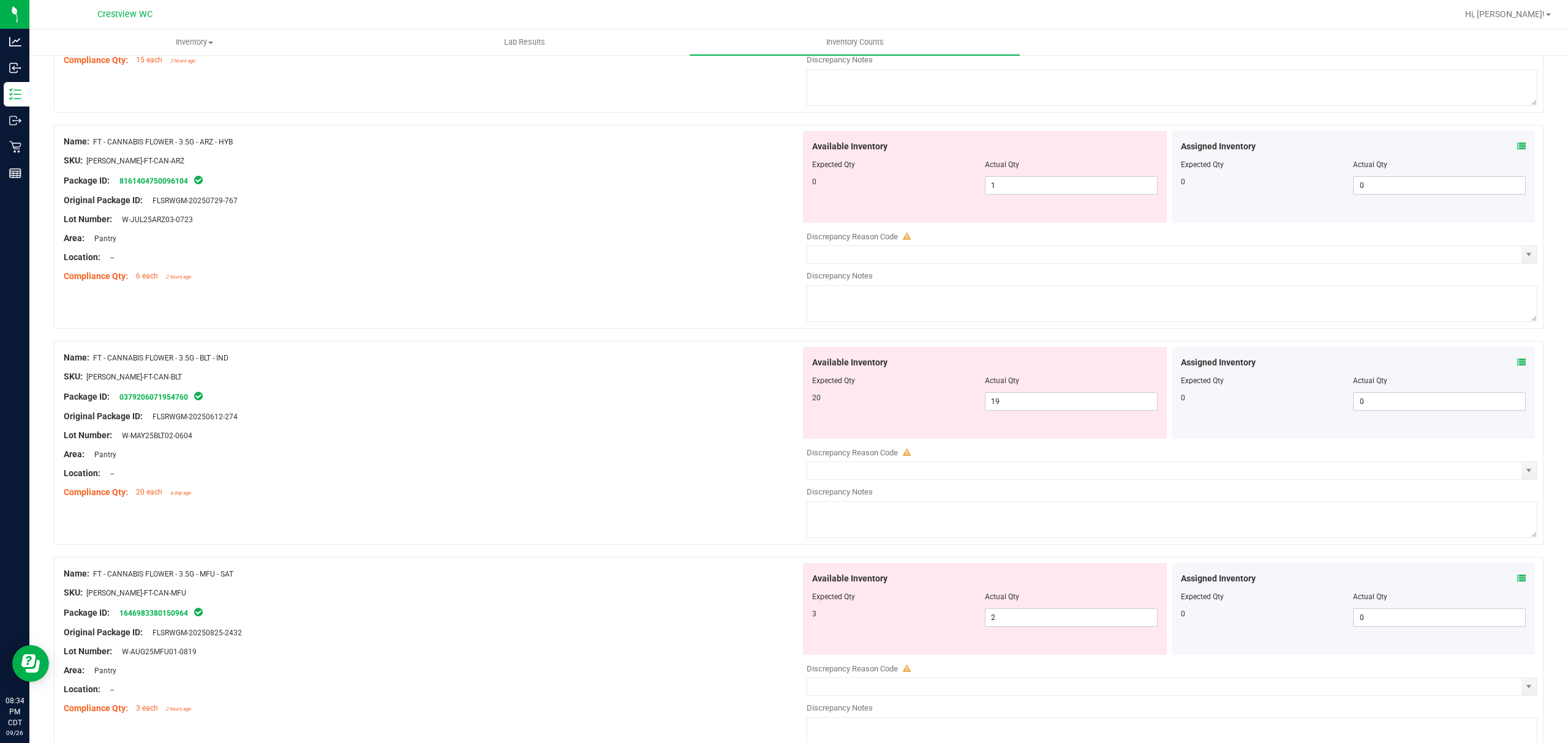
scroll to position [0, 0]
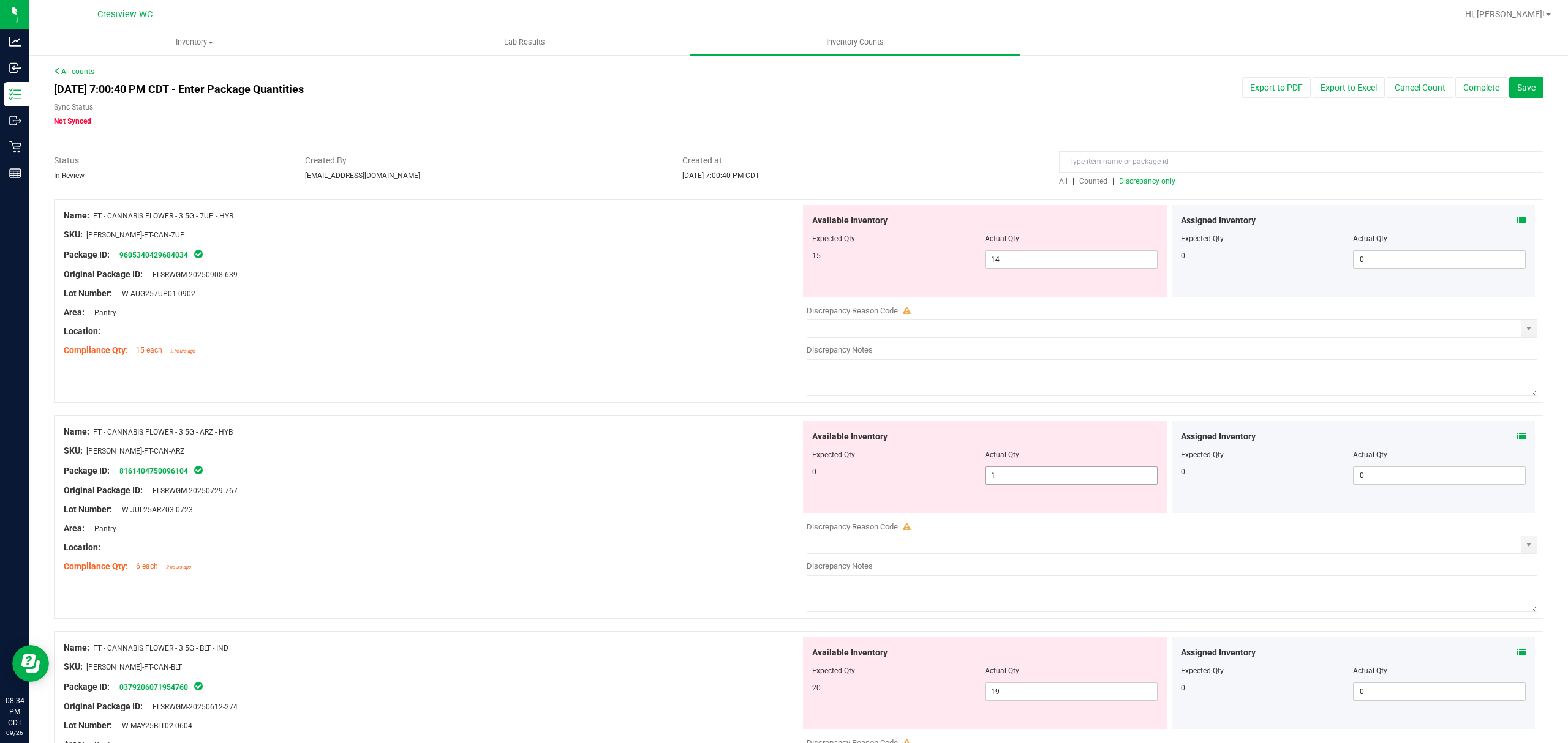
click at [1040, 471] on span "1 1" at bounding box center [1071, 475] width 173 height 18
click at [699, 441] on div at bounding box center [432, 441] width 737 height 6
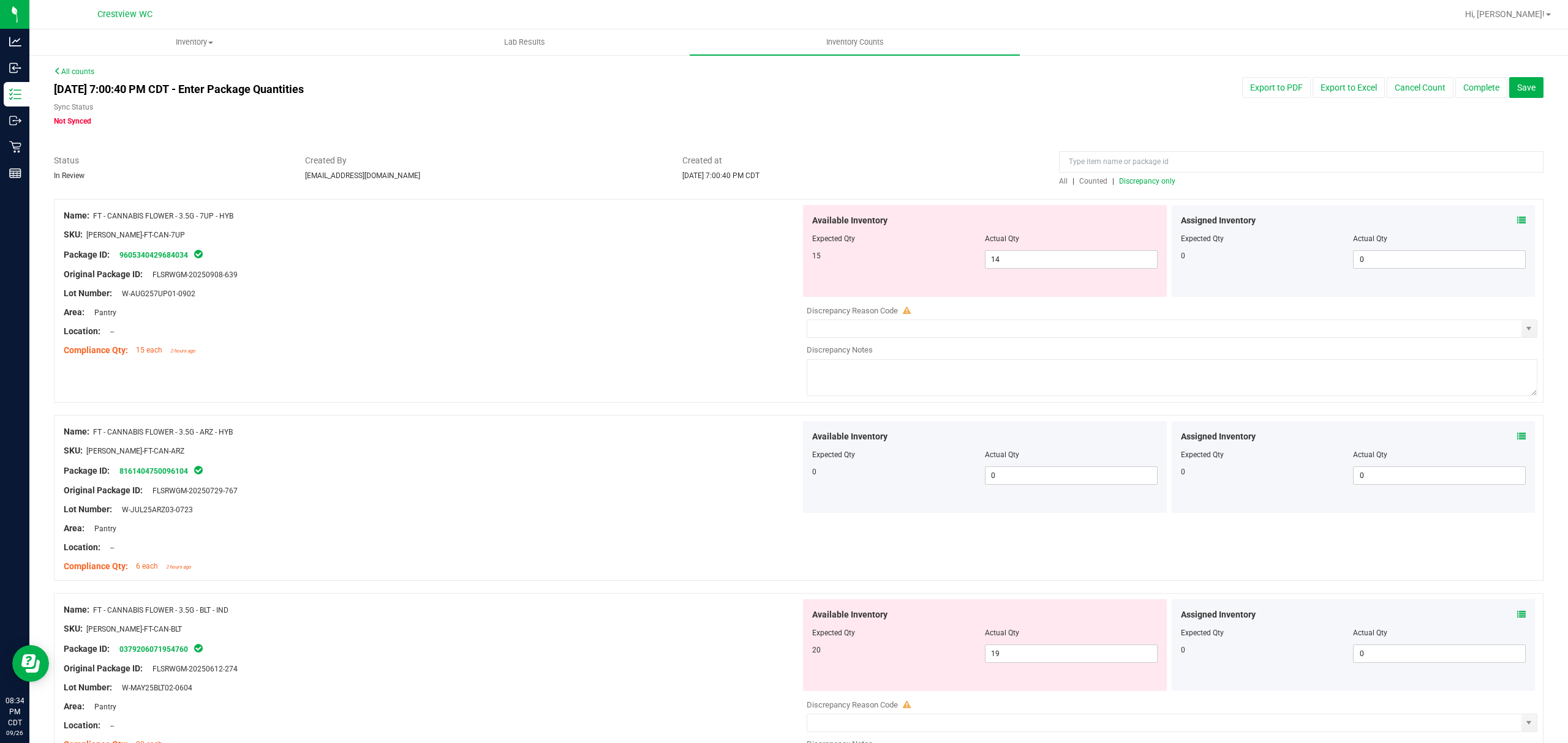
click at [1139, 182] on span "Discrepancy only" at bounding box center [1147, 182] width 56 height 9
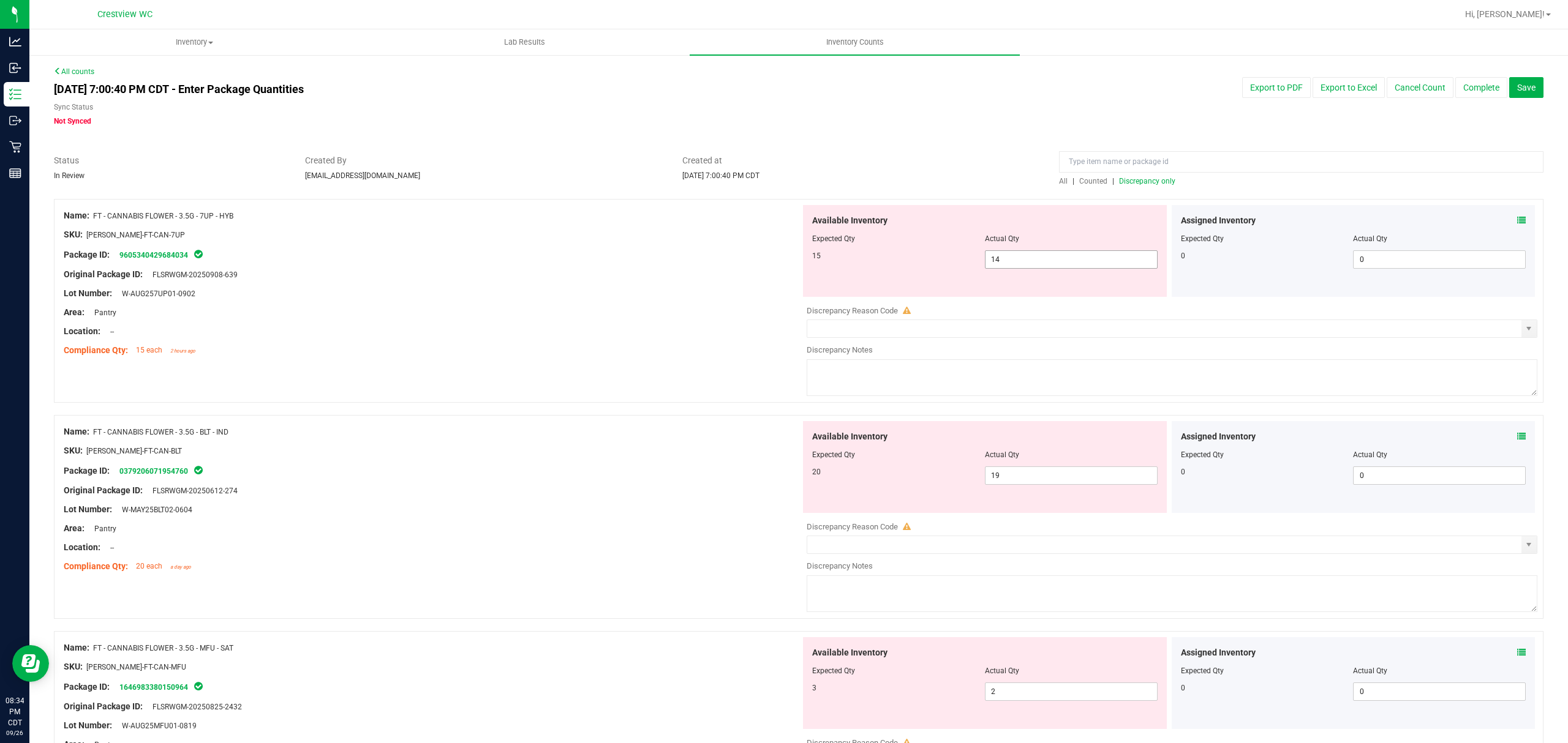
click at [1008, 256] on span "14 14" at bounding box center [1071, 259] width 173 height 18
click at [662, 264] on div at bounding box center [432, 265] width 737 height 6
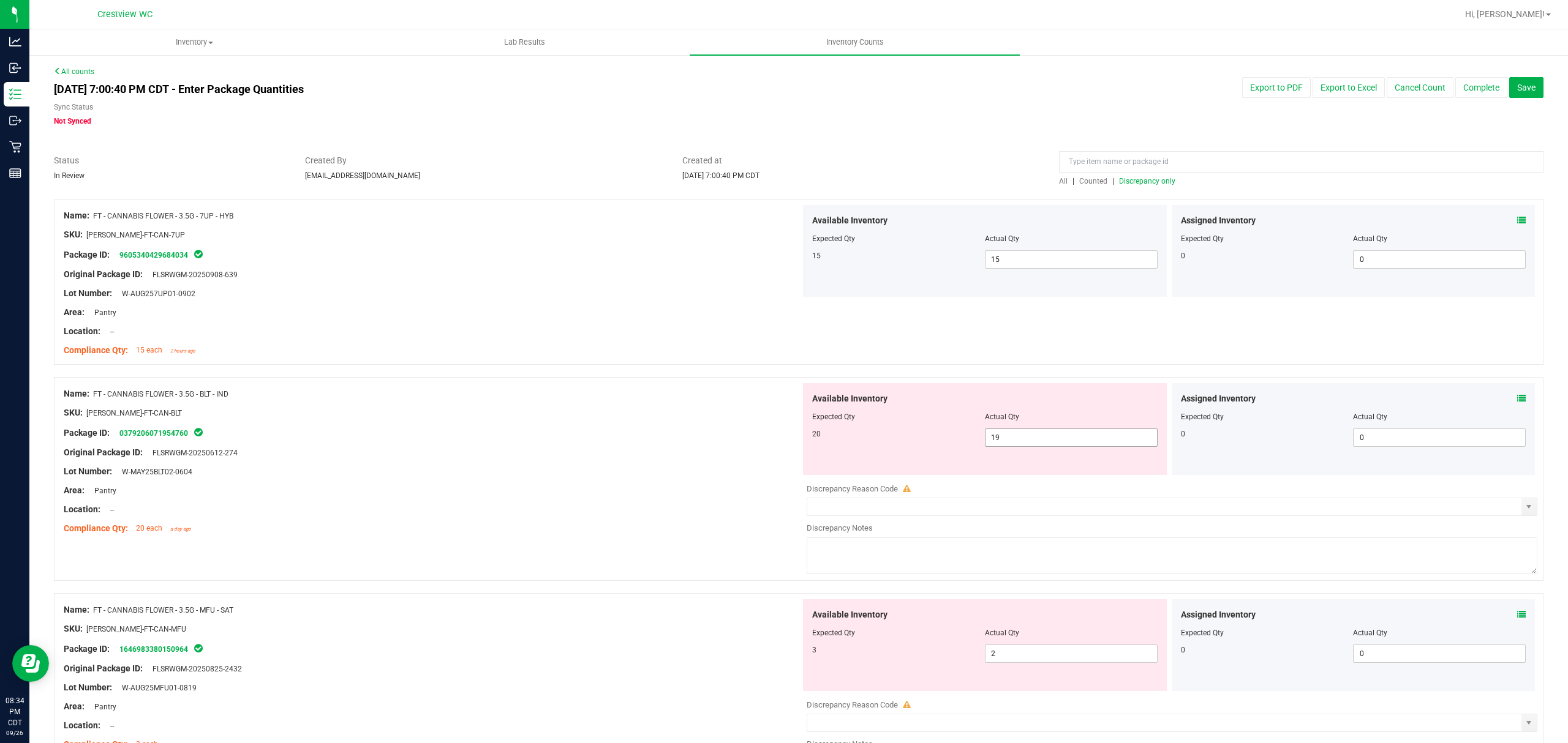
click at [1013, 428] on span "19 19" at bounding box center [1071, 437] width 173 height 18
click at [1006, 439] on span "19 19" at bounding box center [1071, 437] width 173 height 18
click at [1006, 439] on input "19" at bounding box center [1071, 437] width 171 height 17
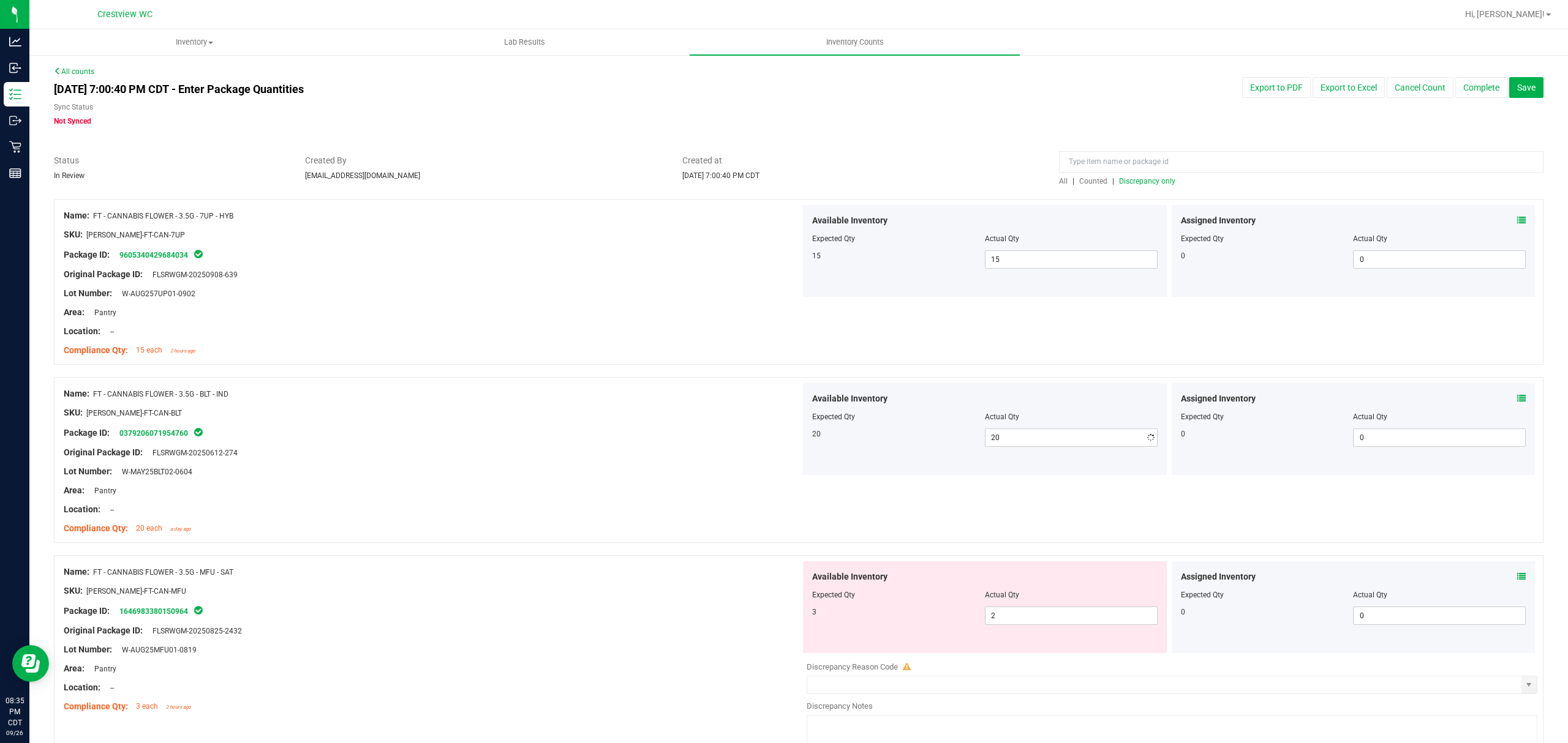
click at [691, 392] on div "Name: FT - CANNABIS FLOWER - 3.5G - BLT - IND" at bounding box center [432, 394] width 737 height 13
click at [1012, 619] on span "2 2" at bounding box center [1071, 616] width 173 height 18
click at [512, 488] on div "Area: Pantry" at bounding box center [432, 490] width 737 height 13
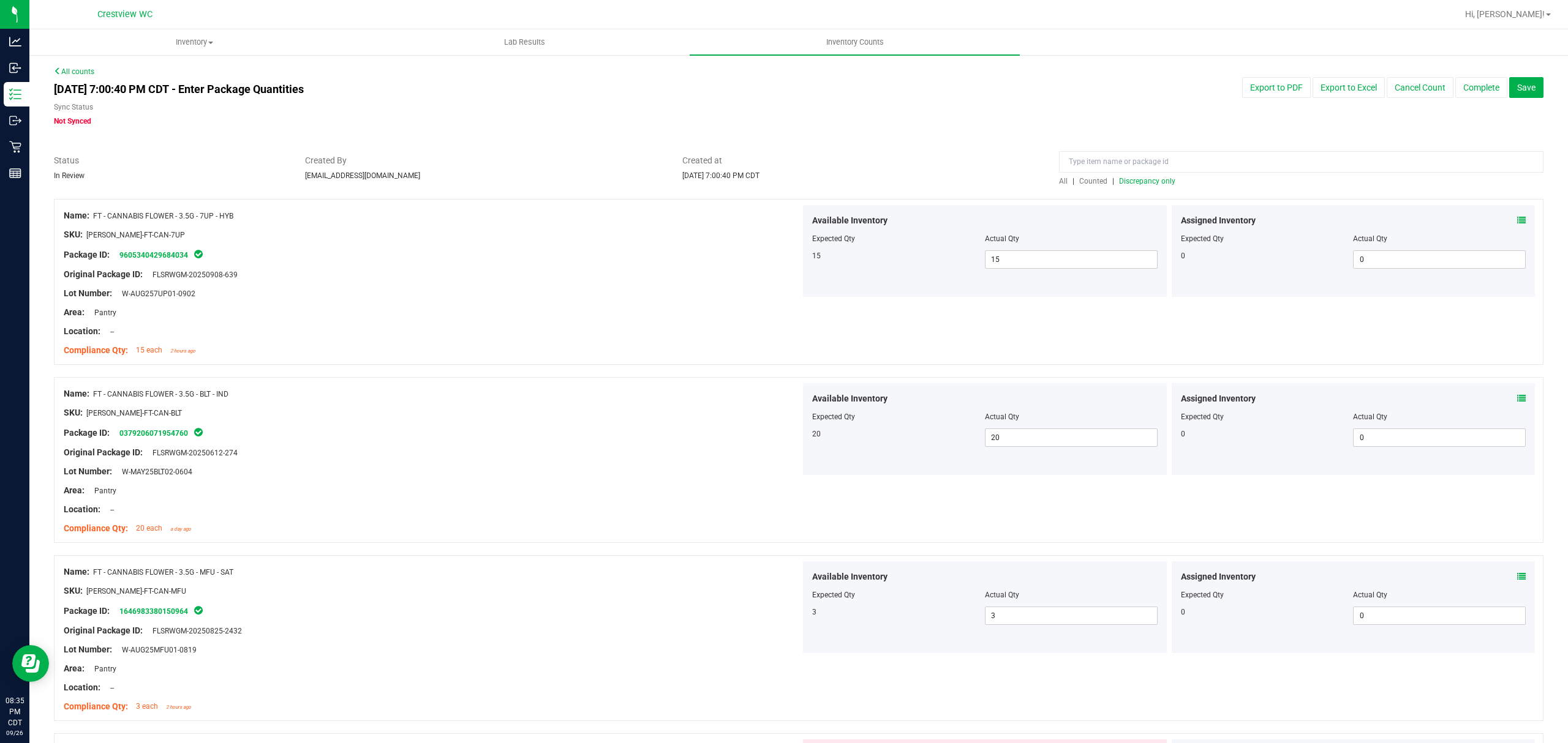
click at [1142, 184] on span "Discrepancy only" at bounding box center [1147, 182] width 56 height 9
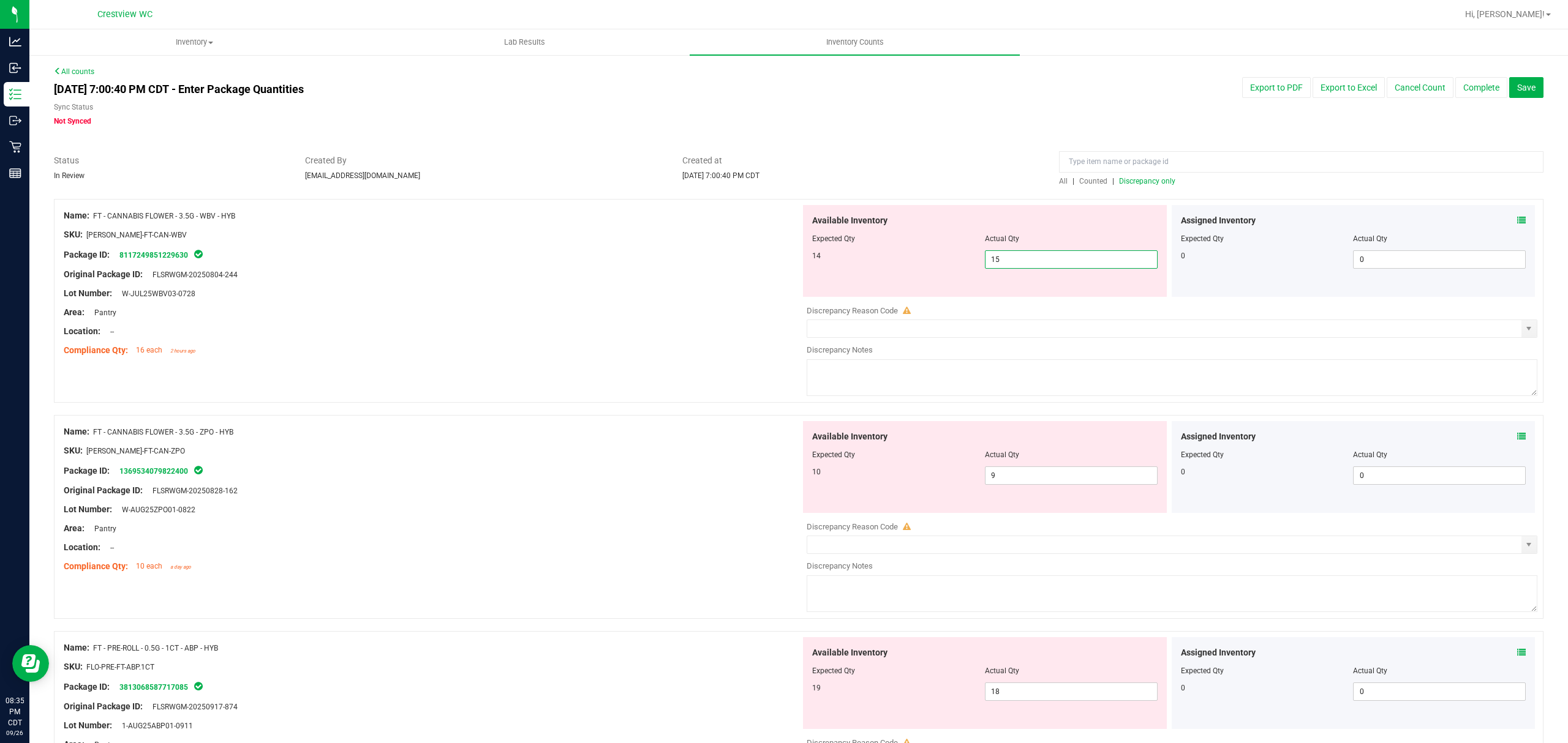
click at [1022, 255] on span "15 15" at bounding box center [1071, 259] width 173 height 18
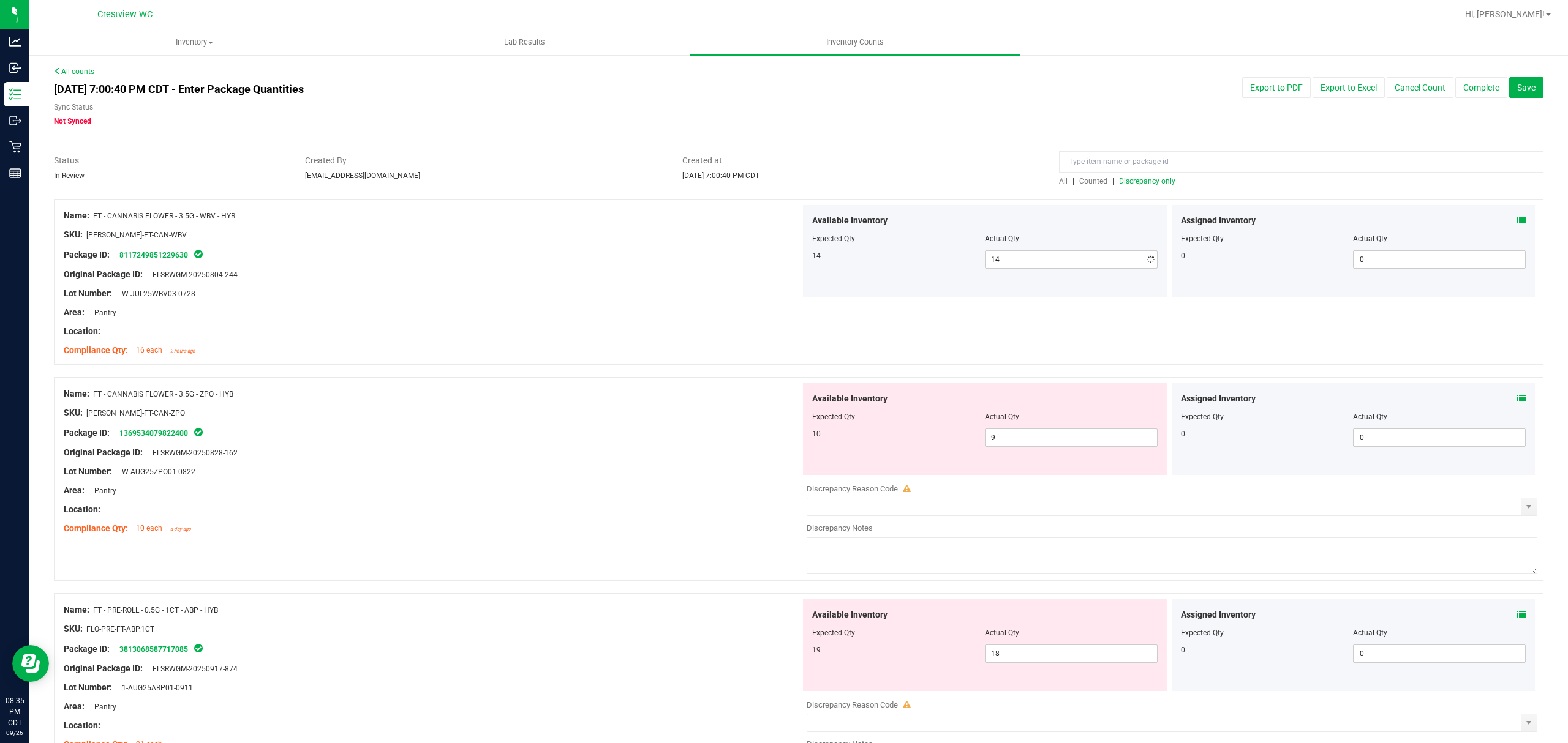
click at [1126, 182] on span "Discrepancy only" at bounding box center [1147, 182] width 56 height 9
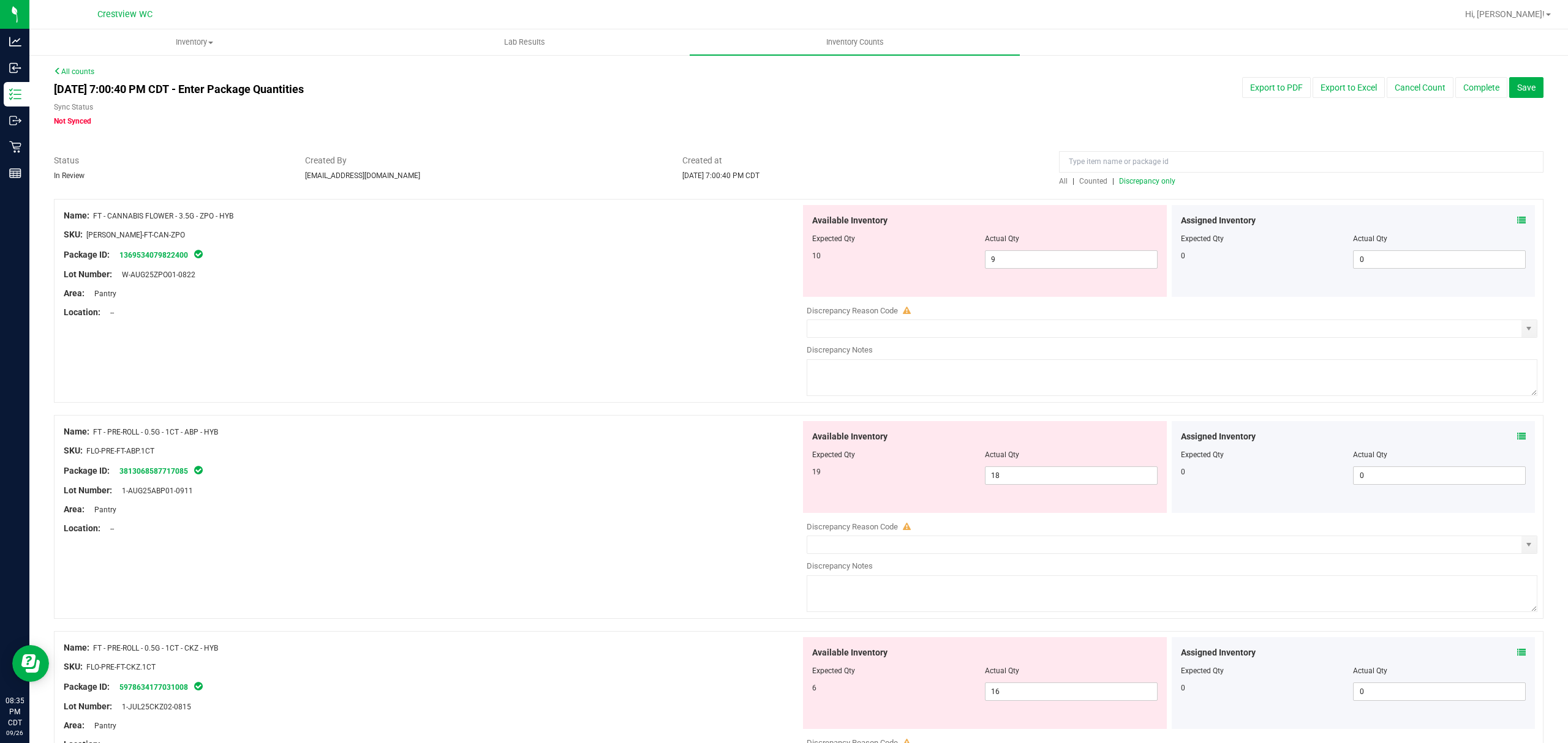
click at [978, 172] on div "Created at [DATE] 7:00:40 PM CDT" at bounding box center [861, 168] width 377 height 27
click at [1041, 251] on span "9 9" at bounding box center [1071, 259] width 173 height 18
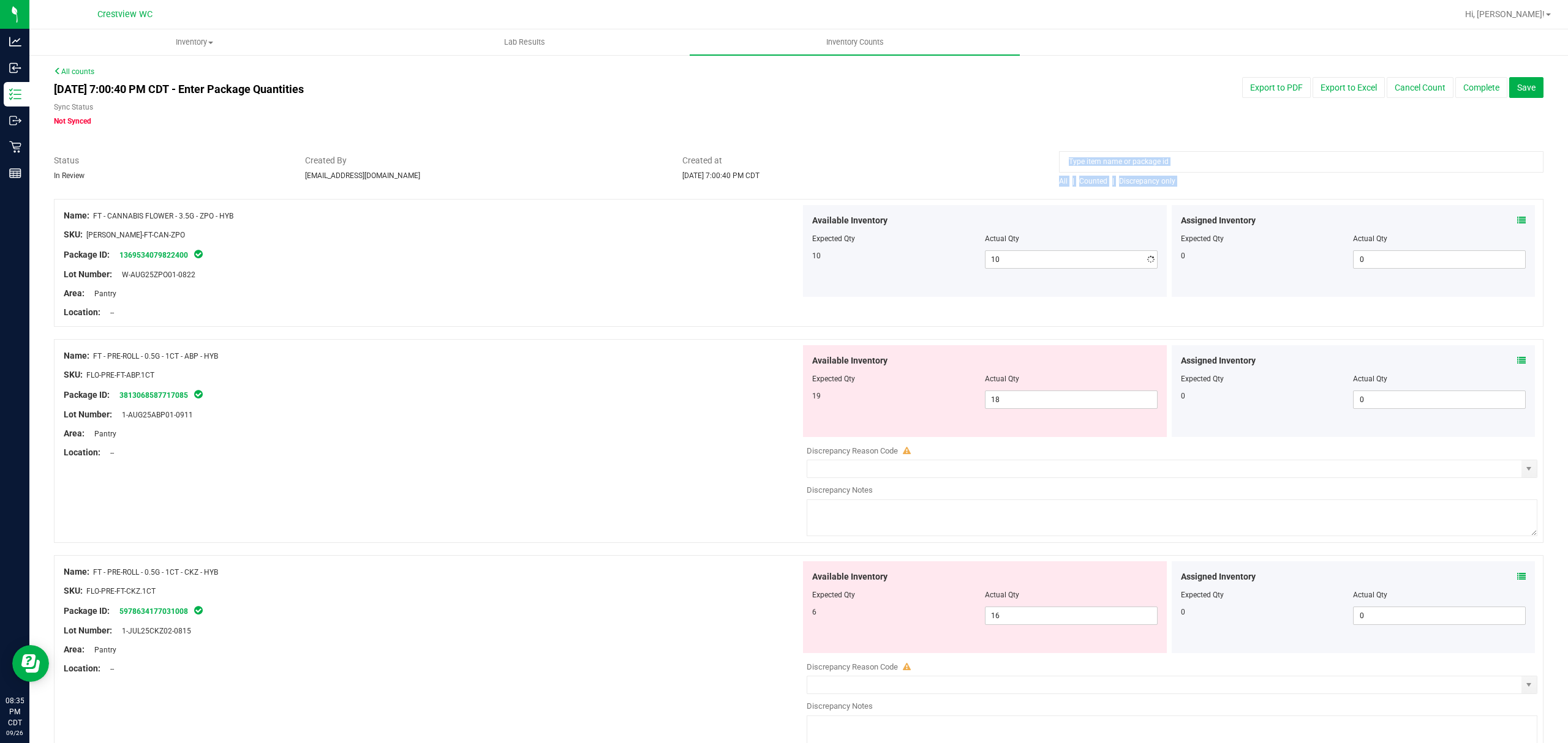
drag, startPoint x: 981, startPoint y: 187, endPoint x: 1036, endPoint y: 160, distance: 61.3
click at [1137, 184] on span "Discrepancy only" at bounding box center [1147, 182] width 56 height 9
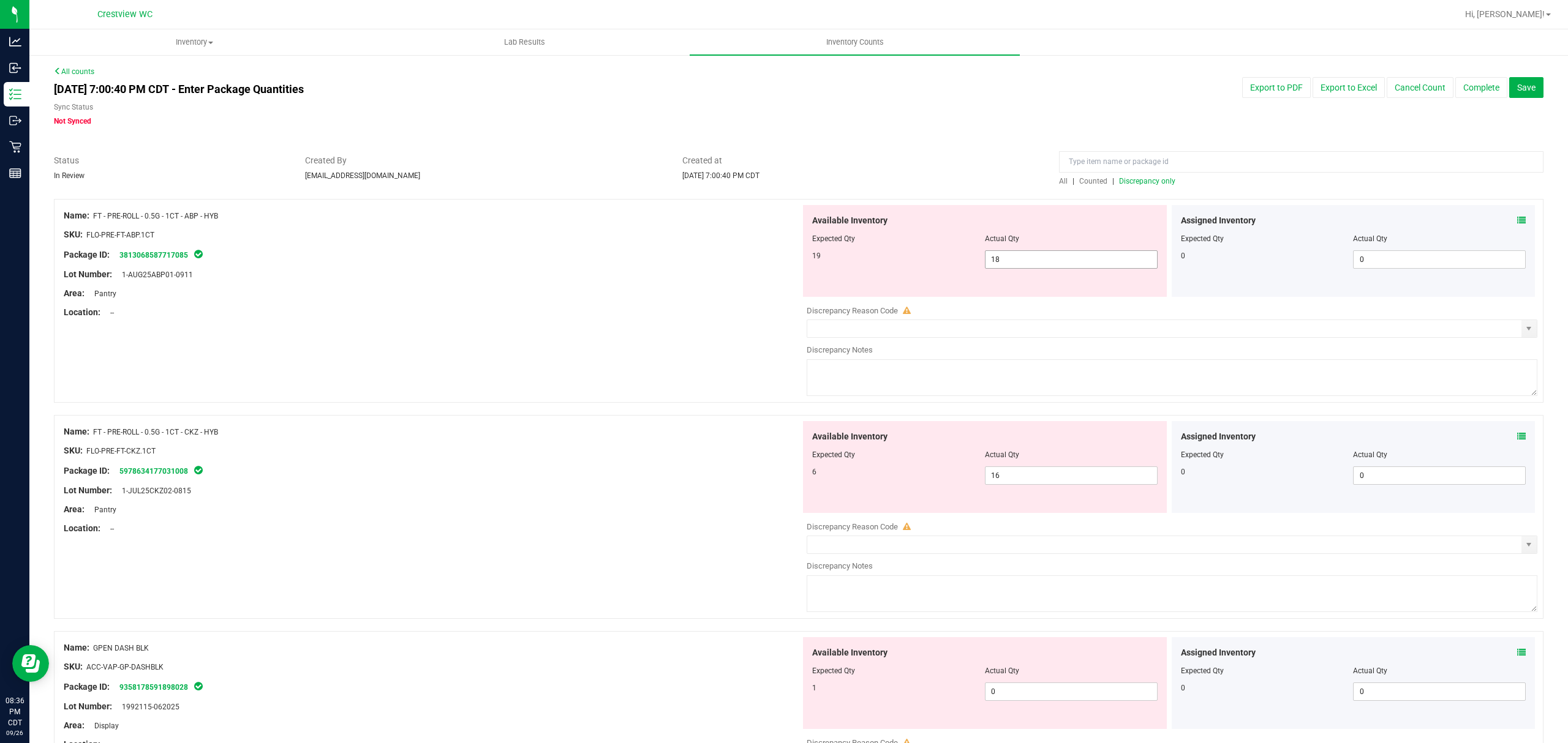
click at [1027, 260] on span "18 18" at bounding box center [1071, 259] width 173 height 18
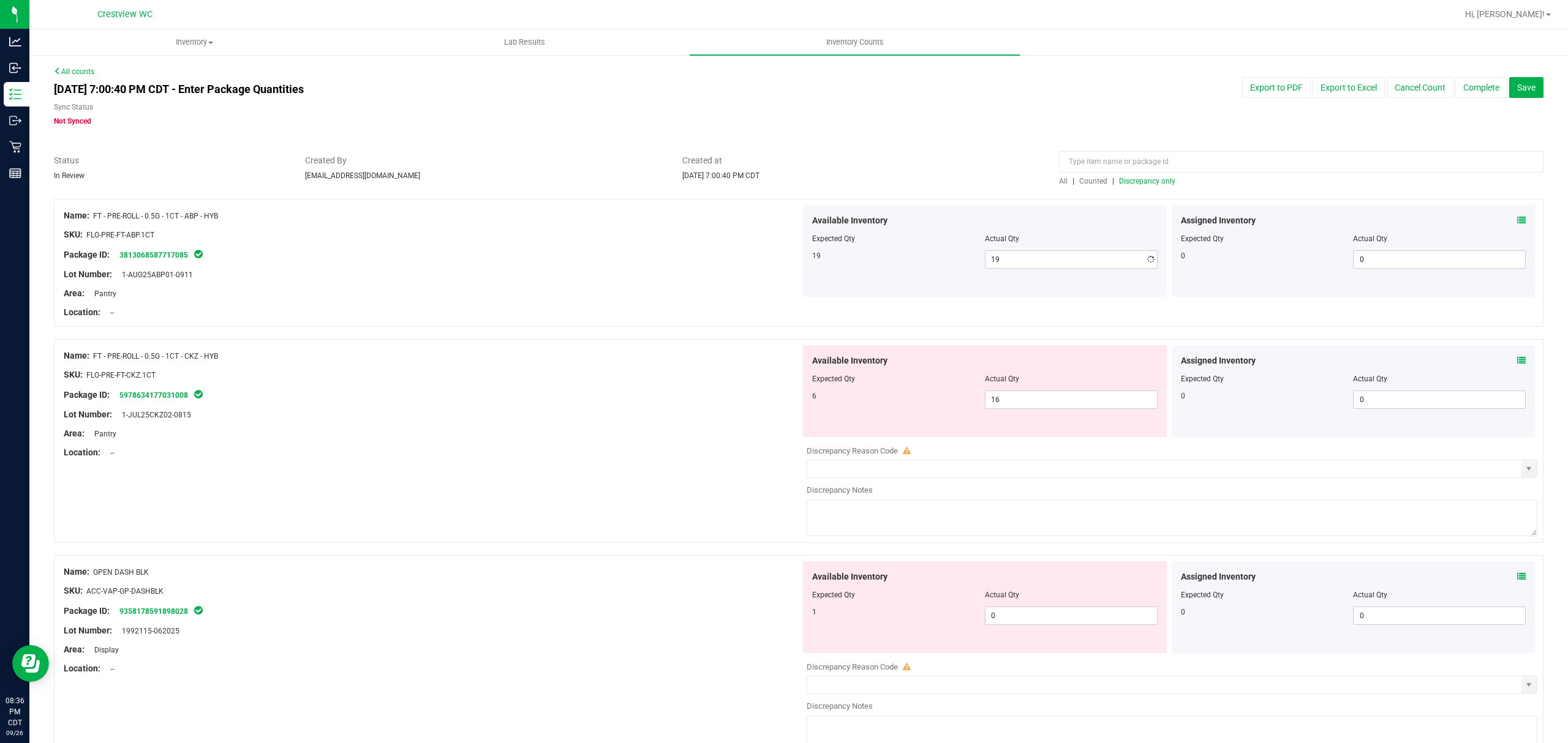
click at [990, 175] on div "Created at [DATE] 7:00:40 PM CDT" at bounding box center [861, 168] width 377 height 27
click at [1015, 399] on span "16 16" at bounding box center [1071, 399] width 173 height 18
click at [960, 187] on div at bounding box center [798, 193] width 1489 height 12
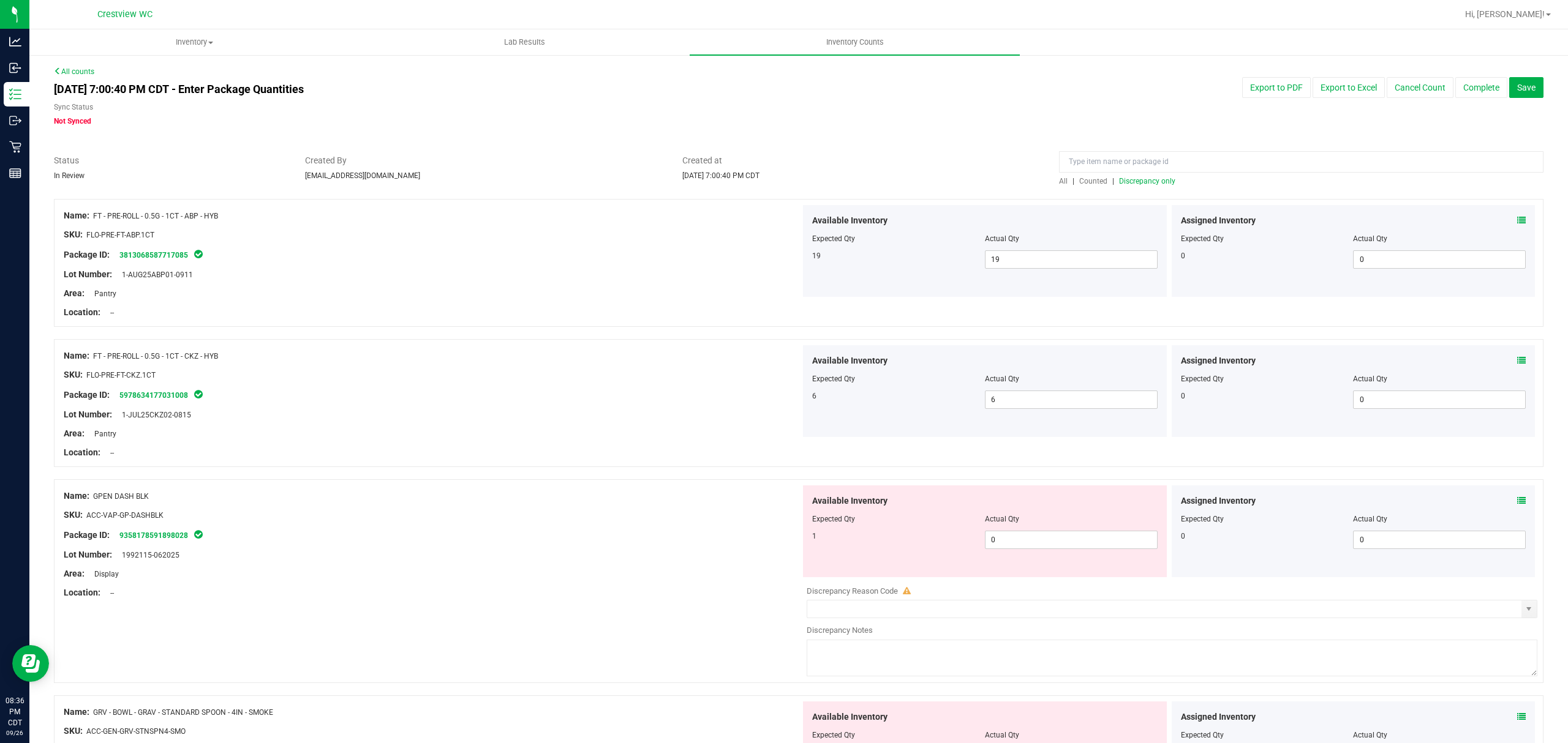
click at [1124, 179] on span "Discrepancy only" at bounding box center [1147, 182] width 56 height 9
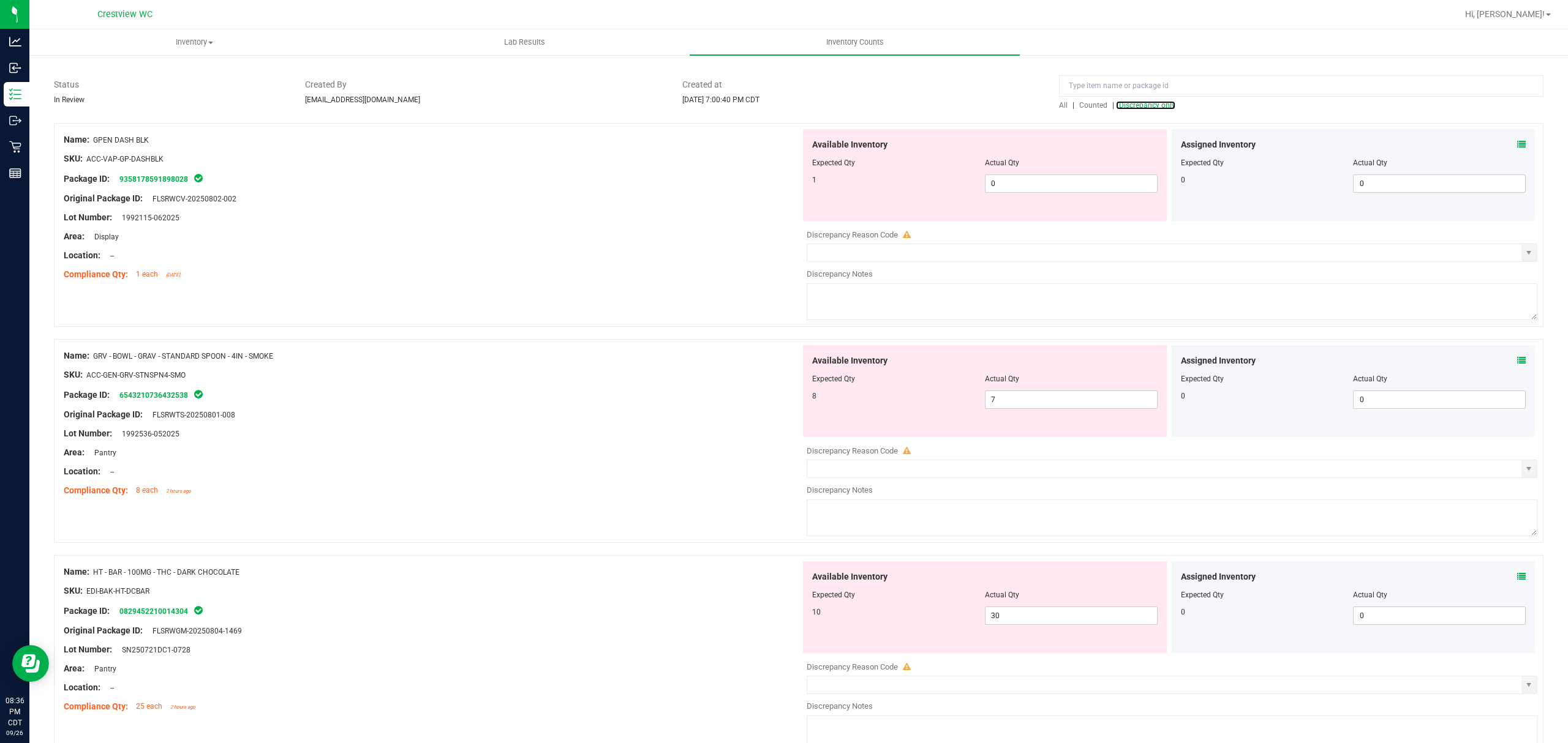
scroll to position [62, 0]
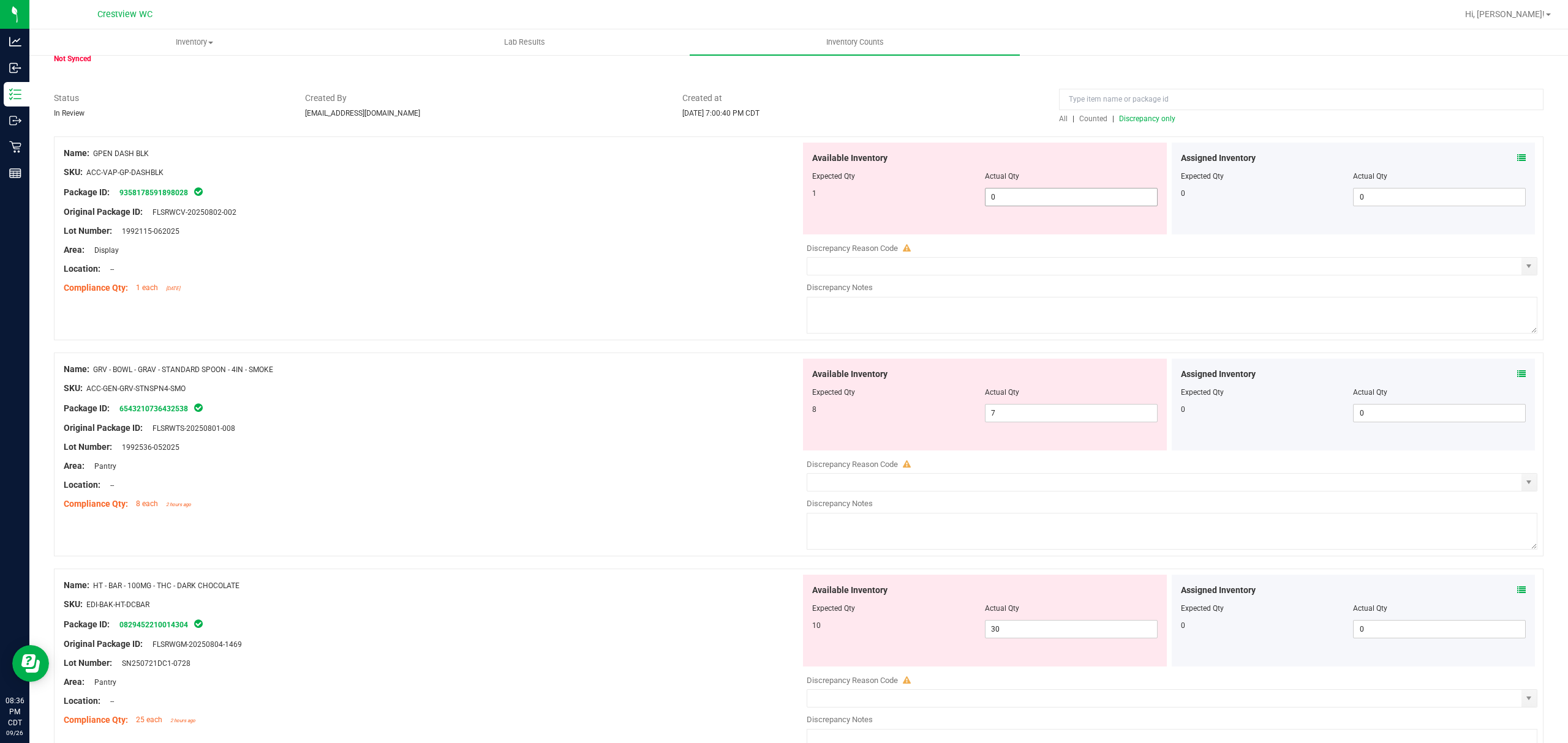
click at [1098, 196] on span "0 0" at bounding box center [1071, 197] width 173 height 18
click at [432, 275] on div "Location: --" at bounding box center [432, 269] width 737 height 13
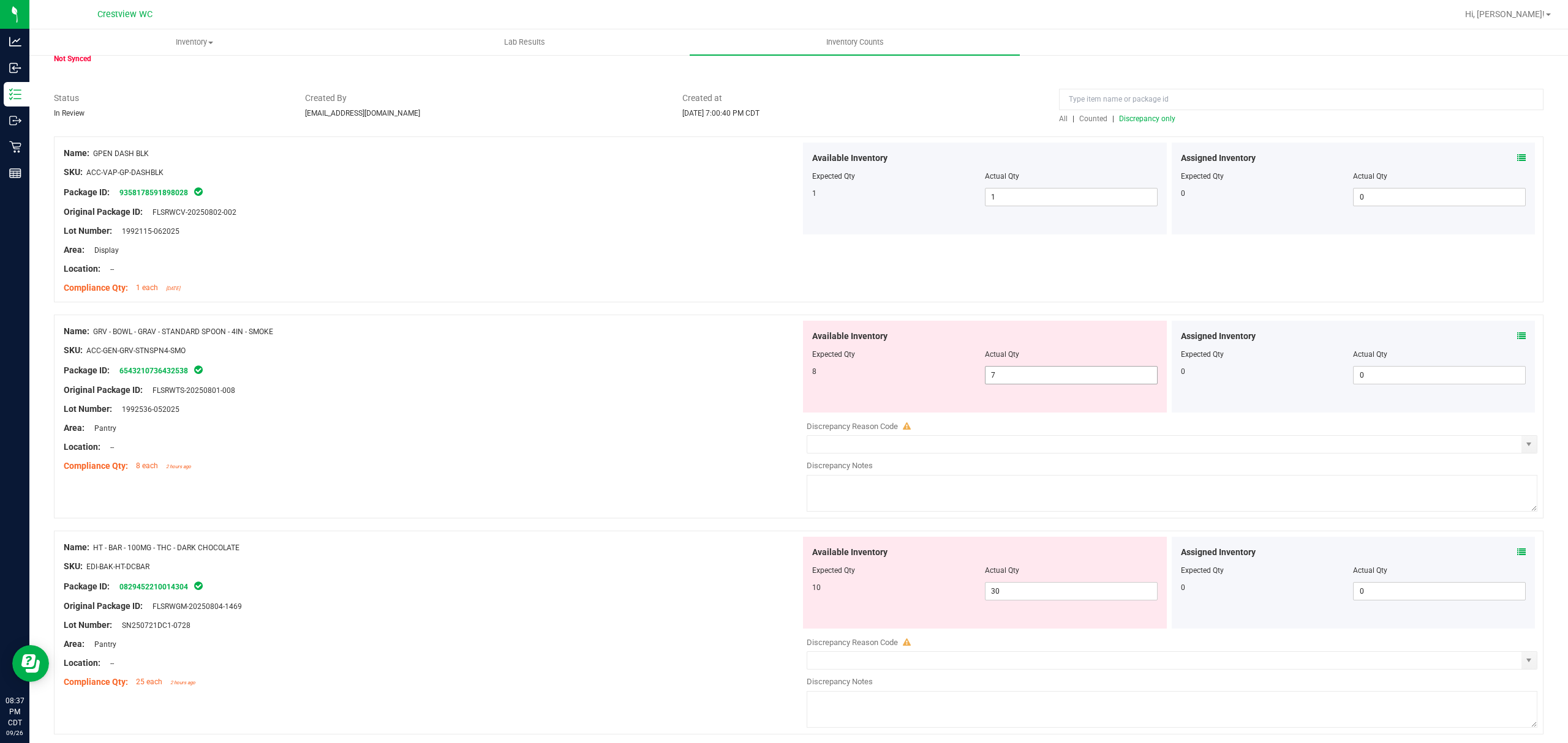
click at [1067, 368] on span "7 7" at bounding box center [1071, 375] width 173 height 18
click at [1036, 376] on input "text" at bounding box center [1071, 375] width 171 height 17
click at [750, 332] on div "Name: GRV - BOWL - GRAV - STANDARD SPOON - 4IN - SMOKE" at bounding box center [432, 332] width 737 height 13
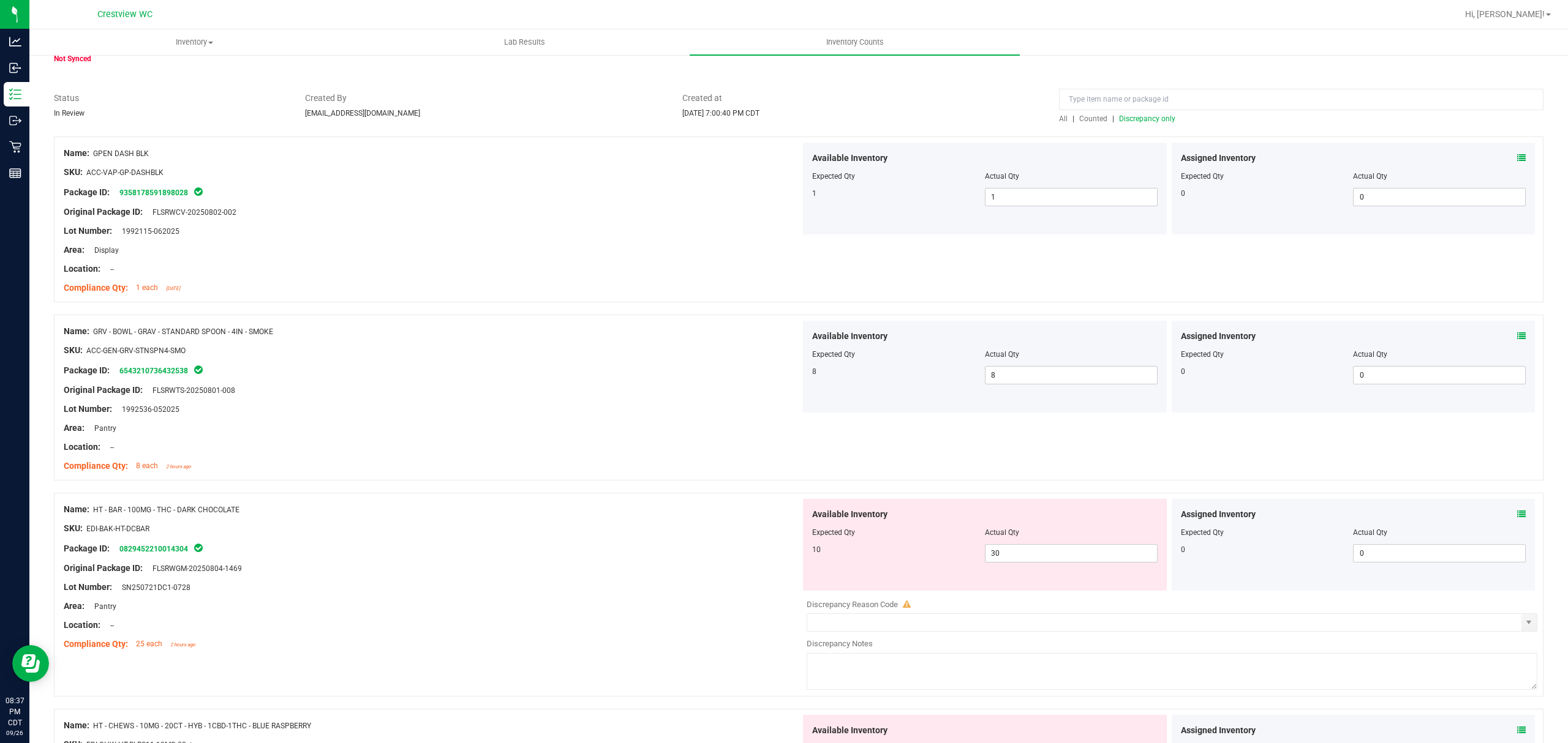
click at [1125, 121] on span "Discrepancy only" at bounding box center [1147, 119] width 56 height 9
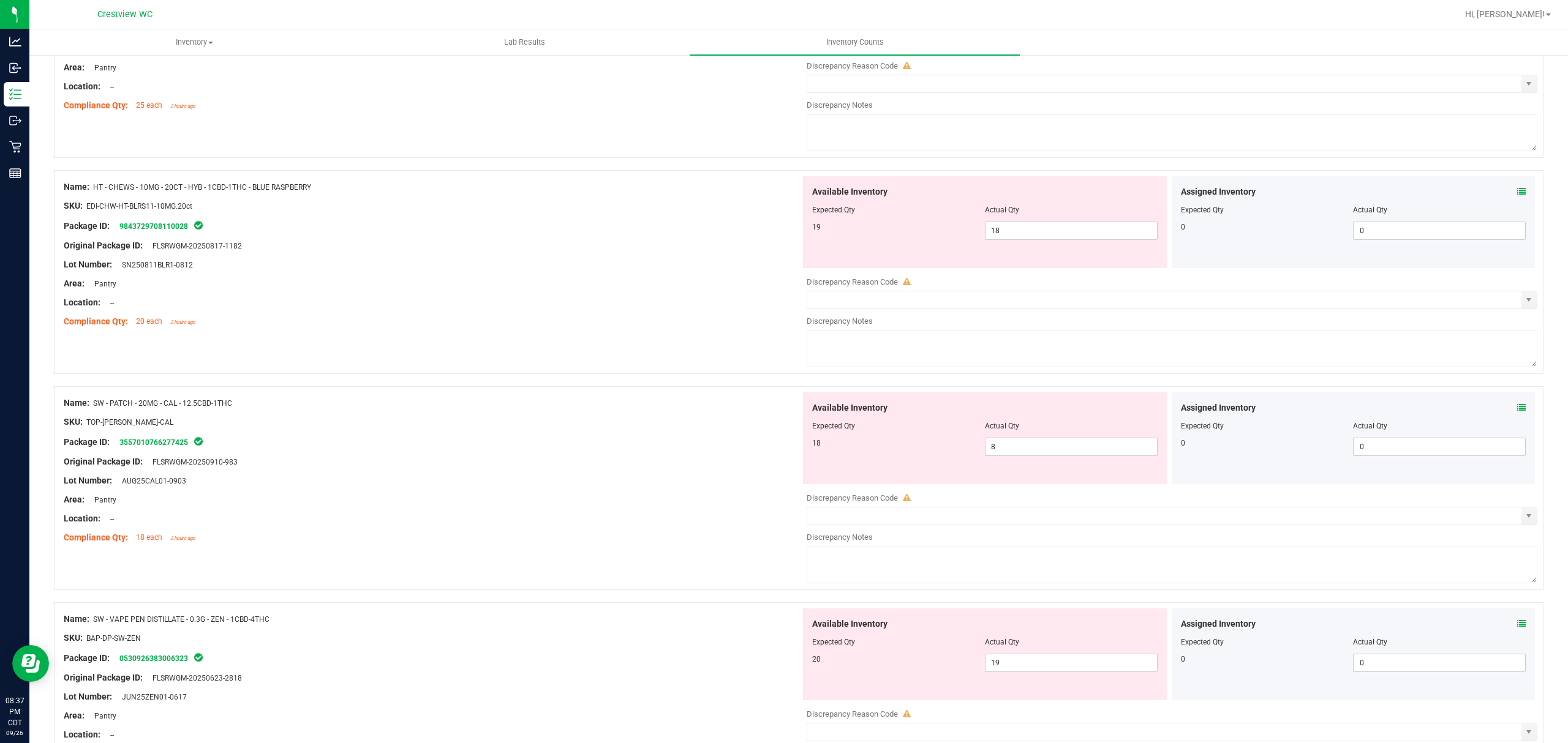
scroll to position [0, 0]
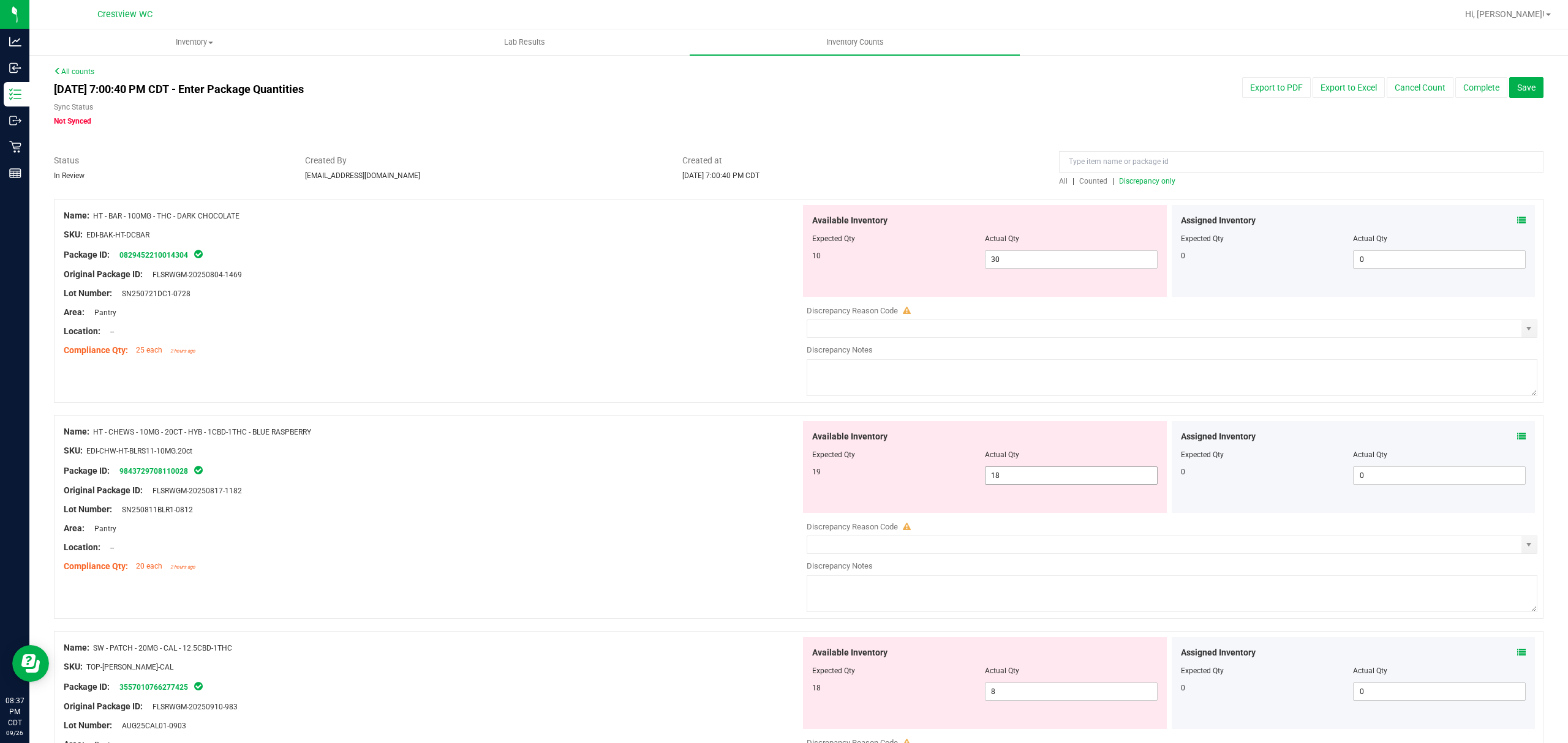
click at [1056, 482] on span "18 18" at bounding box center [1071, 475] width 173 height 18
click at [1047, 253] on span "30 30" at bounding box center [1071, 259] width 173 height 18
click at [1061, 472] on span "18 18" at bounding box center [1071, 475] width 173 height 18
click at [1060, 472] on input "18" at bounding box center [1071, 475] width 171 height 17
click at [1000, 261] on span "30 30" at bounding box center [1071, 259] width 173 height 18
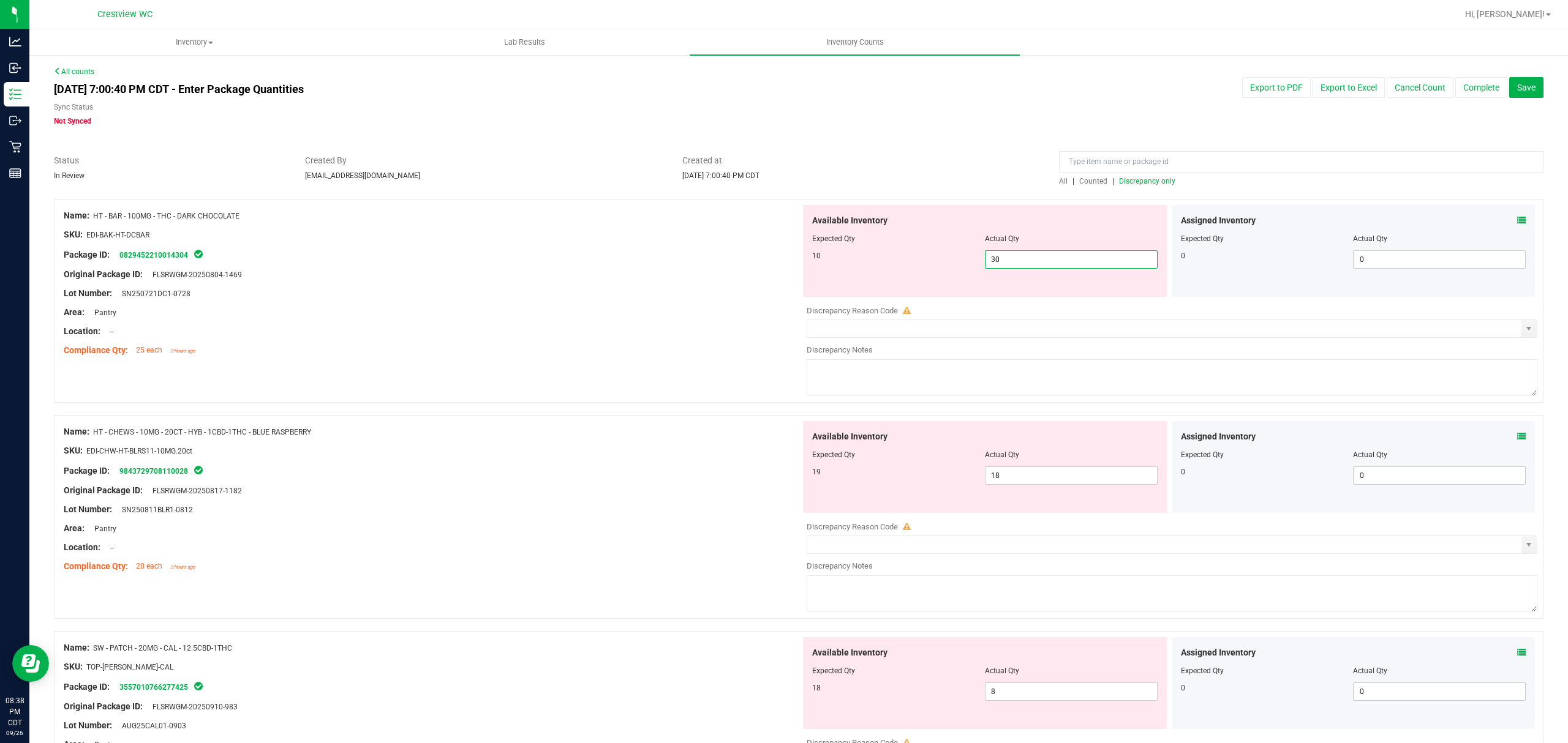
click at [998, 261] on input "30" at bounding box center [1071, 259] width 171 height 17
click at [948, 150] on div at bounding box center [798, 148] width 1489 height 12
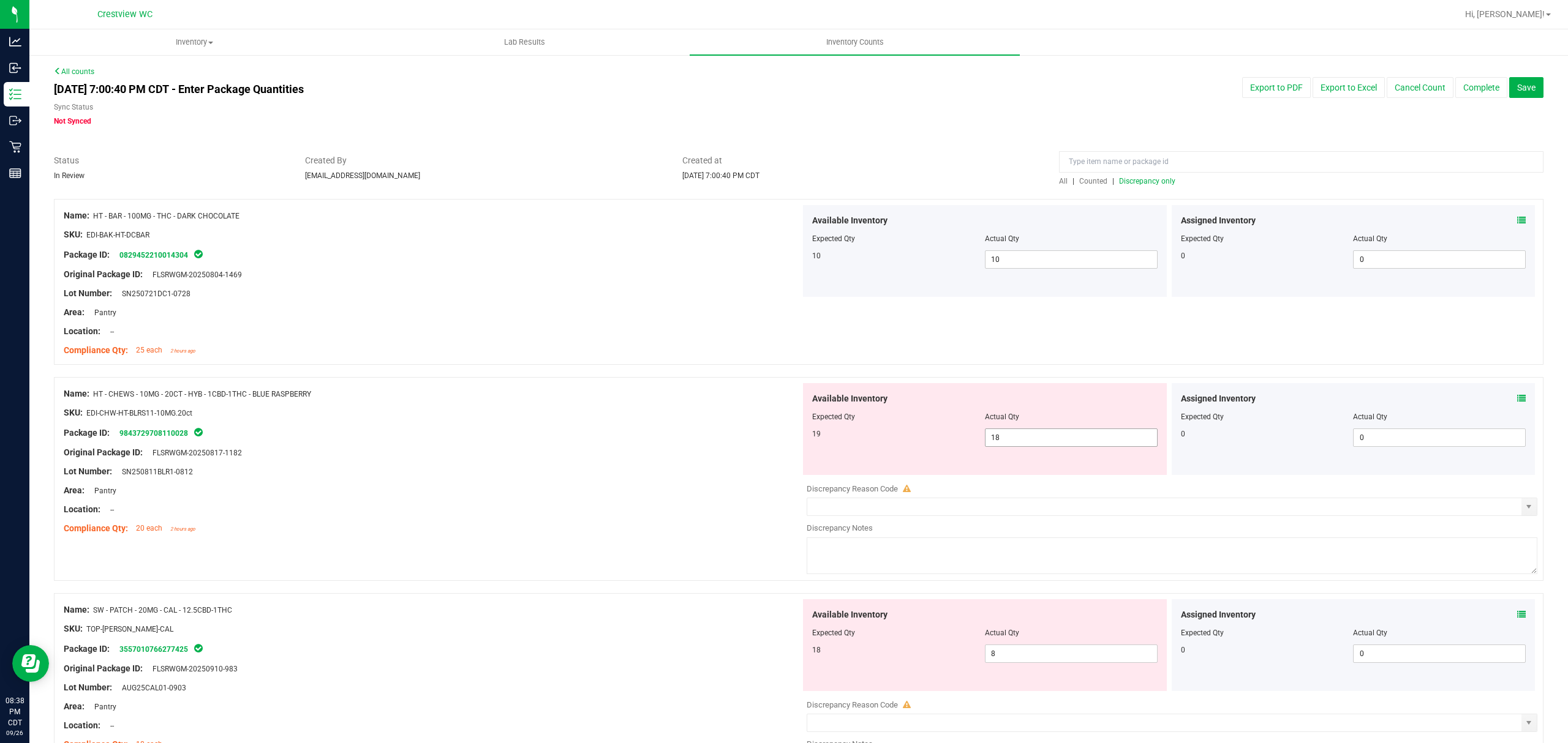
click at [1054, 430] on span "18 18" at bounding box center [1071, 437] width 173 height 18
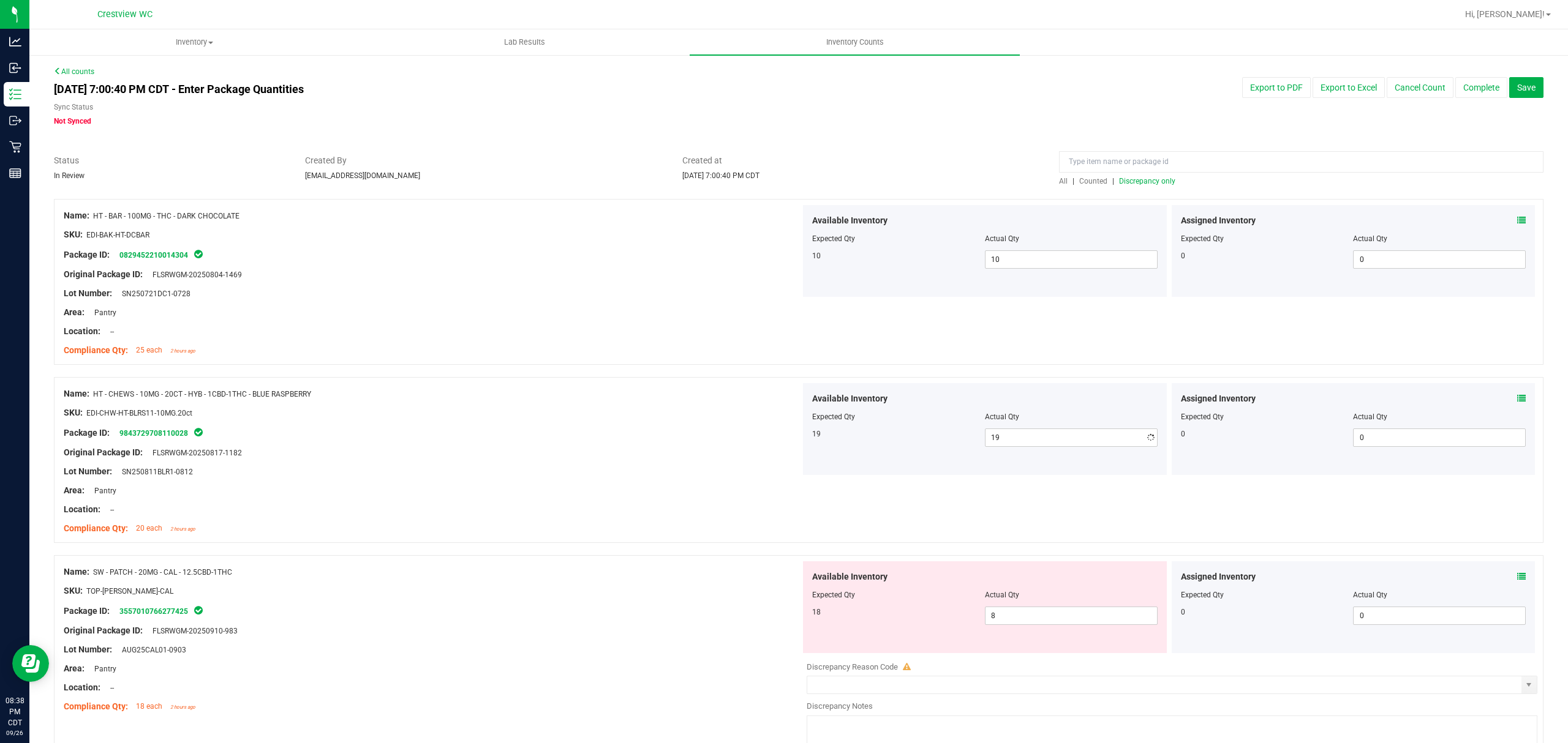
click at [666, 326] on div "Location: --" at bounding box center [432, 332] width 737 height 13
click at [1144, 185] on span "Discrepancy only" at bounding box center [1147, 182] width 56 height 9
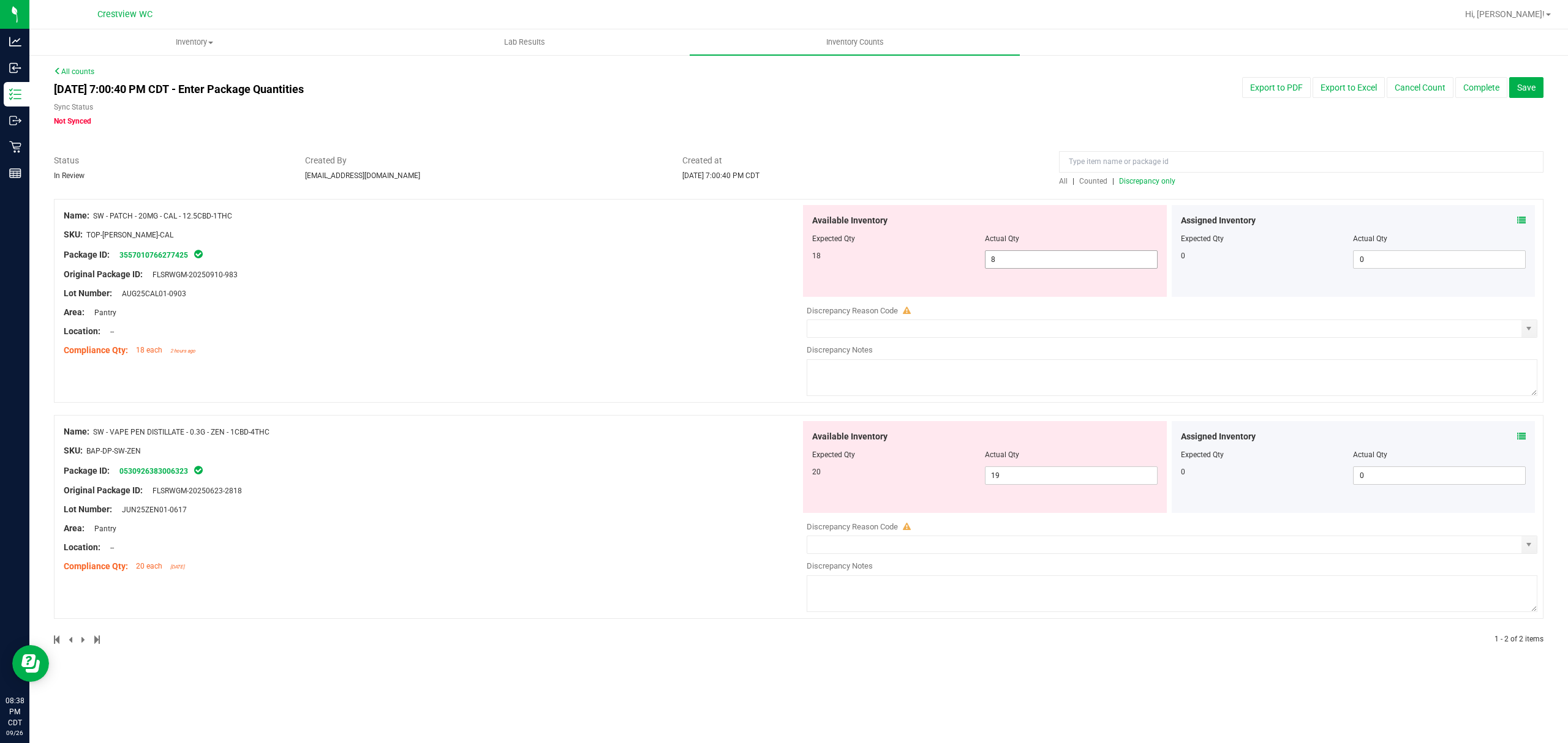
click at [1033, 255] on span "8 8" at bounding box center [1071, 259] width 173 height 18
drag, startPoint x: 883, startPoint y: 173, endPoint x: 893, endPoint y: 172, distance: 10.0
click at [883, 173] on div "Created at [DATE] 7:00:40 PM CDT" at bounding box center [861, 168] width 377 height 27
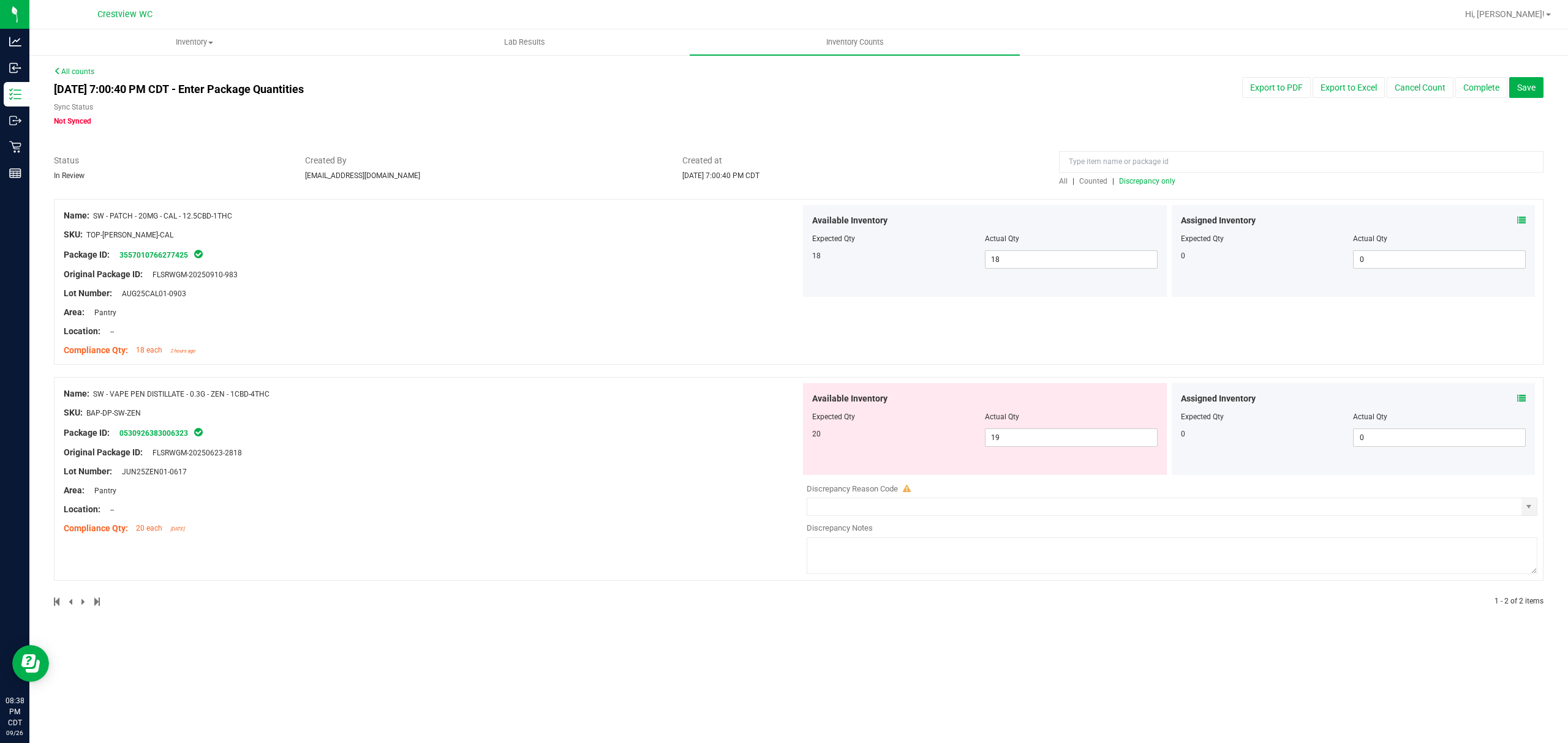
click at [1162, 187] on div at bounding box center [798, 193] width 1489 height 12
click at [1164, 182] on span "Discrepancy only" at bounding box center [1147, 182] width 56 height 9
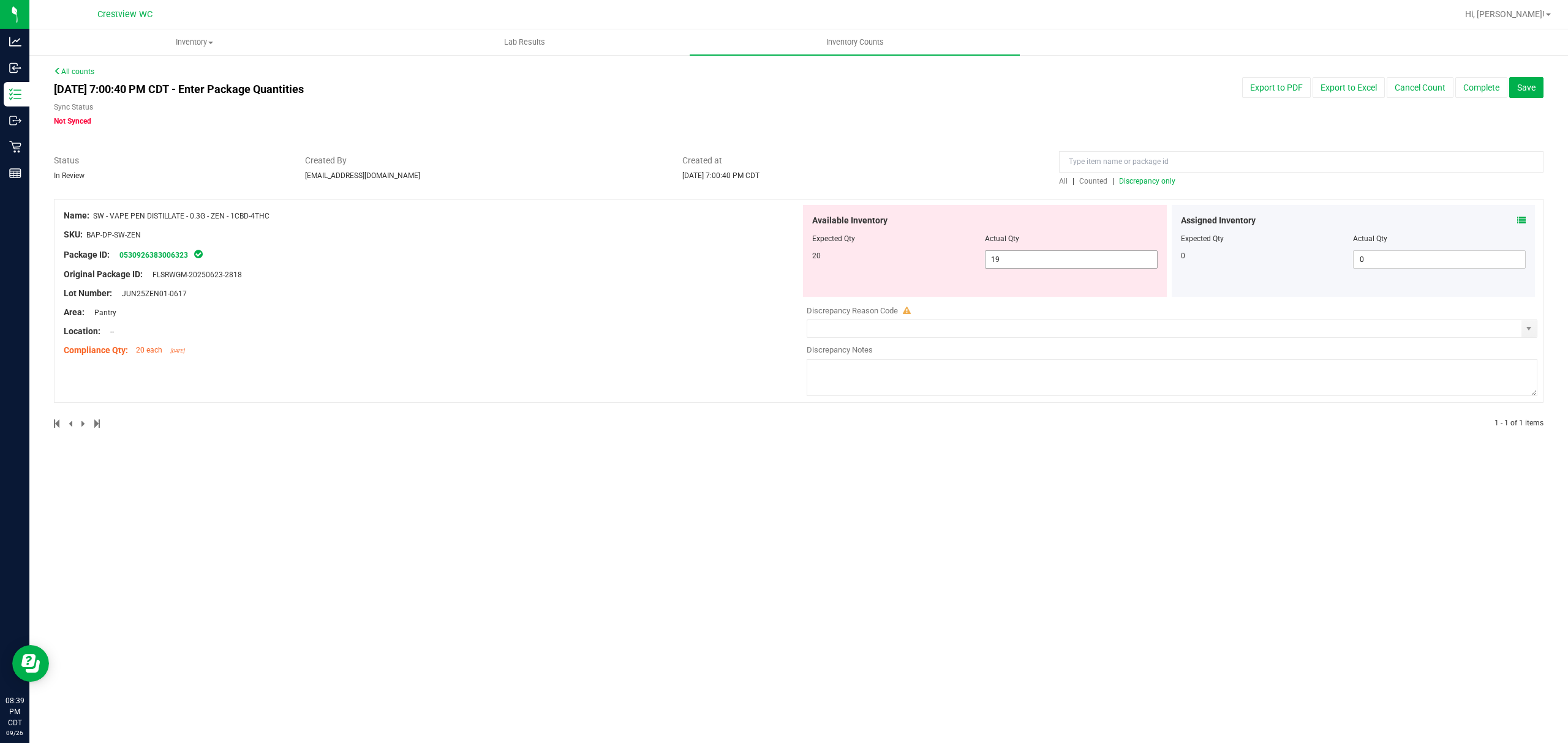
click at [1074, 253] on span "19 19" at bounding box center [1071, 259] width 173 height 18
click at [1074, 253] on input "19" at bounding box center [1071, 259] width 171 height 17
click at [960, 154] on span "Created at" at bounding box center [861, 161] width 359 height 13
drag, startPoint x: 286, startPoint y: 223, endPoint x: 95, endPoint y: 218, distance: 191.1
click at [95, 218] on div "Name: SW - VAPE PEN DISTILLATE - 0.3G - ZEN - 1CBD-4THC SKU: BAP-DP-SW-ZEN Pack…" at bounding box center [432, 283] width 737 height 156
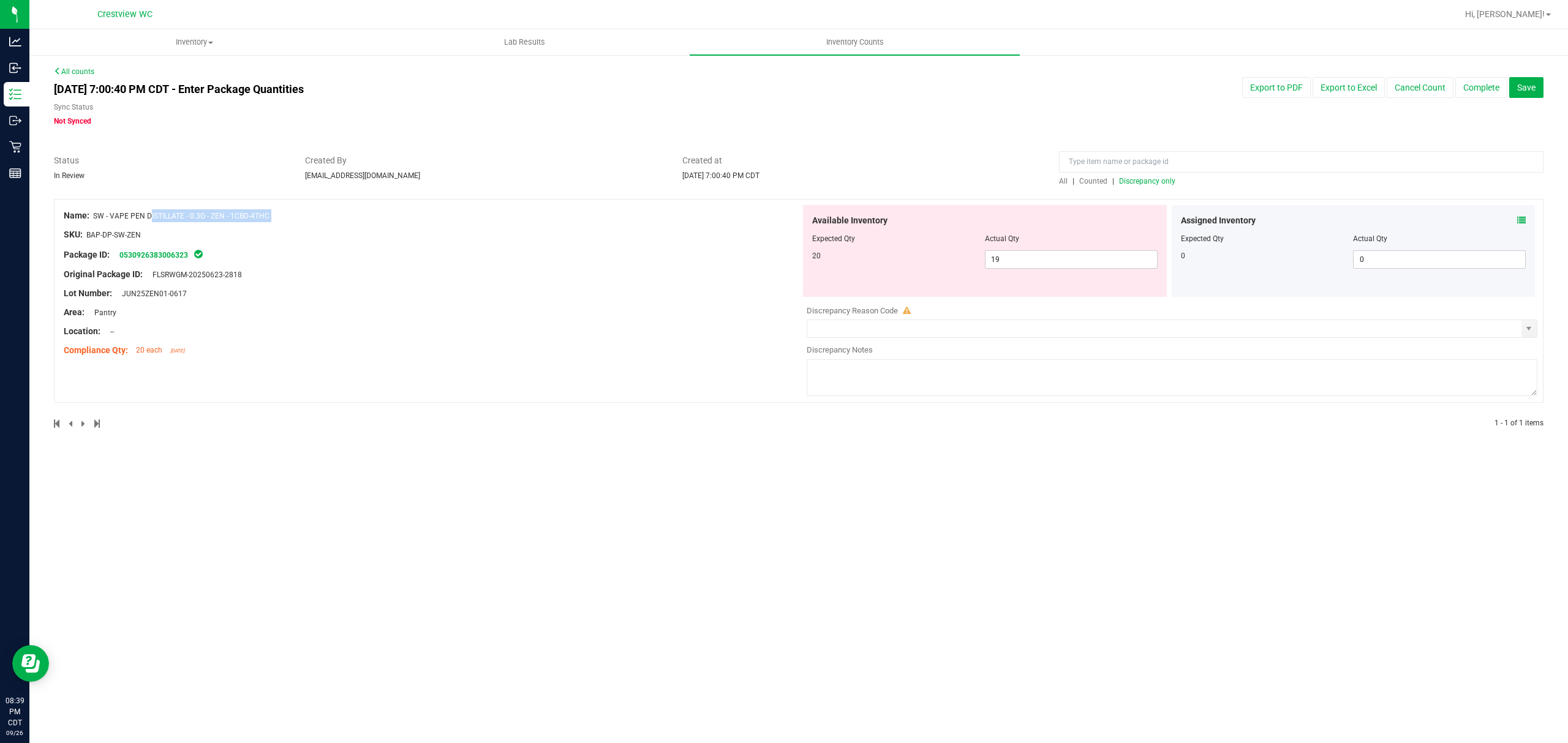
copy div "SW - VAPE PEN DISTILLATE - 0.3G - ZEN - 1CBD-4THC"
click at [1063, 182] on span "All" at bounding box center [1063, 182] width 9 height 9
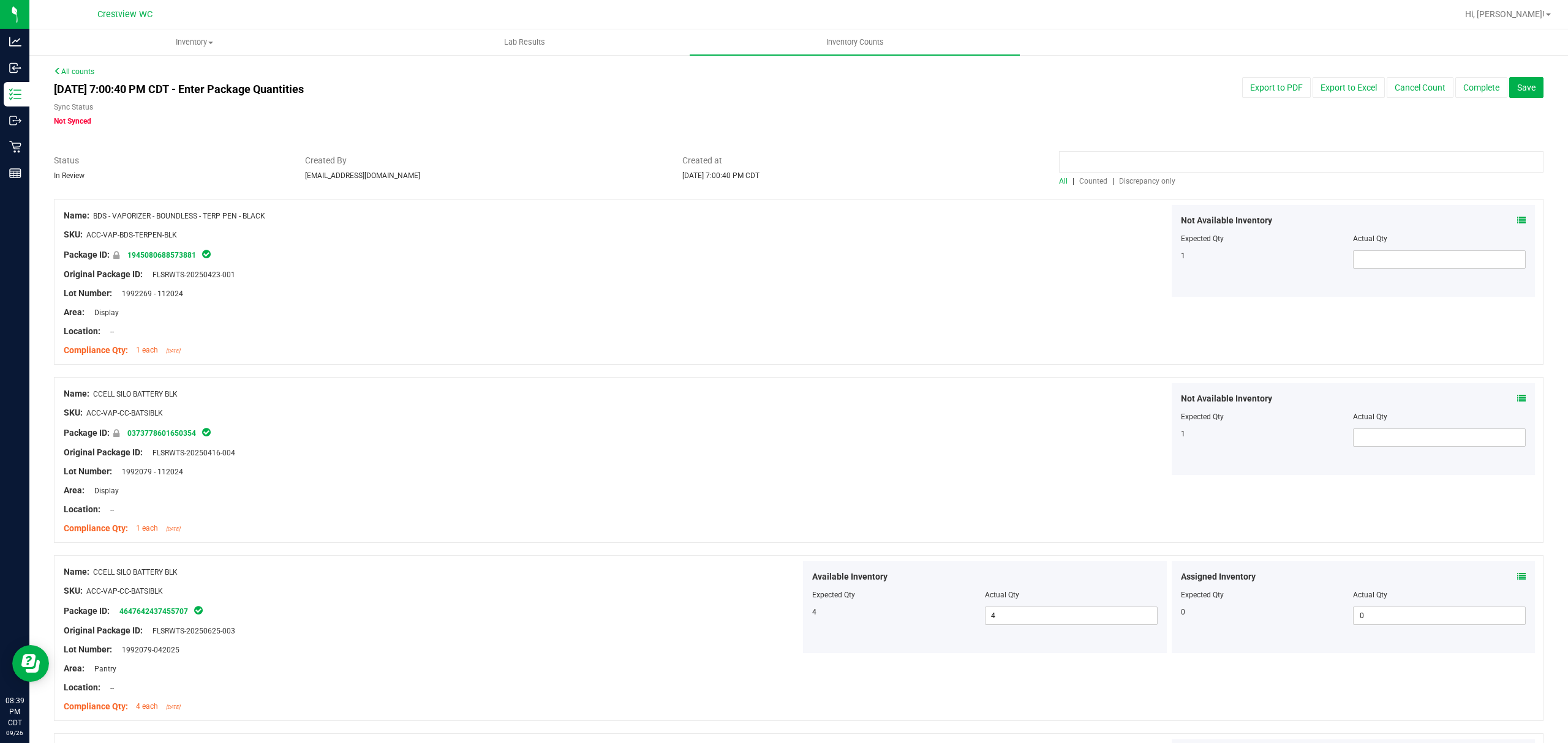
click at [1106, 168] on input at bounding box center [1301, 162] width 484 height 21
paste input "SW - VAPE PEN DISTILLATE - 0.3G - ZEN - 1CBD-4THC"
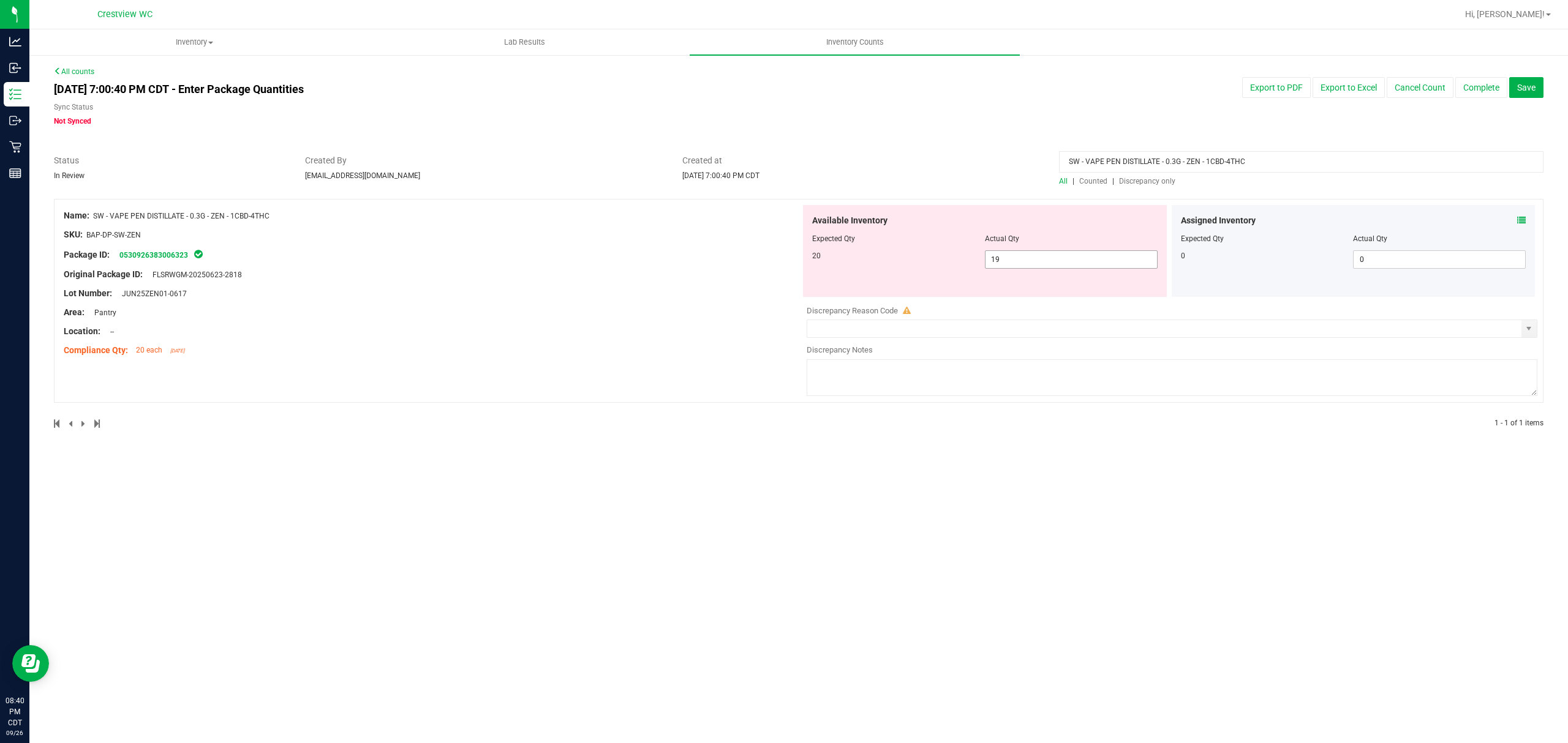
click at [1075, 251] on span "19 19" at bounding box center [1071, 259] width 173 height 18
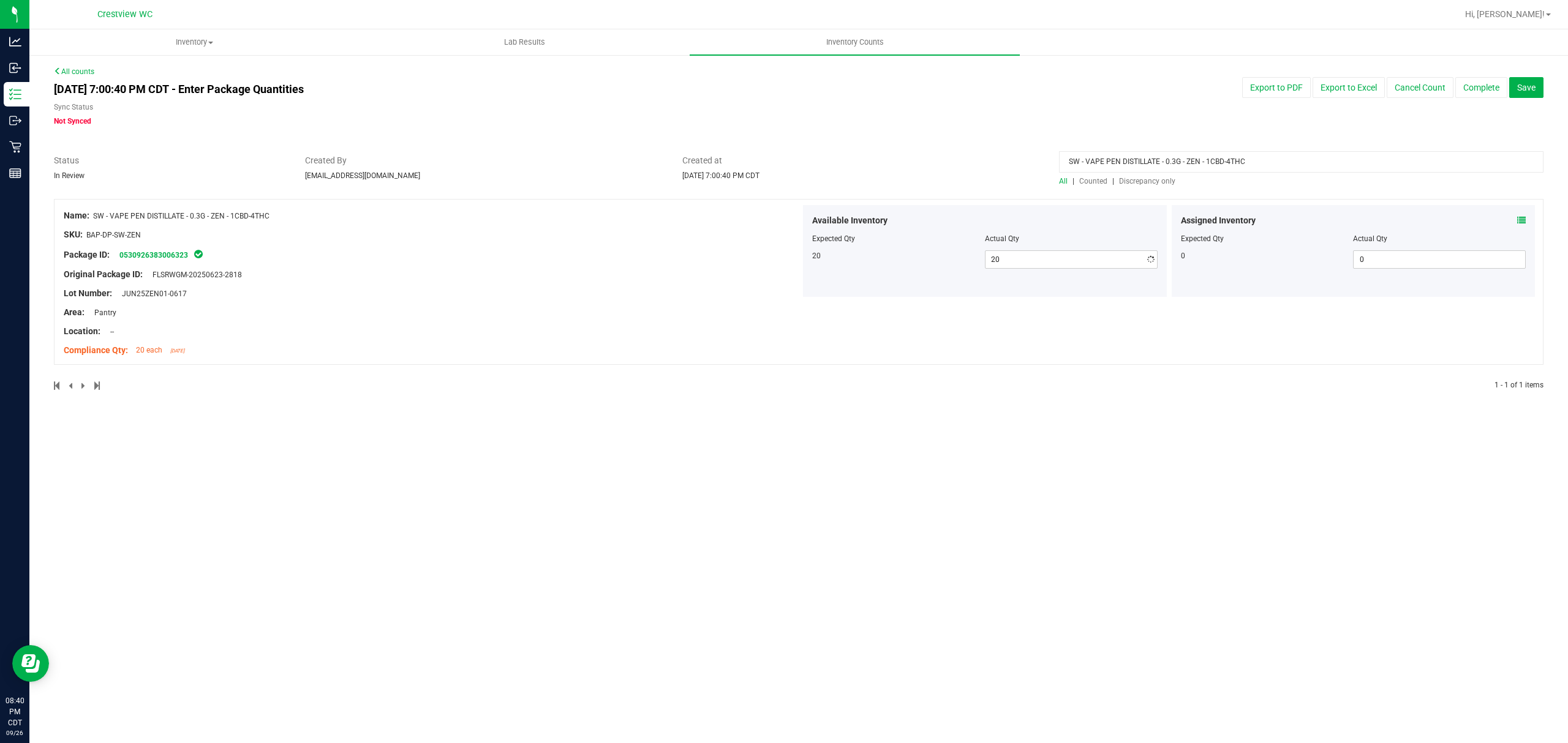
drag, startPoint x: 988, startPoint y: 148, endPoint x: 1017, endPoint y: 143, distance: 29.4
click at [989, 148] on div at bounding box center [798, 148] width 1489 height 12
click at [1284, 159] on input "SW - VAPE PEN DISTILLATE - 0.3G - ZEN - 1CBD-4THC" at bounding box center [1301, 162] width 484 height 21
click at [1287, 154] on input "SW - VAPE PEN DISTILLATE - 0.3G - ZEN - 1CBD-4THC" at bounding box center [1301, 162] width 484 height 21
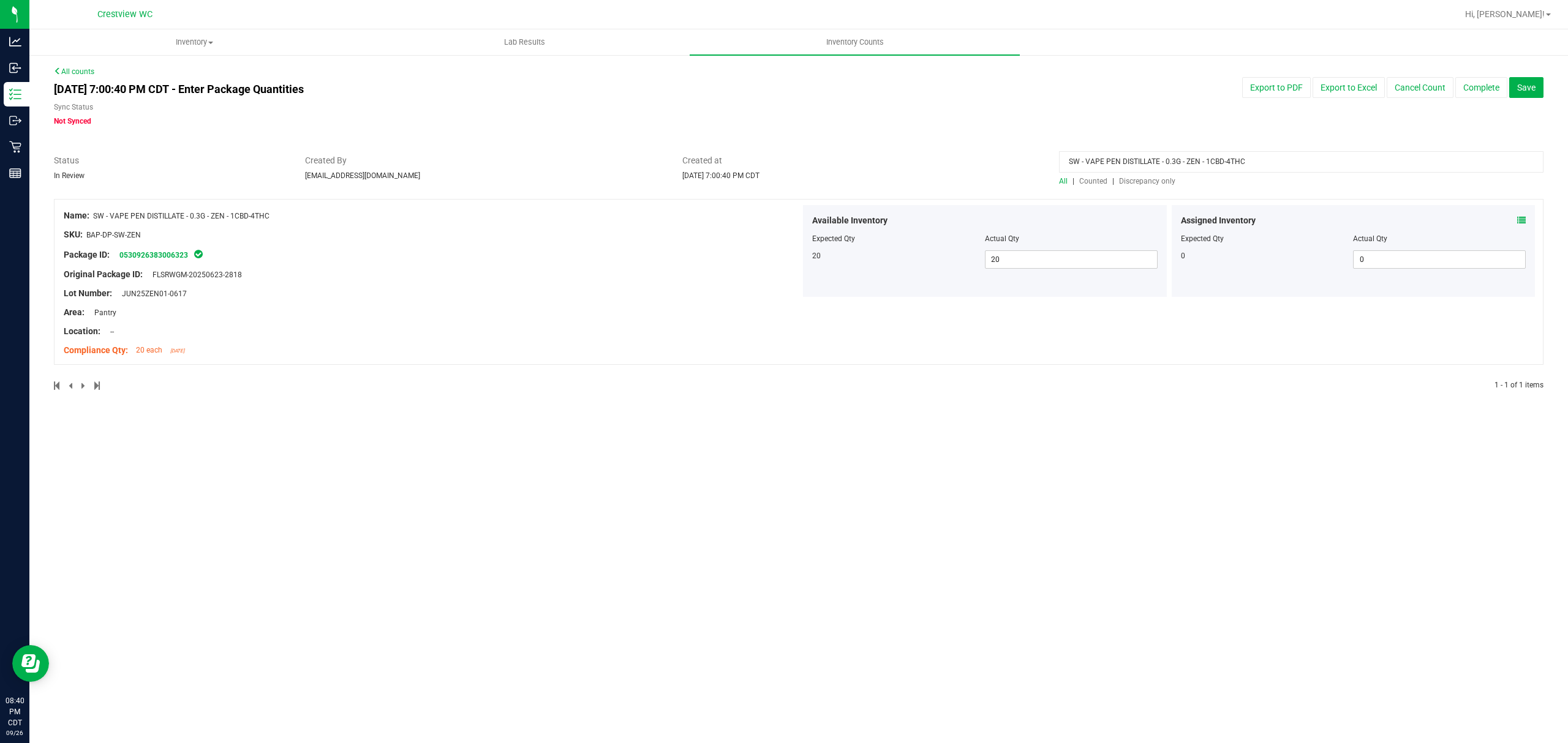
click at [1287, 154] on input "SW - VAPE PEN DISTILLATE - 0.3G - ZEN - 1CBD-4THC" at bounding box center [1301, 162] width 484 height 21
click at [827, 124] on div "Sync Status Not Synced" at bounding box center [485, 114] width 861 height 25
click at [1140, 180] on span "Discrepancy only" at bounding box center [1147, 182] width 56 height 9
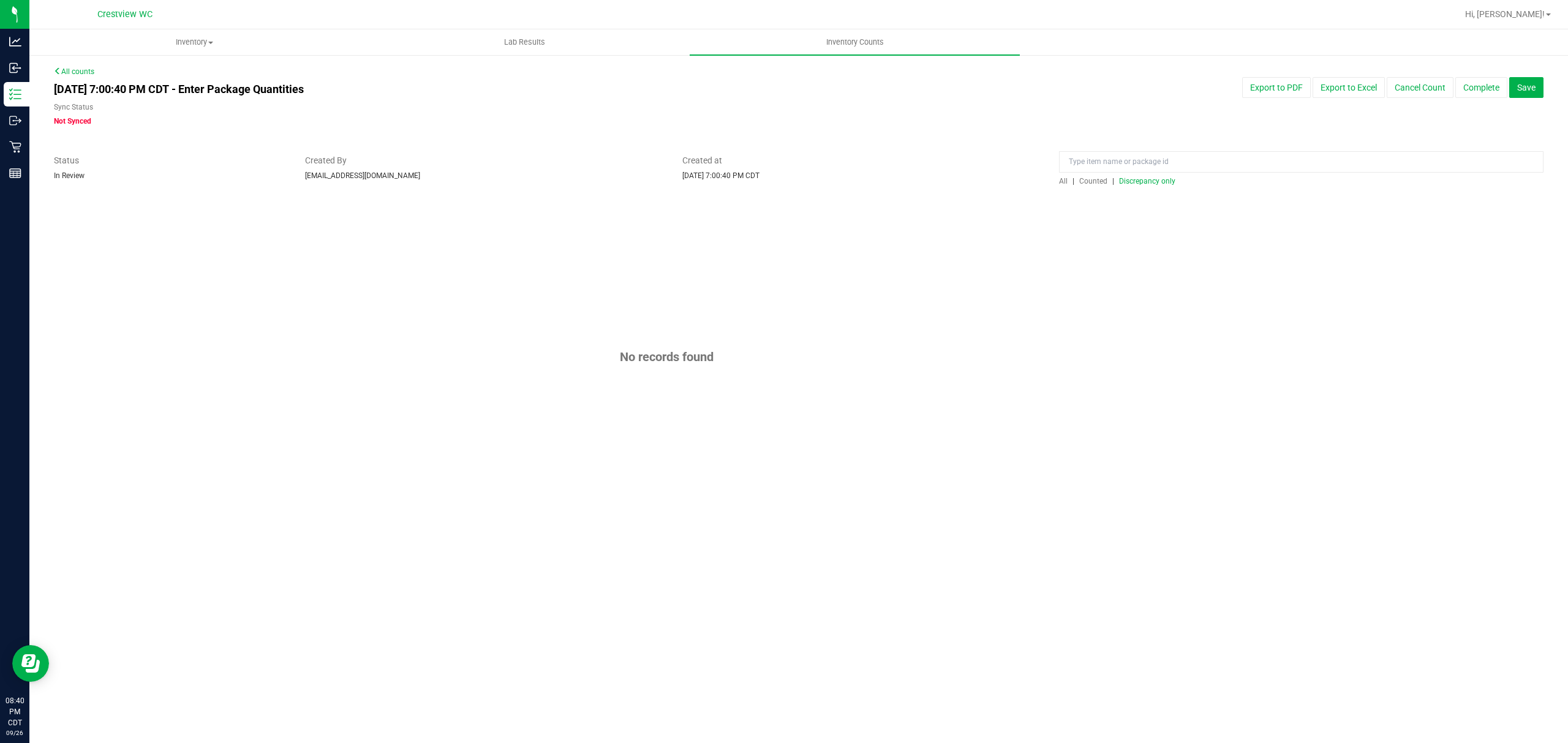
click at [1156, 181] on span "Discrepancy only" at bounding box center [1147, 182] width 56 height 9
click at [1536, 81] on button "Save" at bounding box center [1526, 87] width 34 height 20
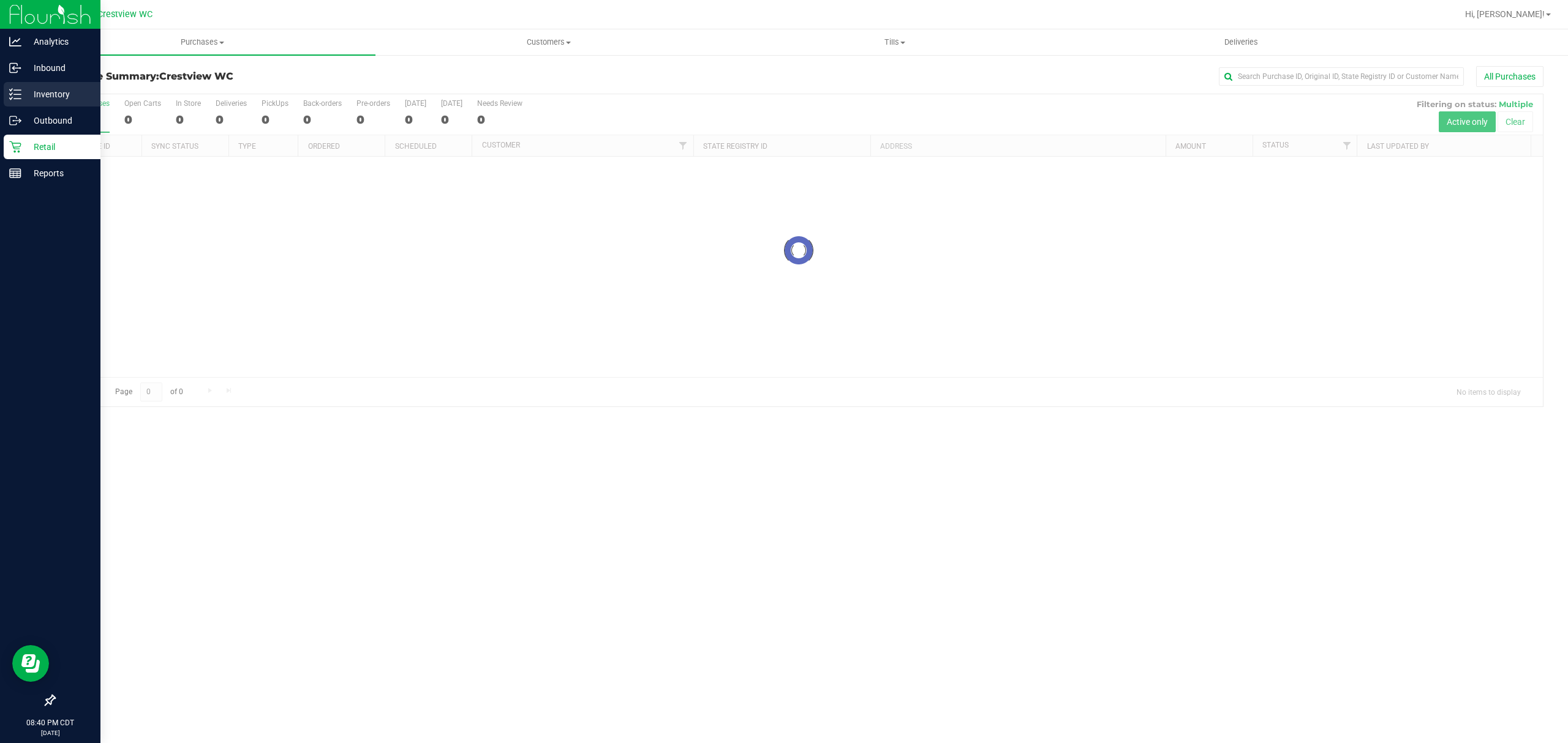
click at [43, 87] on p "Inventory" at bounding box center [58, 94] width 73 height 15
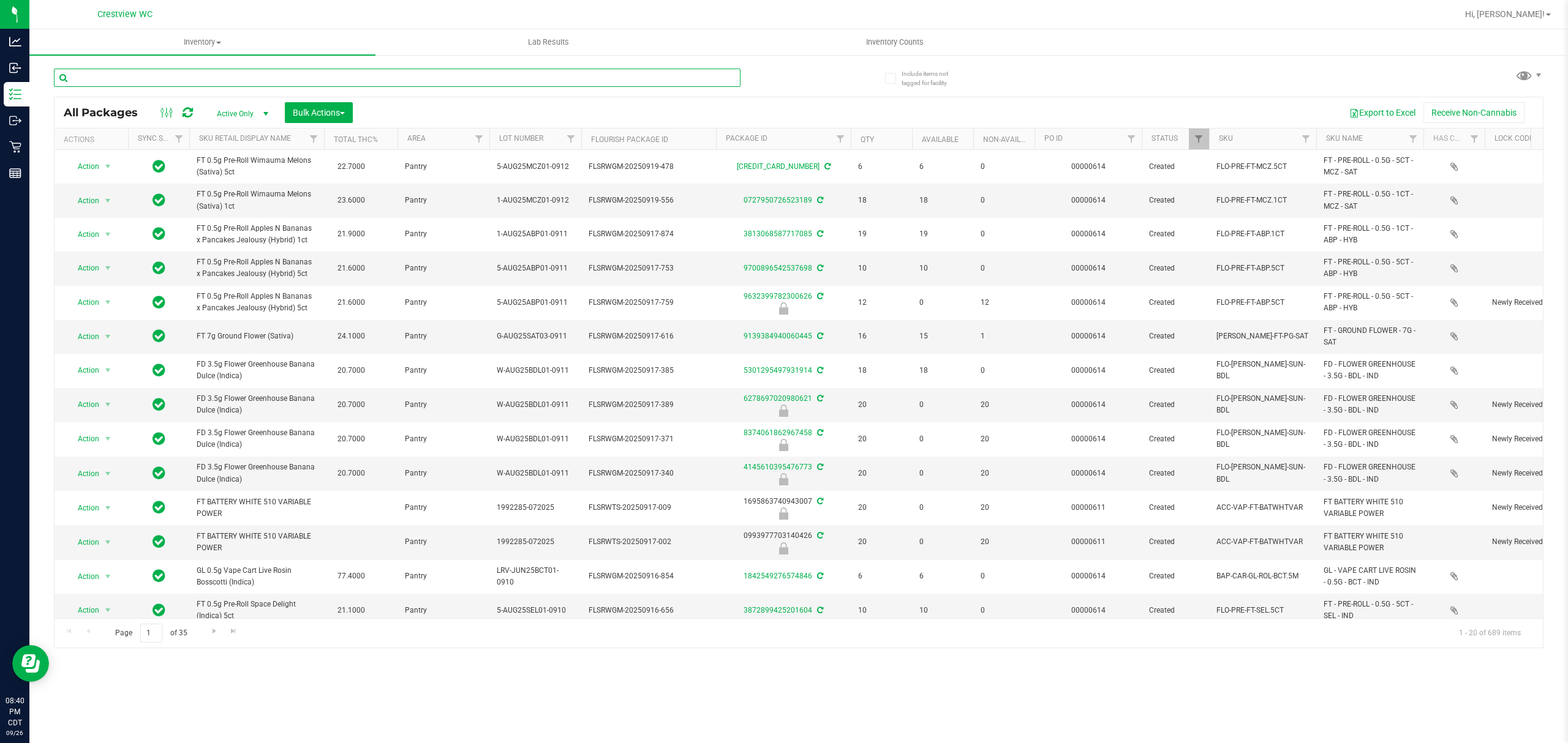
click at [192, 80] on input "text" at bounding box center [397, 78] width 686 height 18
paste input "SW - VAPE PEN DISTILLATE - 0.3G - ZEN - 1CBD-4THC"
type input "SW - VAPE PEN DISTILLATE - 0.3G - ZEN - 1CBD-4THC"
